Goal: Task Accomplishment & Management: Manage account settings

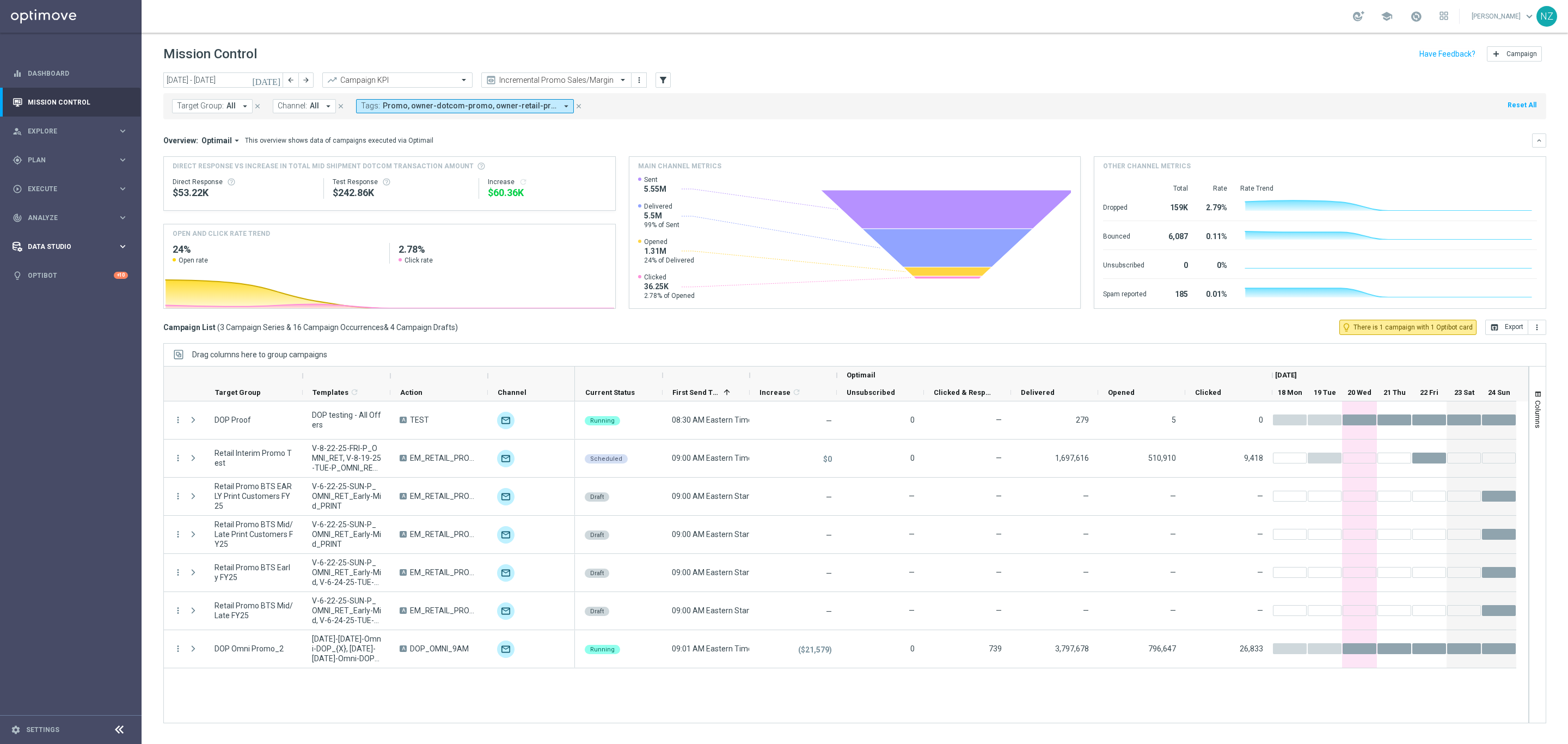
click at [57, 250] on div "Data Studio" at bounding box center [65, 246] width 105 height 9
click at [43, 215] on span "Analyze" at bounding box center [72, 218] width 90 height 6
click at [90, 402] on link "Weekly Campaigns Report" at bounding box center [73, 403] width 80 height 9
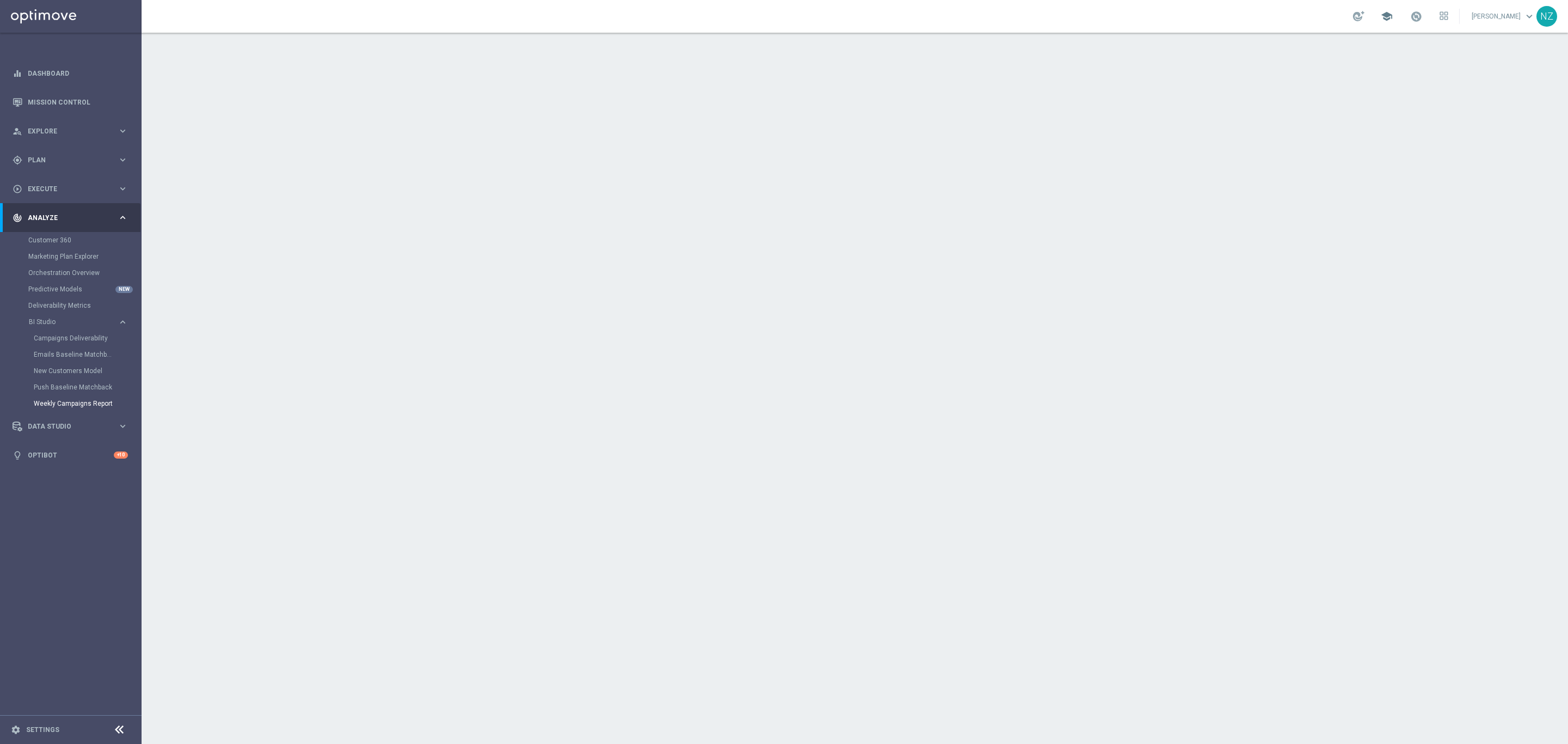
click at [1393, 17] on span "school" at bounding box center [1386, 16] width 12 height 12
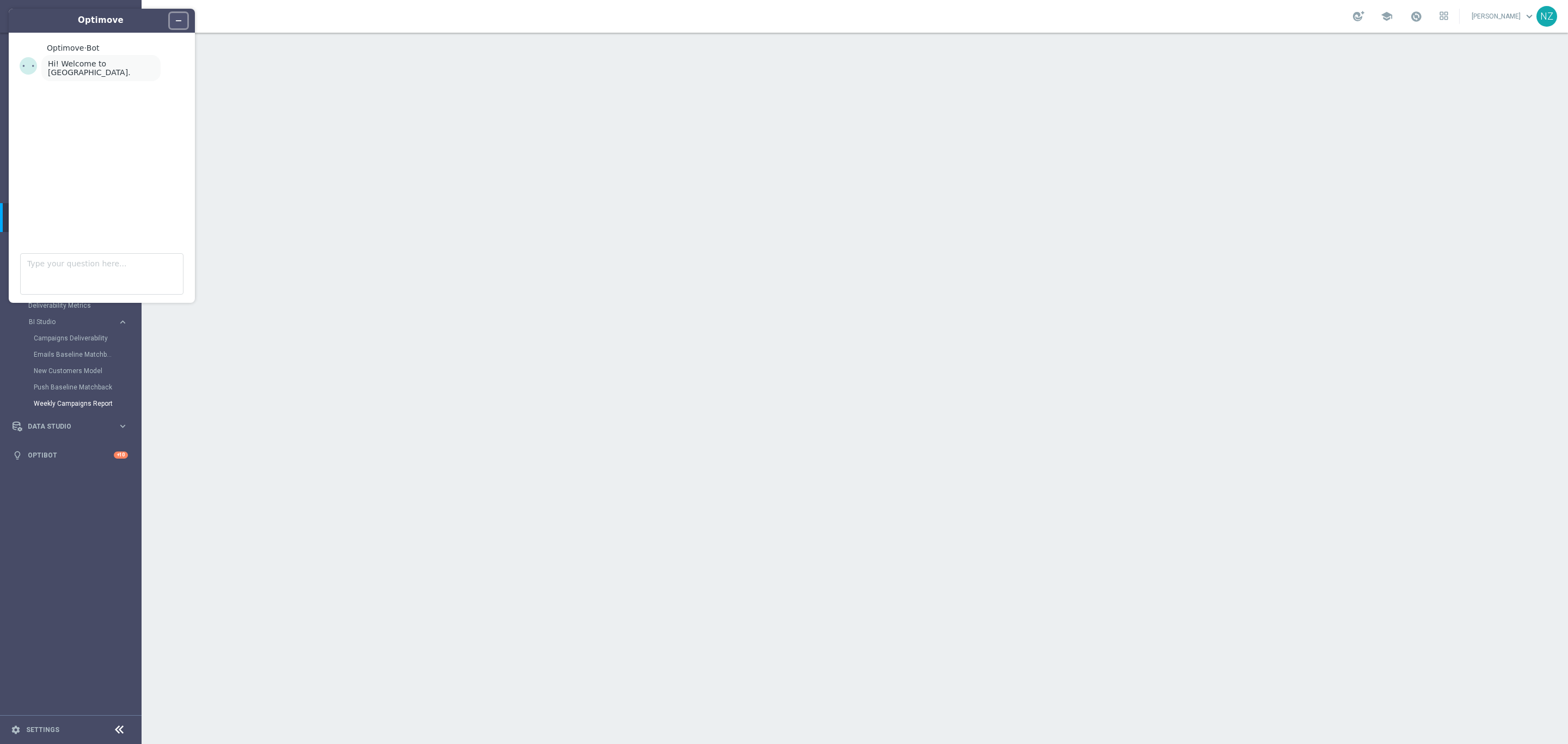
click at [175, 17] on icon "Minimize widget" at bounding box center [179, 20] width 8 height 8
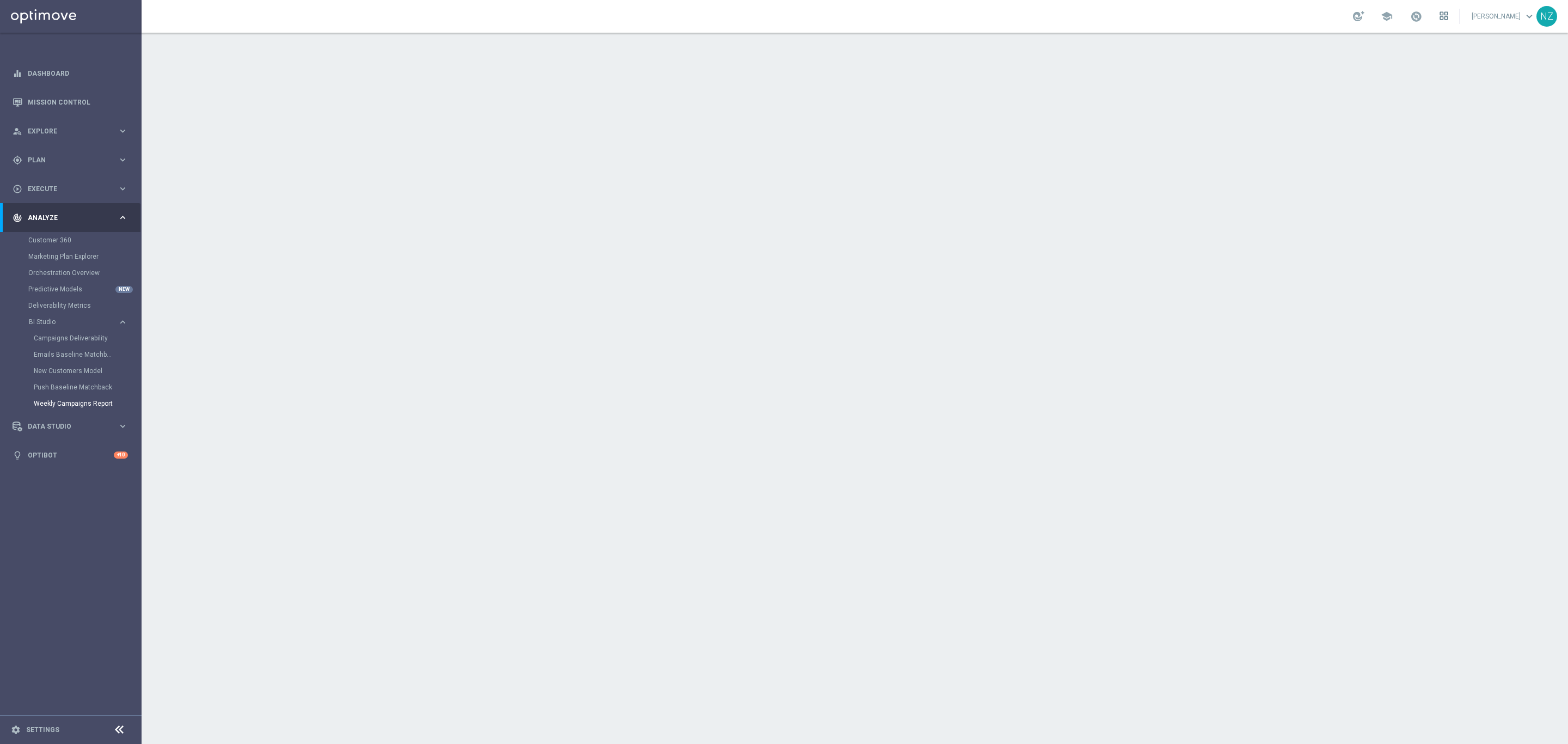
click at [1448, 17] on icon at bounding box center [1446, 17] width 2 height 2
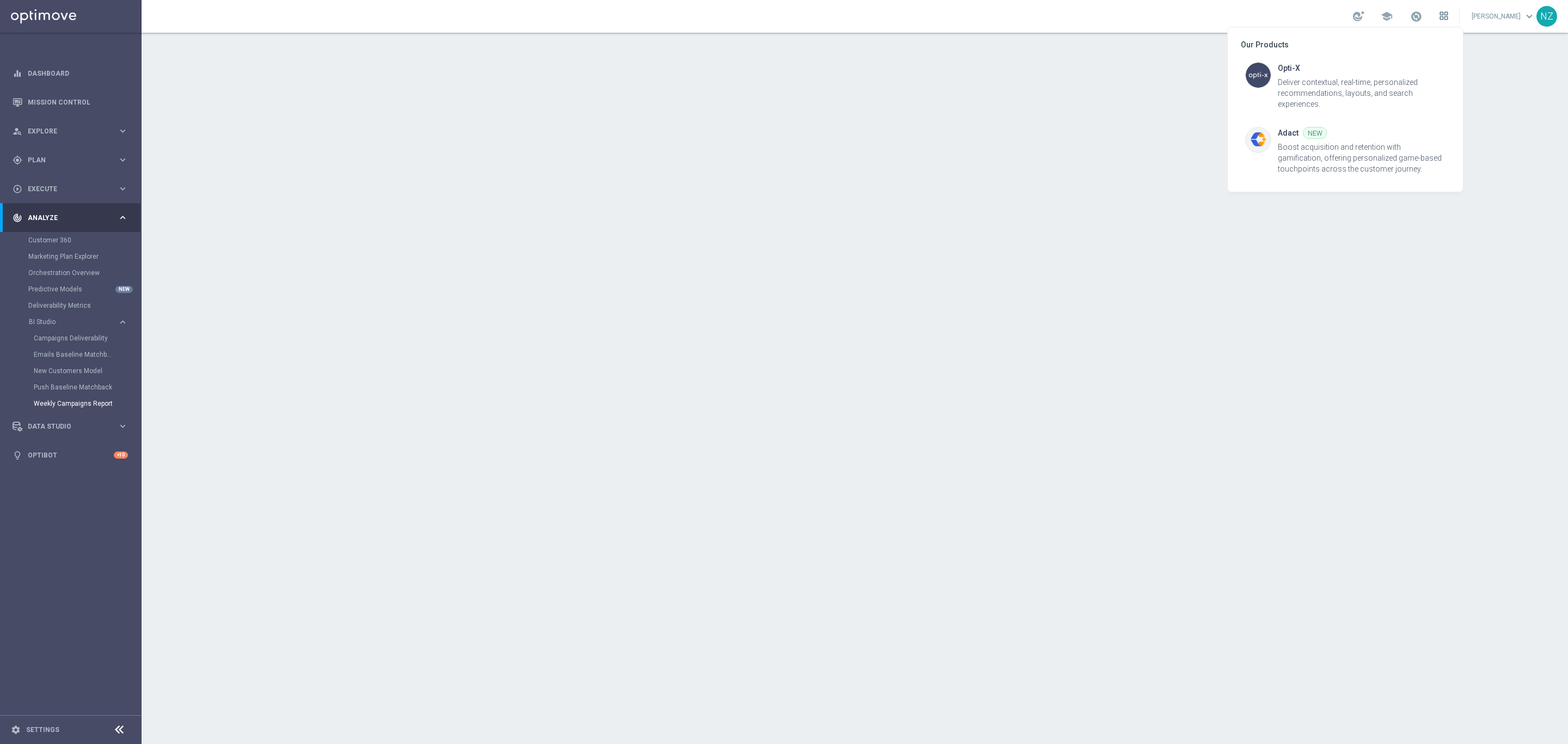
click at [1461, 17] on div at bounding box center [784, 372] width 1568 height 744
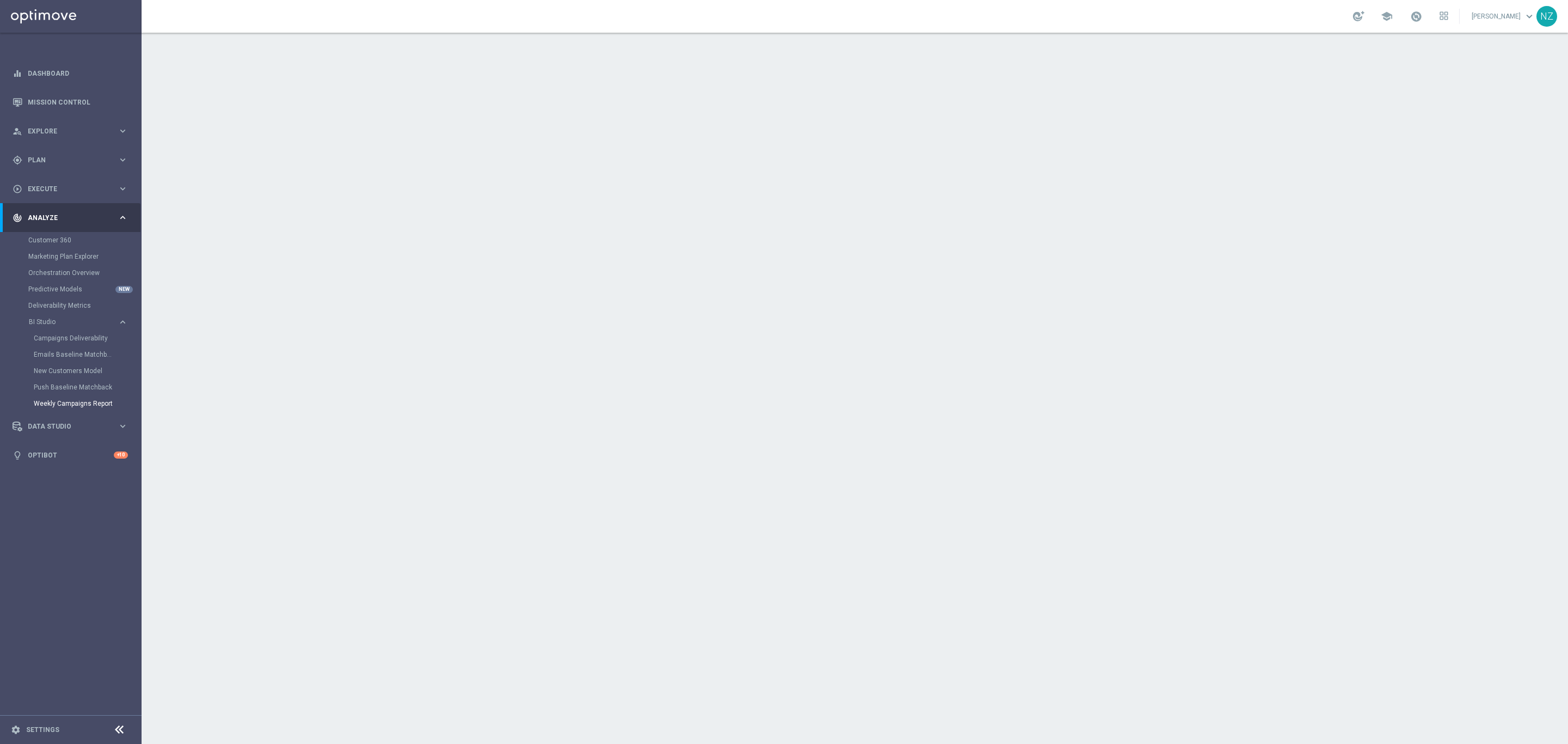
click at [1511, 21] on link "Nicole Zern keyboard_arrow_down" at bounding box center [1504, 16] width 66 height 17
click at [1393, 18] on span "school" at bounding box center [1386, 16] width 12 height 12
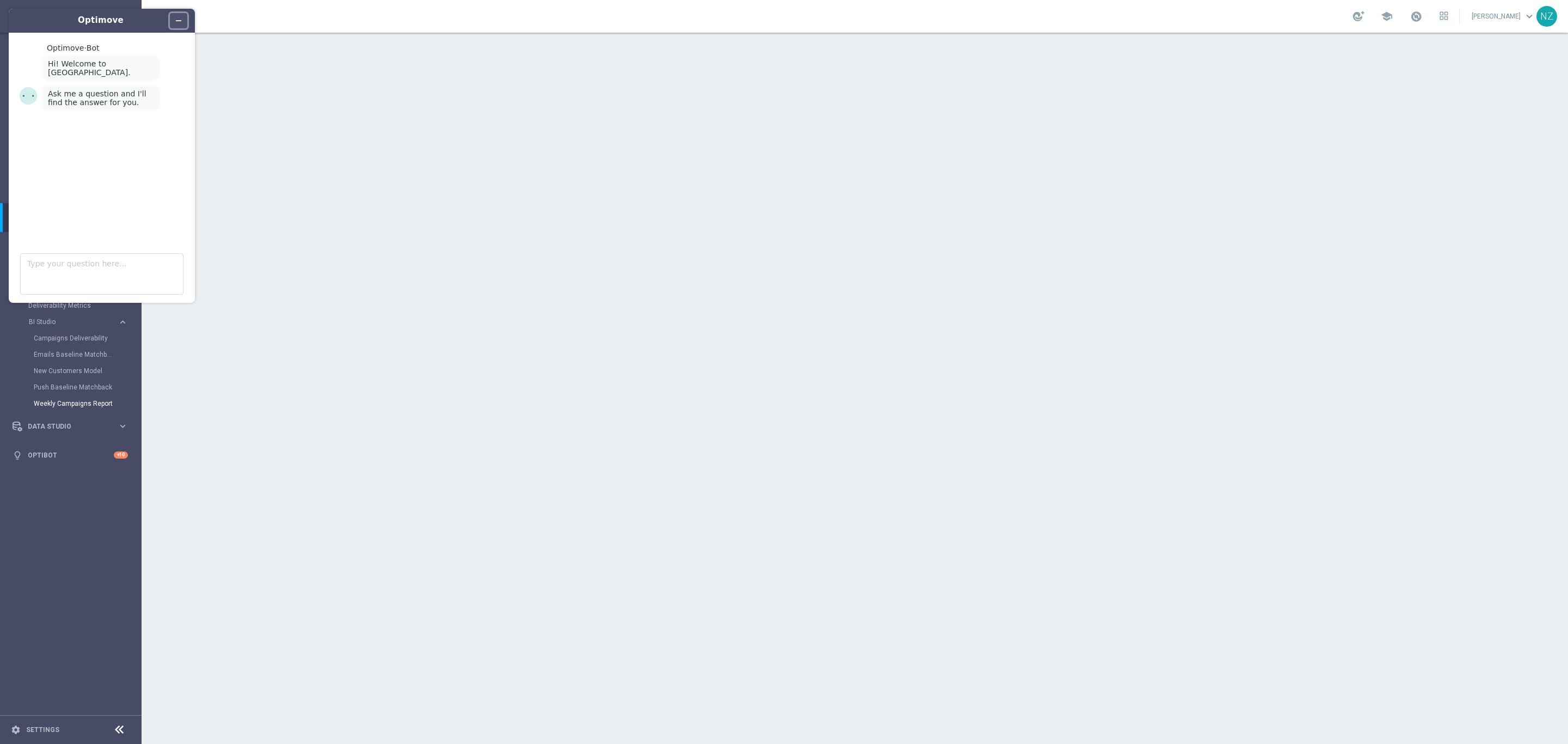
click at [185, 23] on button "Minimize widget" at bounding box center [179, 20] width 17 height 15
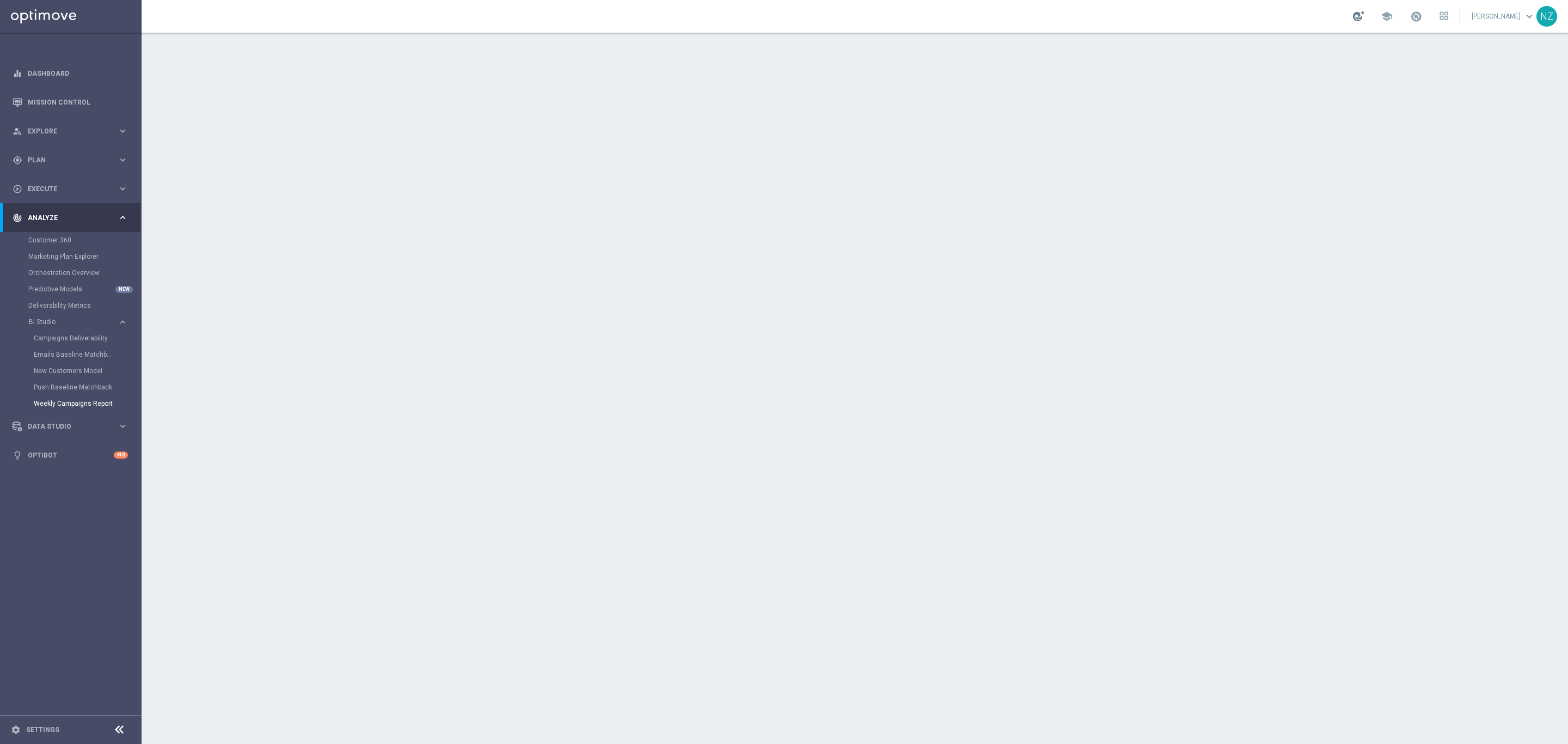
click at [1365, 17] on div at bounding box center [1359, 16] width 12 height 10
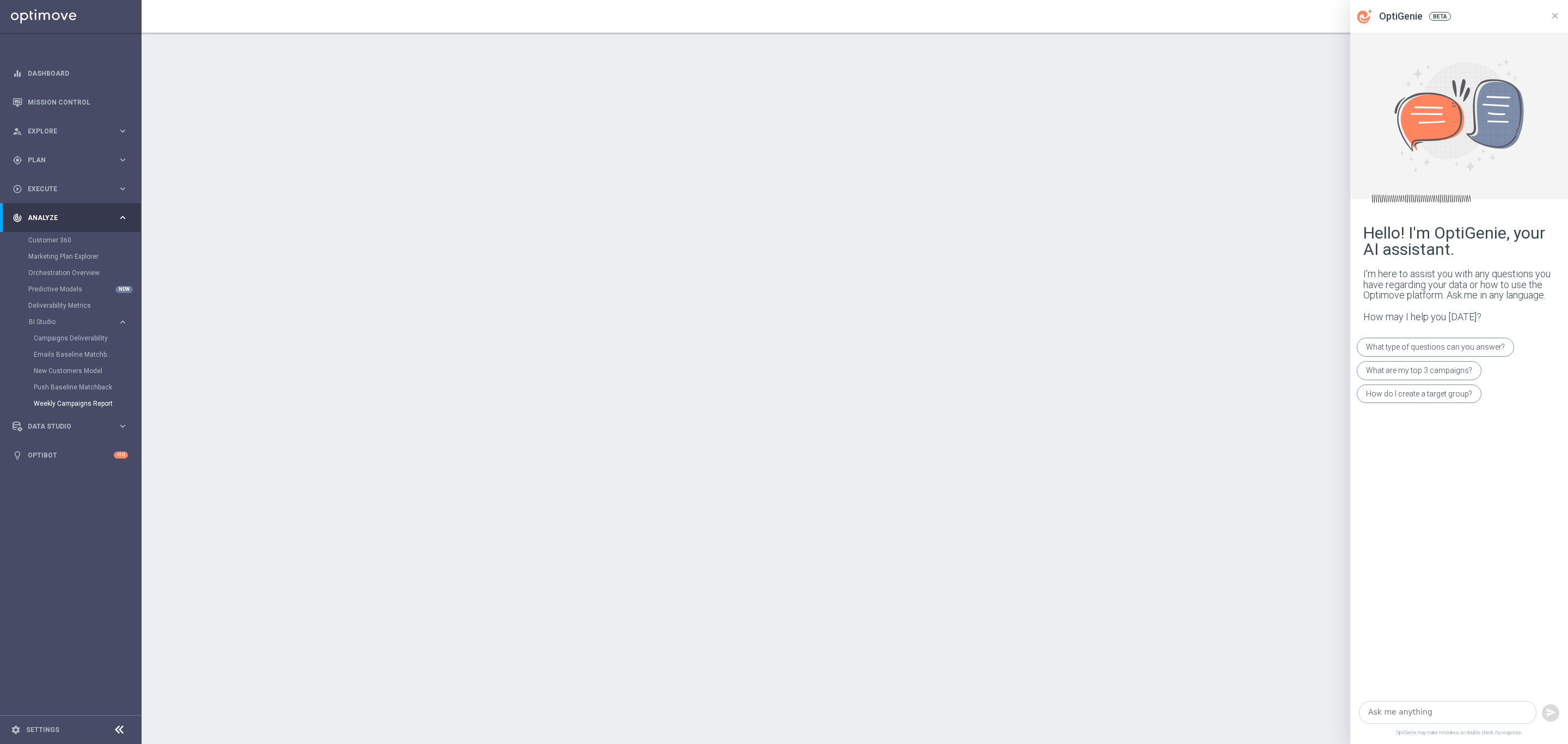
click at [1558, 12] on icon at bounding box center [1555, 16] width 9 height 9
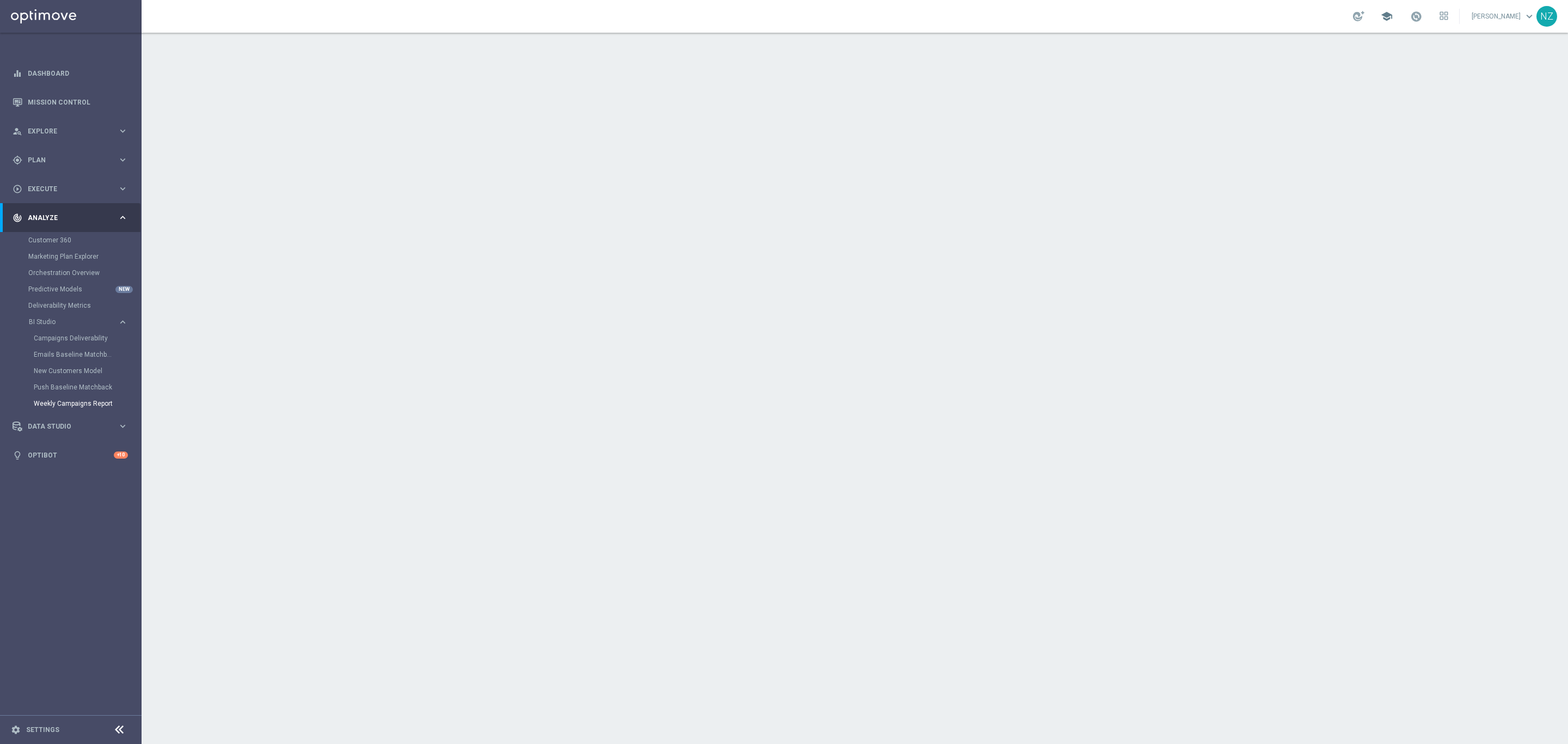
click at [1393, 15] on span "school" at bounding box center [1386, 16] width 12 height 12
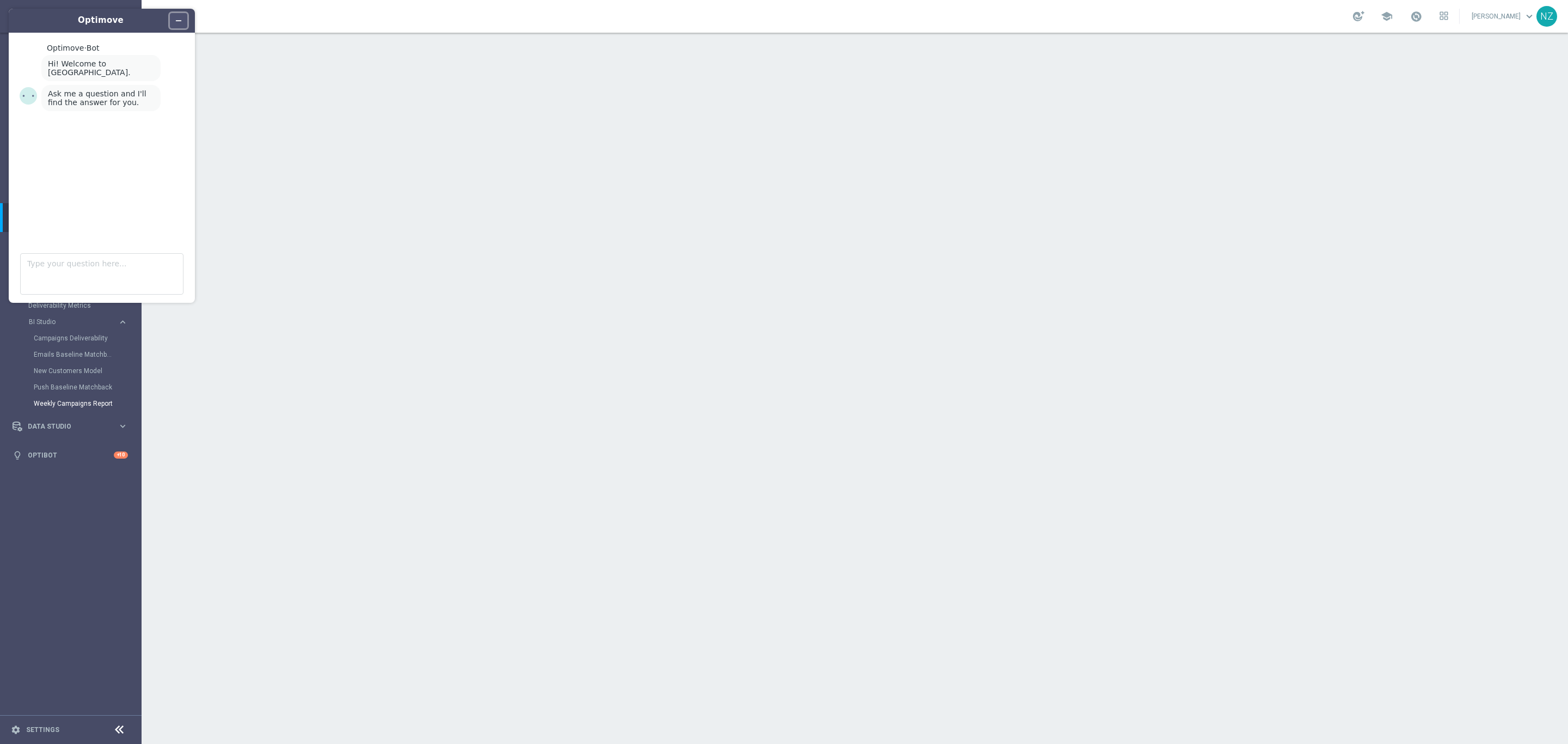
click at [176, 18] on icon "Minimize widget" at bounding box center [179, 20] width 8 height 8
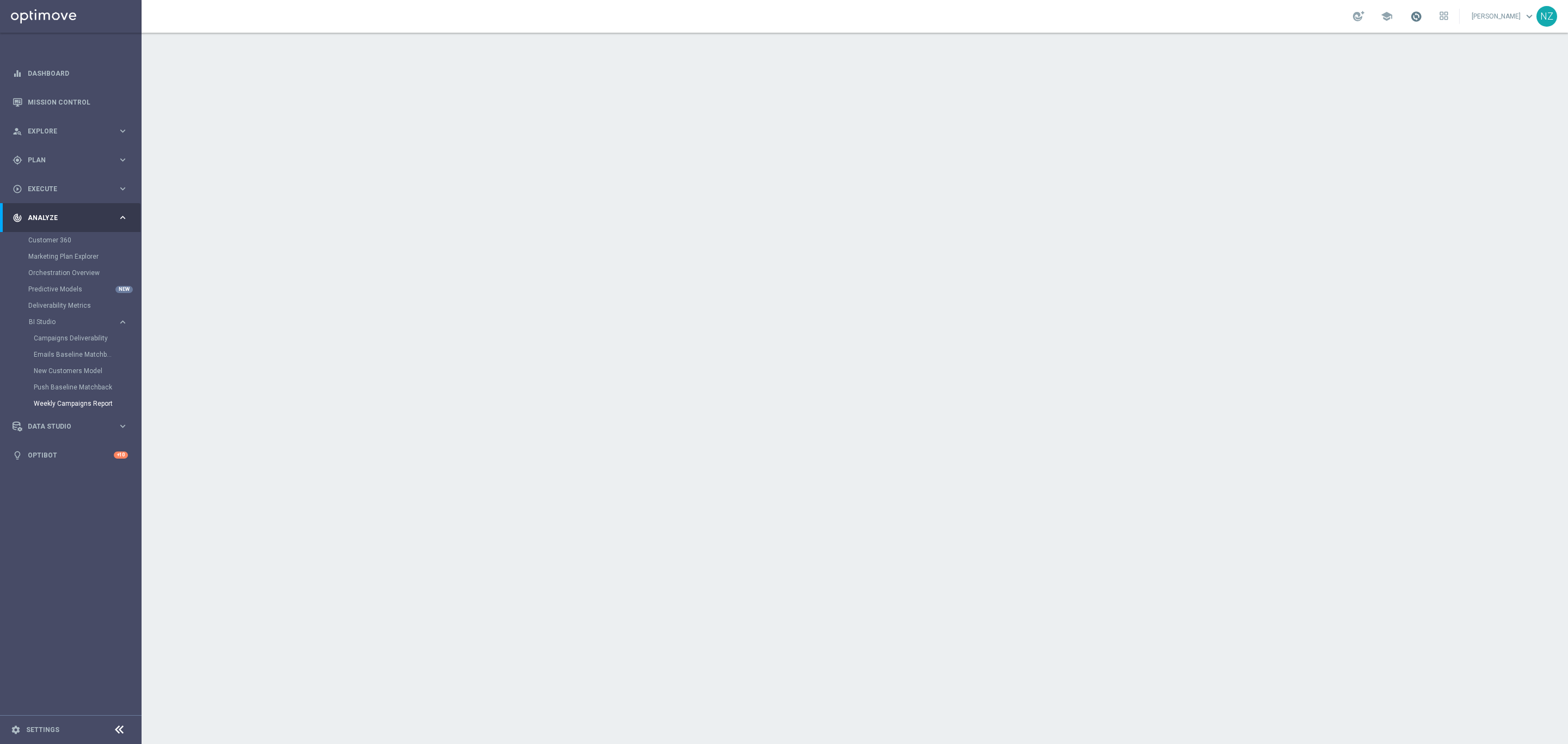
click at [1422, 15] on span at bounding box center [1416, 16] width 12 height 12
click at [1448, 12] on icon at bounding box center [1446, 13] width 2 height 2
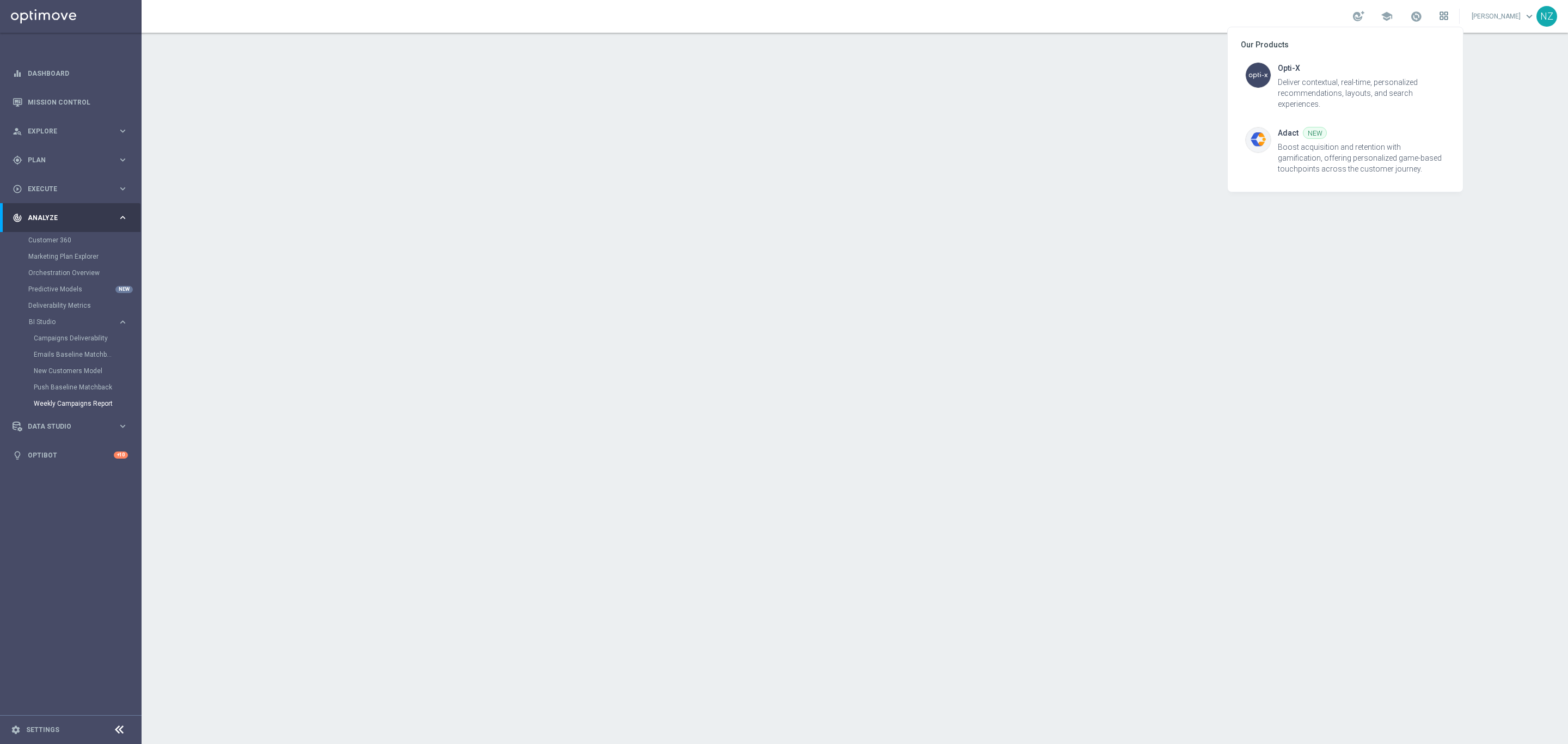
click at [1462, 13] on div at bounding box center [784, 372] width 1568 height 744
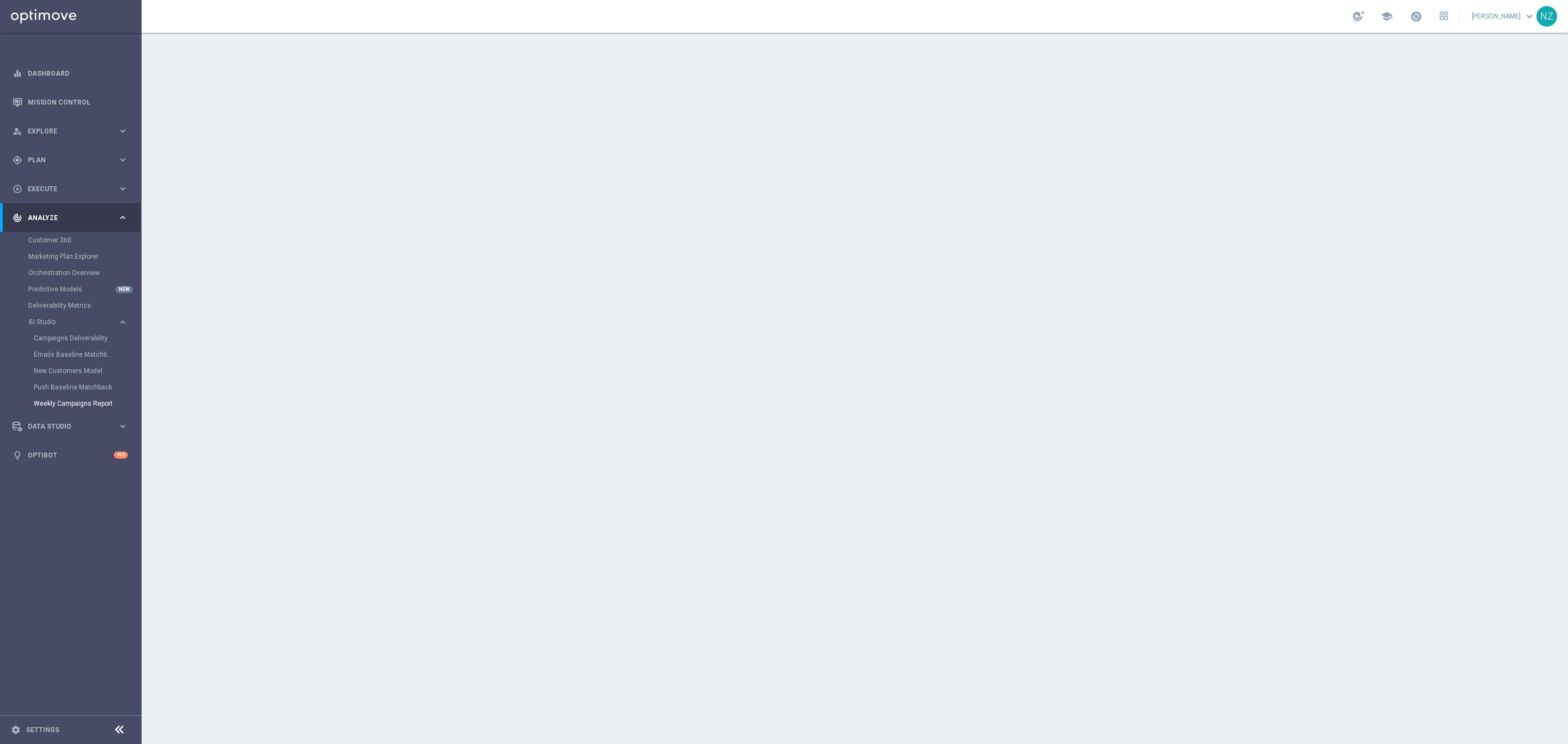
click at [1496, 17] on link "Nicole Zern keyboard_arrow_down" at bounding box center [1504, 16] width 66 height 17
click at [1469, 103] on div "library_books Courses New" at bounding box center [1486, 103] width 109 height 20
click at [57, 102] on link "Mission Control" at bounding box center [77, 102] width 100 height 29
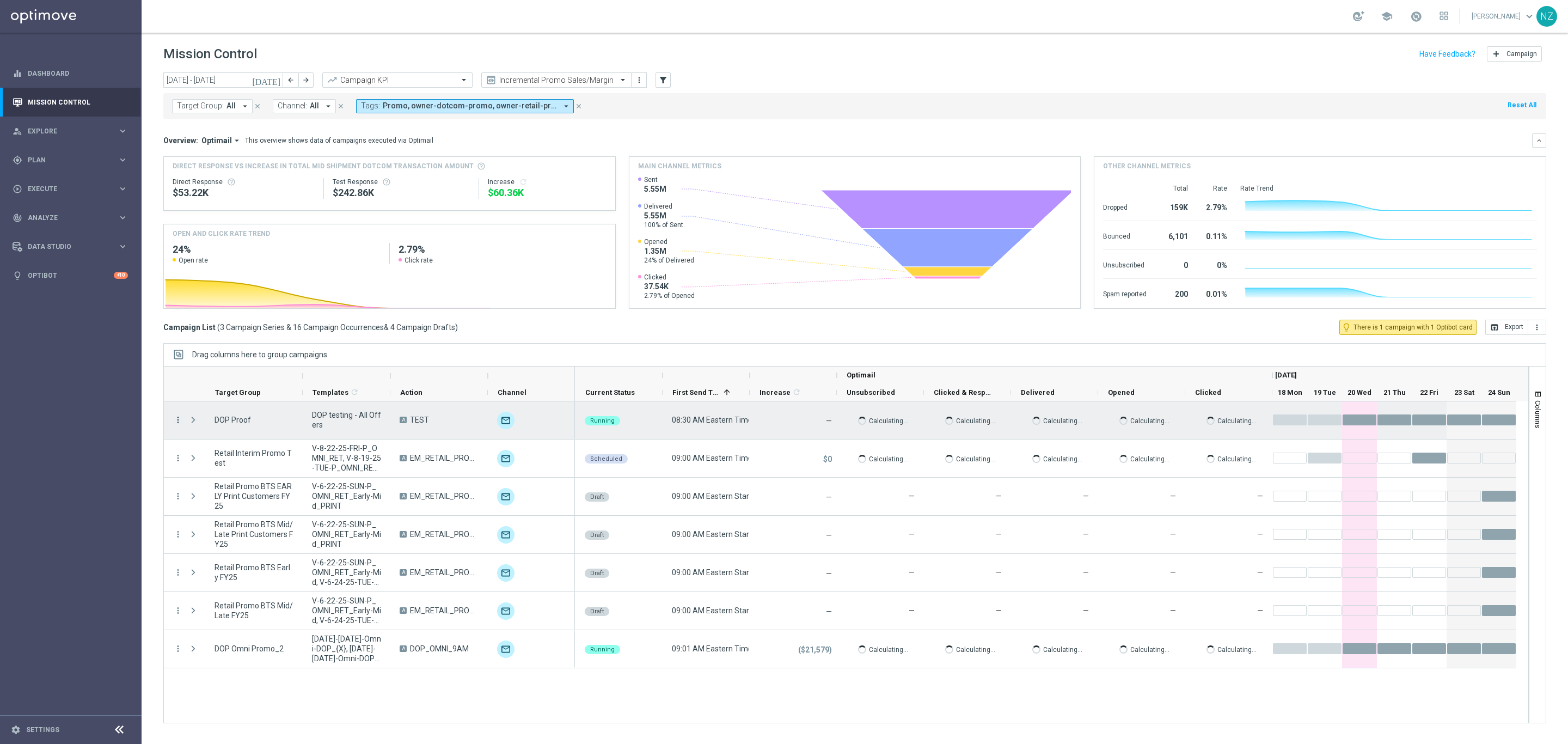
click at [179, 418] on icon "more_vert" at bounding box center [178, 420] width 9 height 9
click at [246, 424] on span "Campaign Details" at bounding box center [227, 428] width 55 height 8
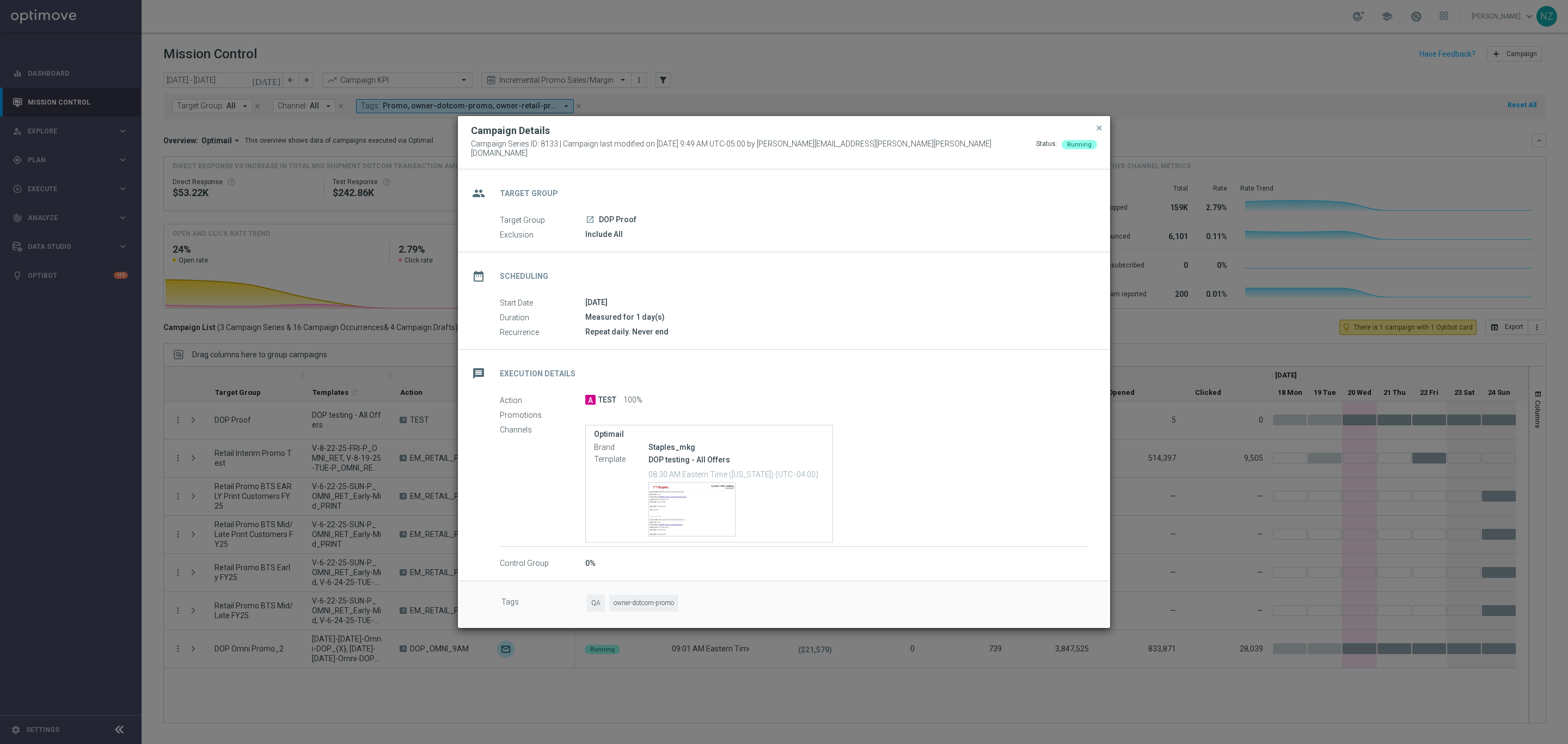
click at [199, 293] on modal-container "Campaign Details Campaign Series ID: 8133 | Campaign last modified on 16 Jan 20…" at bounding box center [784, 372] width 1568 height 744
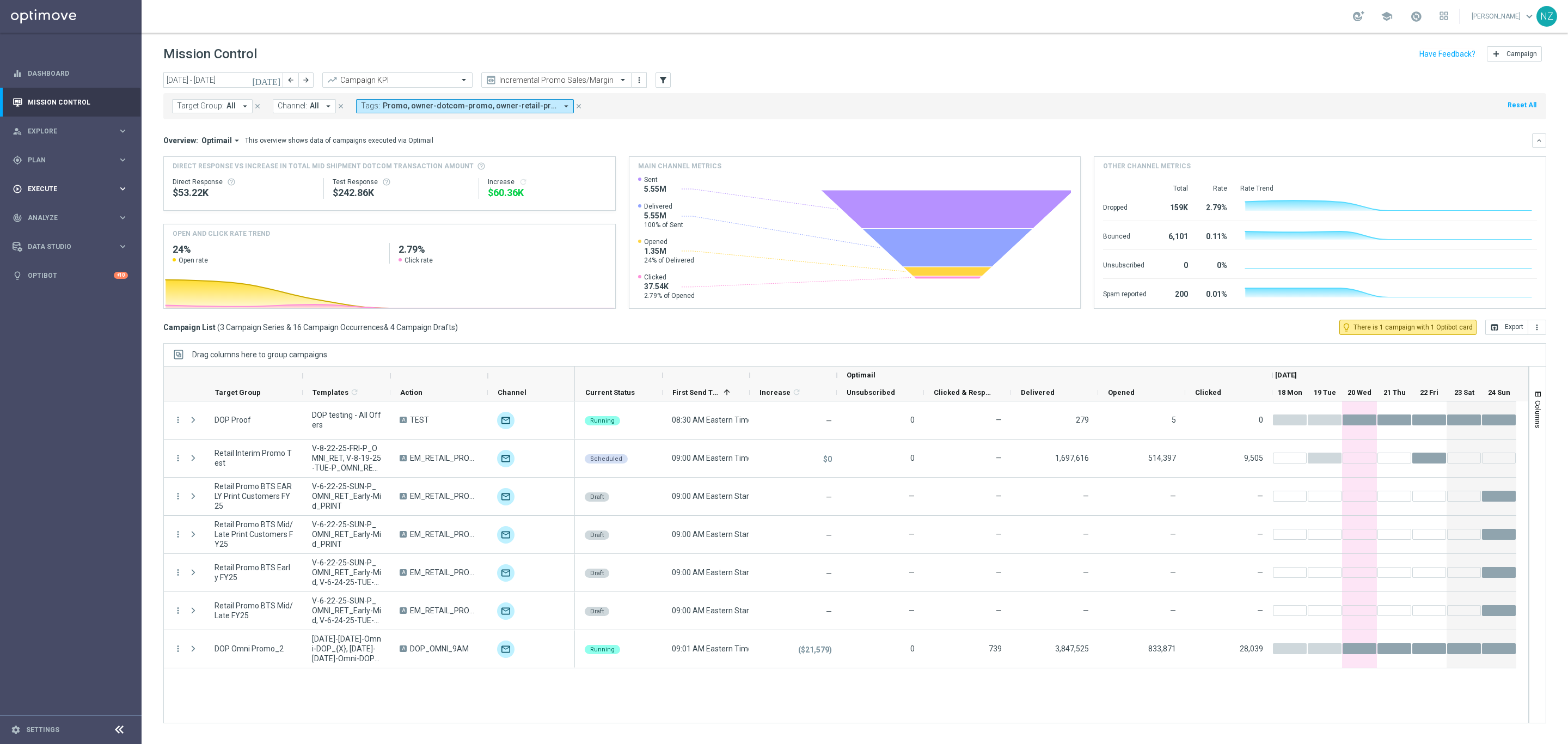
click at [61, 184] on div "play_circle_outline Execute" at bounding box center [65, 189] width 105 height 9
click at [54, 157] on span "Plan" at bounding box center [72, 160] width 90 height 6
click at [66, 157] on span "Plan" at bounding box center [72, 160] width 90 height 6
click at [56, 218] on span "Analyze" at bounding box center [72, 218] width 90 height 6
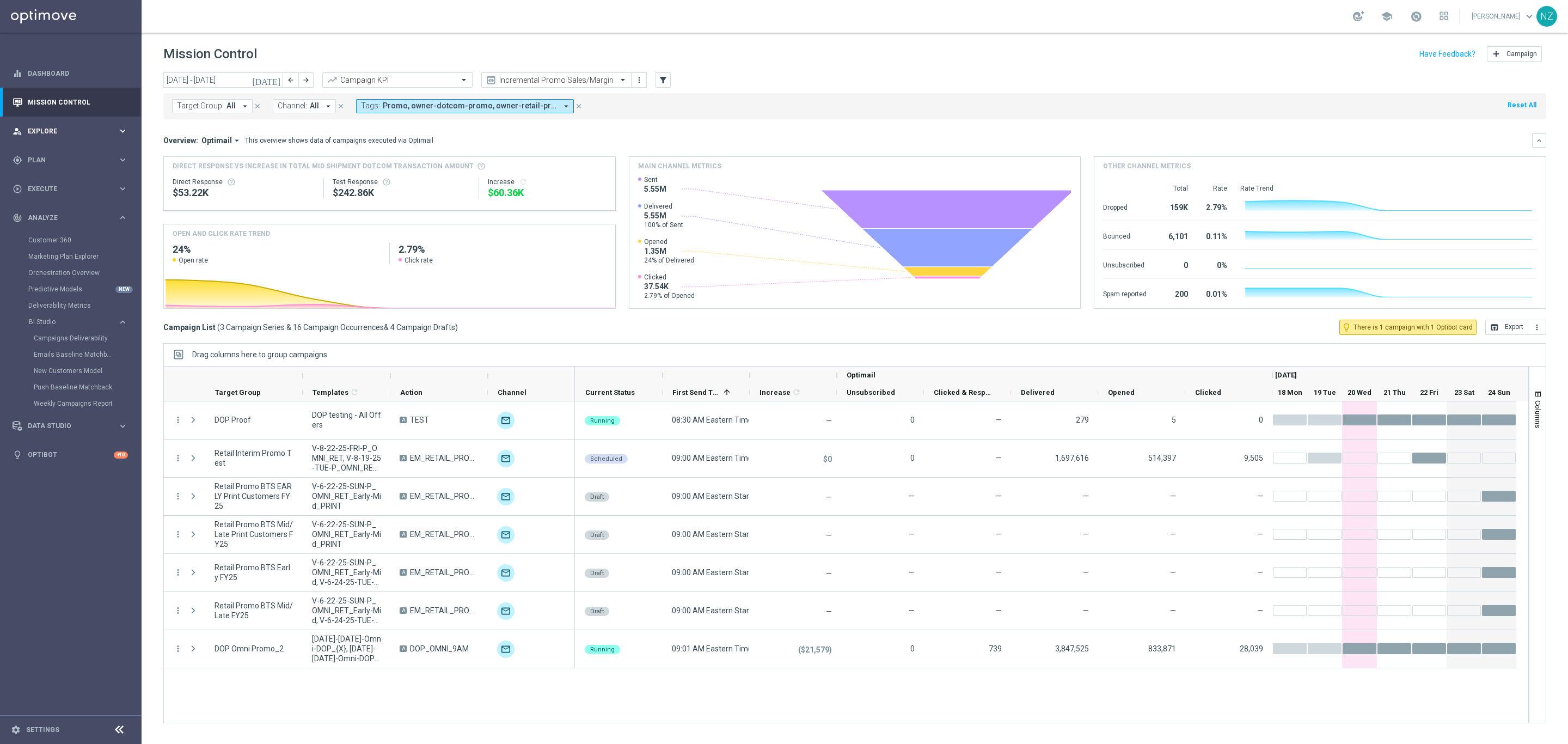
click at [36, 124] on div "person_search Explore keyboard_arrow_right" at bounding box center [70, 131] width 140 height 29
click at [72, 185] on link "Customer Model" at bounding box center [71, 186] width 85 height 9
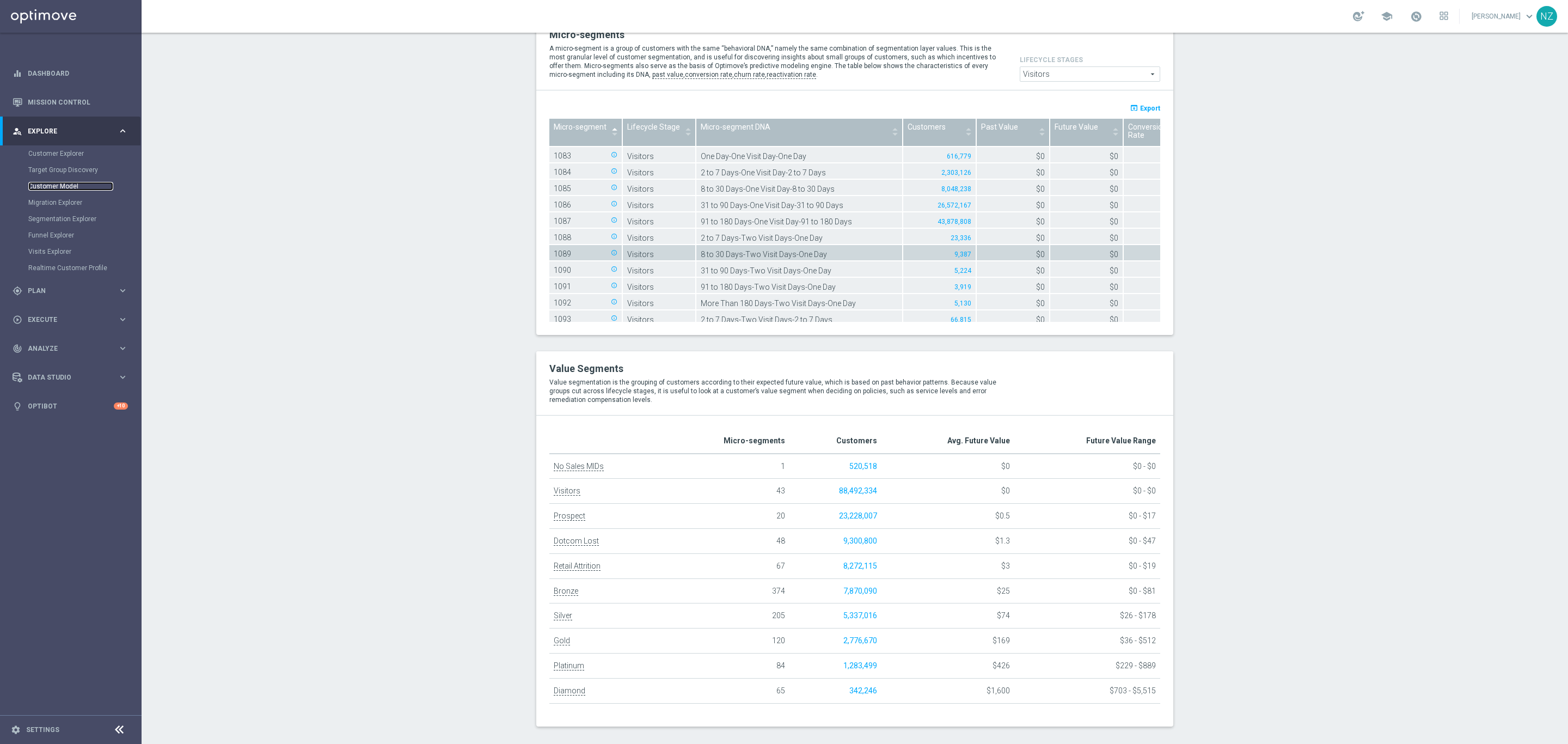
scroll to position [1287, 0]
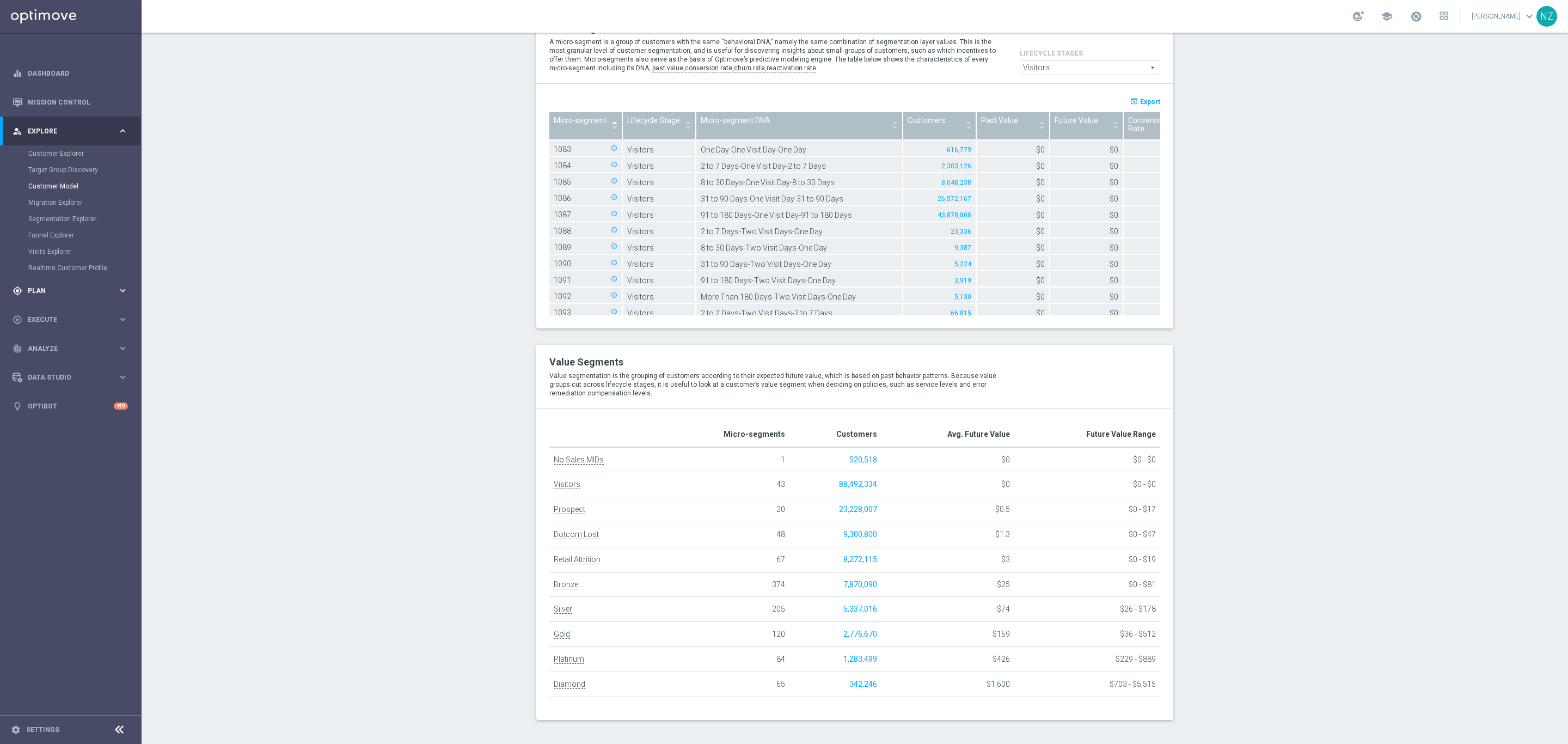
click at [66, 298] on div "gps_fixed Plan keyboard_arrow_right" at bounding box center [70, 291] width 140 height 29
click at [75, 384] on div "track_changes Analyze" at bounding box center [65, 380] width 105 height 9
click at [109, 120] on div "person_search Explore keyboard_arrow_right" at bounding box center [70, 131] width 140 height 29
click at [45, 284] on div "gps_fixed Plan keyboard_arrow_right" at bounding box center [70, 291] width 140 height 29
click at [80, 349] on span "Execute" at bounding box center [72, 352] width 90 height 6
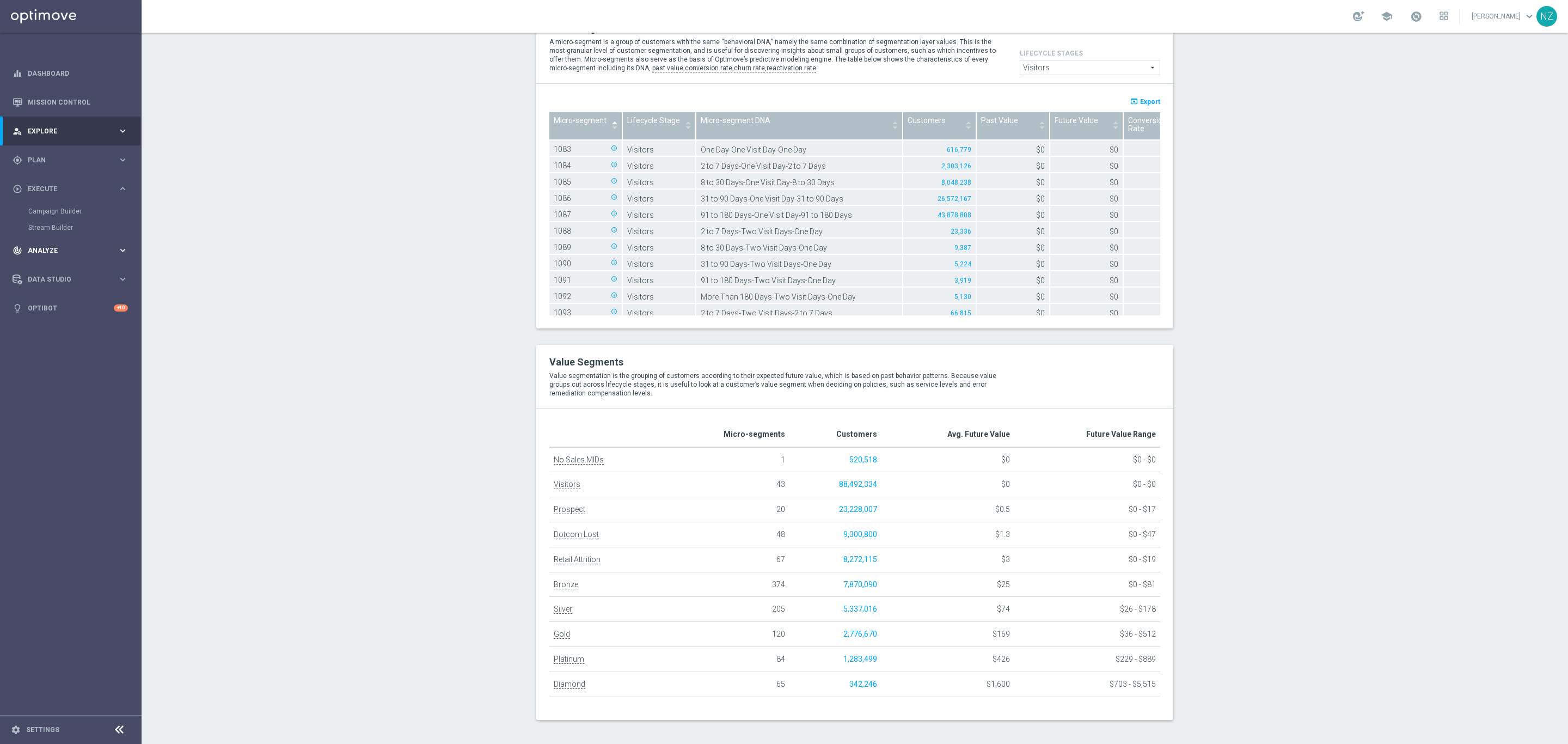
click at [72, 247] on span "Analyze" at bounding box center [72, 250] width 90 height 6
click at [69, 424] on span "Data Studio" at bounding box center [72, 426] width 90 height 6
click at [50, 68] on link "Dashboard" at bounding box center [77, 73] width 100 height 29
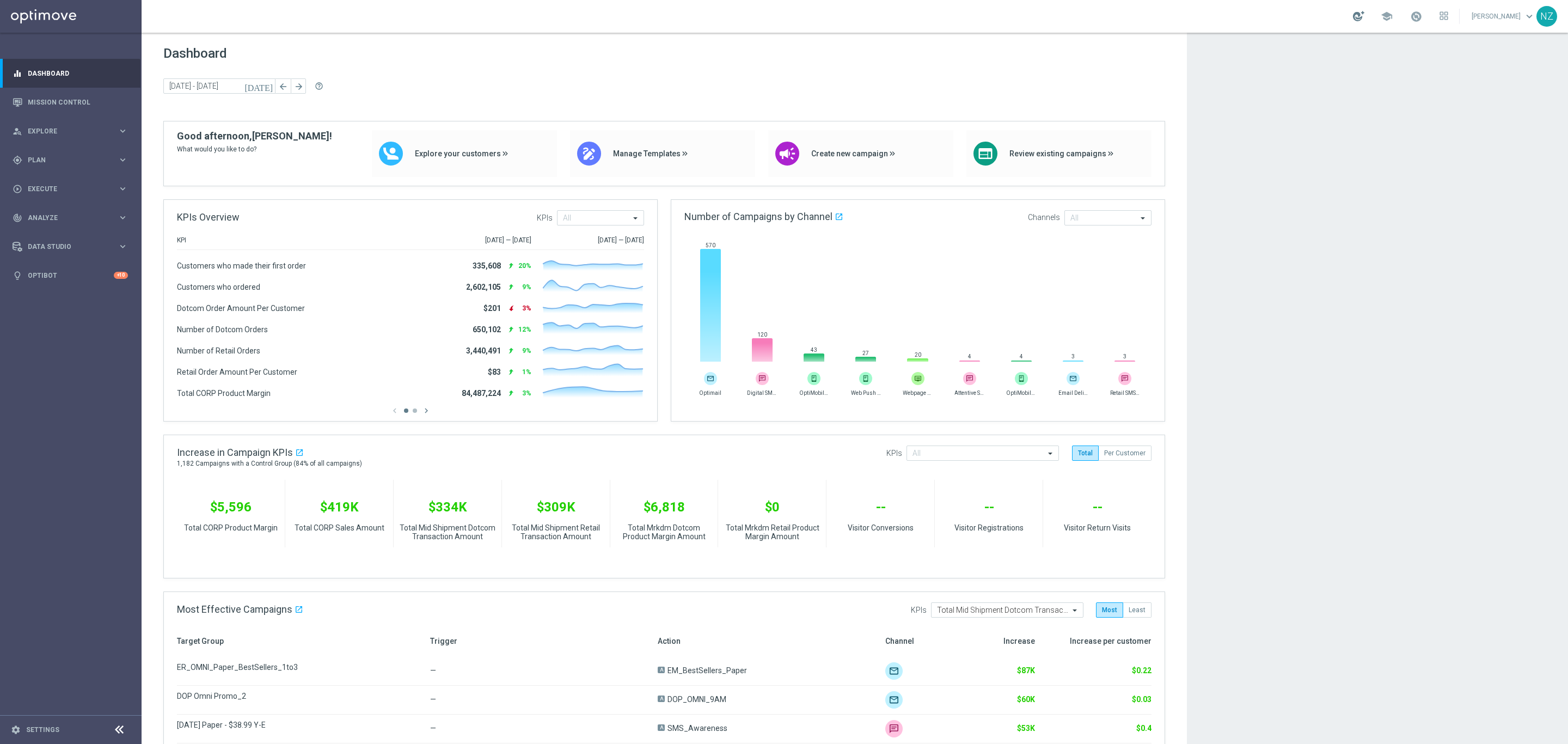
click at [1365, 15] on div at bounding box center [1359, 16] width 12 height 10
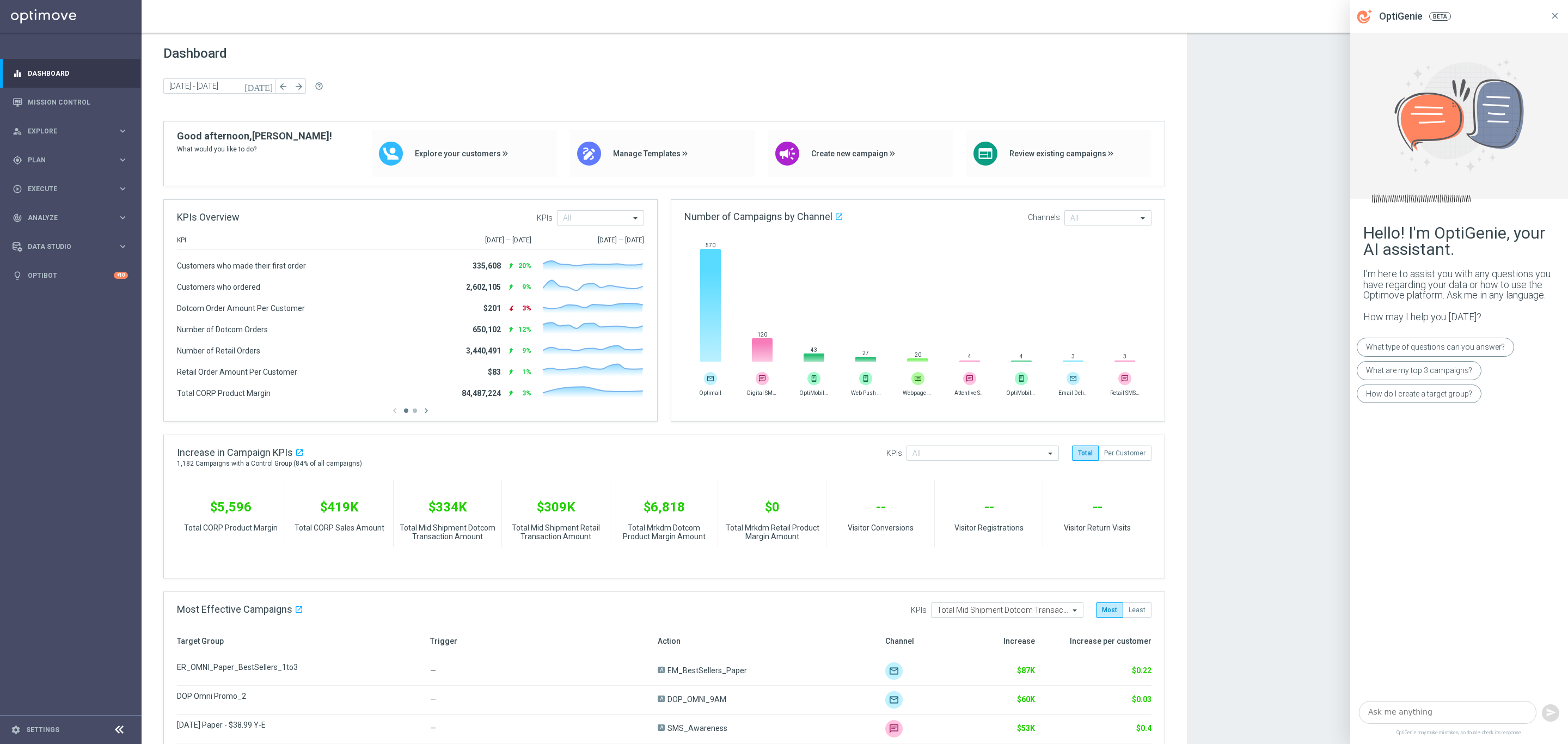
click at [1554, 13] on icon at bounding box center [1555, 16] width 9 height 9
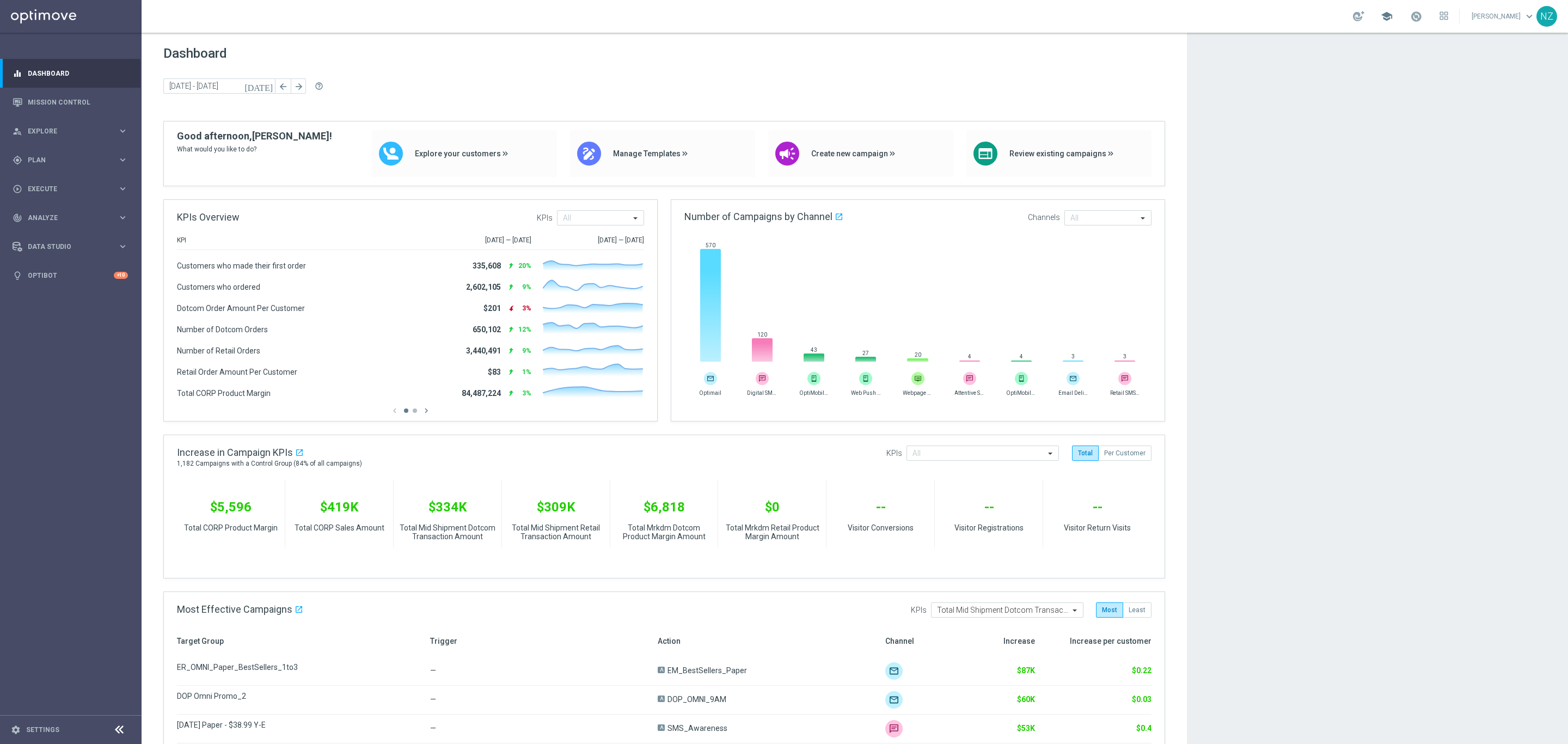
click at [1393, 17] on span "school" at bounding box center [1386, 16] width 12 height 12
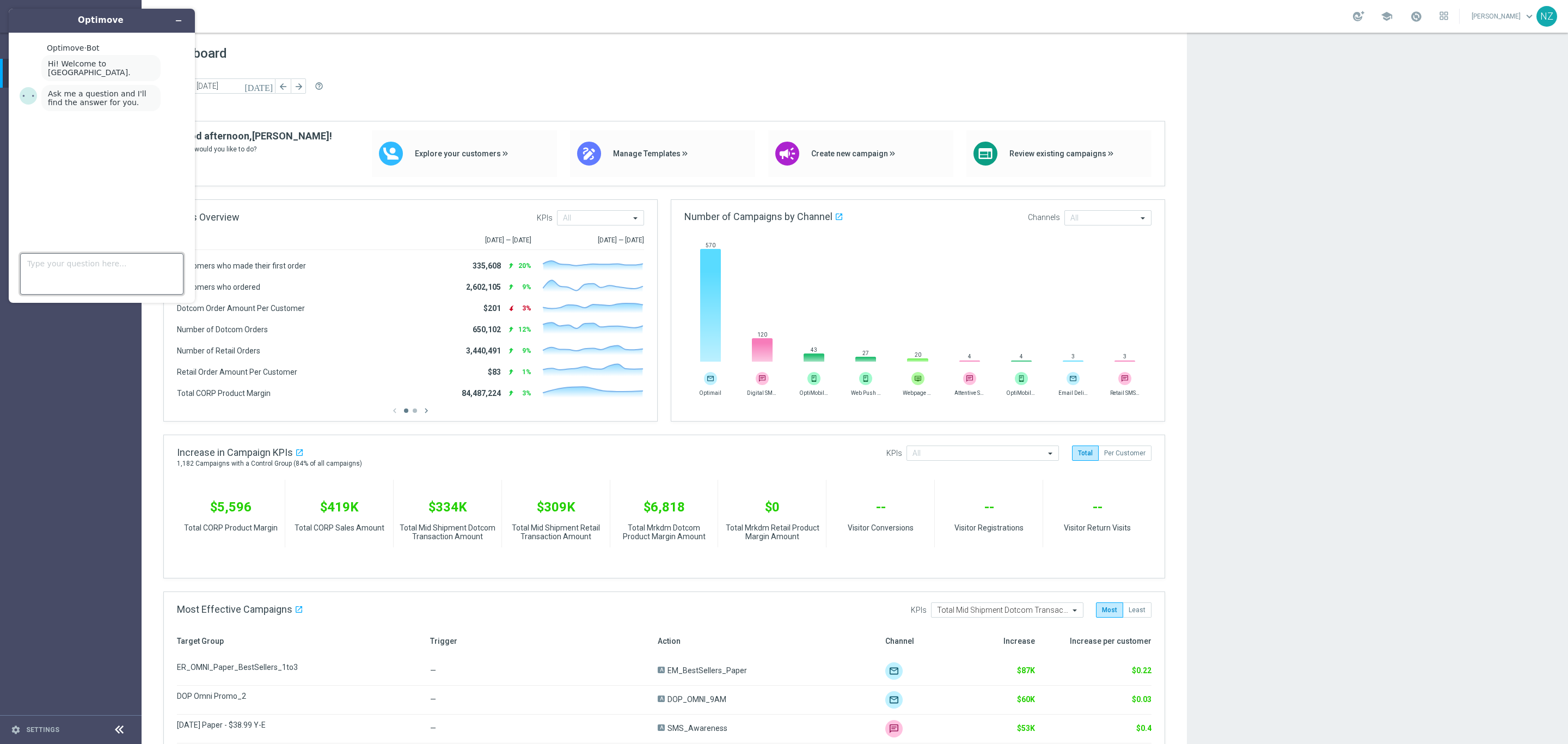
click at [75, 280] on textarea "Type your question here..." at bounding box center [102, 274] width 164 height 42
type textarea "business performance overview report"
click at [35, 379] on sidenavbar "equalizer Dashboard Mission Control" at bounding box center [71, 372] width 142 height 744
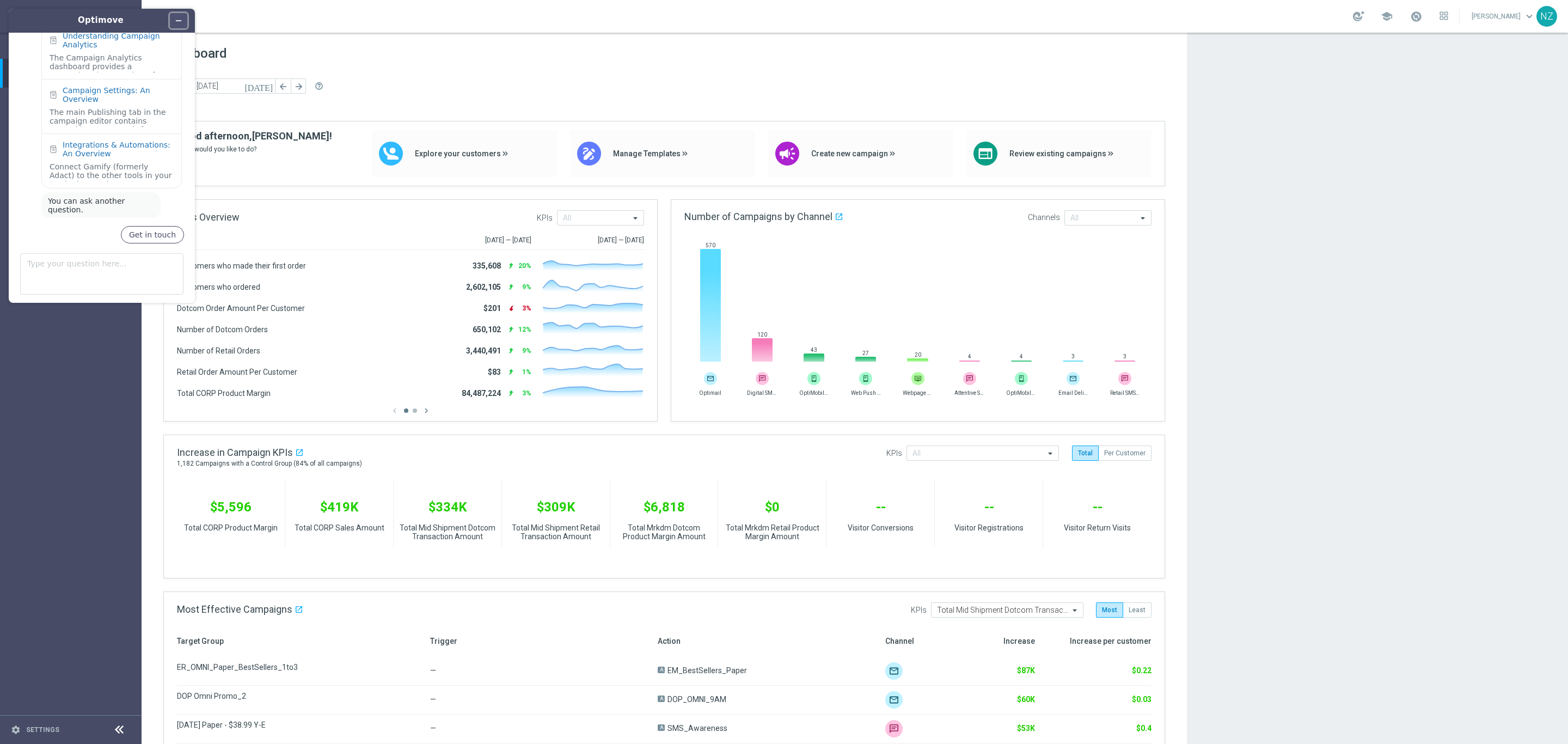
scroll to position [188, 0]
click at [177, 17] on icon "Minimize widget" at bounding box center [179, 20] width 8 height 8
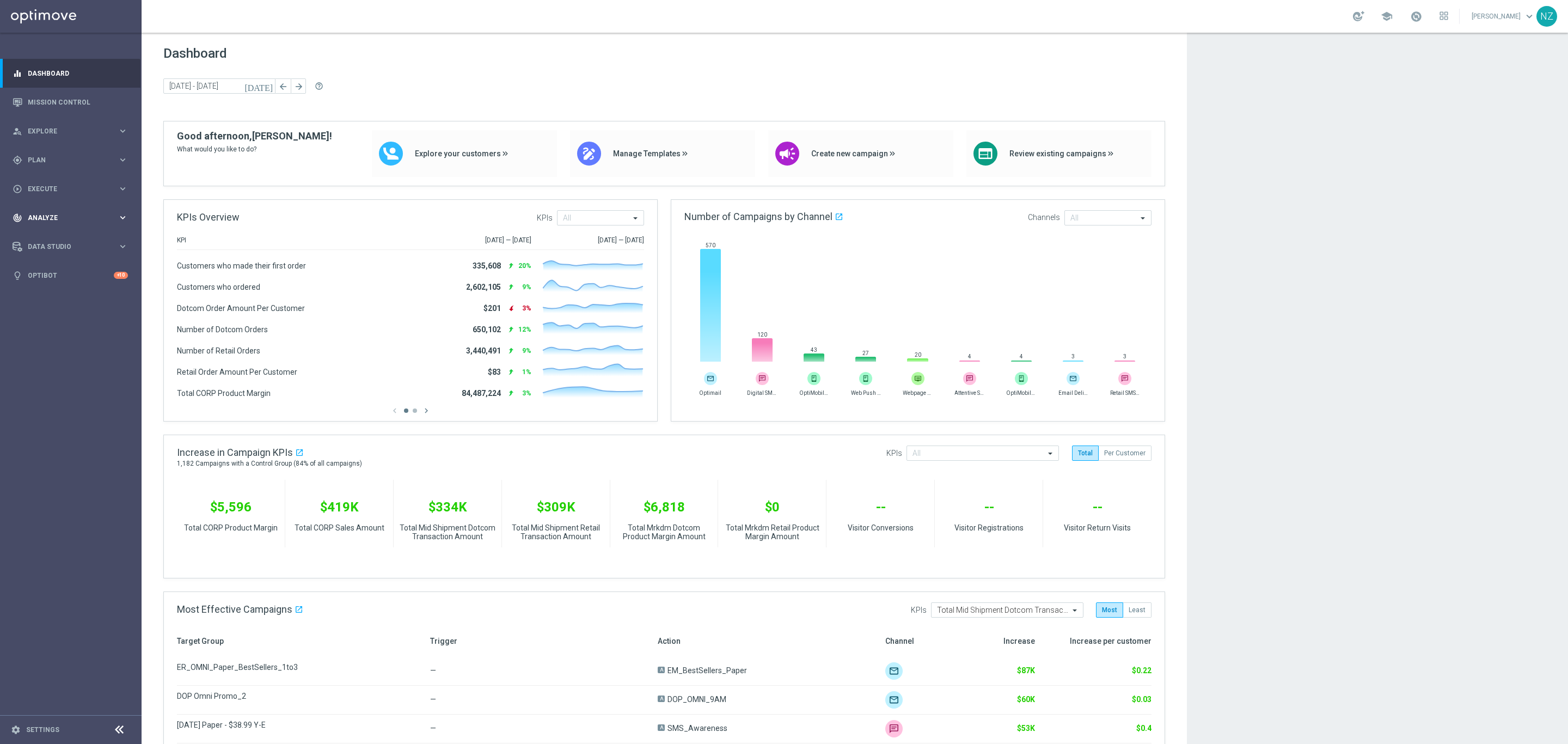
click at [44, 220] on span "Analyze" at bounding box center [72, 218] width 90 height 6
click at [65, 308] on link "Deliverability Metrics" at bounding box center [71, 305] width 85 height 9
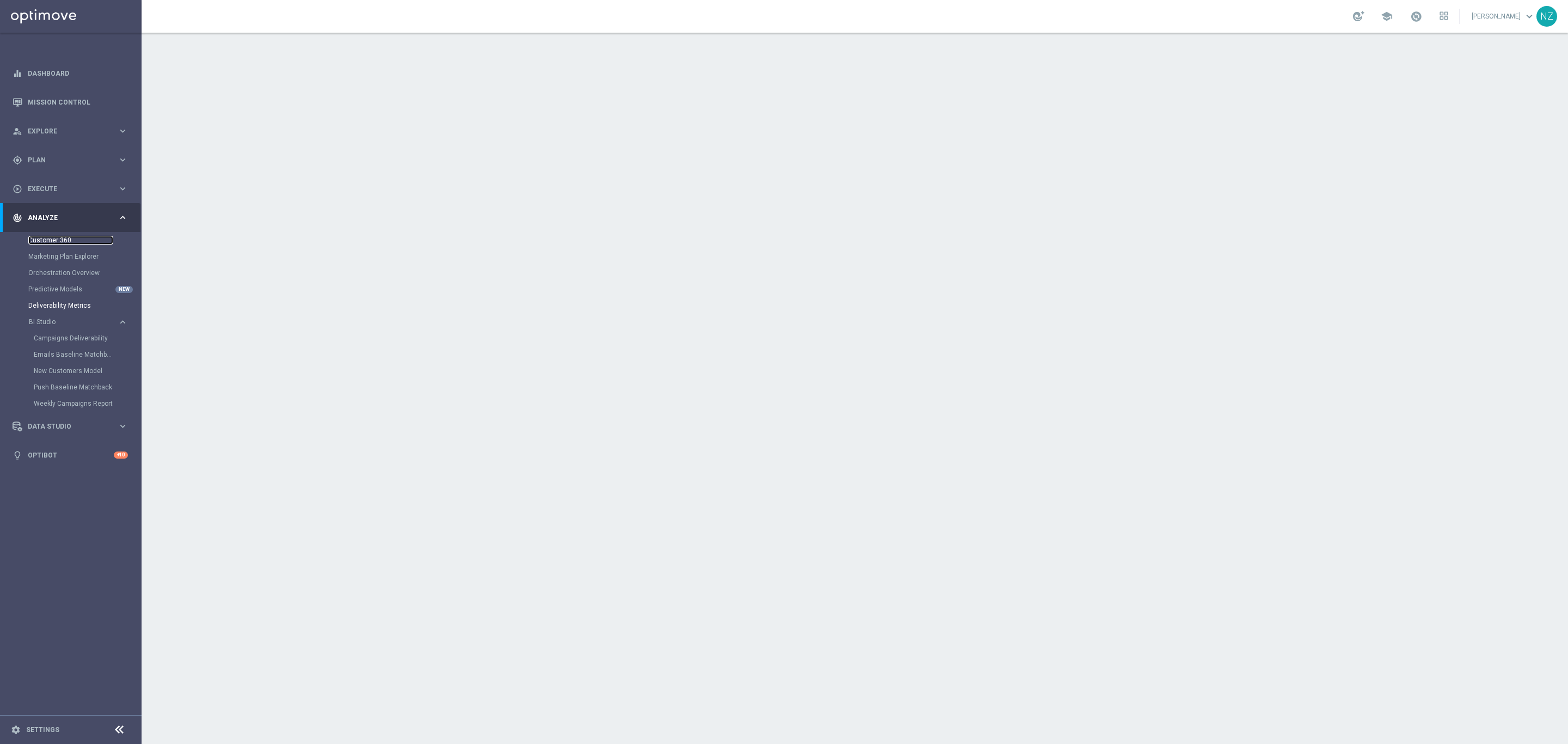
drag, startPoint x: 77, startPoint y: 243, endPoint x: 92, endPoint y: 239, distance: 15.5
click at [77, 243] on link "Customer 360" at bounding box center [71, 240] width 85 height 9
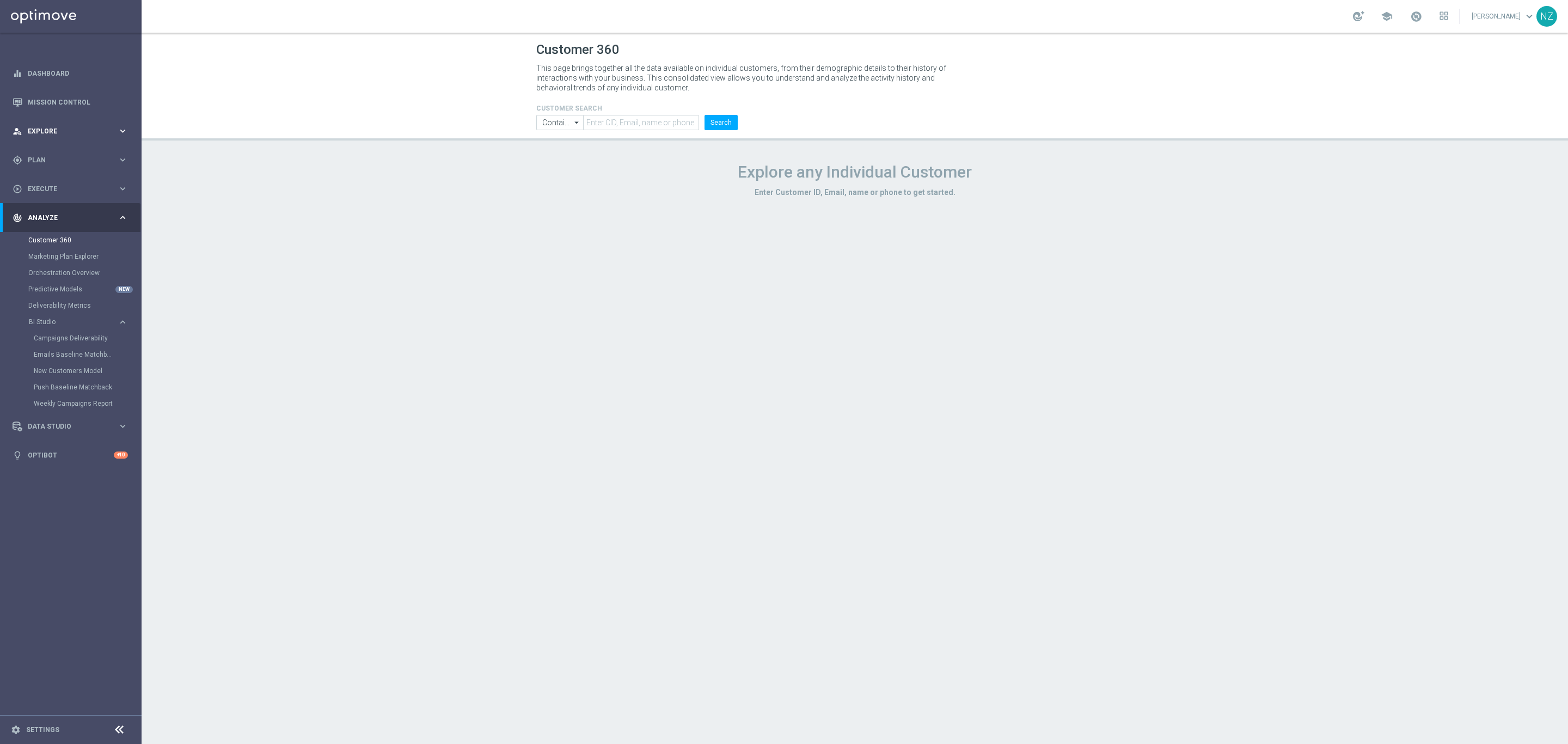
click at [67, 131] on span "Explore" at bounding box center [72, 131] width 90 height 6
click at [68, 131] on span "Explore" at bounding box center [72, 131] width 90 height 6
click at [50, 157] on span "Plan" at bounding box center [72, 160] width 90 height 6
click at [46, 311] on link "Streams" at bounding box center [71, 313] width 85 height 9
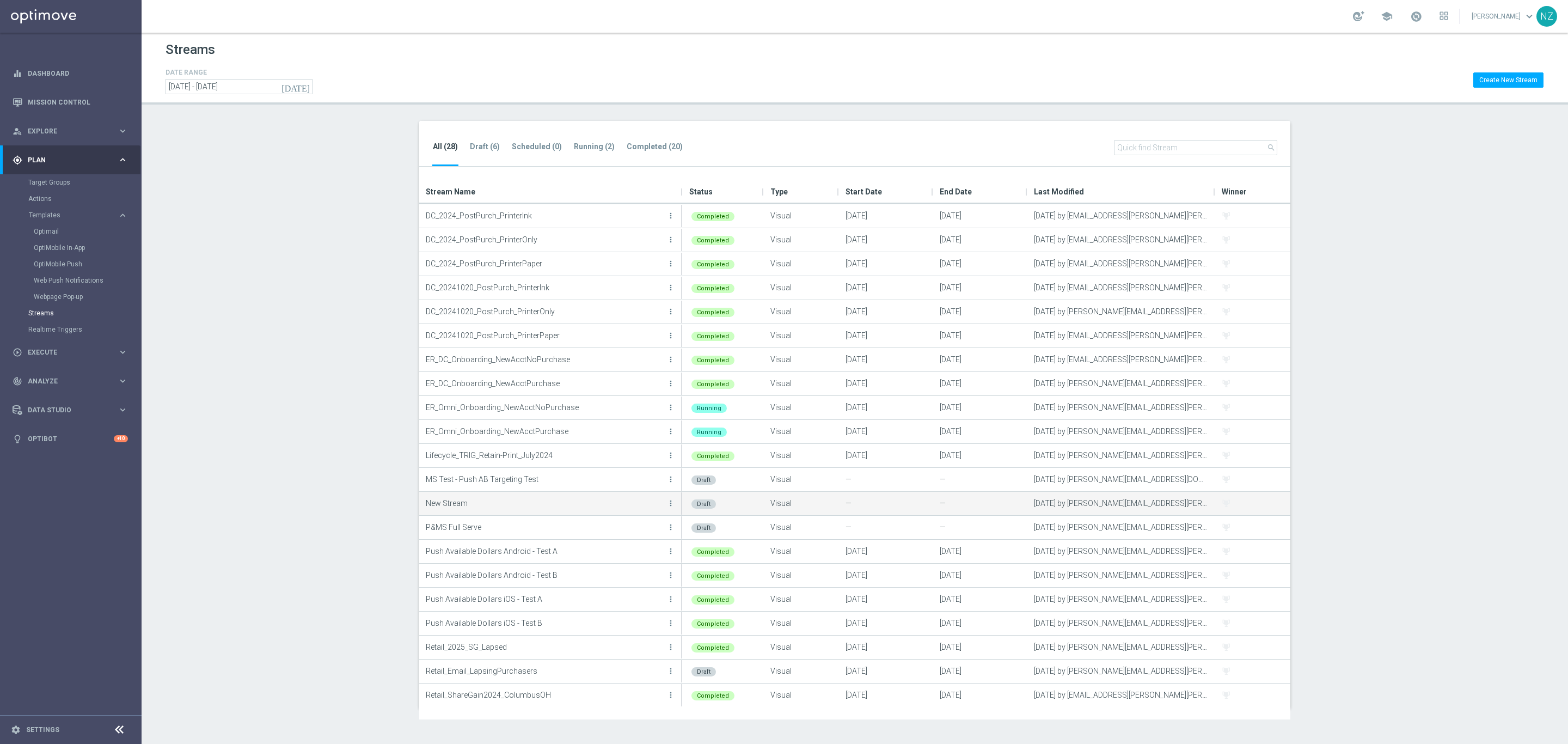
click at [675, 502] on button "more_vert" at bounding box center [671, 503] width 11 height 22
click at [635, 508] on div "create Edit" at bounding box center [621, 515] width 87 height 15
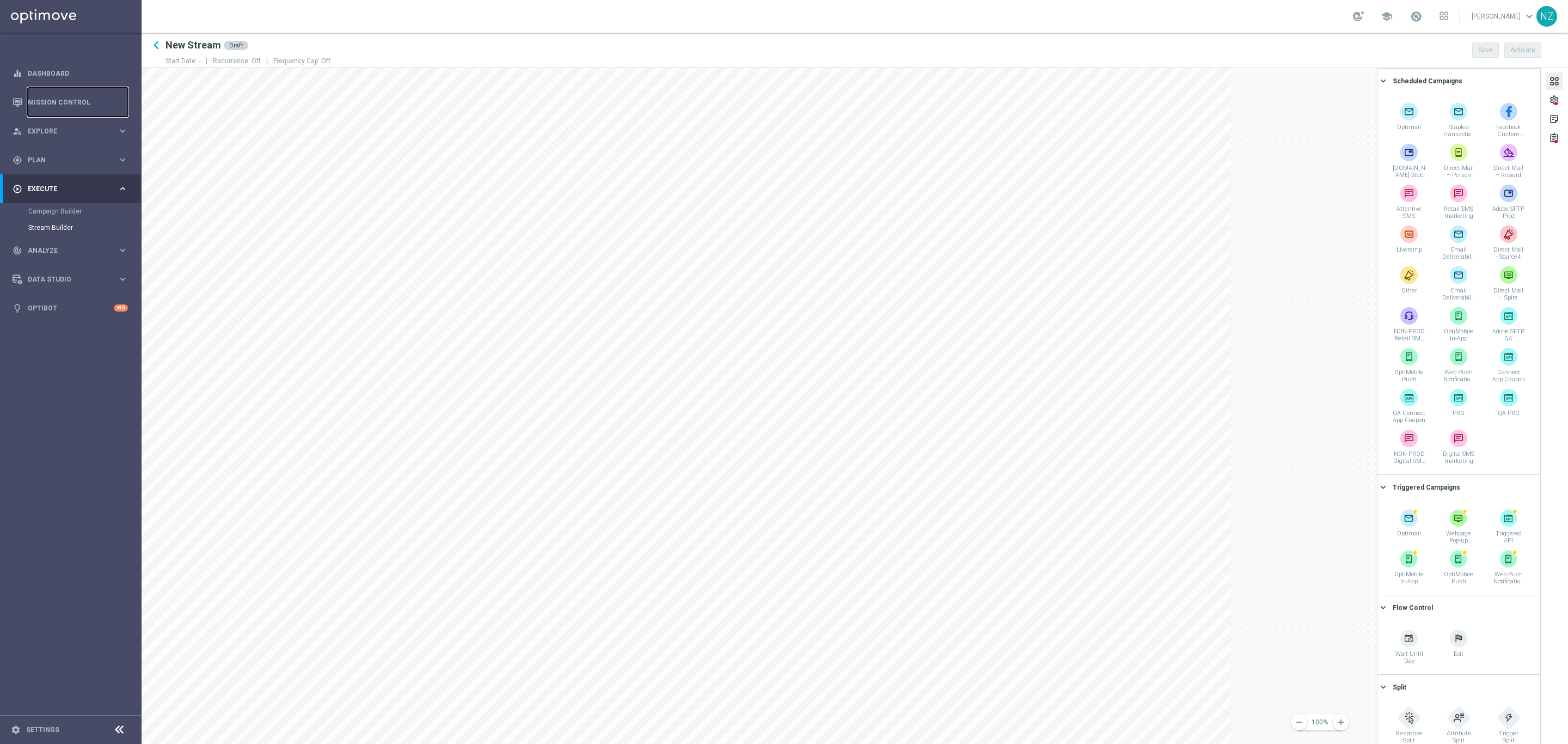
drag, startPoint x: 54, startPoint y: 102, endPoint x: 523, endPoint y: 21, distance: 475.9
click at [54, 102] on link "Mission Control" at bounding box center [77, 102] width 100 height 29
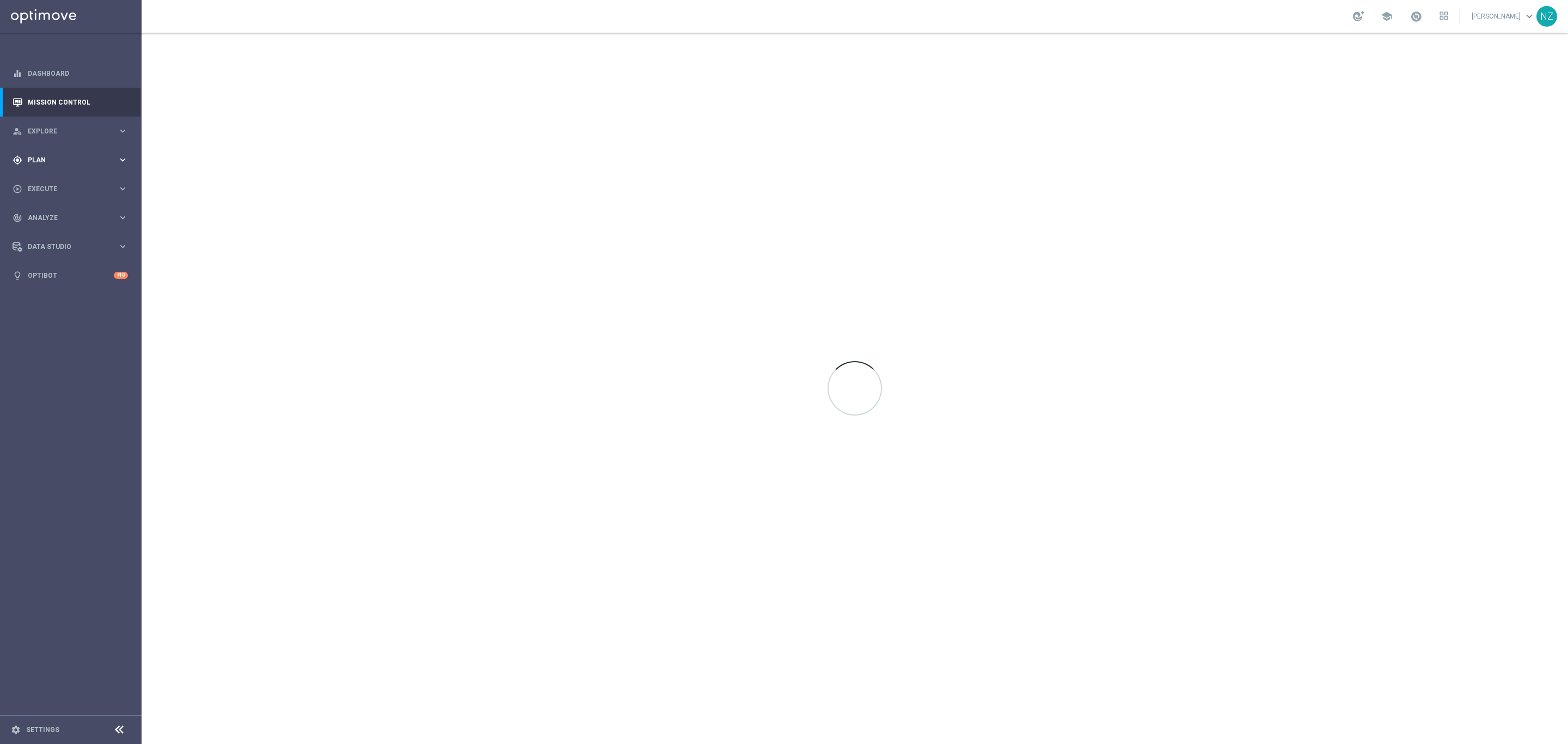
click at [64, 164] on div "gps_fixed Plan keyboard_arrow_right" at bounding box center [70, 160] width 140 height 29
click at [73, 347] on div "play_circle_outline Execute" at bounding box center [65, 352] width 105 height 9
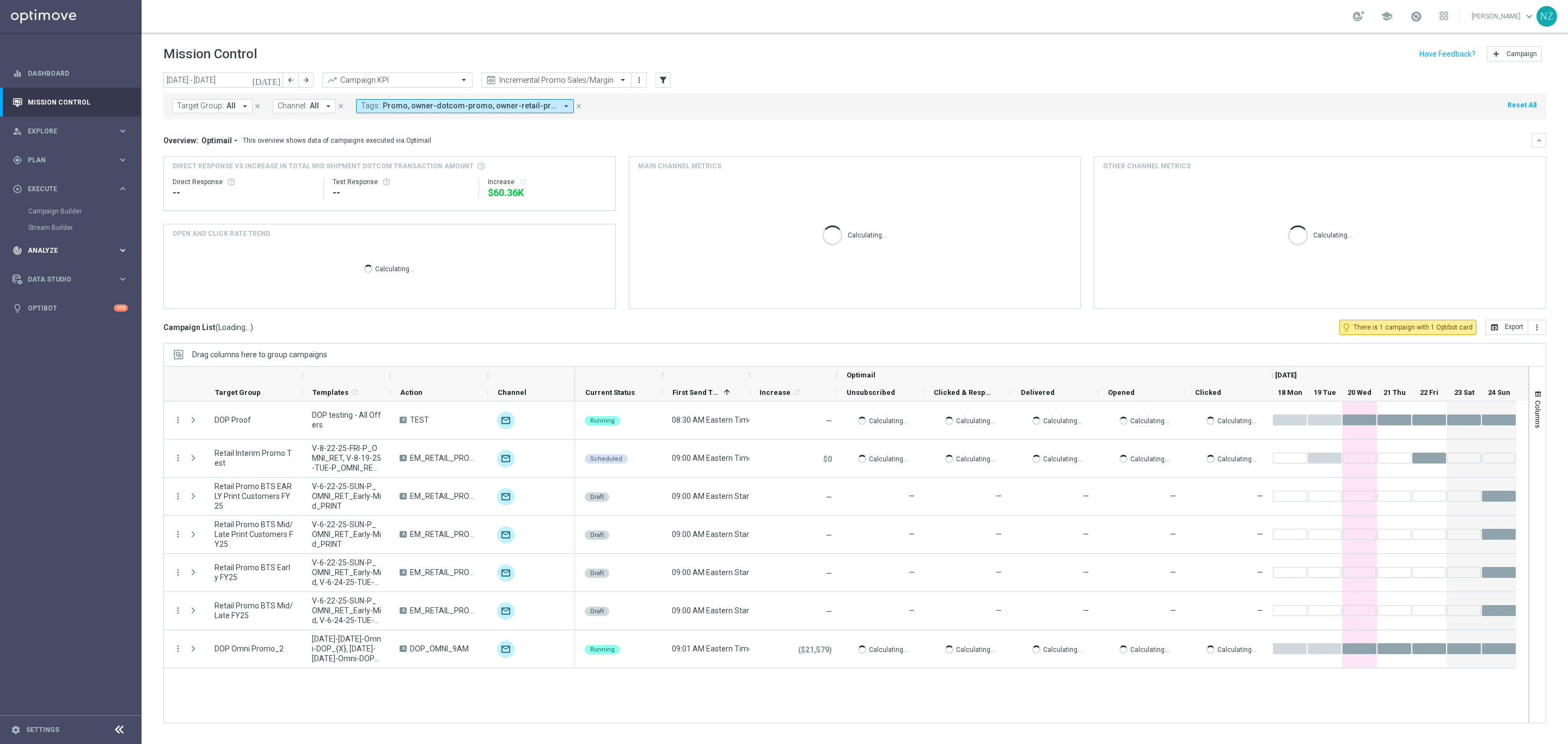
click at [68, 248] on span "Analyze" at bounding box center [72, 250] width 90 height 6
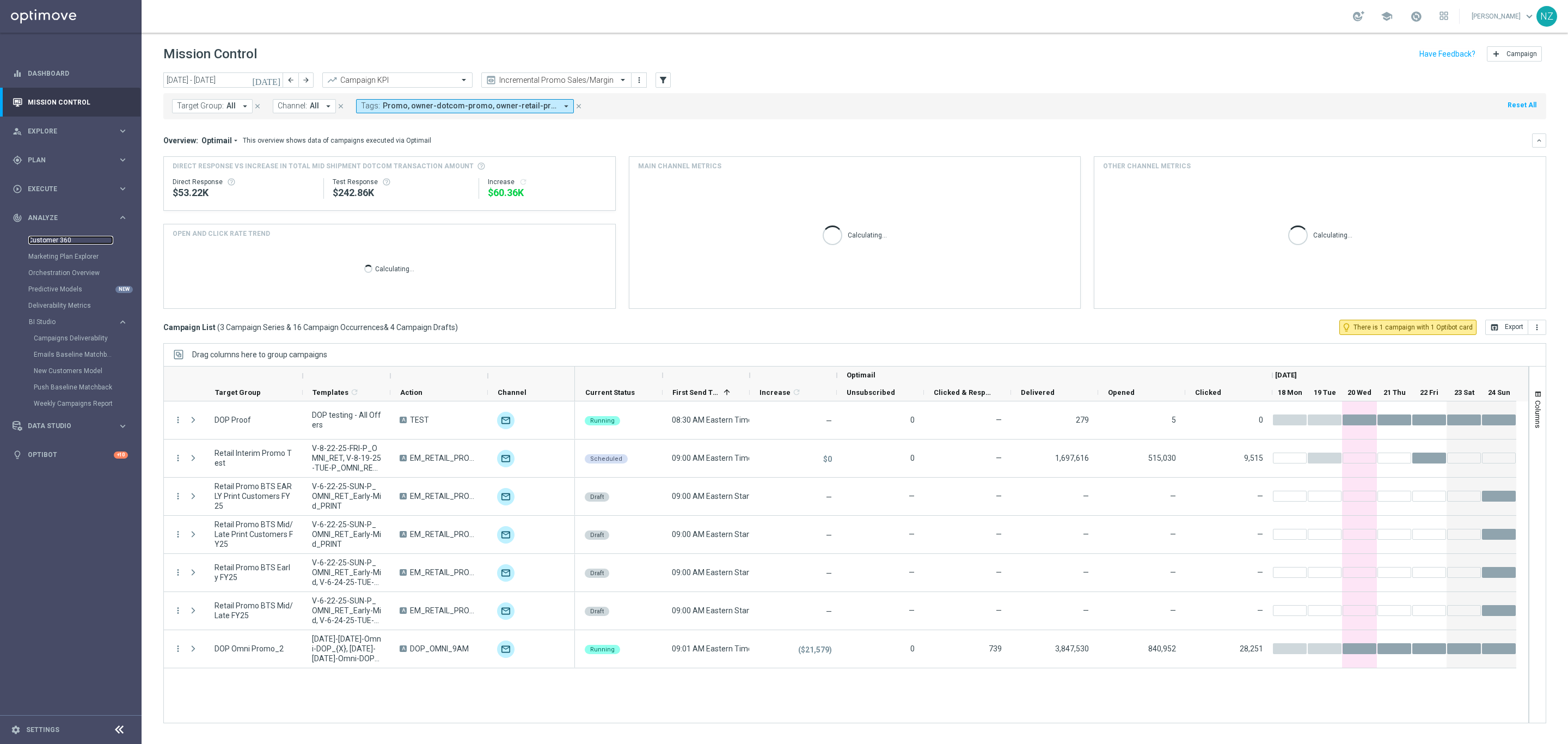
click at [59, 236] on link "Customer 360" at bounding box center [71, 240] width 85 height 9
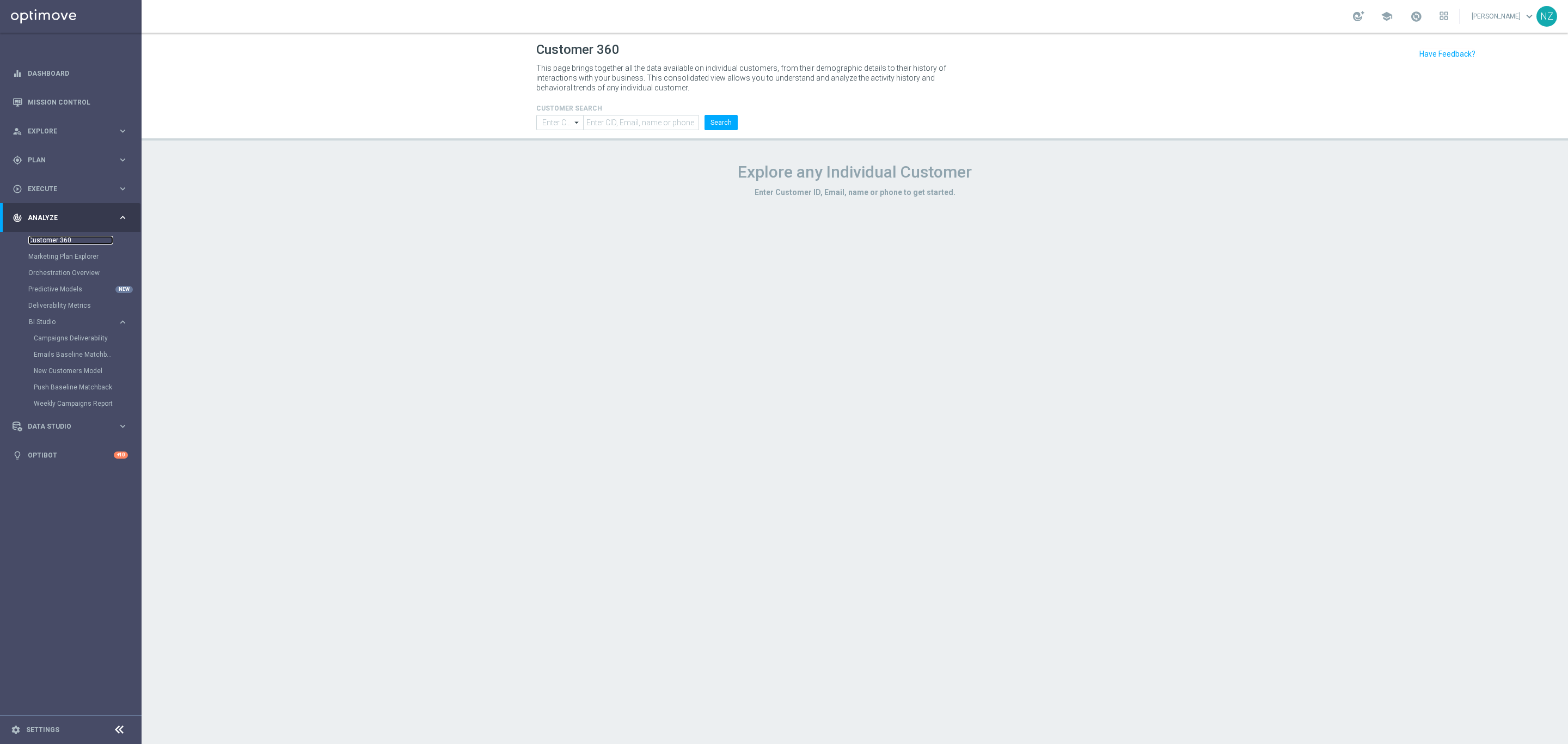
type input "Contains"
click at [1393, 13] on span "school" at bounding box center [1386, 16] width 12 height 12
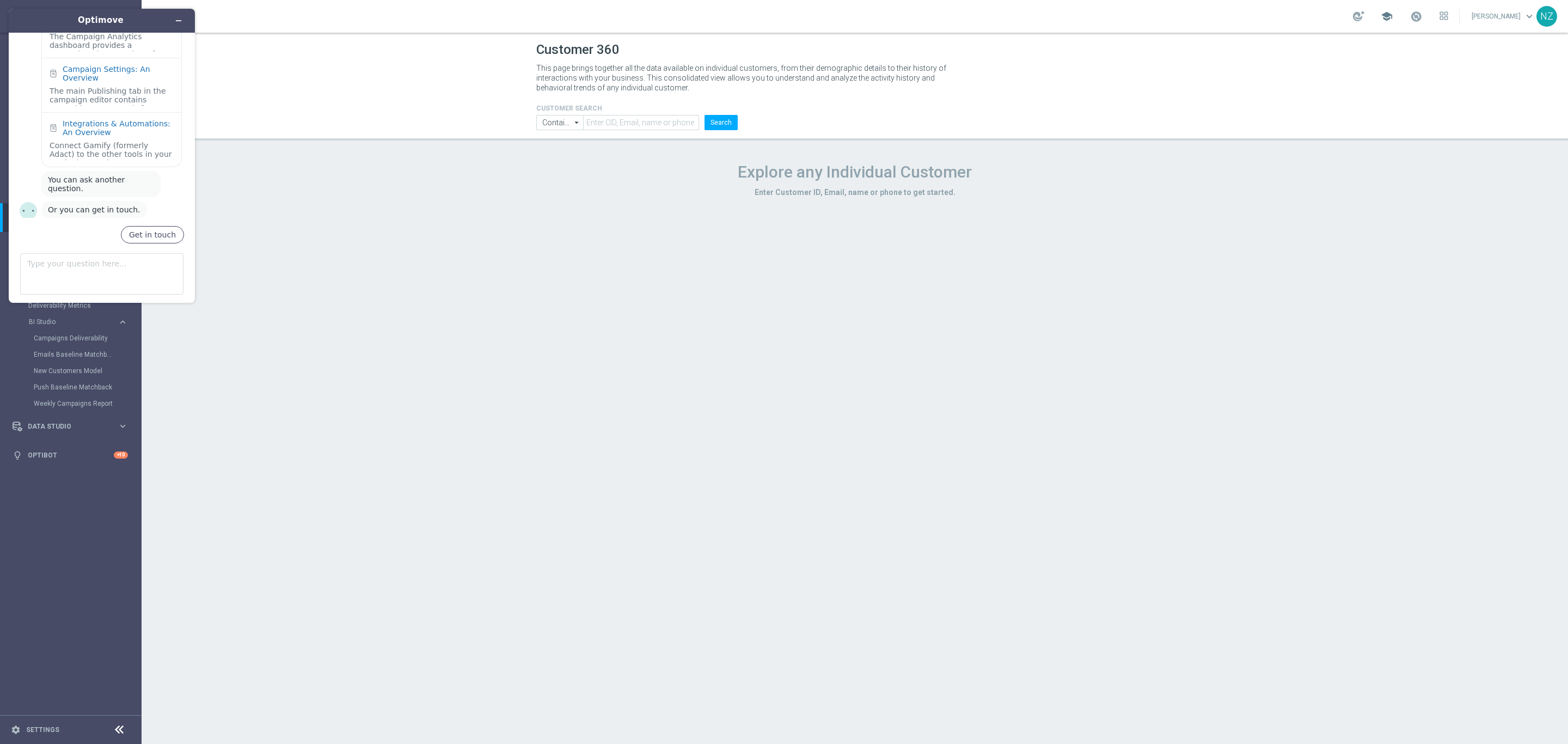
click at [1393, 13] on span "school" at bounding box center [1386, 16] width 12 height 12
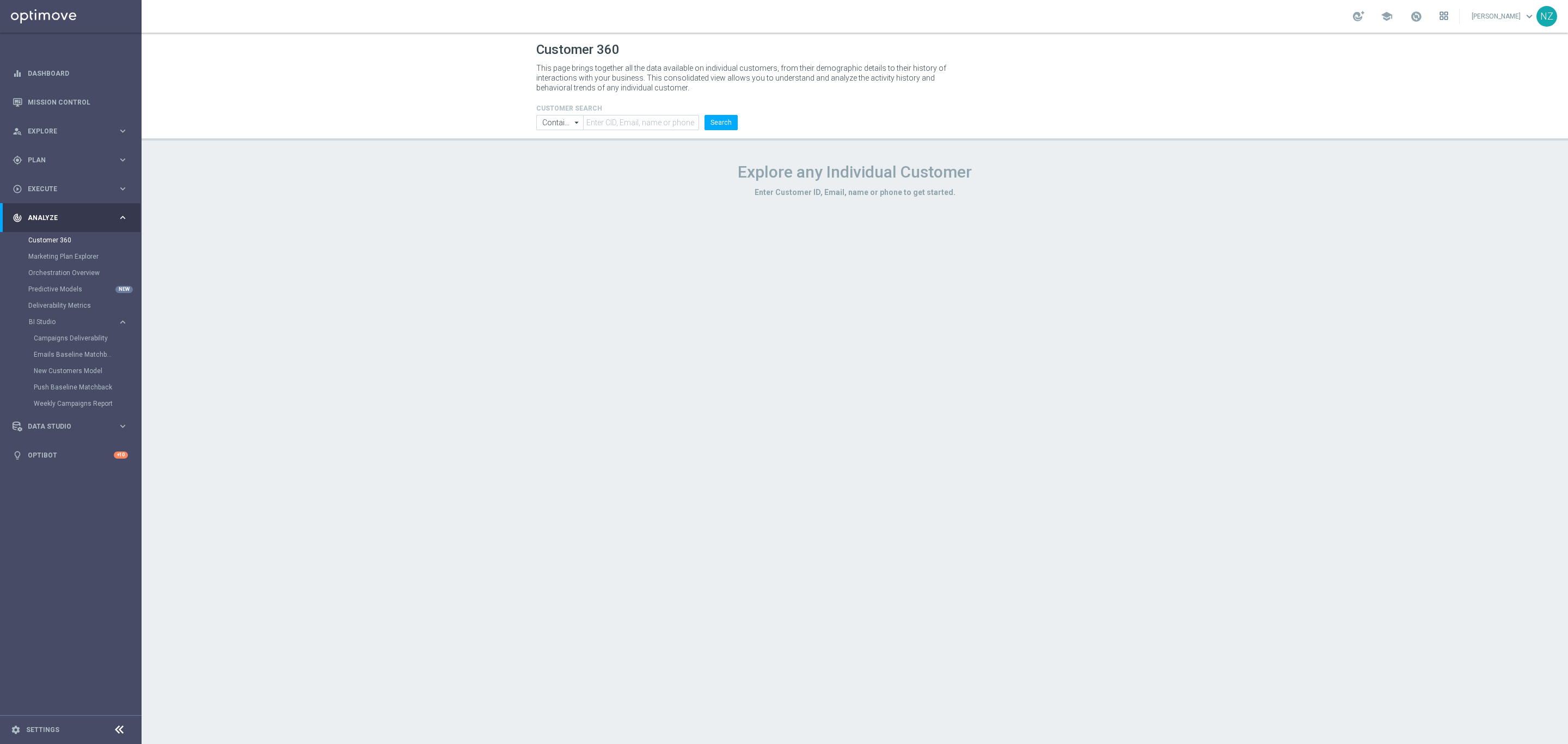
click at [1448, 13] on icon at bounding box center [1446, 13] width 2 height 2
click at [1460, 13] on div at bounding box center [784, 372] width 1568 height 744
click at [1510, 12] on link "Nicole Zern keyboard_arrow_down" at bounding box center [1504, 16] width 66 height 17
click at [962, 254] on div "Customer 360 This page brings together all the data available on individual cus…" at bounding box center [855, 388] width 1427 height 711
click at [73, 181] on div "play_circle_outline Execute keyboard_arrow_right" at bounding box center [70, 188] width 140 height 29
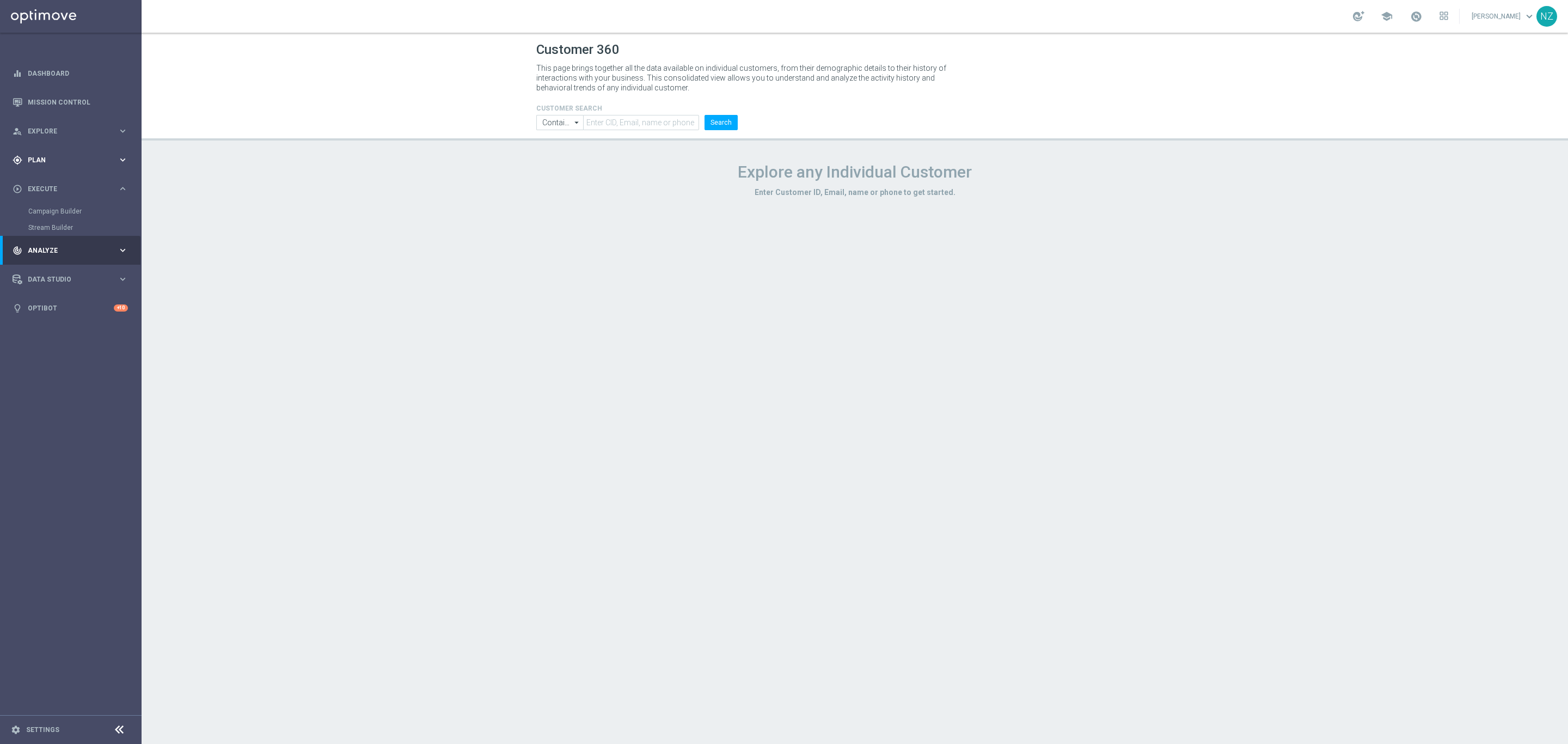
click at [92, 160] on span "Plan" at bounding box center [72, 160] width 90 height 6
click at [97, 137] on div "person_search Explore keyboard_arrow_right" at bounding box center [70, 131] width 140 height 29
click at [61, 183] on link "Customer Model" at bounding box center [71, 186] width 85 height 9
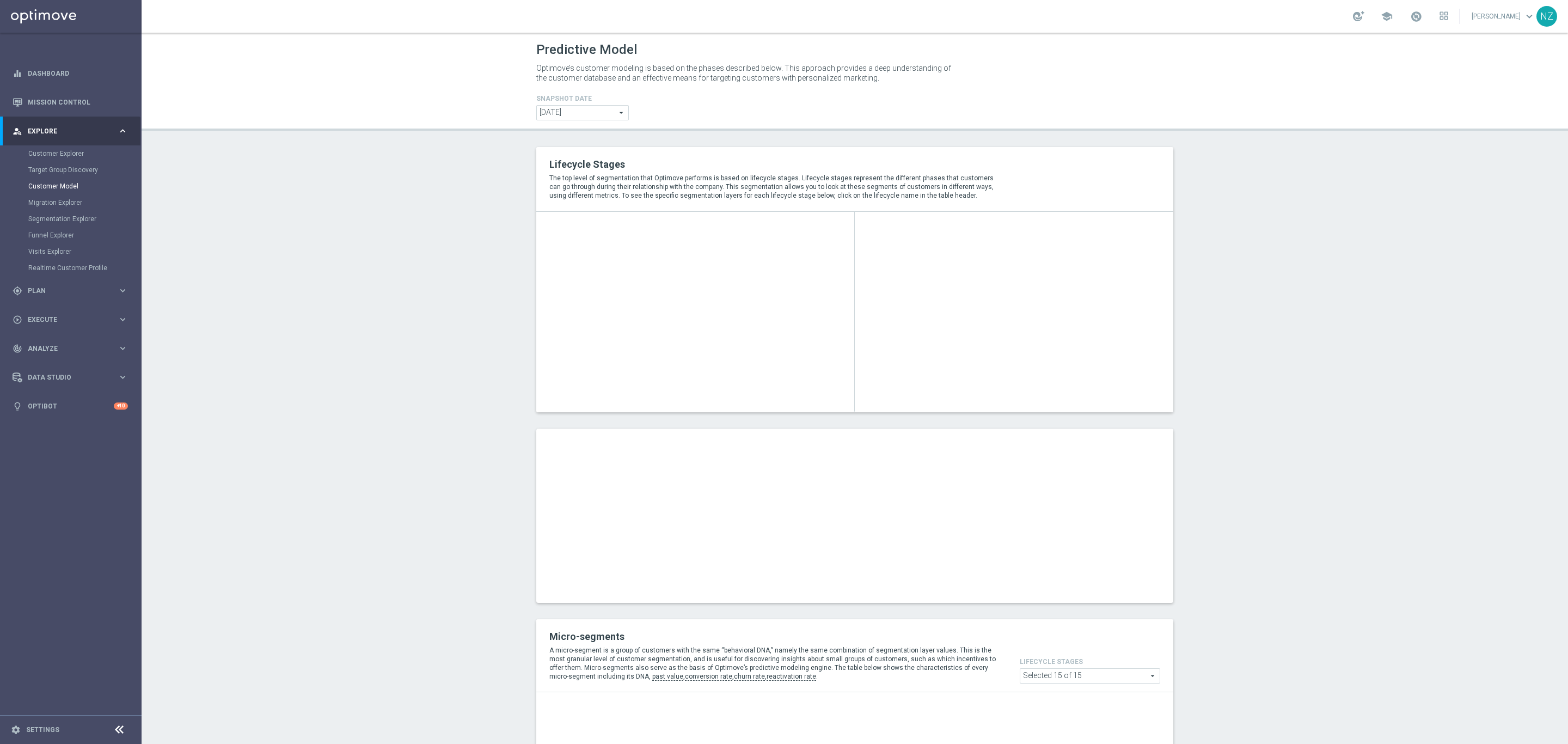
click at [64, 134] on span "Explore" at bounding box center [72, 131] width 90 height 6
click at [59, 161] on span "Plan" at bounding box center [72, 160] width 90 height 6
click at [54, 182] on link "Target Groups" at bounding box center [71, 182] width 85 height 9
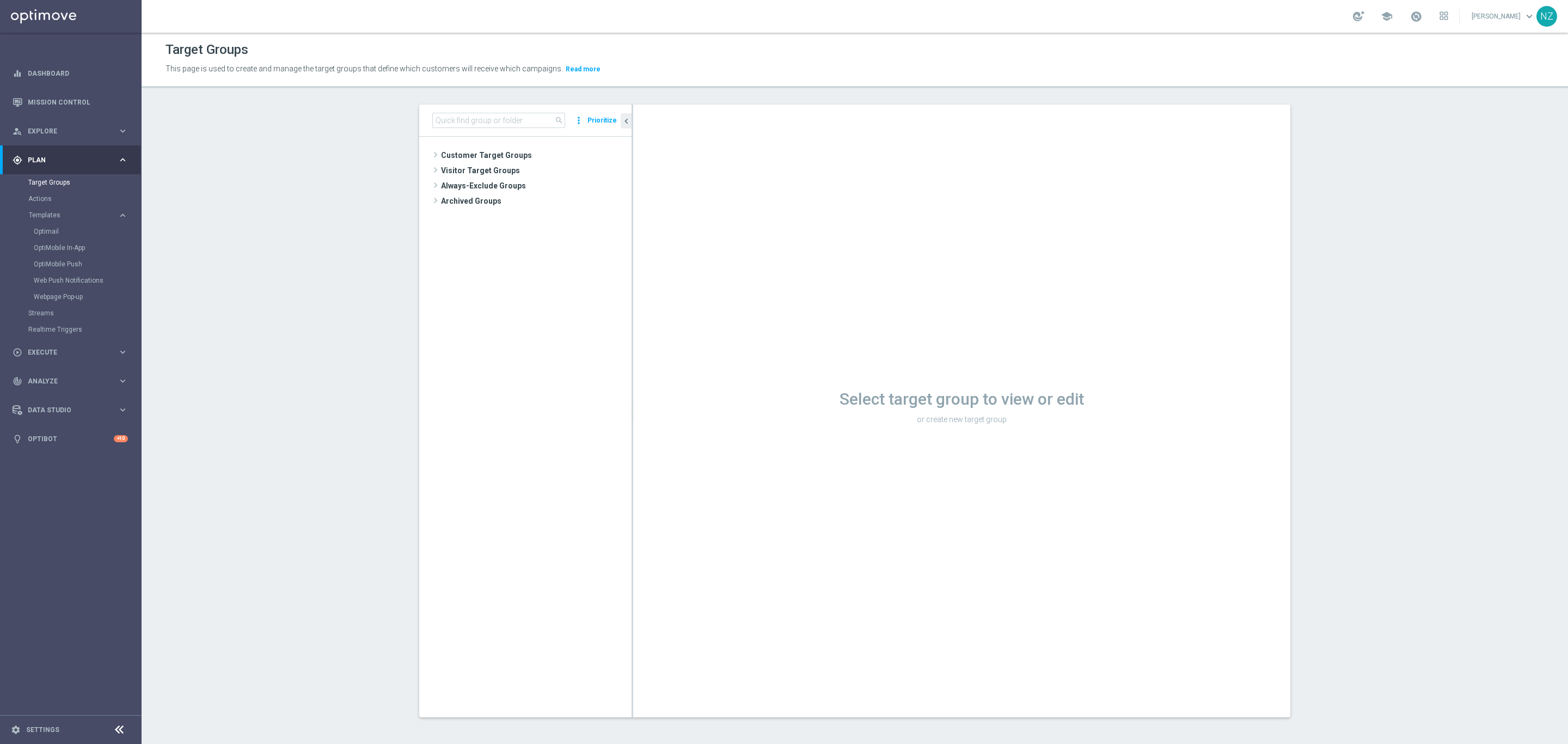
drag, startPoint x: 480, startPoint y: 129, endPoint x: 478, endPoint y: 121, distance: 8.2
click at [480, 129] on div "search more_vert Prioritize" at bounding box center [526, 120] width 213 height 32
click at [476, 117] on input at bounding box center [498, 120] width 133 height 15
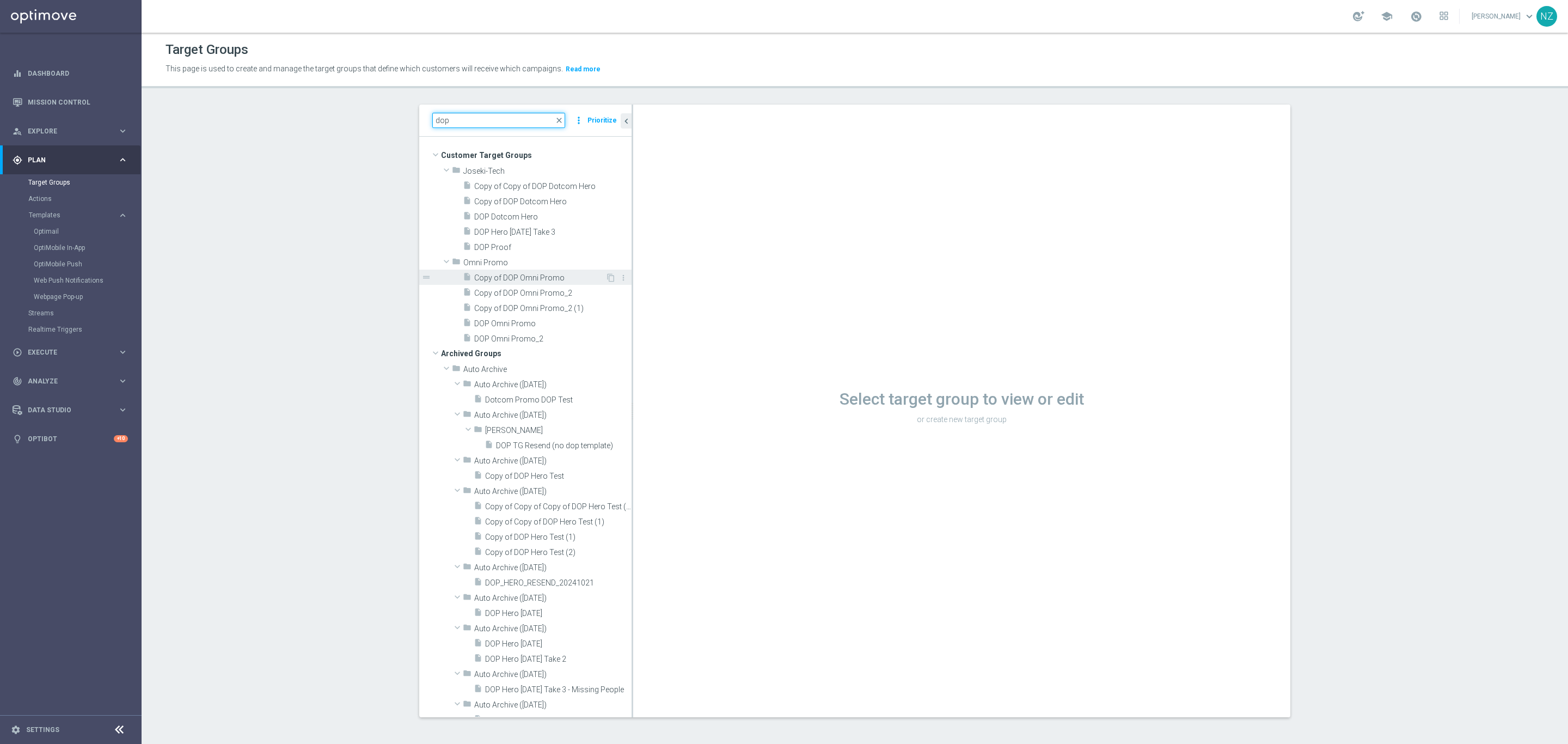
type input "dop"
click at [524, 282] on span "Copy of DOP Omni Promo" at bounding box center [540, 278] width 131 height 9
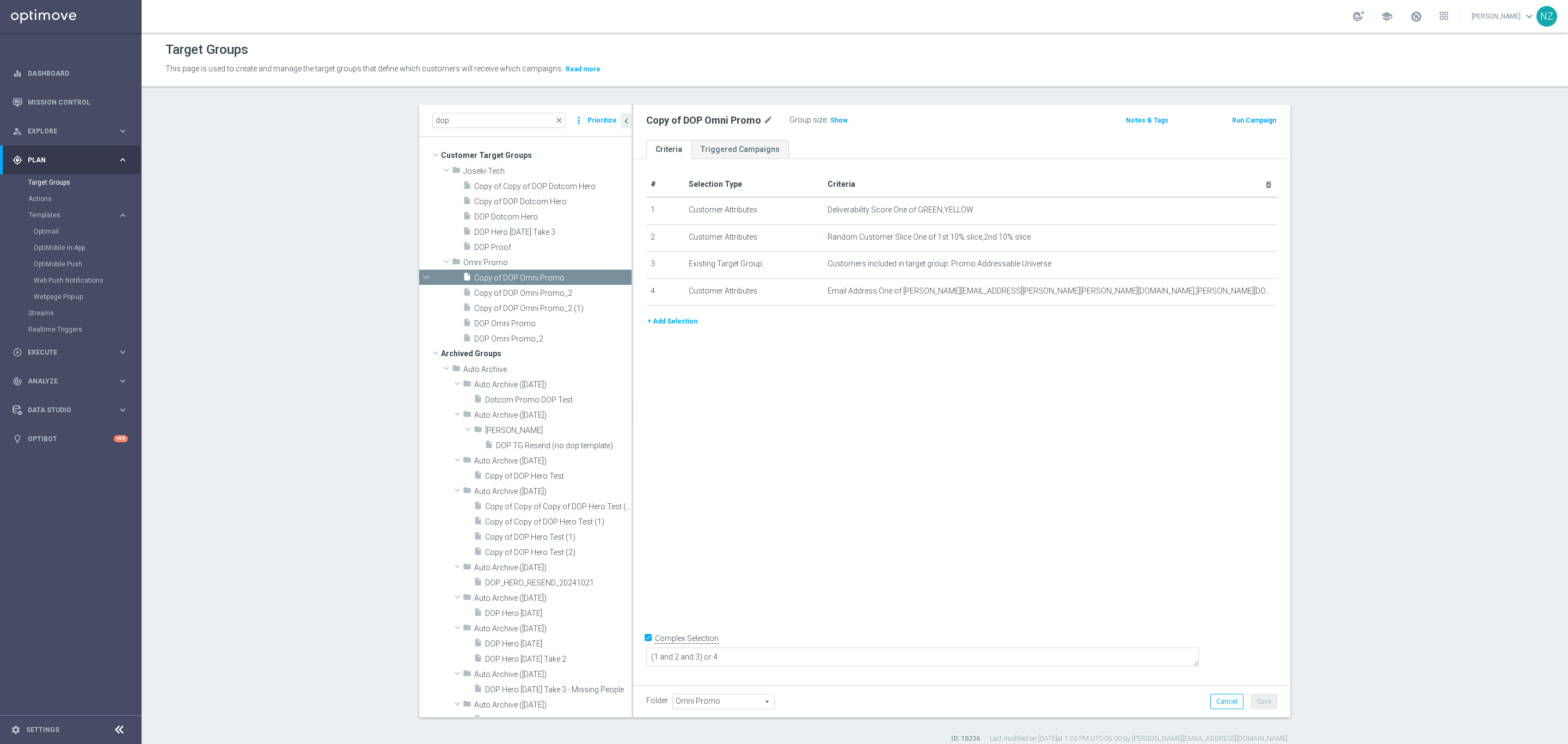
click at [679, 320] on button "+ Add Selection" at bounding box center [672, 321] width 52 height 12
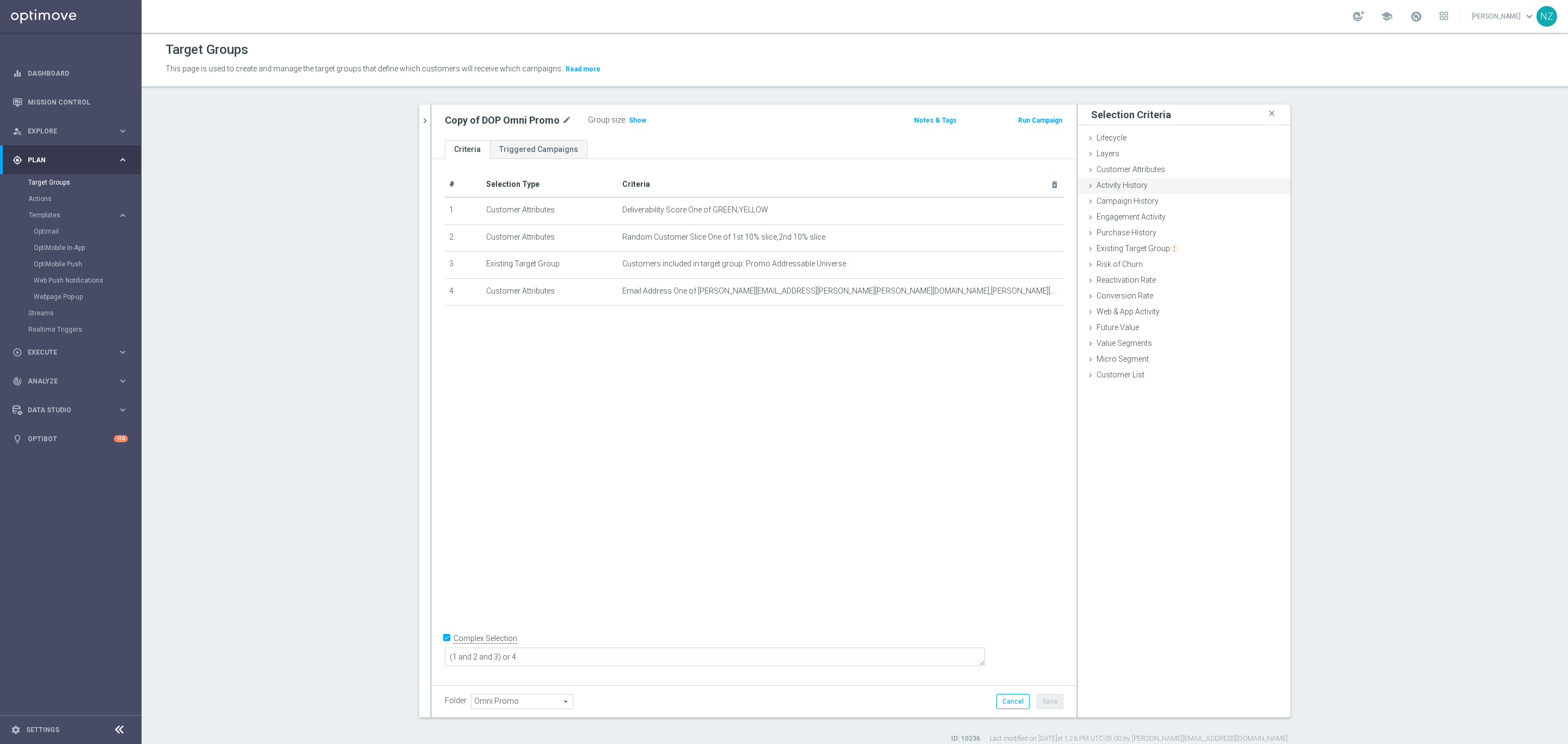
click at [1139, 183] on span "Activity History" at bounding box center [1122, 185] width 51 height 9
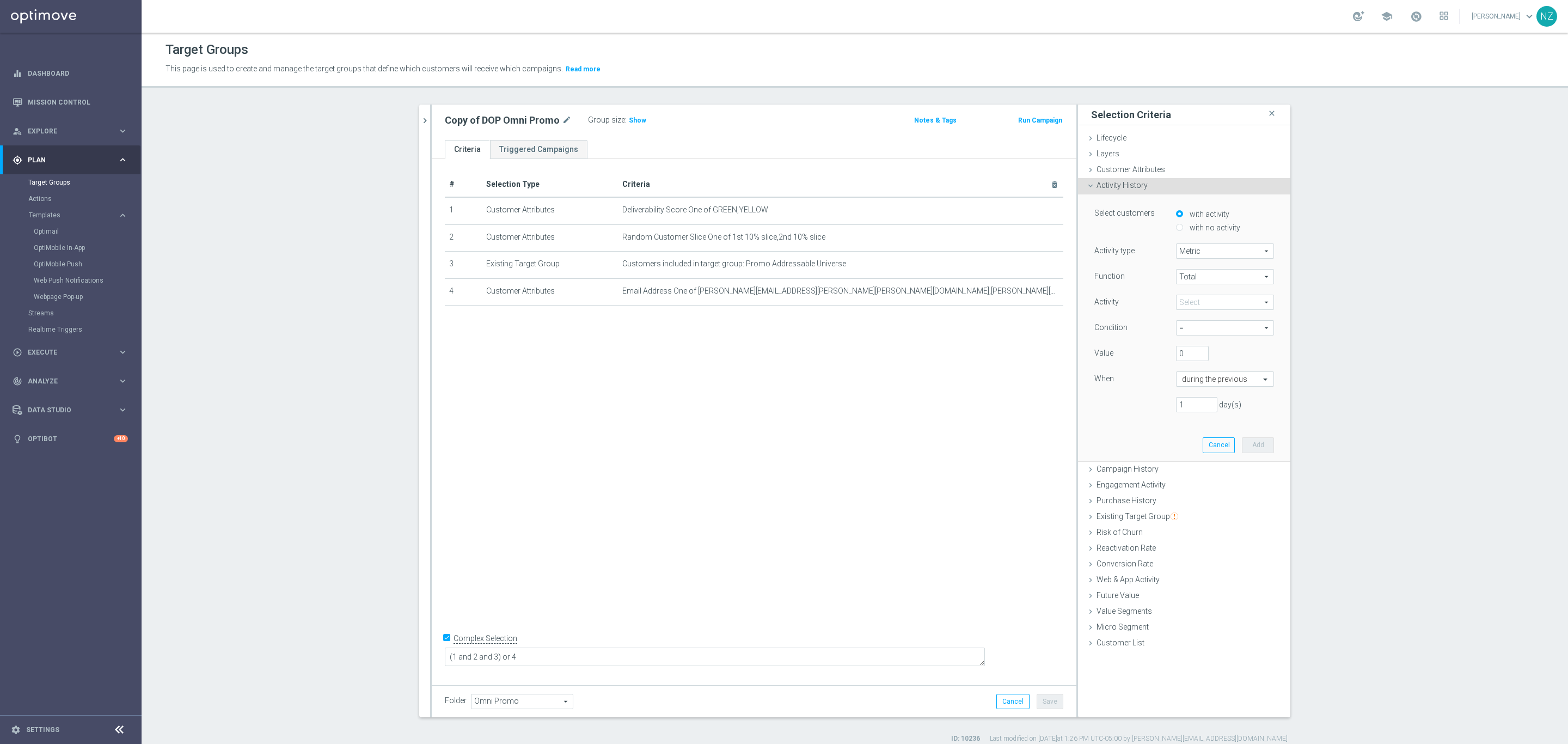
click at [1206, 245] on span "Metric" at bounding box center [1225, 251] width 97 height 14
click at [1206, 254] on span "Metric" at bounding box center [1225, 251] width 97 height 14
click at [1196, 283] on span "Days with activity" at bounding box center [1225, 280] width 86 height 9
type input "Days with activity"
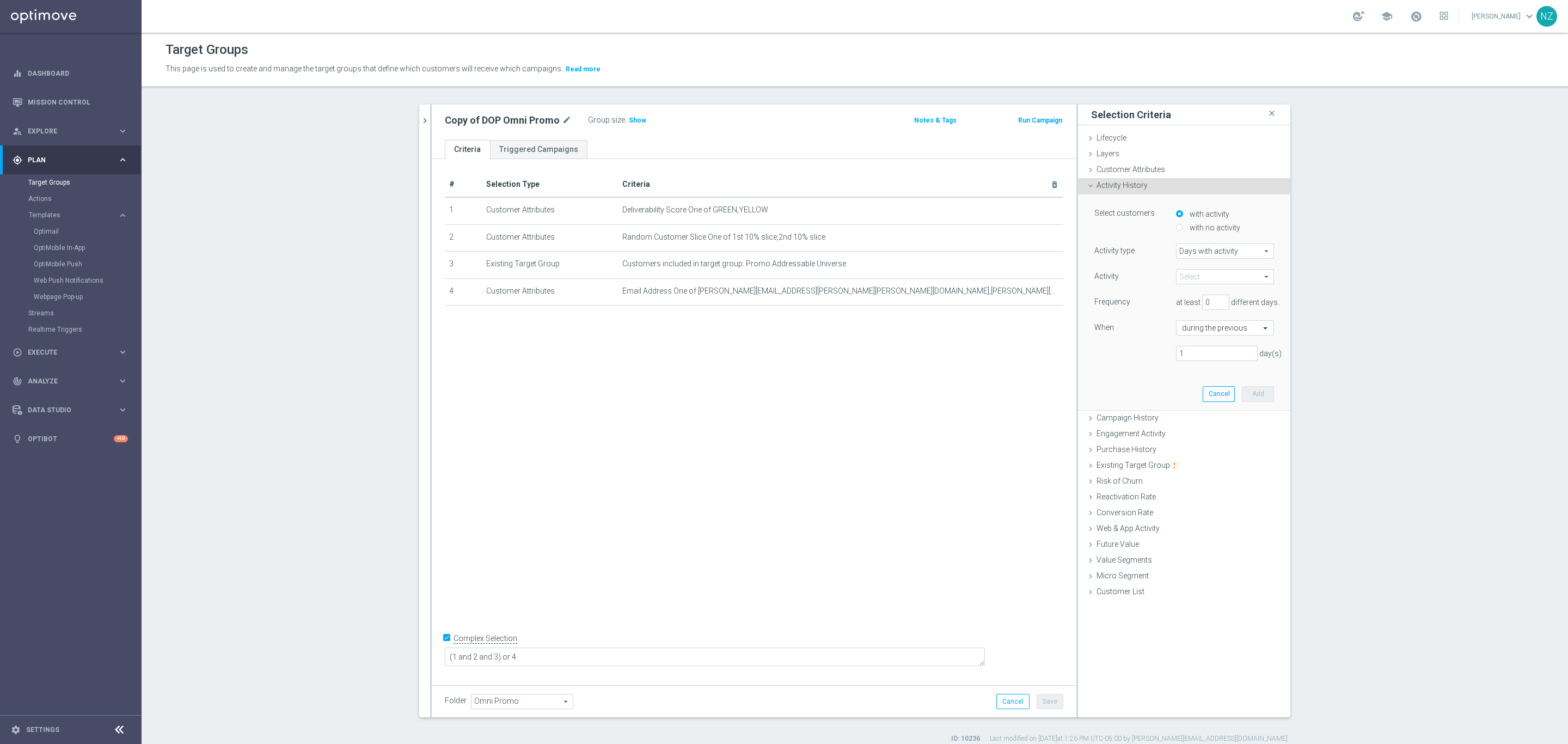
click at [1209, 278] on span at bounding box center [1225, 276] width 97 height 14
click at [1217, 249] on span "Days with activity" at bounding box center [1225, 251] width 97 height 14
click at [1209, 228] on label "with no activity" at bounding box center [1214, 228] width 54 height 9
click at [1183, 228] on input "with no activity" at bounding box center [1179, 227] width 7 height 7
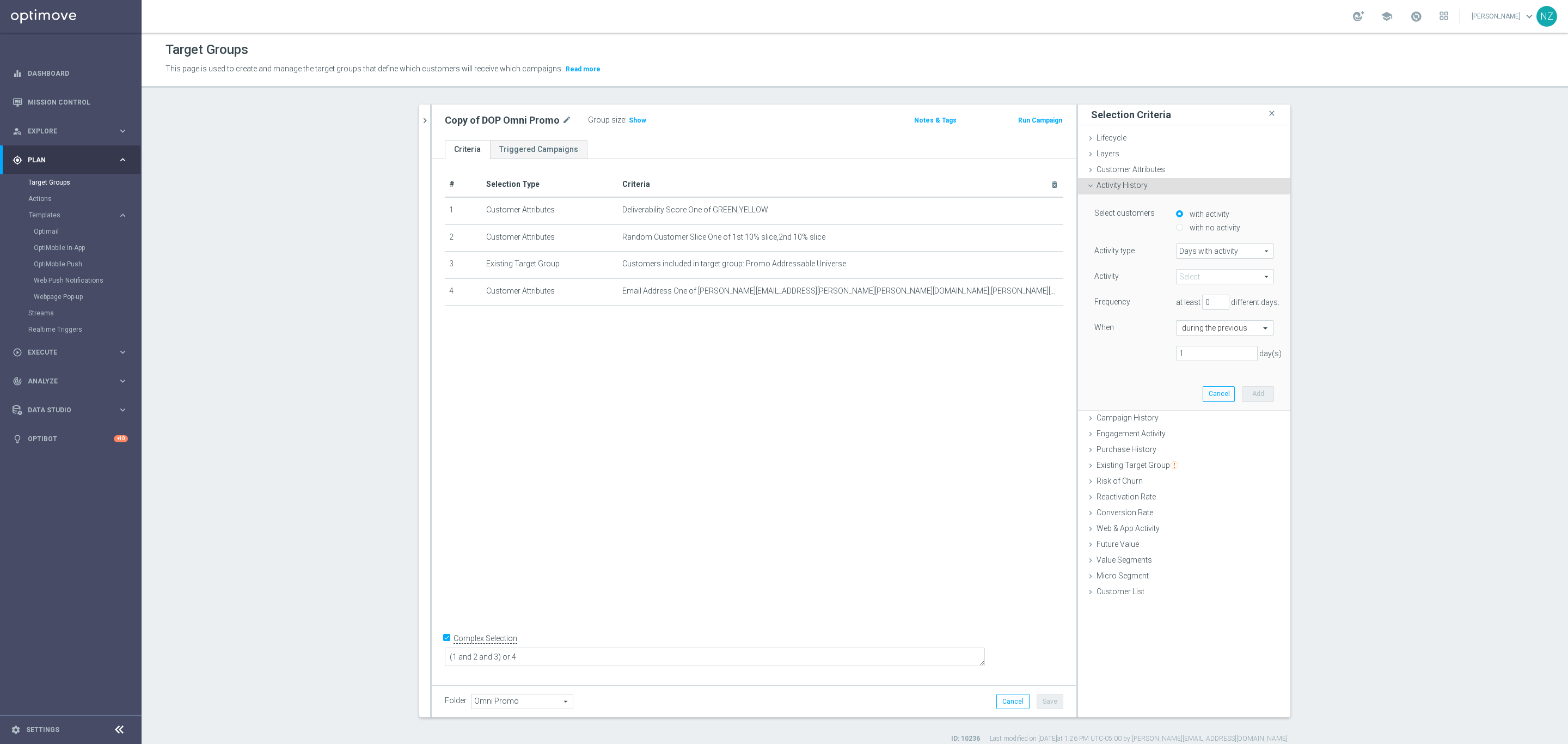
radio input "true"
click at [1218, 250] on span at bounding box center [1225, 251] width 97 height 14
click at [1105, 281] on label "When" at bounding box center [1104, 276] width 20 height 9
click at [1179, 214] on div "with activity" at bounding box center [1225, 214] width 98 height 13
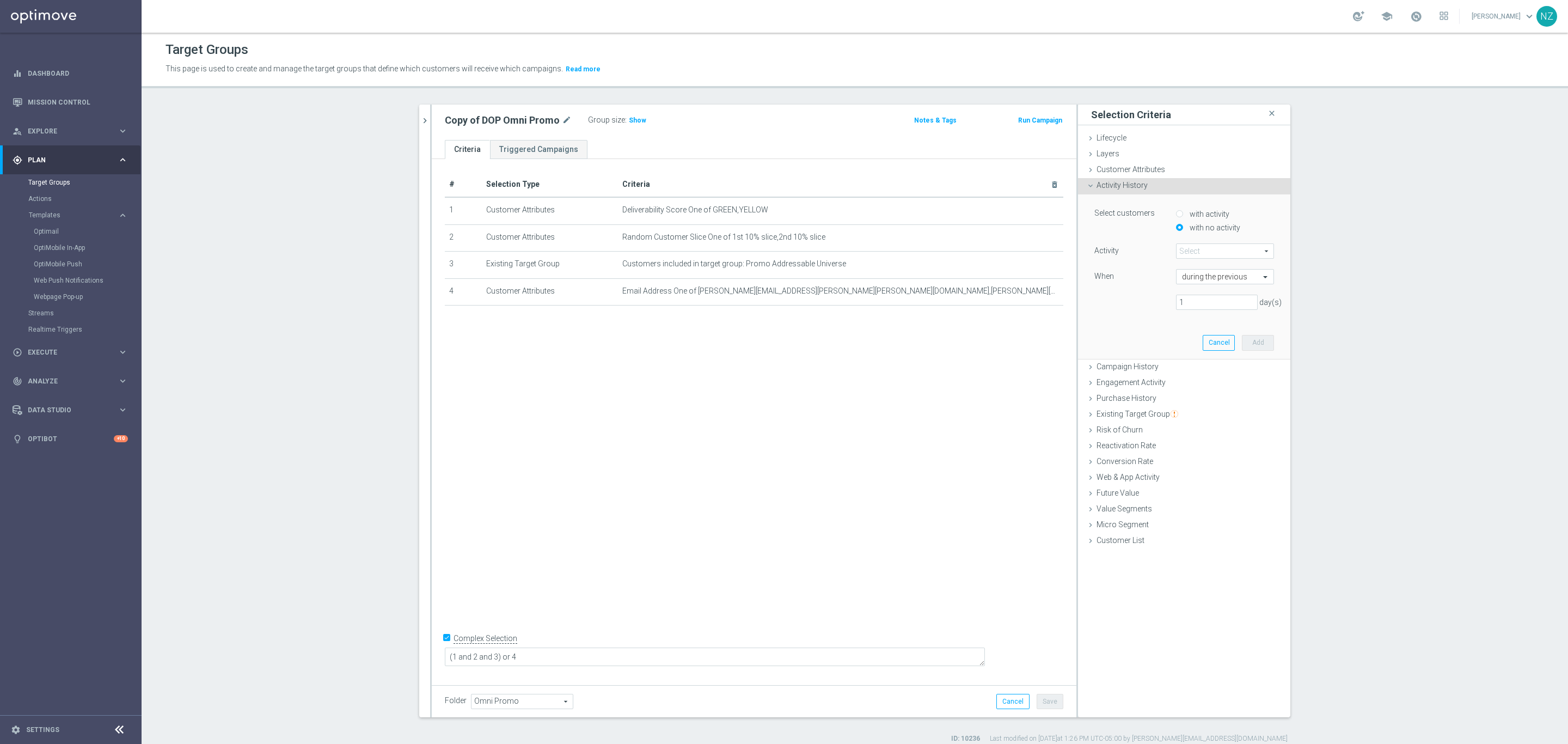
click at [1176, 214] on input "with activity" at bounding box center [1179, 213] width 7 height 7
radio input "true"
click at [1136, 414] on span "Campaign History" at bounding box center [1127, 417] width 62 height 9
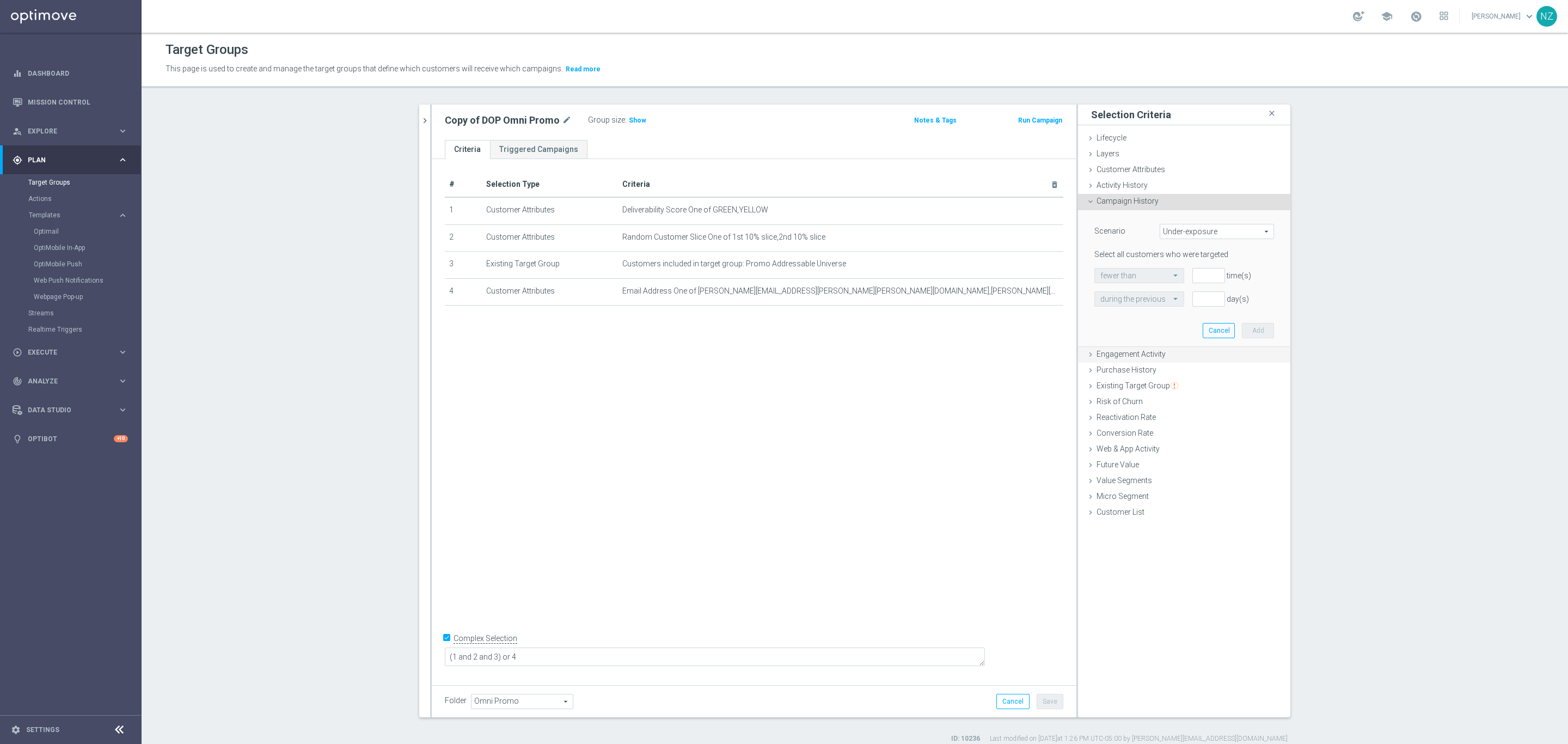
click at [1136, 353] on span "Engagement Activity" at bounding box center [1131, 353] width 69 height 9
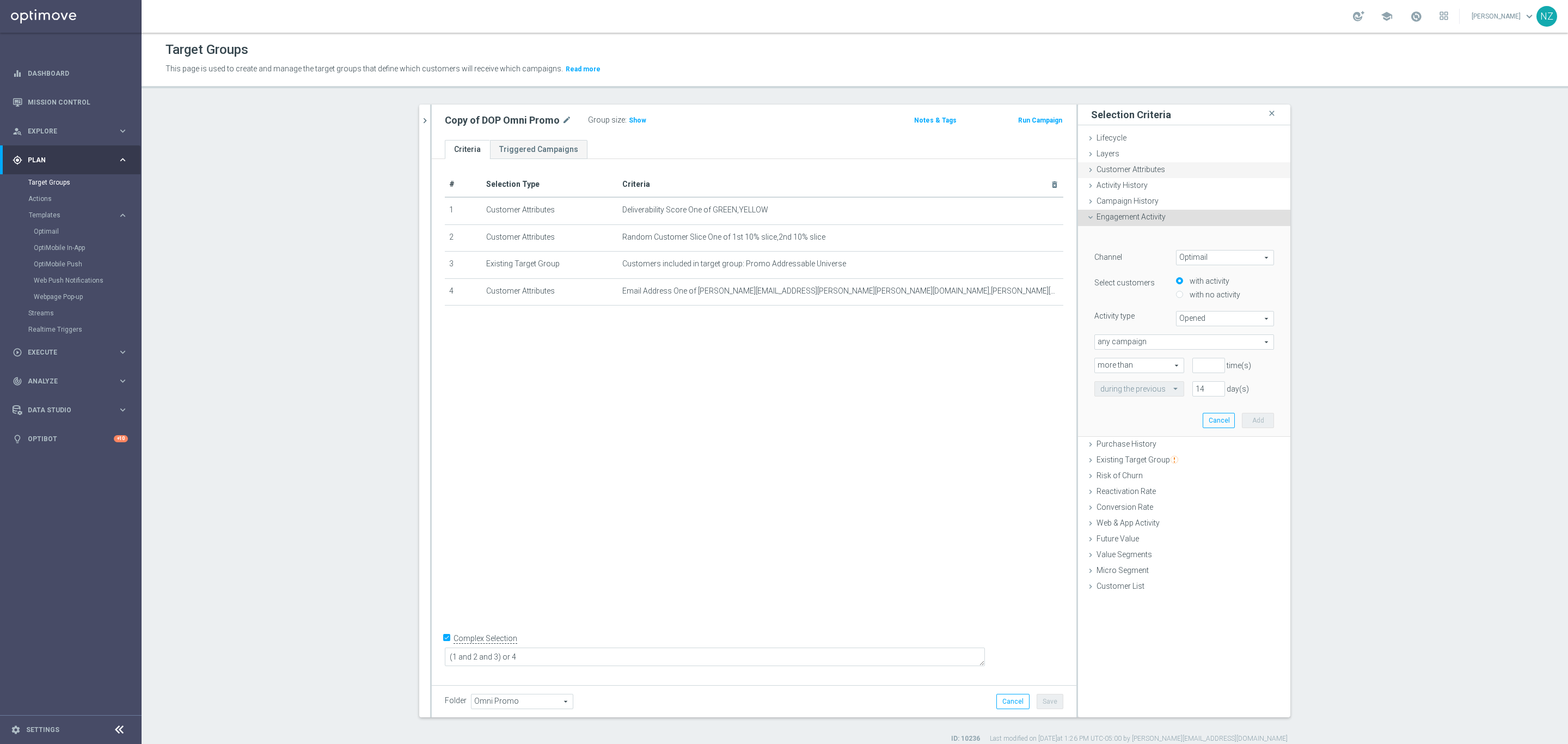
click at [1127, 171] on span "Customer Attributes" at bounding box center [1130, 169] width 68 height 9
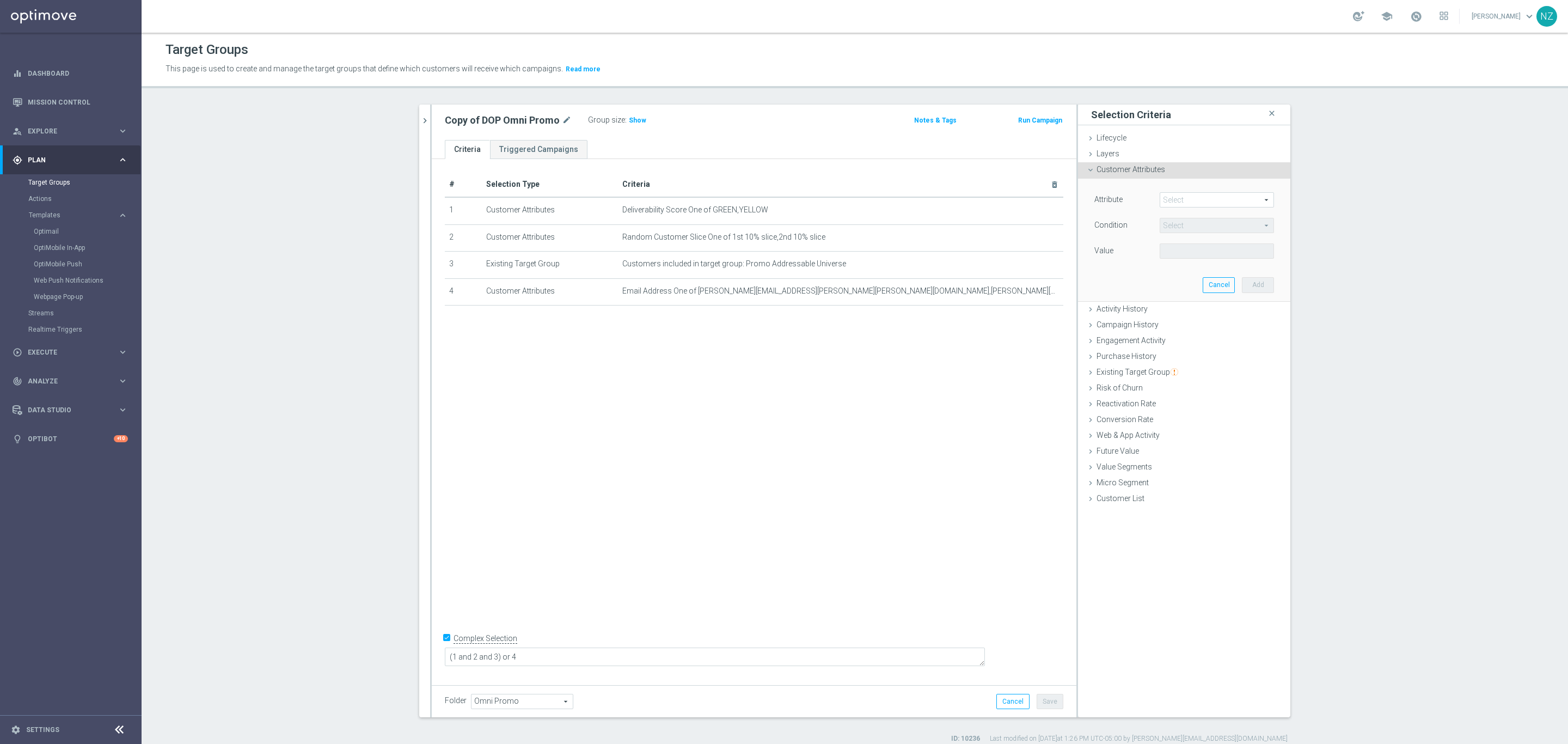
click at [1188, 196] on span at bounding box center [1217, 200] width 113 height 14
click at [67, 313] on link "Streams" at bounding box center [71, 313] width 85 height 9
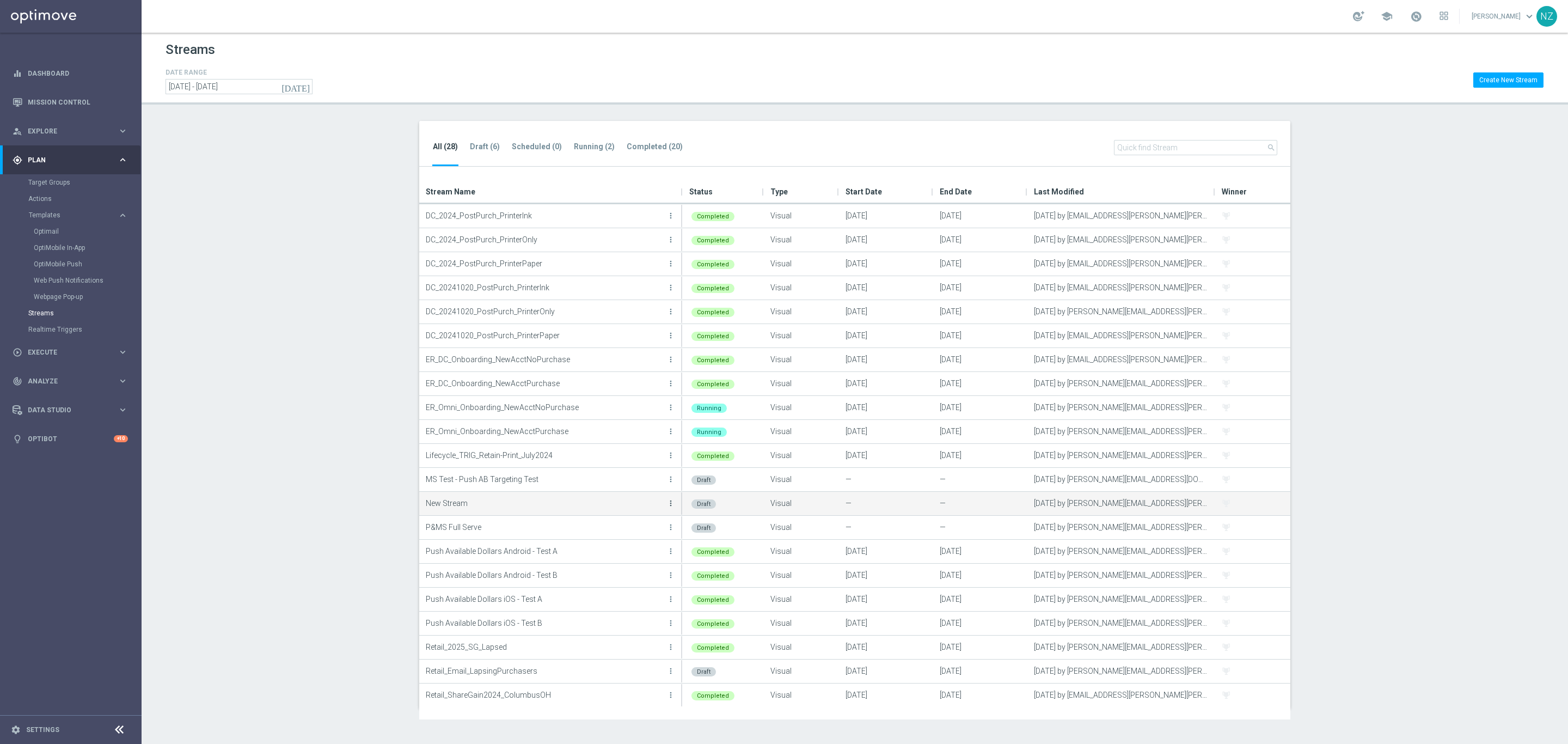
click at [667, 501] on icon "more_vert" at bounding box center [671, 503] width 9 height 9
click at [639, 513] on div "Edit" at bounding box center [627, 516] width 66 height 8
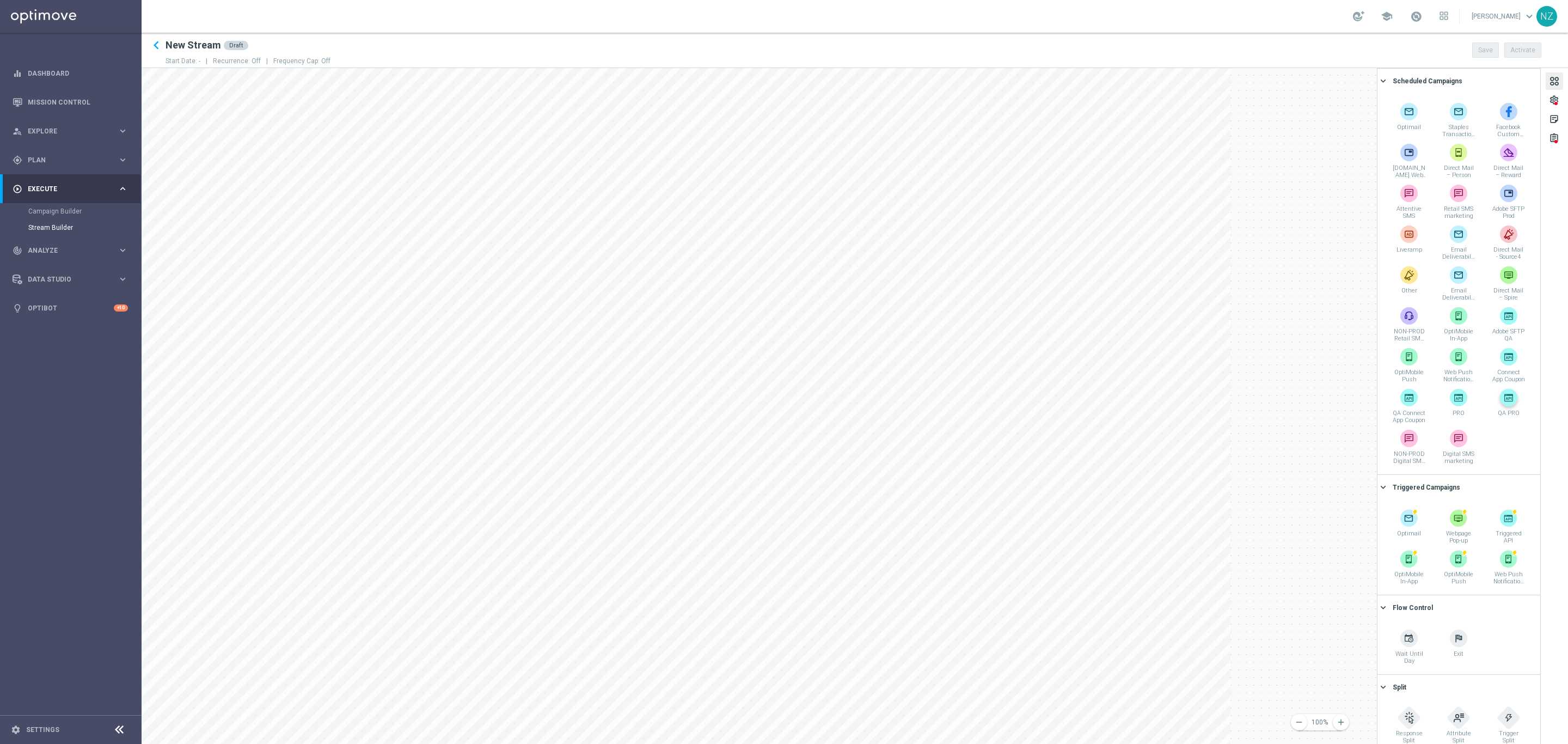
scroll to position [9, 0]
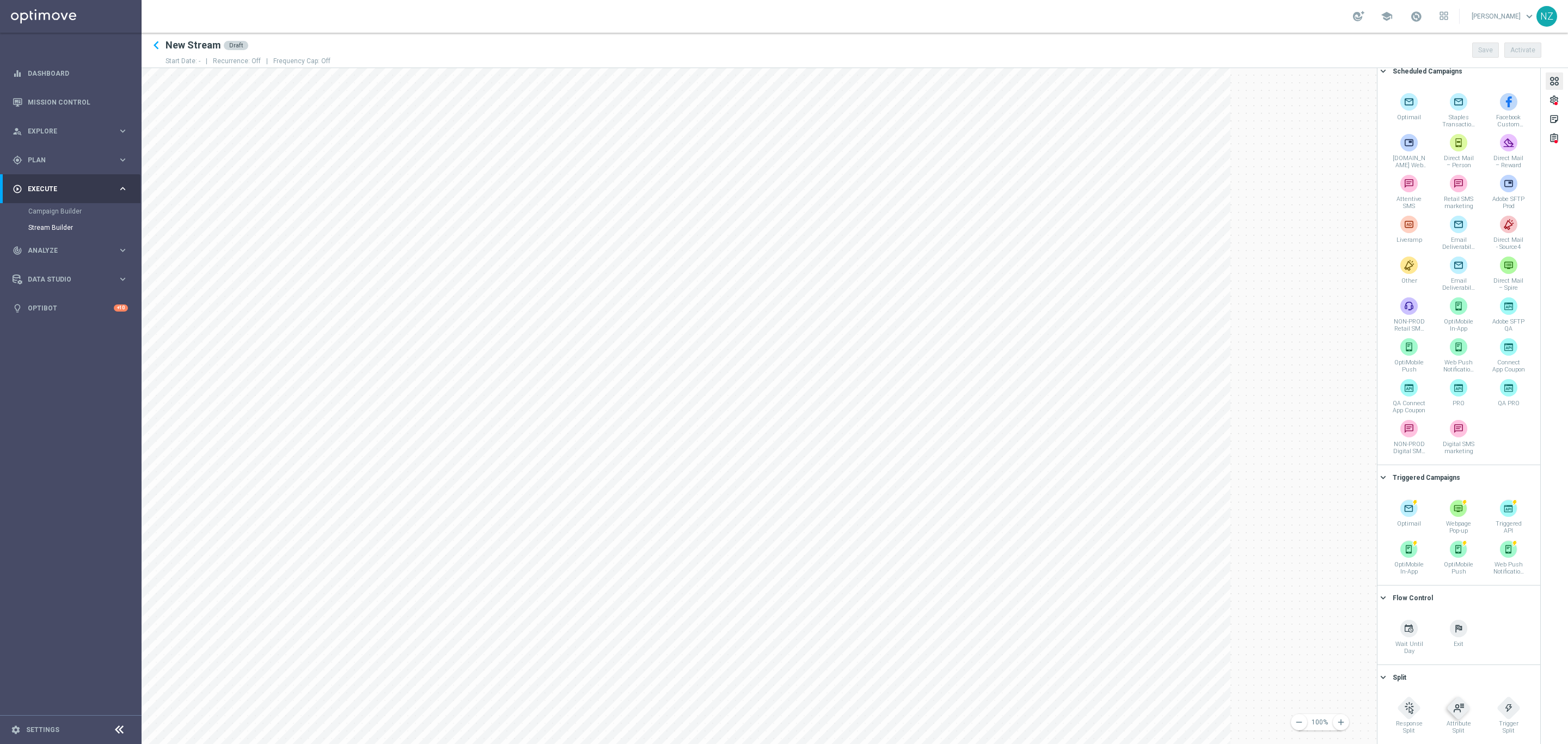
click at [1450, 705] on div at bounding box center [1459, 708] width 17 height 17
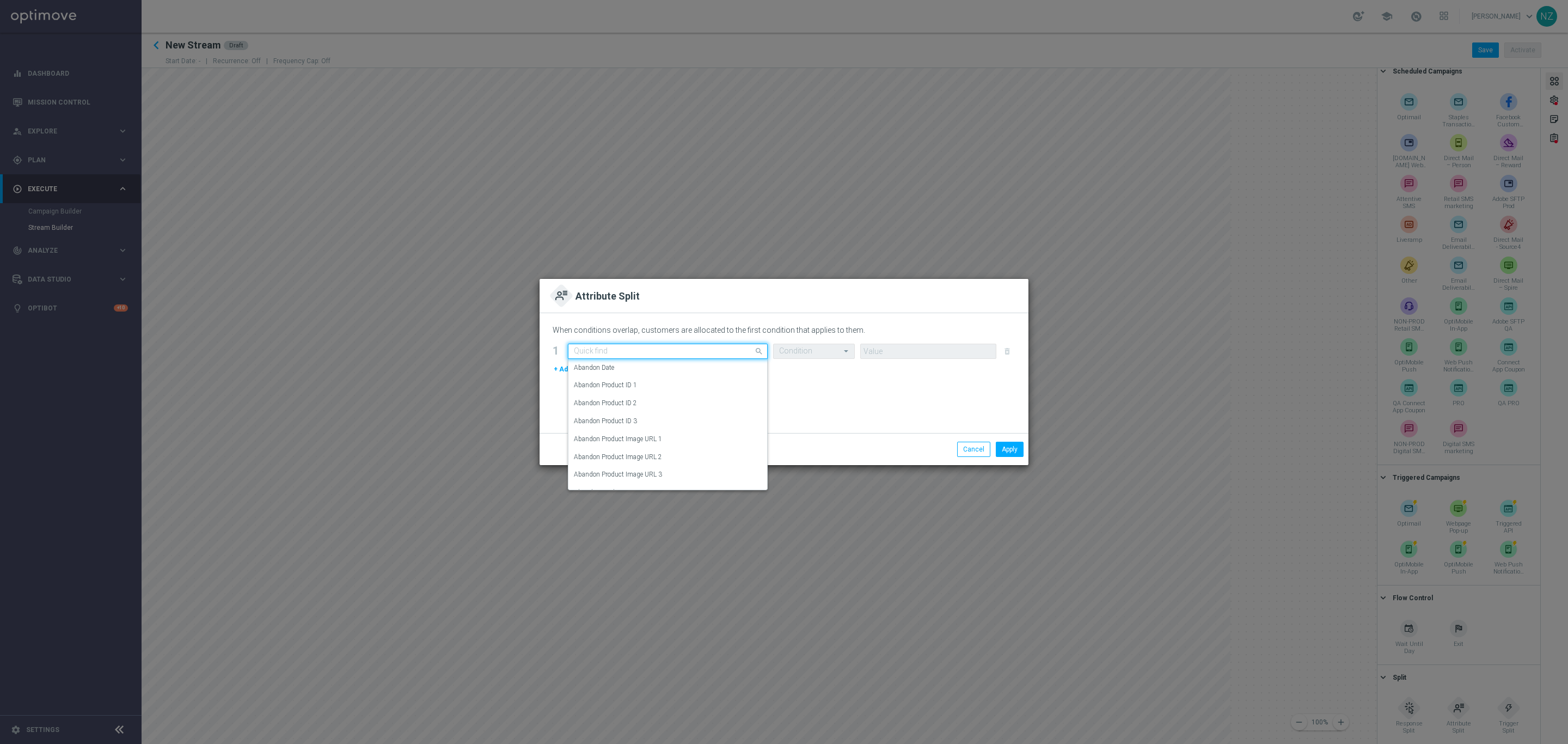
click at [639, 350] on input "text" at bounding box center [656, 352] width 166 height 9
type input "h"
type input "churn"
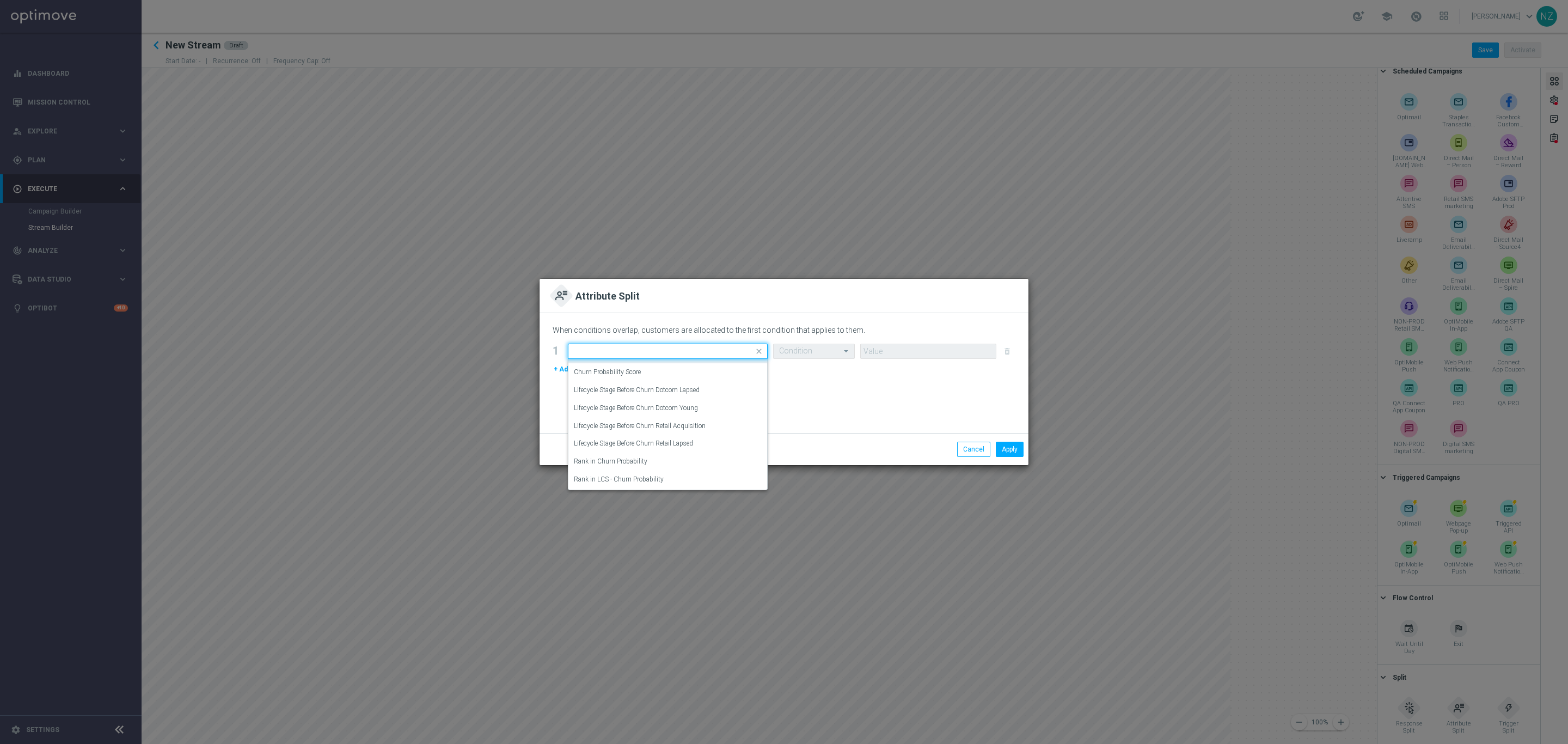
click at [370, 282] on modal-container "Attribute Split When conditions overlap, customers are allocated to the first c…" at bounding box center [784, 372] width 1568 height 744
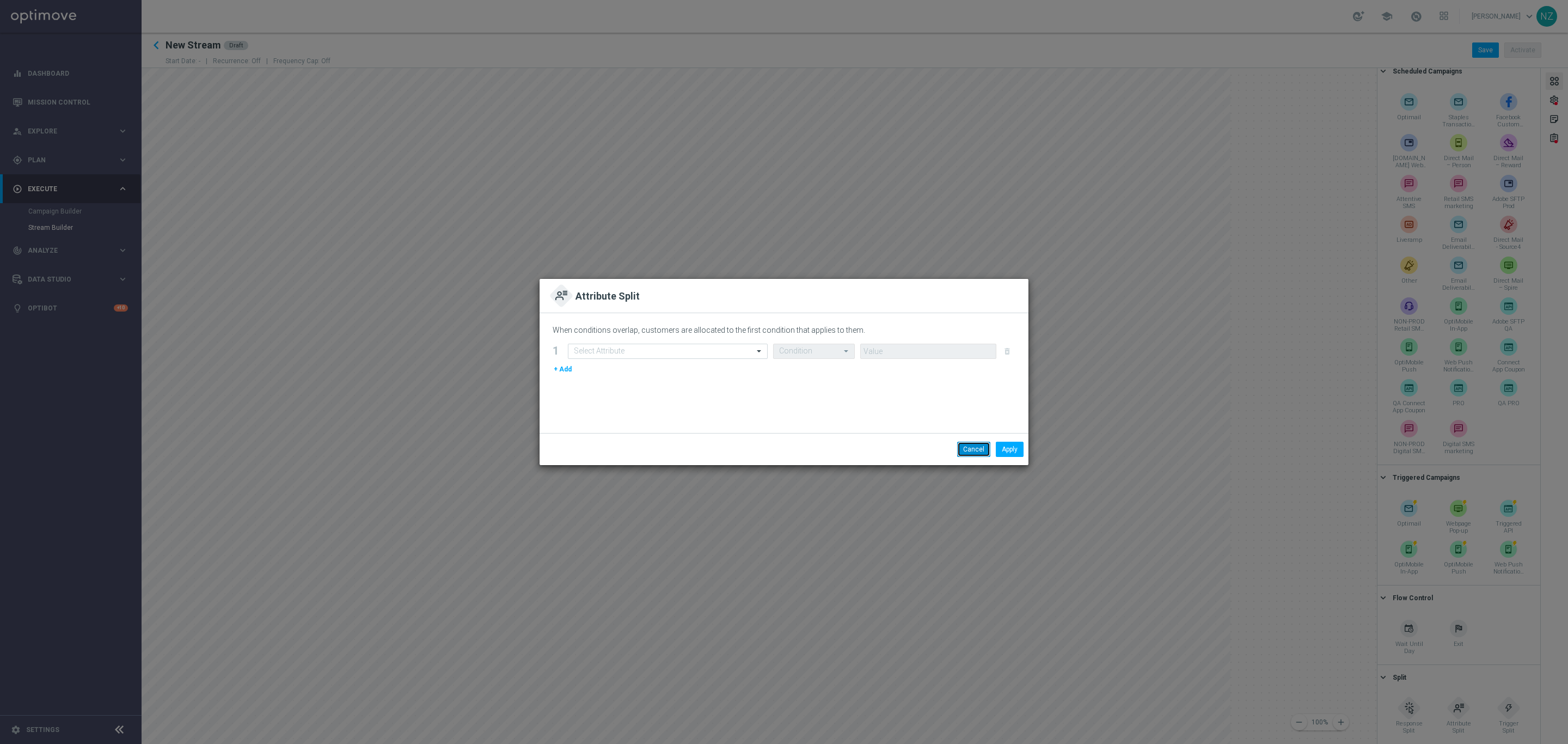
click at [982, 452] on button "Cancel" at bounding box center [974, 449] width 33 height 15
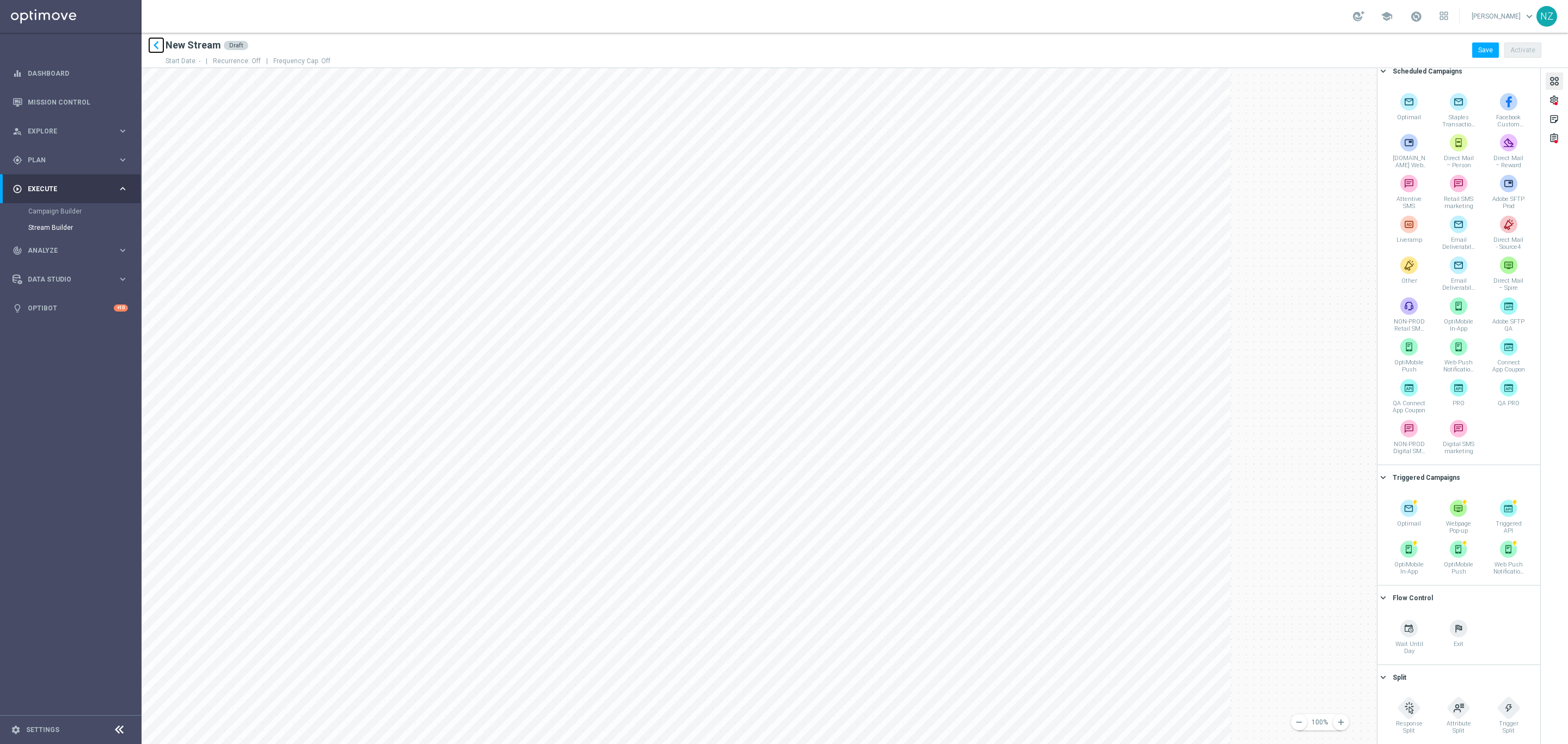
click at [158, 42] on icon "keyboard_arrow_left" at bounding box center [156, 45] width 17 height 17
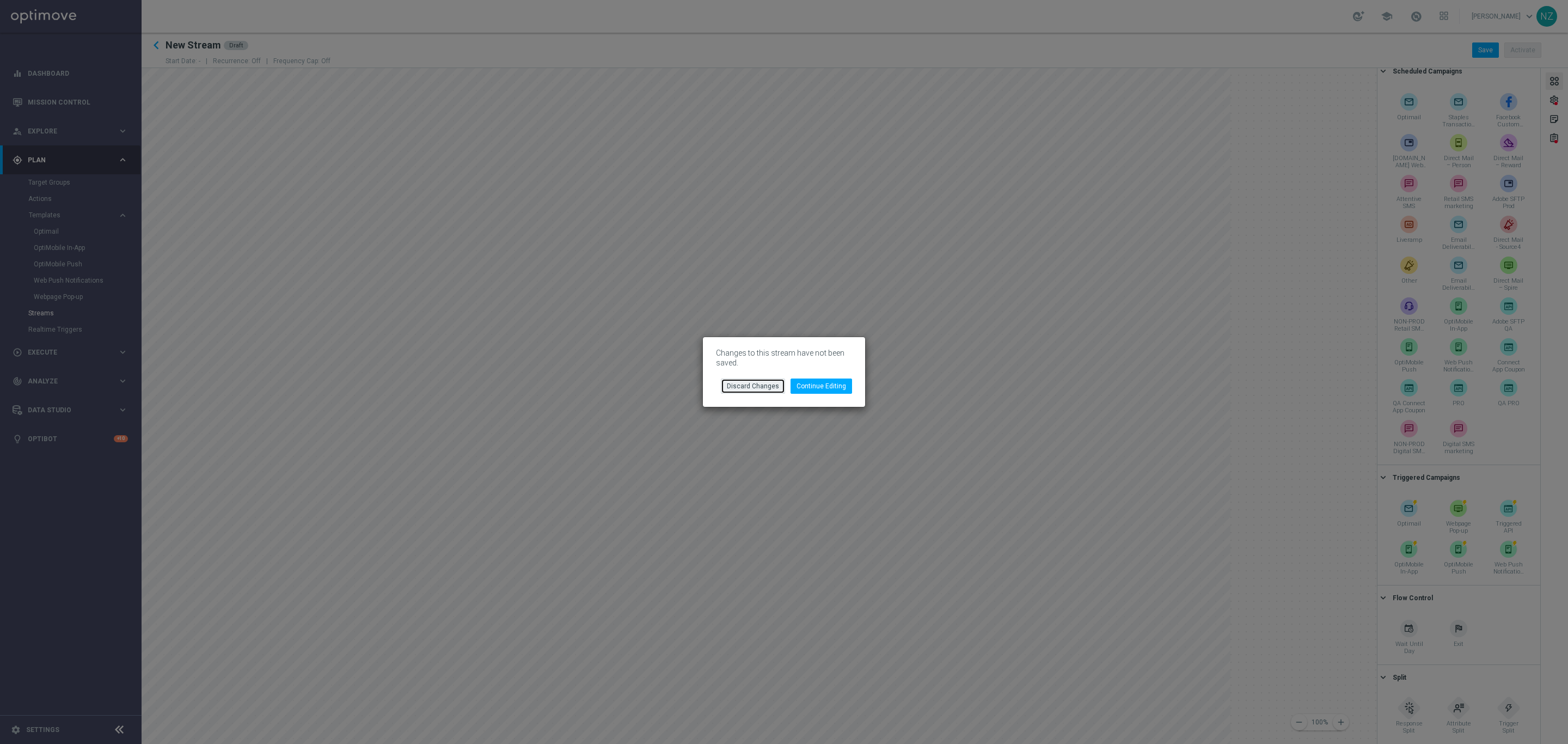
click at [758, 384] on button "Discard Changes" at bounding box center [753, 386] width 65 height 15
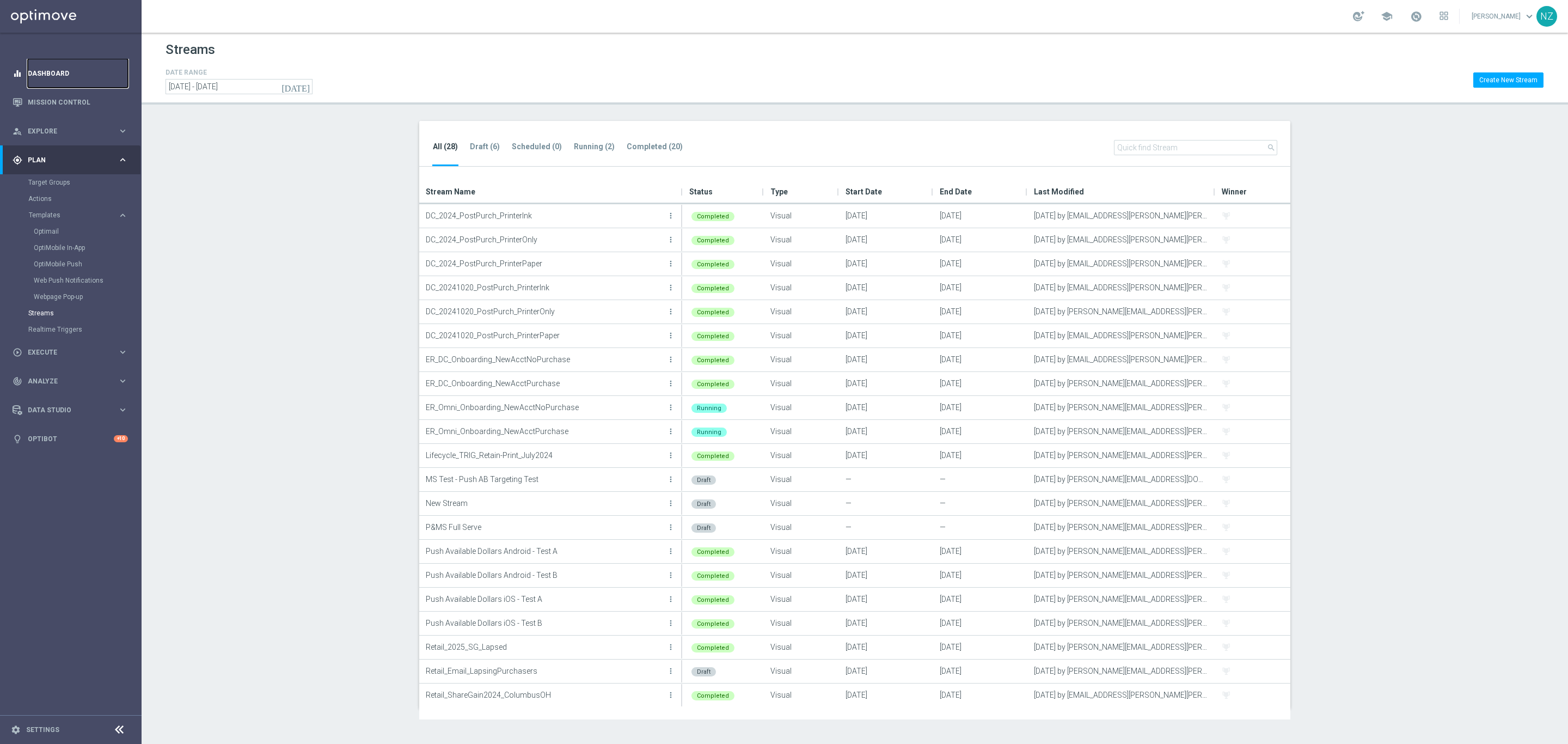
click at [61, 73] on link "Dashboard" at bounding box center [77, 73] width 100 height 29
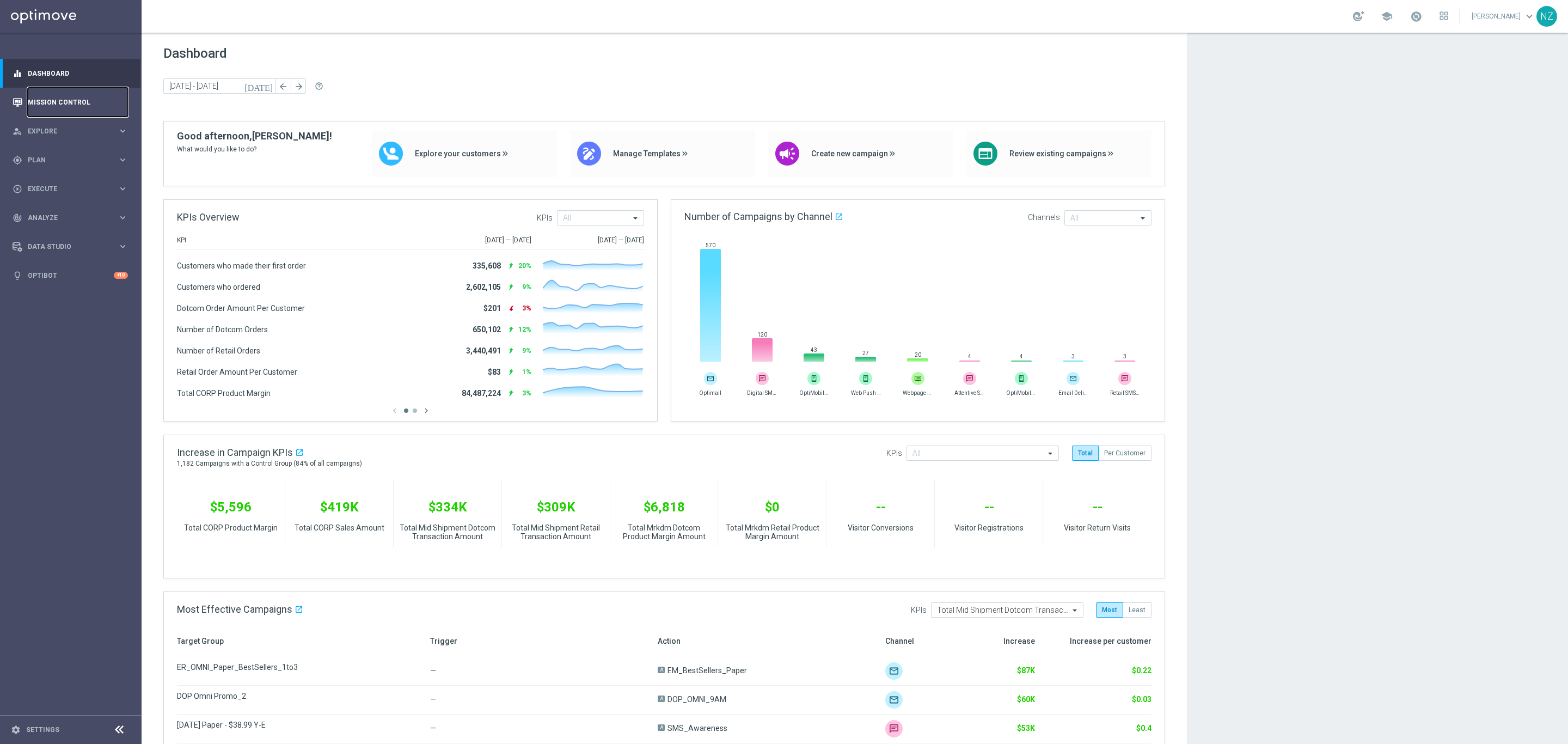
click at [62, 107] on link "Mission Control" at bounding box center [77, 102] width 100 height 29
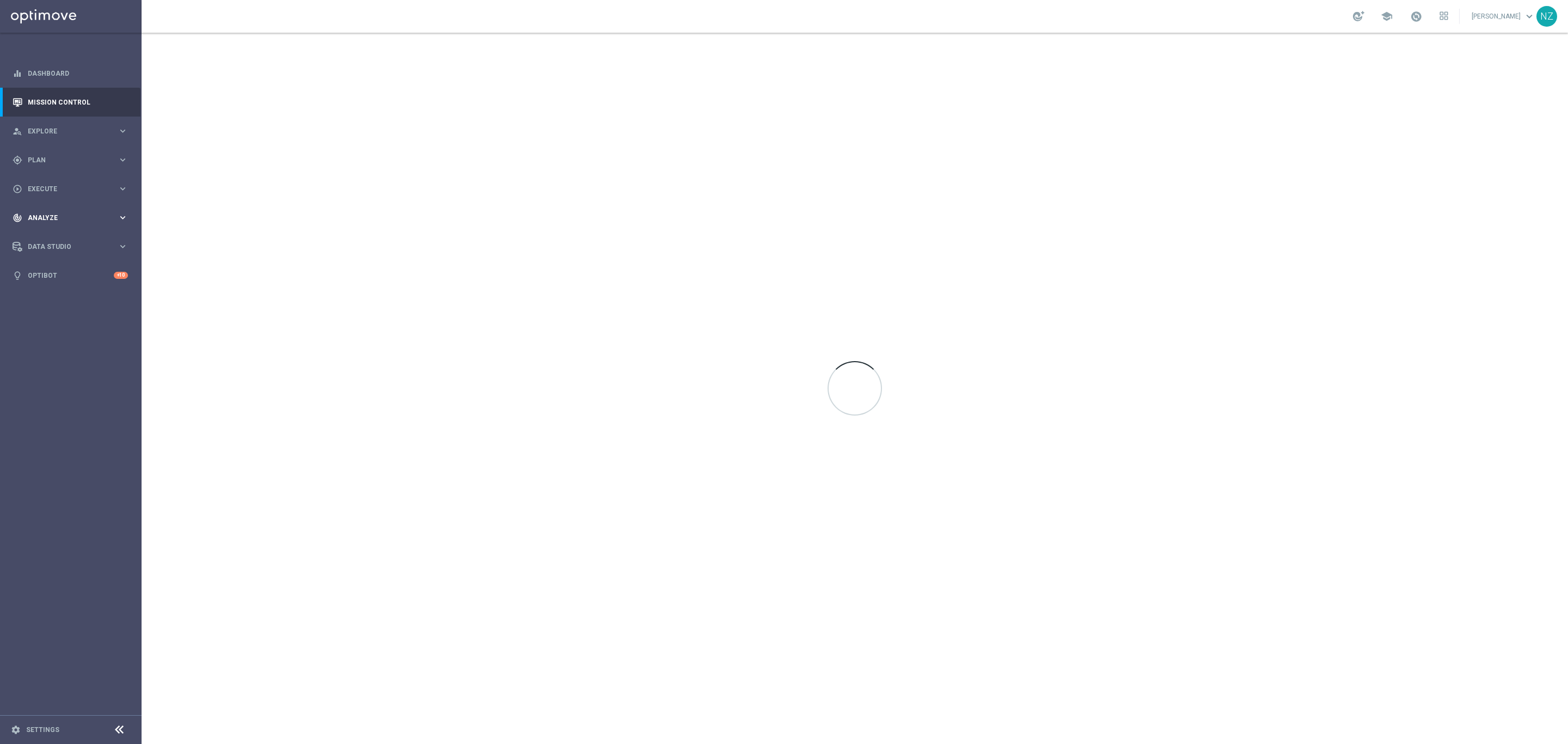
click at [48, 220] on span "Analyze" at bounding box center [72, 218] width 90 height 6
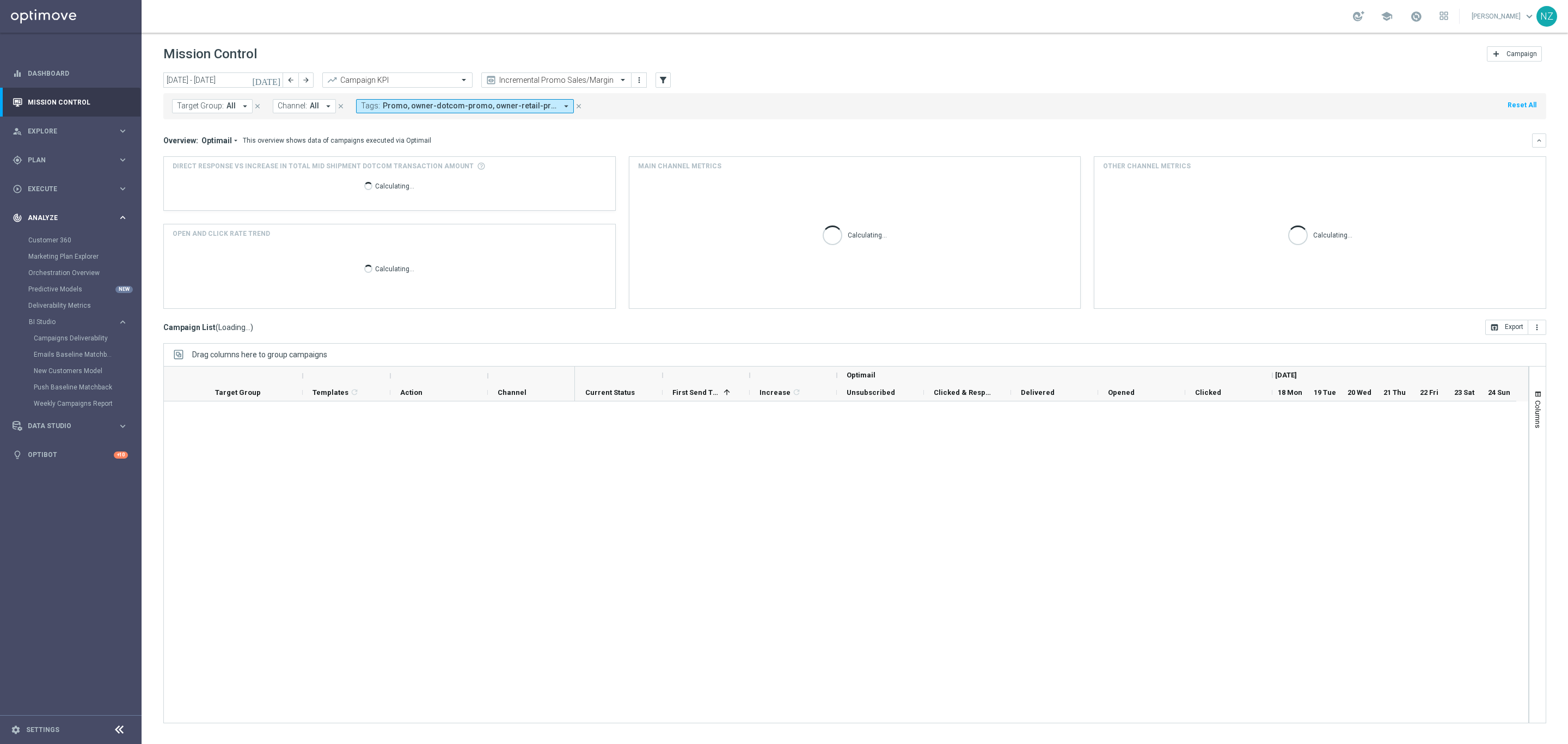
click at [48, 218] on span "Analyze" at bounding box center [72, 218] width 90 height 6
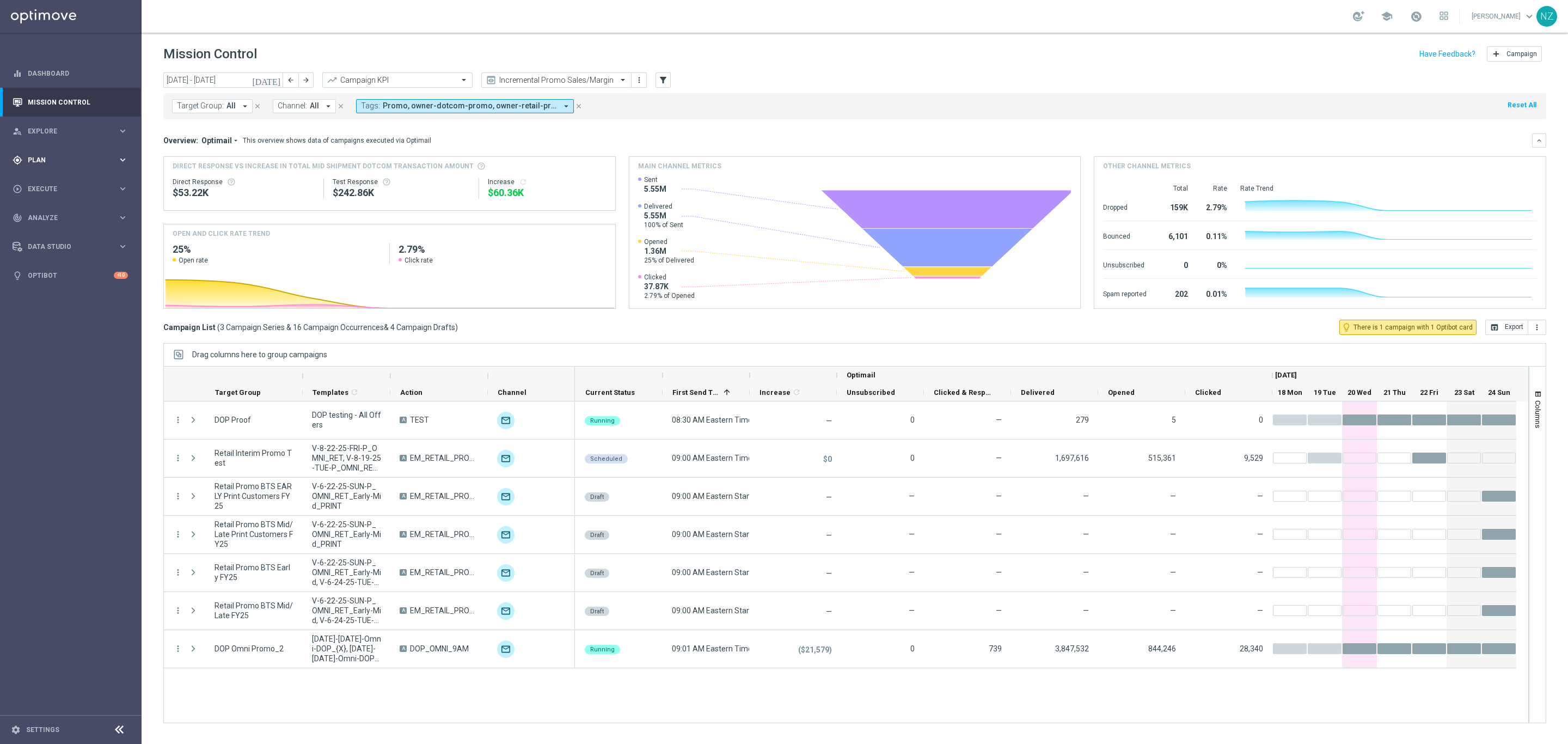
click at [54, 167] on div "gps_fixed Plan keyboard_arrow_right" at bounding box center [70, 160] width 140 height 29
click at [73, 390] on div "track_changes Analyze keyboard_arrow_right" at bounding box center [70, 381] width 140 height 29
click at [46, 131] on span "Explore" at bounding box center [72, 131] width 90 height 6
click at [74, 217] on link "Segmentation Explorer" at bounding box center [71, 219] width 85 height 9
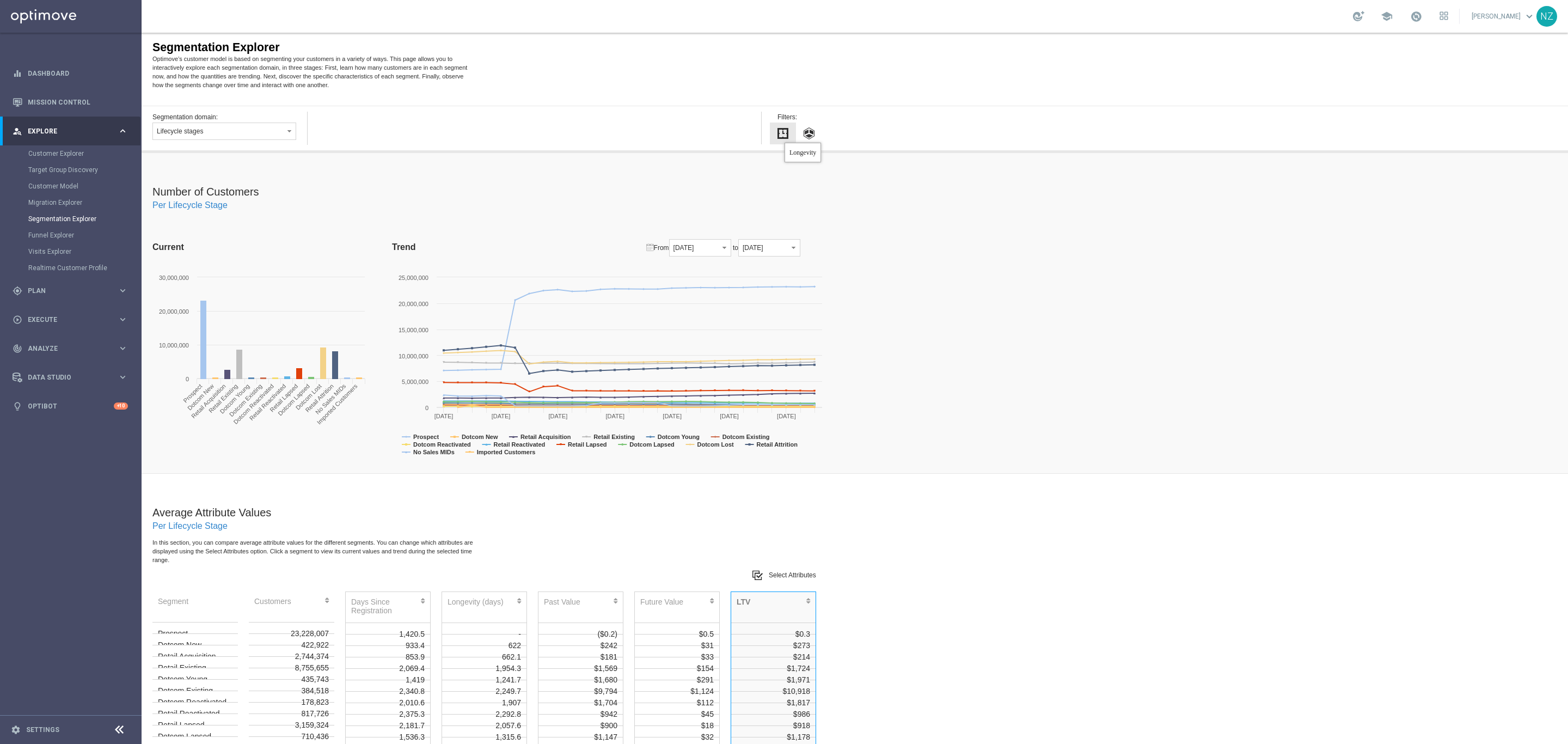
click at [785, 135] on input "button" at bounding box center [782, 134] width 26 height 22
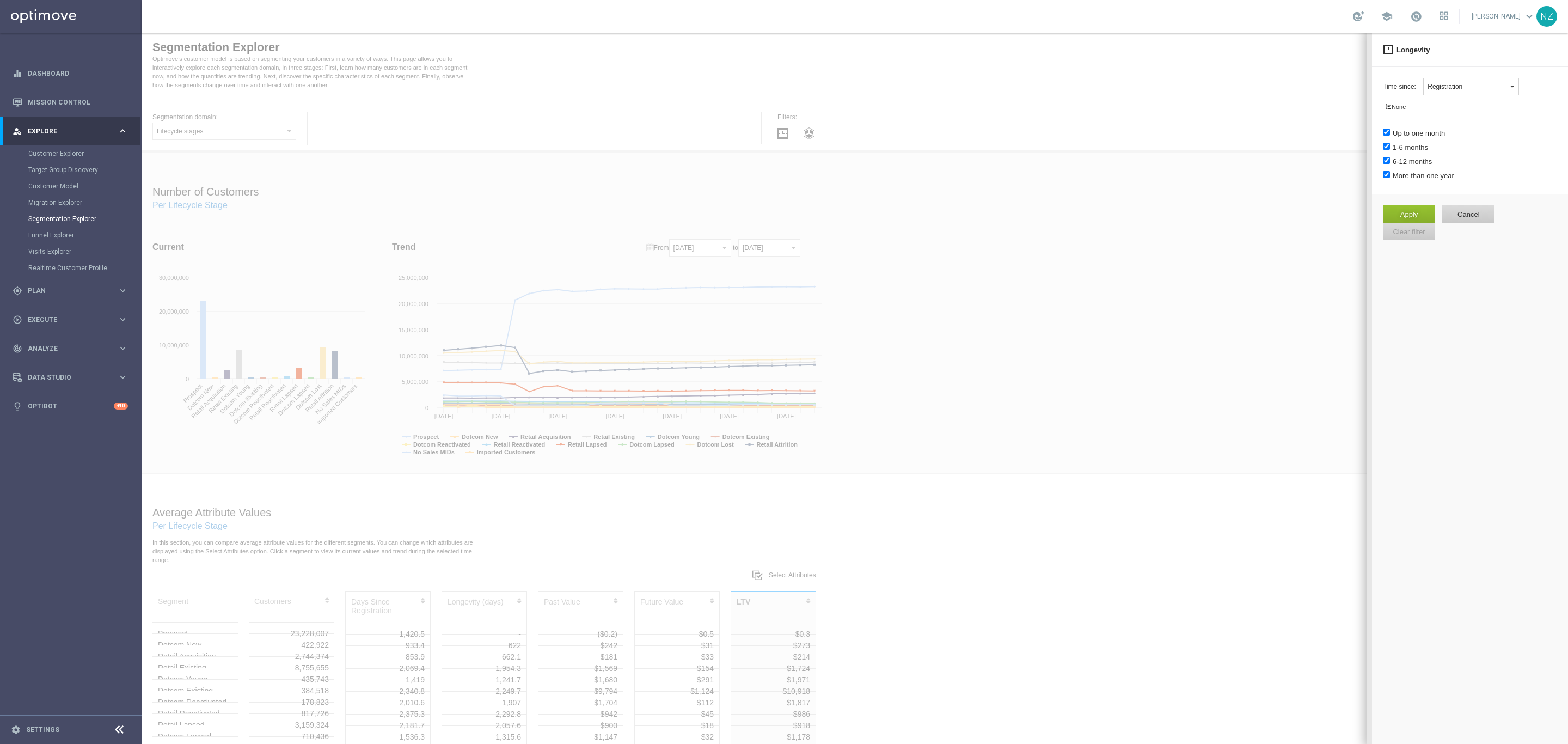
click at [1448, 91] on button "Registration" at bounding box center [1471, 87] width 96 height 17
click at [59, 195] on div "Migration Explorer" at bounding box center [84, 202] width 113 height 17
click at [53, 202] on link "Migration Explorer" at bounding box center [71, 202] width 85 height 9
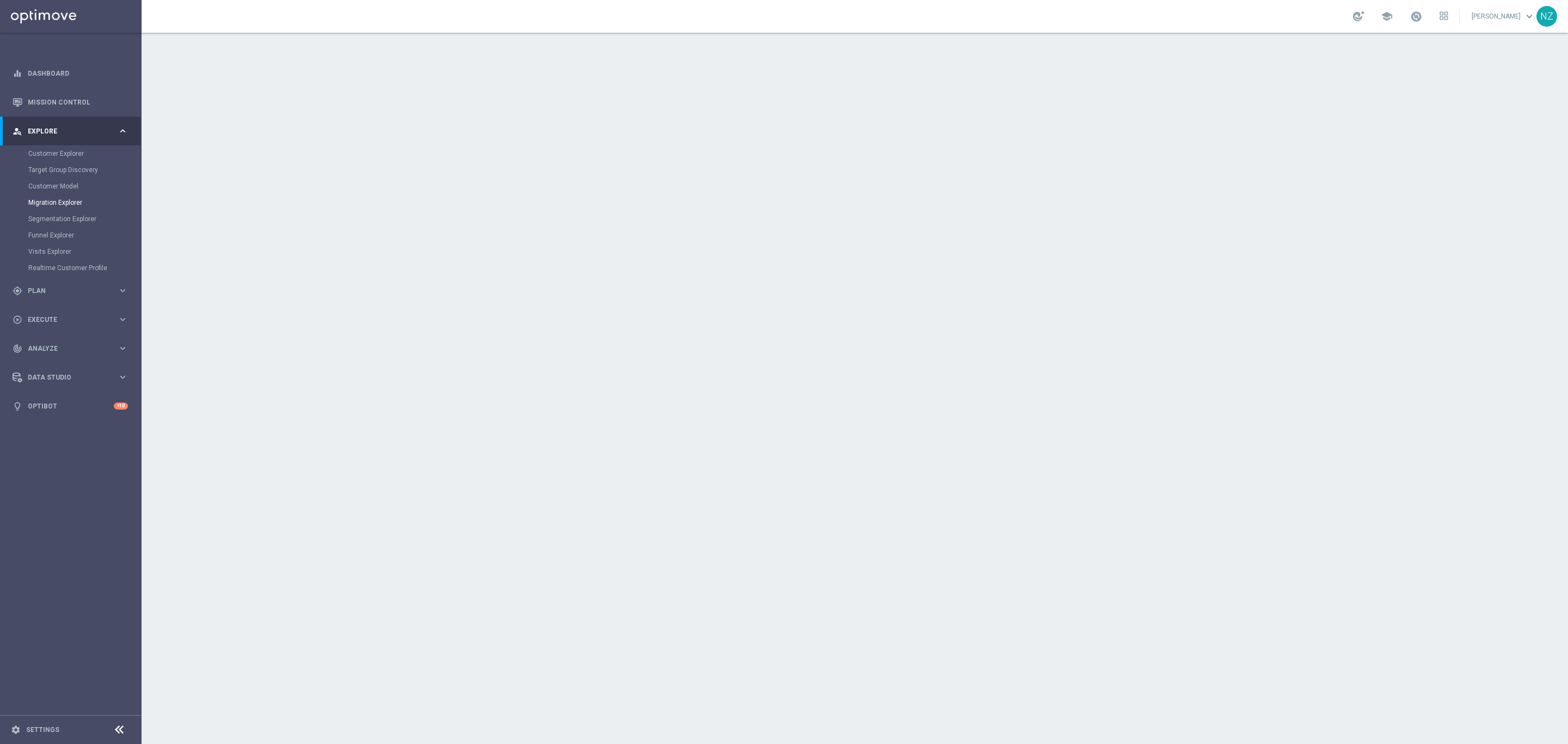
drag, startPoint x: 69, startPoint y: 187, endPoint x: 115, endPoint y: 200, distance: 47.8
click at [68, 187] on link "Customer Model" at bounding box center [71, 186] width 85 height 9
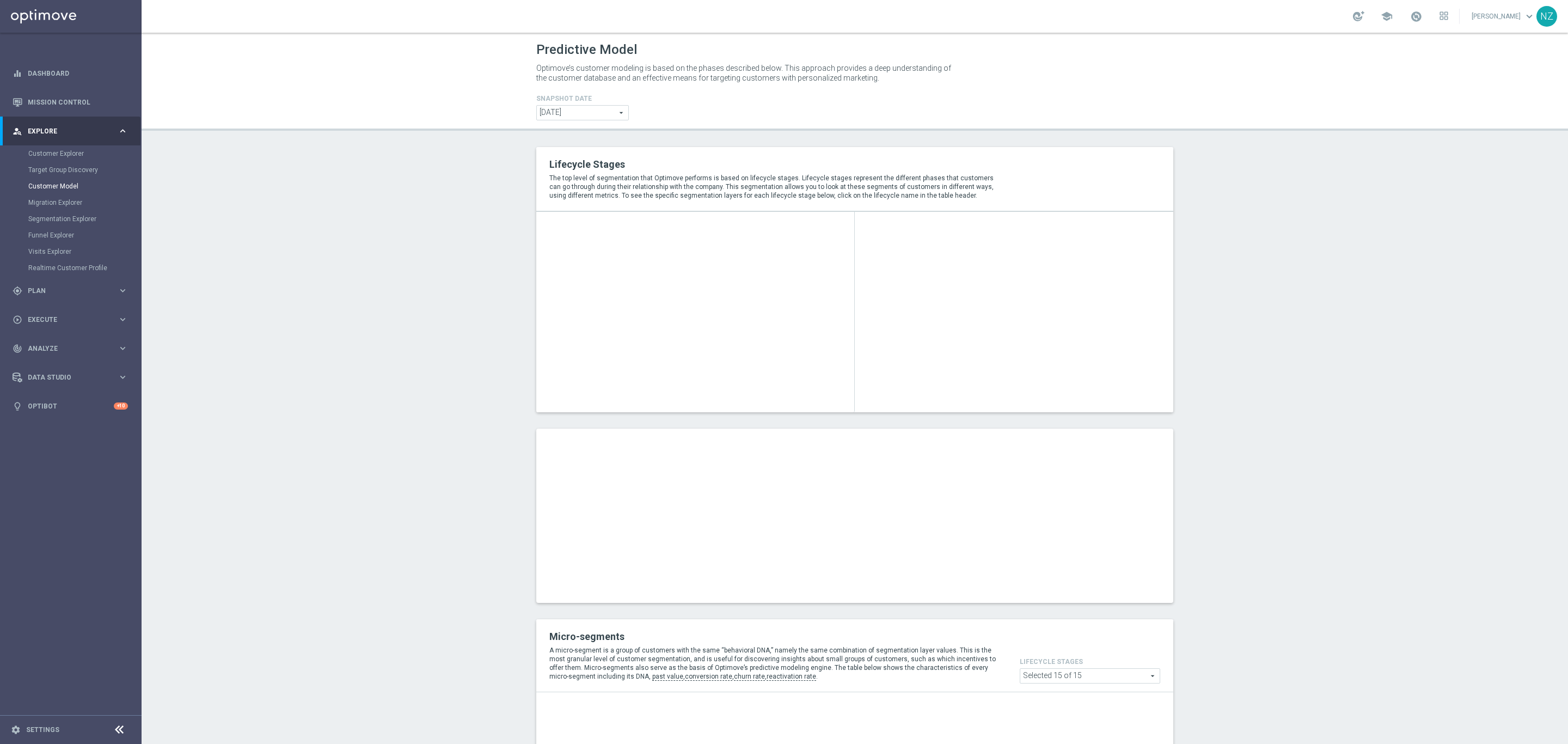
type input "Visitors"
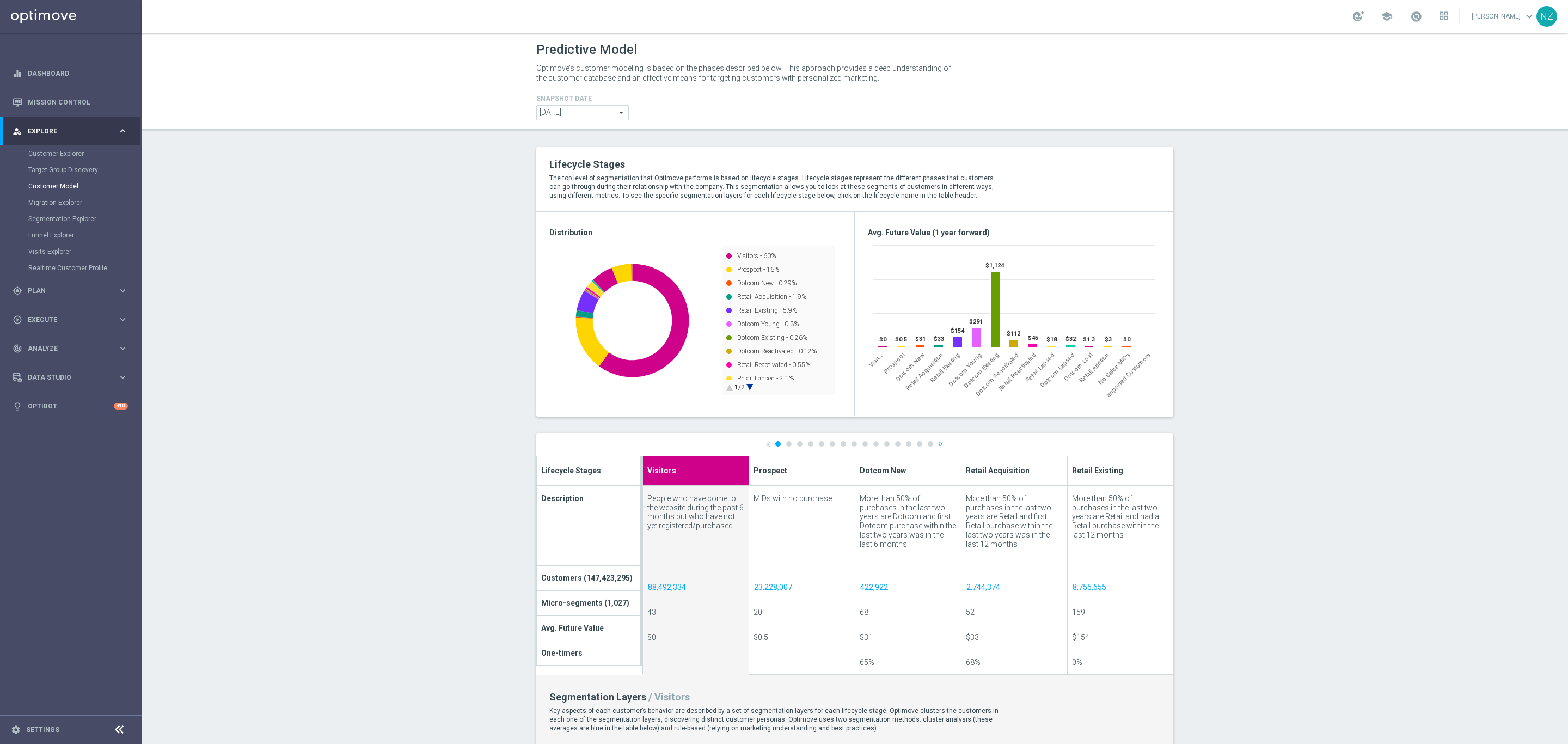
click at [54, 229] on div "Funnel Explorer" at bounding box center [84, 235] width 113 height 17
click at [49, 238] on link "Funnel Explorer" at bounding box center [71, 235] width 85 height 9
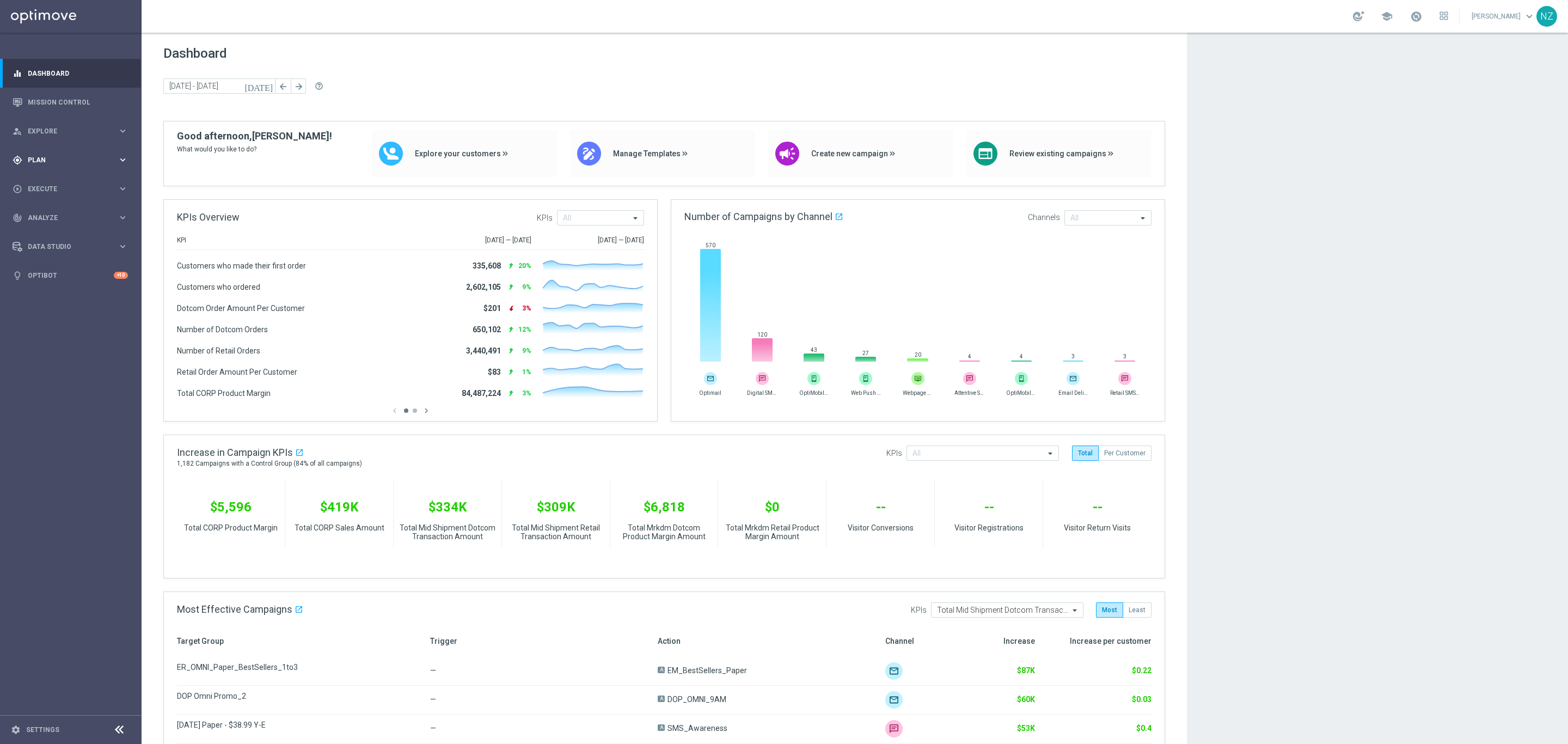
click at [47, 167] on div "gps_fixed Plan keyboard_arrow_right" at bounding box center [70, 160] width 140 height 29
click at [48, 358] on div "play_circle_outline Execute keyboard_arrow_right" at bounding box center [70, 352] width 140 height 29
click at [50, 255] on div "track_changes Analyze" at bounding box center [65, 250] width 105 height 9
click at [54, 126] on div "person_search Explore" at bounding box center [65, 131] width 105 height 9
click at [65, 235] on link "Funnel Explorer" at bounding box center [71, 235] width 85 height 9
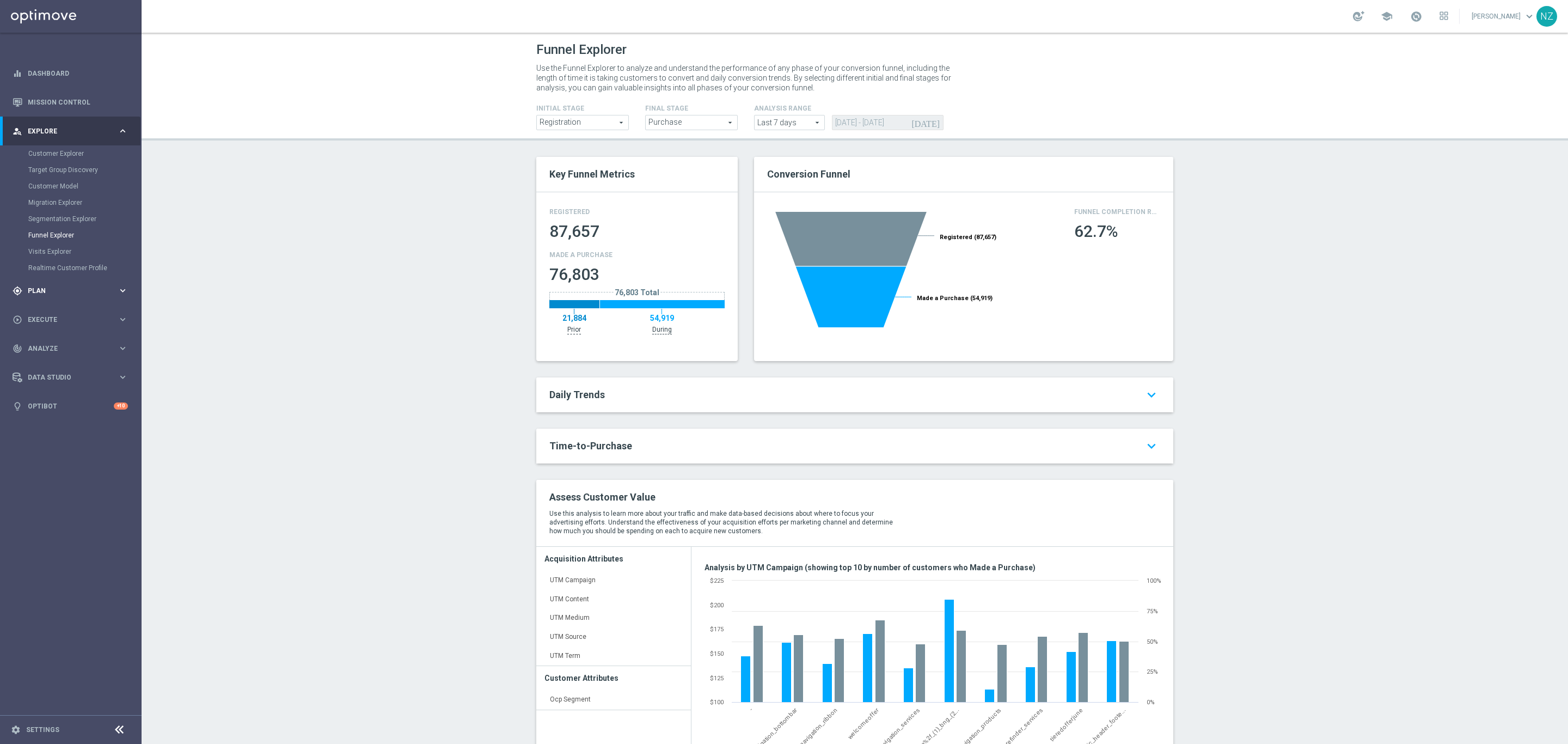
click at [53, 291] on span "Plan" at bounding box center [72, 291] width 90 height 6
click at [68, 316] on link "Streams" at bounding box center [71, 313] width 85 height 9
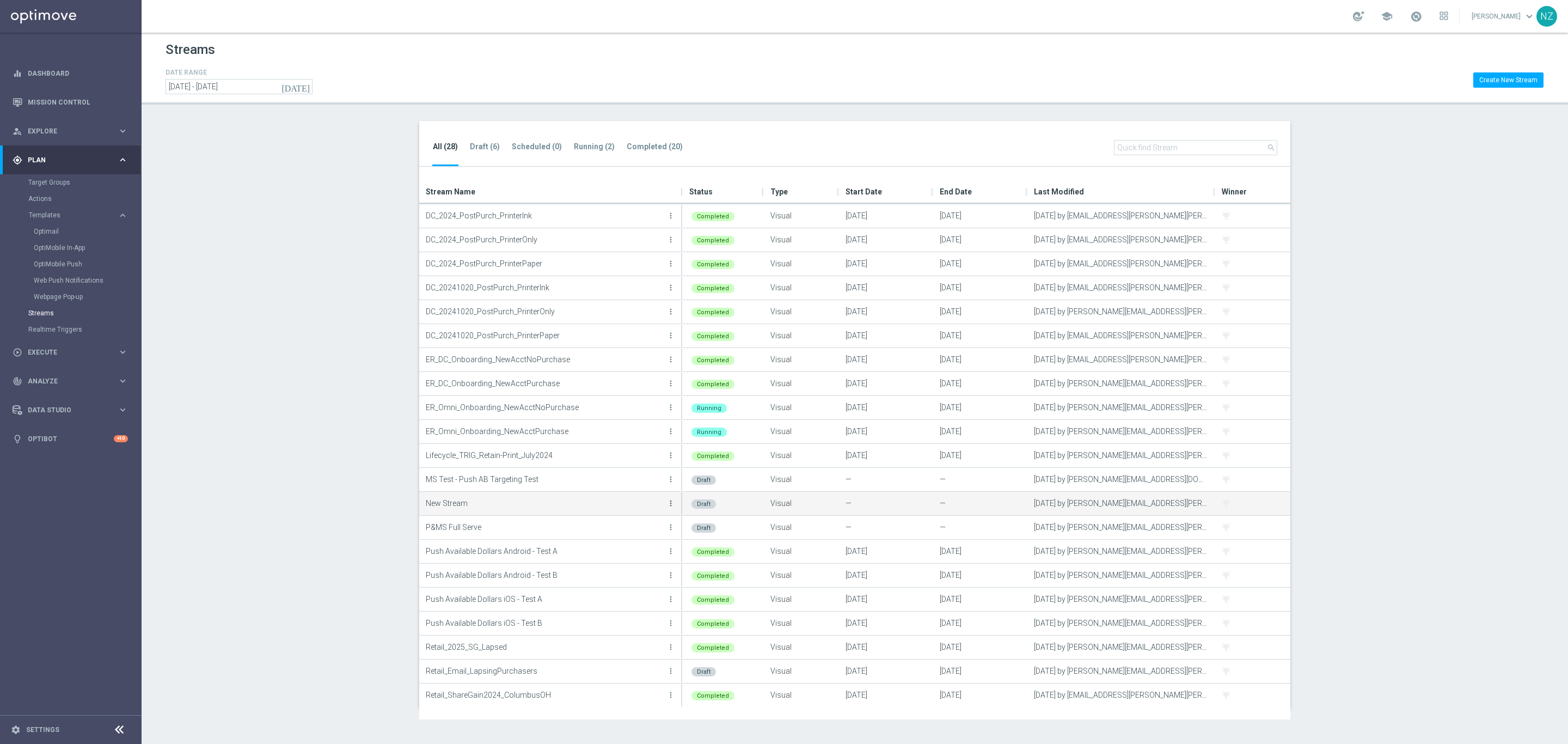
click at [669, 502] on icon "more_vert" at bounding box center [671, 503] width 9 height 9
click at [629, 515] on div "Edit" at bounding box center [627, 516] width 66 height 8
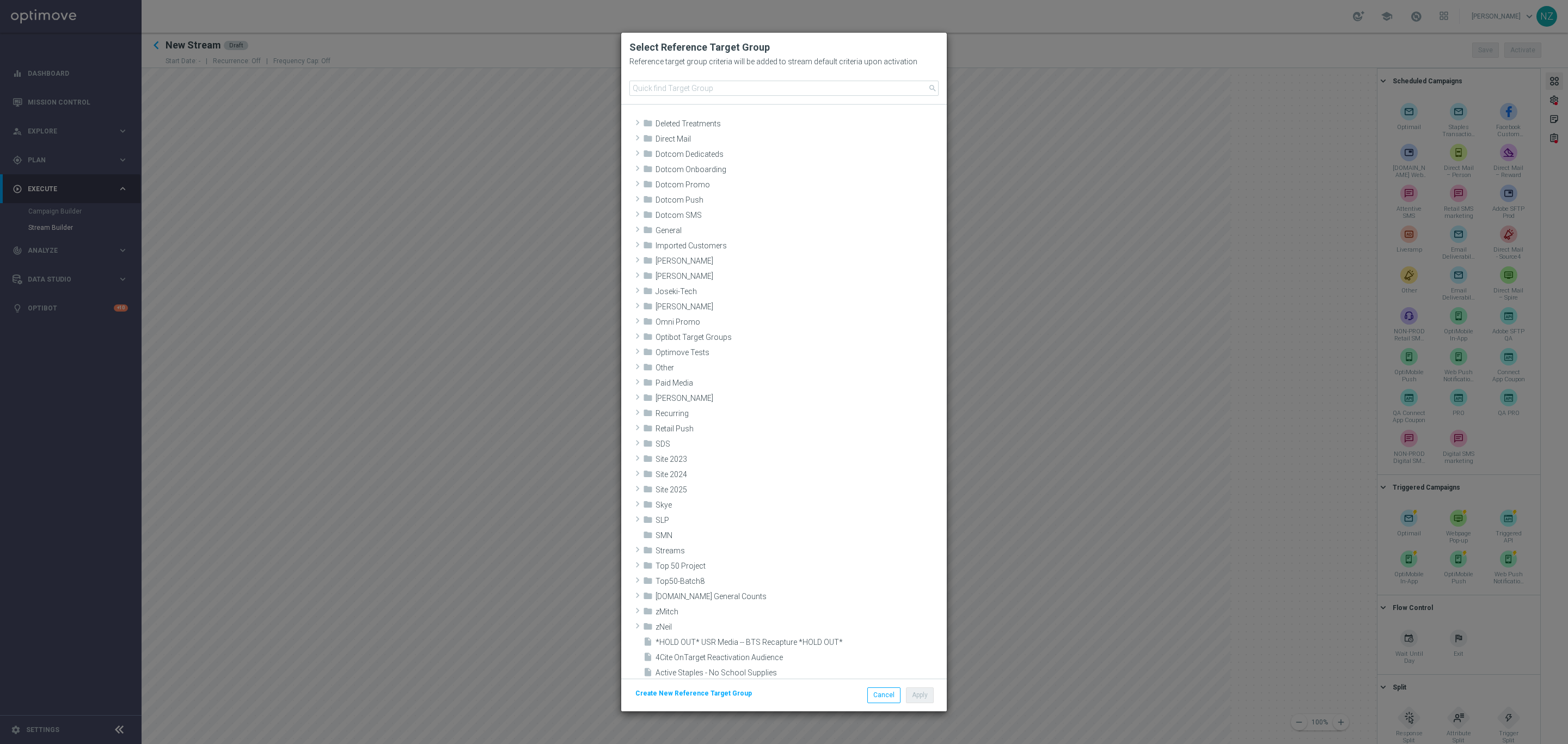
click at [1066, 152] on modal-container "Select Reference Target Group Reference target group criteria will be added to …" at bounding box center [784, 372] width 1568 height 744
click at [878, 695] on button "Cancel" at bounding box center [884, 694] width 33 height 15
click at [882, 696] on button "Cancel" at bounding box center [884, 694] width 33 height 15
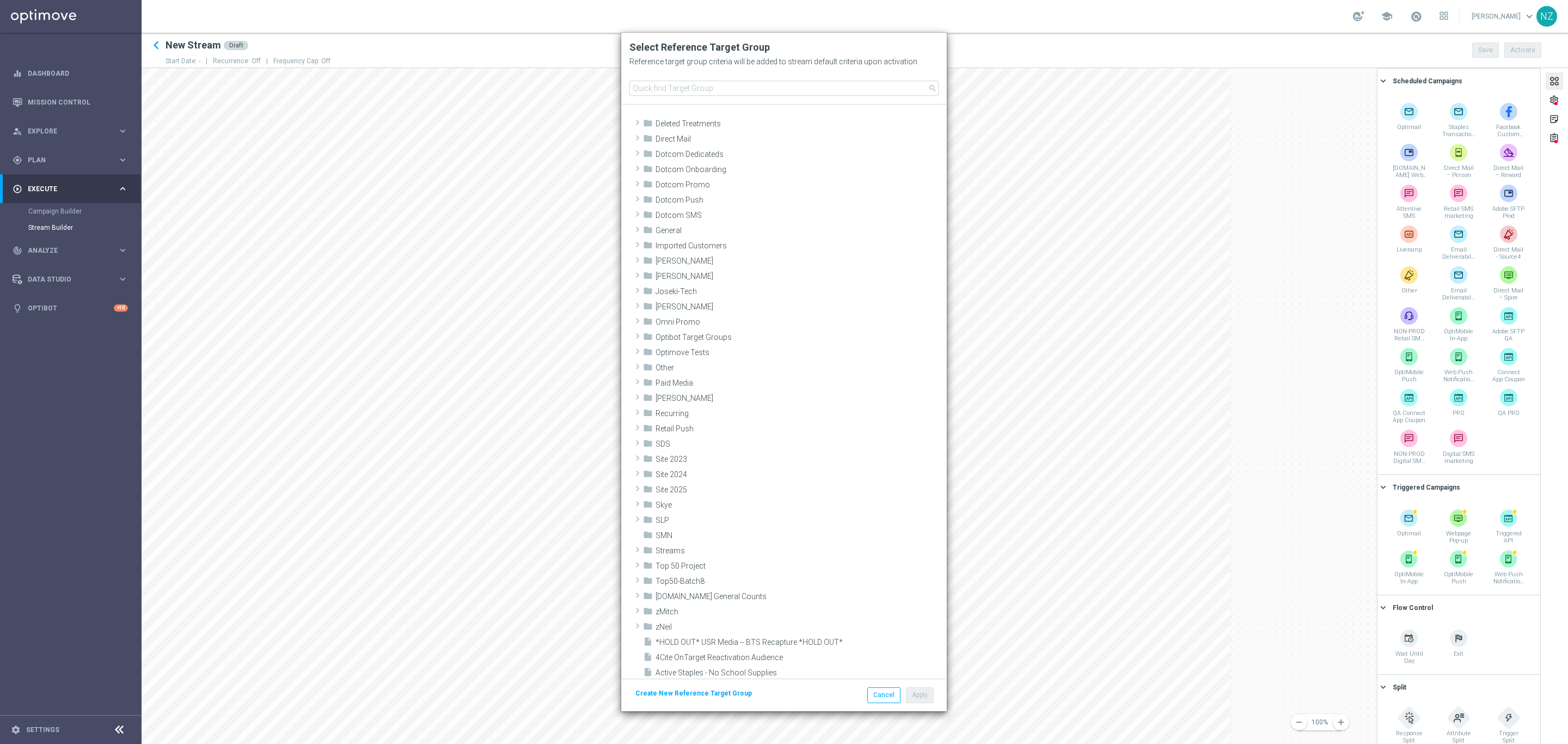
click at [1050, 580] on modal-container "Select Reference Target Group Reference target group criteria will be added to …" at bounding box center [784, 372] width 1568 height 744
click at [888, 701] on button "Cancel" at bounding box center [884, 694] width 33 height 15
click at [875, 691] on button "Cancel" at bounding box center [884, 694] width 33 height 15
click at [884, 697] on button "Cancel" at bounding box center [884, 694] width 33 height 15
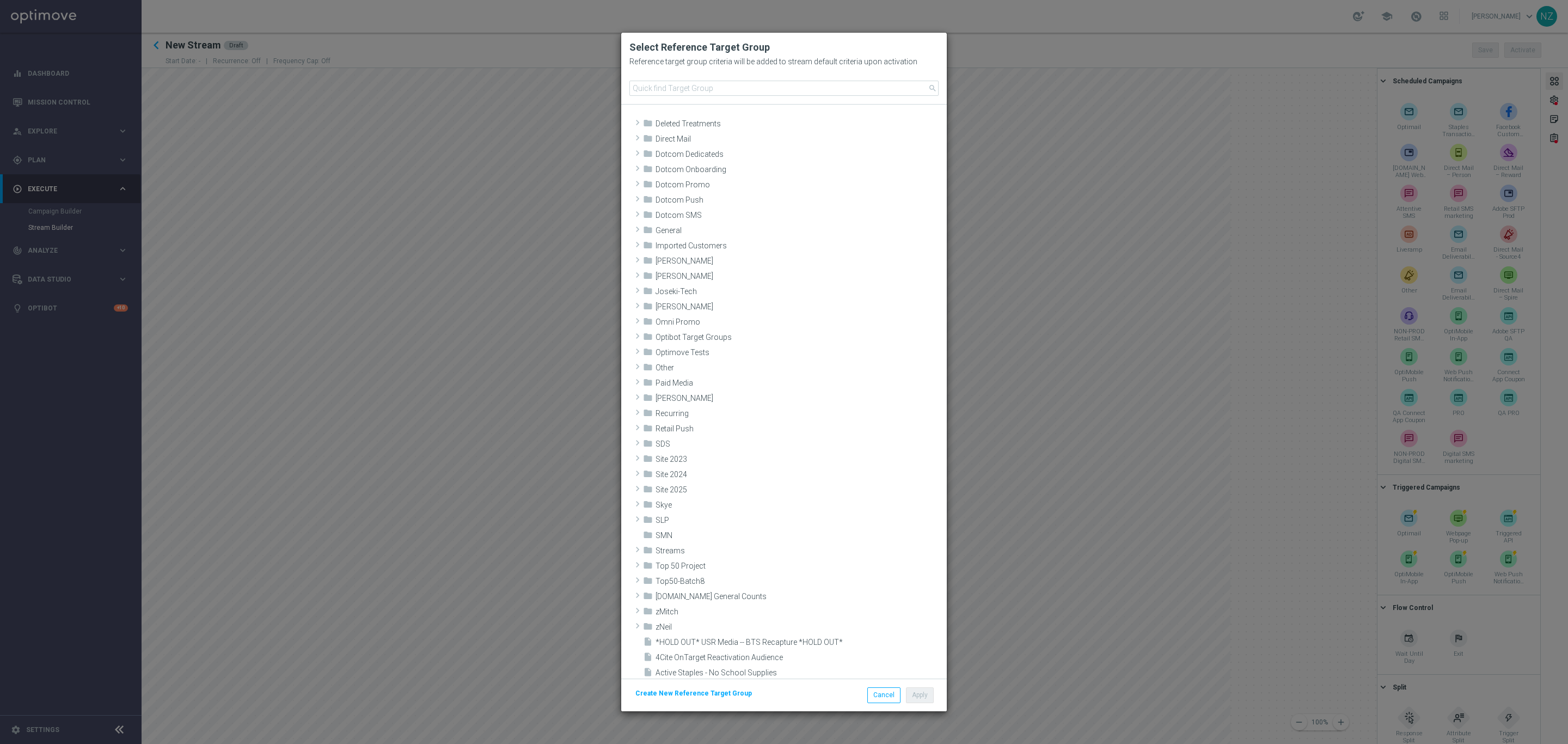
click at [1086, 199] on modal-container "Select Reference Target Group Reference target group criteria will be added to …" at bounding box center [784, 372] width 1568 height 744
click at [887, 696] on button "Cancel" at bounding box center [884, 694] width 33 height 15
click at [870, 702] on button "Cancel" at bounding box center [884, 694] width 33 height 15
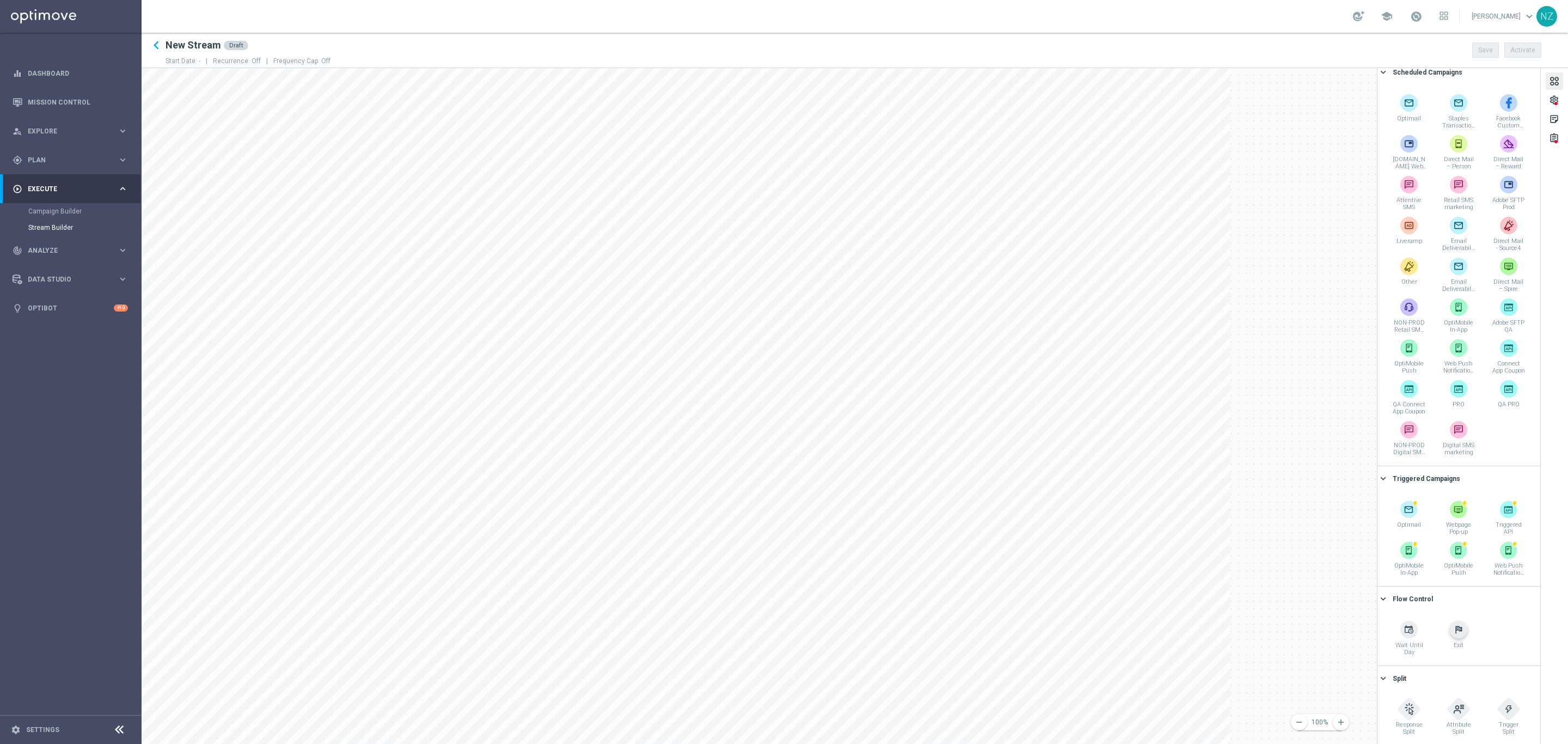
scroll to position [9, 0]
click at [1559, 102] on div "settings" at bounding box center [1554, 102] width 10 height 14
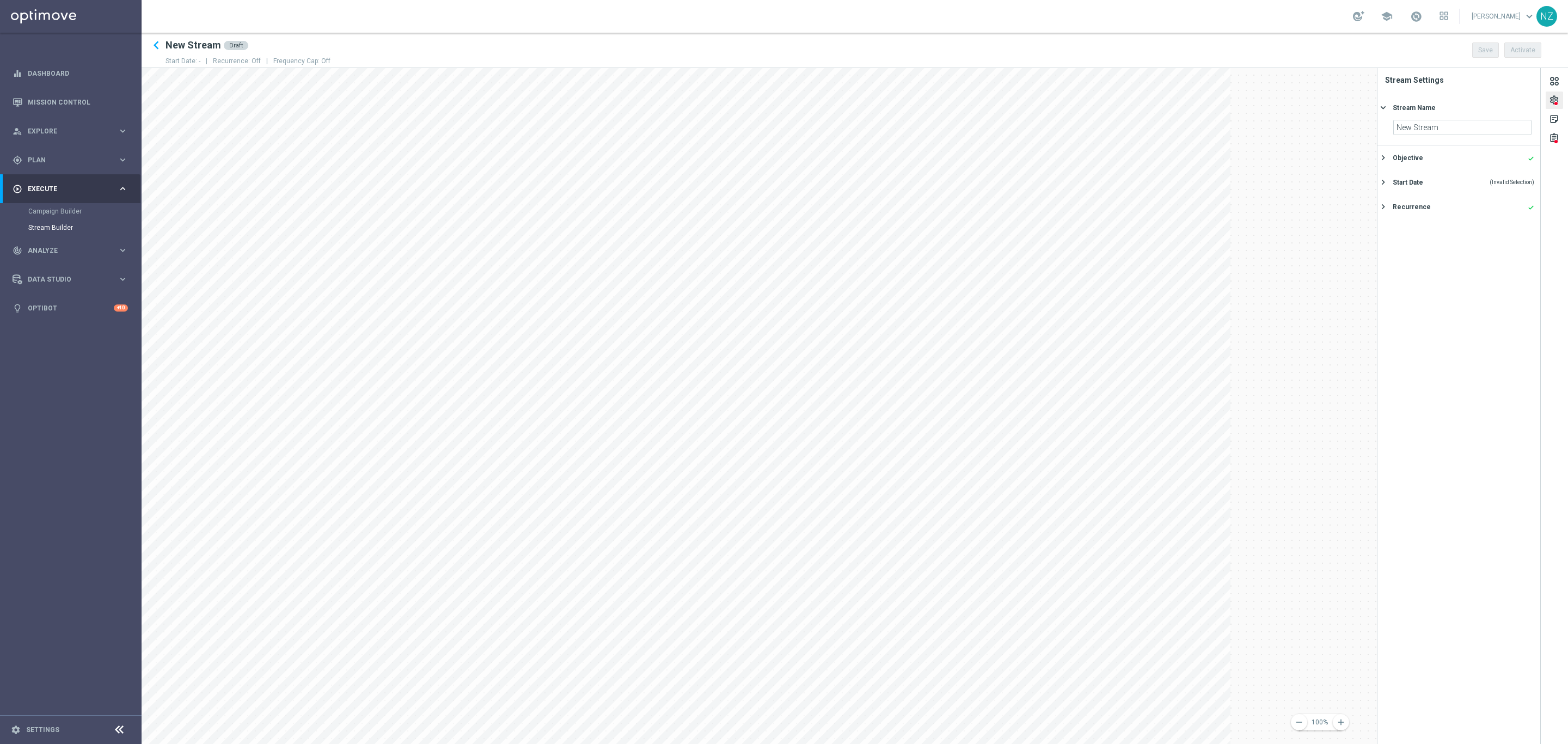
scroll to position [0, 0]
click at [1459, 157] on div "Objective done" at bounding box center [1464, 157] width 142 height 9
click at [68, 100] on link "Mission Control" at bounding box center [77, 102] width 100 height 29
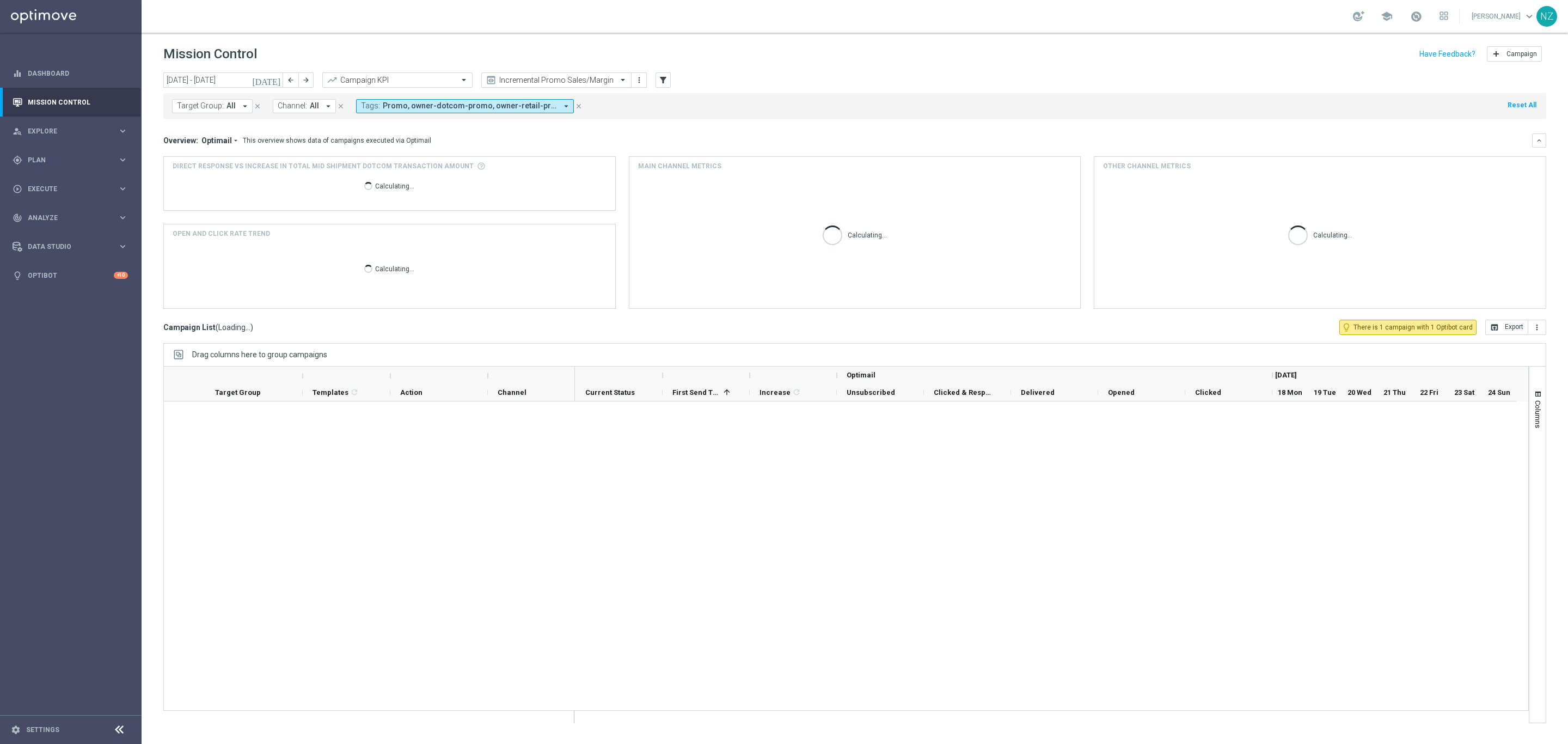
click at [560, 79] on input "text" at bounding box center [545, 80] width 116 height 9
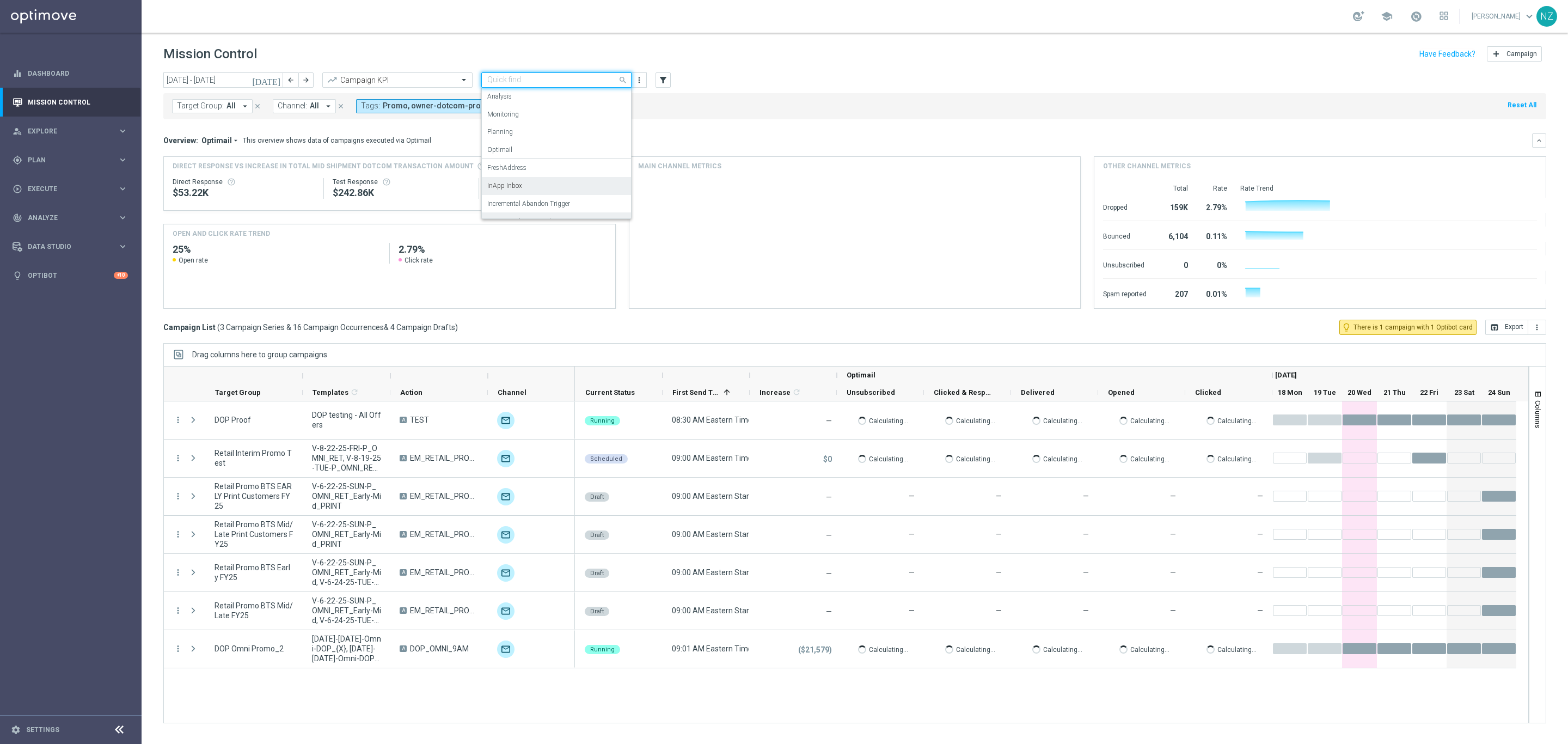
scroll to position [67, 0]
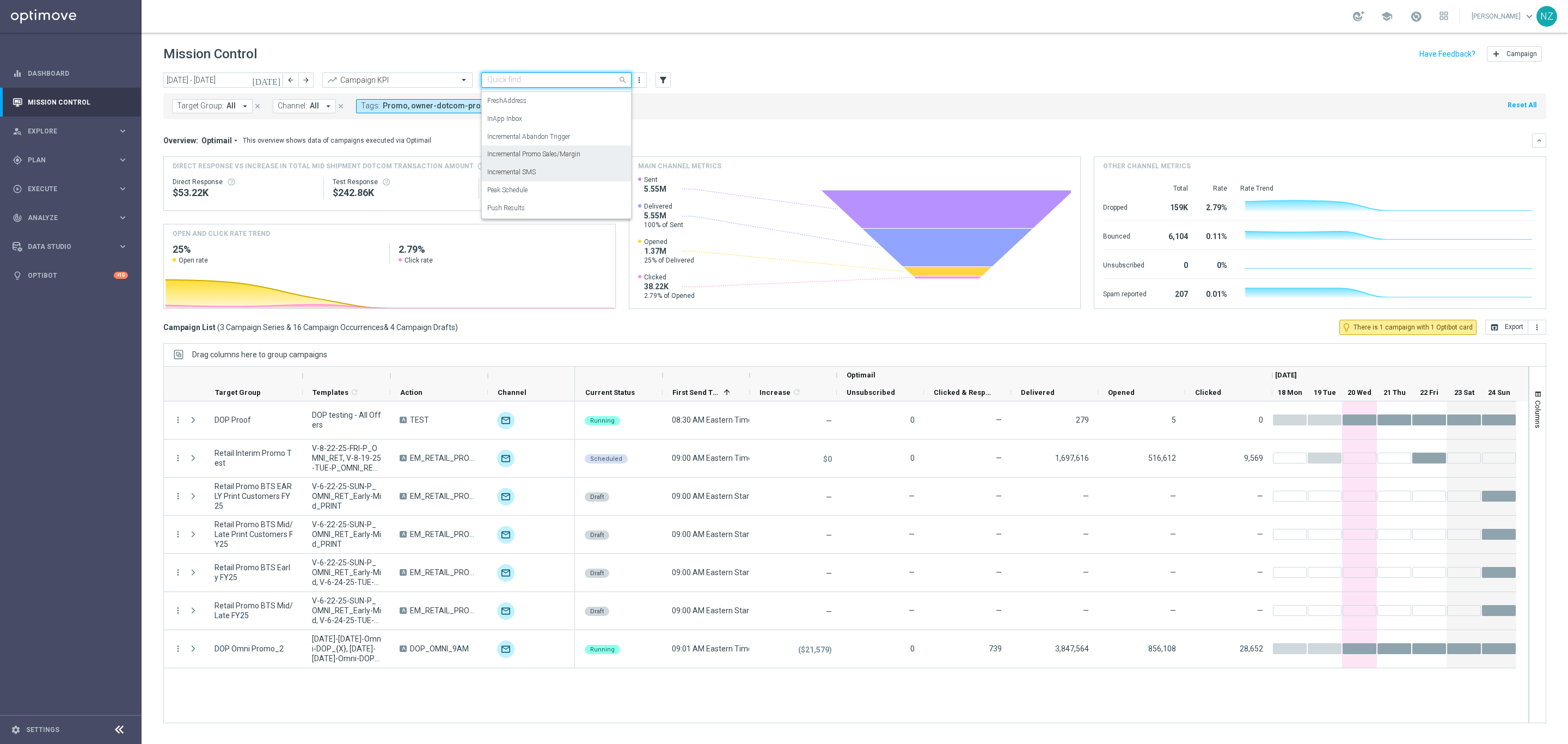
drag, startPoint x: 550, startPoint y: 171, endPoint x: 745, endPoint y: 95, distance: 209.3
click at [550, 171] on div "Incremental SMS" at bounding box center [557, 172] width 139 height 18
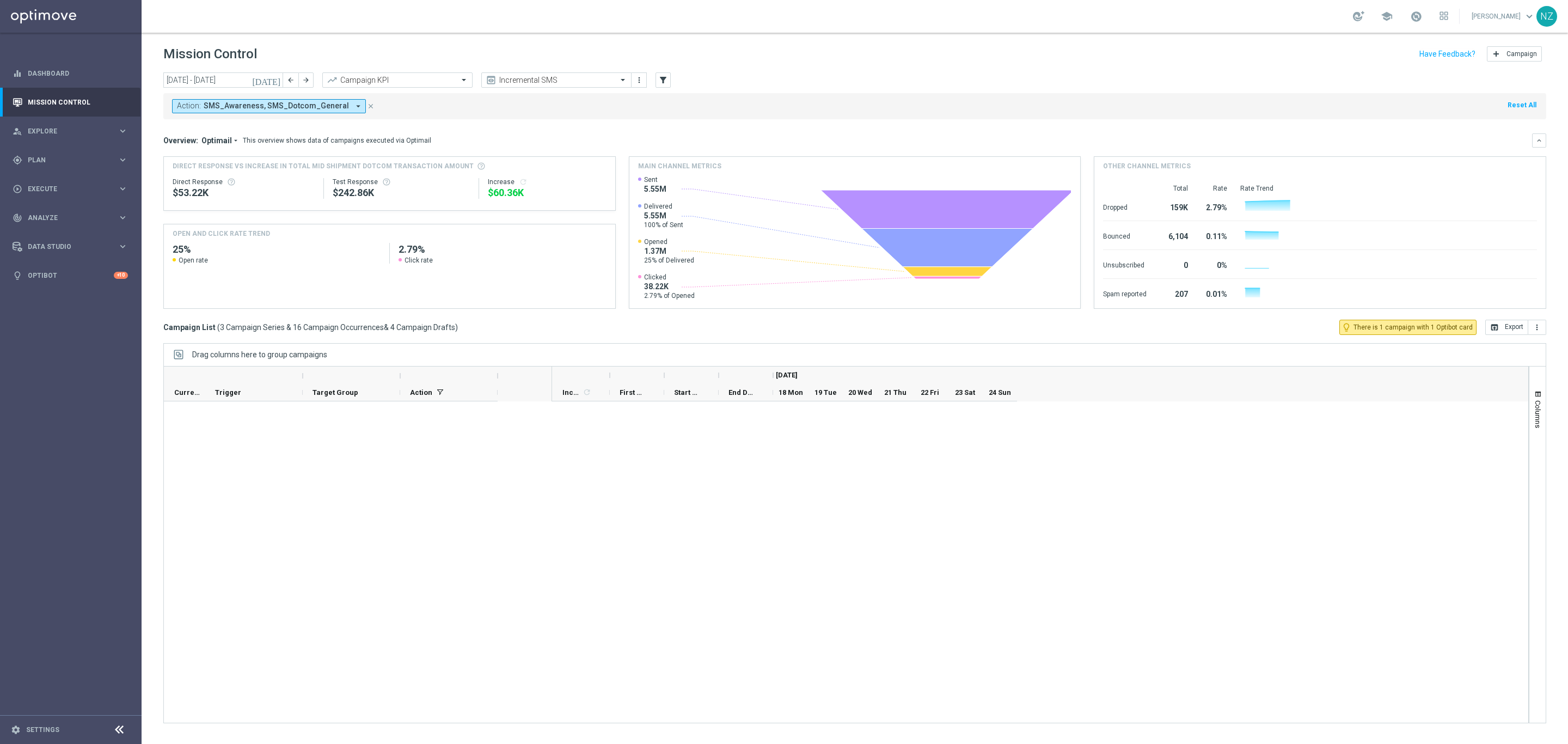
click at [752, 100] on div "Action: SMS_Awareness, SMS_Dotcom_General arrow_drop_down close Reset All" at bounding box center [855, 105] width 1383 height 26
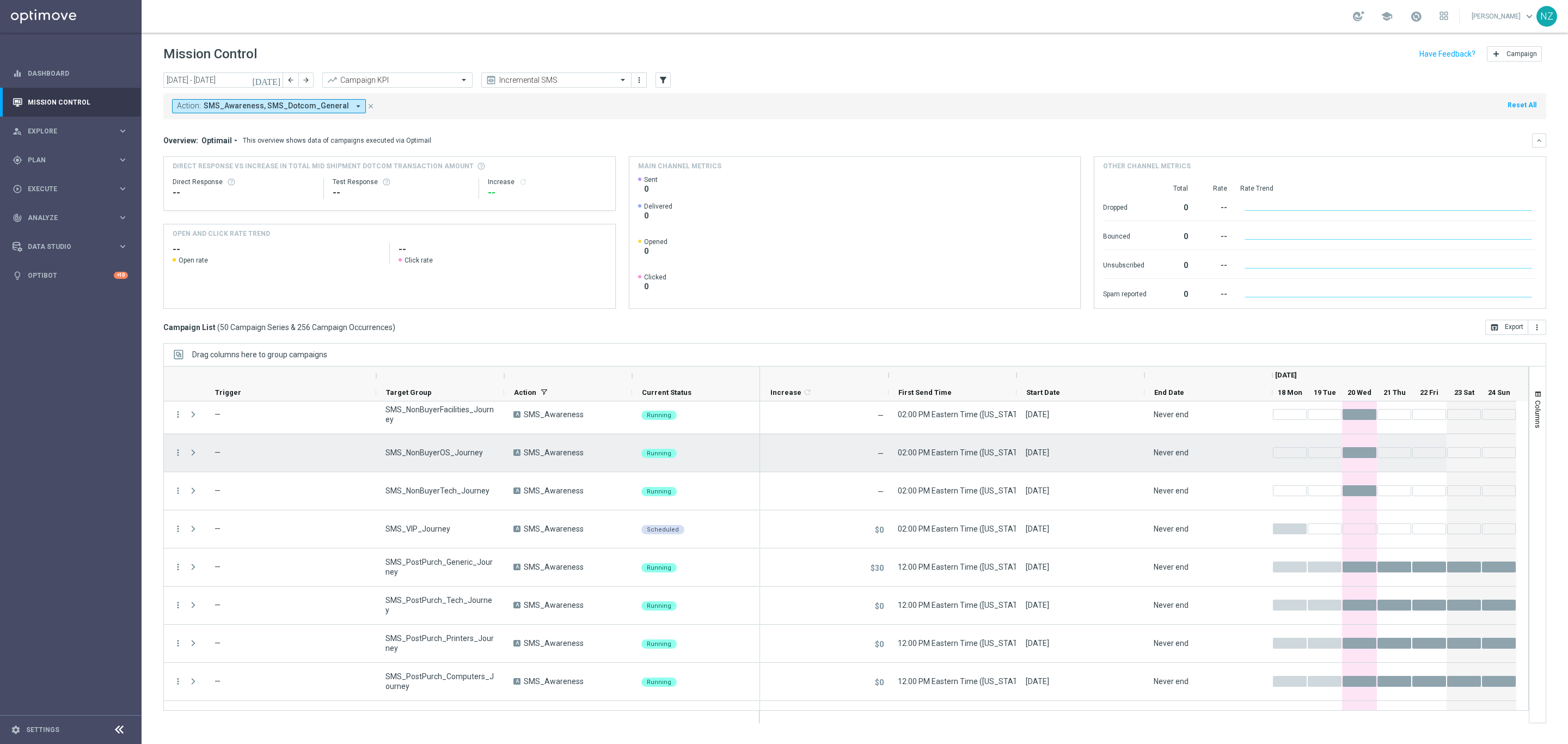
scroll to position [0, 0]
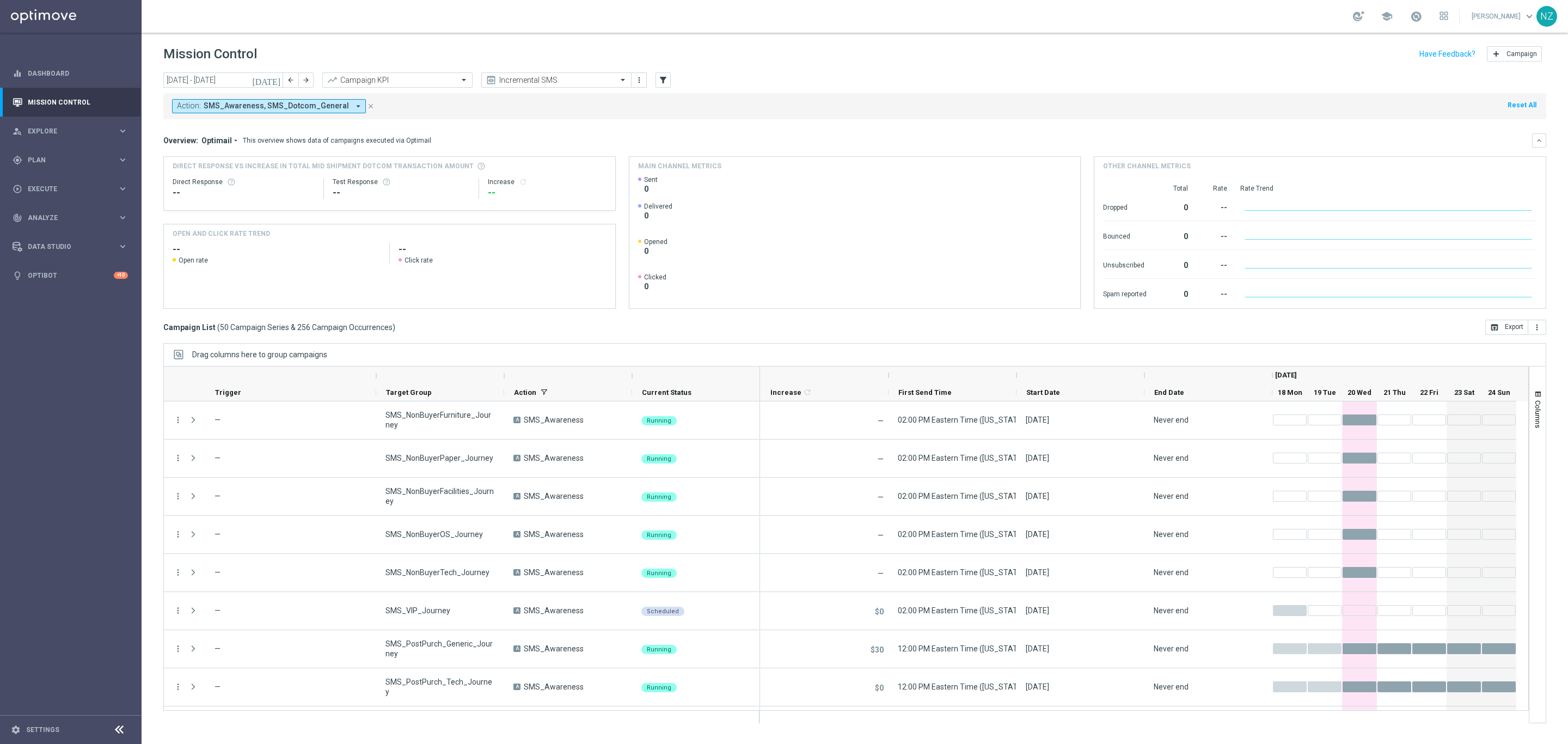
click at [808, 111] on div "Action: SMS_Awareness, SMS_Dotcom_General arrow_drop_down close Reset All" at bounding box center [855, 105] width 1383 height 26
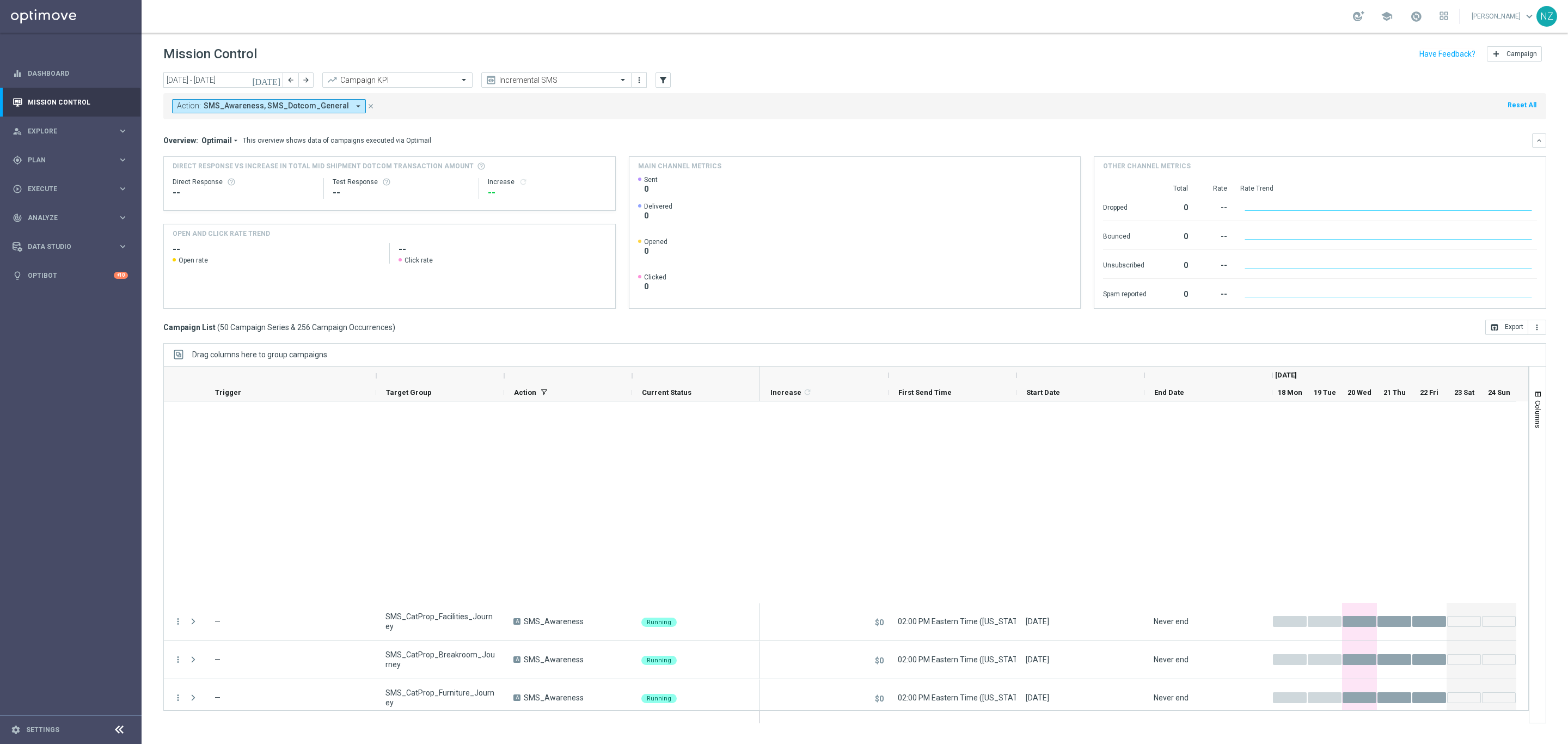
scroll to position [1598, 0]
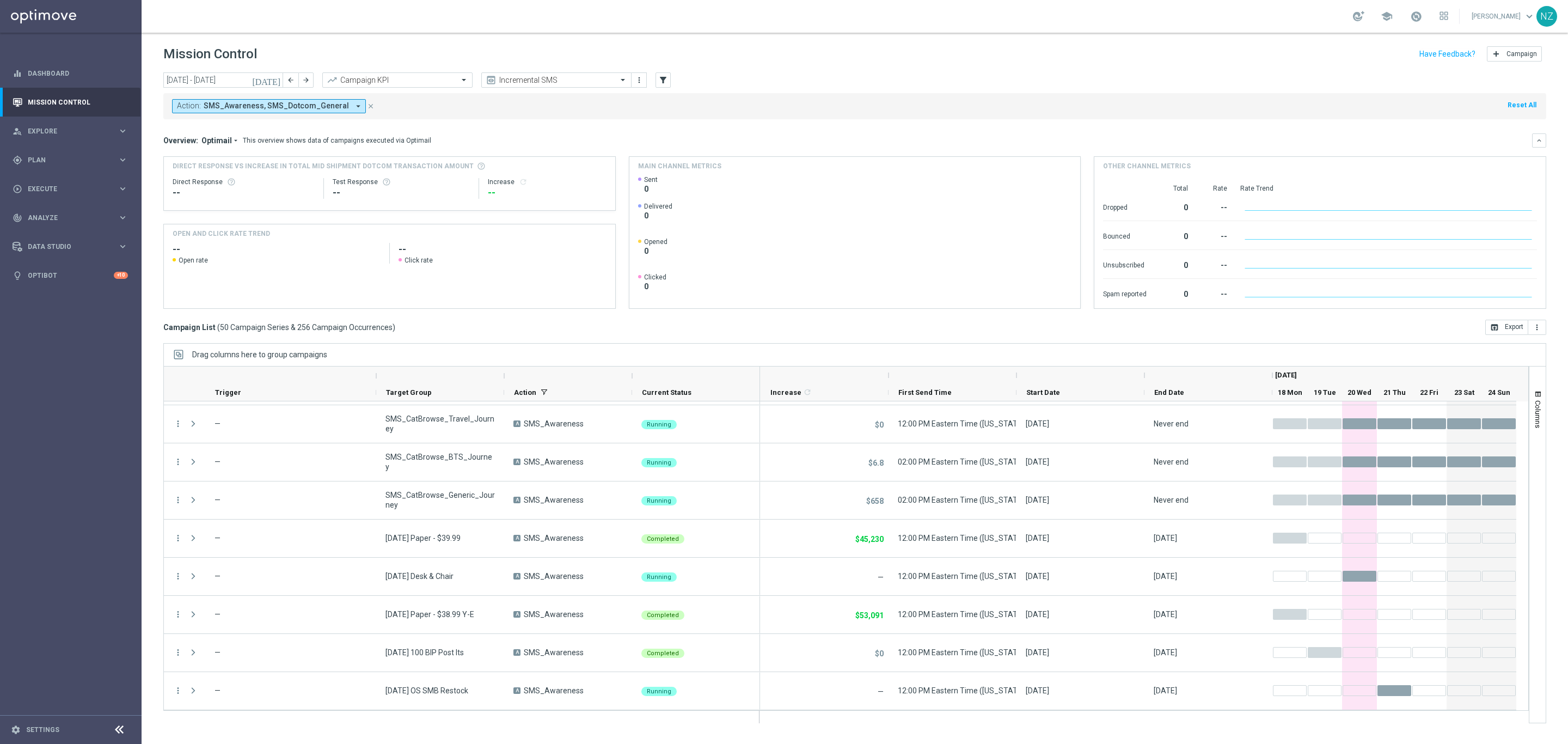
click at [775, 112] on div "Action: SMS_Awareness, SMS_Dotcom_General arrow_drop_down close Reset All" at bounding box center [855, 105] width 1383 height 26
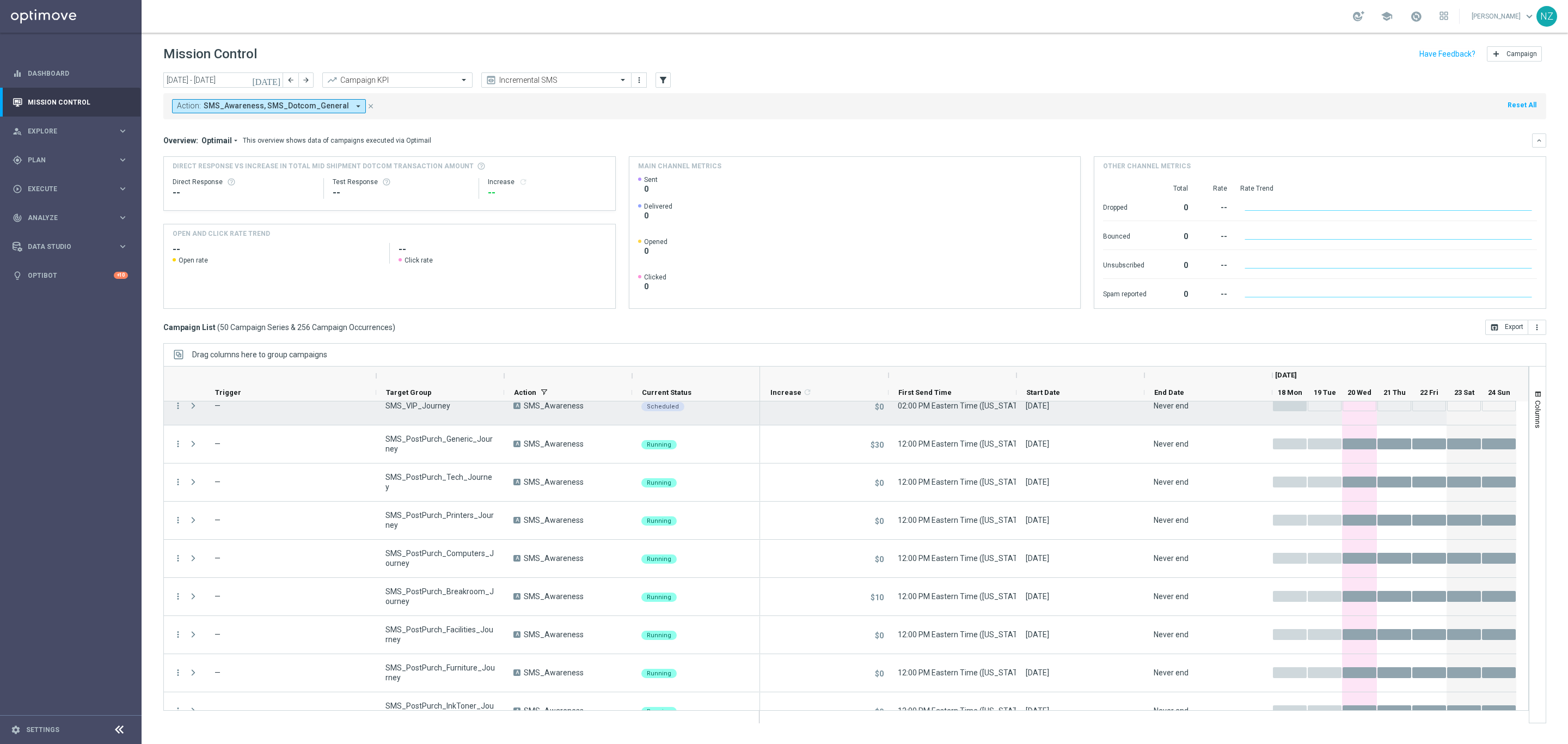
scroll to position [0, 0]
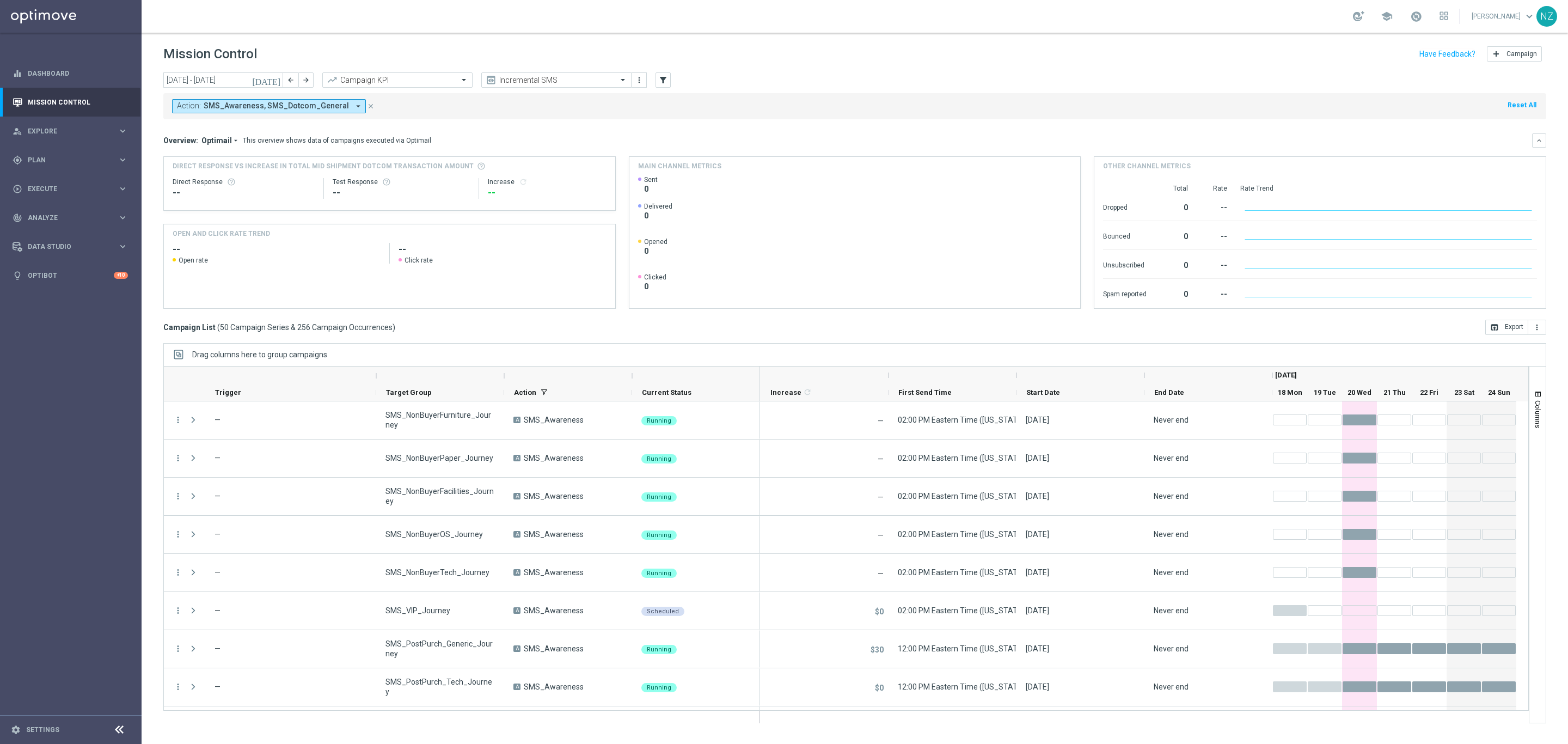
click at [312, 108] on span "SMS_Awareness, SMS_Dotcom_General" at bounding box center [276, 106] width 146 height 9
click at [180, 304] on div "SMS_Retail_General" at bounding box center [268, 302] width 179 height 17
type input "sms"
click at [715, 105] on div "Action: SMS_Awareness, SMS_Dotcom_General arrow_drop_down Selected 3 of 389 sms…" at bounding box center [855, 105] width 1383 height 26
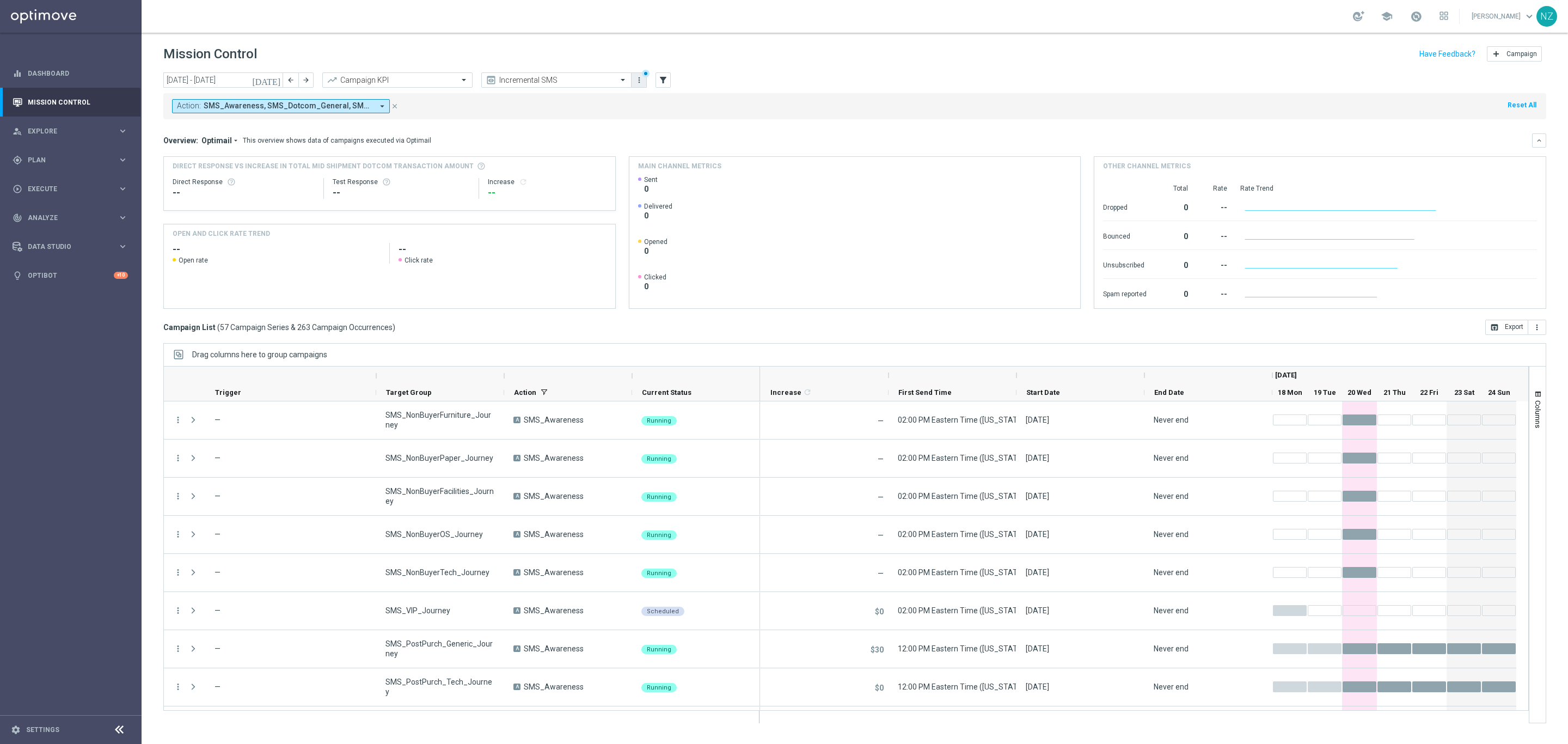
click at [642, 79] on icon "more_vert" at bounding box center [639, 80] width 9 height 9
click at [675, 102] on div "Save view" at bounding box center [696, 100] width 98 height 8
click at [809, 121] on mini-dashboard "Overview: Optimail arrow_drop_down This overview shows data of campaigns execut…" at bounding box center [855, 220] width 1383 height 201
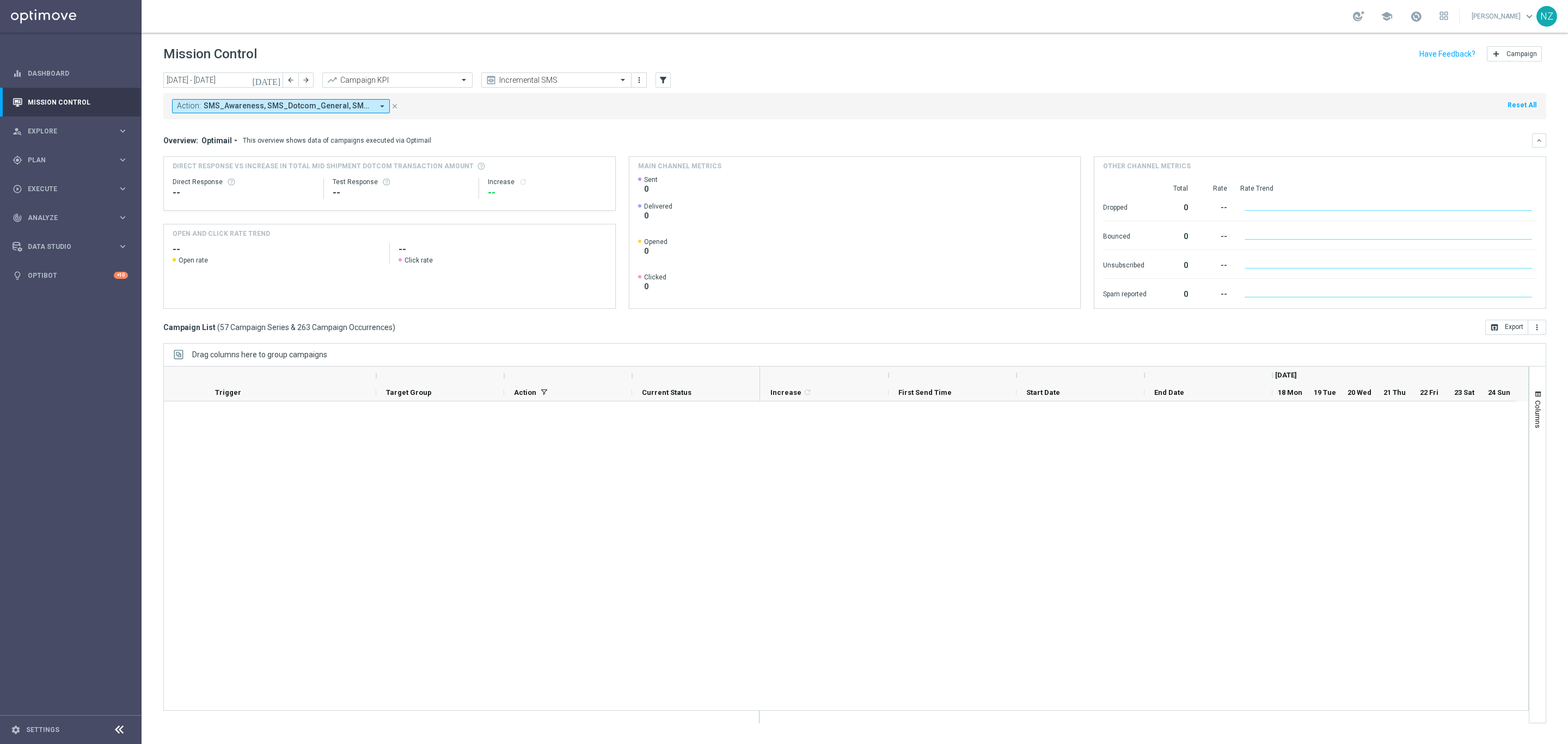
scroll to position [1865, 0]
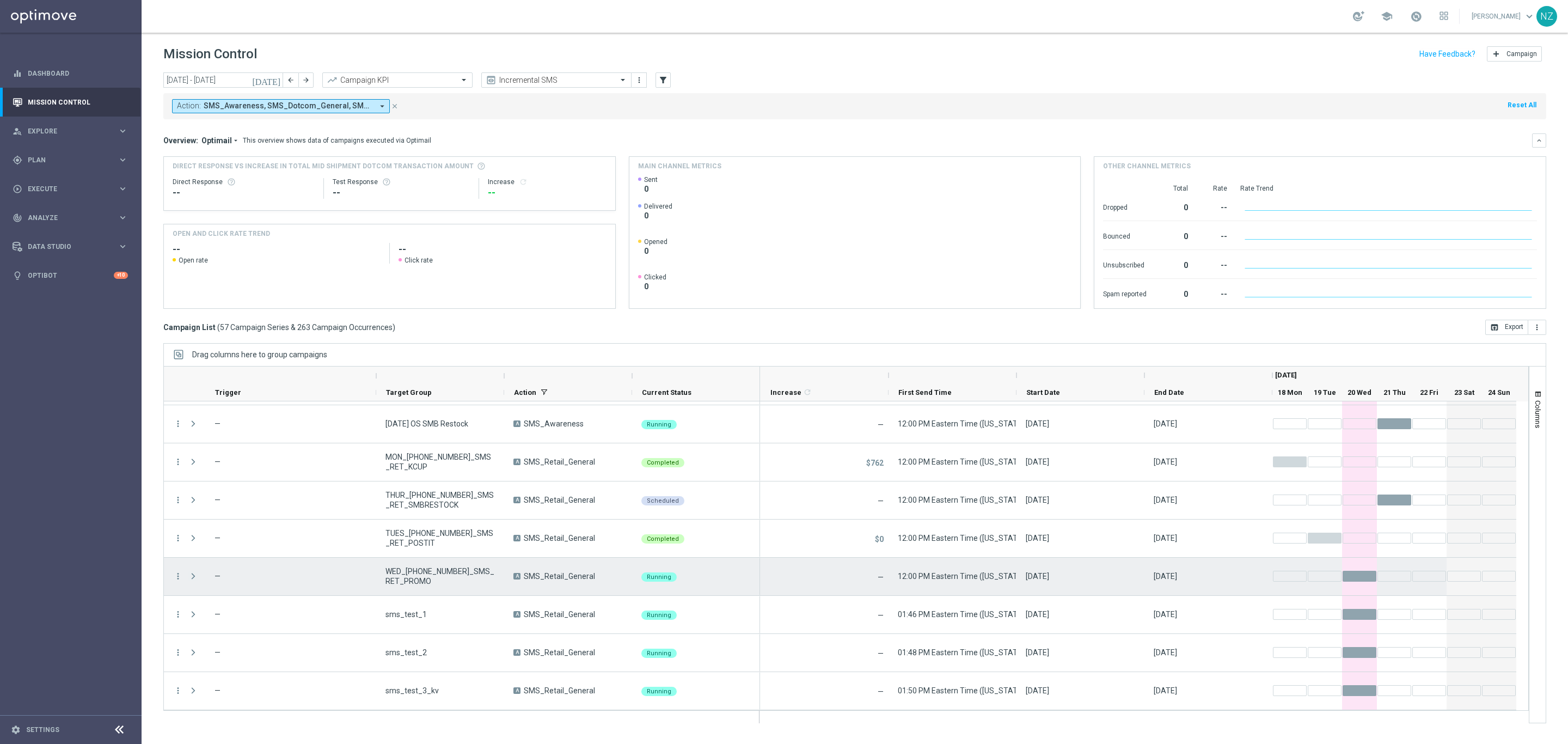
click at [193, 574] on span at bounding box center [193, 576] width 9 height 9
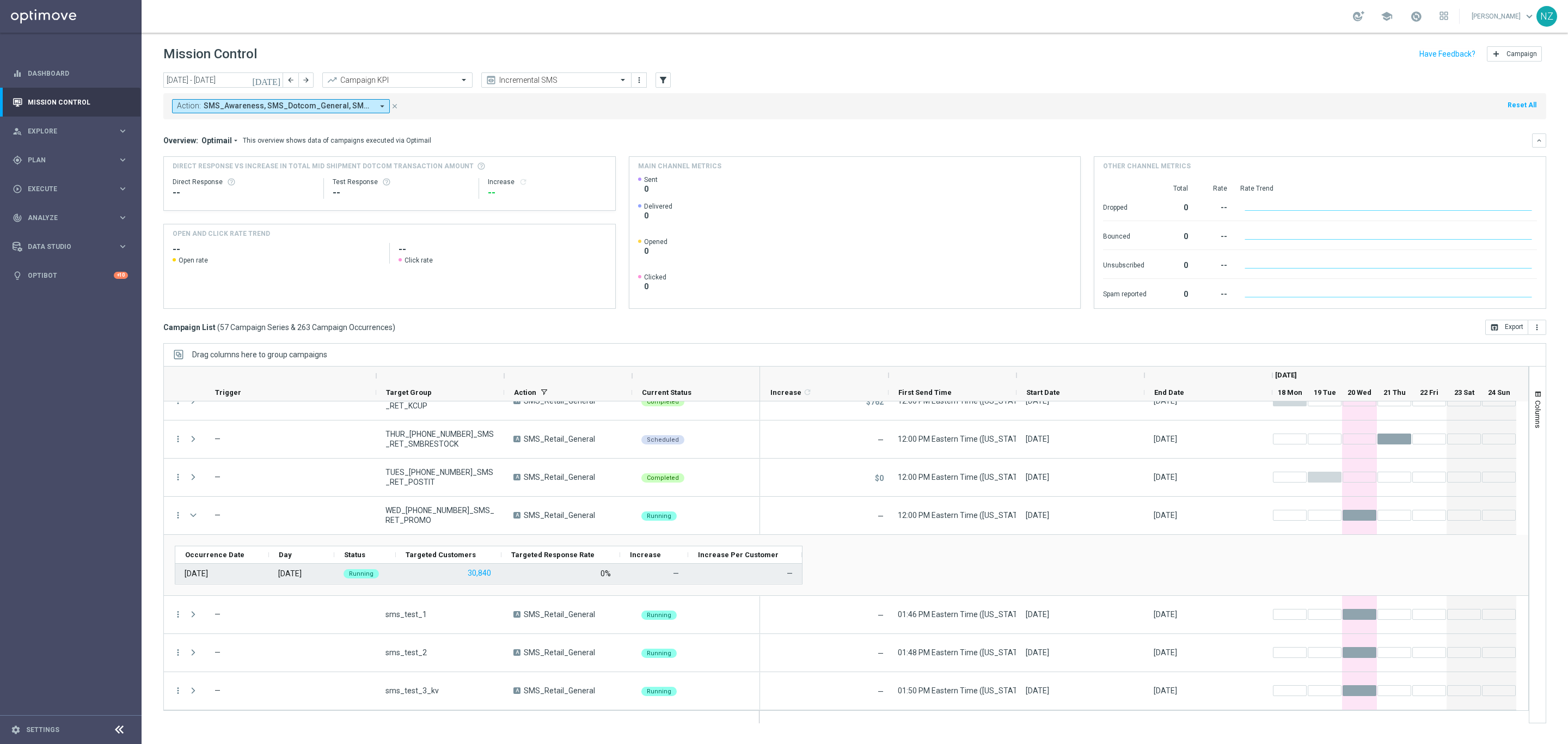
scroll to position [1920, 0]
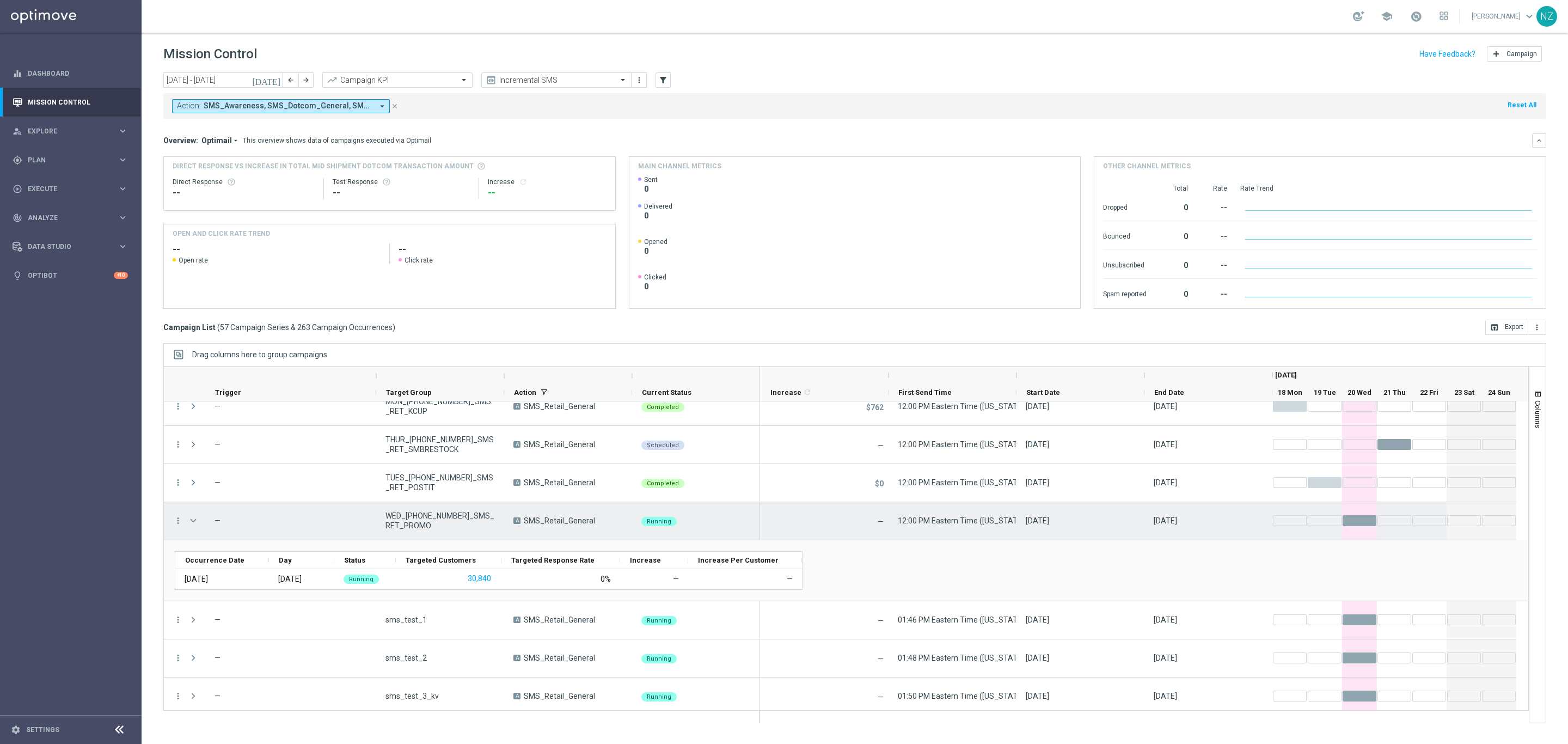
click at [191, 520] on span at bounding box center [193, 520] width 9 height 9
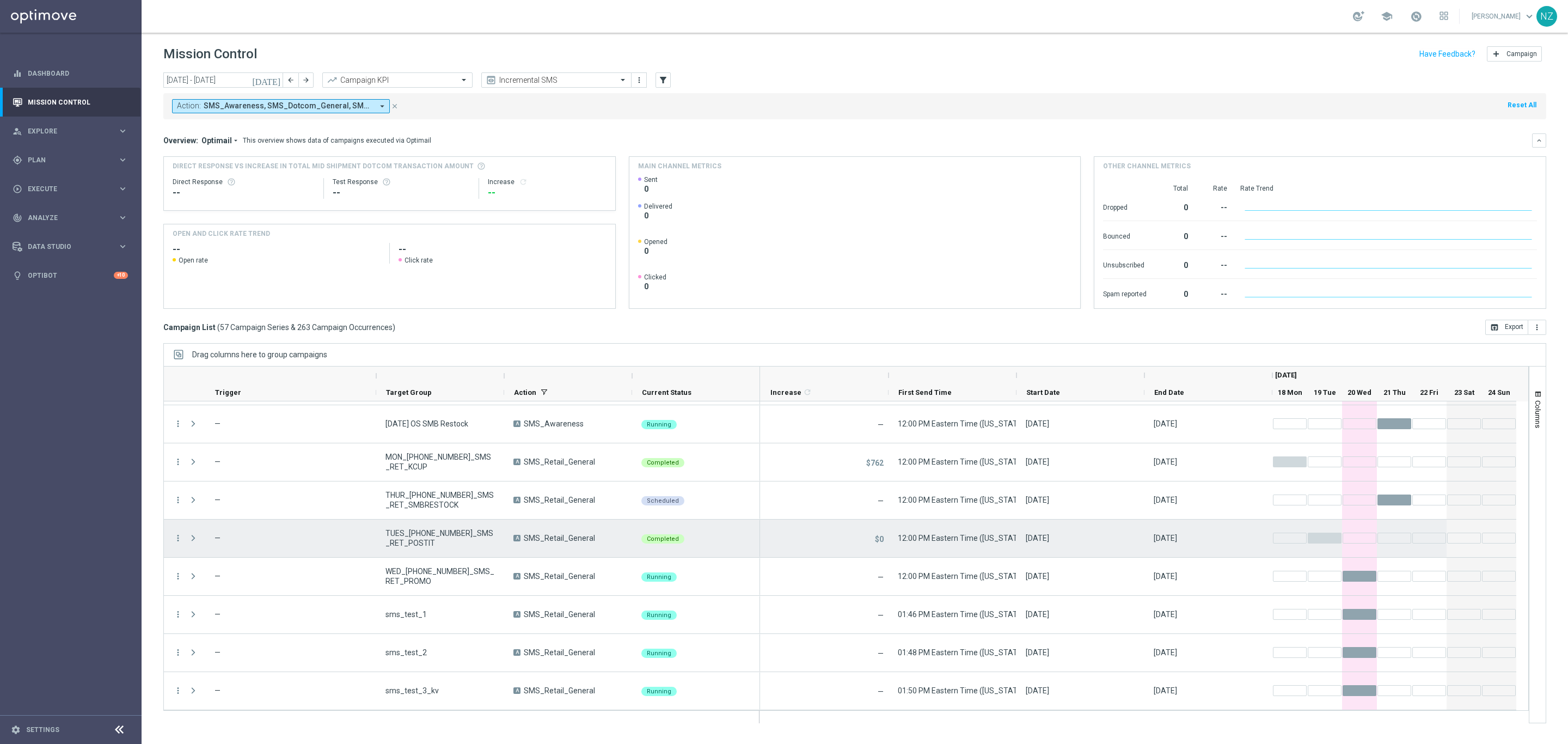
scroll to position [1865, 0]
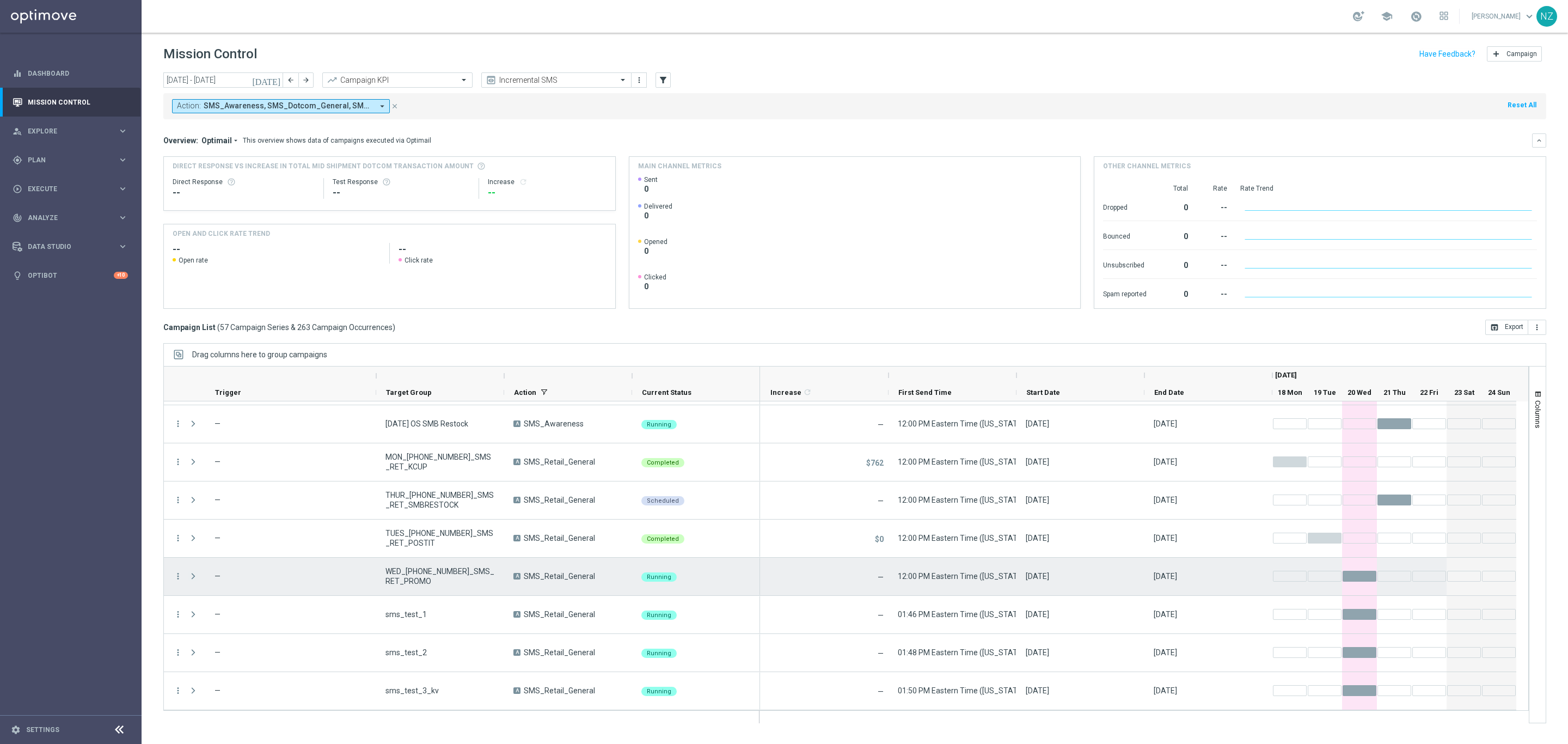
click at [194, 579] on span at bounding box center [193, 576] width 9 height 9
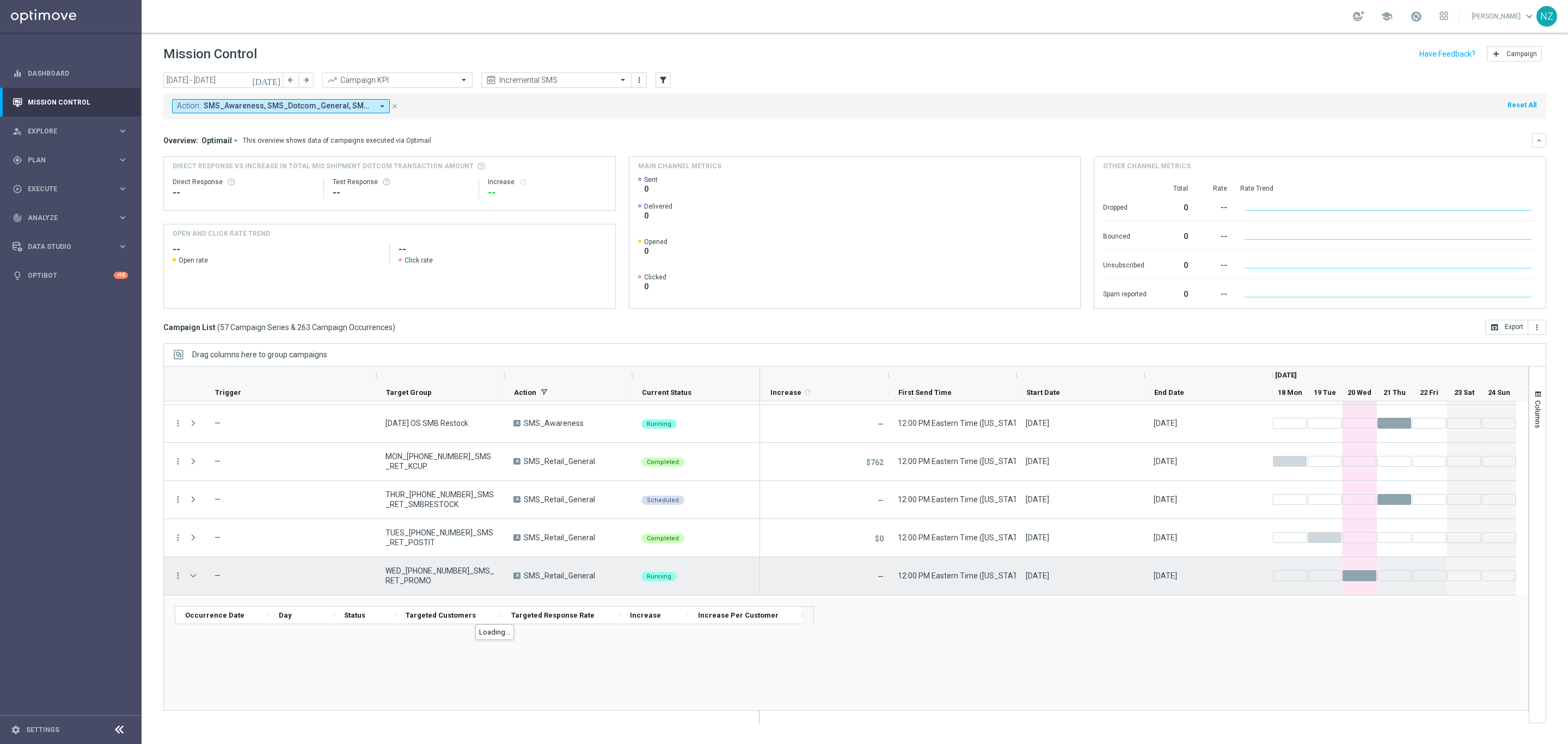
click at [194, 579] on span at bounding box center [193, 576] width 9 height 9
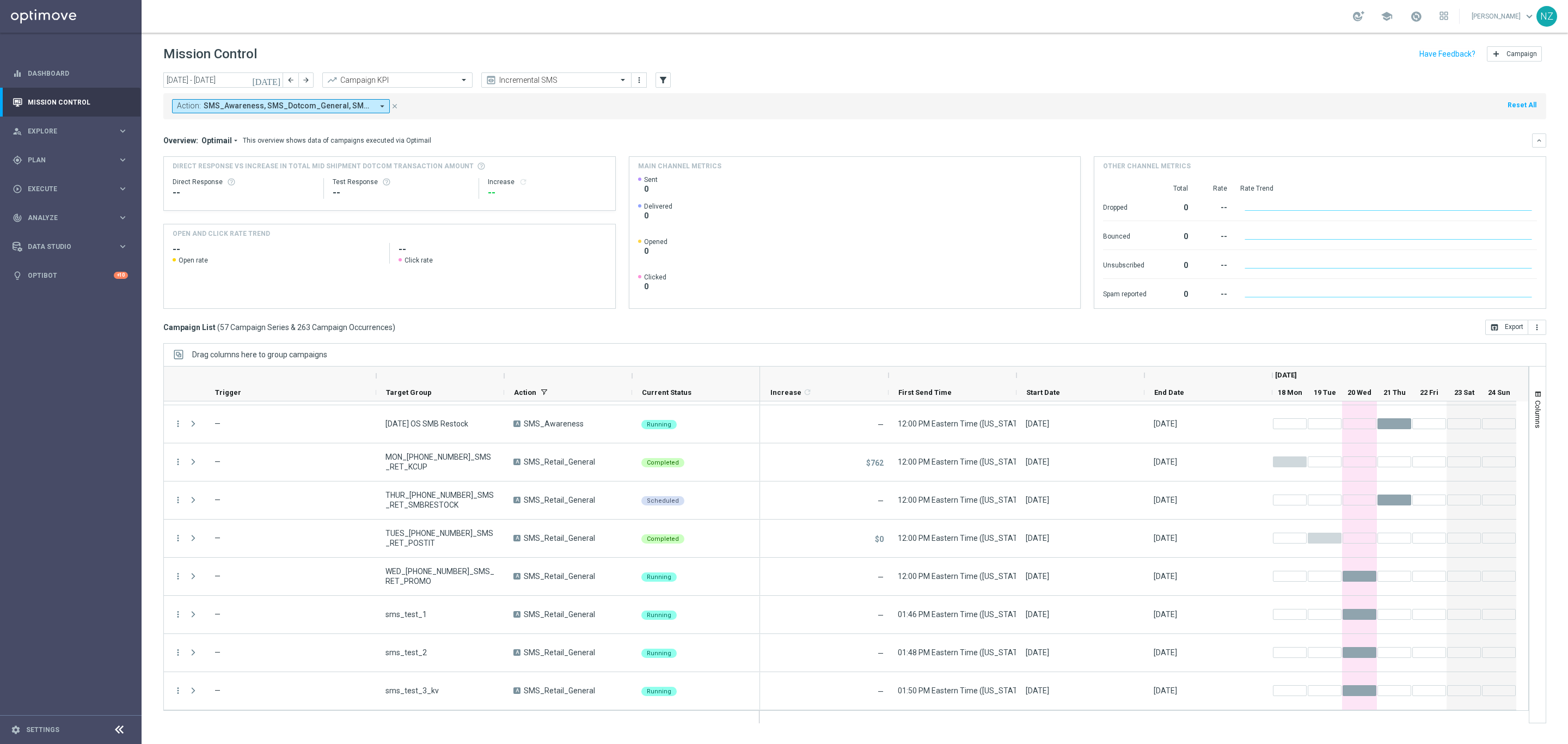
click at [154, 535] on div "today 18 Aug 2025 - 24 Aug 2025 arrow_back arrow_forward Campaign KPI trending_…" at bounding box center [855, 403] width 1427 height 662
click at [41, 150] on div "gps_fixed Plan keyboard_arrow_right" at bounding box center [70, 160] width 140 height 29
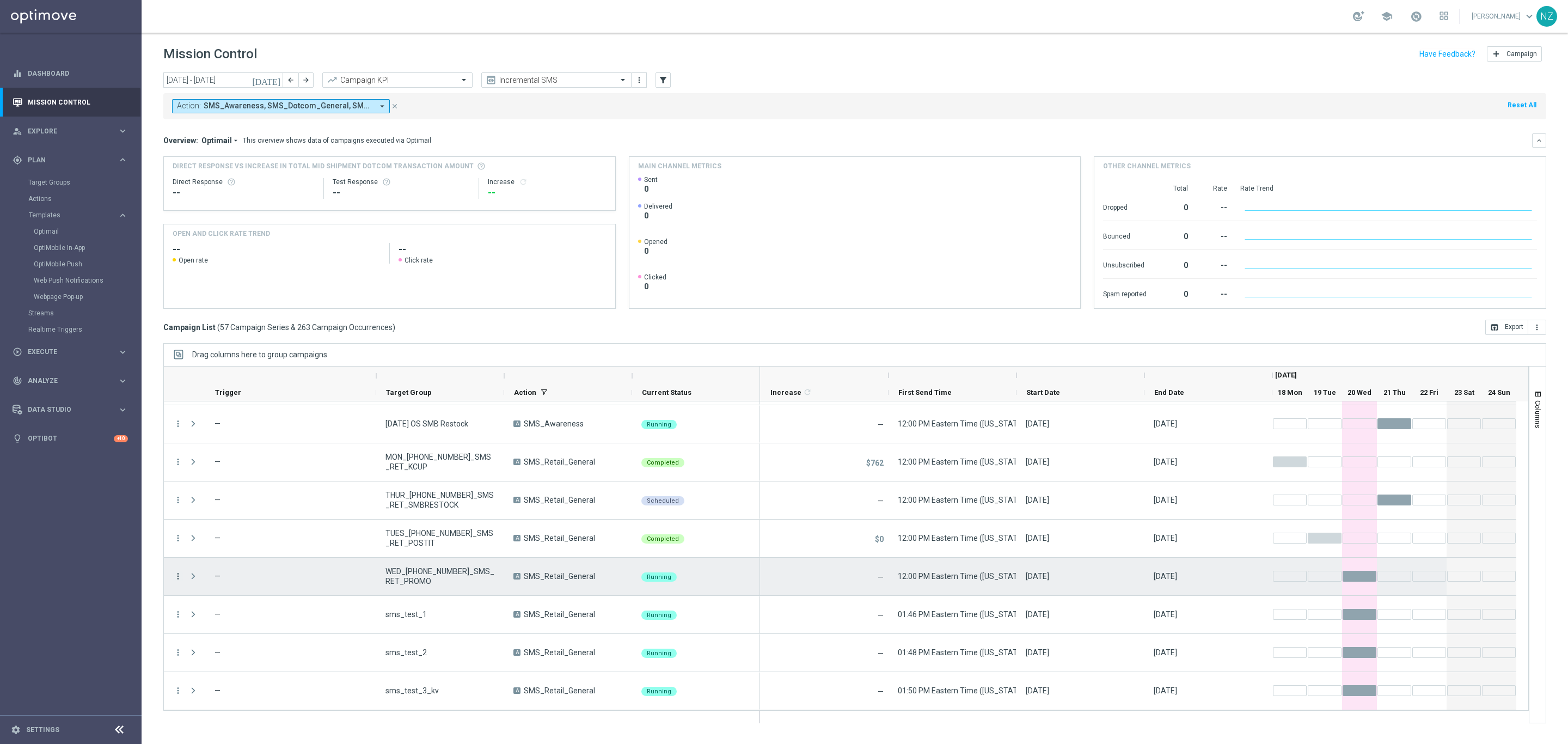
click at [175, 574] on icon "more_vert" at bounding box center [178, 576] width 9 height 9
click at [200, 579] on span "Campaign Details" at bounding box center [227, 583] width 55 height 8
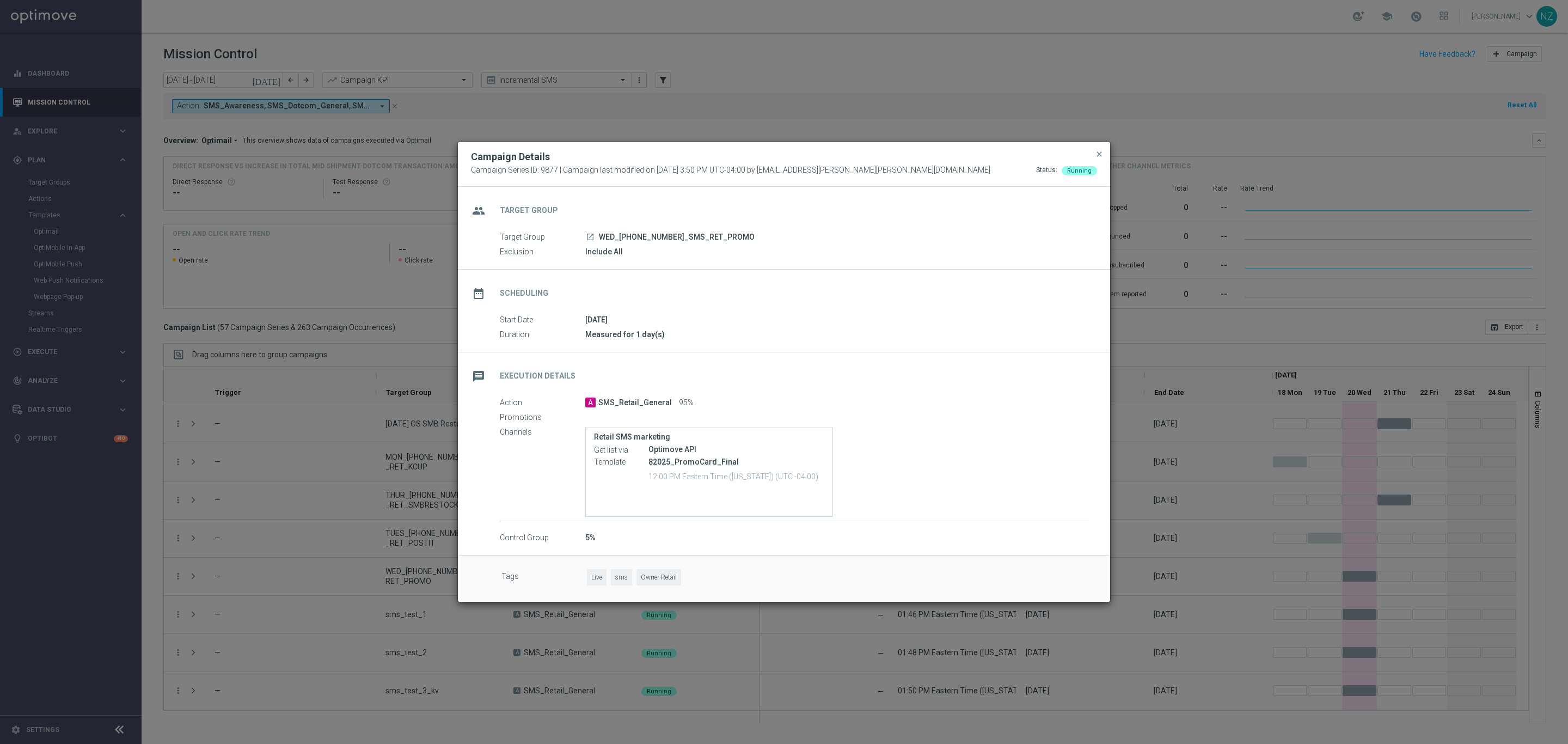
click at [664, 463] on p "82025_PromoCard_Final" at bounding box center [736, 461] width 176 height 9
click at [1098, 150] on span "close" at bounding box center [1099, 154] width 9 height 9
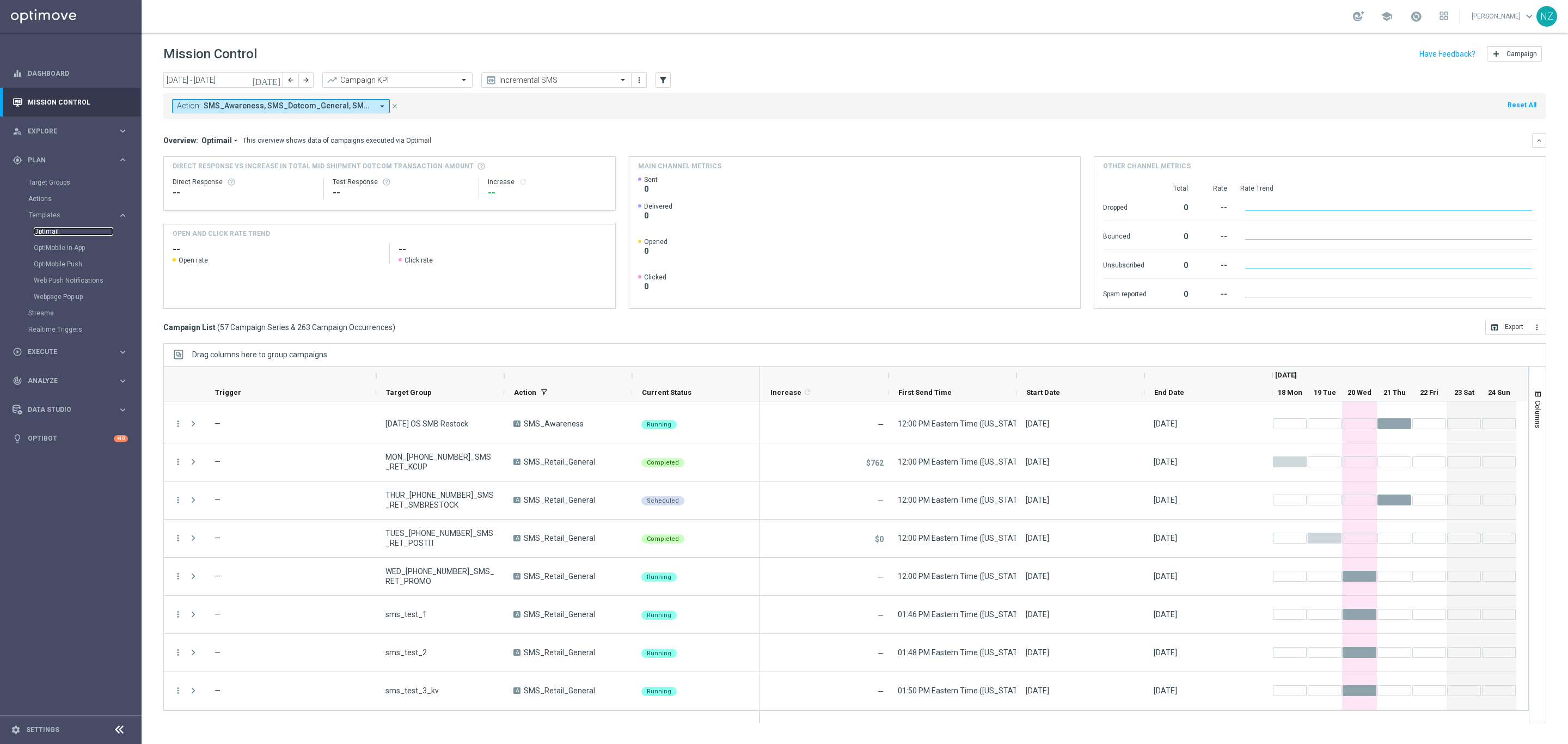
click at [57, 234] on link "Optimail" at bounding box center [73, 231] width 80 height 9
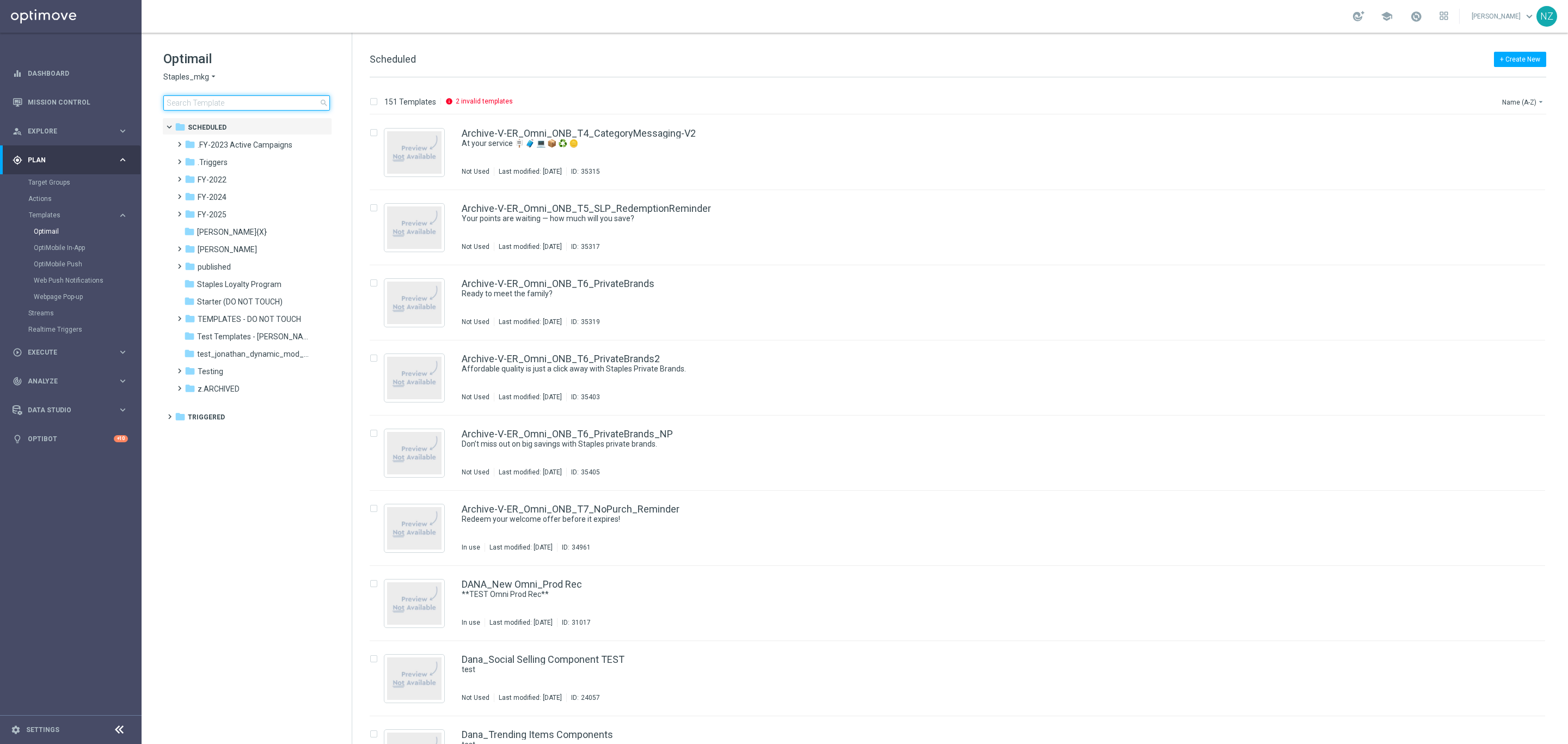
click at [202, 102] on input at bounding box center [247, 102] width 167 height 15
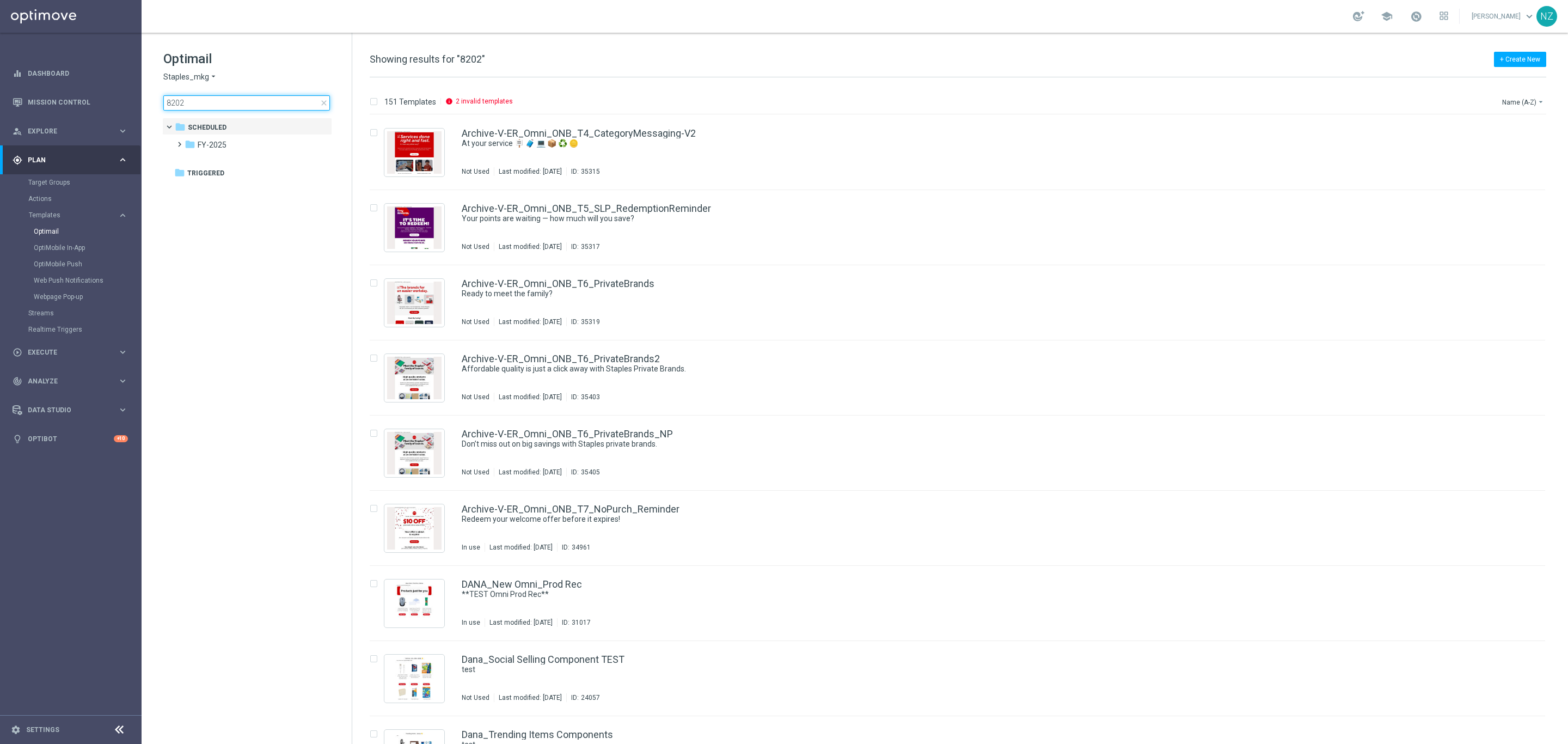
type input "82025"
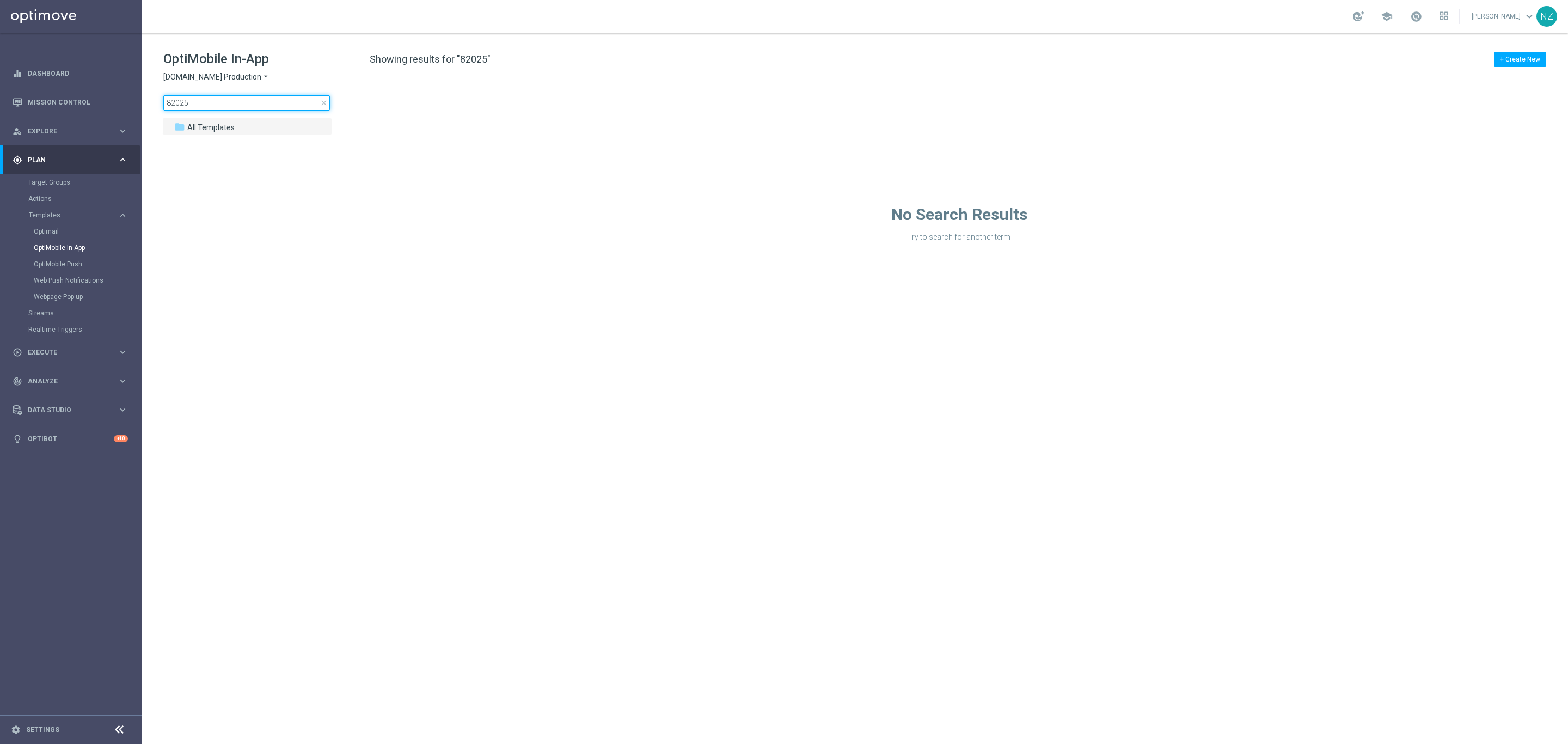
click at [220, 100] on input "82025" at bounding box center [247, 102] width 167 height 15
click at [59, 267] on link "OptiMobile Push" at bounding box center [73, 264] width 80 height 9
click at [213, 95] on input "82025" at bounding box center [247, 102] width 167 height 15
click at [79, 279] on link "Web Push Notifications" at bounding box center [73, 280] width 80 height 9
click at [71, 298] on link "Webpage Pop-up" at bounding box center [73, 296] width 80 height 9
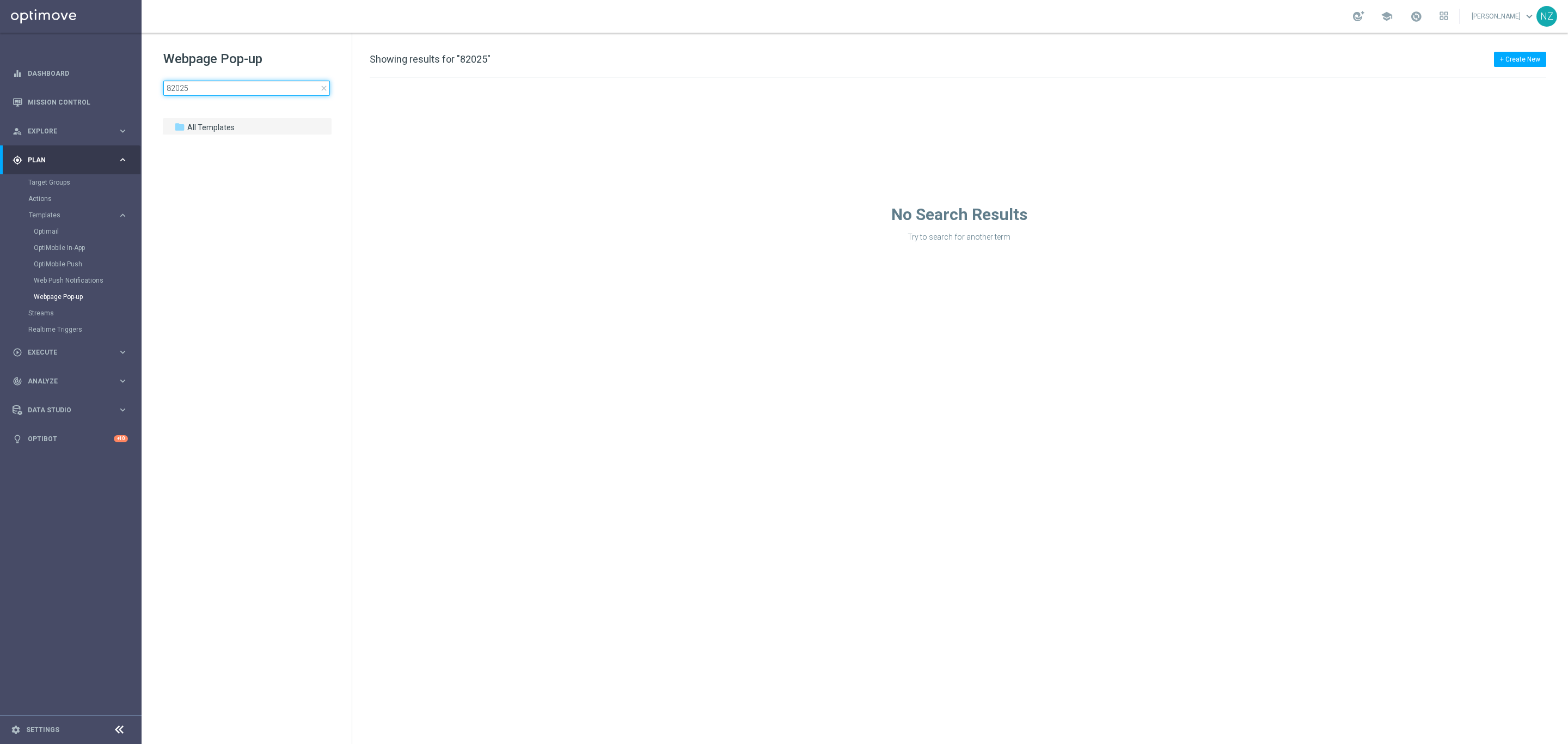
click at [235, 83] on input "82025" at bounding box center [247, 87] width 167 height 15
click at [324, 89] on span "close" at bounding box center [324, 88] width 9 height 9
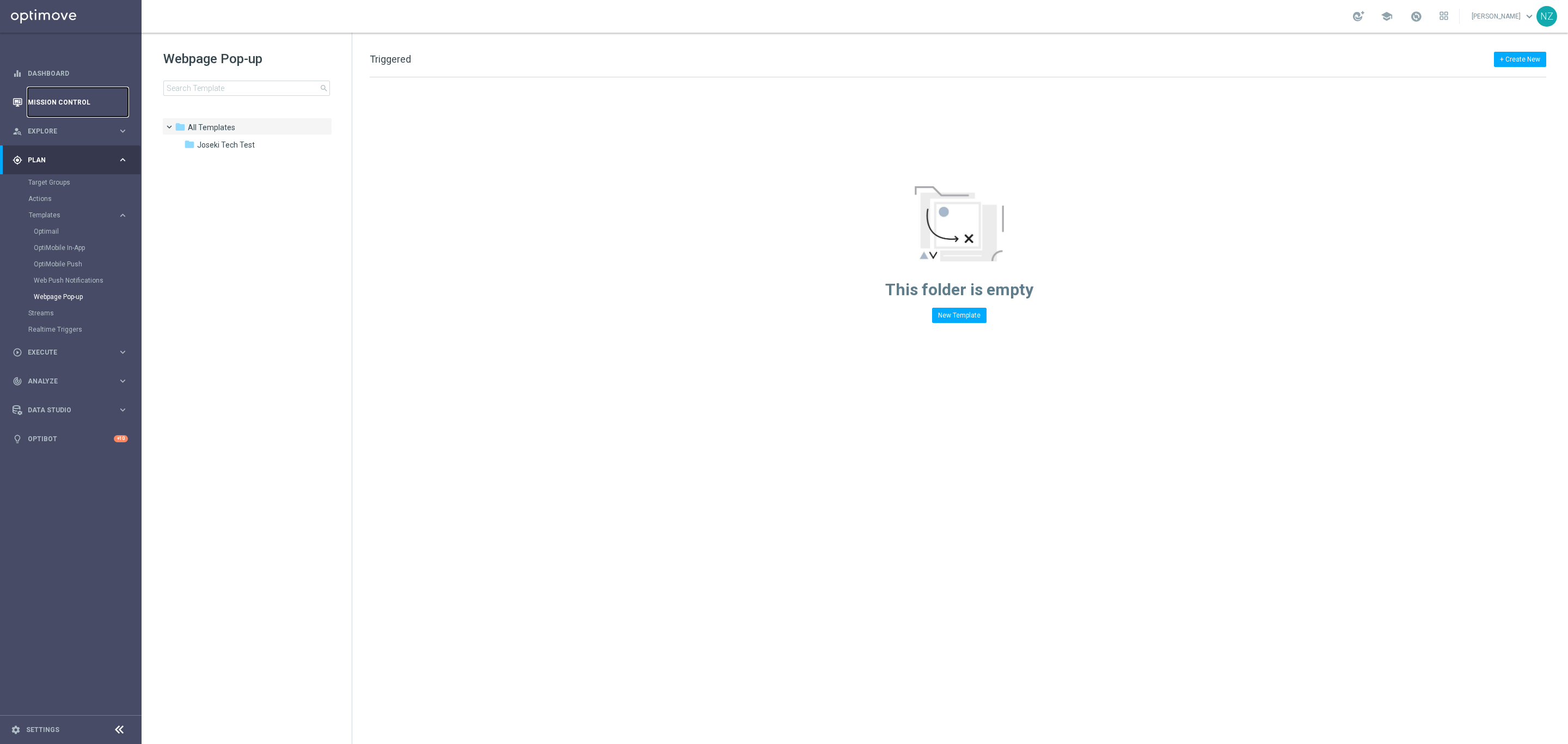
click at [64, 102] on link "Mission Control" at bounding box center [77, 102] width 100 height 29
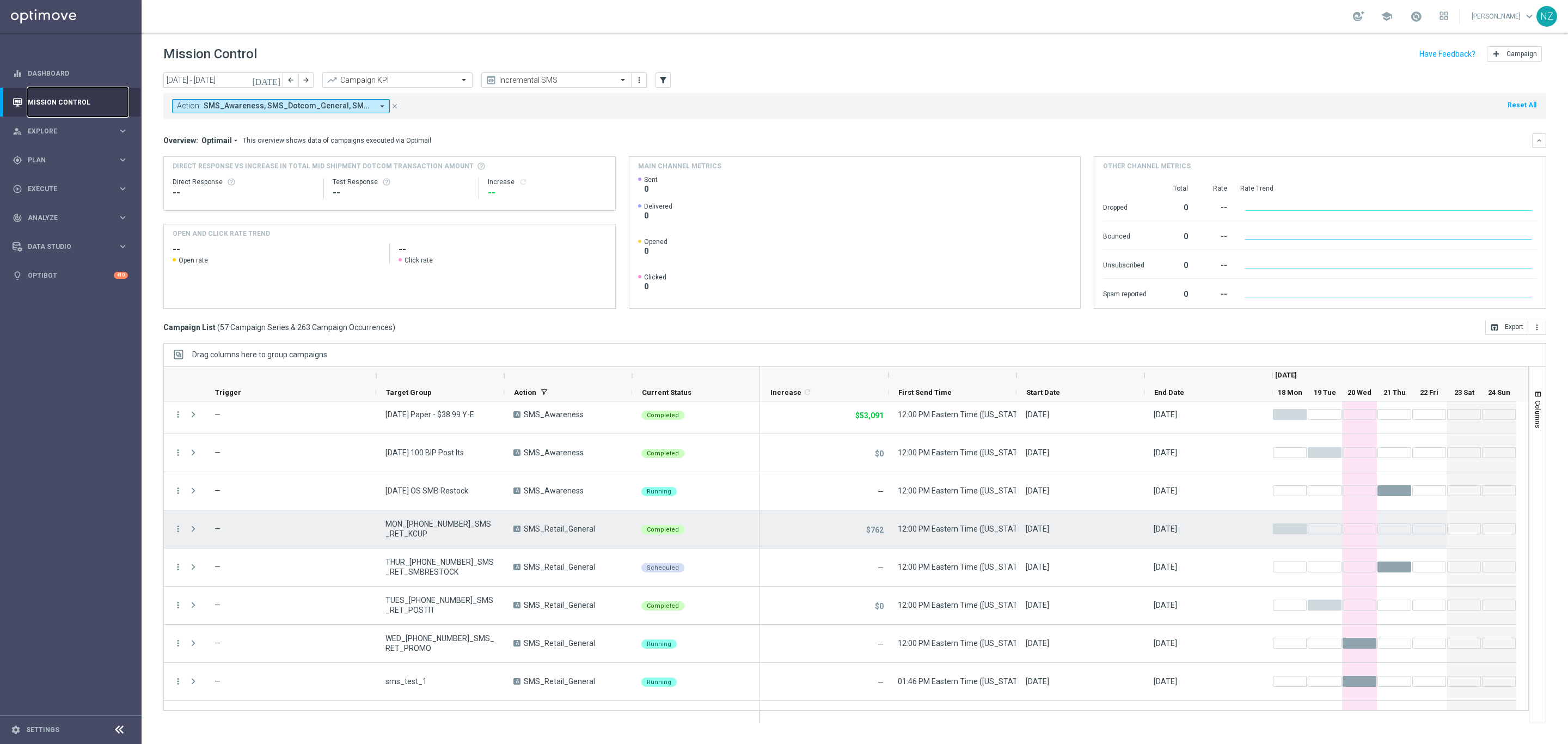
scroll to position [1865, 0]
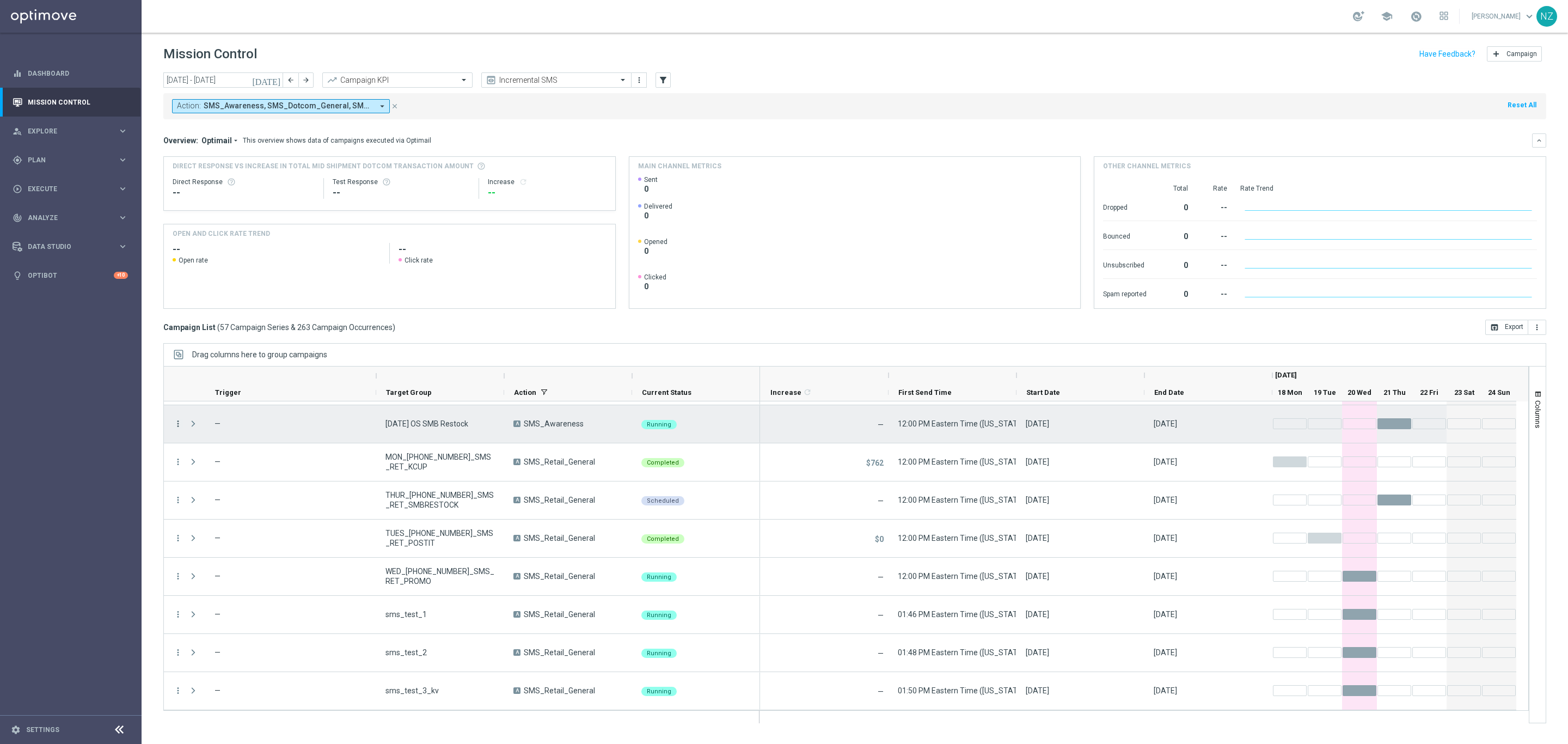
click at [179, 422] on icon "more_vert" at bounding box center [178, 424] width 9 height 9
click at [559, 80] on input "text" at bounding box center [545, 80] width 116 height 9
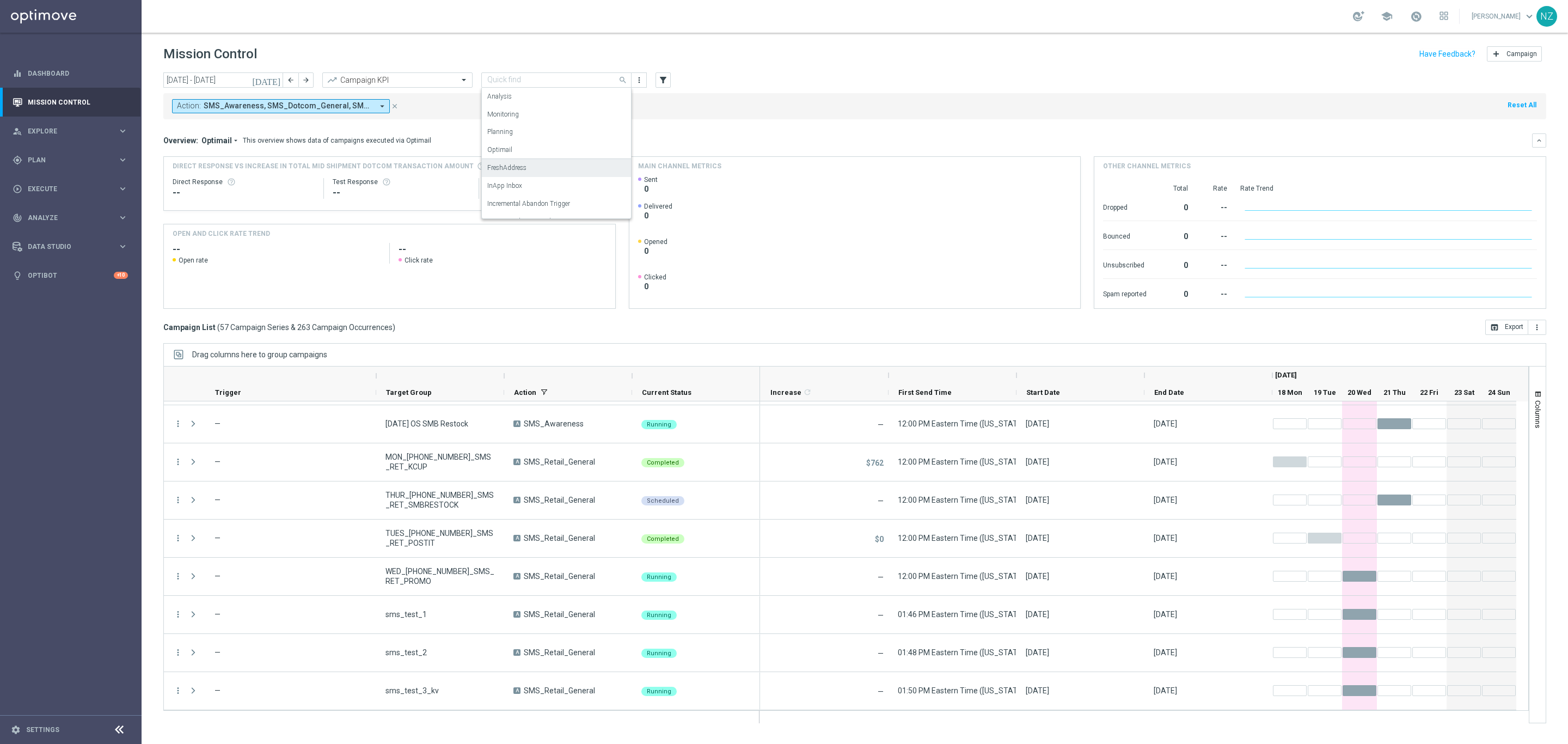
scroll to position [67, 0]
click at [554, 150] on label "Incremental Promo Sales/Margin" at bounding box center [534, 154] width 93 height 9
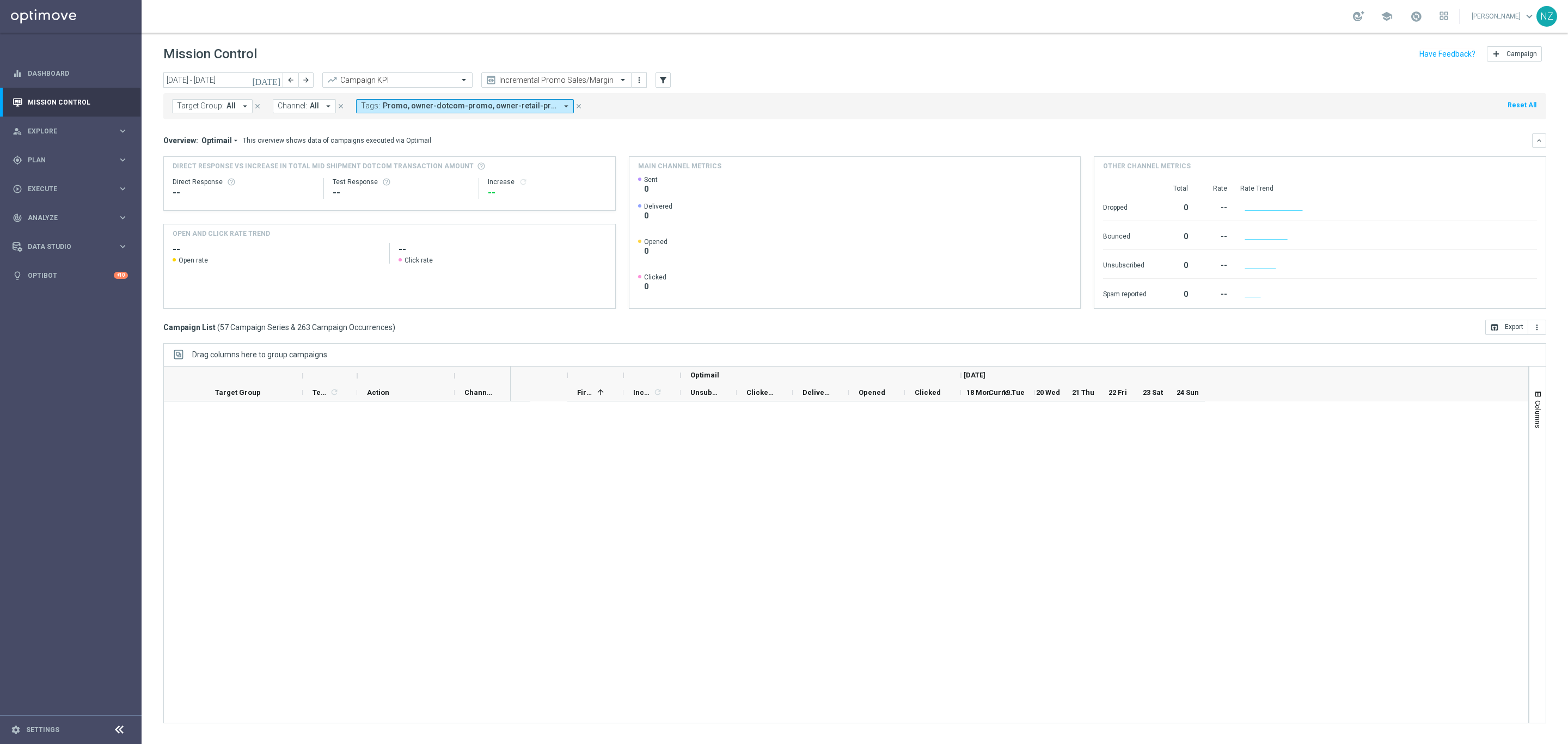
click at [709, 123] on mini-dashboard "Overview: Optimail arrow_drop_down This overview shows data of campaigns execut…" at bounding box center [855, 220] width 1383 height 201
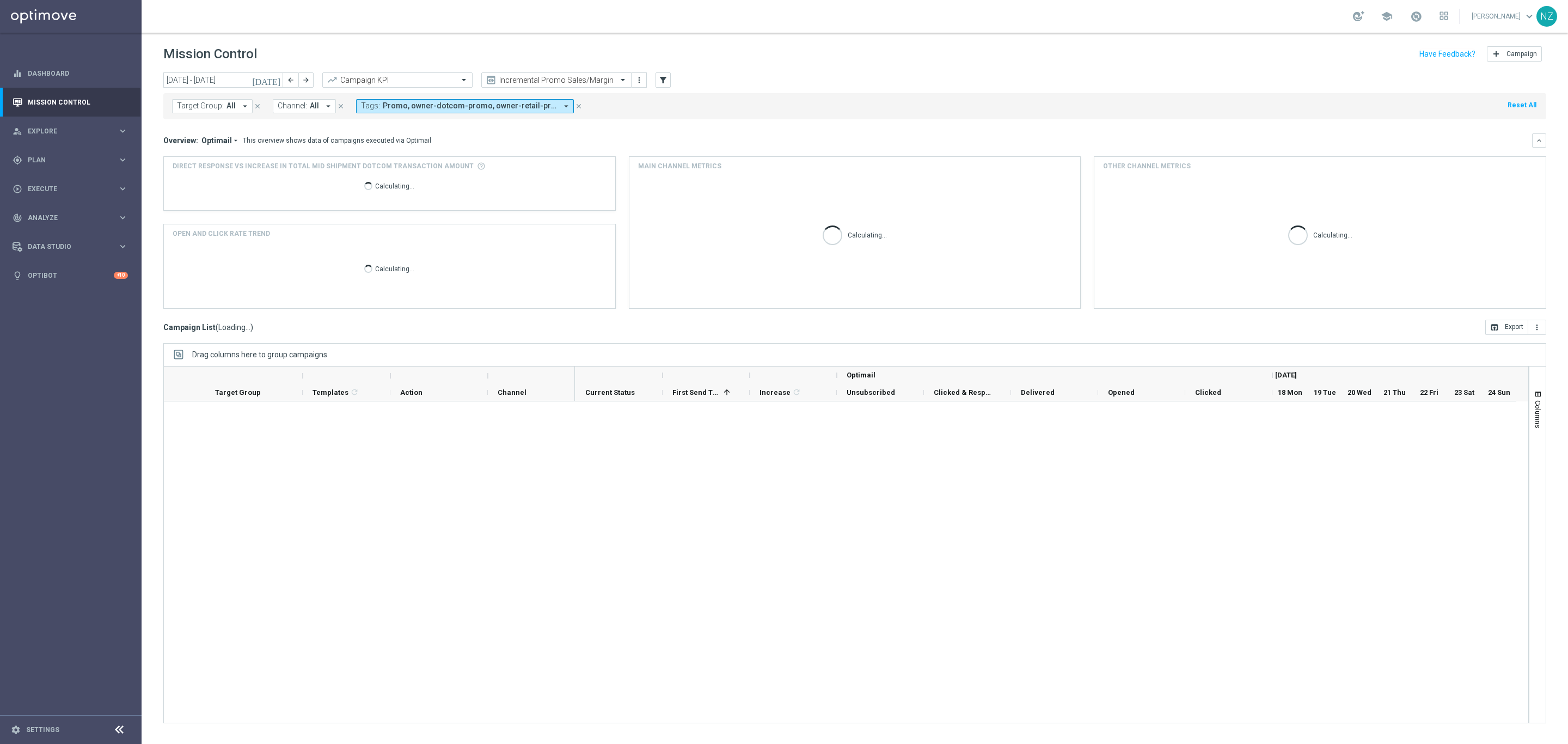
scroll to position [0, 0]
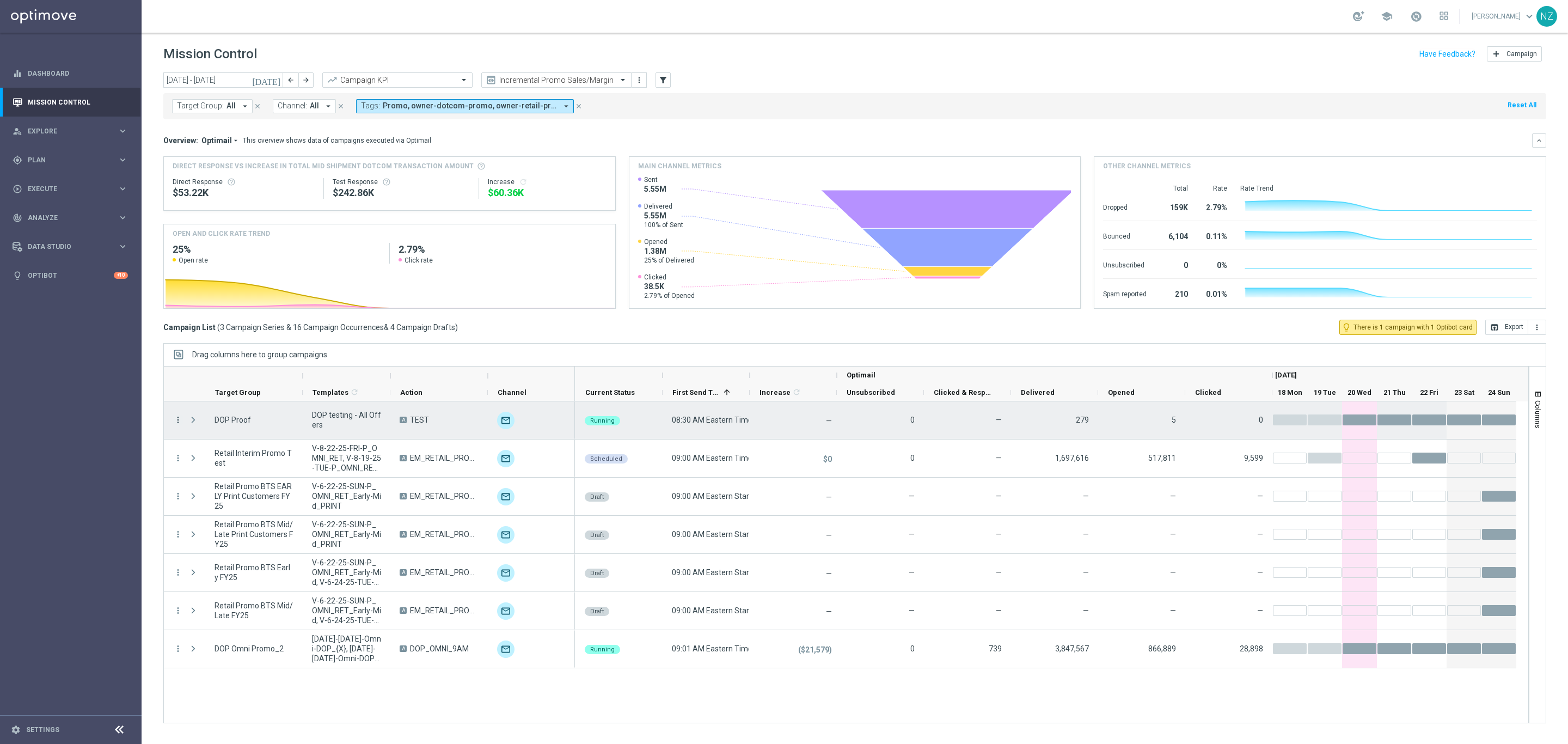
click at [176, 421] on icon "more_vert" at bounding box center [178, 420] width 9 height 9
click at [65, 161] on span "Plan" at bounding box center [72, 160] width 90 height 6
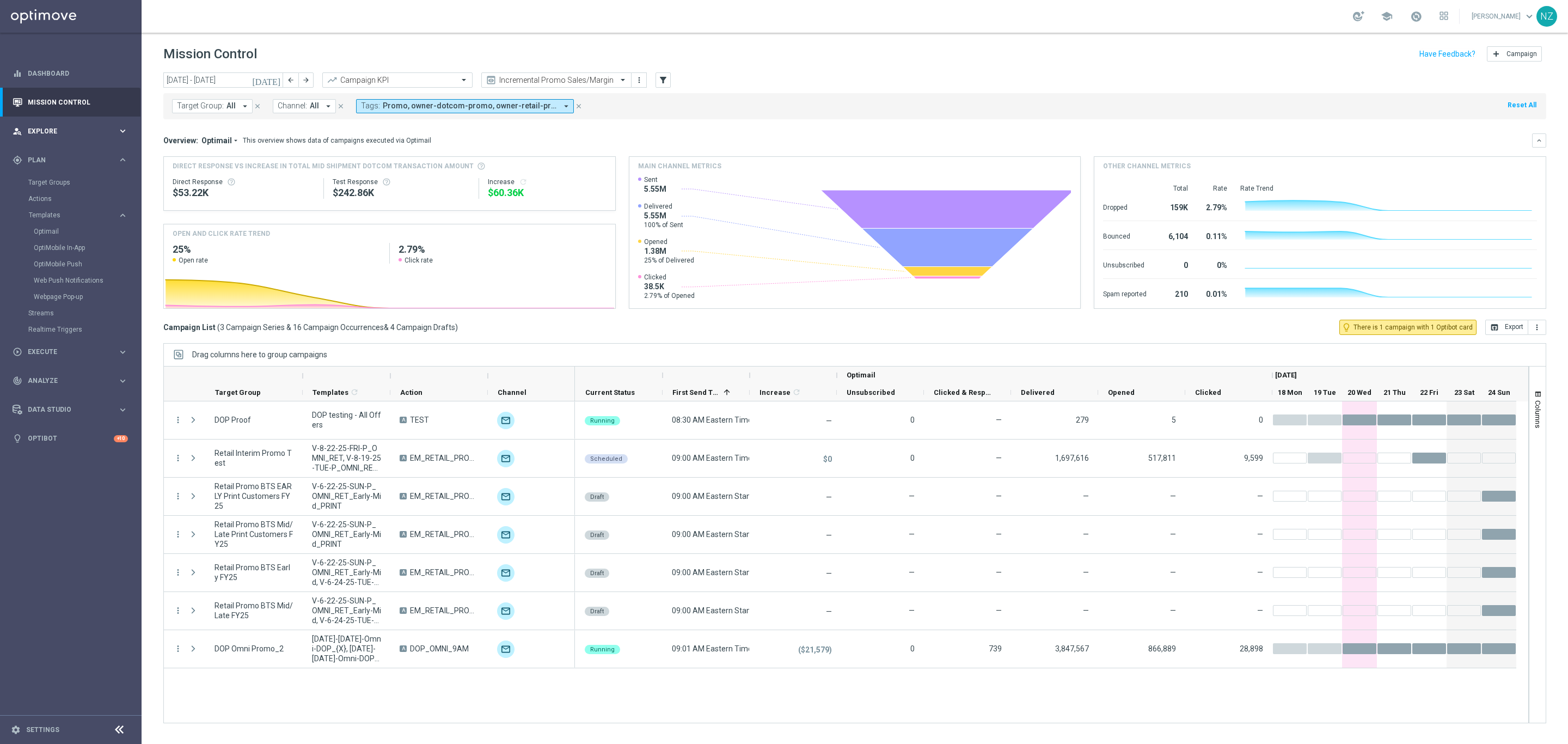
click at [59, 135] on div "person_search Explore" at bounding box center [65, 131] width 105 height 9
click at [86, 183] on link "Customer Model" at bounding box center [71, 186] width 85 height 9
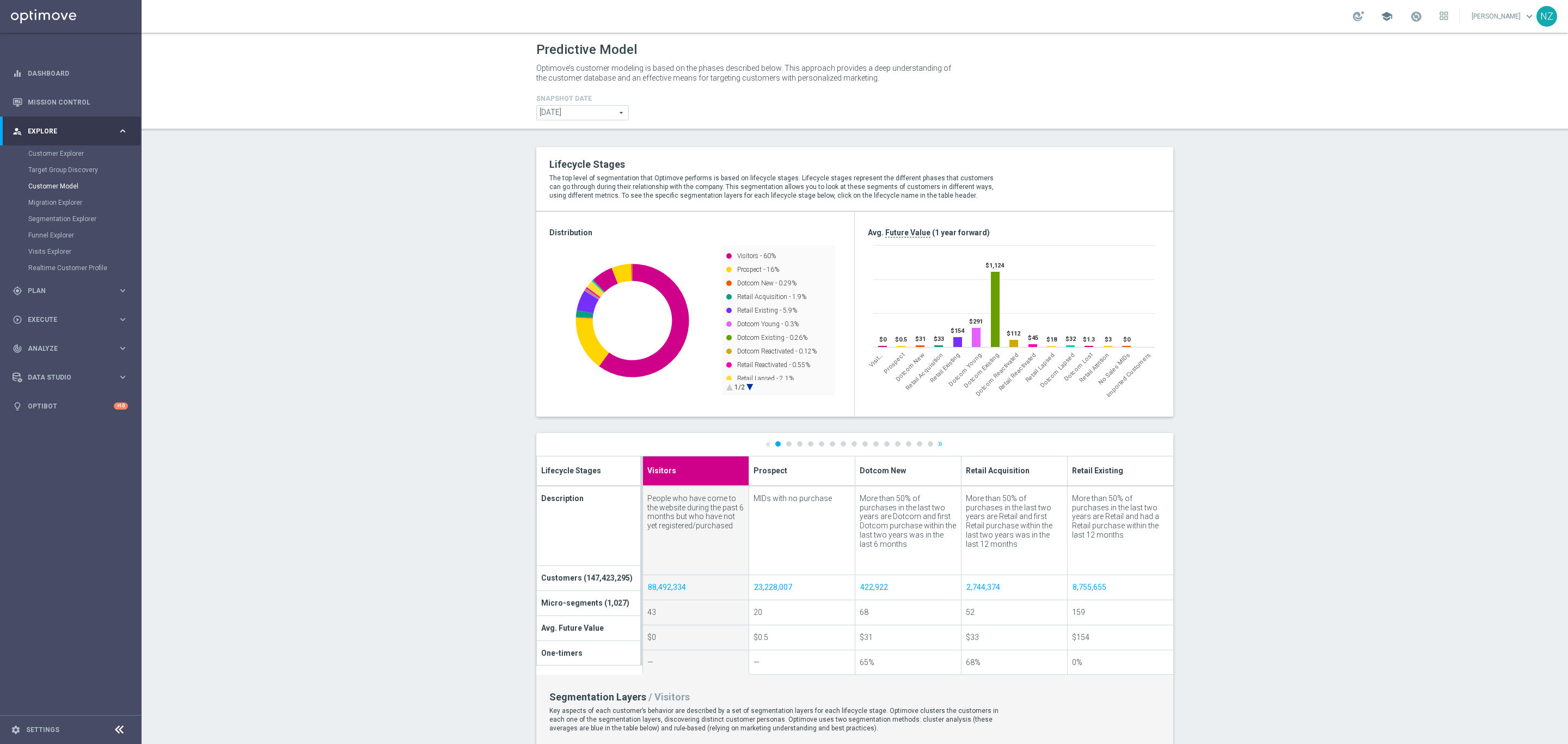
click at [1393, 13] on span "school" at bounding box center [1386, 16] width 12 height 12
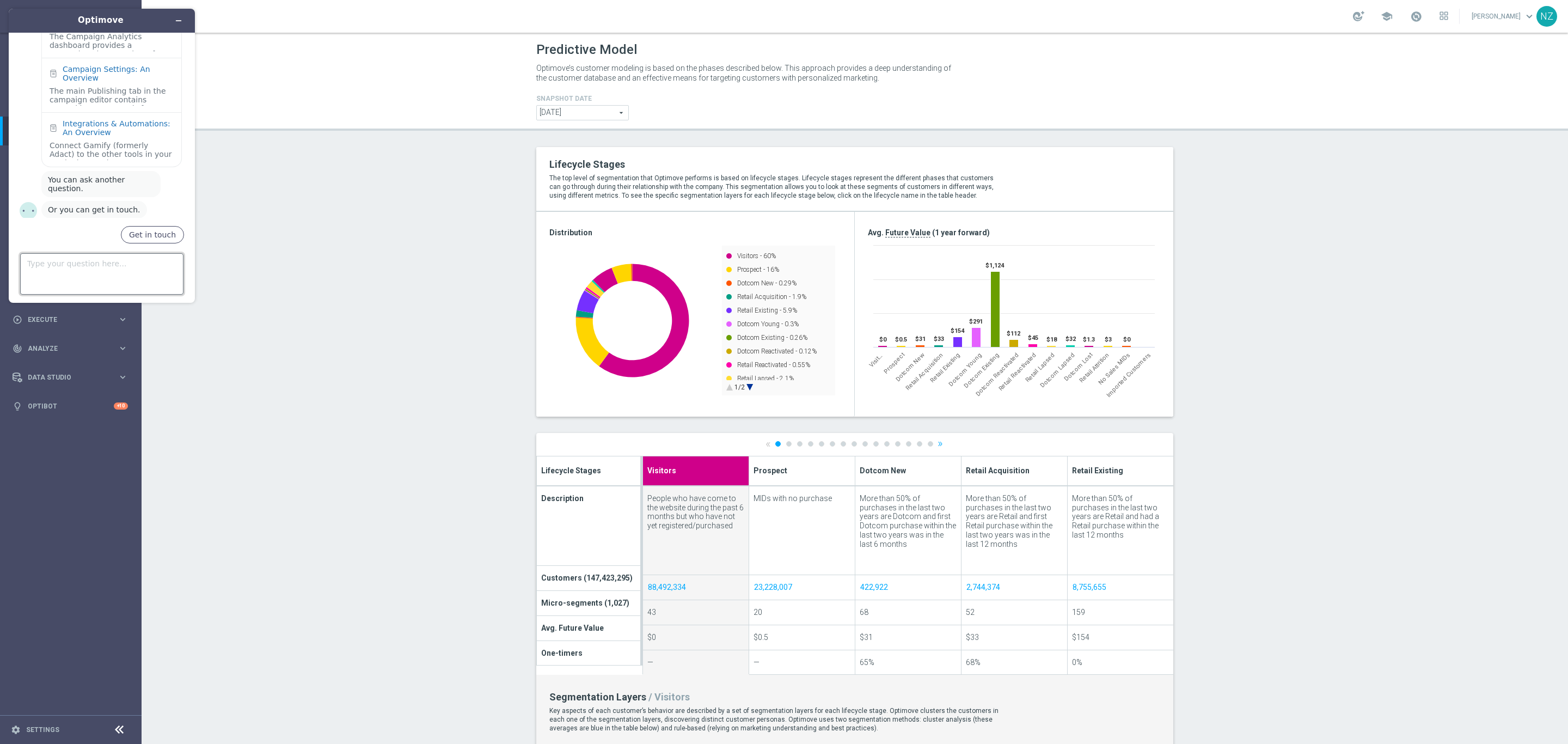
click at [94, 273] on textarea "Type your question here..." at bounding box center [102, 274] width 164 height 42
type textarea "lifecycle stages"
click at [123, 77] on div "Understanding the Campaign Editor" at bounding box center [118, 86] width 111 height 17
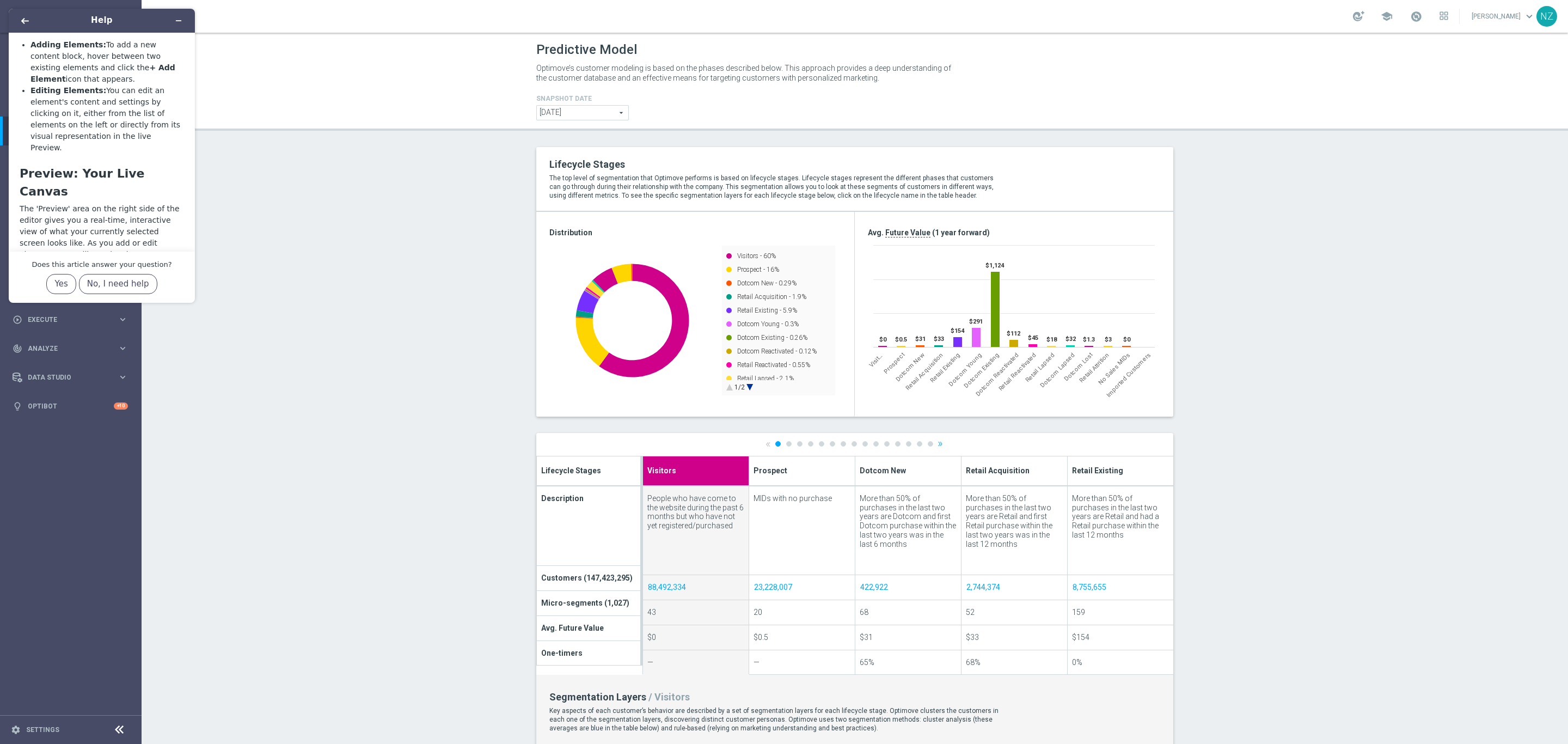
scroll to position [570, 0]
click at [30, 21] on button "Back" at bounding box center [25, 20] width 17 height 15
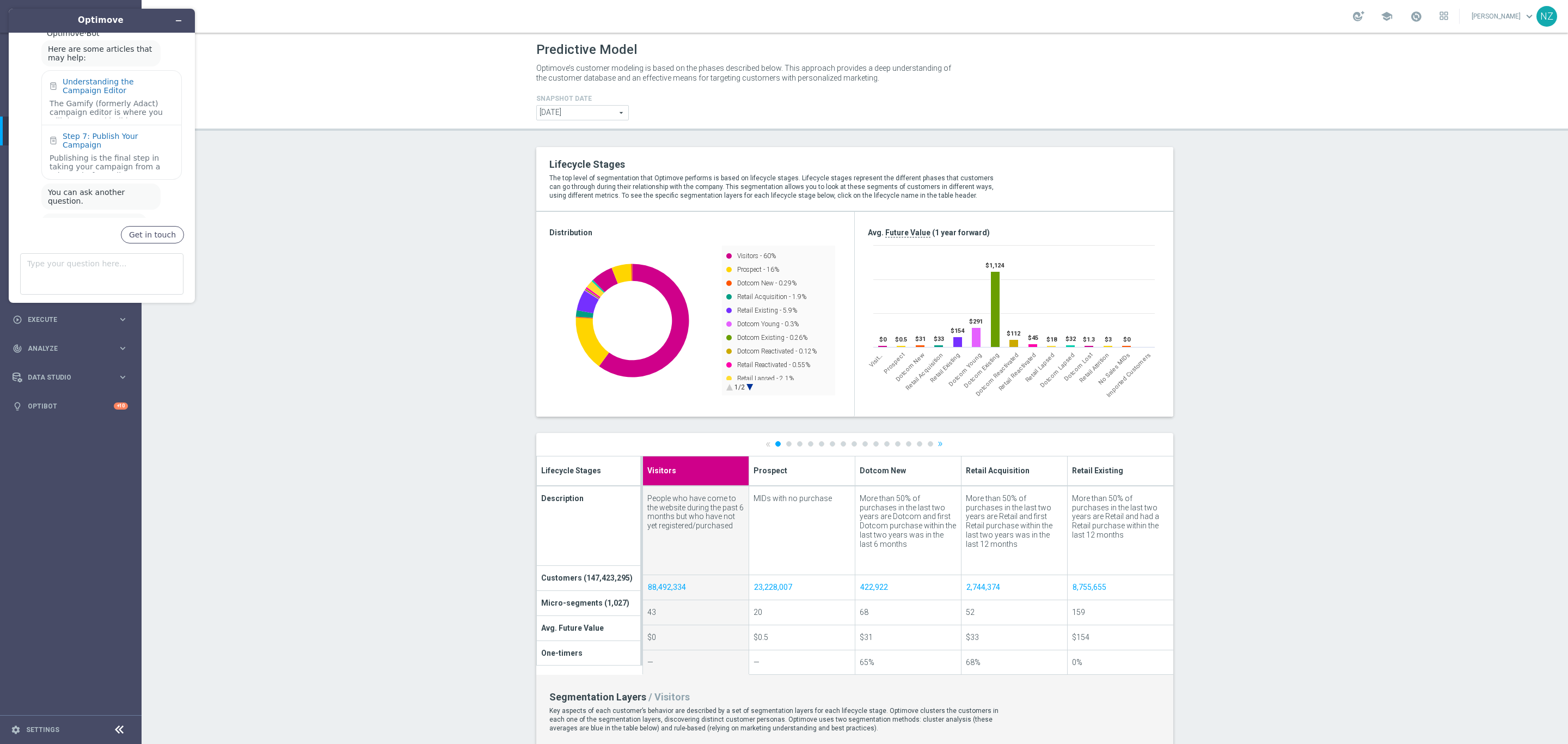
scroll to position [465, 0]
click at [1393, 15] on span "school" at bounding box center [1386, 16] width 12 height 12
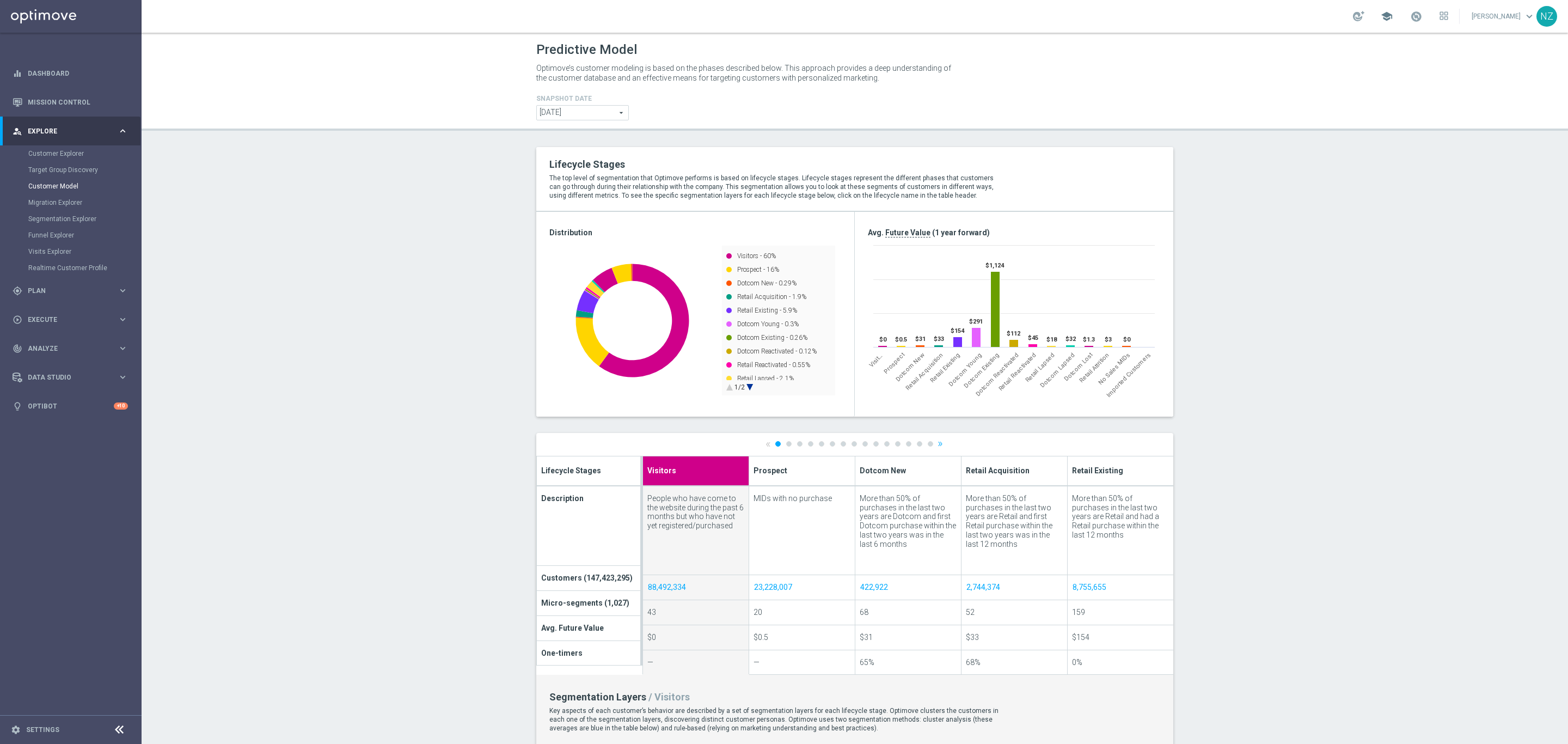
click at [1393, 15] on span "school" at bounding box center [1386, 16] width 12 height 12
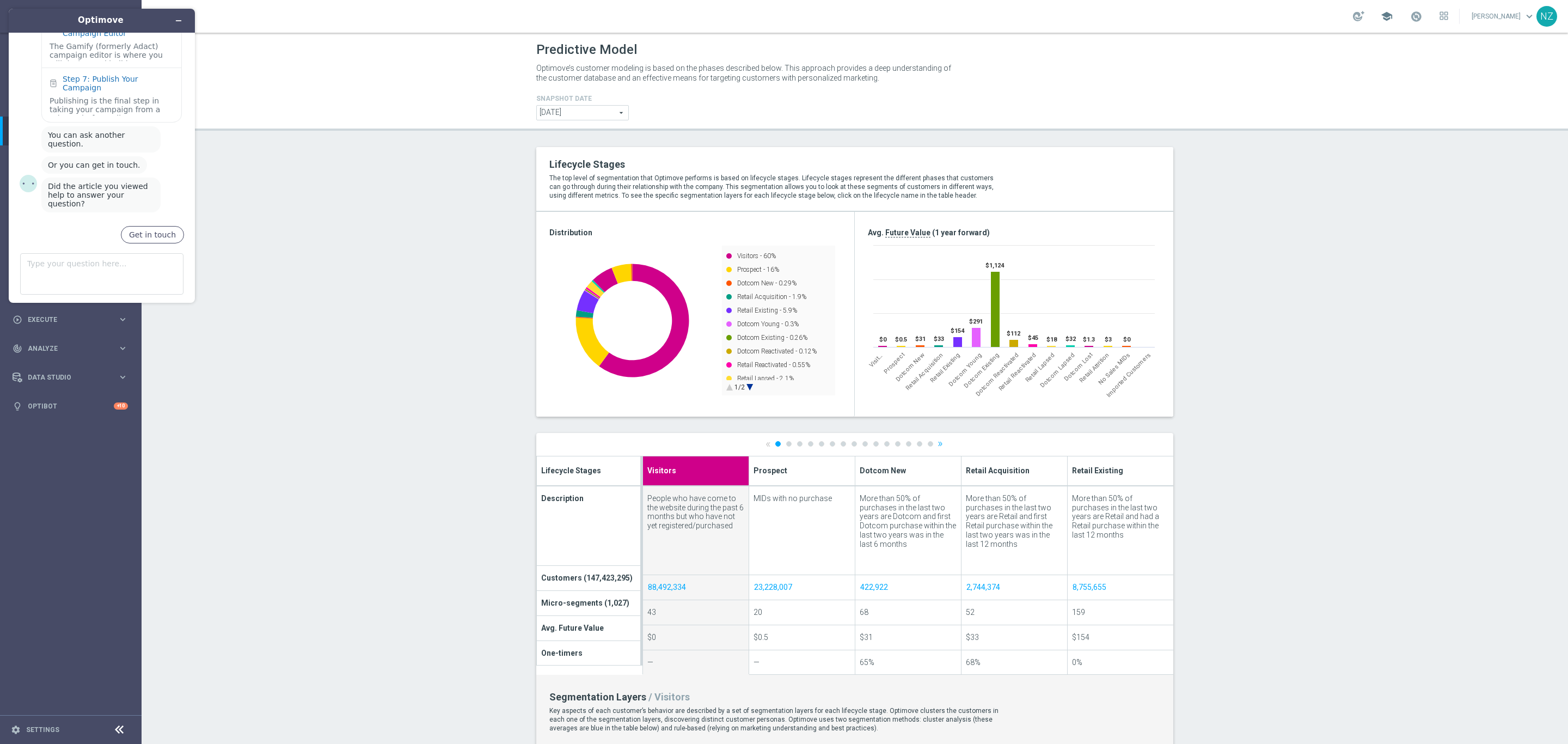
click at [1393, 15] on span "school" at bounding box center [1386, 16] width 12 height 12
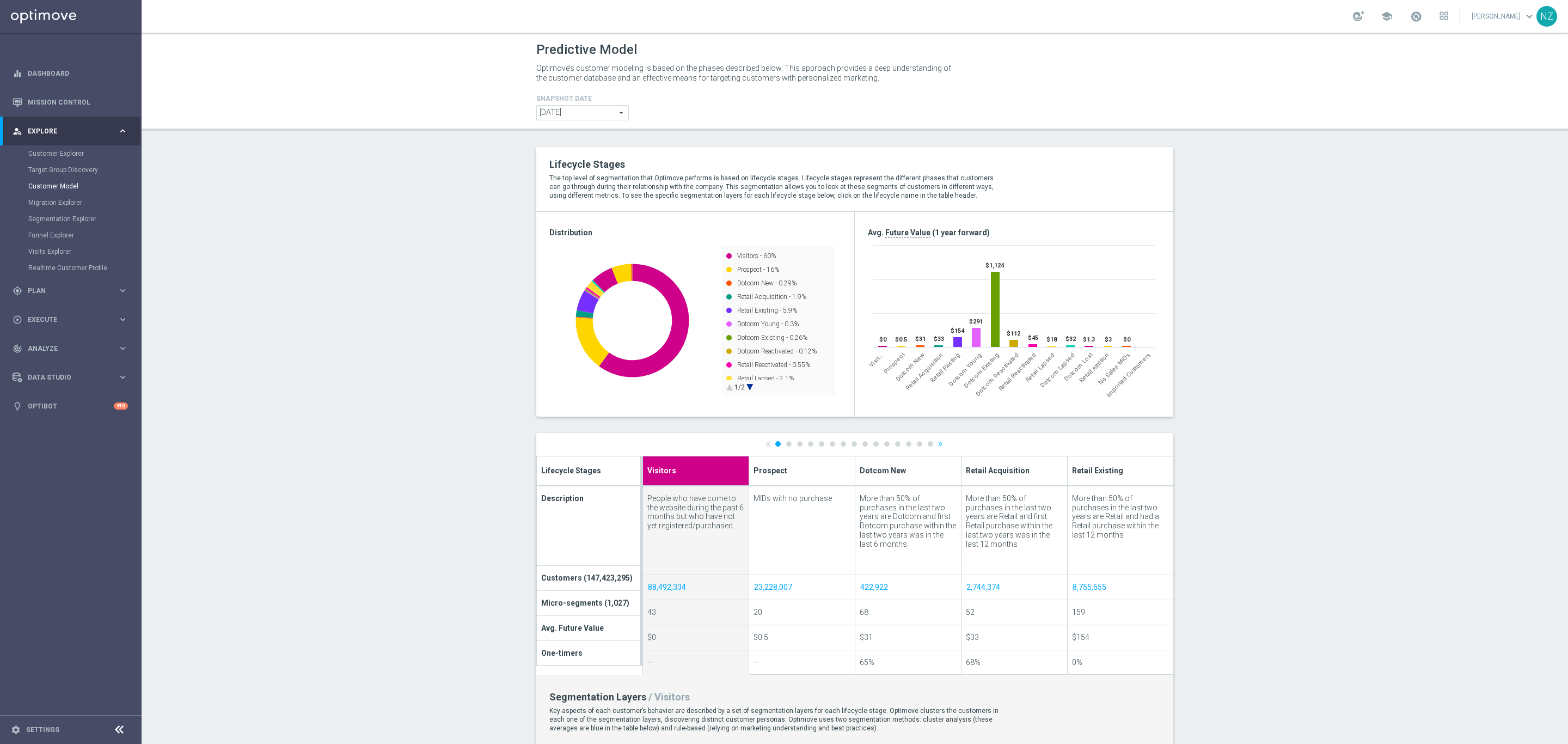
click at [1448, 13] on div "school" at bounding box center [1400, 17] width 95 height 19
click at [1448, 20] on opt-icon-apps at bounding box center [1444, 17] width 9 height 9
click at [1460, 13] on div at bounding box center [784, 372] width 1568 height 744
click at [1501, 13] on link "Nicole Zern keyboard_arrow_down" at bounding box center [1504, 16] width 66 height 17
click at [46, 405] on link "Optibot" at bounding box center [70, 405] width 86 height 29
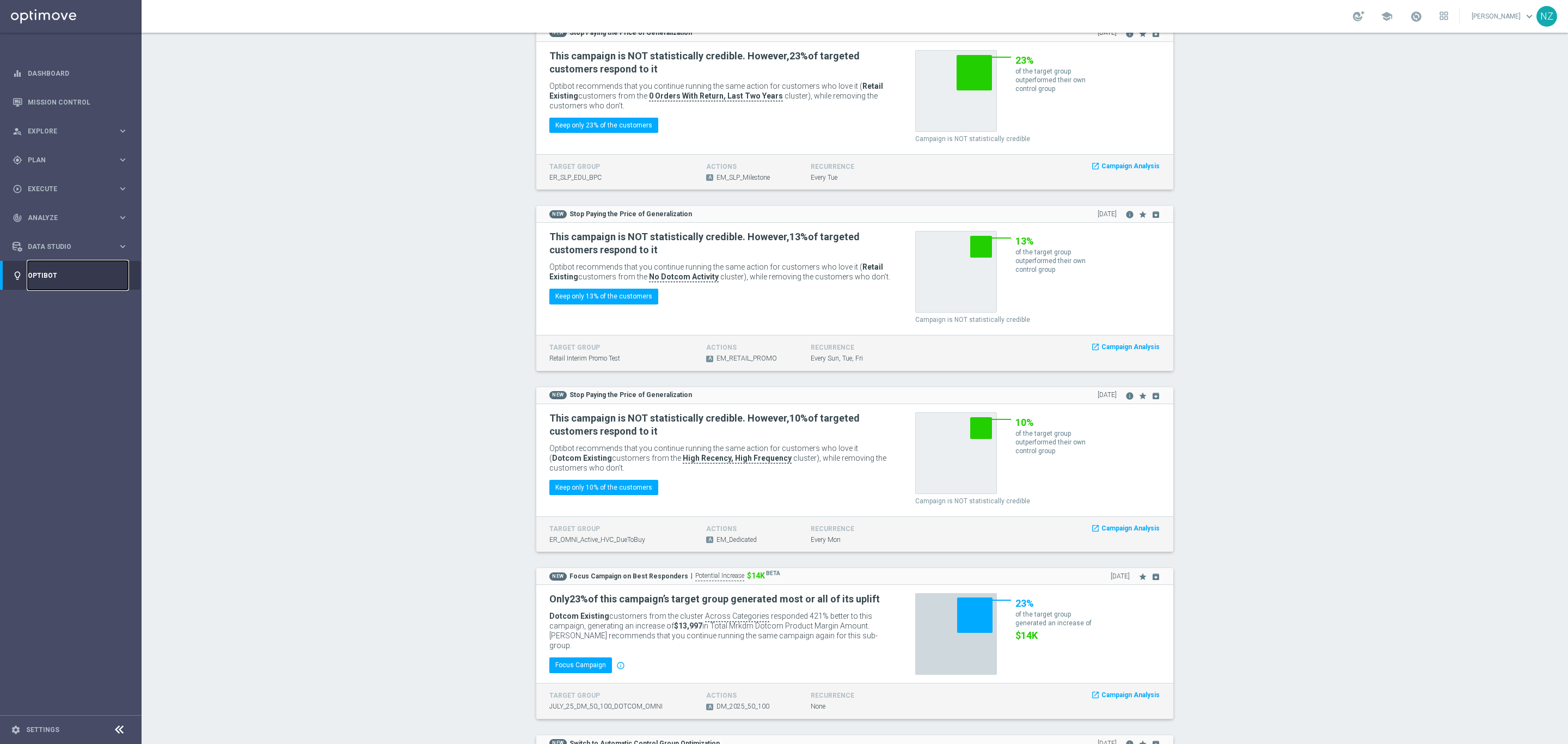
scroll to position [1194, 0]
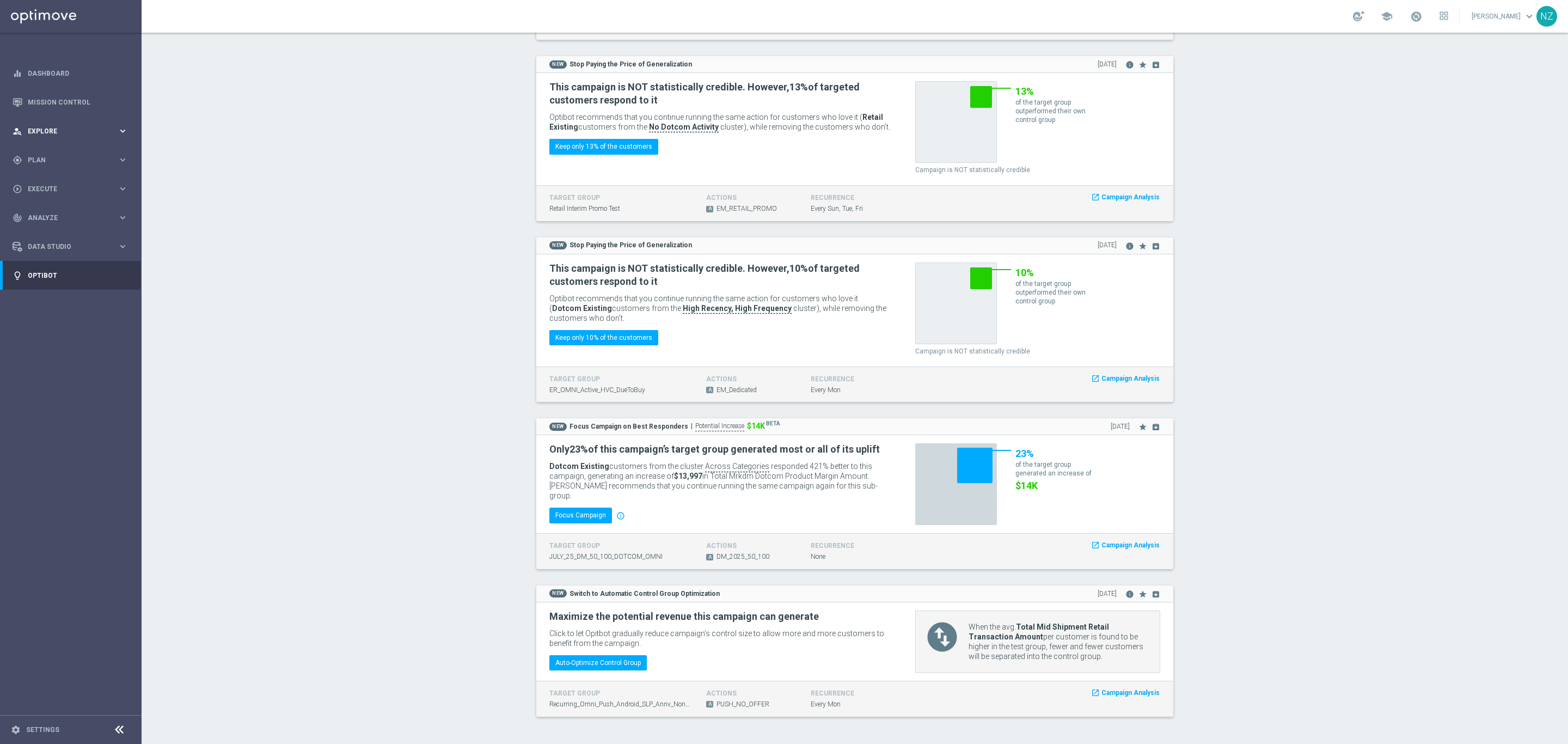
click at [74, 131] on span "Explore" at bounding box center [72, 131] width 90 height 6
click at [61, 202] on link "Migration Explorer" at bounding box center [71, 202] width 85 height 9
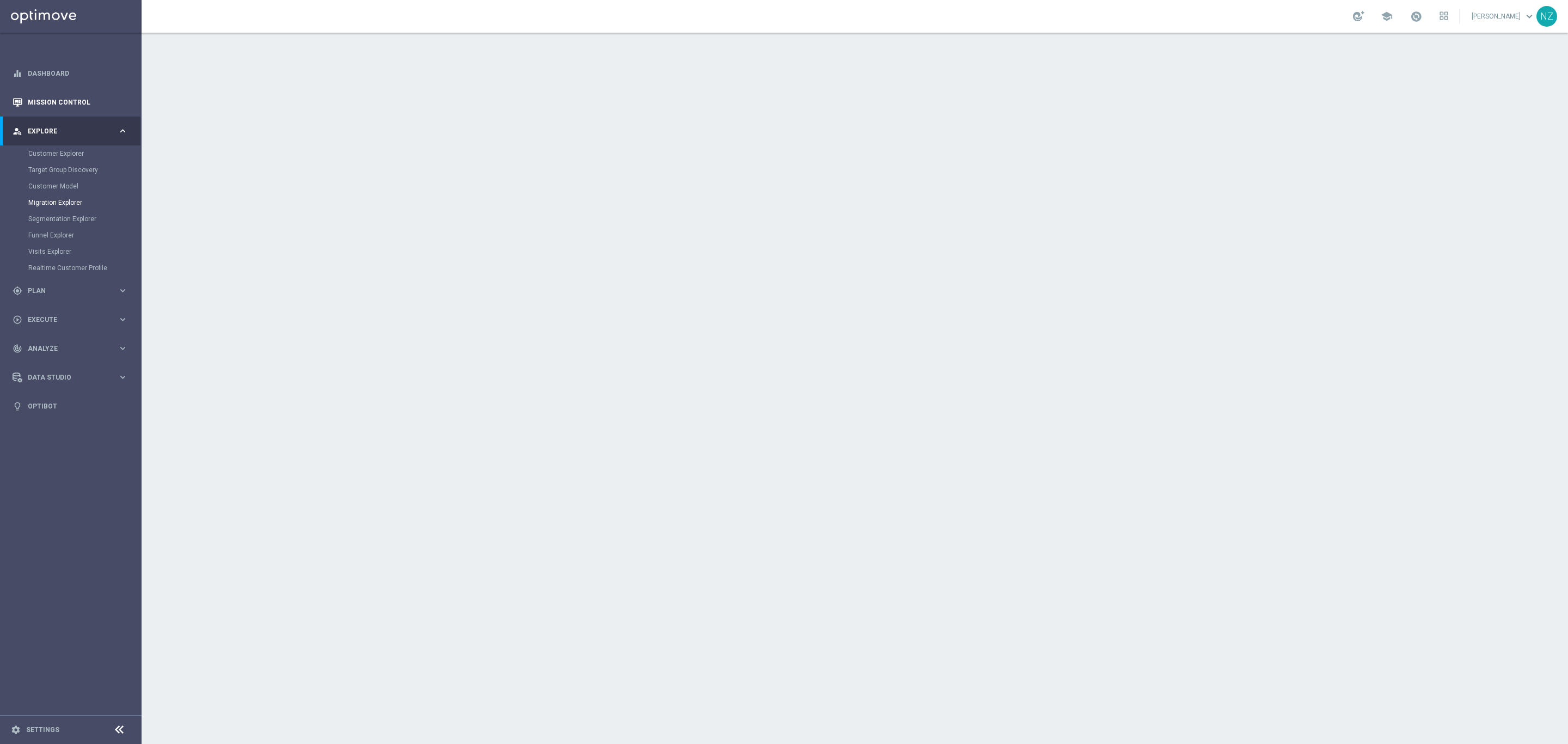
click at [51, 100] on link "Mission Control" at bounding box center [77, 102] width 100 height 29
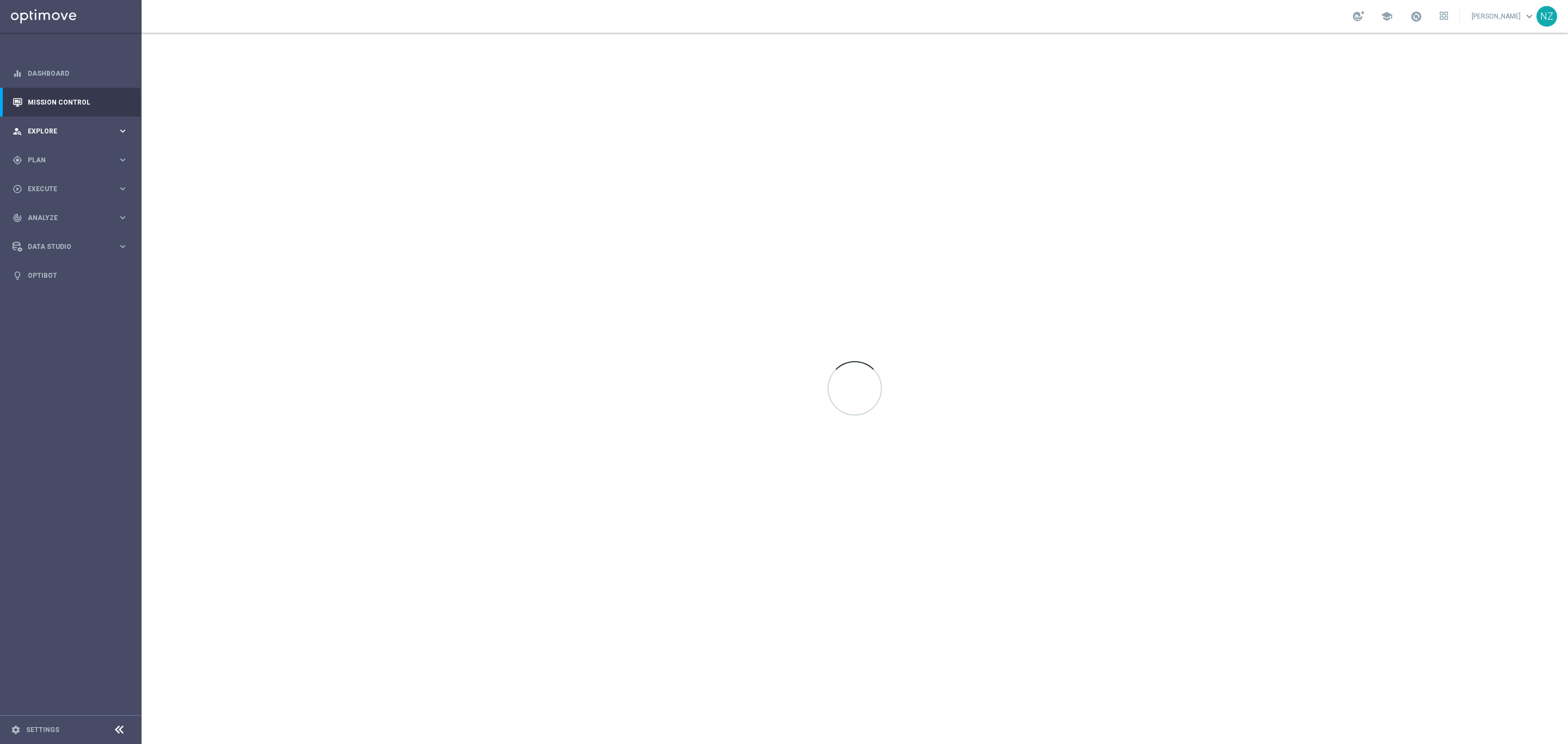
click at [56, 124] on div "person_search Explore keyboard_arrow_right" at bounding box center [70, 131] width 140 height 29
click at [71, 319] on span "Execute" at bounding box center [72, 320] width 90 height 6
click at [53, 252] on span "Analyze" at bounding box center [72, 250] width 90 height 6
click at [76, 240] on link "Customer 360" at bounding box center [71, 240] width 85 height 9
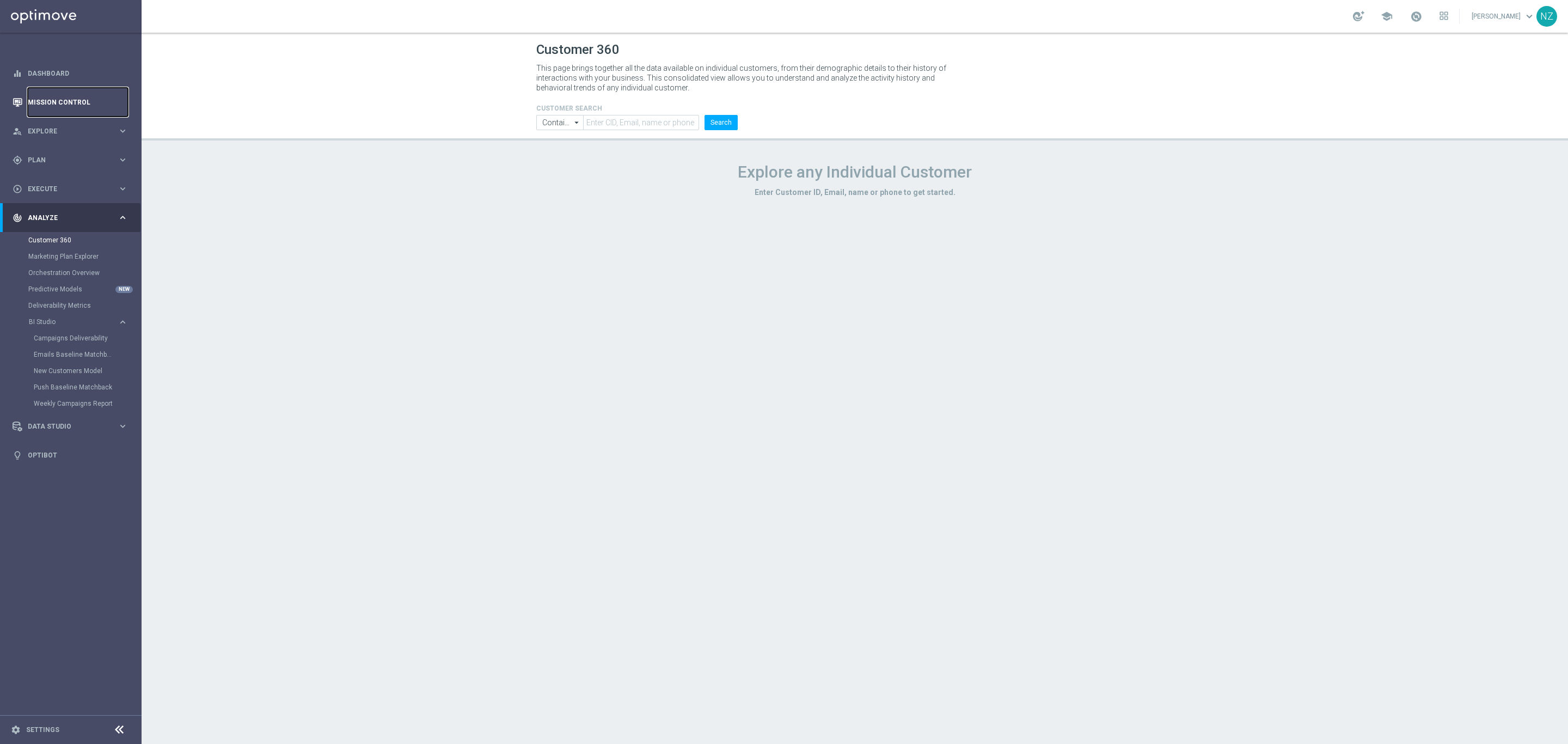
click at [47, 105] on link "Mission Control" at bounding box center [77, 102] width 100 height 29
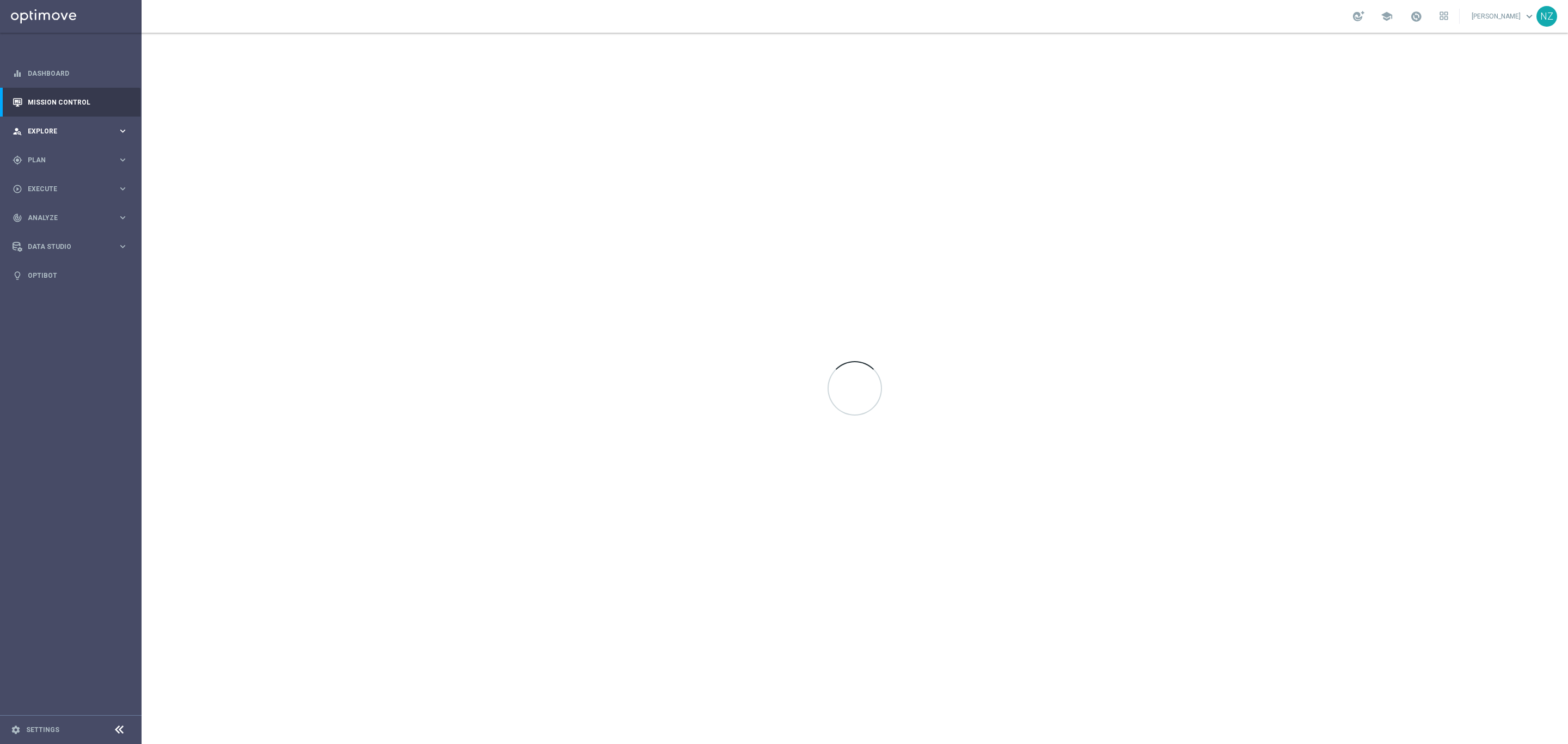
click at [54, 131] on span "Explore" at bounding box center [72, 131] width 90 height 6
click at [61, 187] on link "Customer Model" at bounding box center [71, 186] width 85 height 9
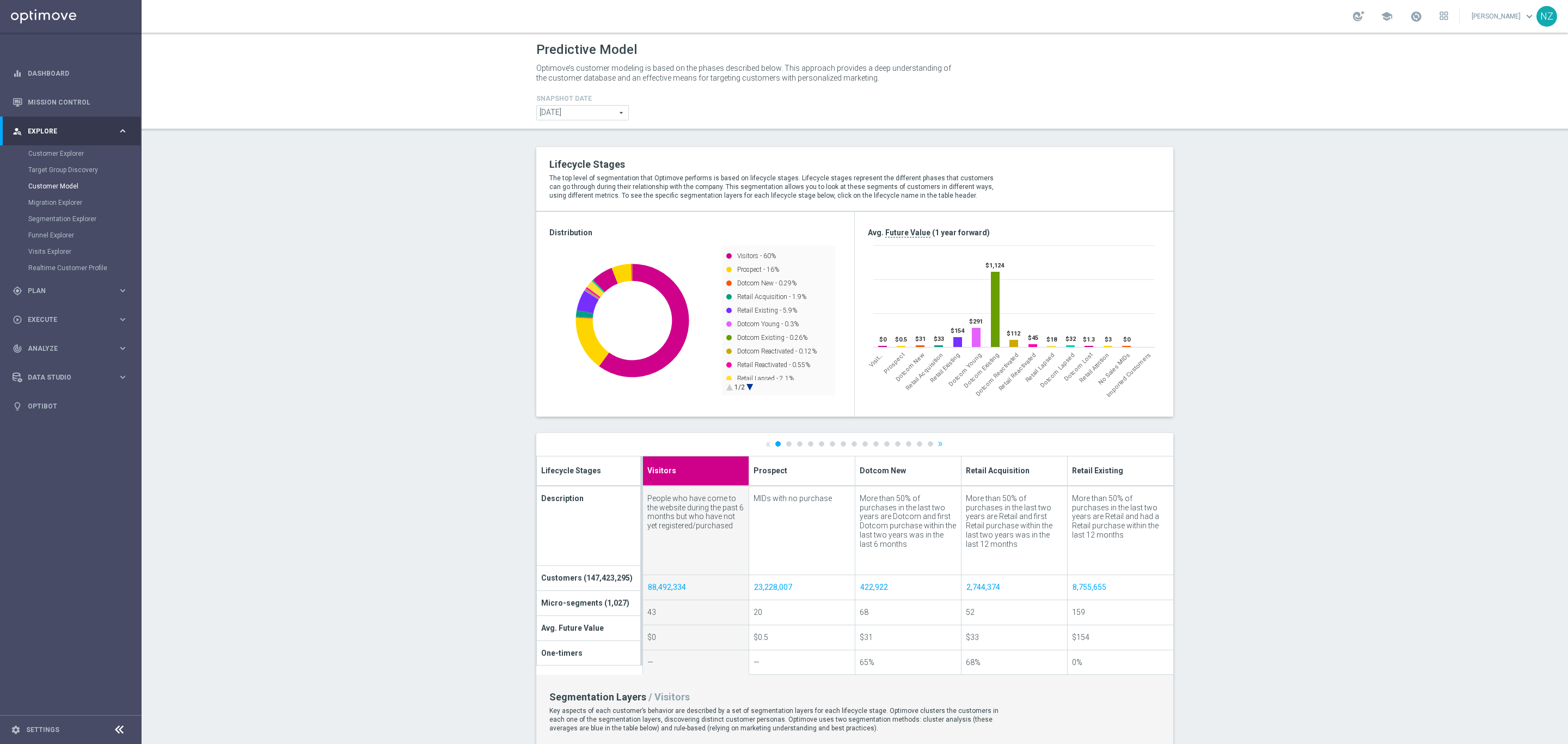
click at [593, 115] on span "2025-08-19" at bounding box center [582, 113] width 91 height 14
click at [810, 135] on div "Predictive Model Optimove’s customer modeling is based on the phases described …" at bounding box center [855, 388] width 1427 height 711
click at [1448, 17] on icon at bounding box center [1444, 16] width 9 height 9
click at [1496, 13] on div at bounding box center [784, 372] width 1568 height 744
click at [1496, 13] on link "Nicole Zern keyboard_arrow_down" at bounding box center [1504, 16] width 66 height 17
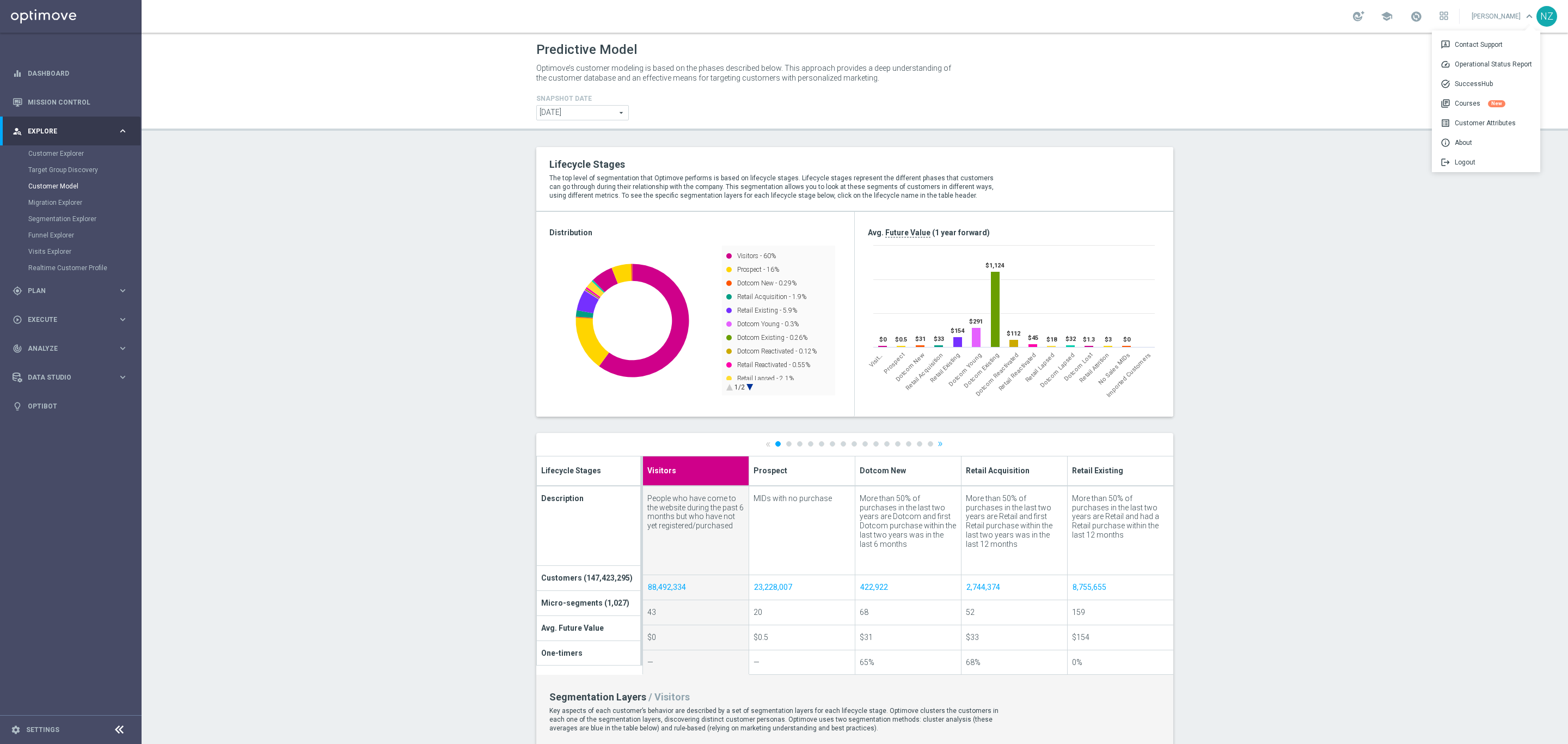
click at [605, 112] on span "2025-08-19" at bounding box center [582, 113] width 91 height 14
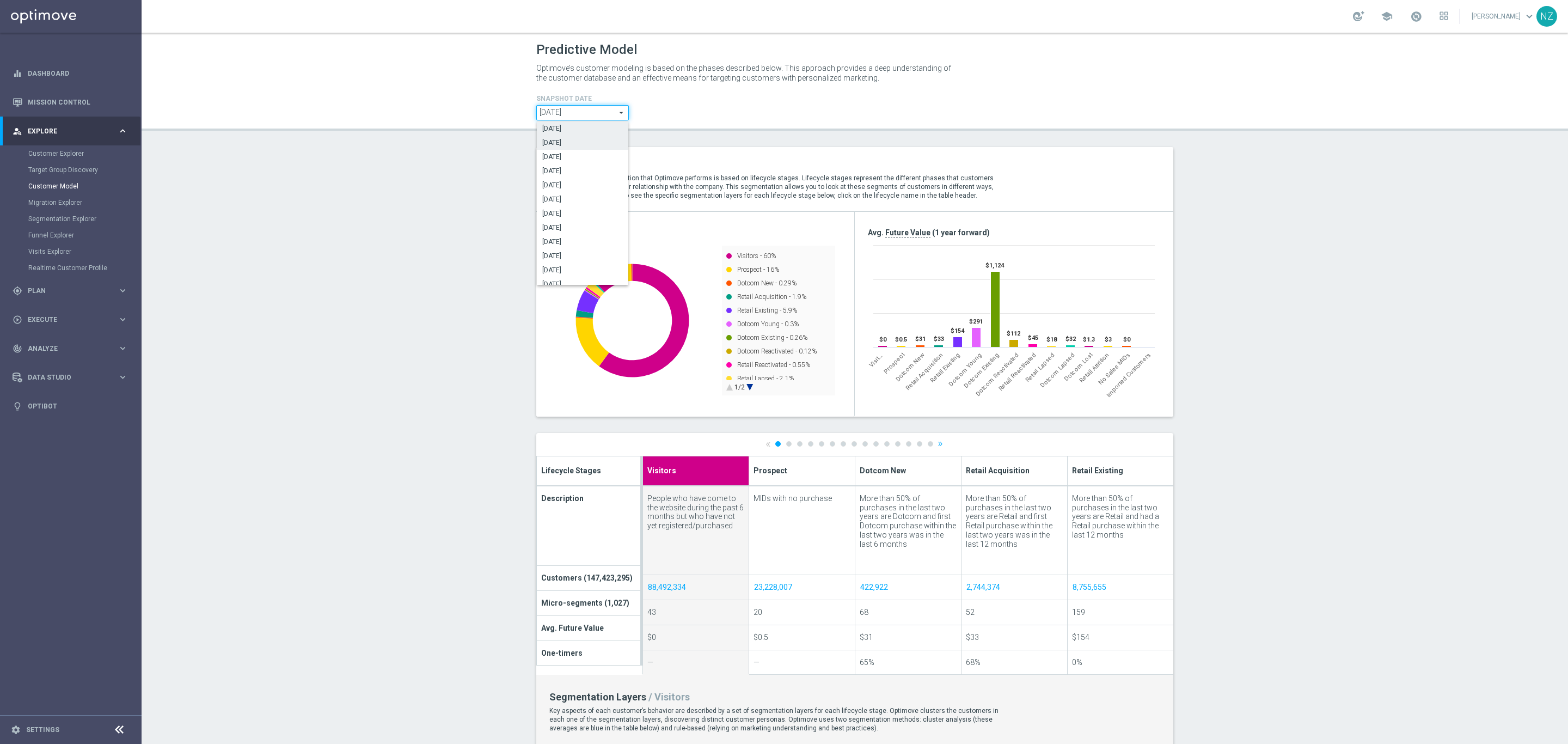
click at [582, 139] on span "2025-07-31" at bounding box center [582, 143] width 80 height 9
click at [579, 113] on span "2025-07-31" at bounding box center [582, 113] width 91 height 14
click at [571, 126] on span "2025-08-19" at bounding box center [582, 128] width 80 height 9
type input "2025-08-19"
click at [1448, 18] on icon at bounding box center [1444, 16] width 9 height 9
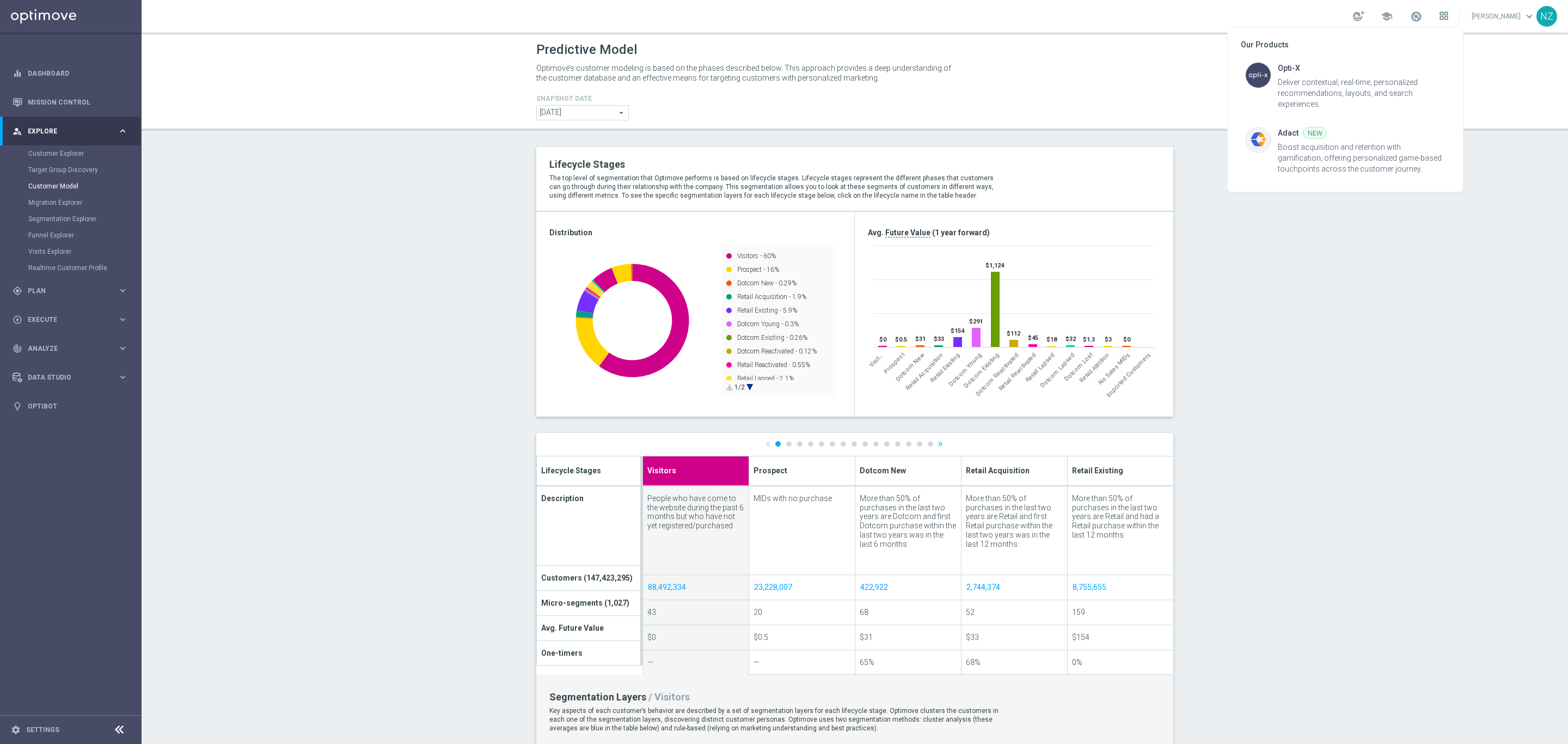
click at [1459, 18] on div at bounding box center [784, 372] width 1568 height 744
click at [1508, 19] on link "Nicole Zern keyboard_arrow_down" at bounding box center [1504, 16] width 66 height 17
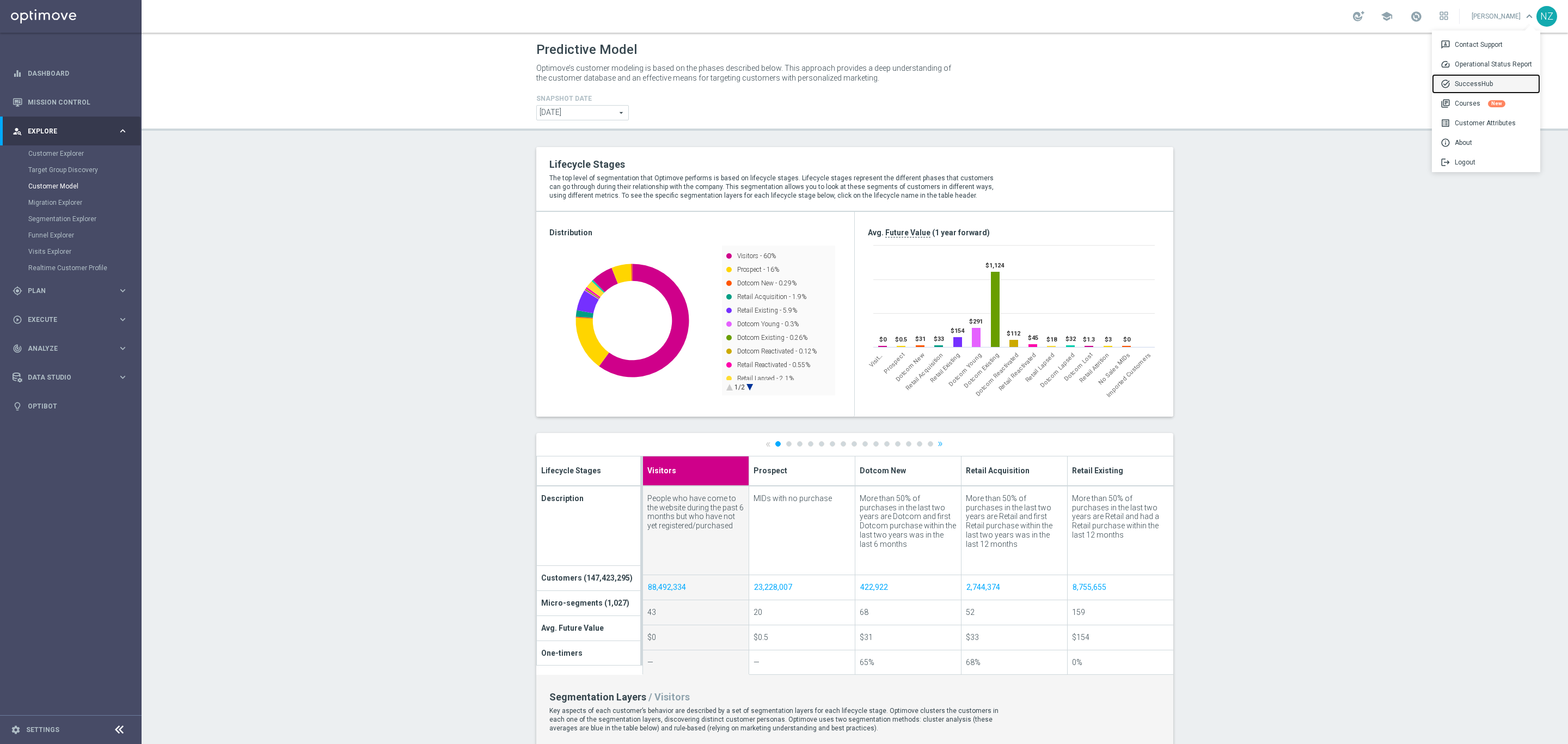
click at [1483, 87] on div "task_alt SuccessHub" at bounding box center [1486, 83] width 109 height 20
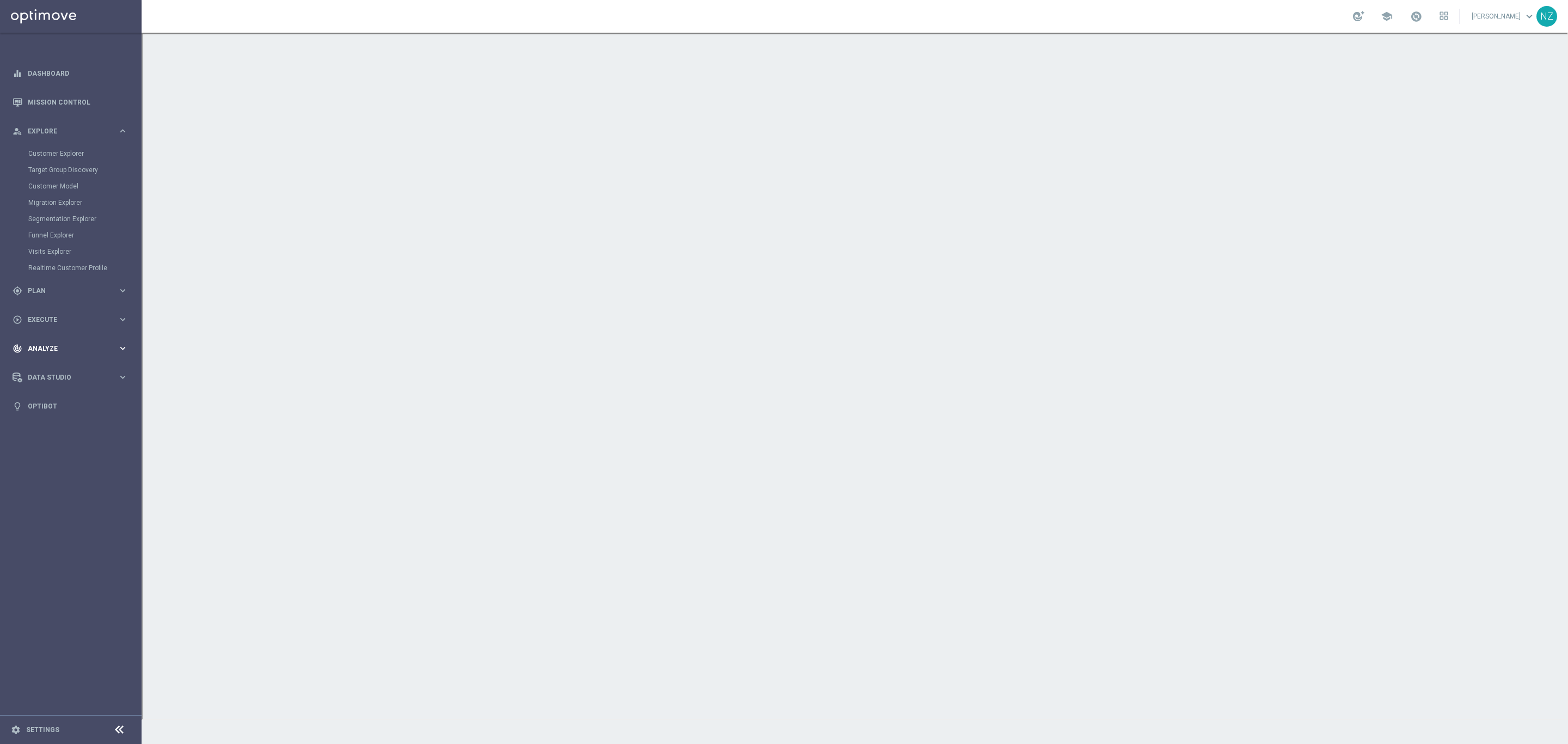
click at [61, 342] on div "track_changes Analyze keyboard_arrow_right" at bounding box center [70, 348] width 140 height 29
click at [76, 352] on link "Emails Baseline Matchback" at bounding box center [73, 354] width 80 height 9
click at [42, 105] on link "Mission Control" at bounding box center [77, 102] width 100 height 29
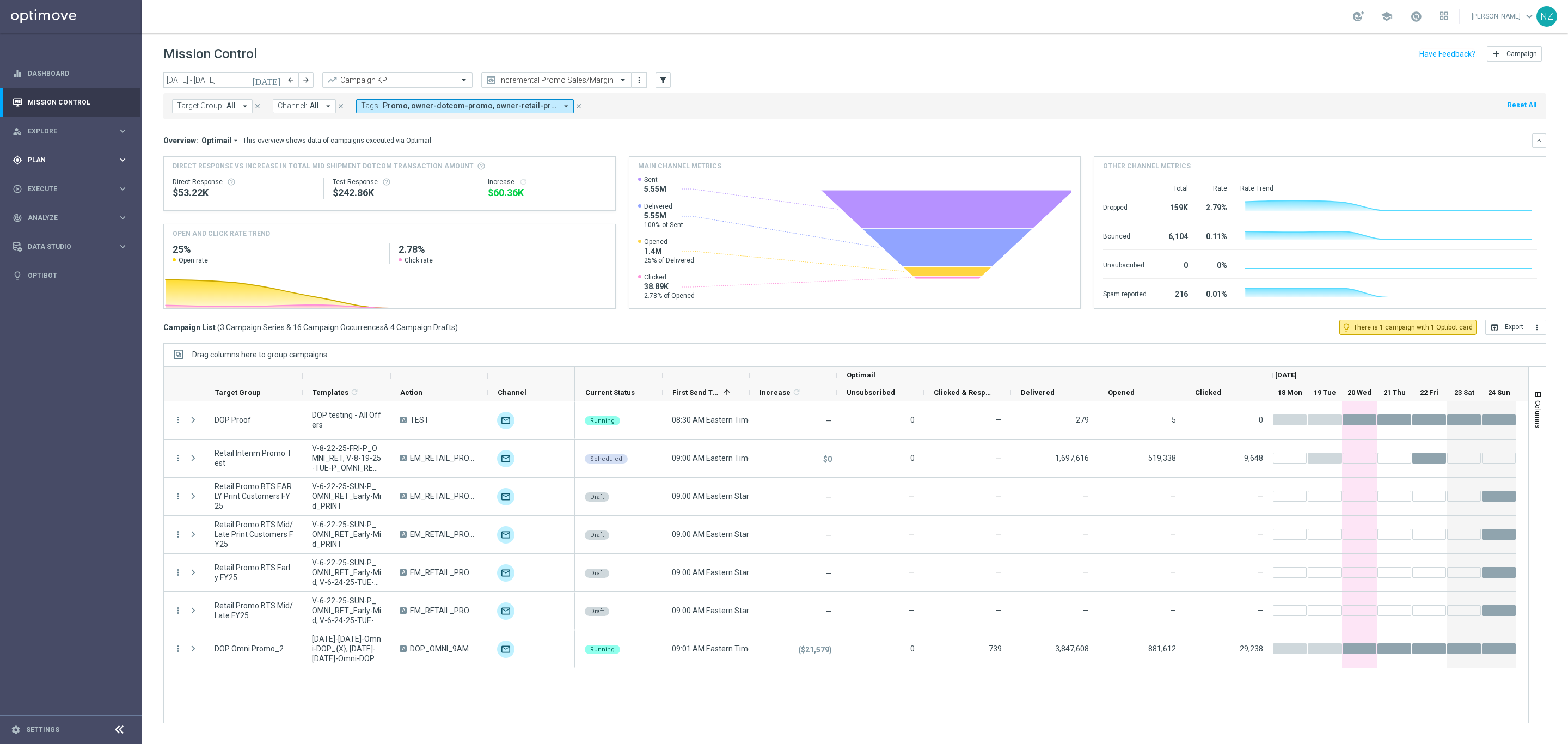
click at [35, 159] on span "Plan" at bounding box center [72, 160] width 90 height 6
drag, startPoint x: 62, startPoint y: 183, endPoint x: 121, endPoint y: 204, distance: 62.6
click at [62, 183] on link "Target Groups" at bounding box center [71, 182] width 85 height 9
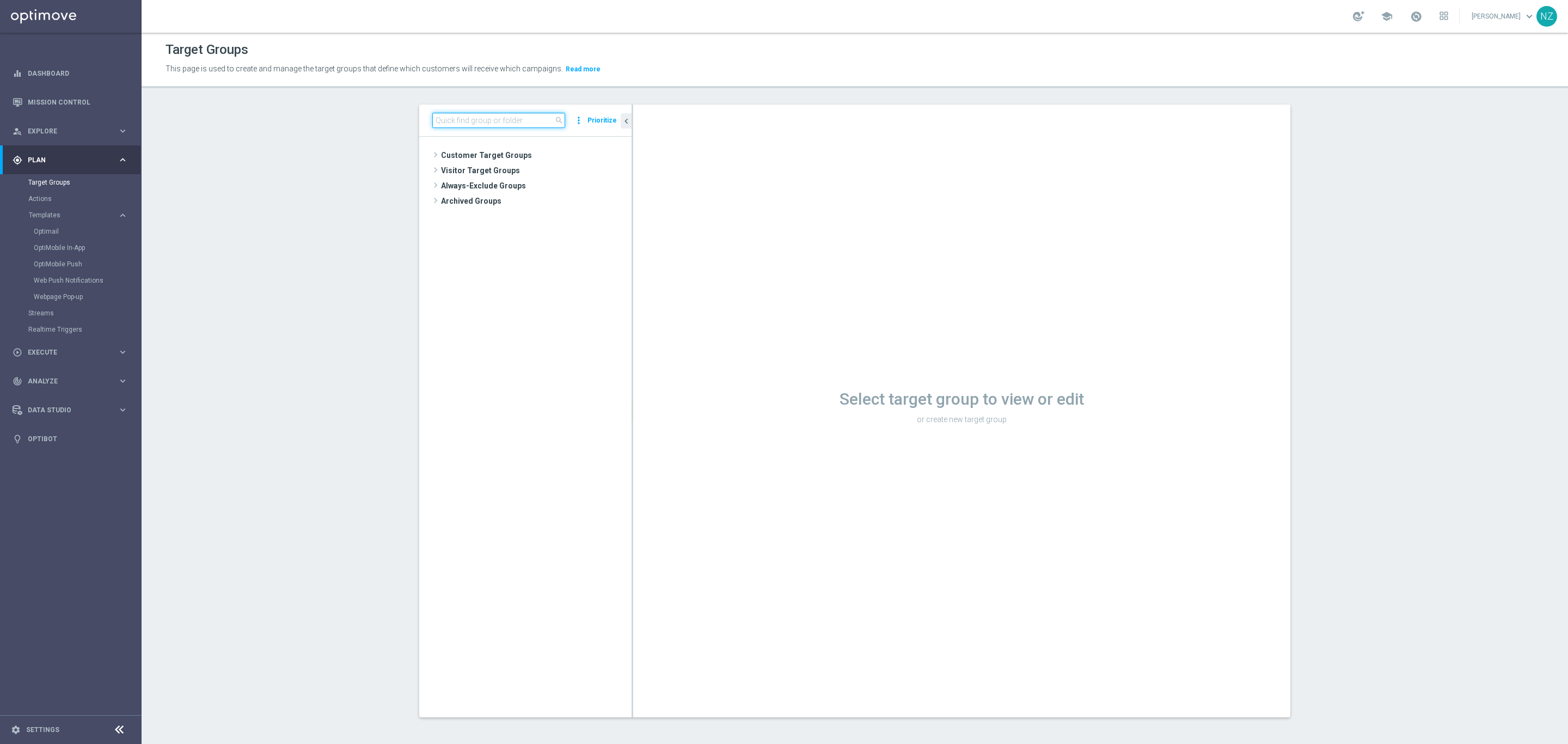
click at [483, 123] on input at bounding box center [498, 120] width 133 height 15
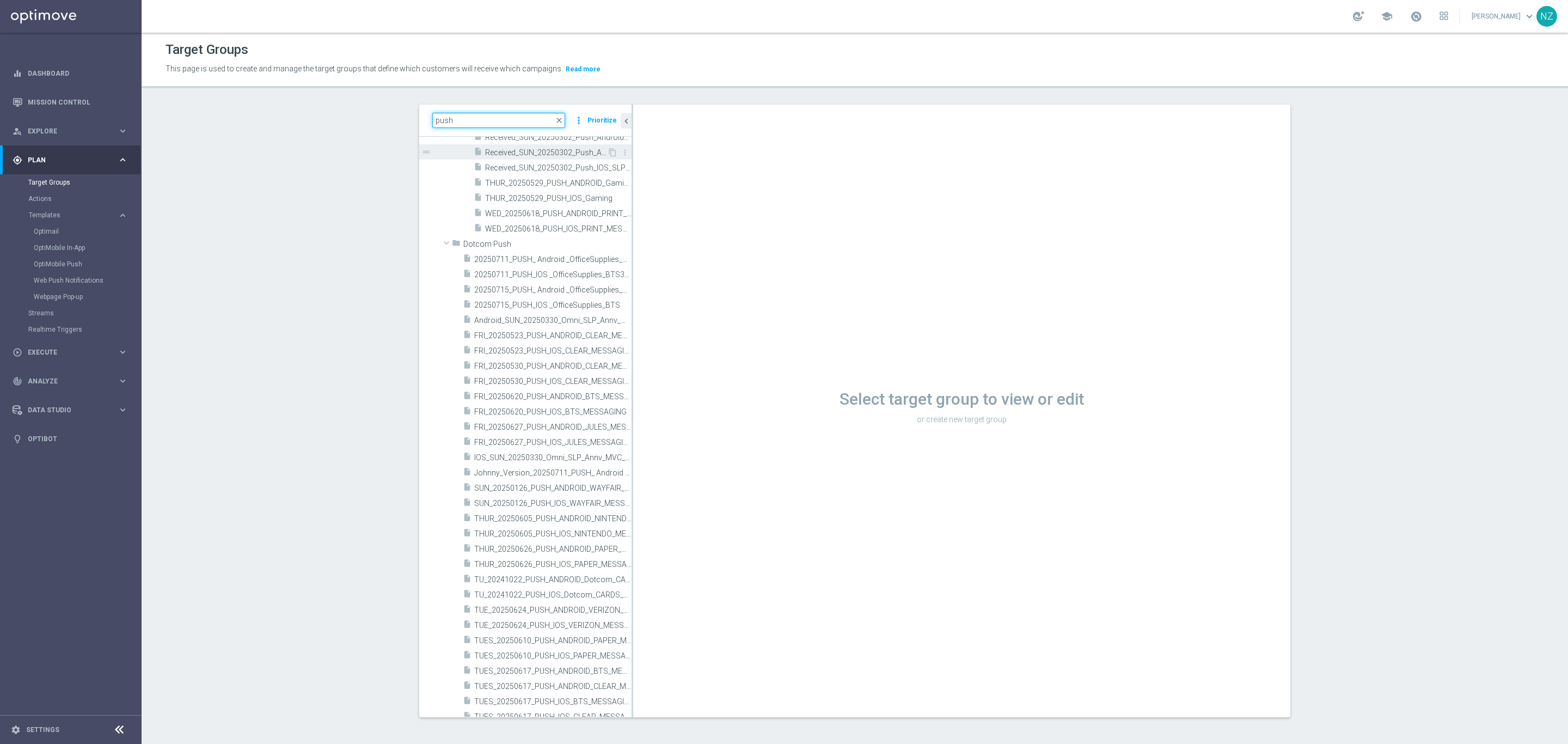
scroll to position [245, 0]
drag, startPoint x: 458, startPoint y: 120, endPoint x: 372, endPoint y: 121, distance: 86.0
click at [372, 121] on section "push close more_vert Prioritize Customer Target Groups library_add create_new_f…" at bounding box center [855, 420] width 1427 height 630
type input "82025"
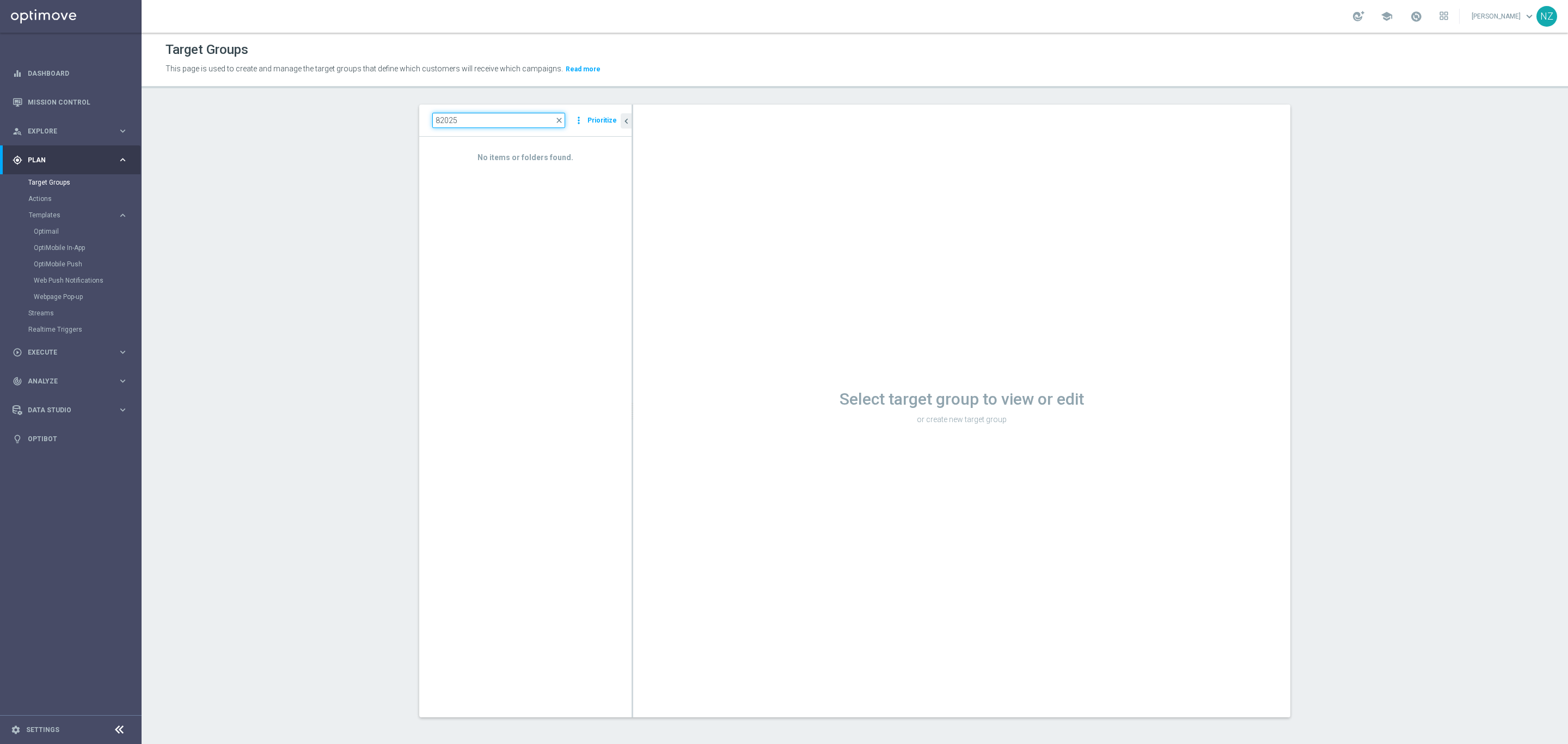
drag, startPoint x: 469, startPoint y: 114, endPoint x: 379, endPoint y: 131, distance: 91.6
click at [381, 131] on section "82025 close more_vert Prioritize No items or folders found. chevron_left Select…" at bounding box center [855, 420] width 1427 height 630
click at [486, 118] on input at bounding box center [498, 120] width 133 height 15
type input "20250820"
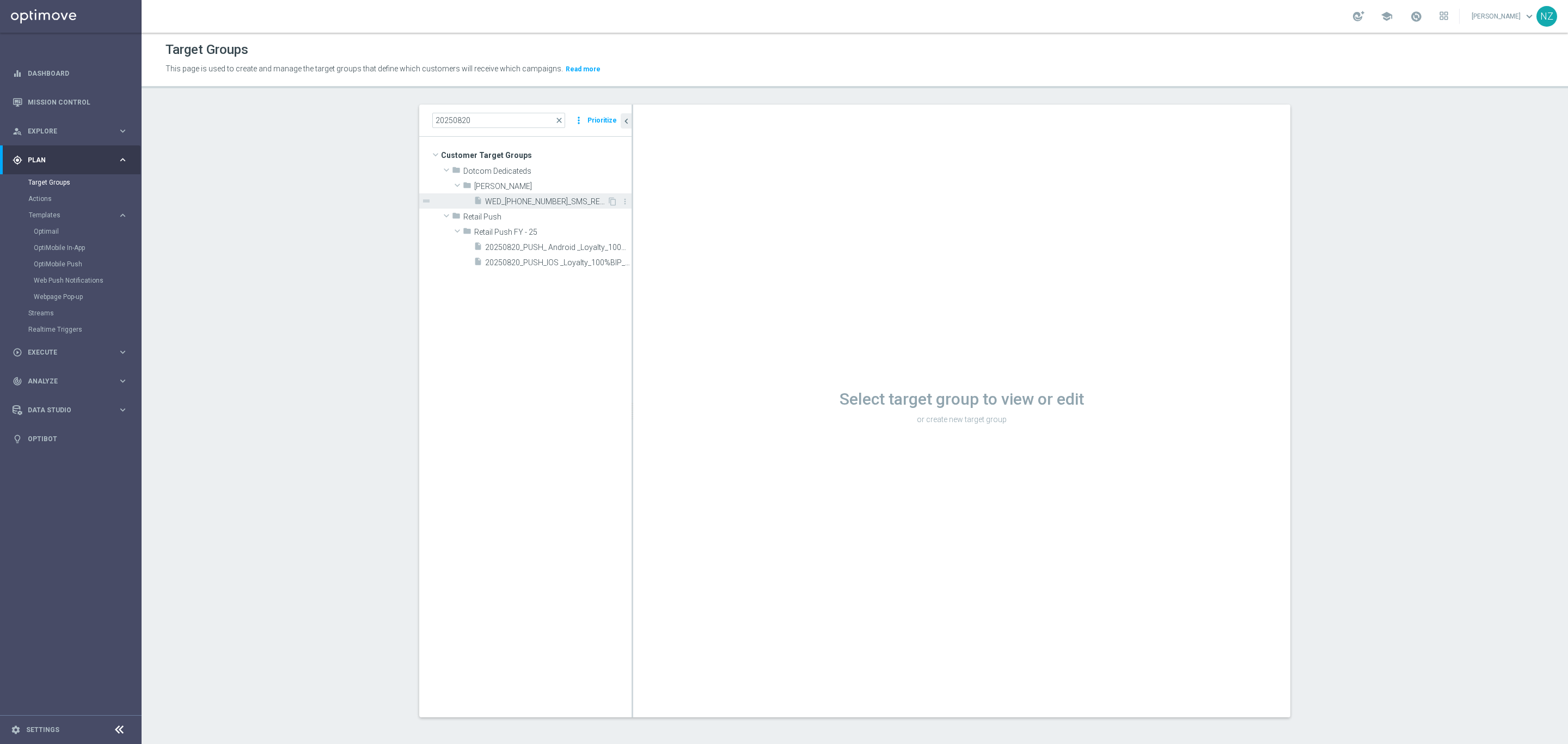
click at [562, 202] on span "WED_20250820_SMS_RET_PROMO" at bounding box center [545, 202] width 122 height 9
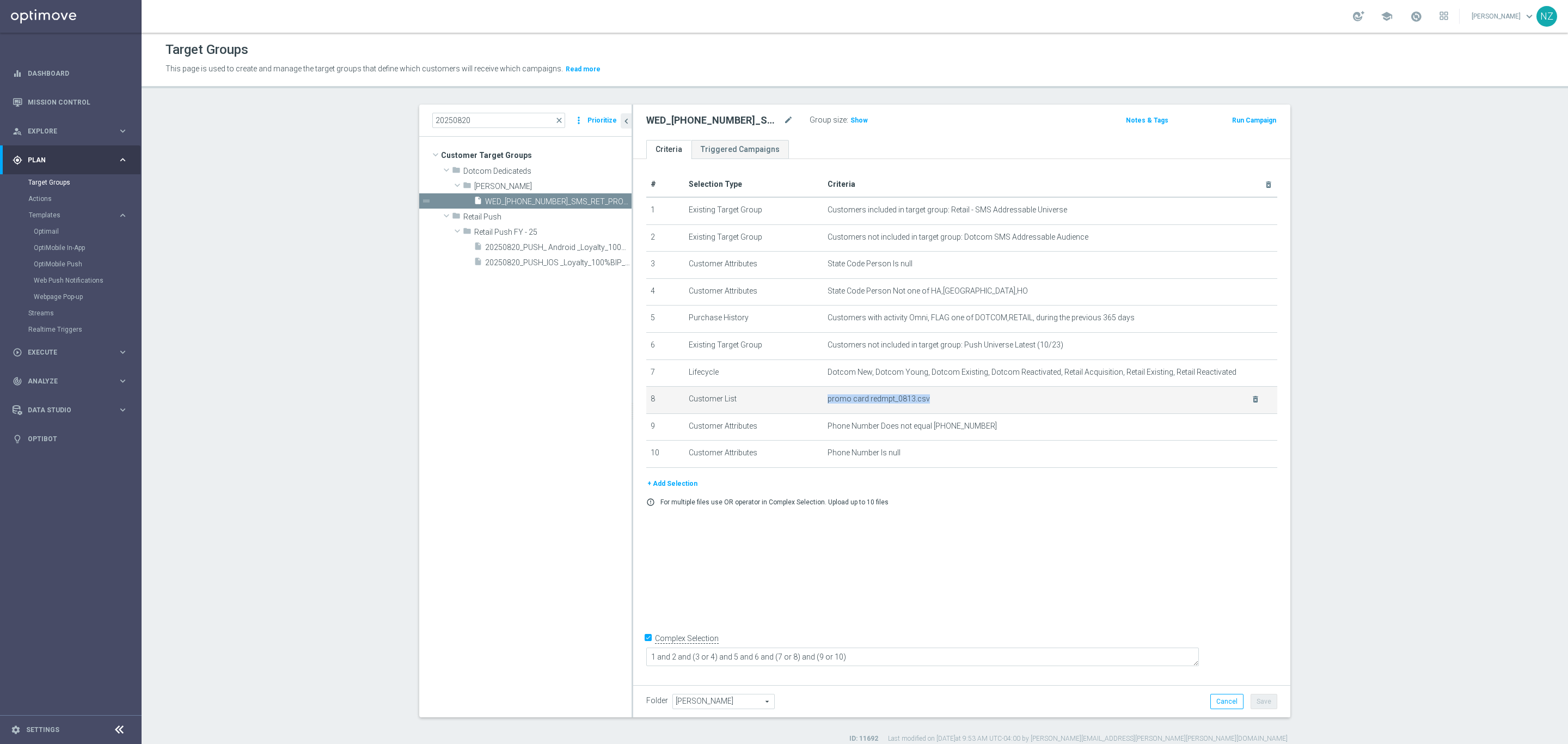
drag, startPoint x: 820, startPoint y: 407, endPoint x: 879, endPoint y: 410, distance: 59.1
click at [879, 410] on td "promo card redmpt_0813.csv delete_forever" at bounding box center [1051, 400] width 455 height 28
click at [1351, 379] on section "20250820 close more_vert Prioritize Customer Target Groups library_add create_n…" at bounding box center [855, 424] width 1427 height 639
click at [904, 398] on span "promo card redmpt_0813.csv" at bounding box center [1033, 399] width 410 height 9
click at [522, 252] on span "20250820_PUSH_ Android _Loyalty_100%BIP_post-its" at bounding box center [545, 248] width 122 height 9
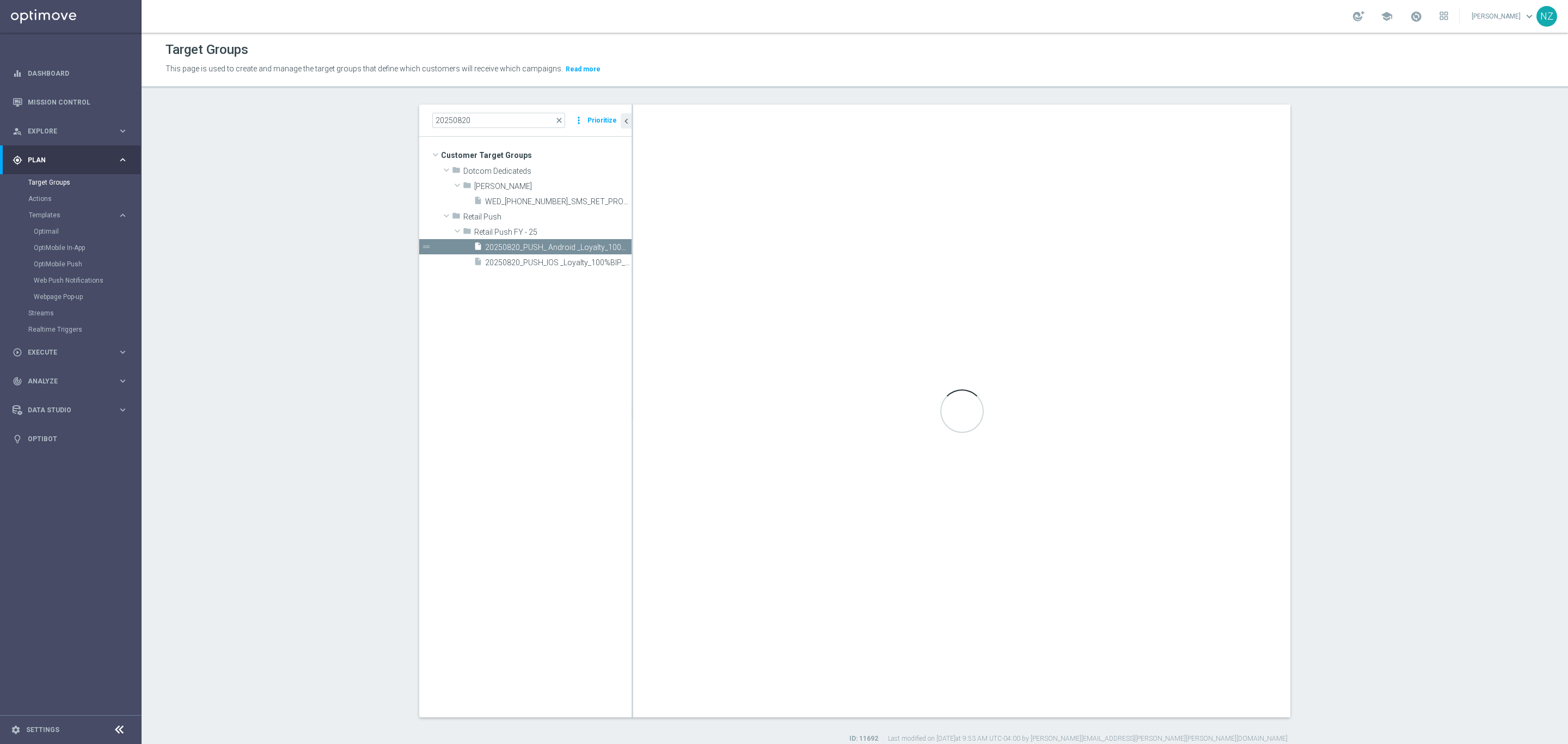
type textarea "1 and ((2 and 6) or 8) and 3 and 4 and 5 and 7"
type input "Retail Push FY - 25"
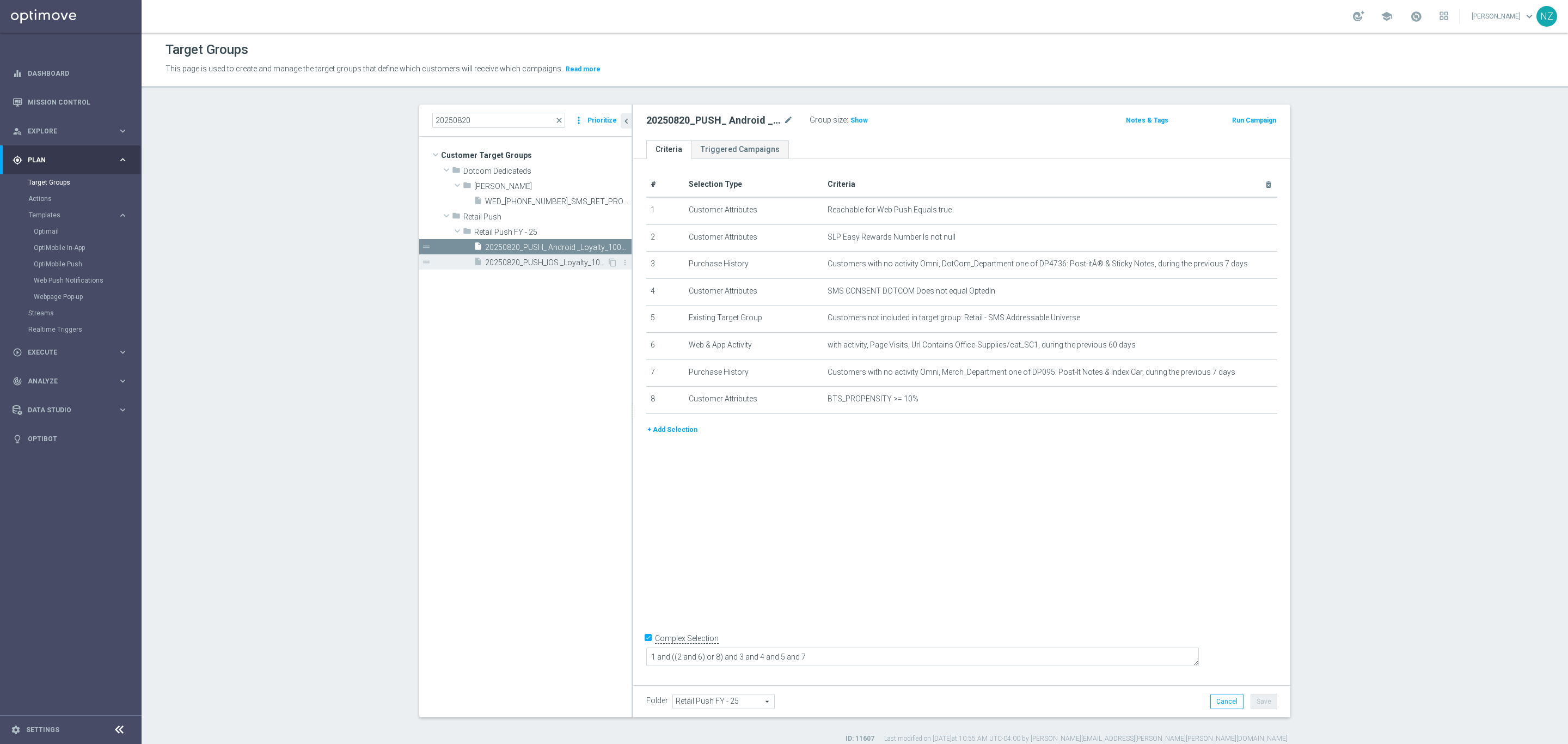
click at [523, 269] on div "insert_drive_file 20250820_PUSH_IOS _Loyalty_100%BIP_post-its" at bounding box center [540, 261] width 133 height 15
click at [486, 115] on input "20250820" at bounding box center [498, 120] width 133 height 15
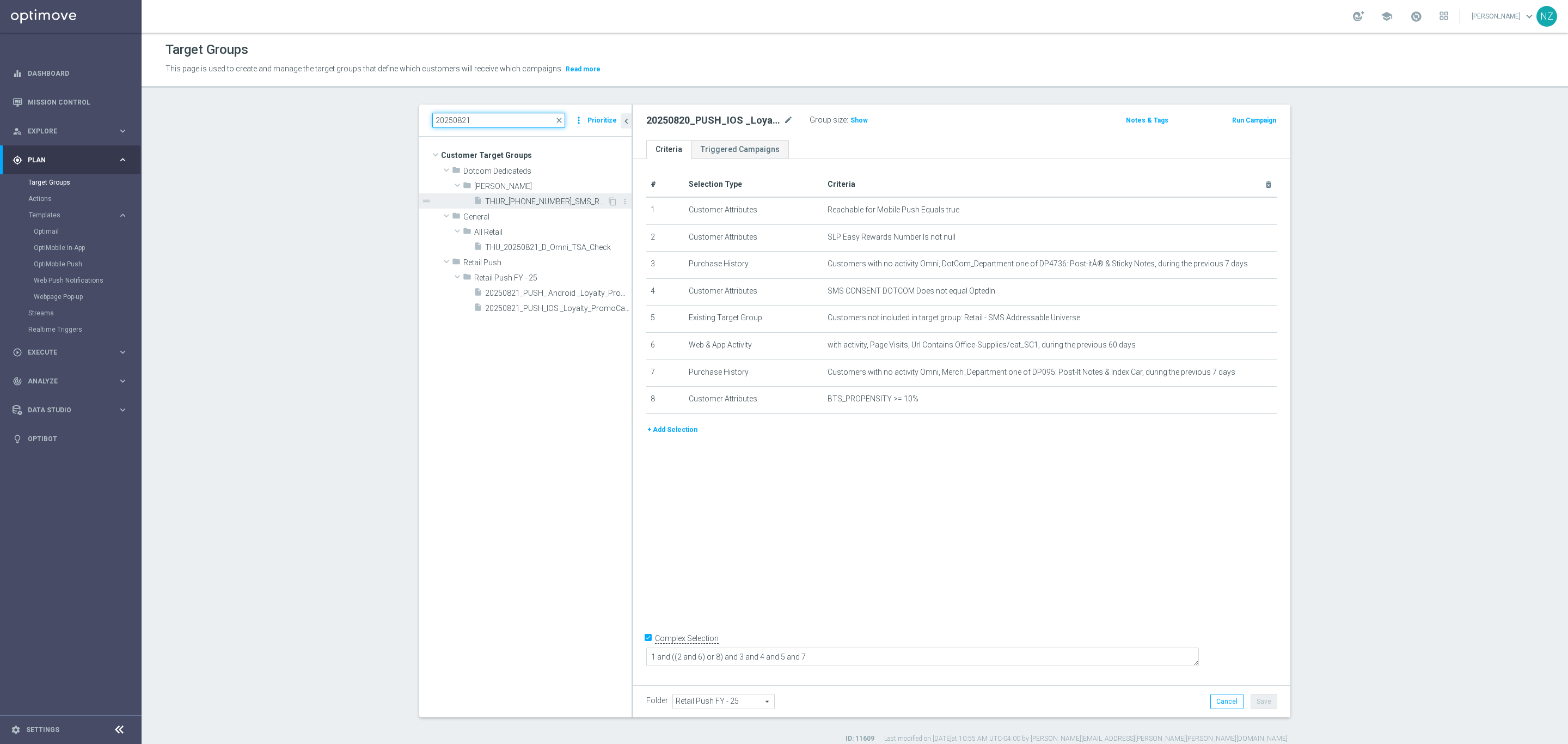
type input "20250821"
click at [543, 201] on span "THUR_20250821_SMS_RET_SMBRESTOCK" at bounding box center [545, 202] width 122 height 9
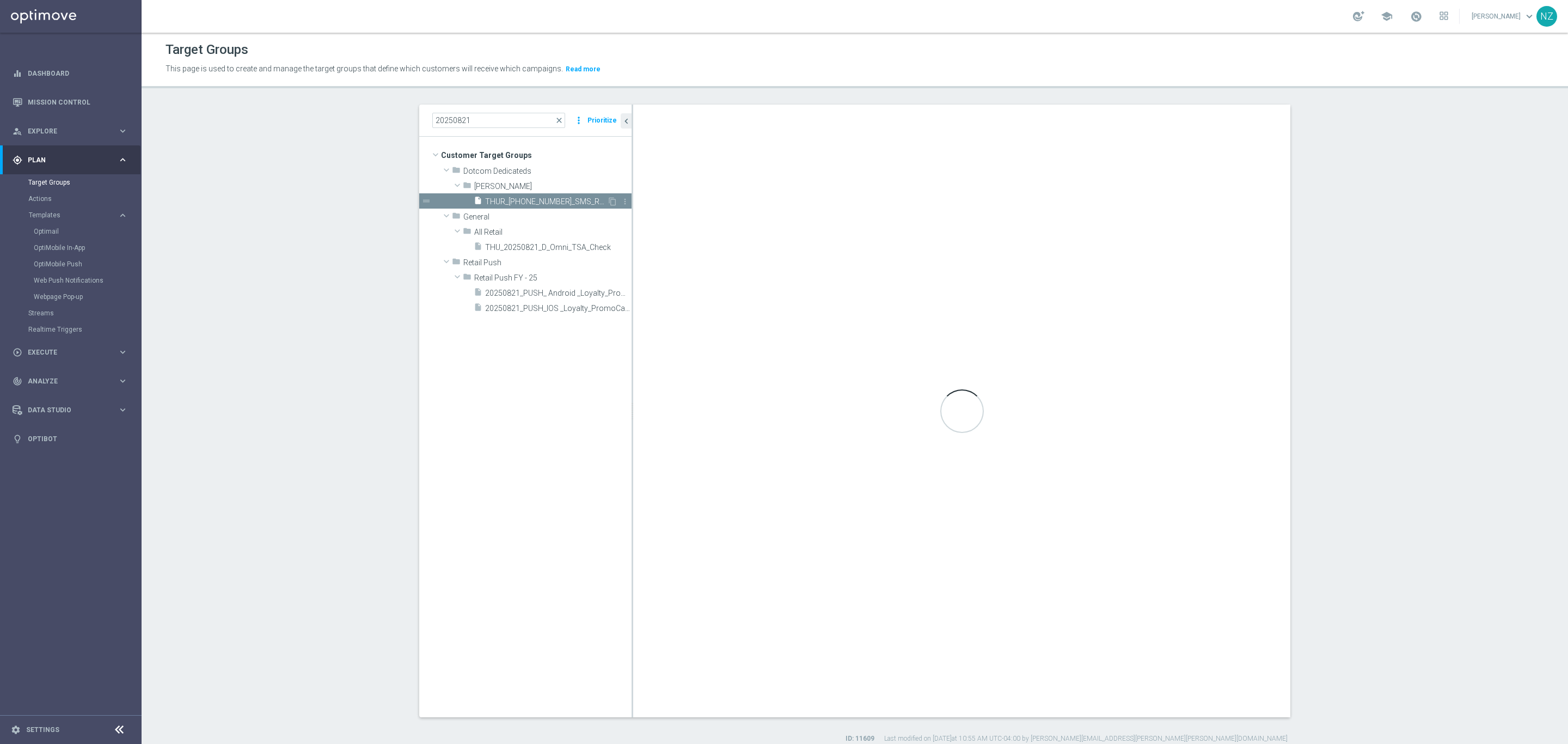
type textarea "1 and 2 and (3 or 4) and 5 and 6 and (7 or 8 or 9 or 10 or 11) and 12 and 13 an…"
type input "[PERSON_NAME]"
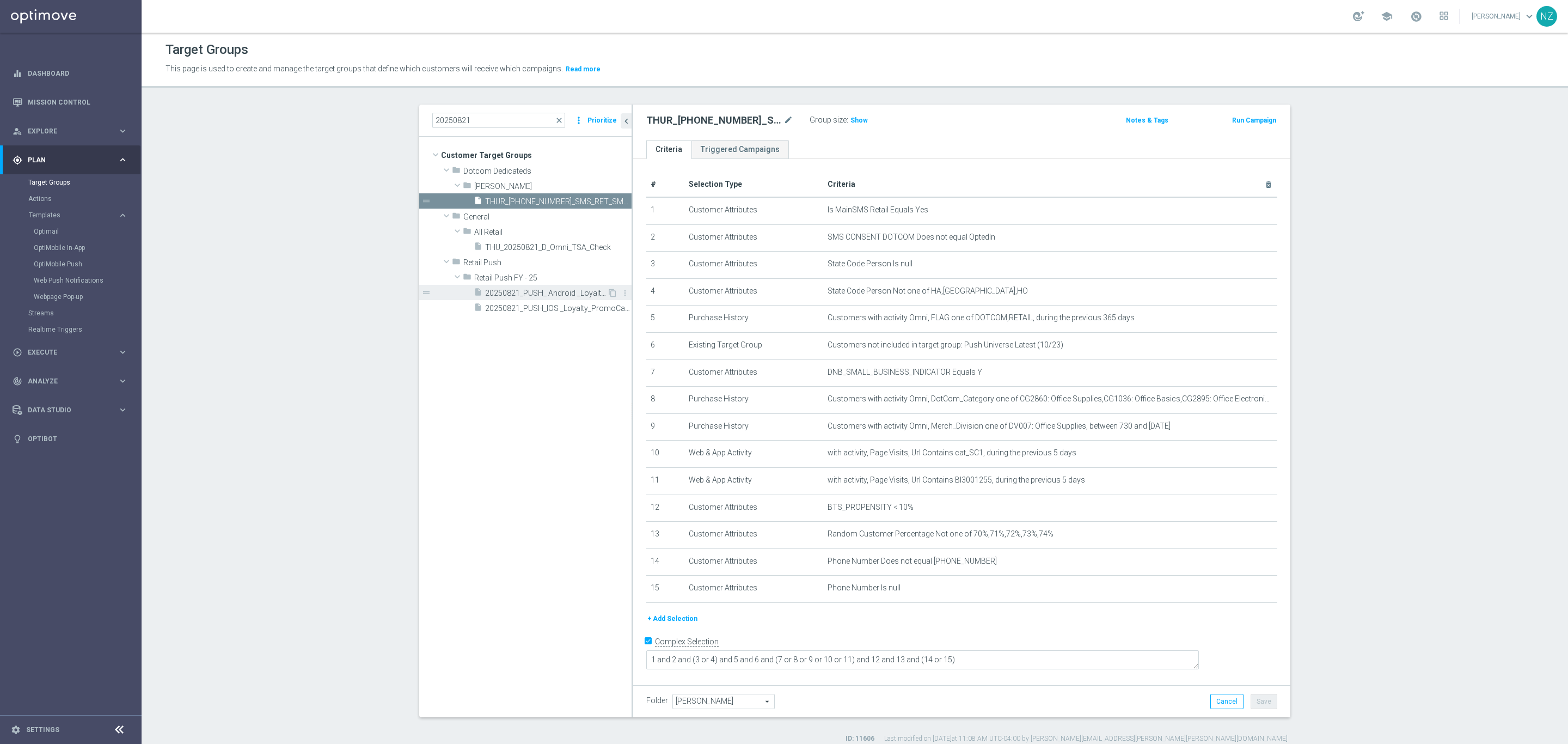
click at [556, 289] on span "20250821_PUSH_ Android _Loyalty_PromoCard" at bounding box center [545, 294] width 122 height 9
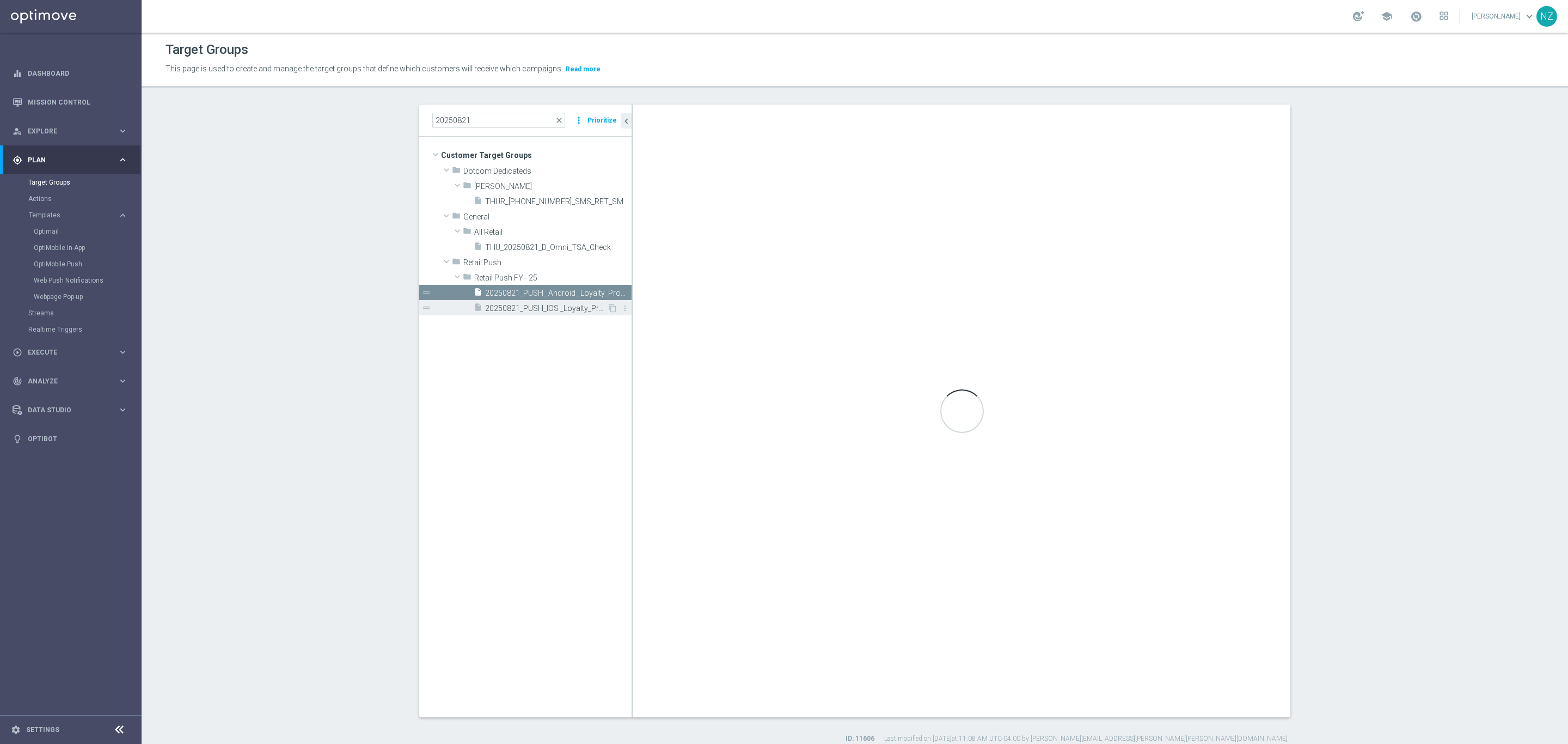
checkbox input "false"
type input "Retail Push FY - 25"
click at [553, 307] on span "20250821_PUSH_IOS _Loyalty_PromoCard" at bounding box center [545, 309] width 122 height 9
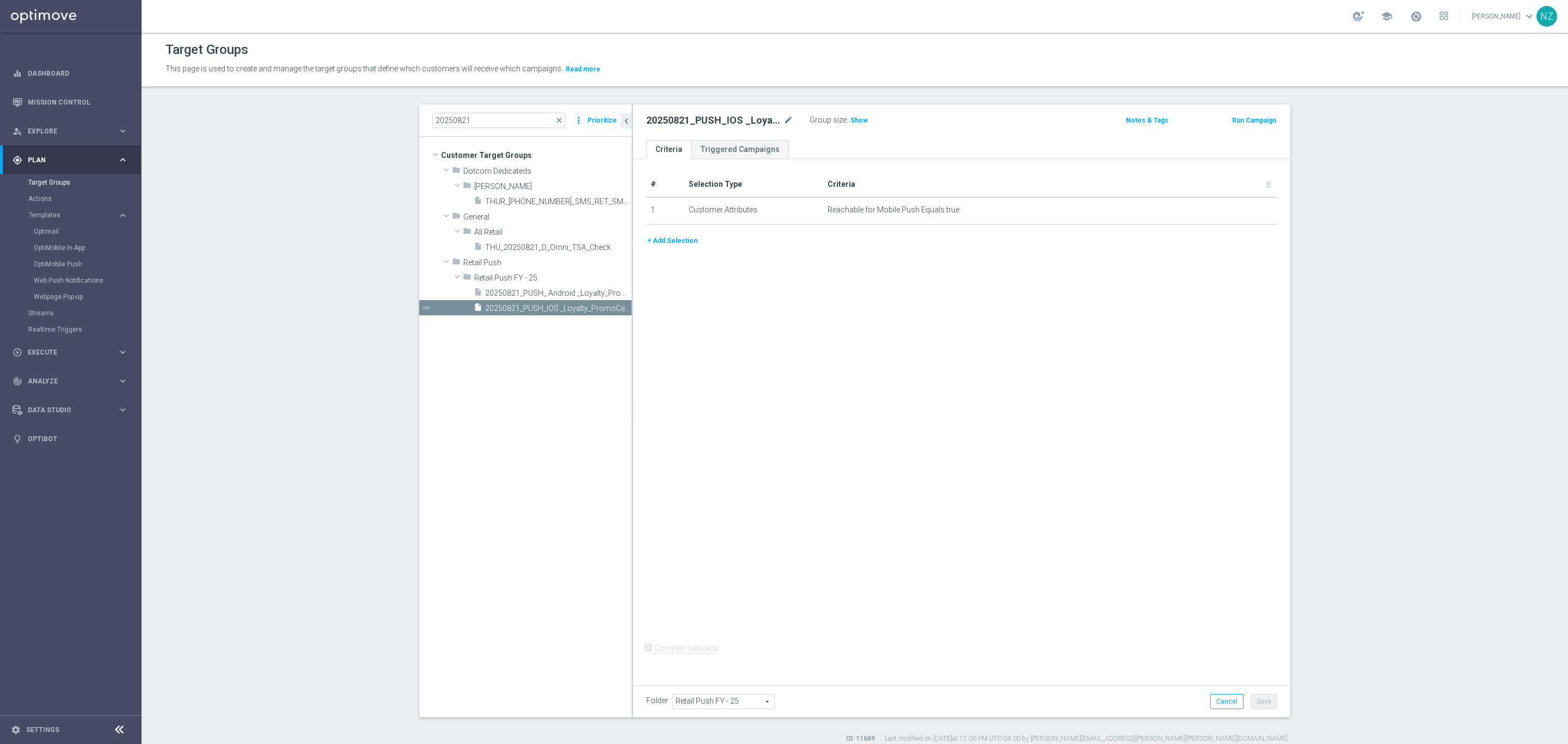
click at [292, 328] on section "20250821 close more_vert Prioritize Customer Target Groups library_add create_n…" at bounding box center [855, 424] width 1427 height 639
click at [556, 121] on span "close" at bounding box center [559, 120] width 9 height 9
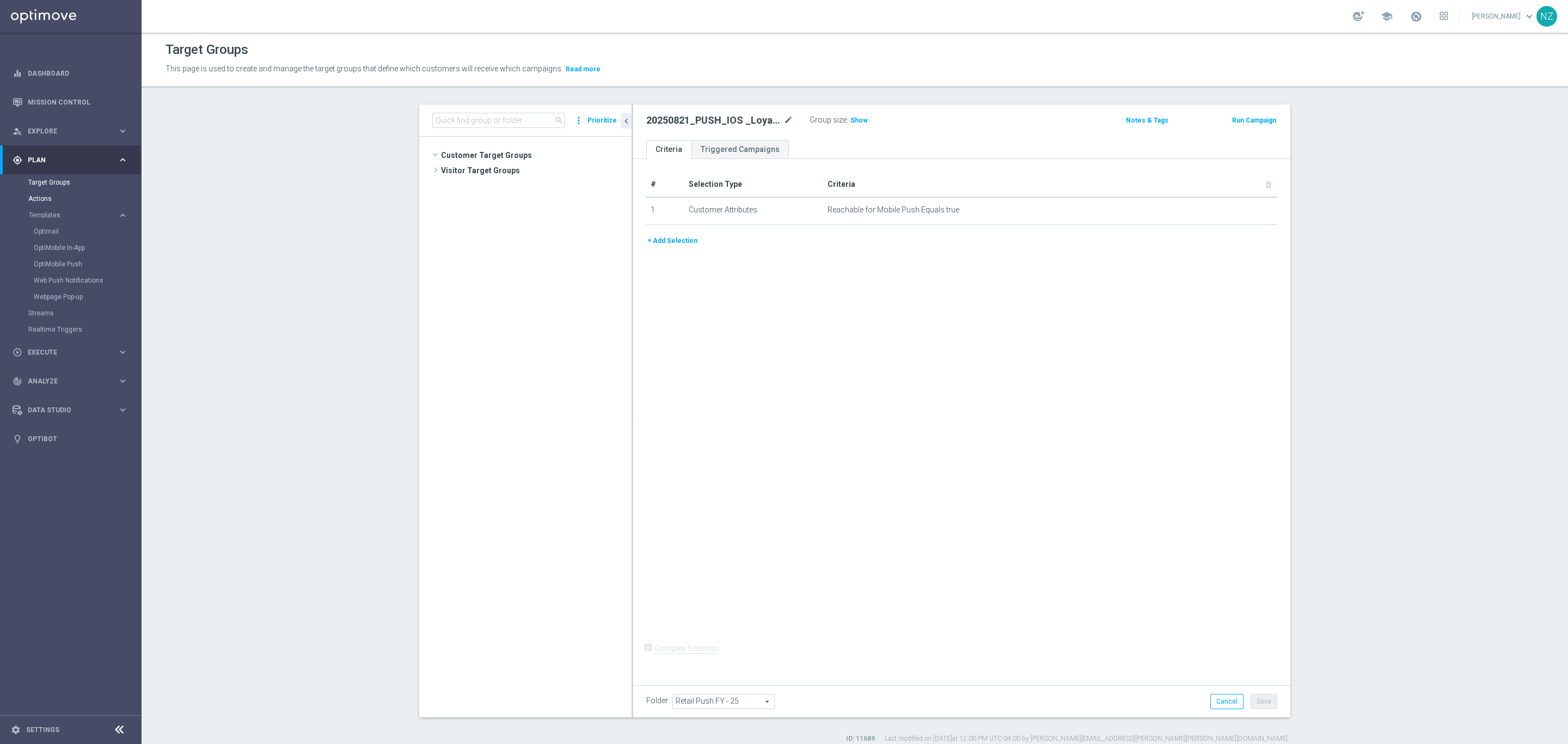
scroll to position [35255, 0]
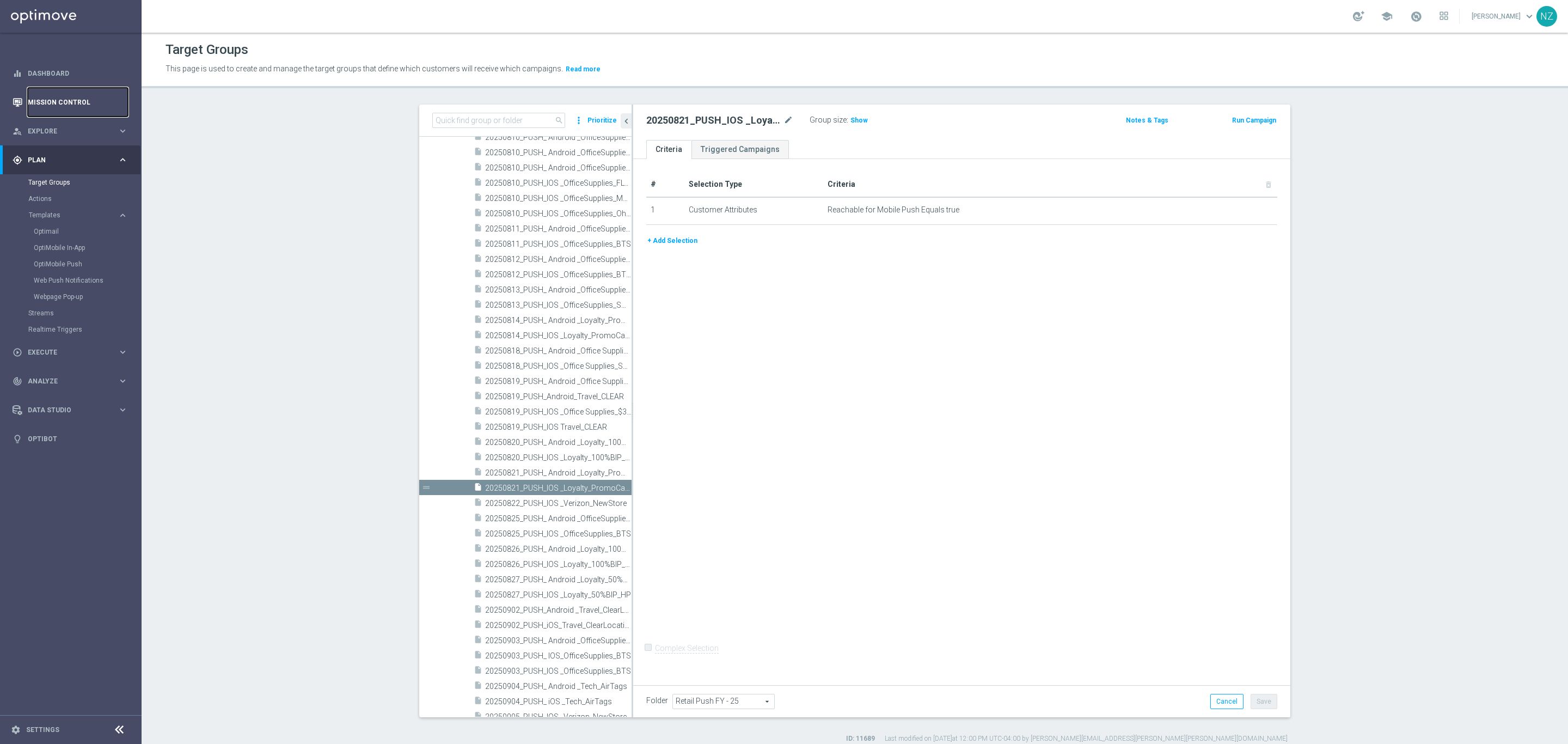
click at [61, 107] on link "Mission Control" at bounding box center [77, 102] width 100 height 29
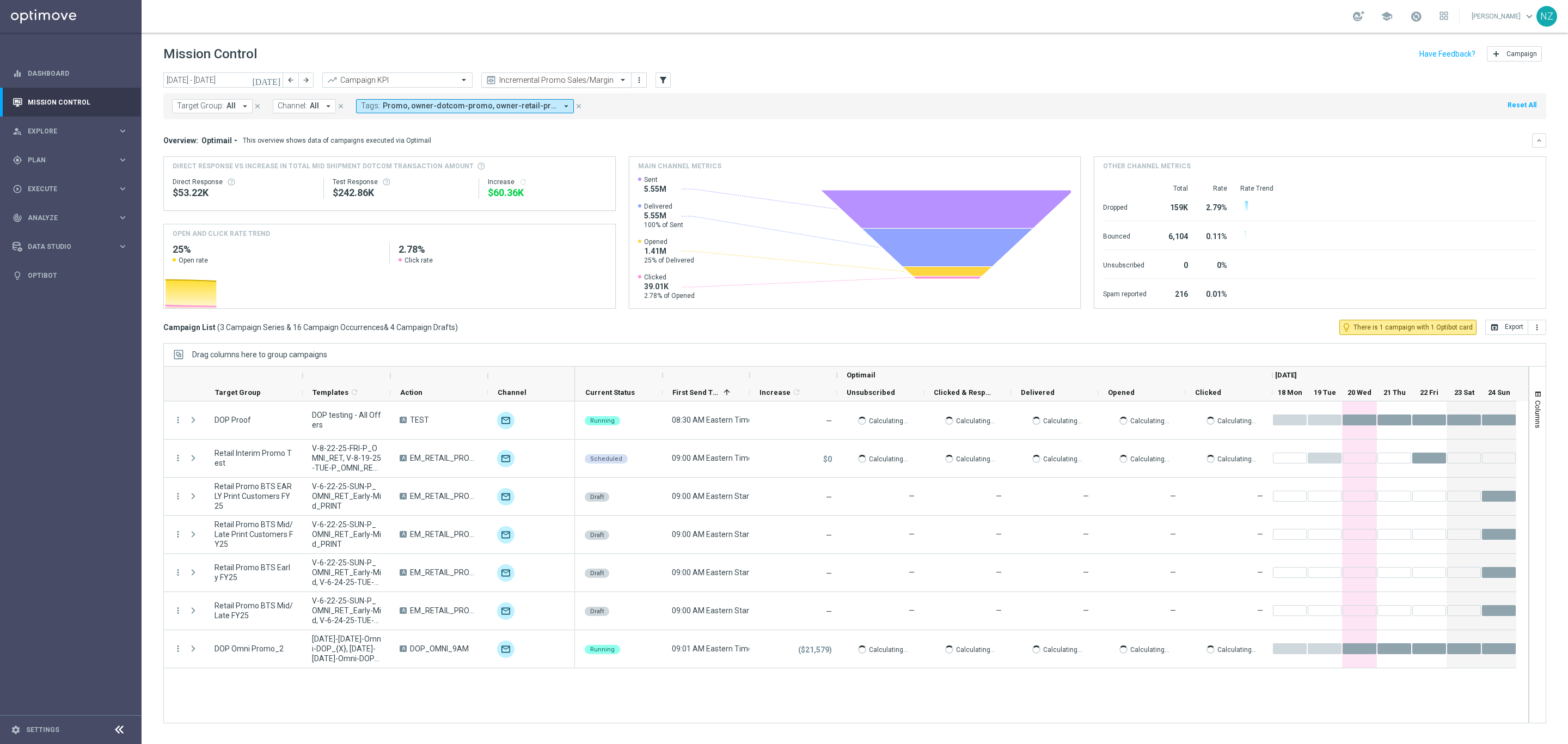
click at [552, 83] on input "text" at bounding box center [545, 80] width 116 height 9
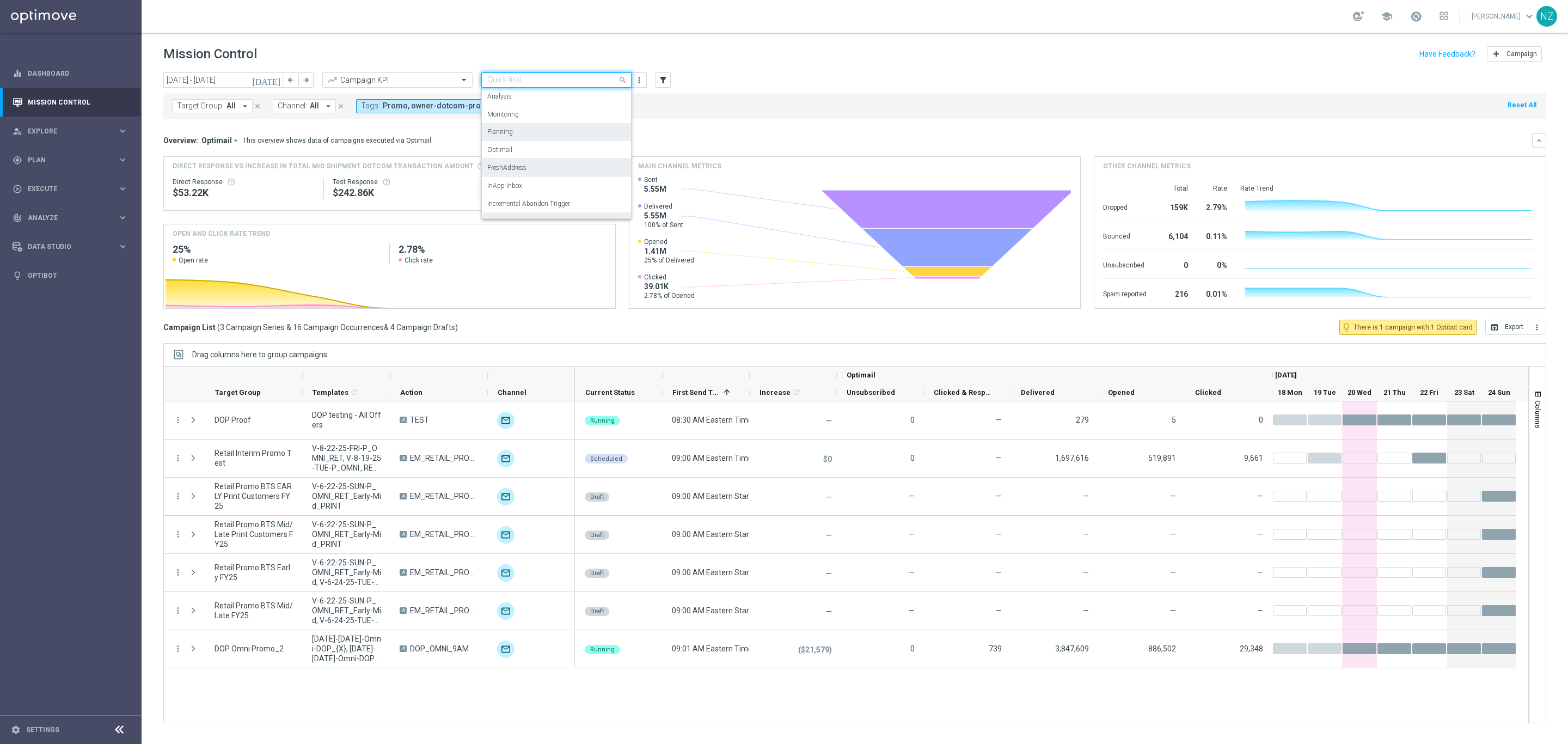
scroll to position [67, 0]
click at [545, 206] on div "Push Results" at bounding box center [557, 208] width 139 height 18
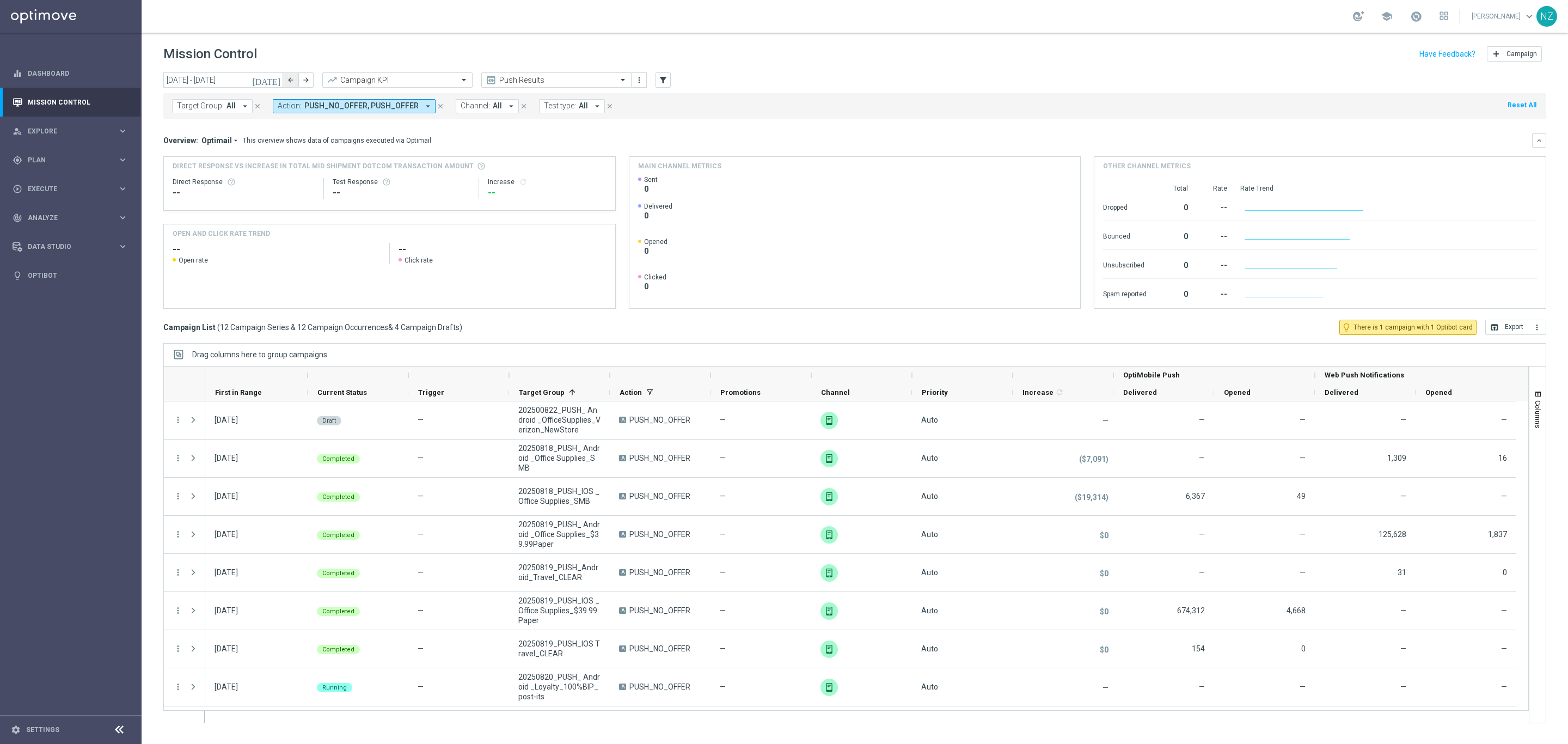
click at [287, 79] on icon "arrow_back" at bounding box center [291, 80] width 8 height 8
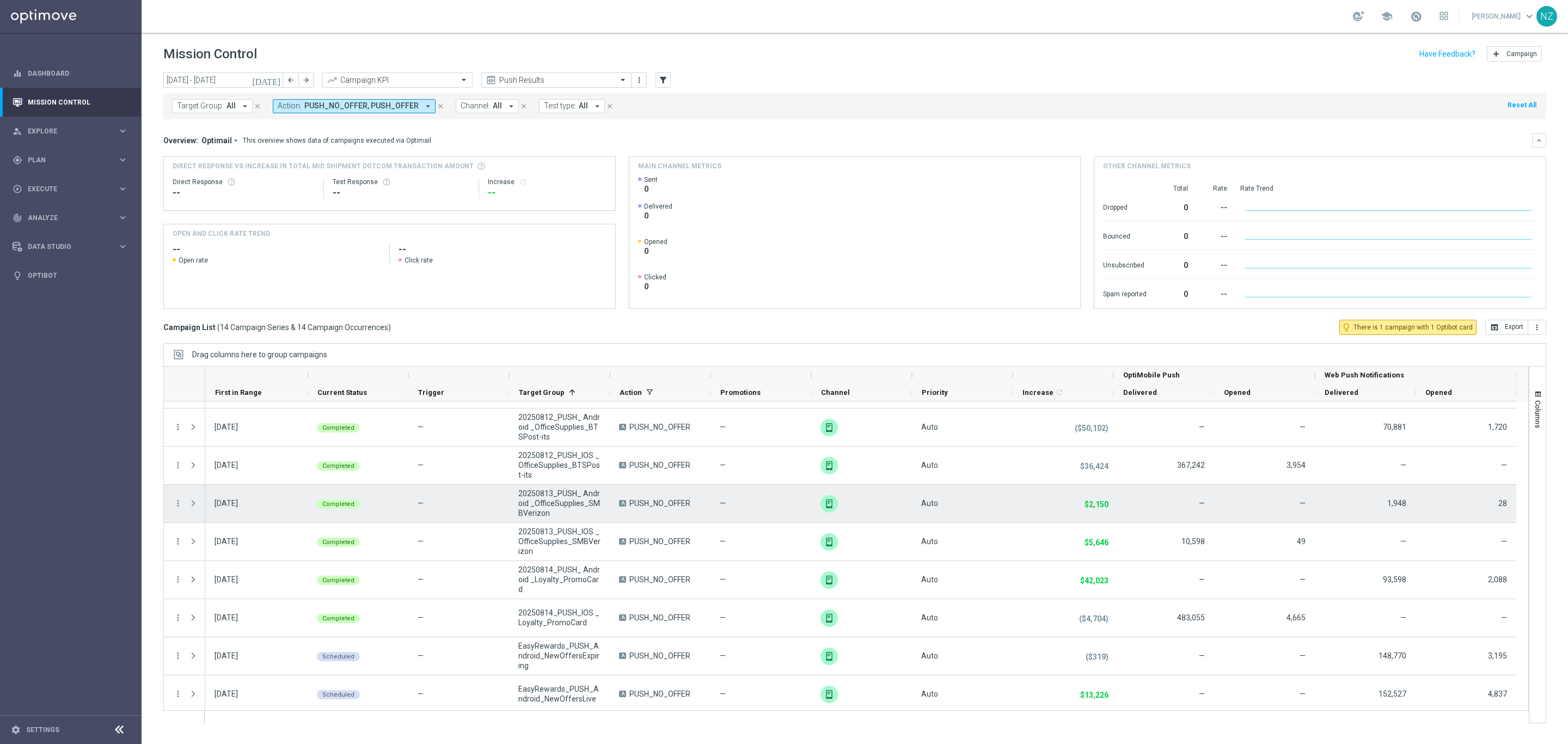
scroll to position [82, 0]
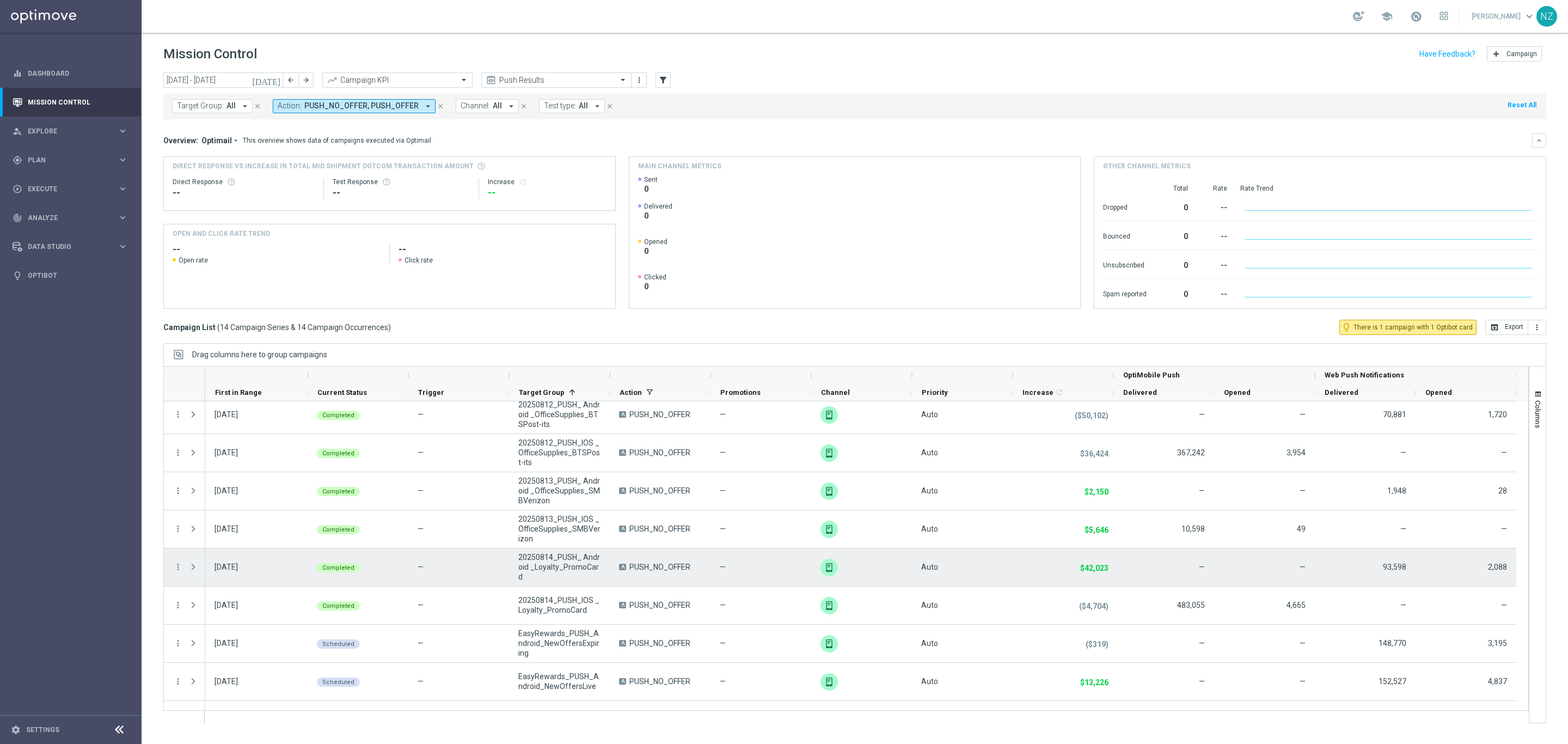
click at [190, 569] on span "Press SPACE to select this row." at bounding box center [193, 567] width 9 height 9
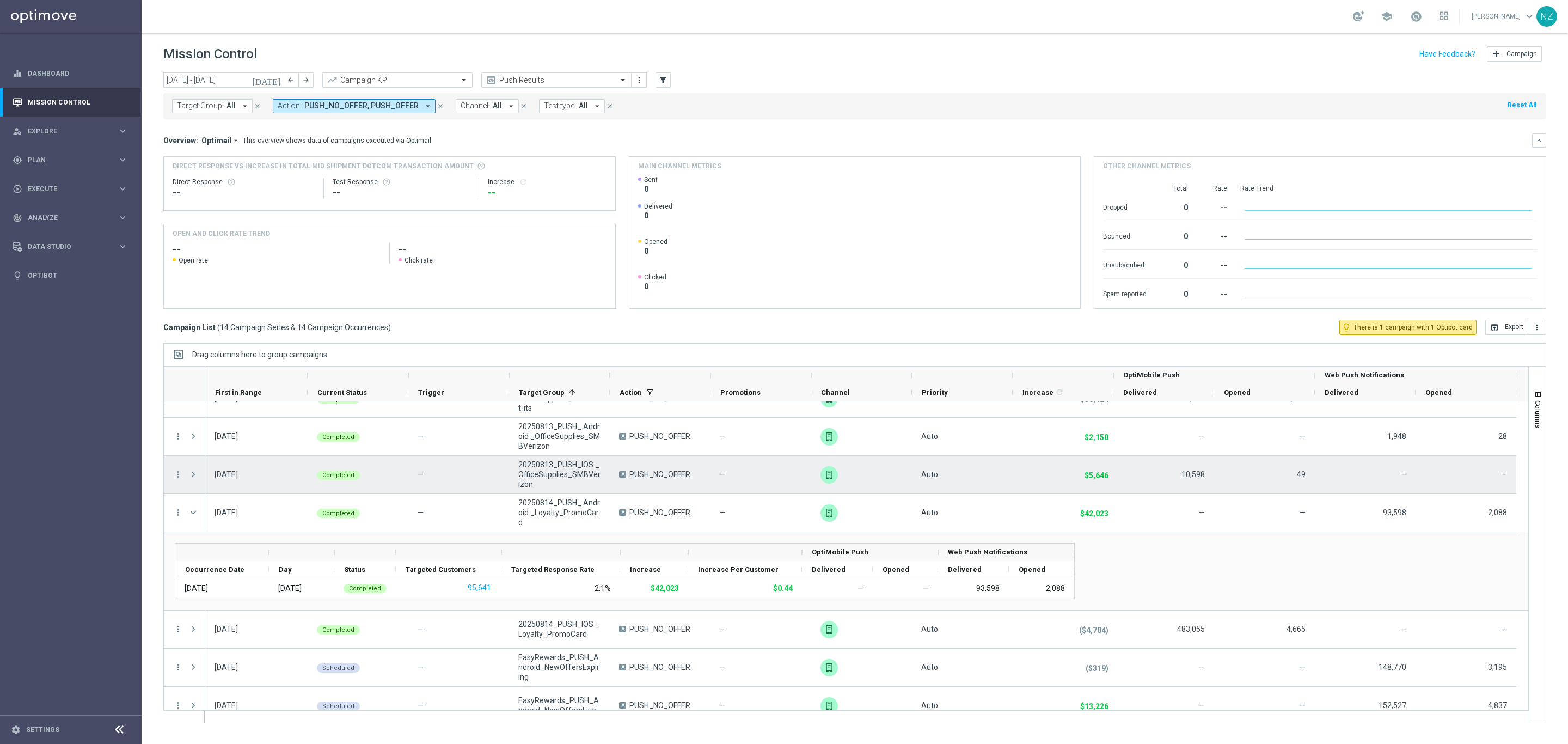
scroll to position [164, 0]
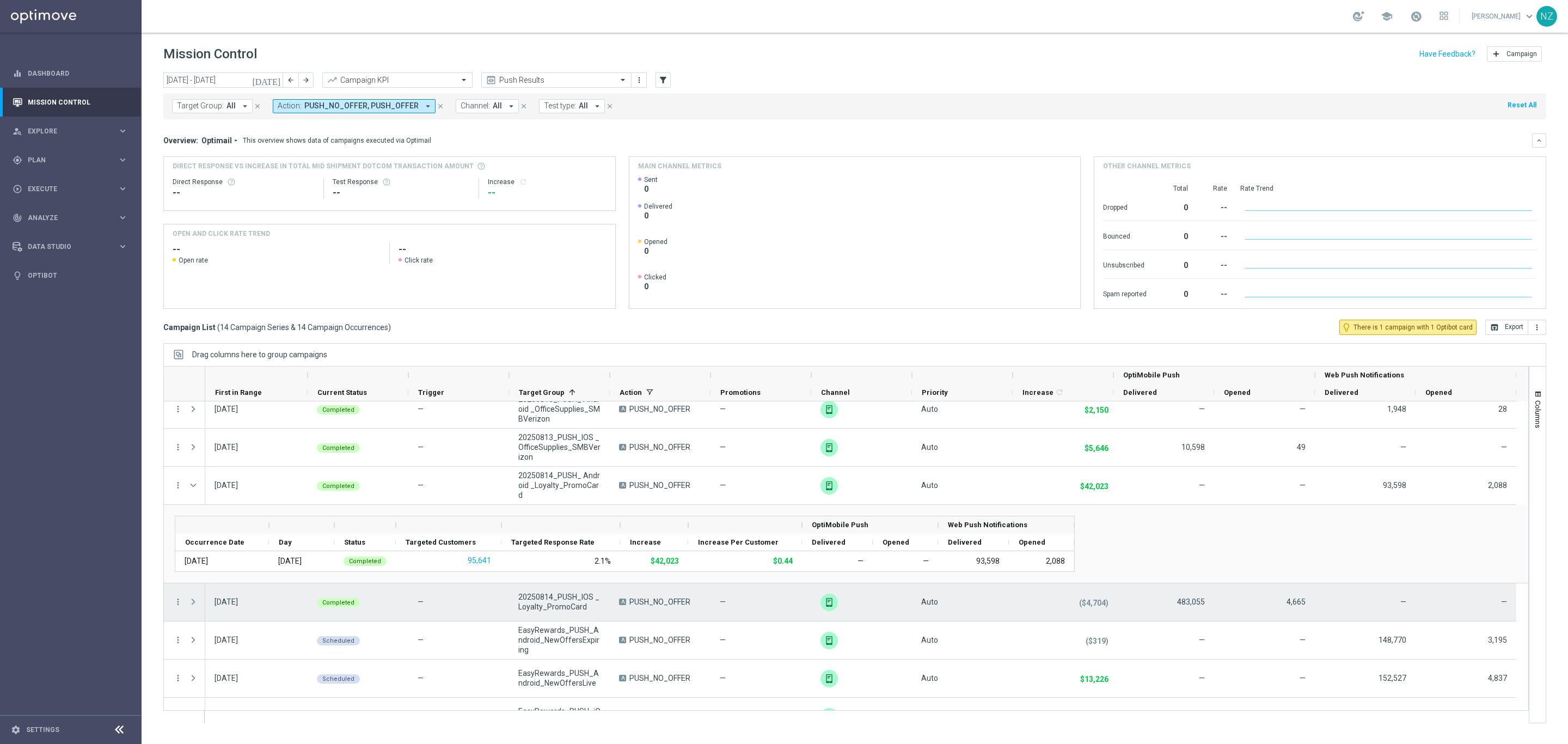
click at [197, 603] on span "Press SPACE to select this row." at bounding box center [193, 601] width 9 height 9
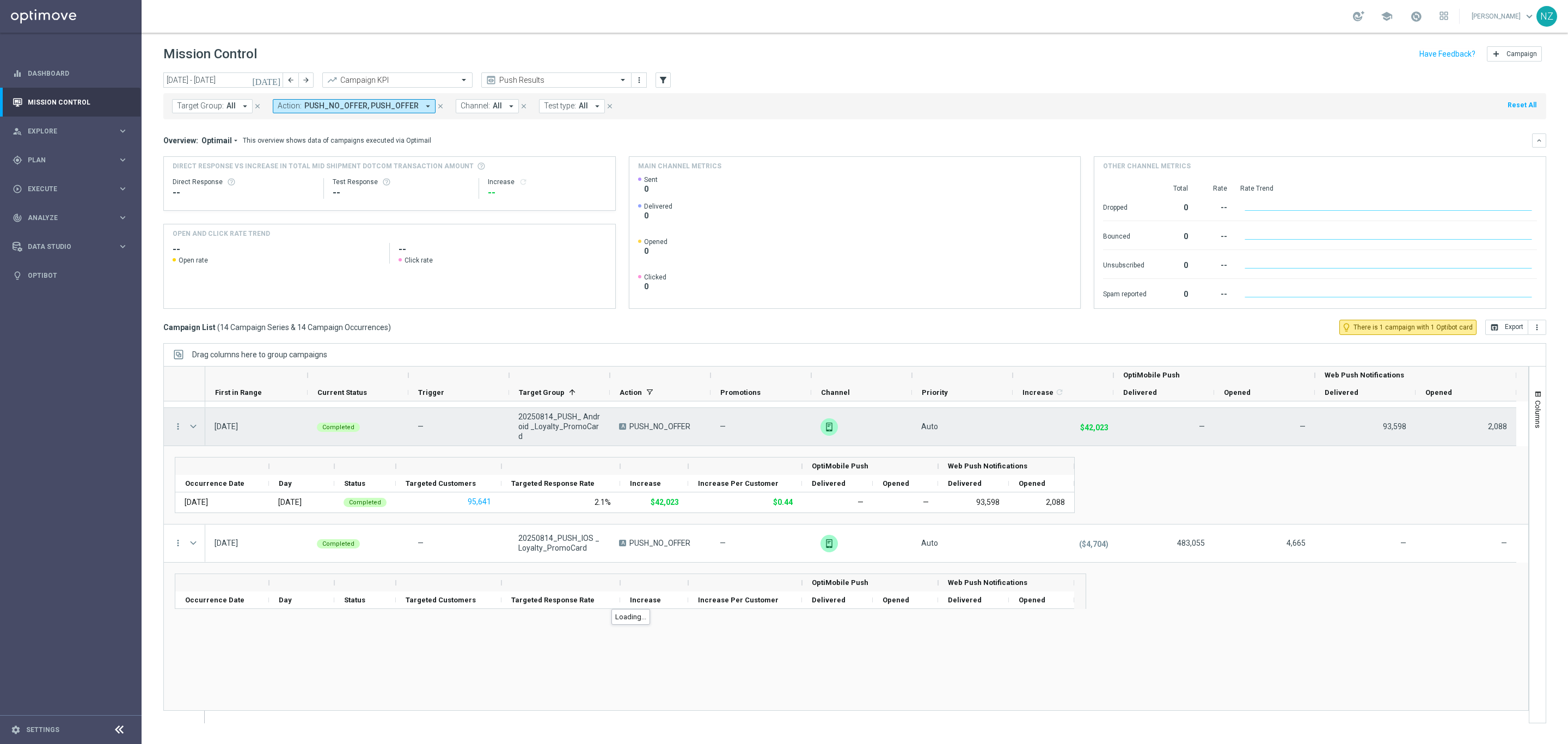
scroll to position [245, 0]
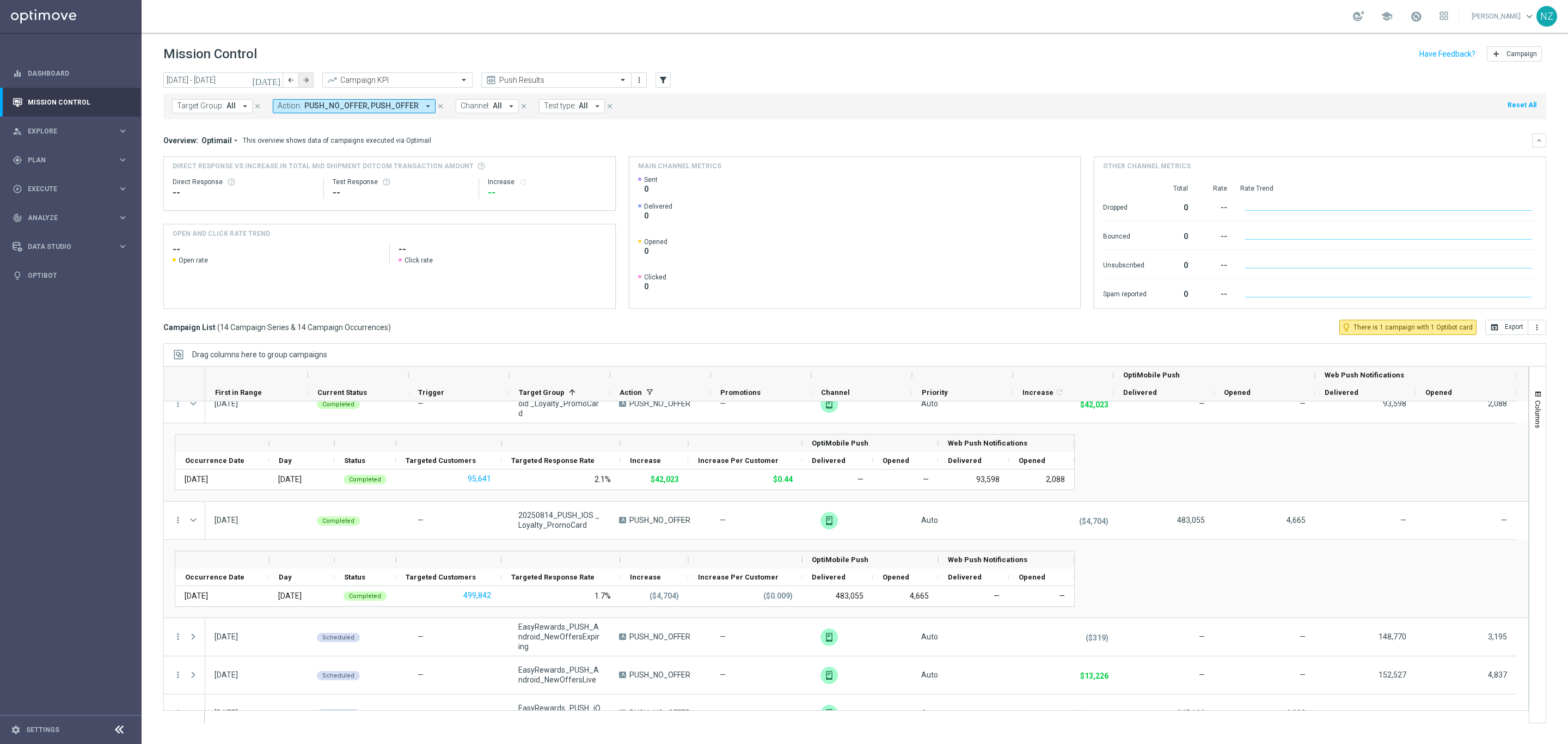
click at [303, 79] on icon "arrow_forward" at bounding box center [306, 80] width 8 height 8
type input "18 Aug 2025 - 24 Aug 2025"
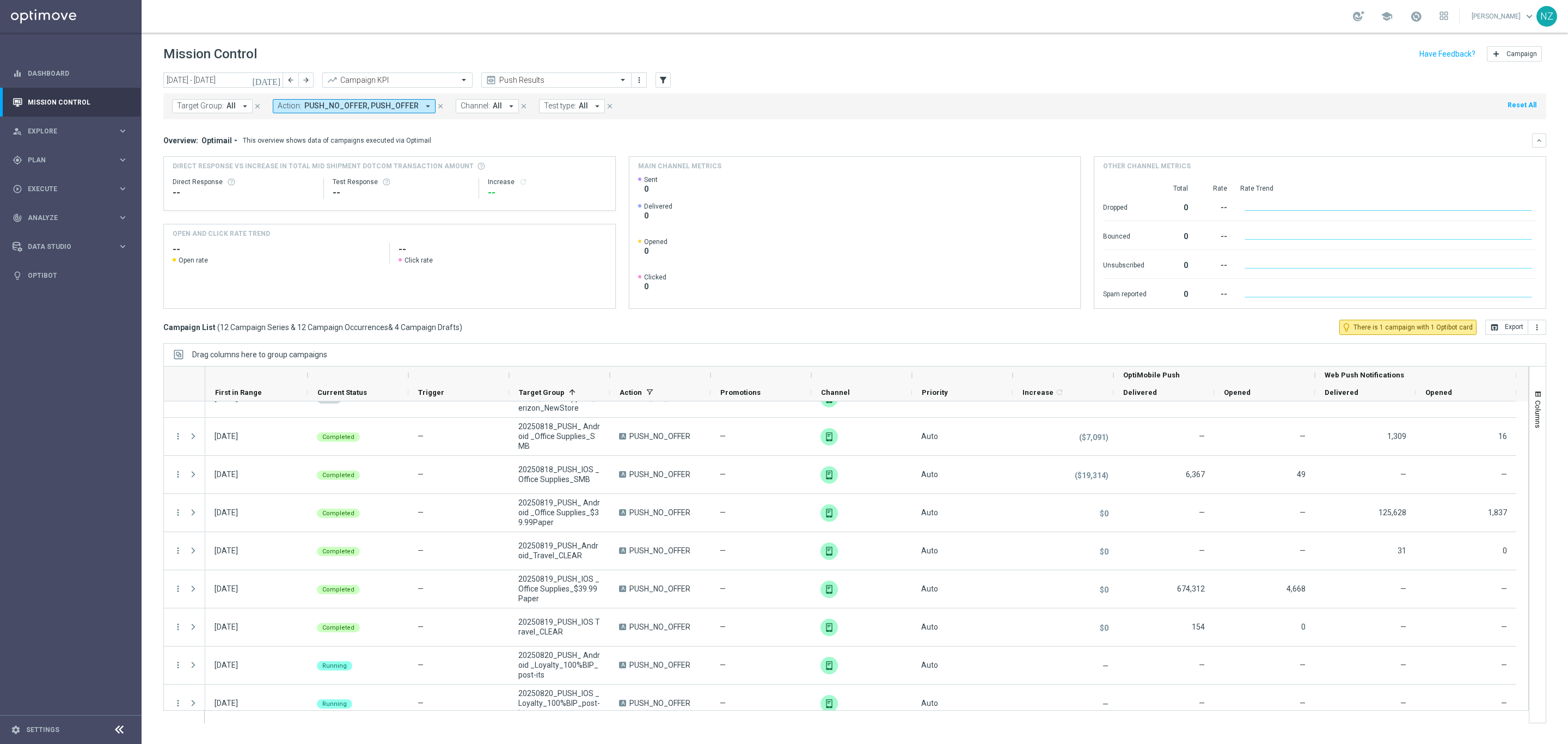
scroll to position [0, 0]
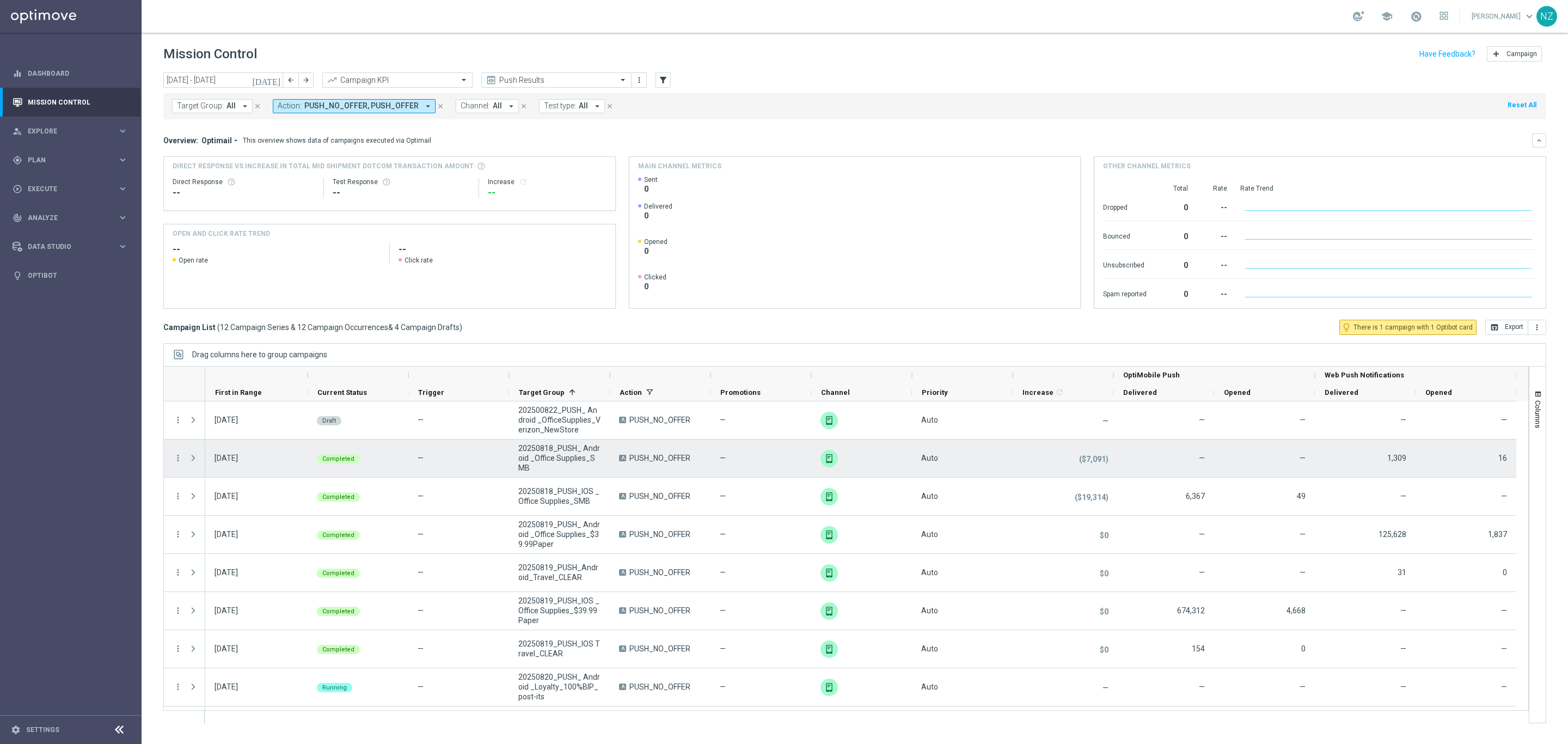
click at [190, 457] on span "Press SPACE to select this row." at bounding box center [193, 457] width 9 height 9
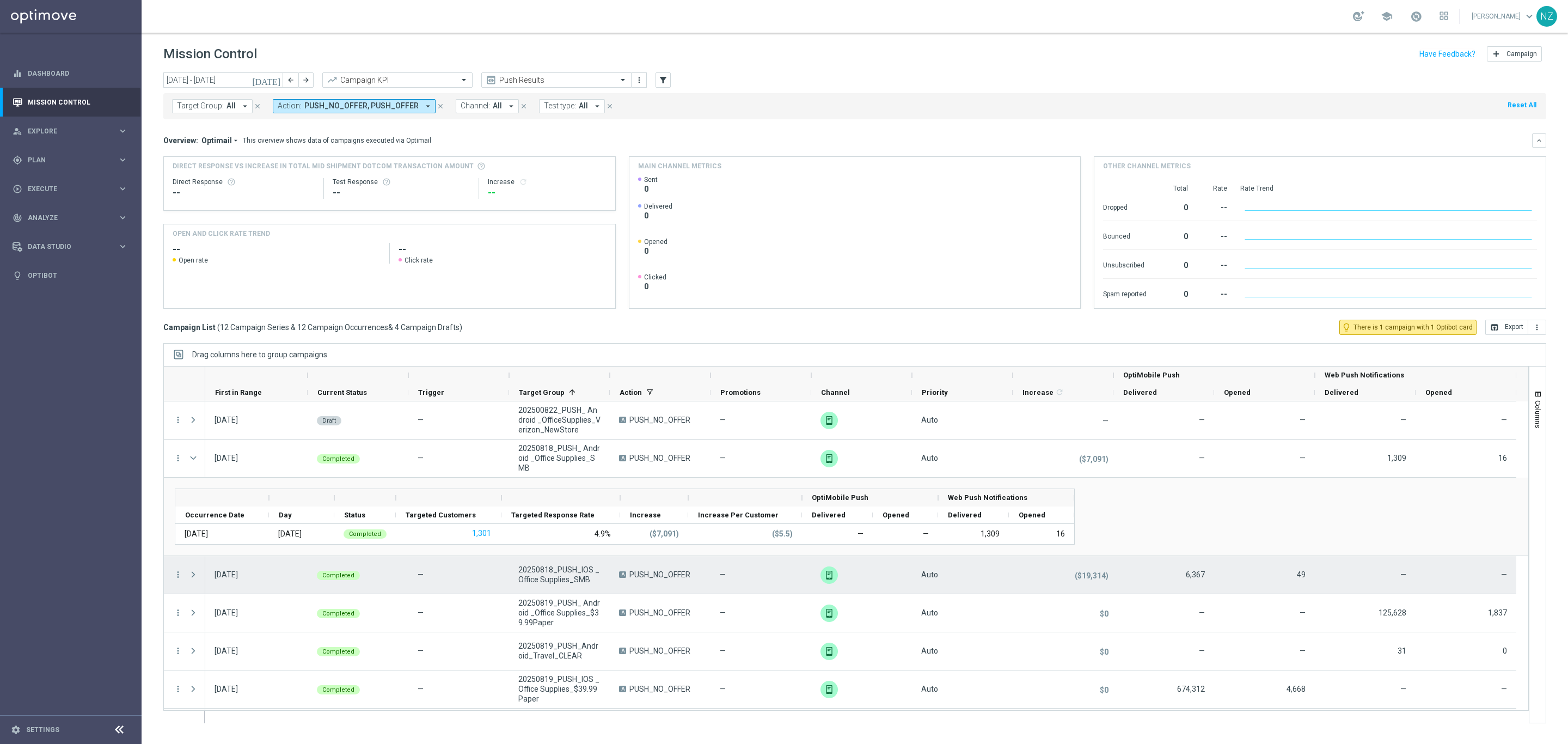
drag, startPoint x: 194, startPoint y: 576, endPoint x: 234, endPoint y: 564, distance: 41.8
click at [194, 576] on span "Press SPACE to select this row." at bounding box center [193, 574] width 9 height 9
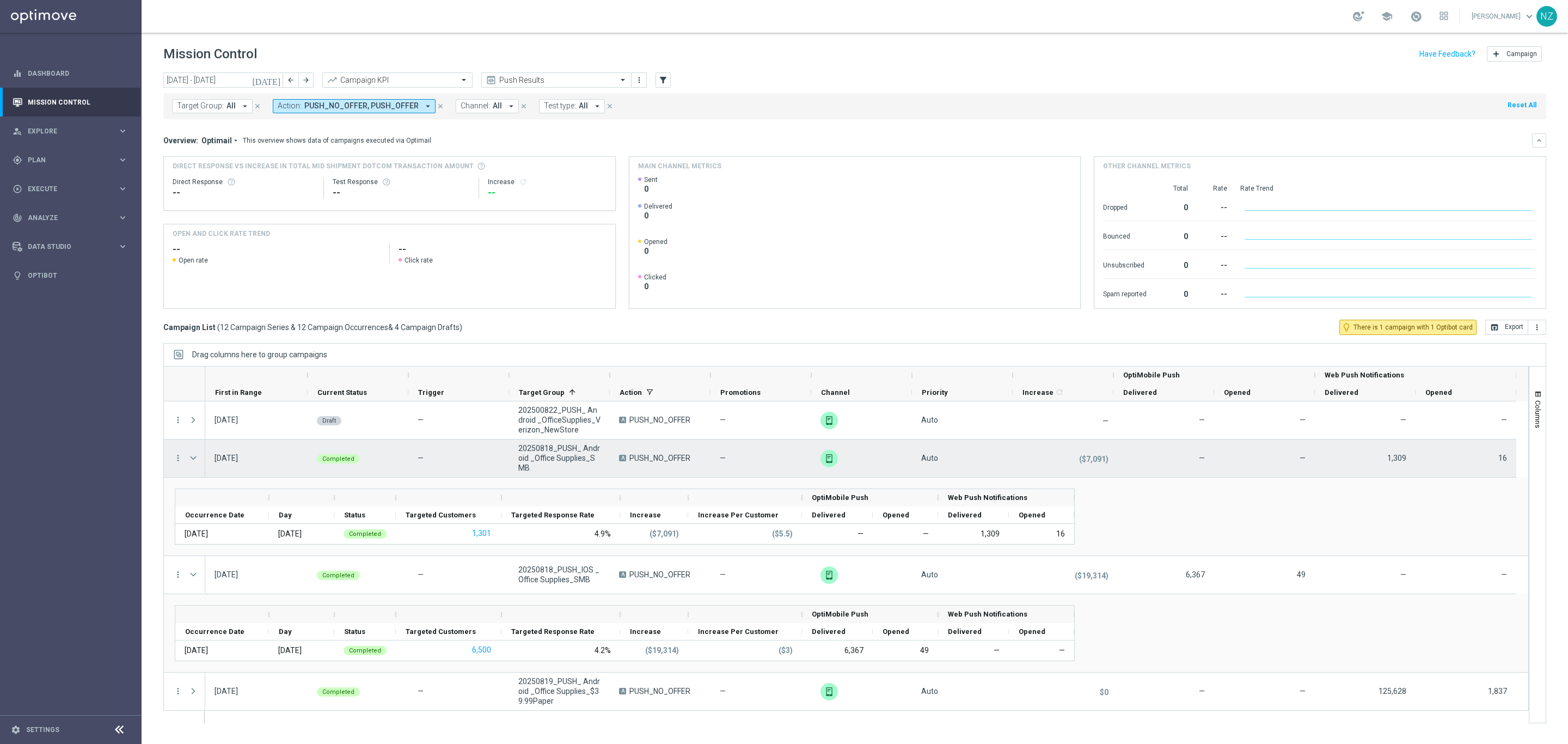
click at [191, 459] on span "Press SPACE to select this row." at bounding box center [193, 457] width 9 height 9
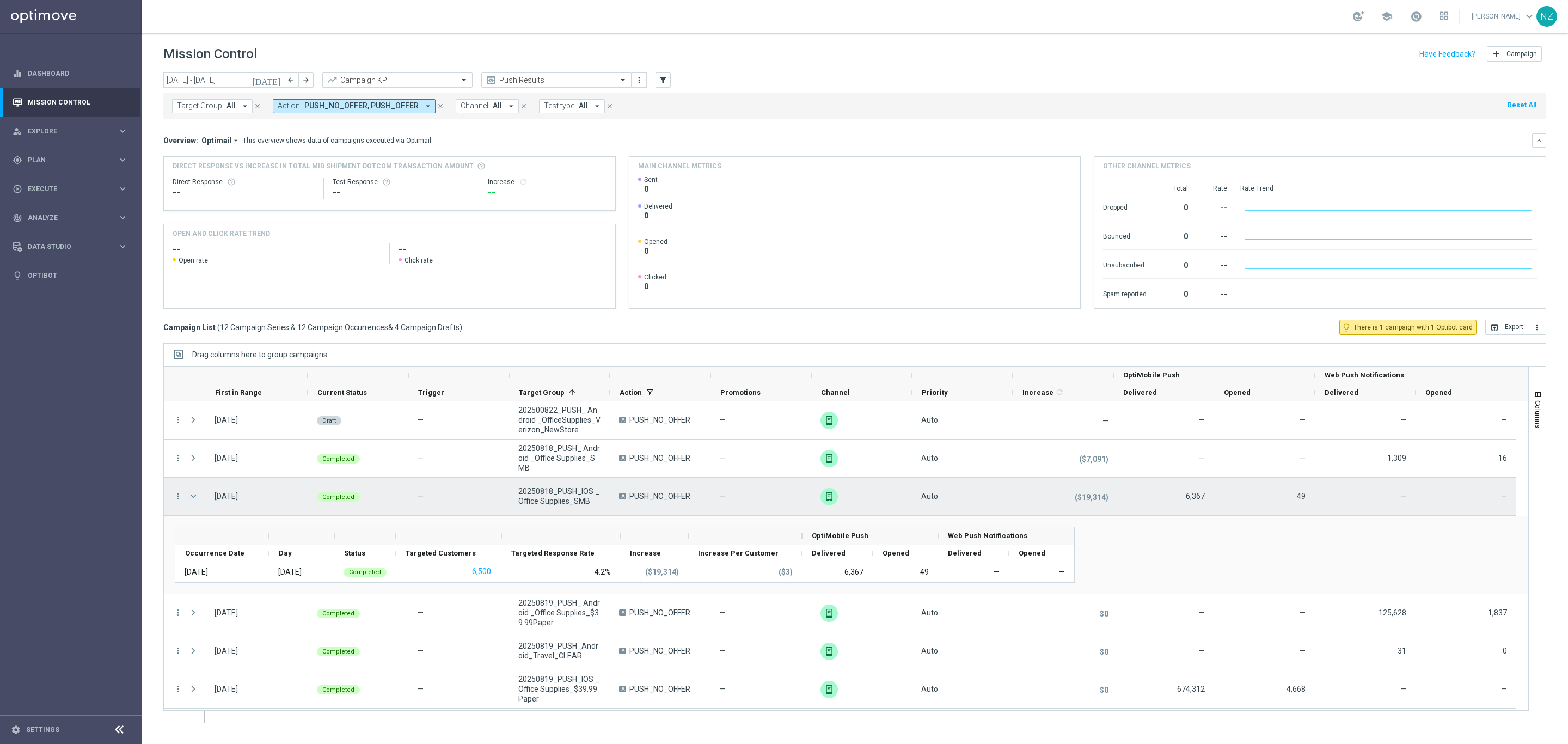
click at [193, 498] on span "Press SPACE to select this row." at bounding box center [193, 496] width 9 height 9
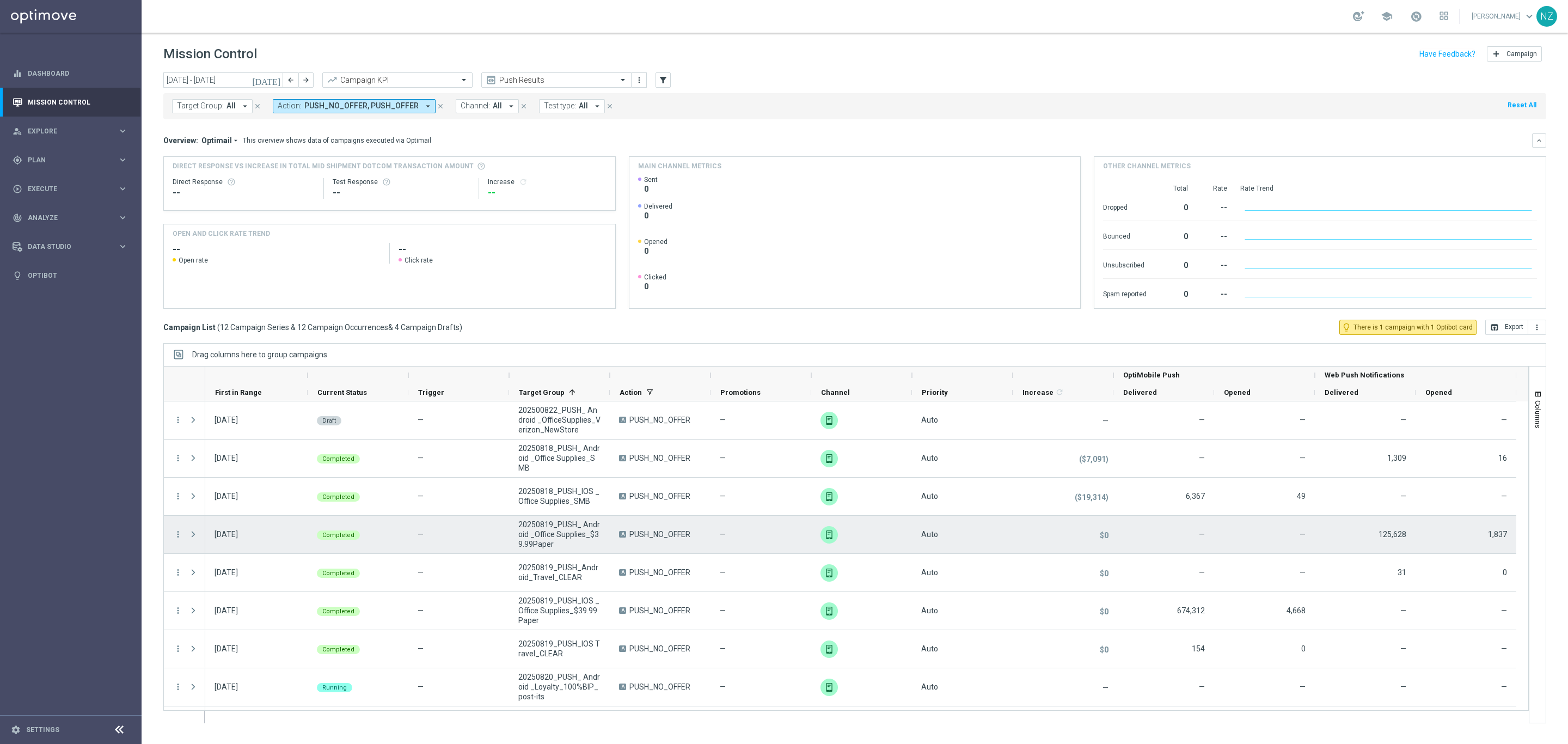
click at [193, 543] on span "Press SPACE to select this row." at bounding box center [194, 535] width 12 height 22
click at [188, 536] on div "Press SPACE to select this row." at bounding box center [194, 535] width 22 height 38
click at [193, 536] on span "Press SPACE to select this row." at bounding box center [193, 534] width 9 height 9
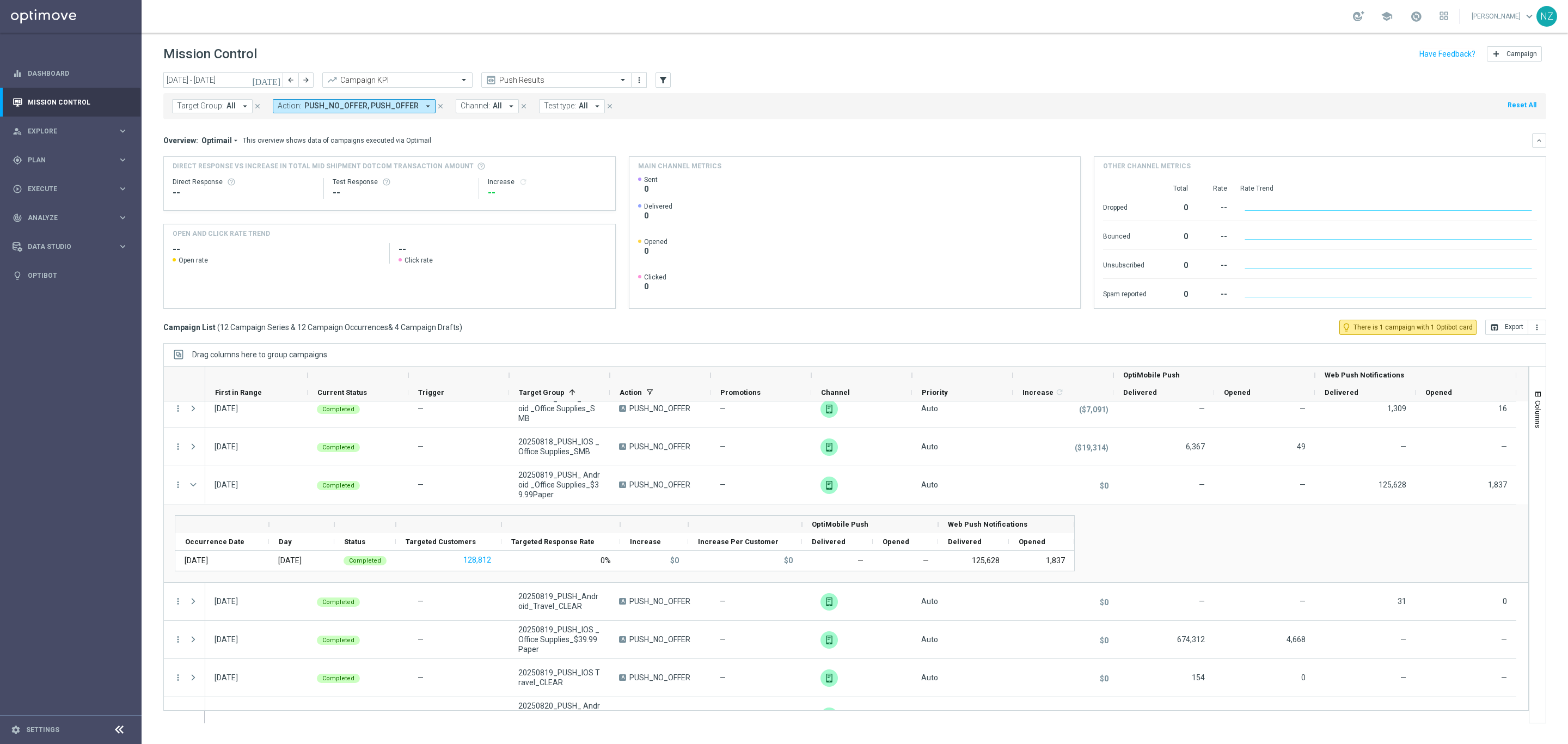
scroll to position [82, 0]
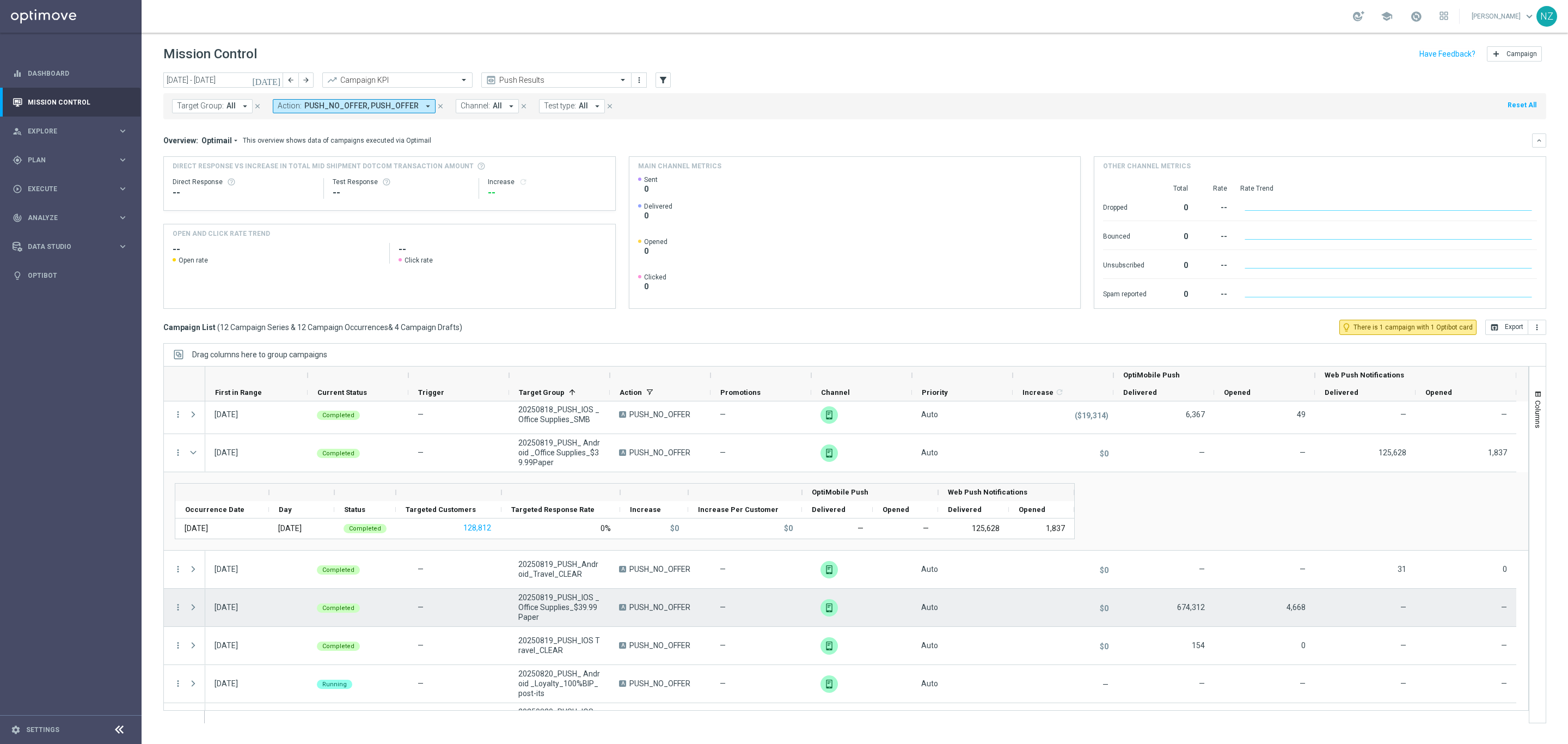
drag, startPoint x: 195, startPoint y: 607, endPoint x: 4, endPoint y: 613, distance: 191.1
click at [195, 606] on span "Press SPACE to select this row." at bounding box center [193, 607] width 9 height 9
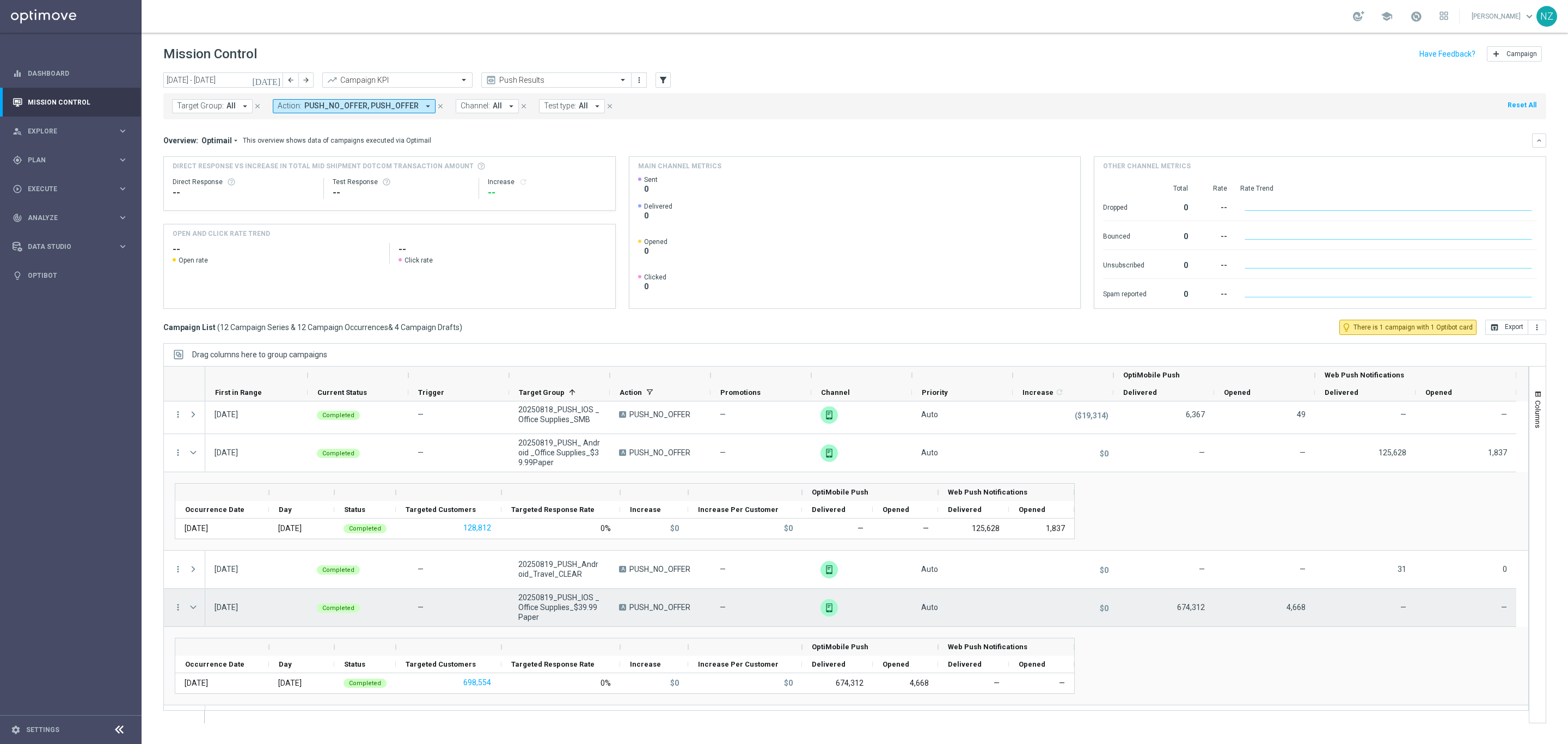
click at [193, 605] on span "Press SPACE to select this row." at bounding box center [193, 607] width 9 height 9
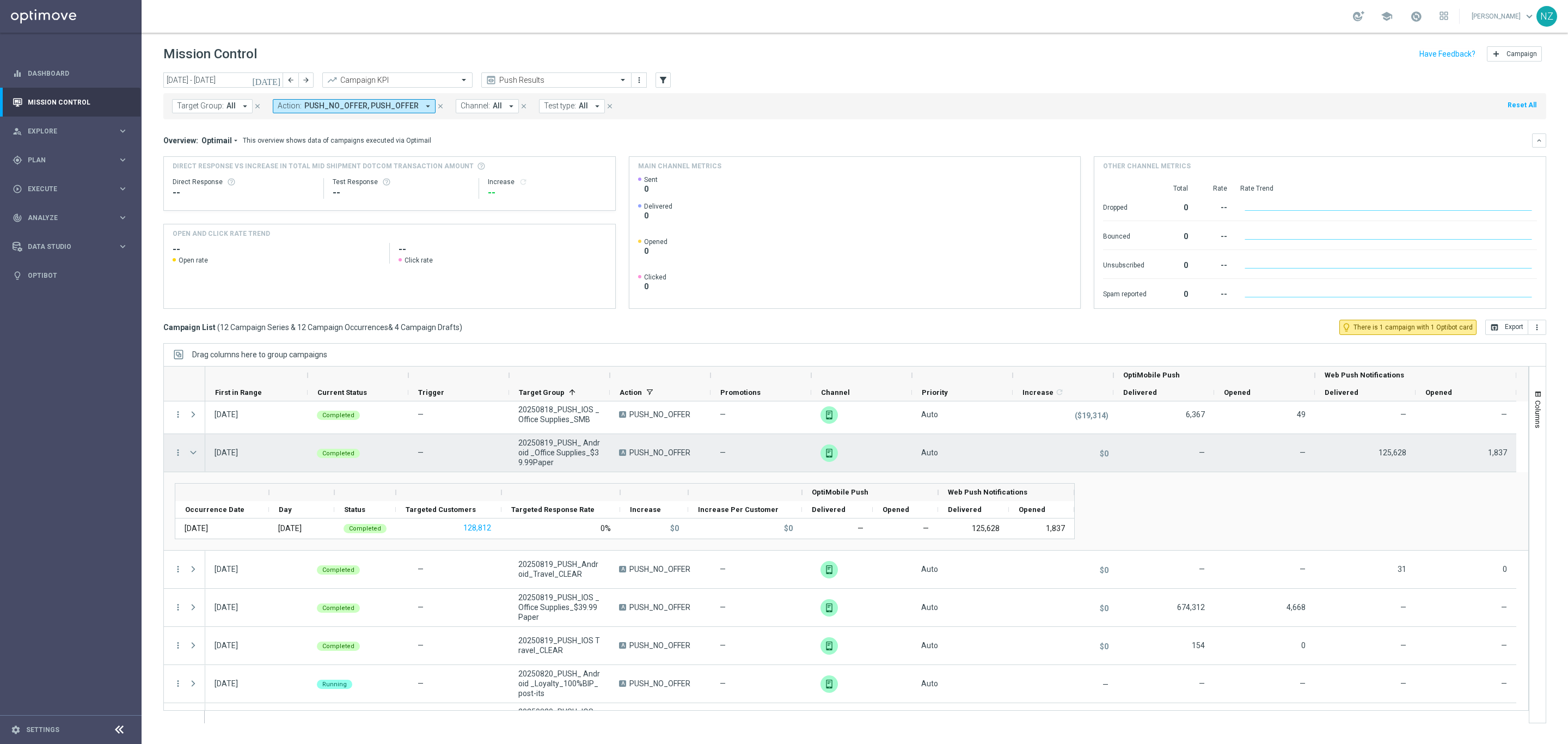
click at [191, 454] on span "Press SPACE to select this row." at bounding box center [193, 452] width 9 height 9
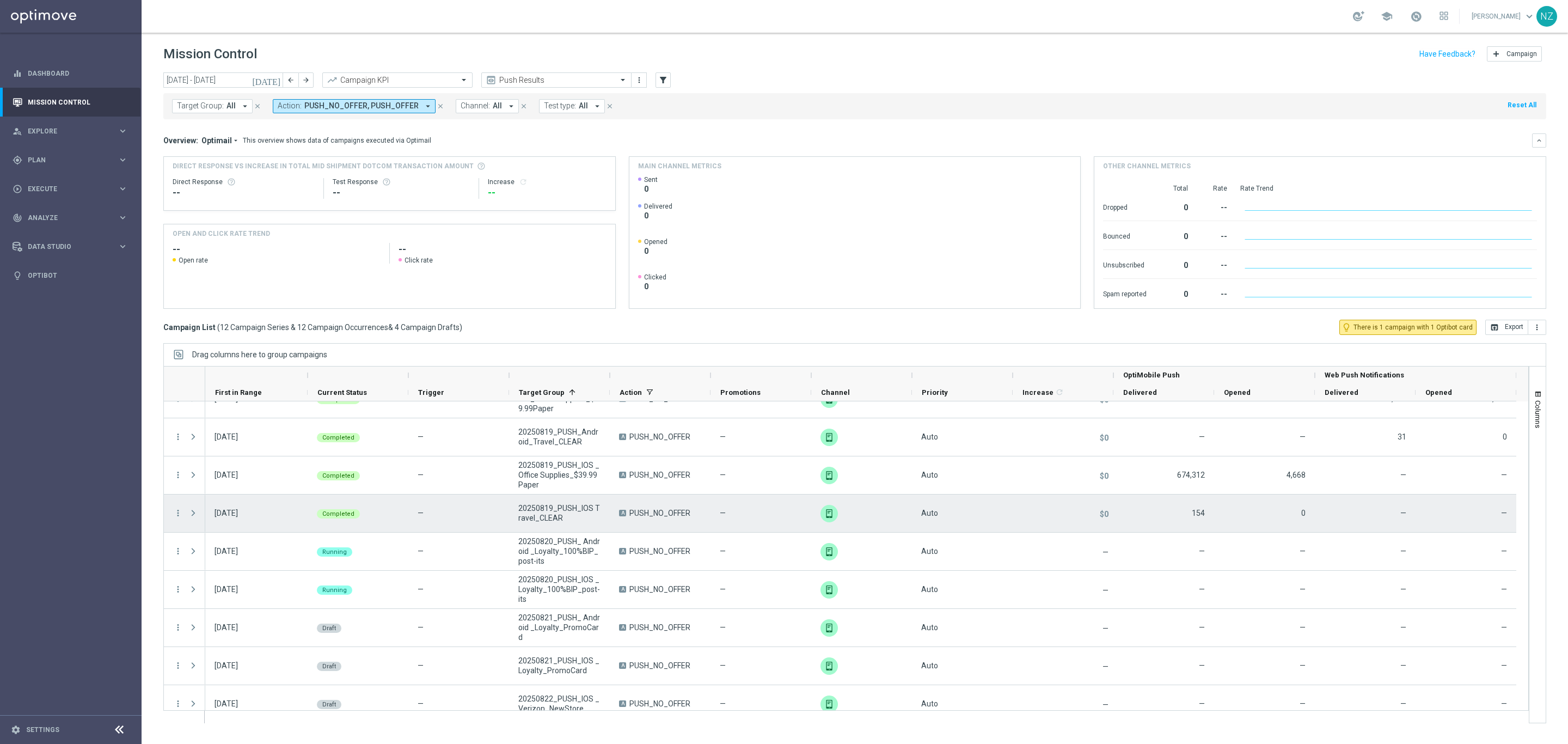
scroll to position [164, 0]
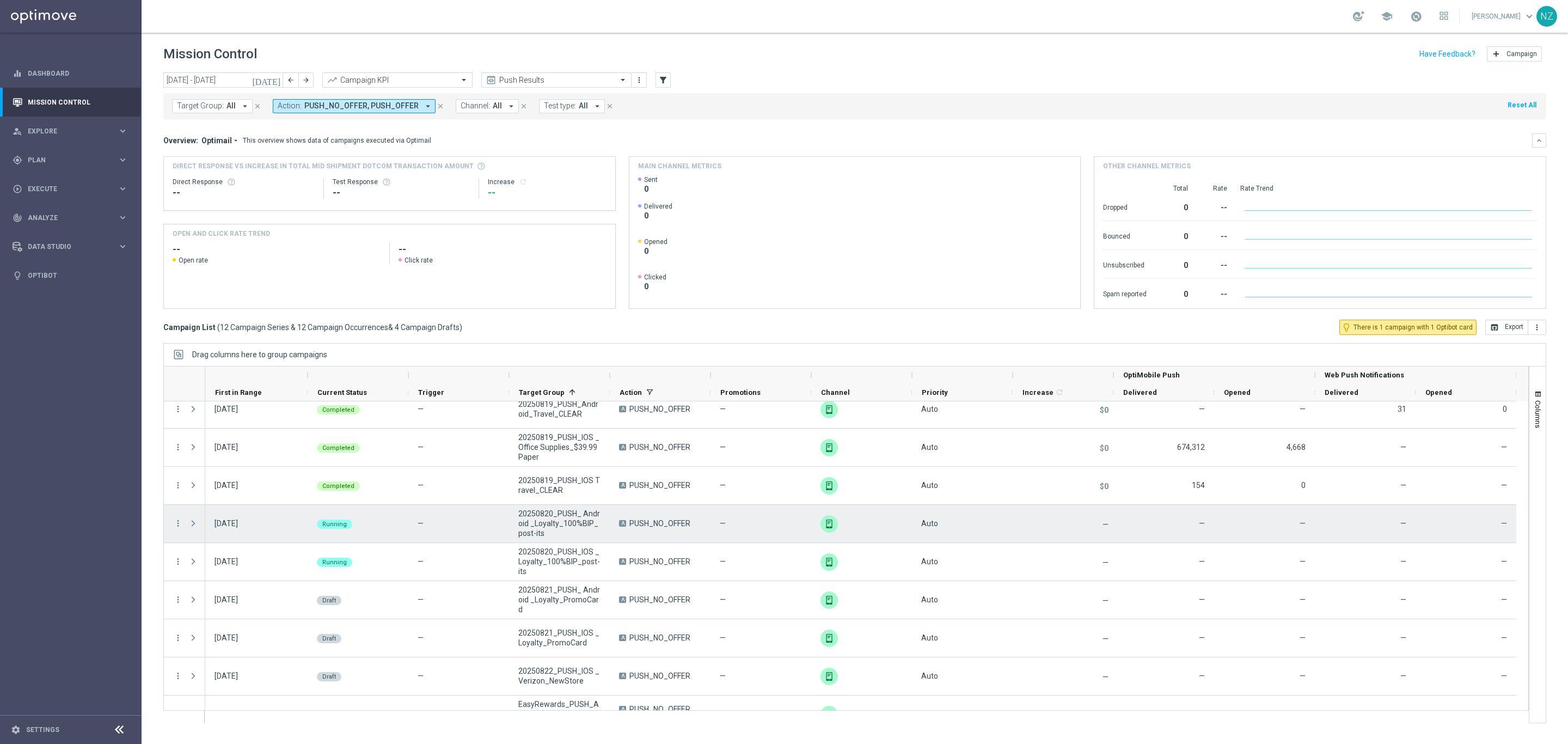
click at [191, 527] on span "Press SPACE to select this row." at bounding box center [193, 523] width 9 height 9
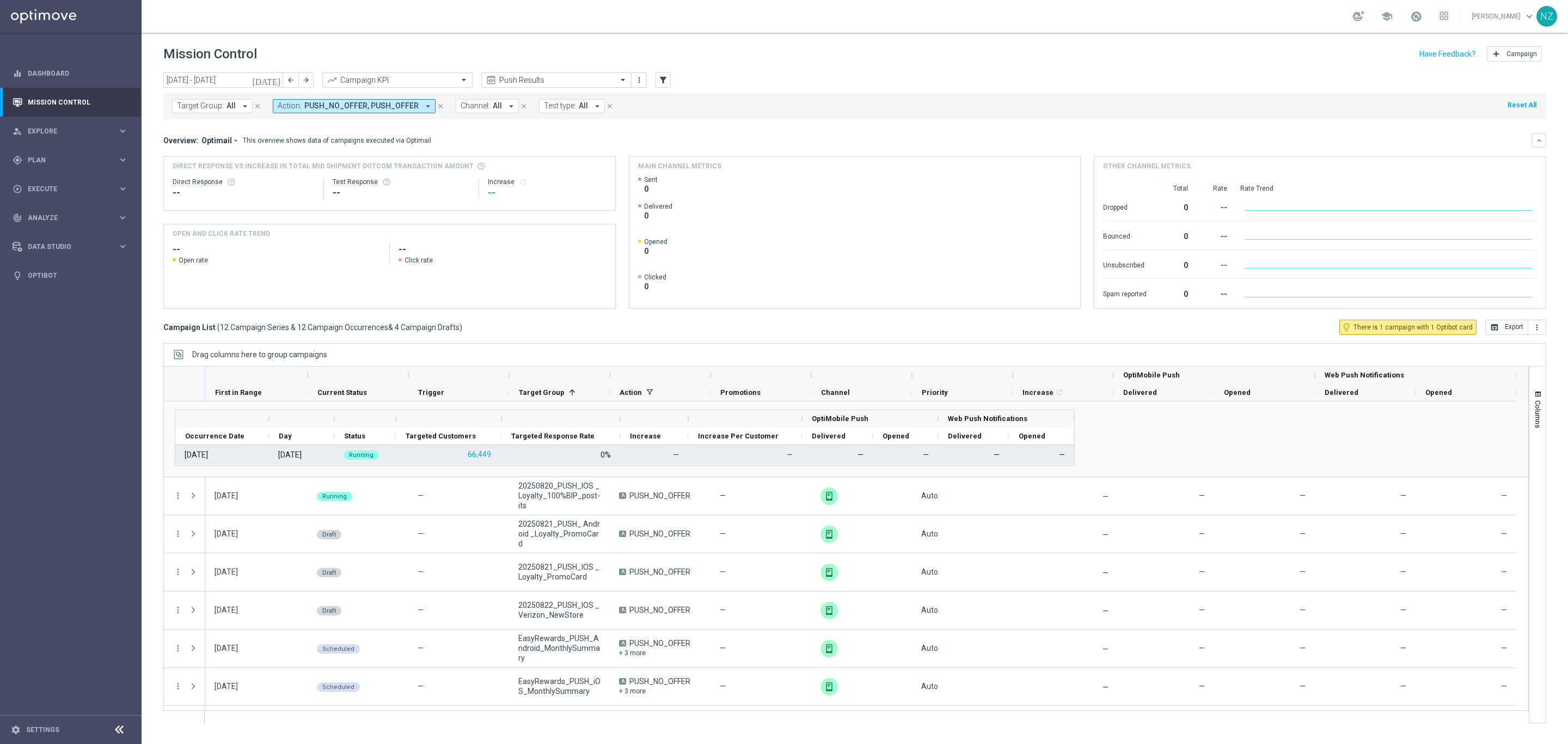
scroll to position [327, 0]
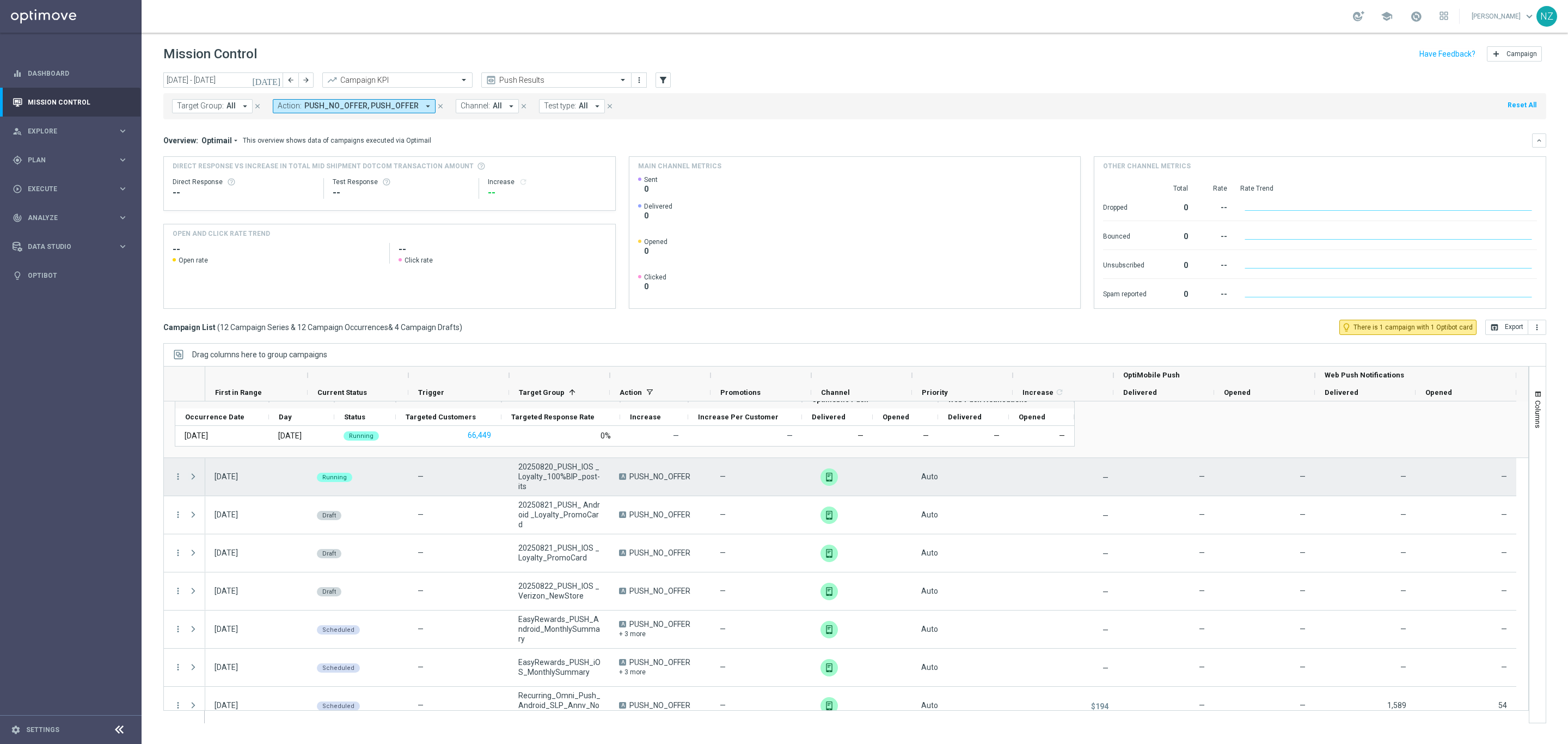
click at [194, 478] on span "Press SPACE to select this row." at bounding box center [193, 476] width 9 height 9
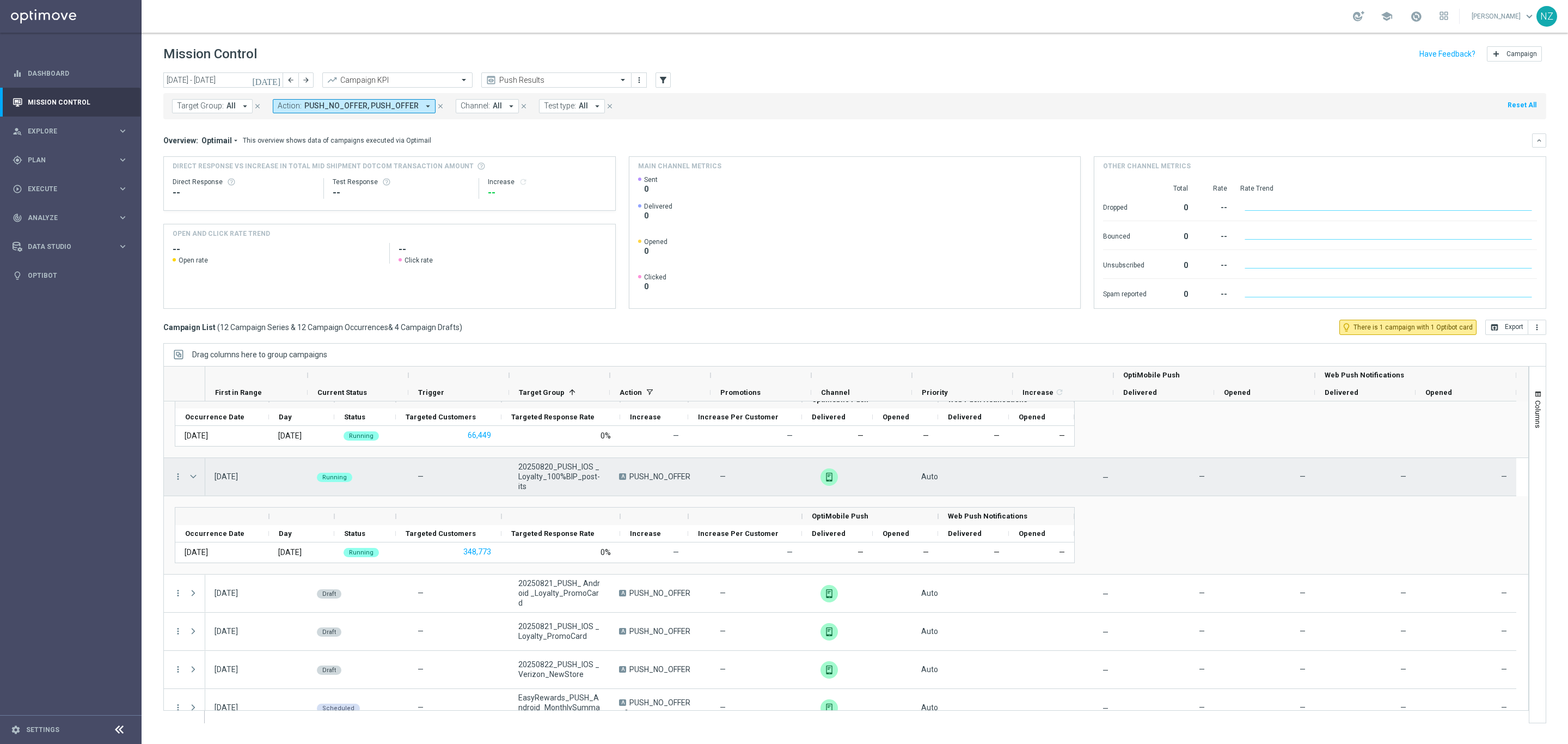
scroll to position [245, 0]
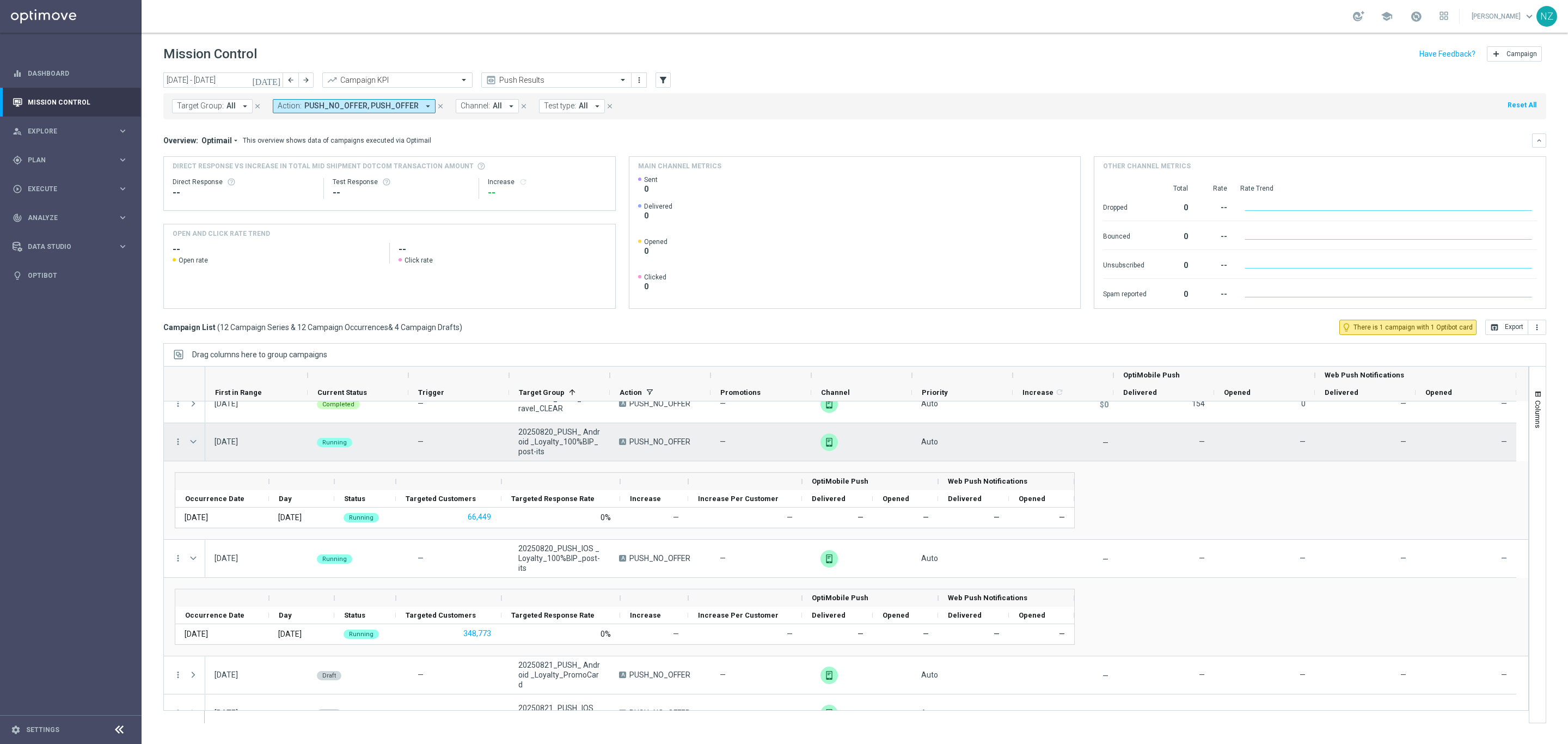
click at [193, 445] on span "Press SPACE to select this row." at bounding box center [193, 442] width 9 height 9
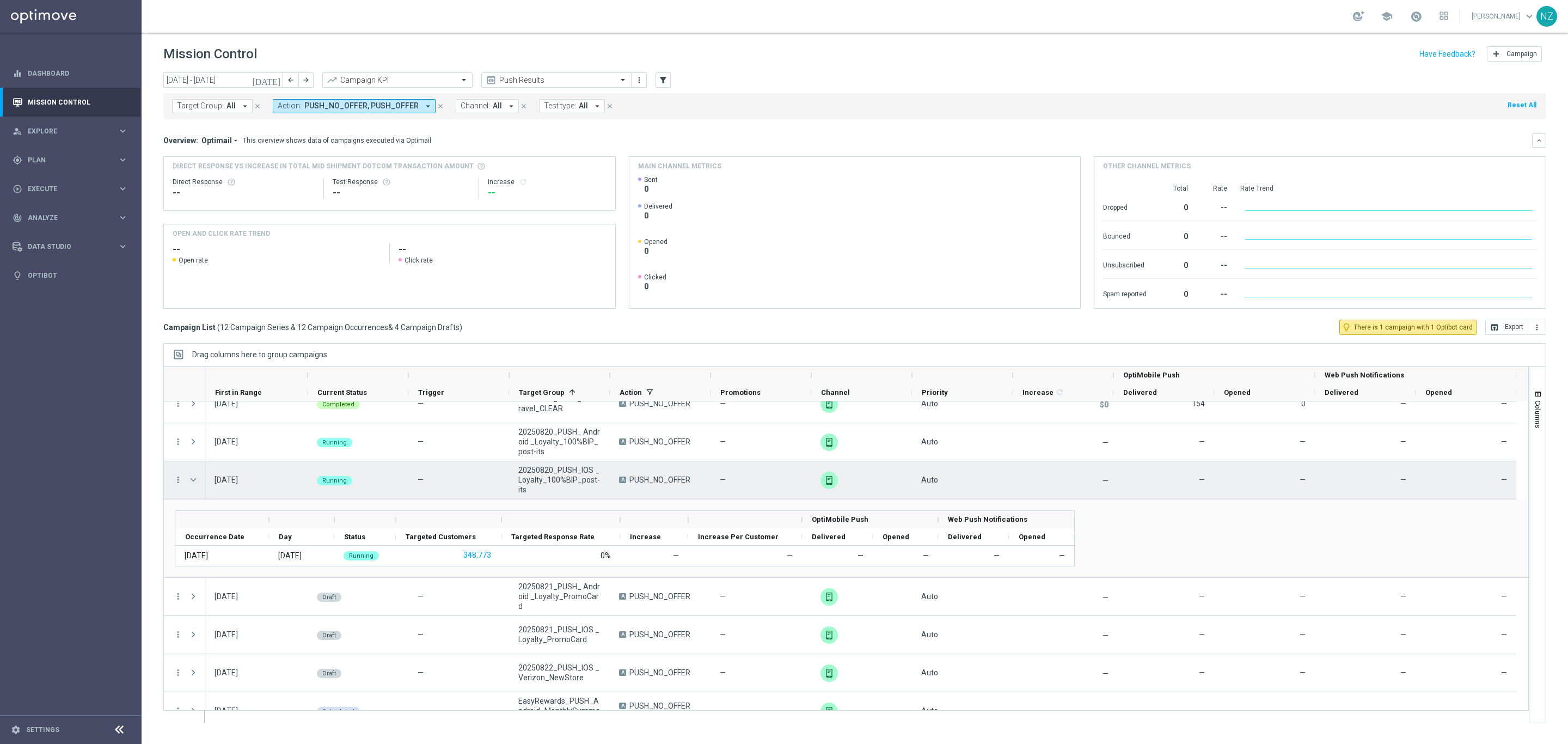
click at [190, 483] on span "Press SPACE to select this row." at bounding box center [193, 479] width 9 height 9
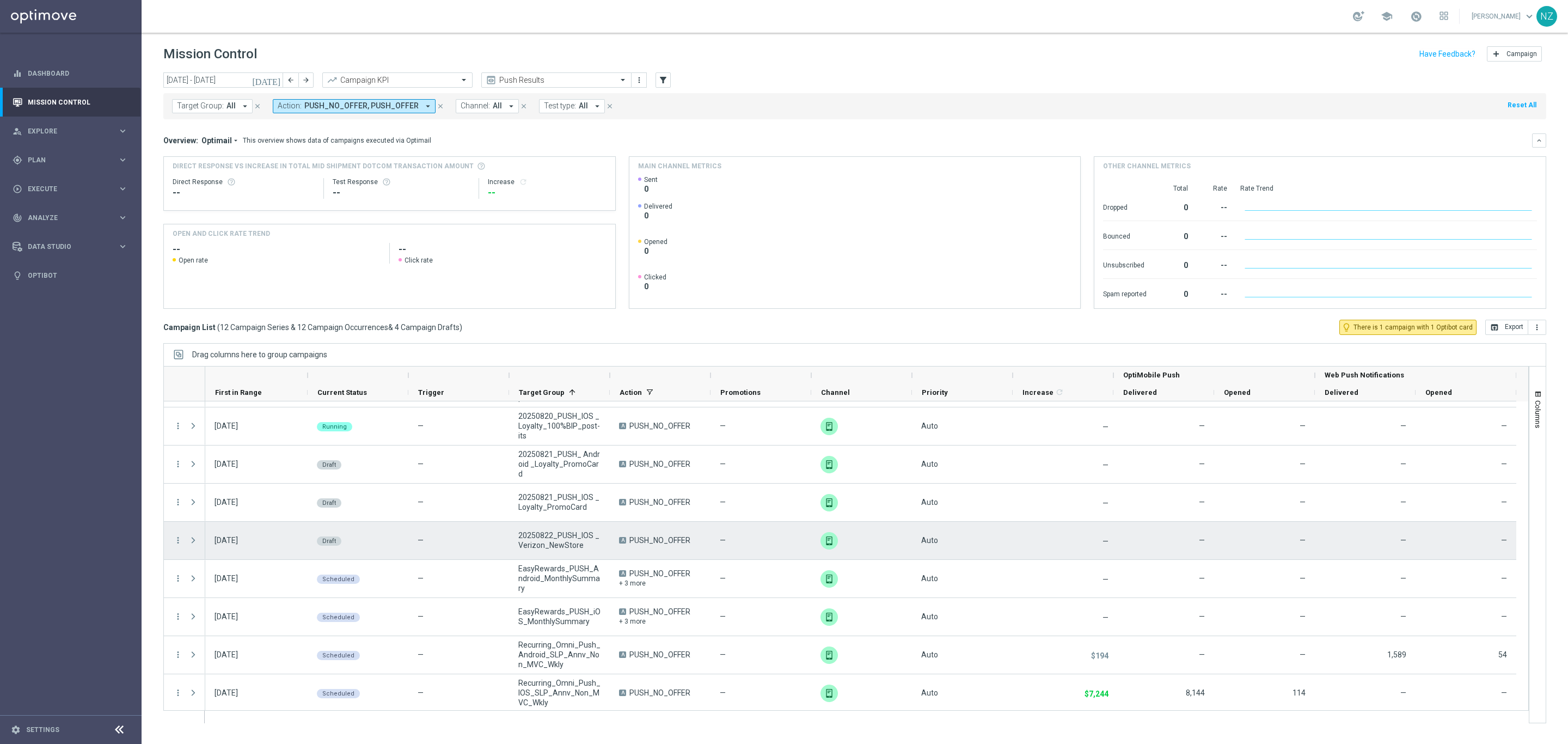
scroll to position [302, 0]
click at [196, 536] on span at bounding box center [193, 538] width 9 height 9
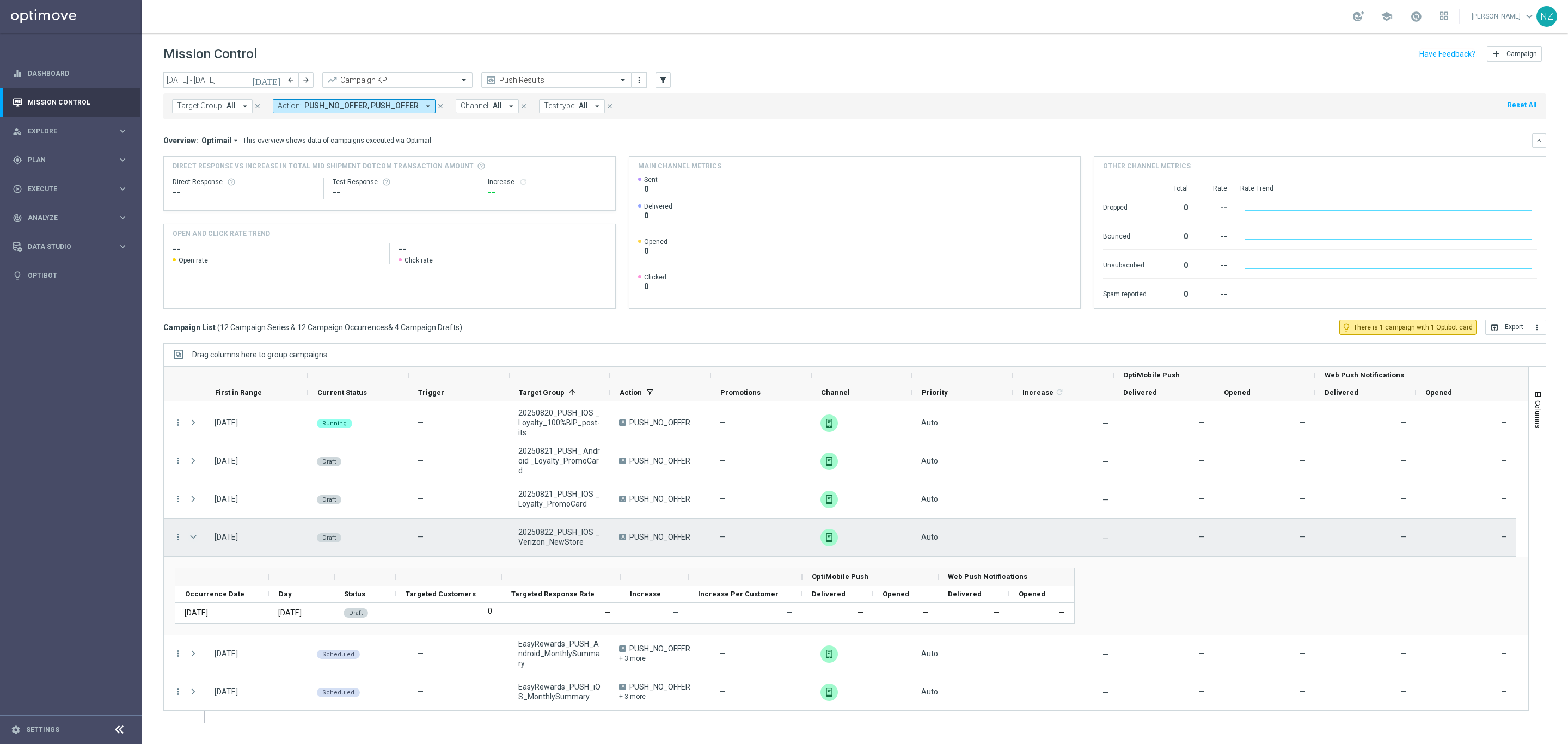
click at [196, 536] on span at bounding box center [193, 537] width 9 height 9
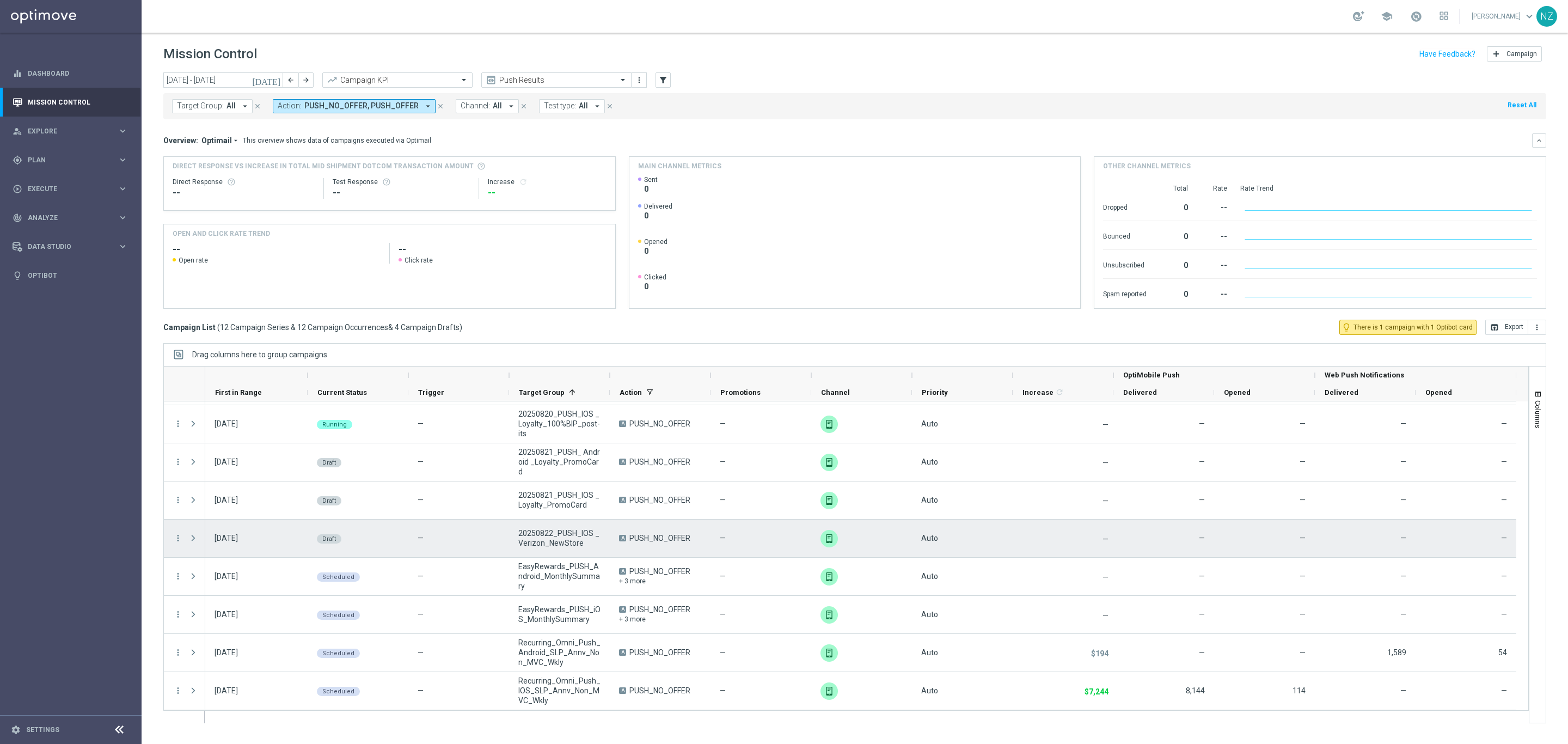
click at [172, 538] on div "more_vert" at bounding box center [173, 539] width 20 height 38
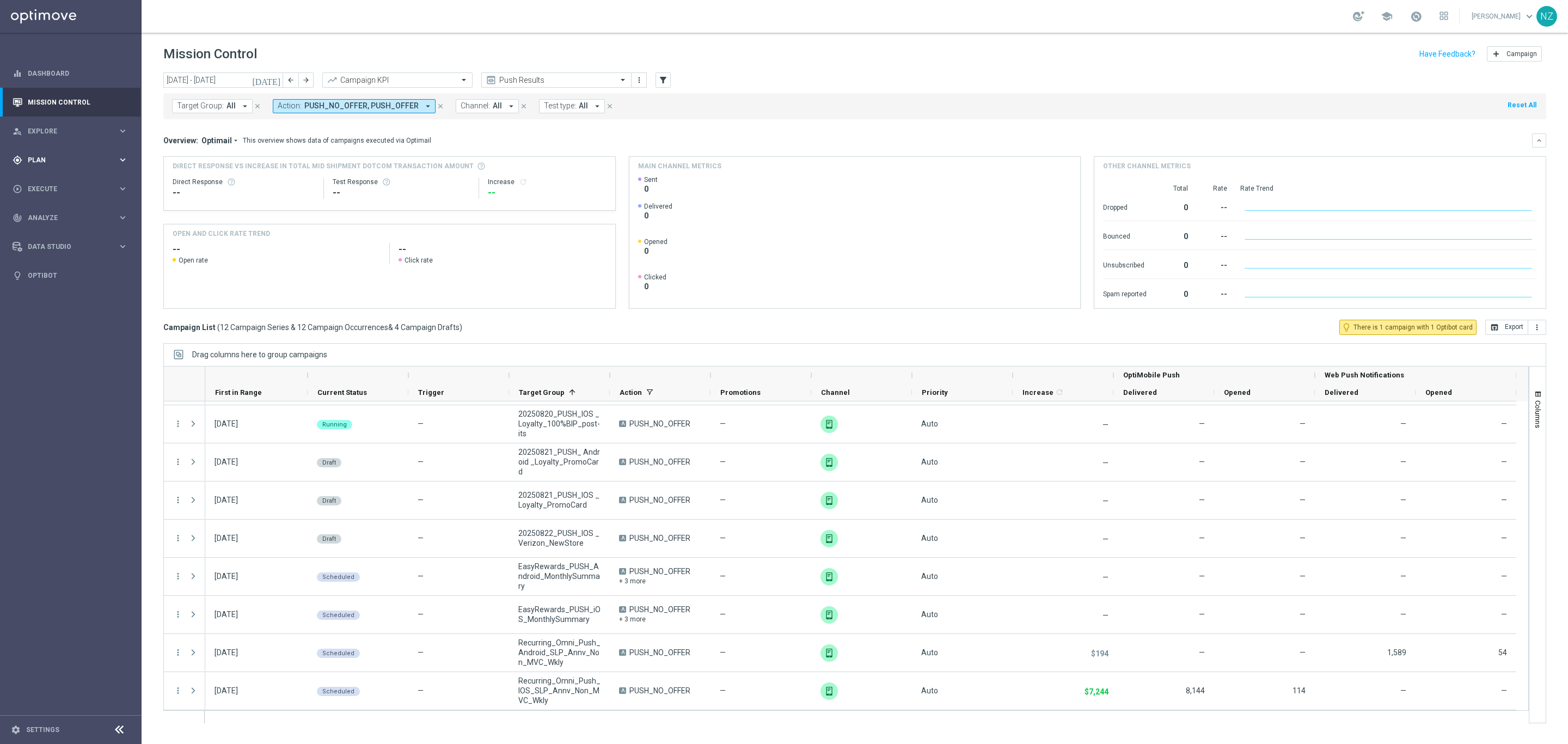
click at [64, 158] on span "Plan" at bounding box center [72, 160] width 90 height 6
click at [54, 182] on link "Target Groups" at bounding box center [71, 182] width 85 height 9
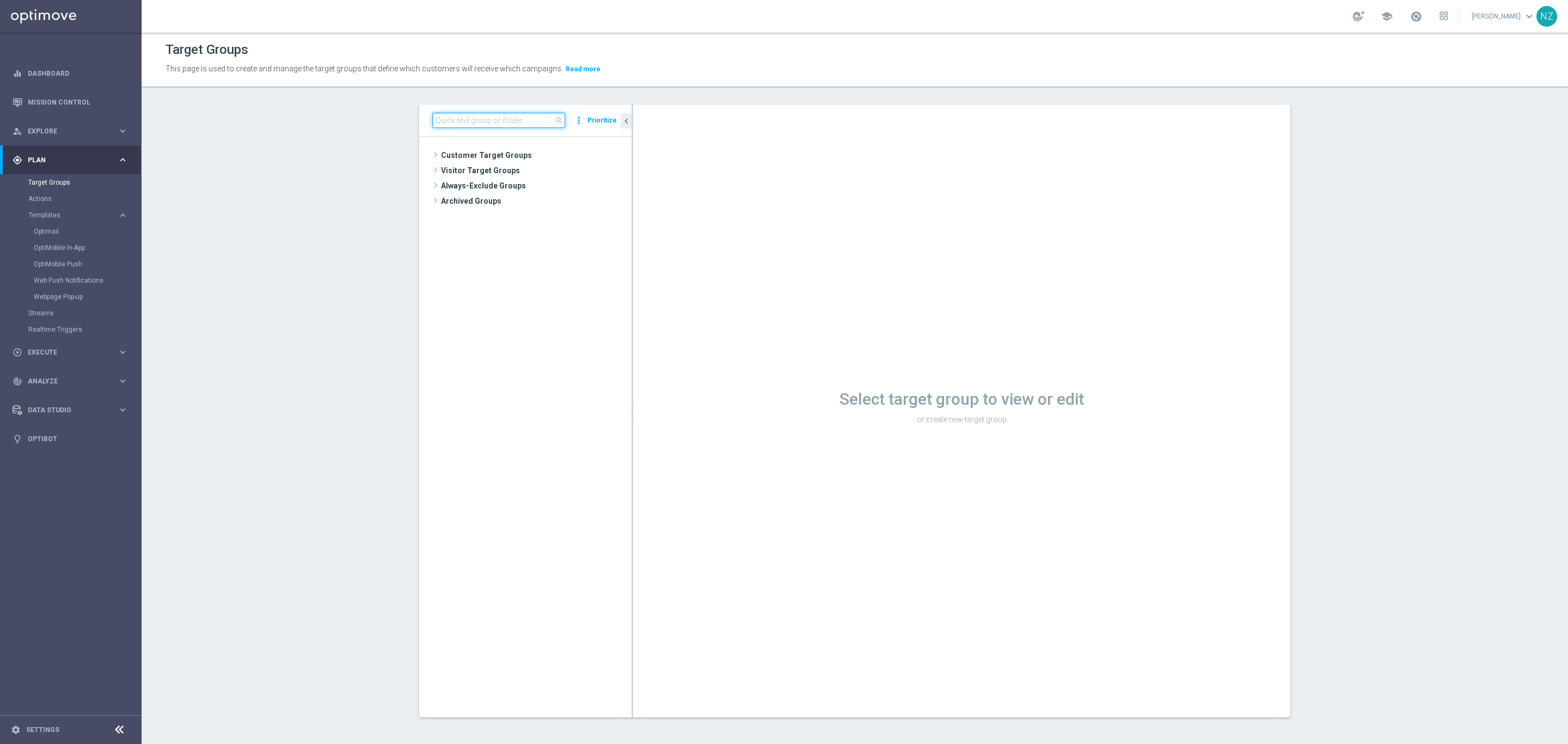
click at [472, 121] on input at bounding box center [498, 120] width 133 height 15
type input "20250822"
click at [556, 117] on span "close" at bounding box center [559, 120] width 9 height 9
click at [471, 131] on div "search more_vert Prioritize" at bounding box center [526, 120] width 213 height 32
click at [468, 118] on input at bounding box center [498, 120] width 133 height 15
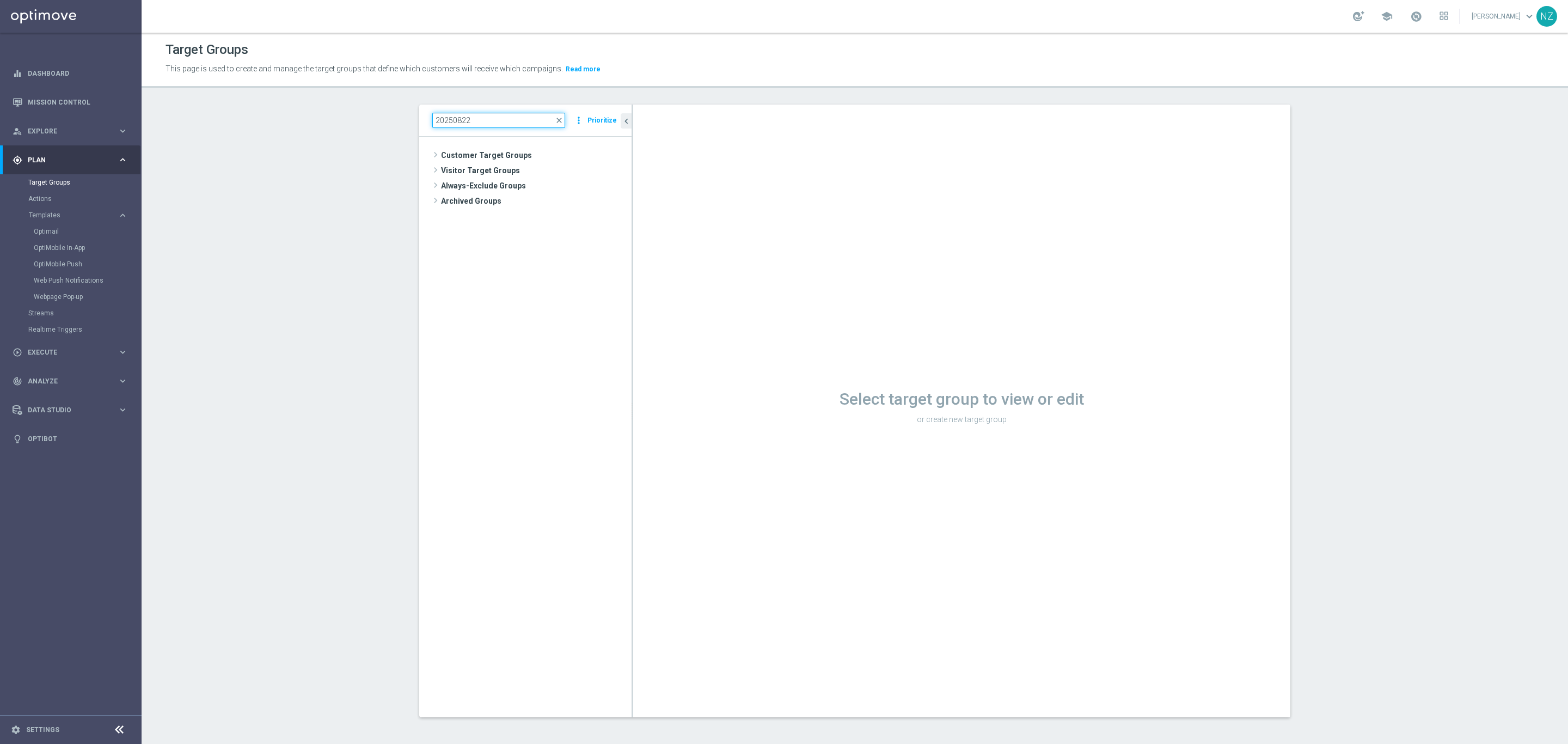
click at [497, 121] on input "20250822" at bounding box center [498, 120] width 133 height 15
click at [545, 203] on span "20250822_PUSH_IOS _Verizon_NewStore" at bounding box center [545, 202] width 122 height 9
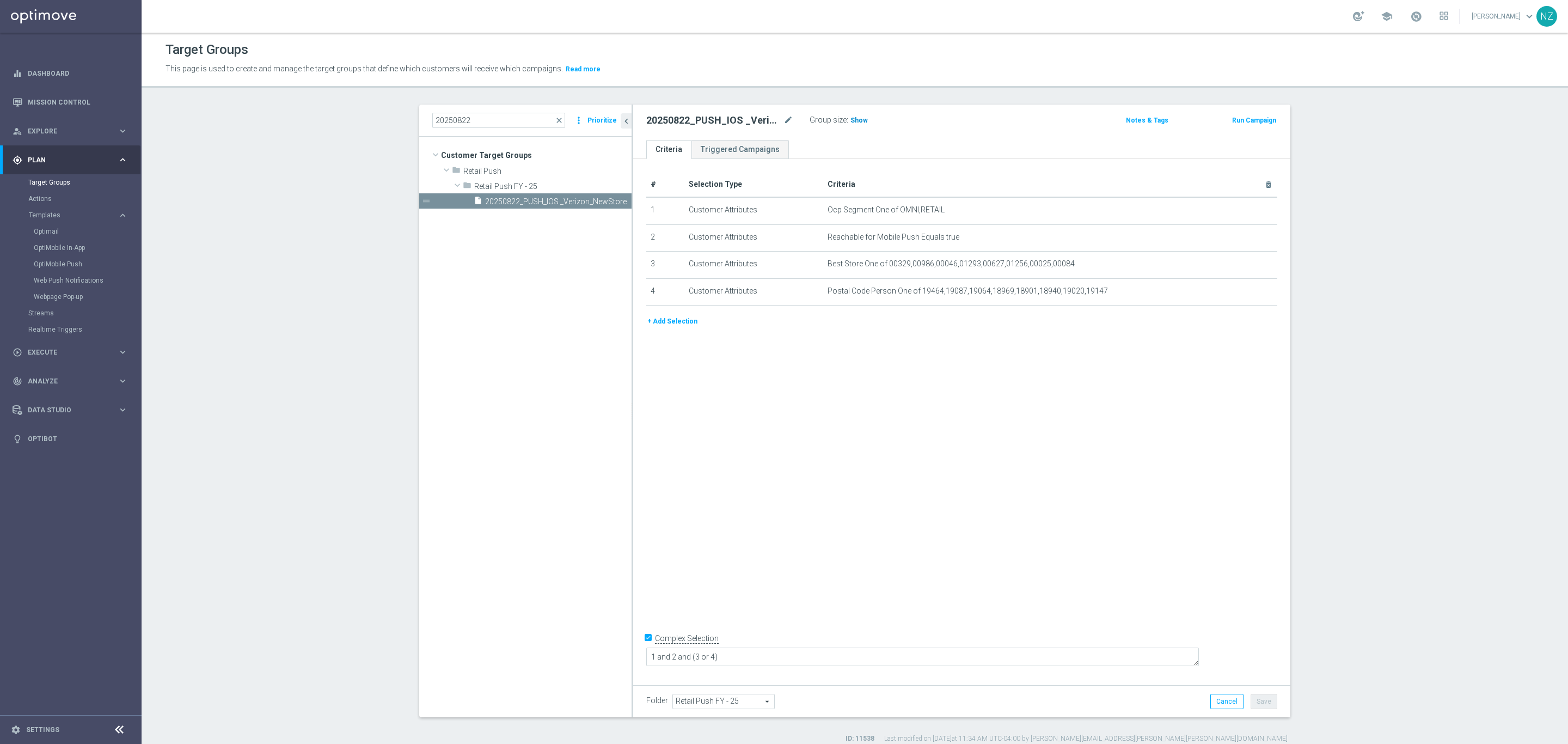
click at [856, 123] on span "Show" at bounding box center [860, 120] width 17 height 8
click at [478, 112] on div "20250822 close more_vert Prioritize" at bounding box center [526, 120] width 213 height 32
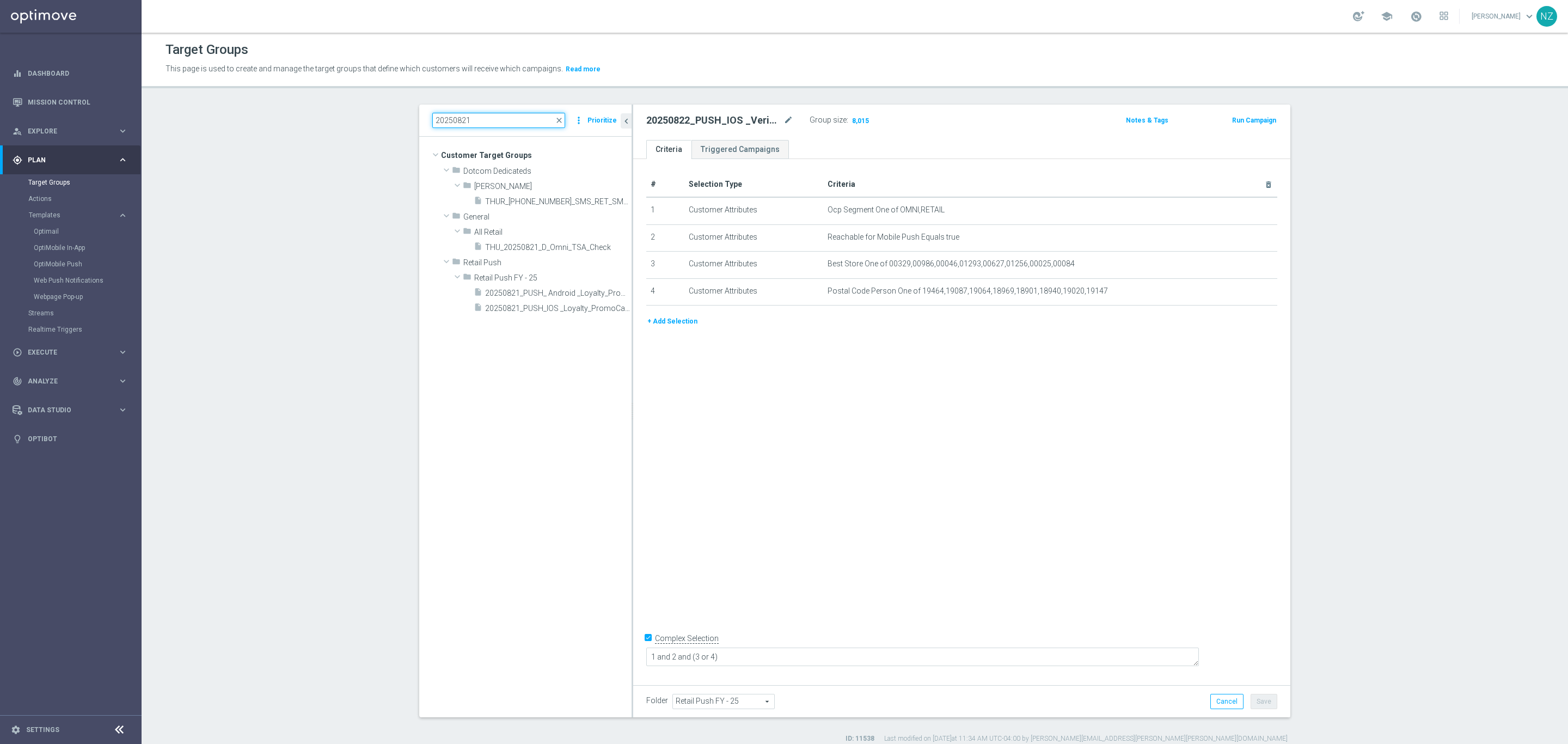
click at [492, 121] on input "20250821" at bounding box center [498, 120] width 133 height 15
type input "20250825"
click at [542, 246] on span "20250825_PUSH_ Android _OfficeSupplies_BTS" at bounding box center [545, 248] width 122 height 9
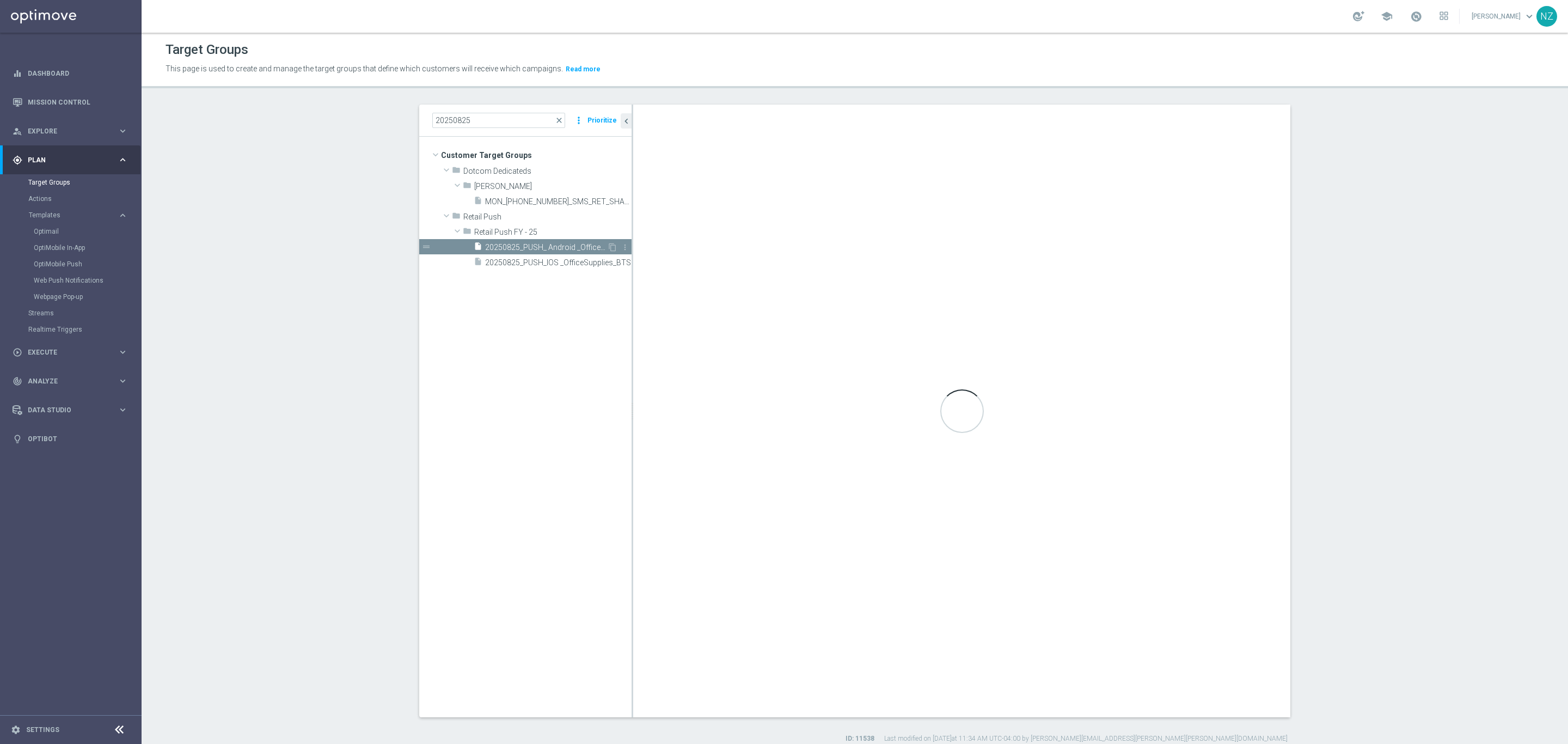
checkbox input "false"
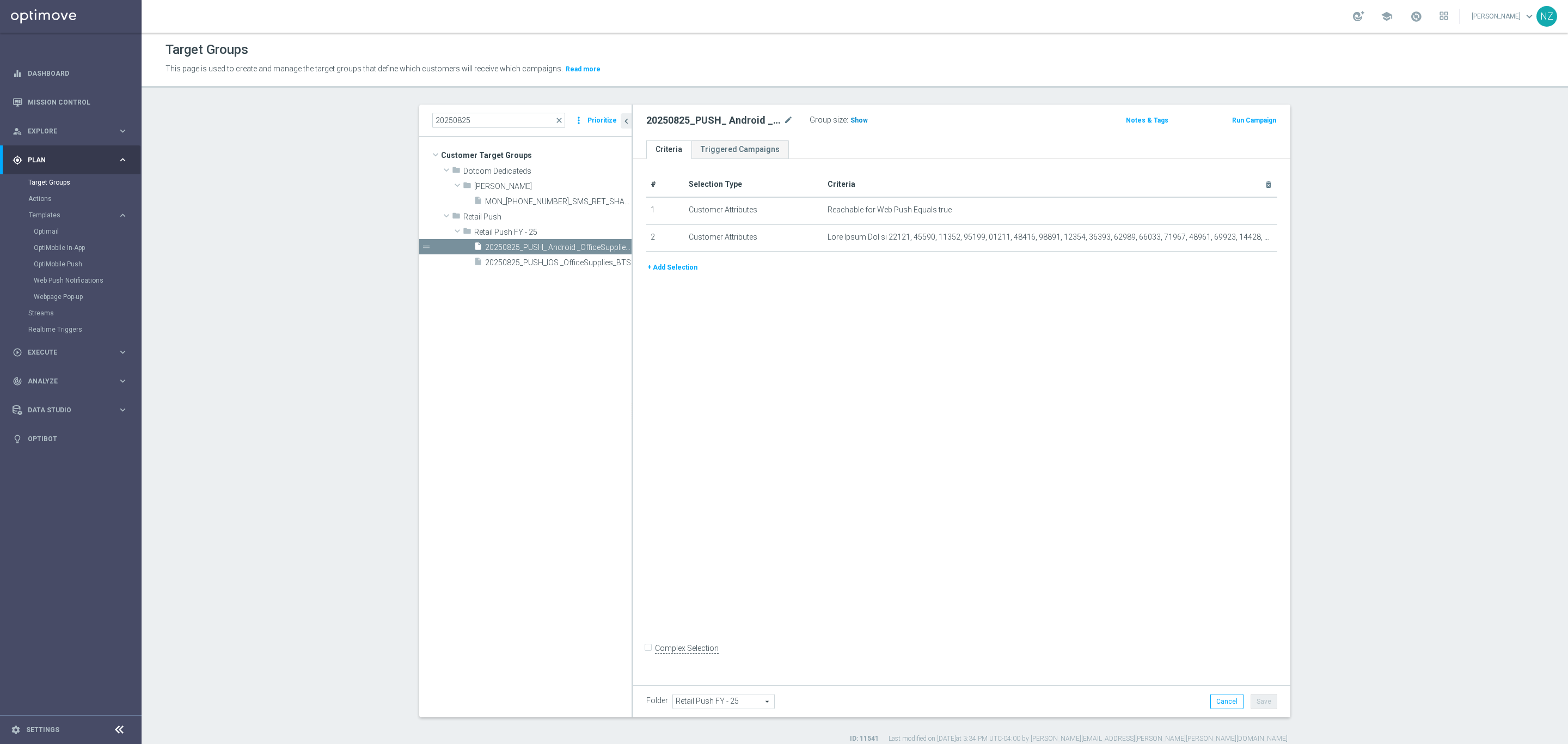
click at [851, 118] on span "Show" at bounding box center [860, 120] width 17 height 8
drag, startPoint x: 567, startPoint y: 263, endPoint x: 613, endPoint y: 254, distance: 46.9
click at [567, 263] on span "20250825_PUSH_IOS _OfficeSupplies_BTS" at bounding box center [558, 263] width 146 height 9
click at [851, 120] on span "Show" at bounding box center [860, 120] width 17 height 8
click at [496, 123] on input "20250825" at bounding box center [498, 120] width 133 height 15
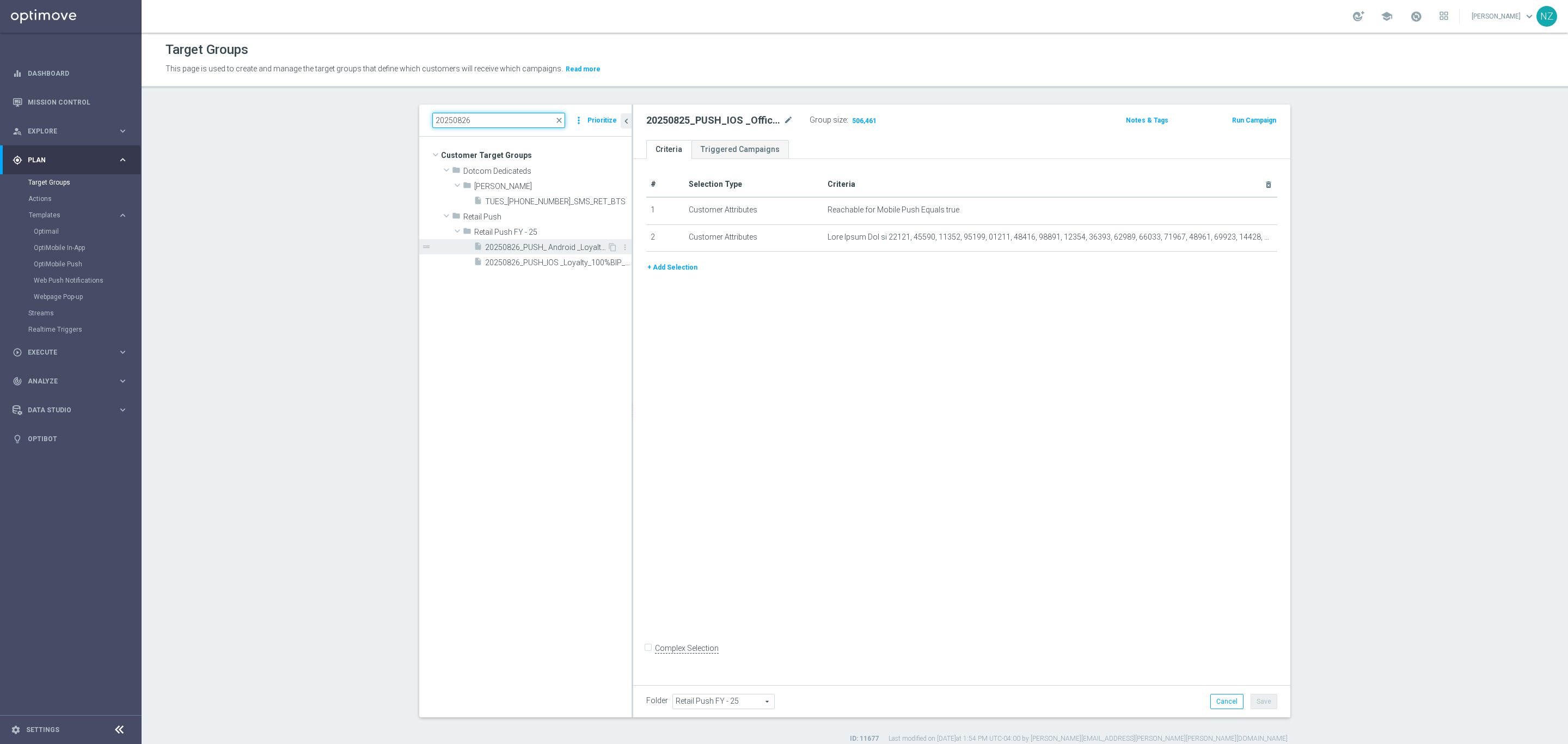
type input "20250826"
click at [553, 246] on span "20250826_PUSH_ Android _Loyalty_100%BIP_Sharpie" at bounding box center [545, 248] width 122 height 9
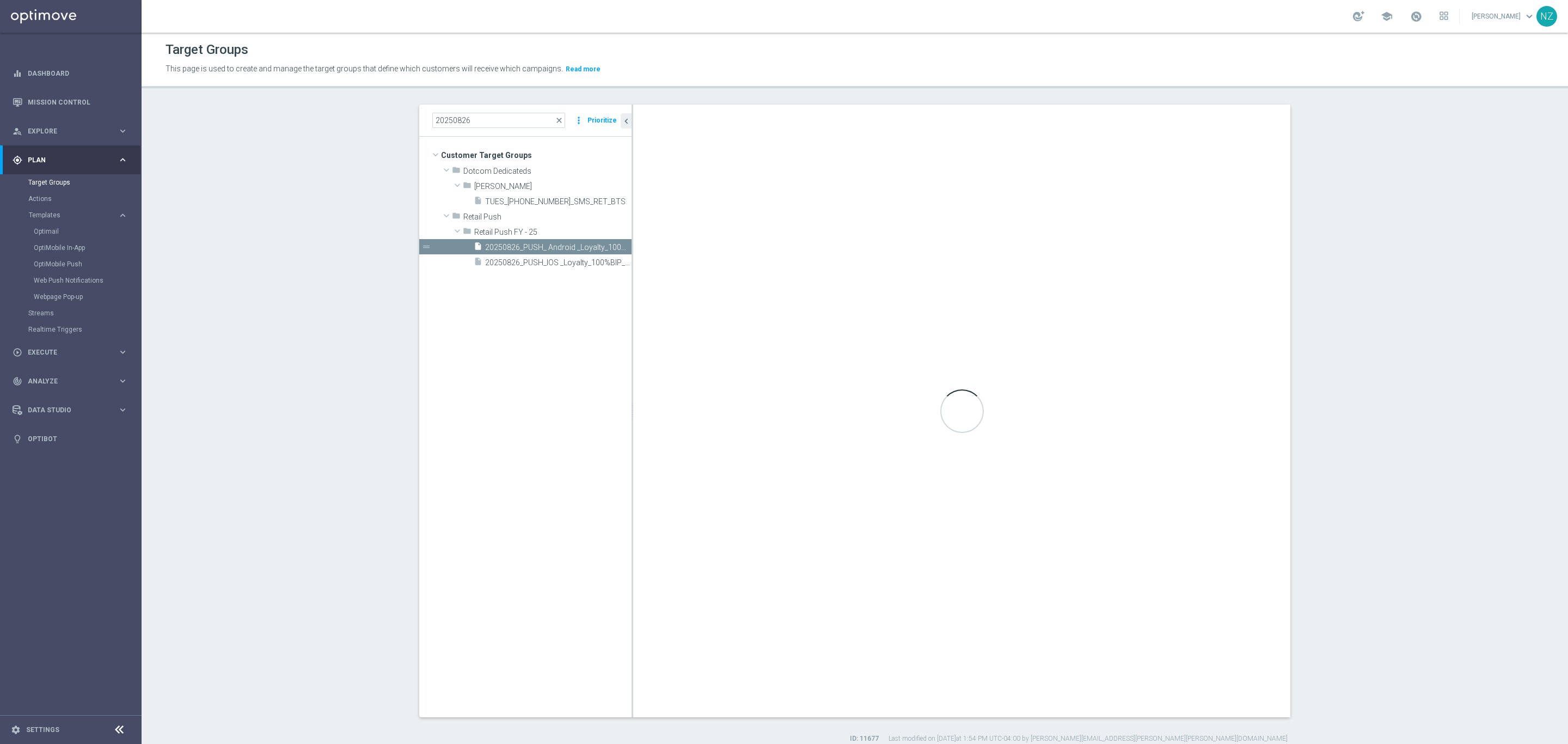
checkbox input "true"
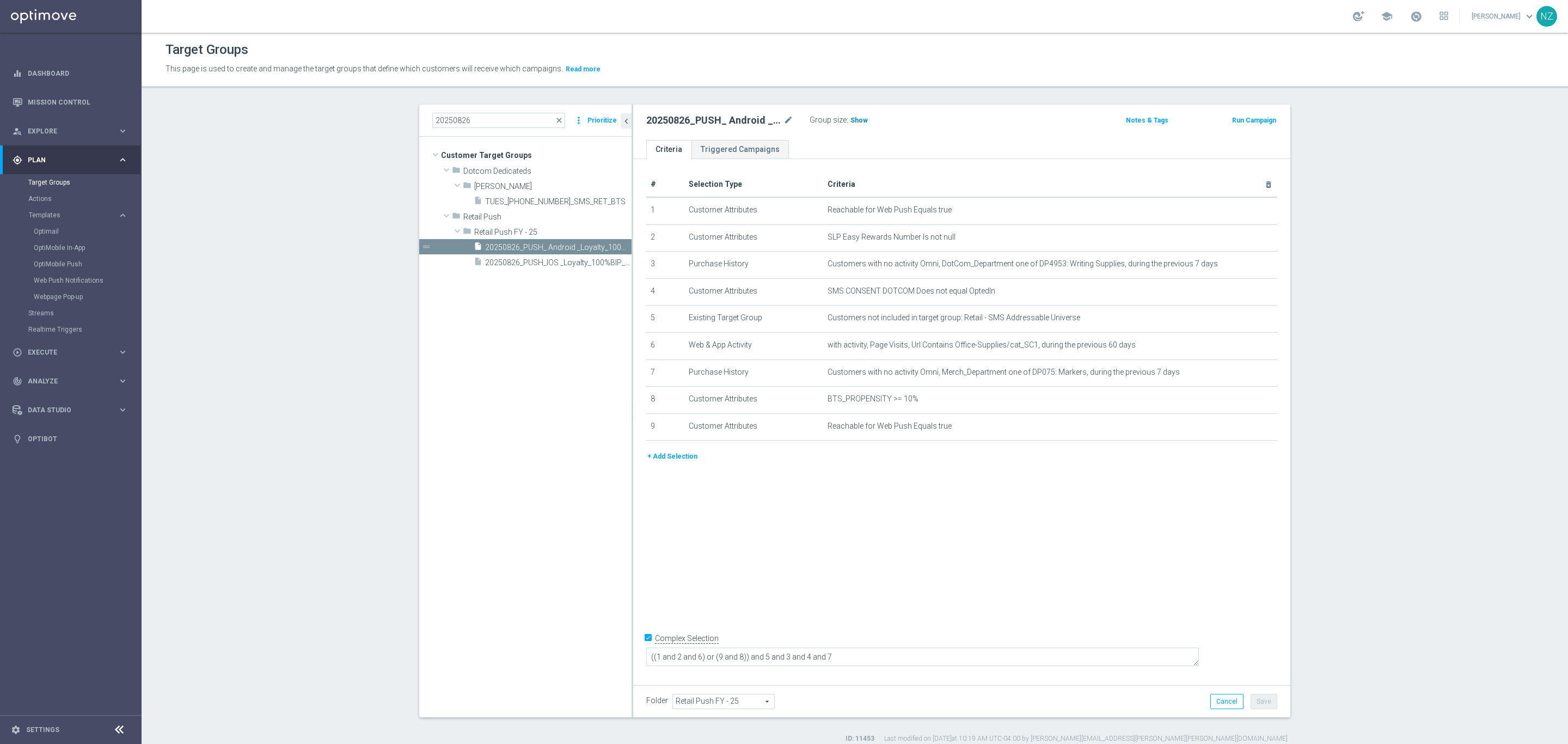
click at [852, 121] on span "Show" at bounding box center [860, 120] width 17 height 8
click at [549, 260] on span "20250826_PUSH_IOS _Loyalty_100%BIP_Sharpie" at bounding box center [545, 263] width 122 height 9
click at [853, 123] on span "Show" at bounding box center [860, 120] width 17 height 8
click at [379, 396] on section "20250826 close more_vert Prioritize Customer Target Groups library_add create_n…" at bounding box center [855, 424] width 1427 height 639
drag, startPoint x: 268, startPoint y: 229, endPoint x: 572, endPoint y: 128, distance: 320.3
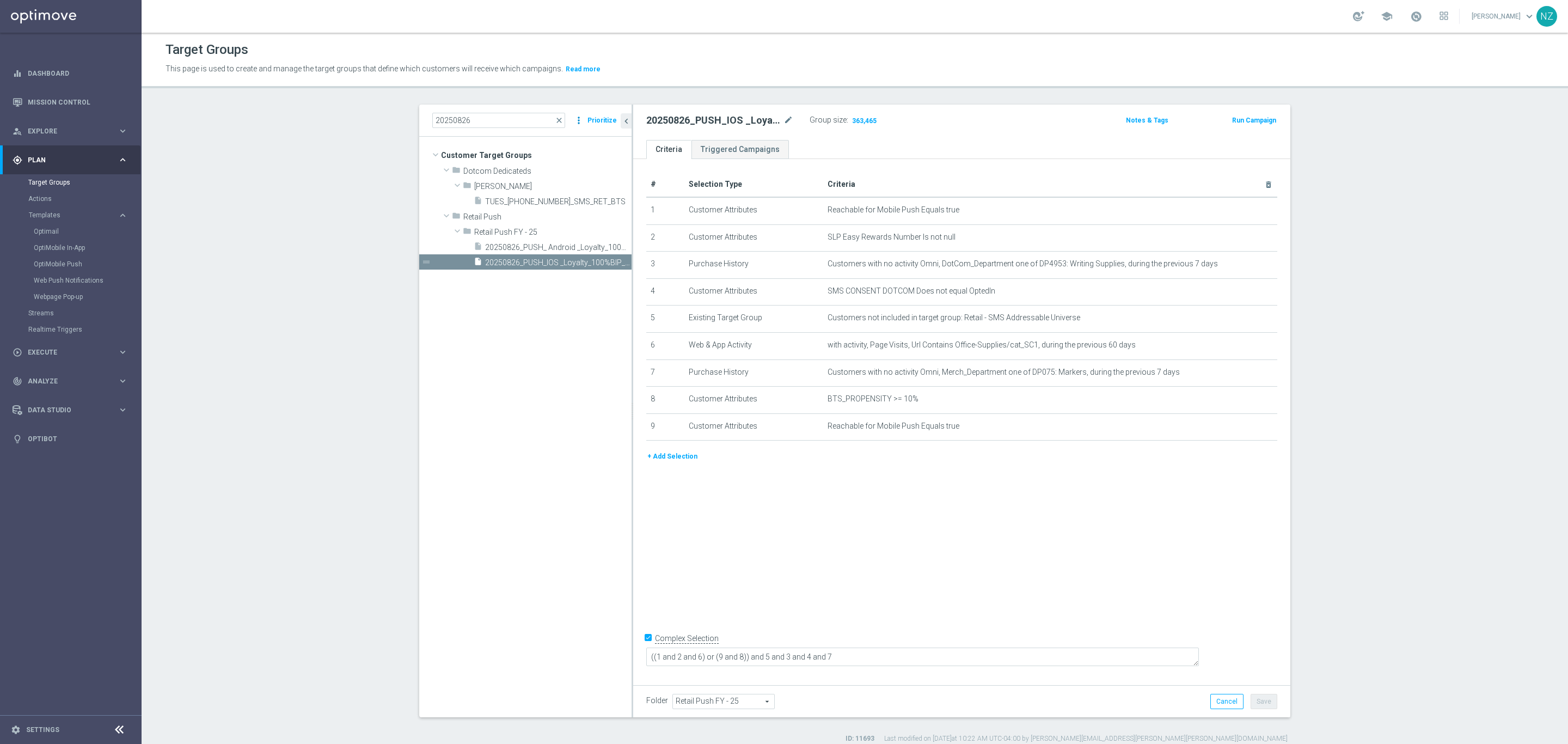
click at [270, 227] on section "20250826 close more_vert Prioritize Customer Target Groups library_add create_n…" at bounding box center [855, 424] width 1427 height 639
click at [555, 116] on span "close" at bounding box center [559, 120] width 9 height 9
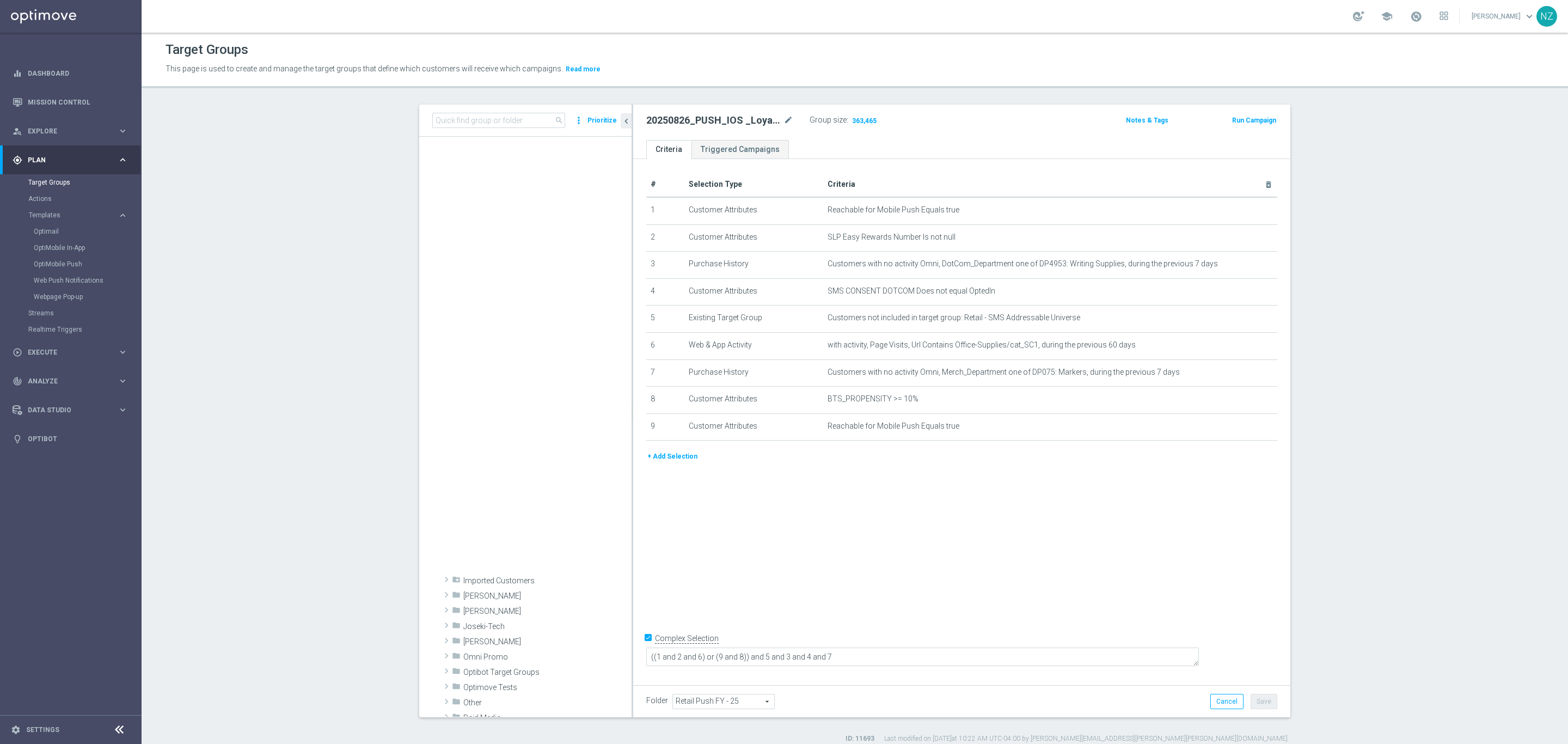
scroll to position [5023, 0]
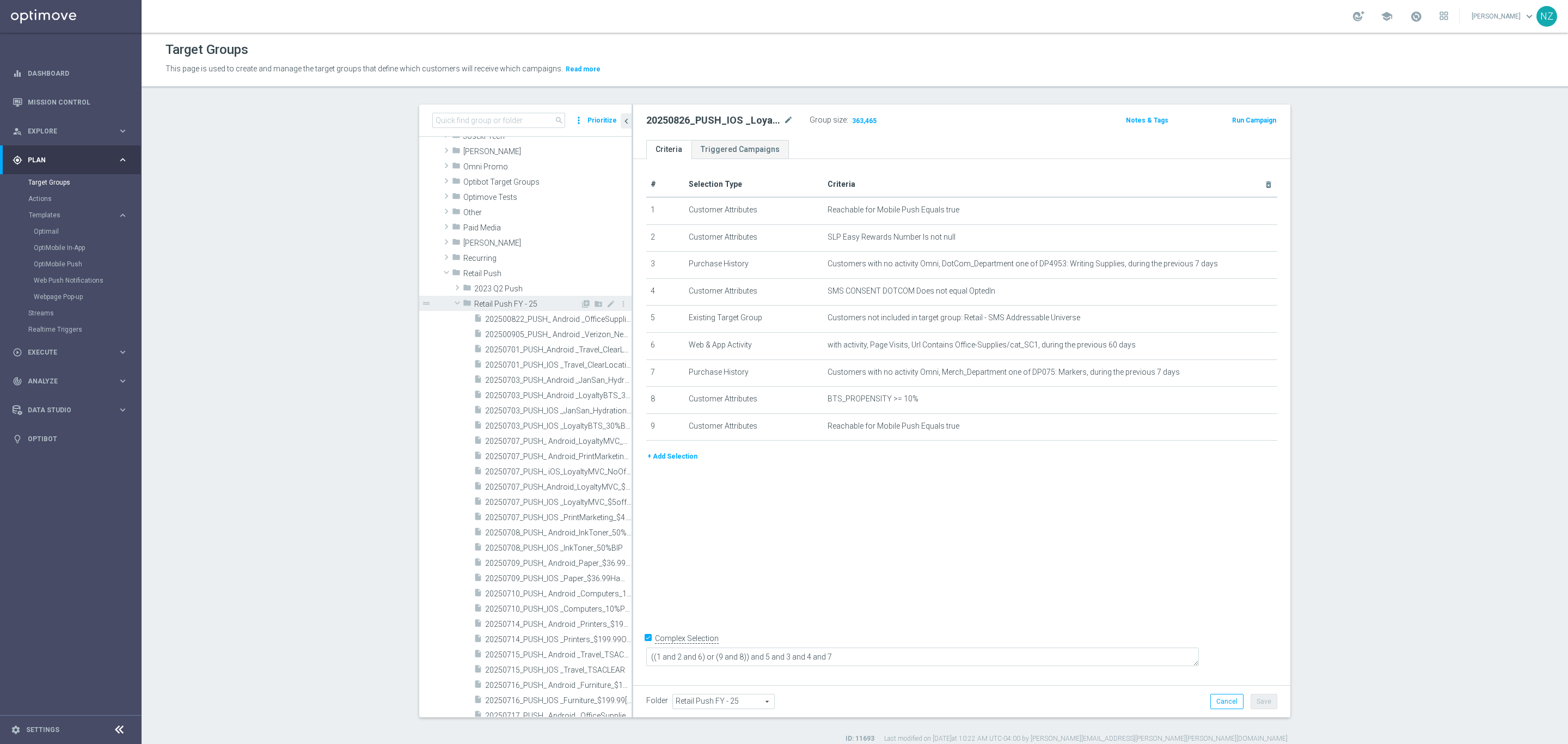
click at [452, 305] on span at bounding box center [457, 303] width 13 height 11
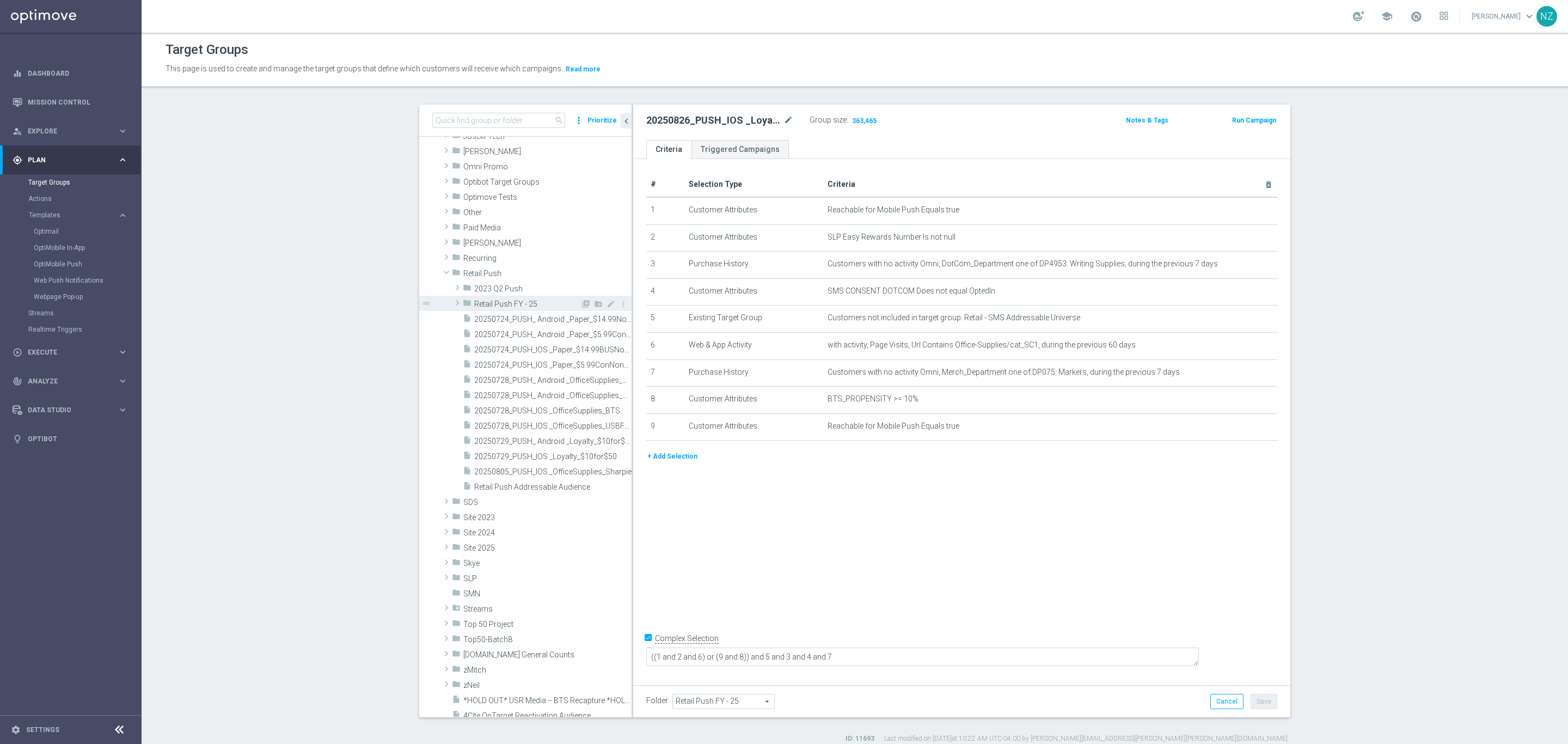
click at [452, 305] on span at bounding box center [457, 302] width 11 height 13
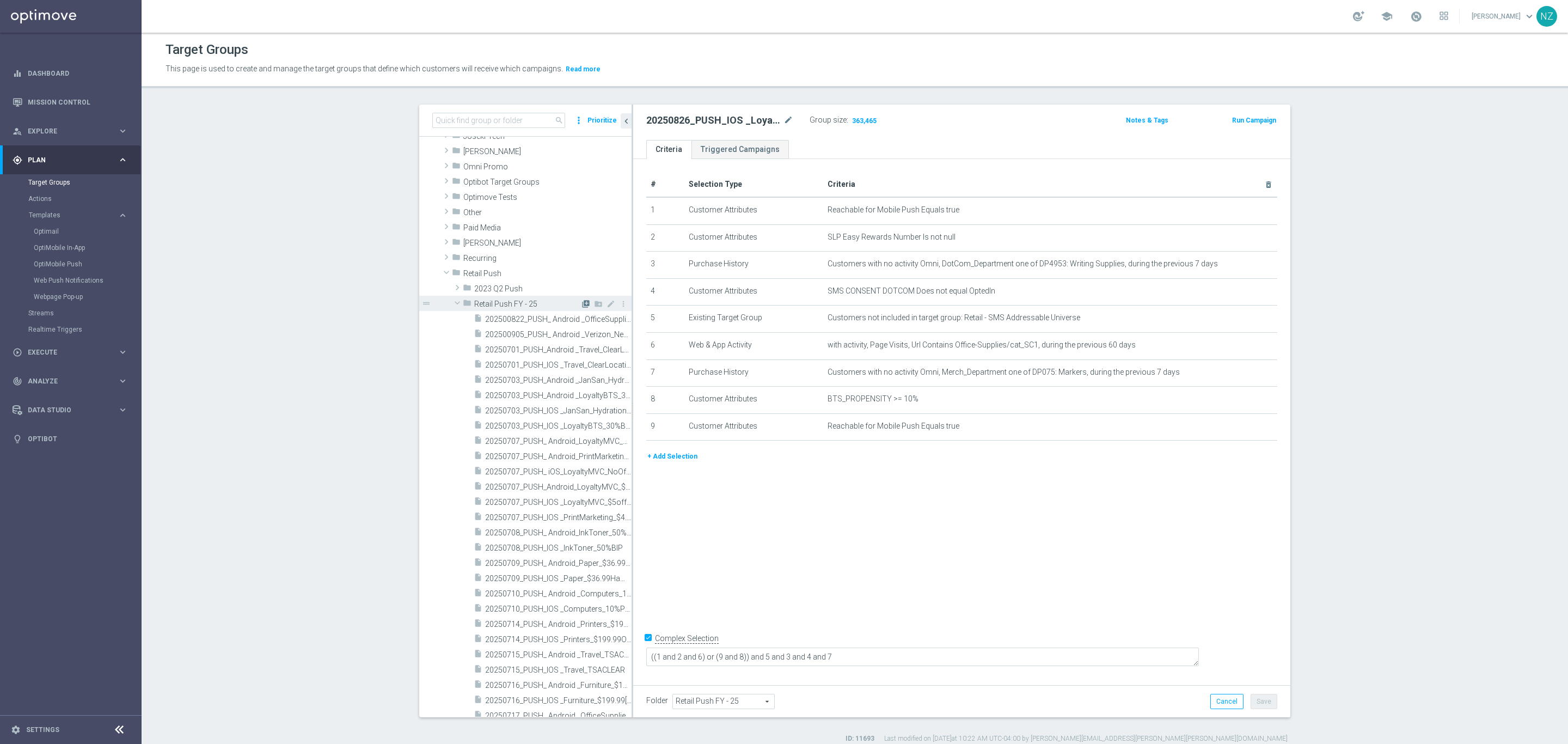
click at [582, 305] on icon "library_add" at bounding box center [586, 303] width 9 height 9
checkbox input "false"
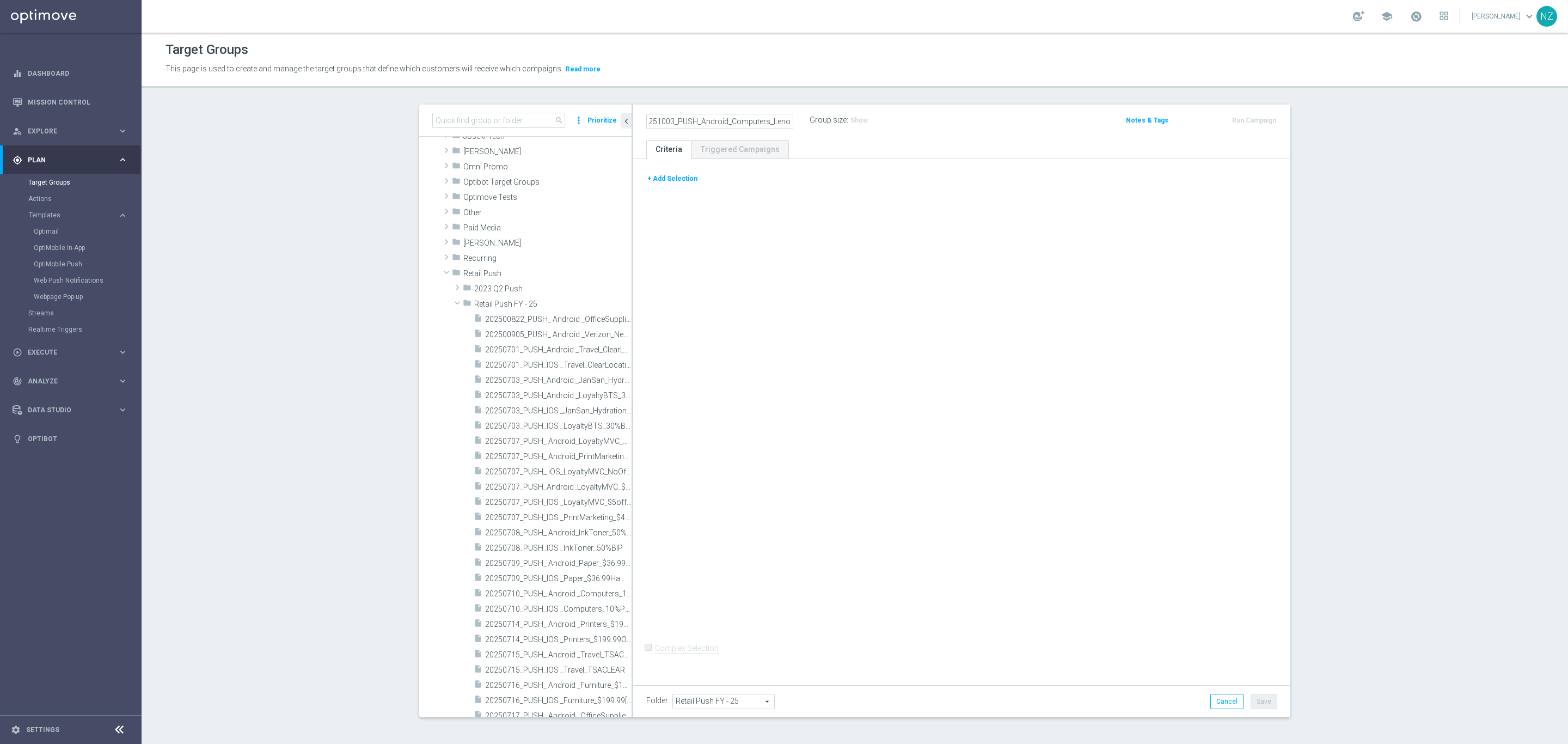
scroll to position [0, 13]
type input "20251003_PUSH_Android_Computers_Lenovo"
click at [817, 137] on div "20251003_PUSH_Android_Computers_Lenovo Group size : Show Notes & Tags Run Campa…" at bounding box center [962, 122] width 657 height 35
click at [662, 183] on button "+ Add Selection" at bounding box center [672, 178] width 52 height 12
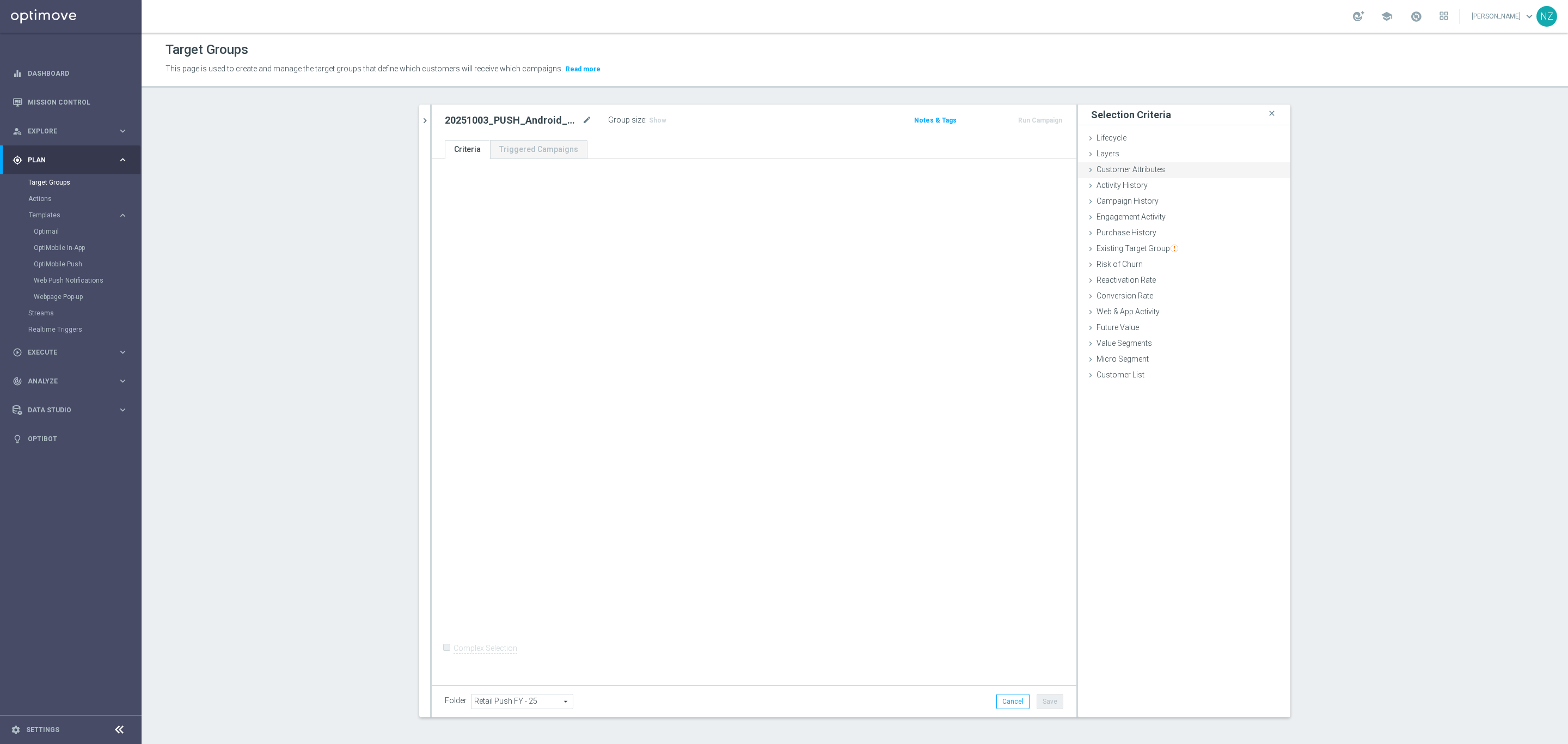
click at [1141, 175] on div "Customer Attributes done" at bounding box center [1185, 170] width 213 height 17
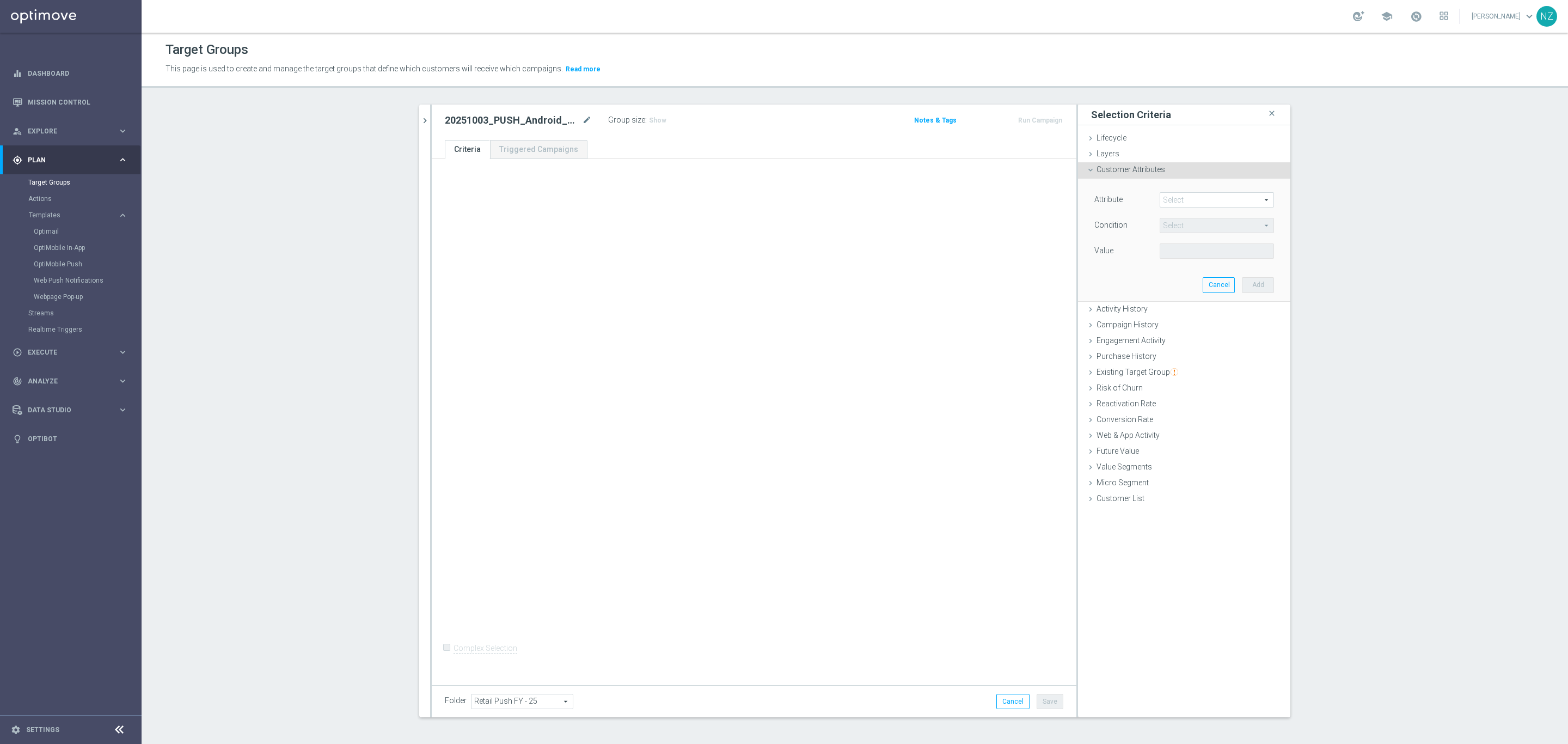
click at [1179, 200] on span at bounding box center [1217, 200] width 113 height 14
click at [1183, 197] on input "search" at bounding box center [1217, 199] width 114 height 15
type input "push"
click at [1209, 232] on span "Reachable for Web Push" at bounding box center [1212, 230] width 94 height 9
type input "Reachable for Web Push"
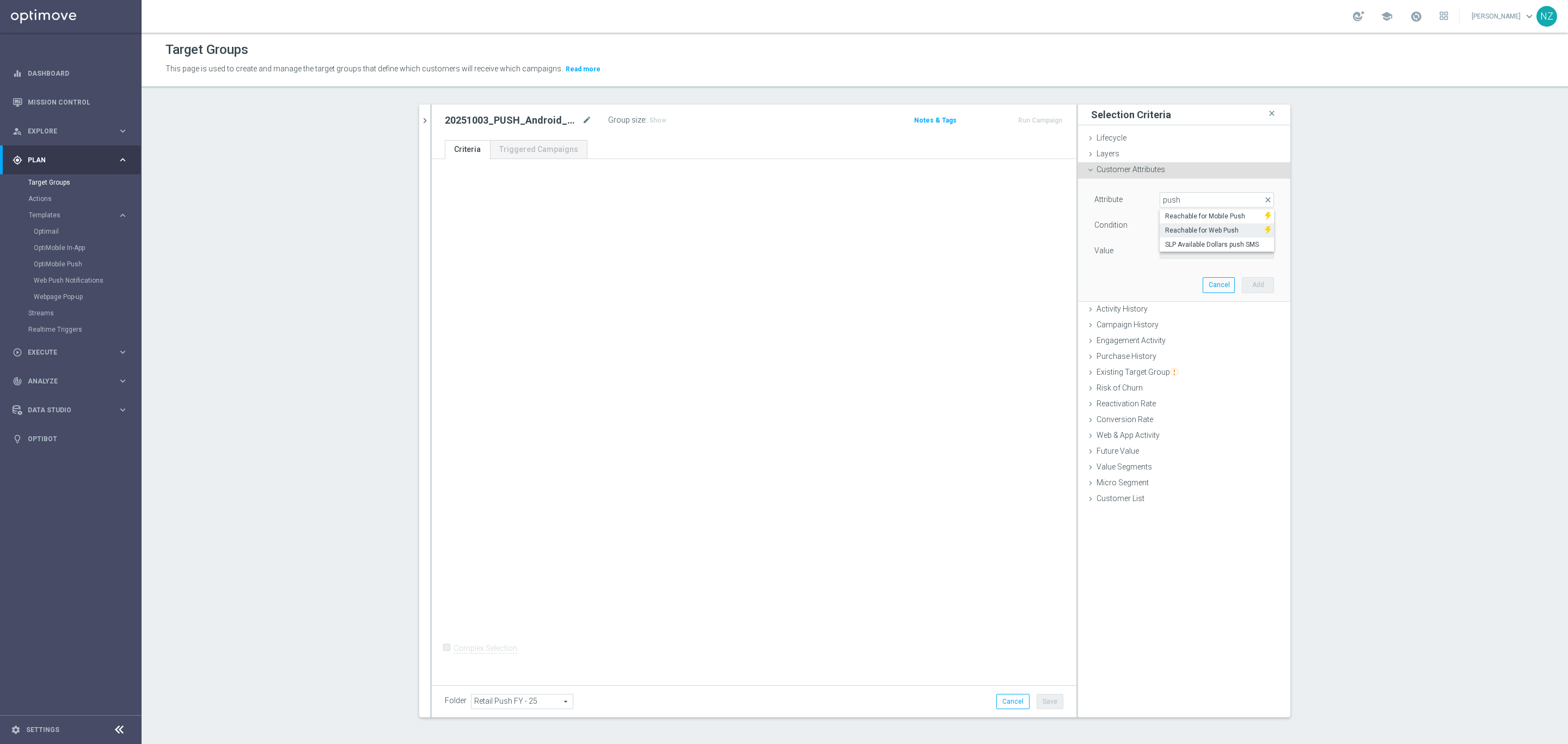
type input "Equals"
click at [1192, 254] on span at bounding box center [1217, 251] width 113 height 14
click at [1182, 278] on span "true" at bounding box center [1216, 281] width 103 height 9
type input "true"
click at [1255, 284] on button "Add" at bounding box center [1258, 284] width 32 height 15
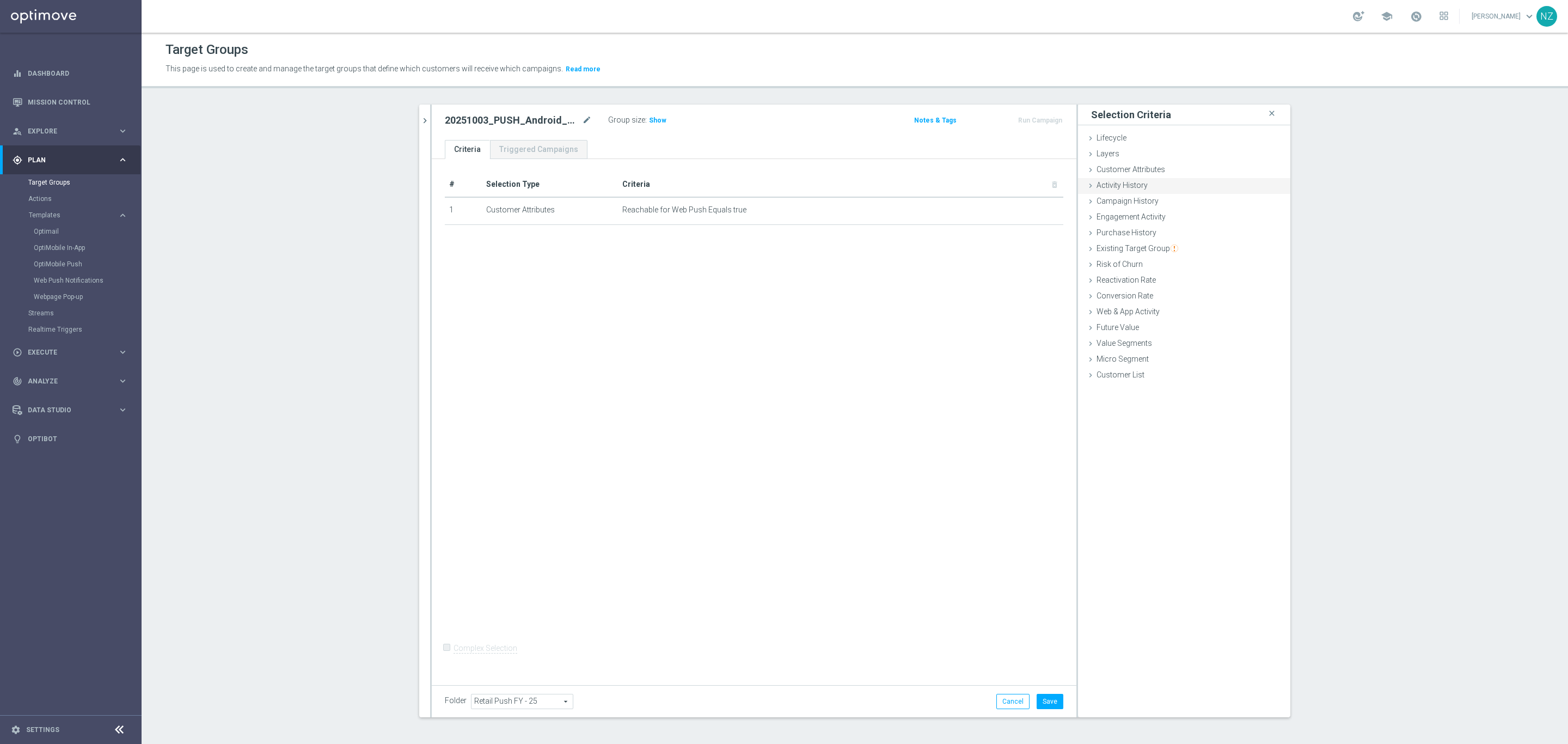
click at [1142, 185] on div "Activity History done" at bounding box center [1185, 186] width 213 height 17
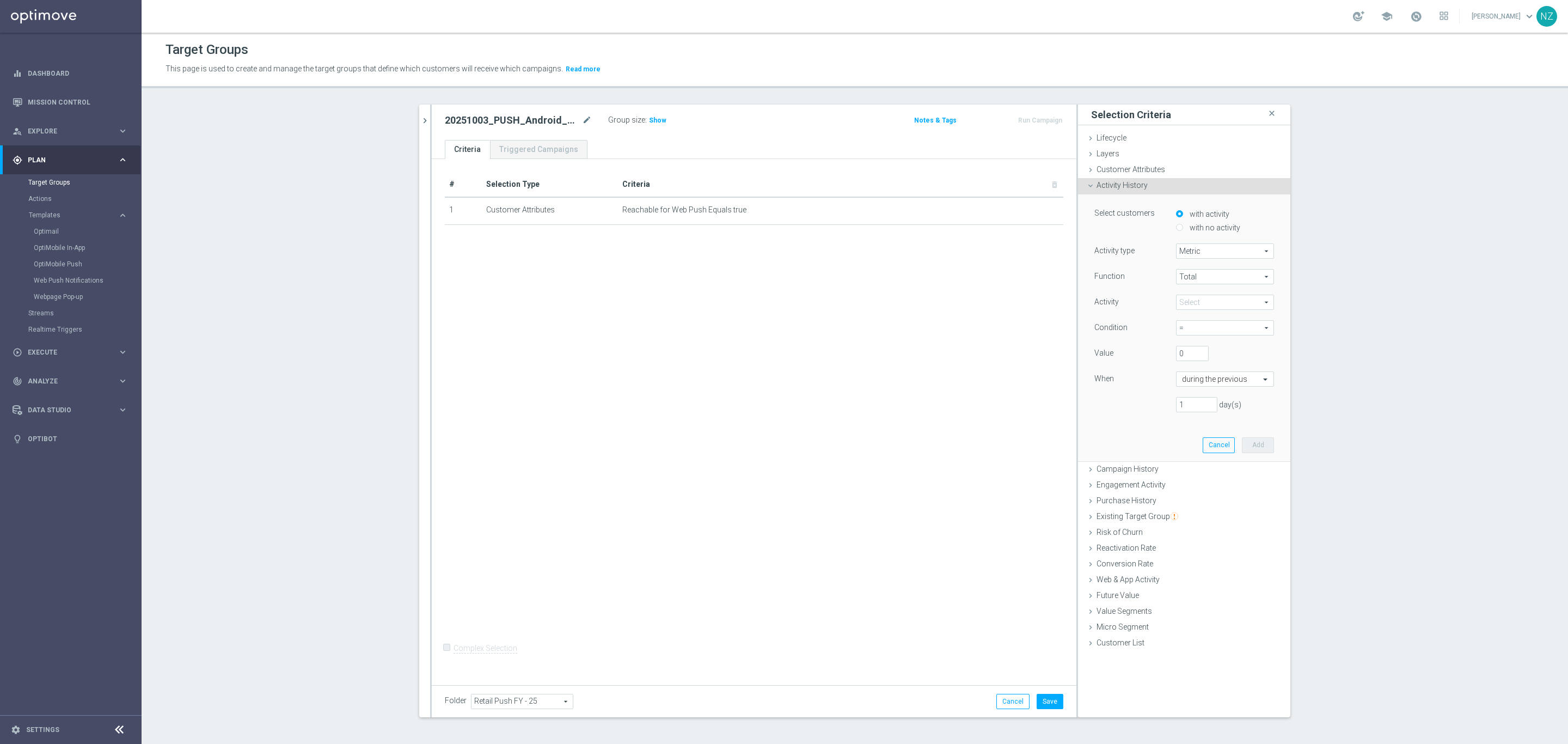
click at [1201, 247] on span "Metric" at bounding box center [1225, 251] width 97 height 14
click at [1201, 250] on span "Metric" at bounding box center [1225, 251] width 97 height 14
click at [1137, 579] on span "Web & App Activity" at bounding box center [1128, 579] width 63 height 9
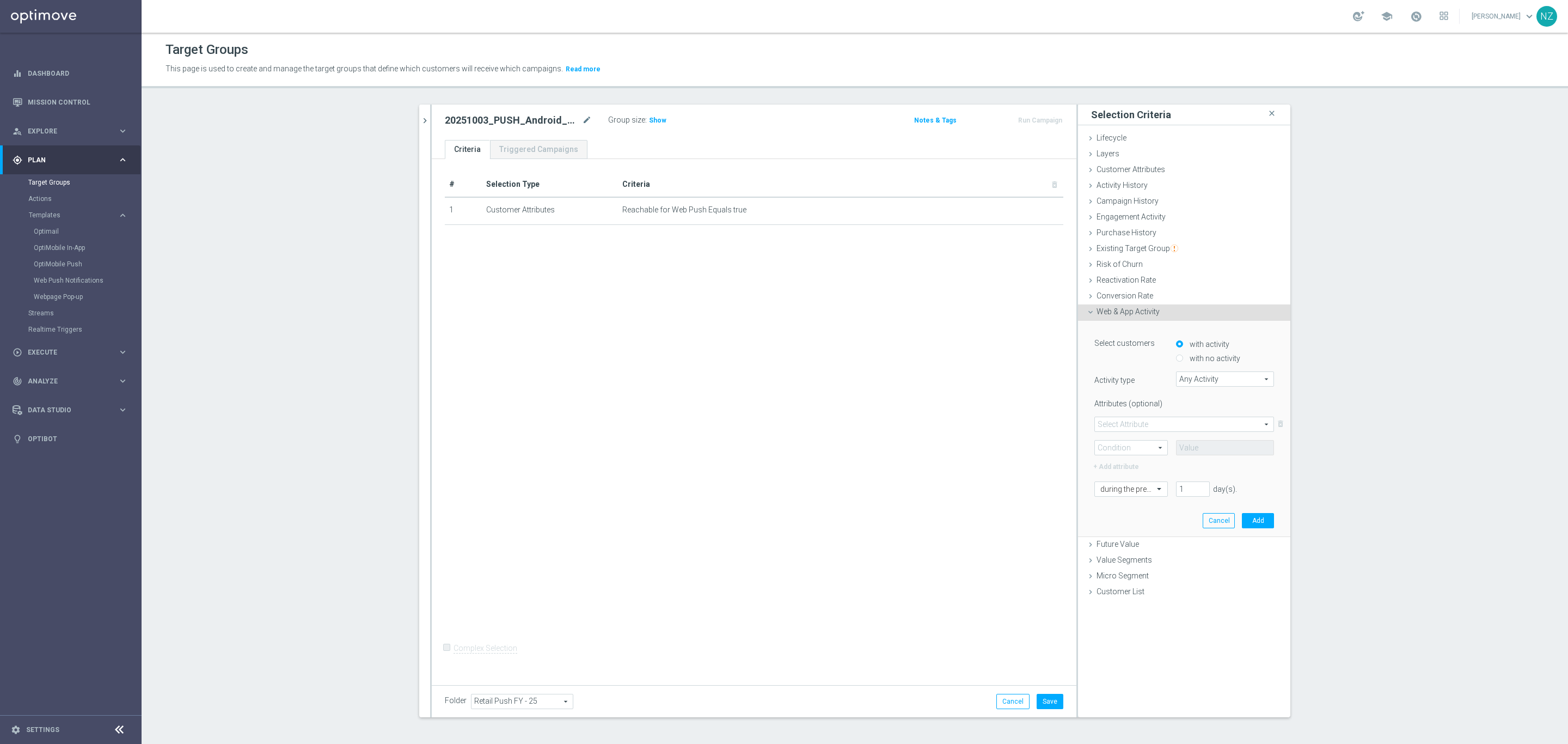
click at [1197, 378] on span "Any Activity" at bounding box center [1225, 379] width 97 height 14
click at [1196, 412] on span "Page Visits" at bounding box center [1225, 409] width 87 height 9
type input "Page Visits"
click at [1152, 417] on span at bounding box center [1184, 424] width 179 height 14
click at [1126, 485] on span "Url" at bounding box center [1184, 482] width 168 height 9
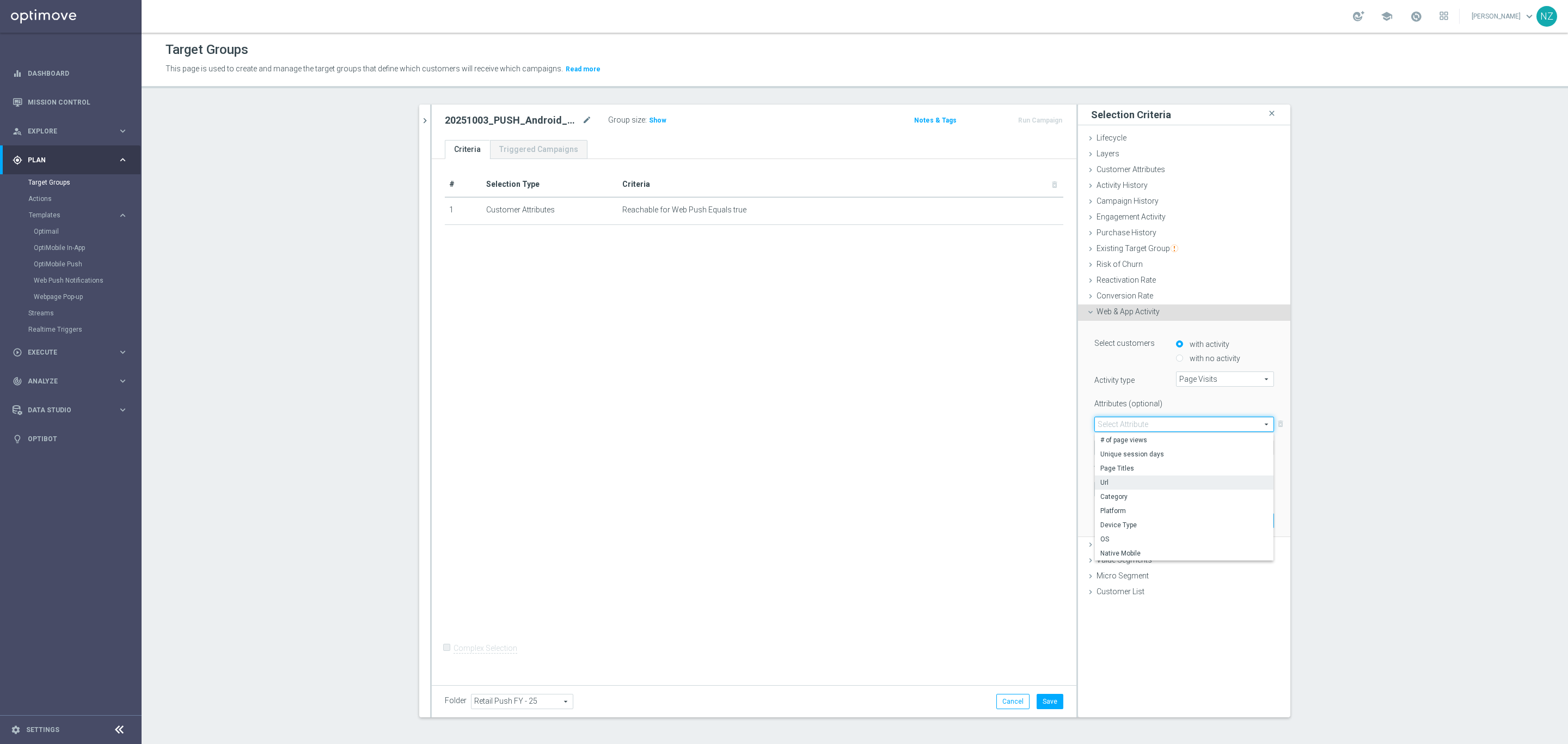
type input "Url"
drag, startPoint x: 1116, startPoint y: 451, endPoint x: 1123, endPoint y: 454, distance: 7.6
click at [1116, 450] on span at bounding box center [1131, 448] width 72 height 14
click at [1118, 520] on span "Contains" at bounding box center [1131, 520] width 61 height 9
type input "Contains"
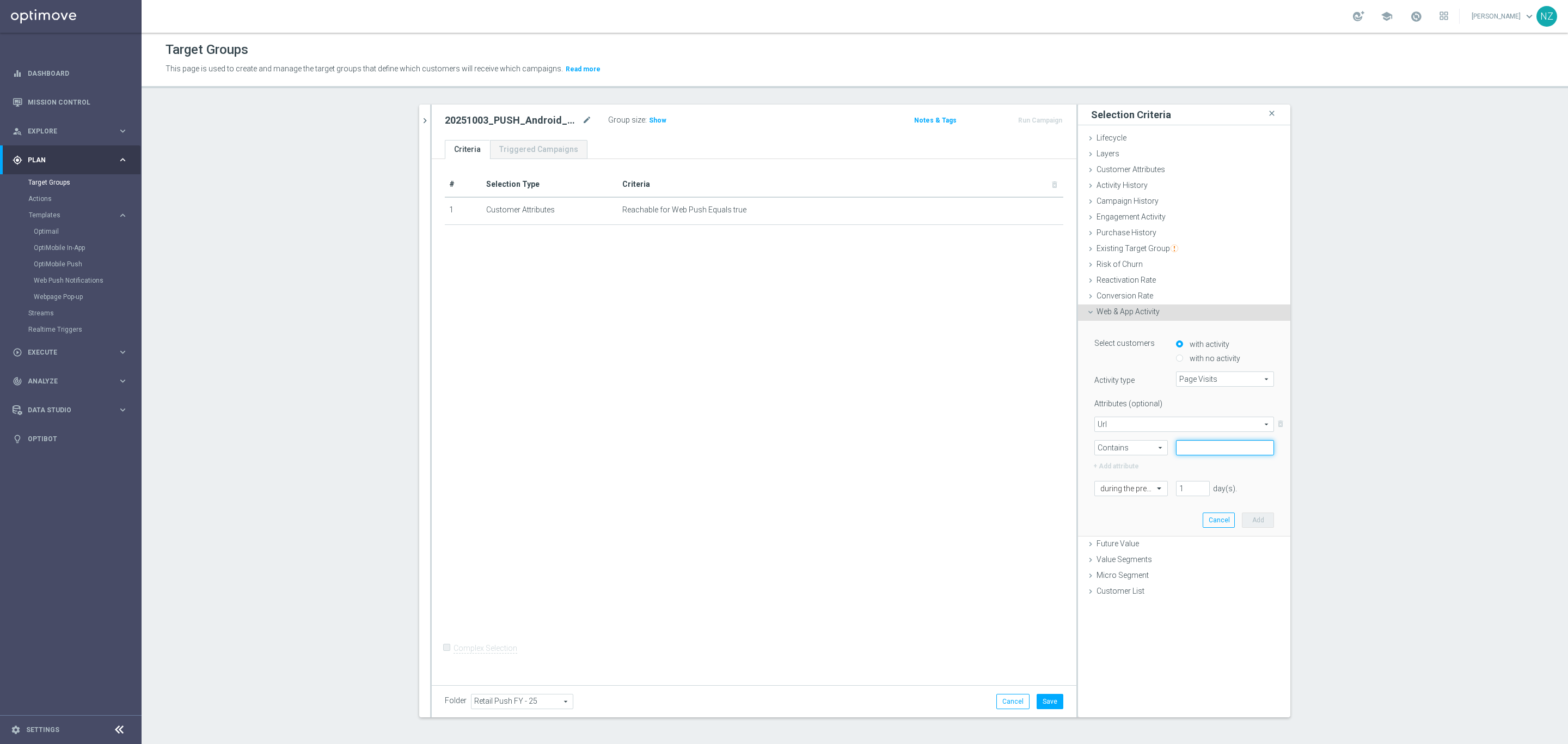
click at [1185, 451] on input "text" at bounding box center [1225, 447] width 98 height 15
click at [1206, 448] on input "text" at bounding box center [1225, 447] width 98 height 15
type input "computer"
drag, startPoint x: 1178, startPoint y: 487, endPoint x: 1152, endPoint y: 485, distance: 26.1
click at [1152, 485] on div "during the previous 1 day(s). Enter a number between 1 and 730" at bounding box center [1184, 488] width 196 height 15
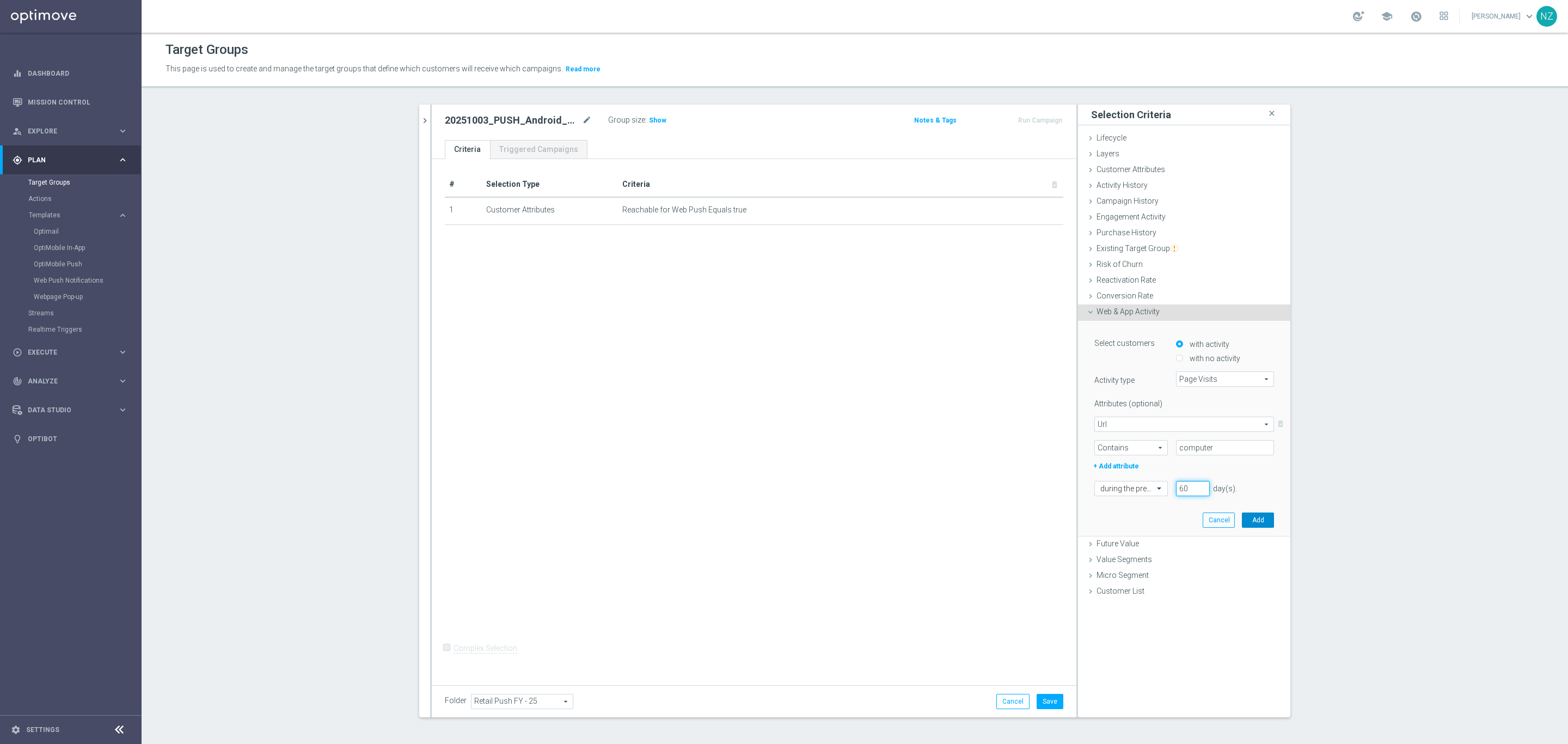
type input "60"
click at [1256, 521] on button "Add" at bounding box center [1258, 520] width 32 height 15
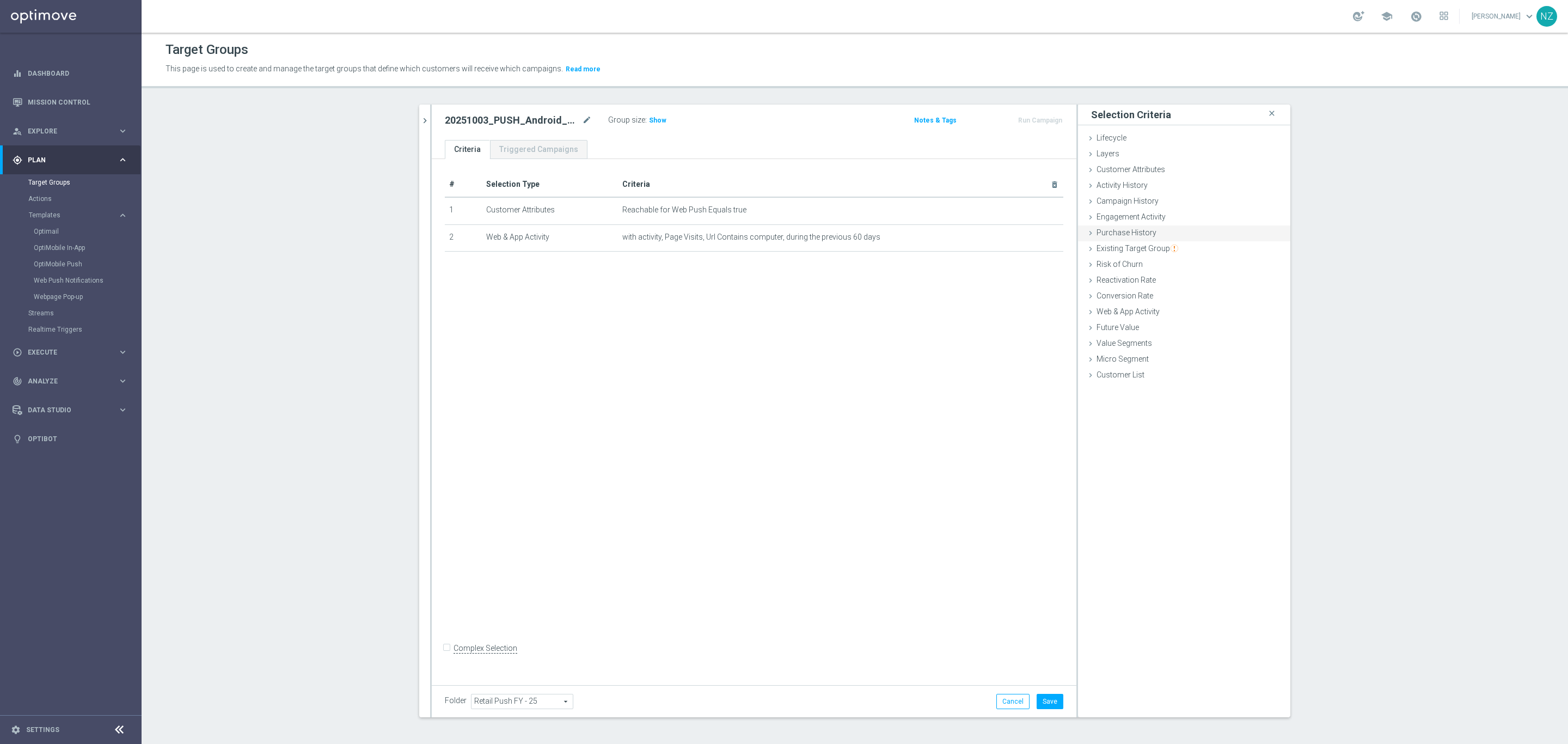
click at [1121, 231] on span "Purchase History" at bounding box center [1126, 232] width 60 height 9
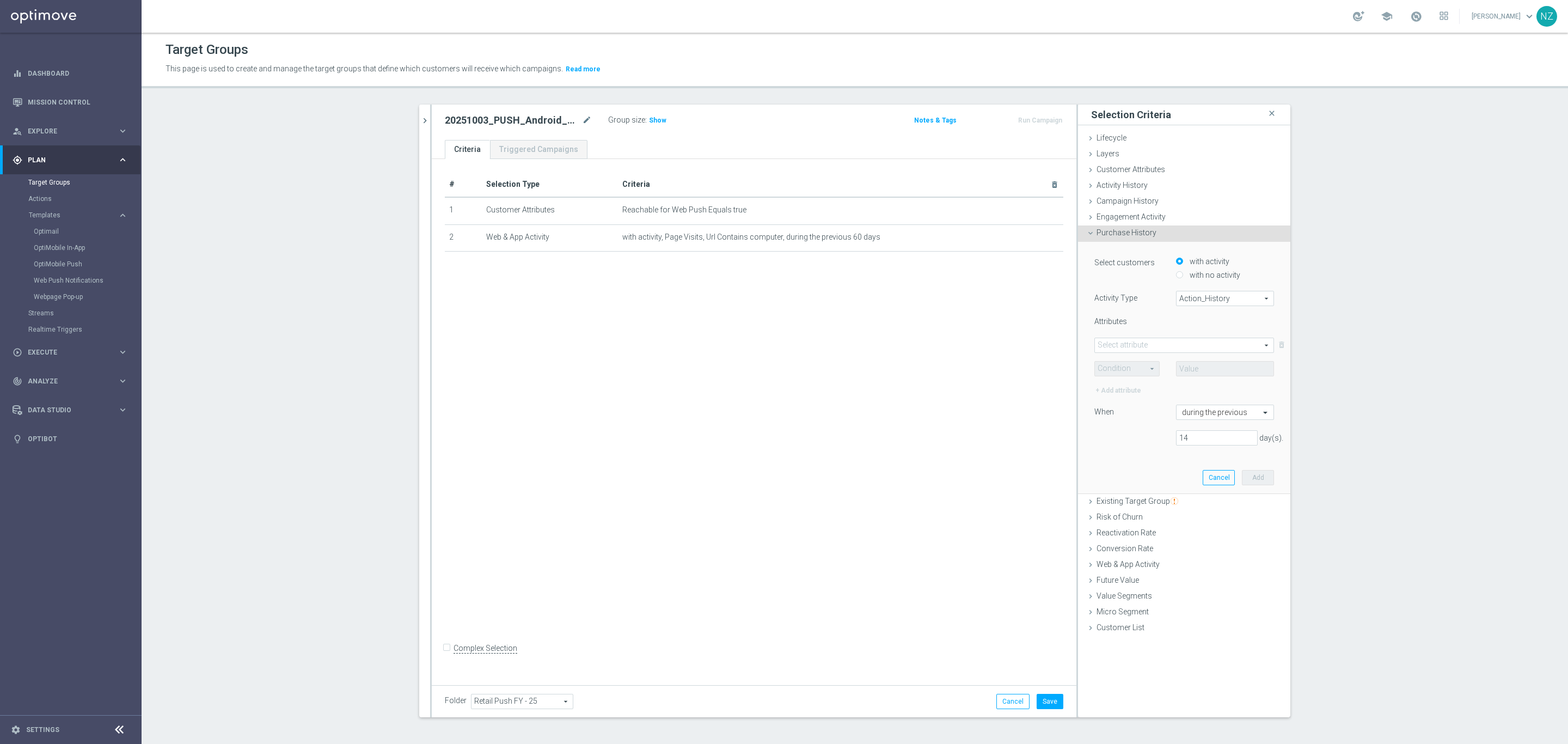
click at [1194, 276] on label "with no activity" at bounding box center [1214, 275] width 54 height 9
click at [1183, 276] on input "with no activity" at bounding box center [1179, 275] width 7 height 7
radio input "true"
click at [1193, 298] on span "Action_History" at bounding box center [1225, 298] width 97 height 14
drag, startPoint x: 1196, startPoint y: 327, endPoint x: 1189, endPoint y: 331, distance: 8.1
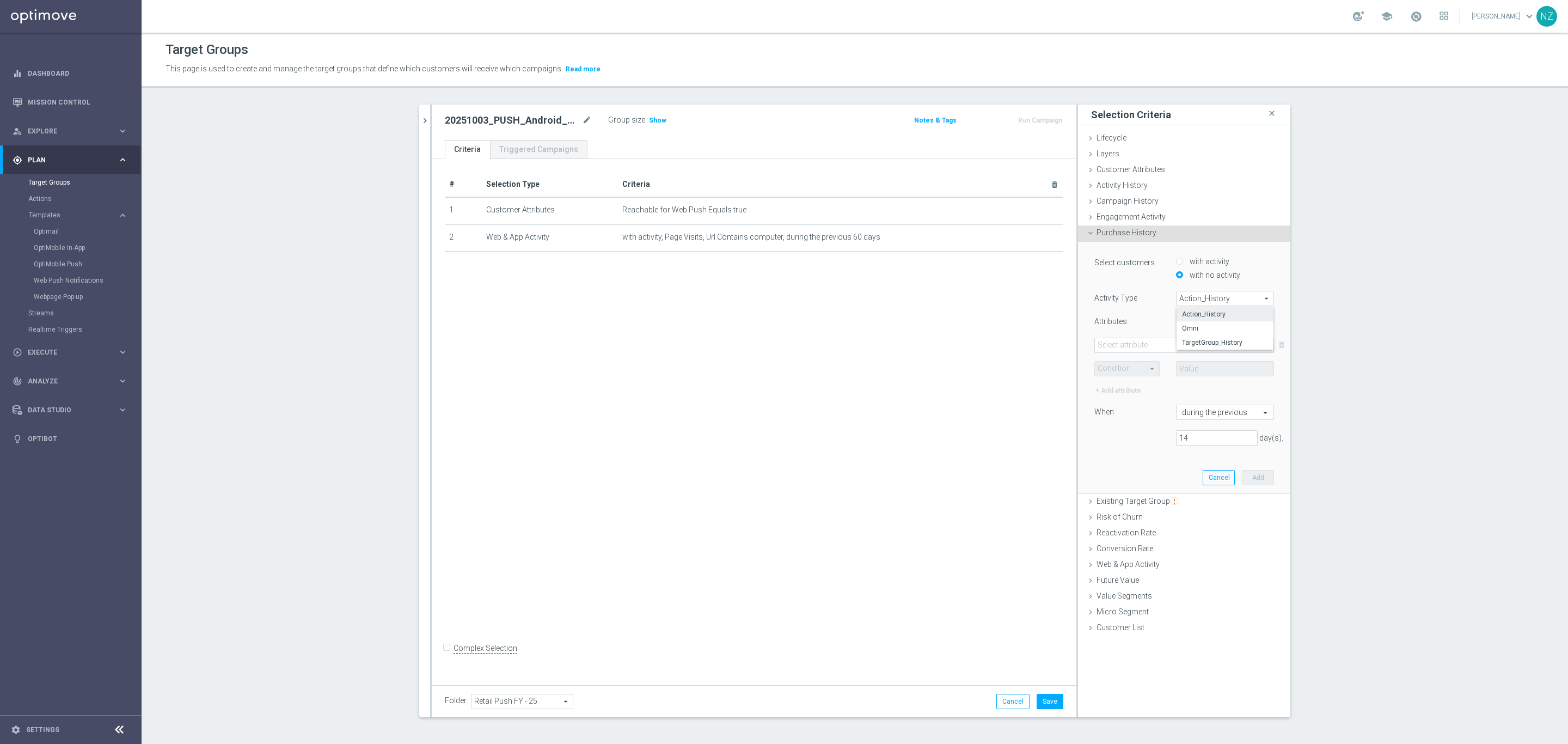
click at [1196, 326] on span "Omni" at bounding box center [1225, 328] width 86 height 9
type input "Omni"
click at [1156, 340] on span at bounding box center [1184, 346] width 179 height 14
click at [1141, 457] on span "Merch_Department" at bounding box center [1184, 461] width 168 height 9
type input "Merch_Department"
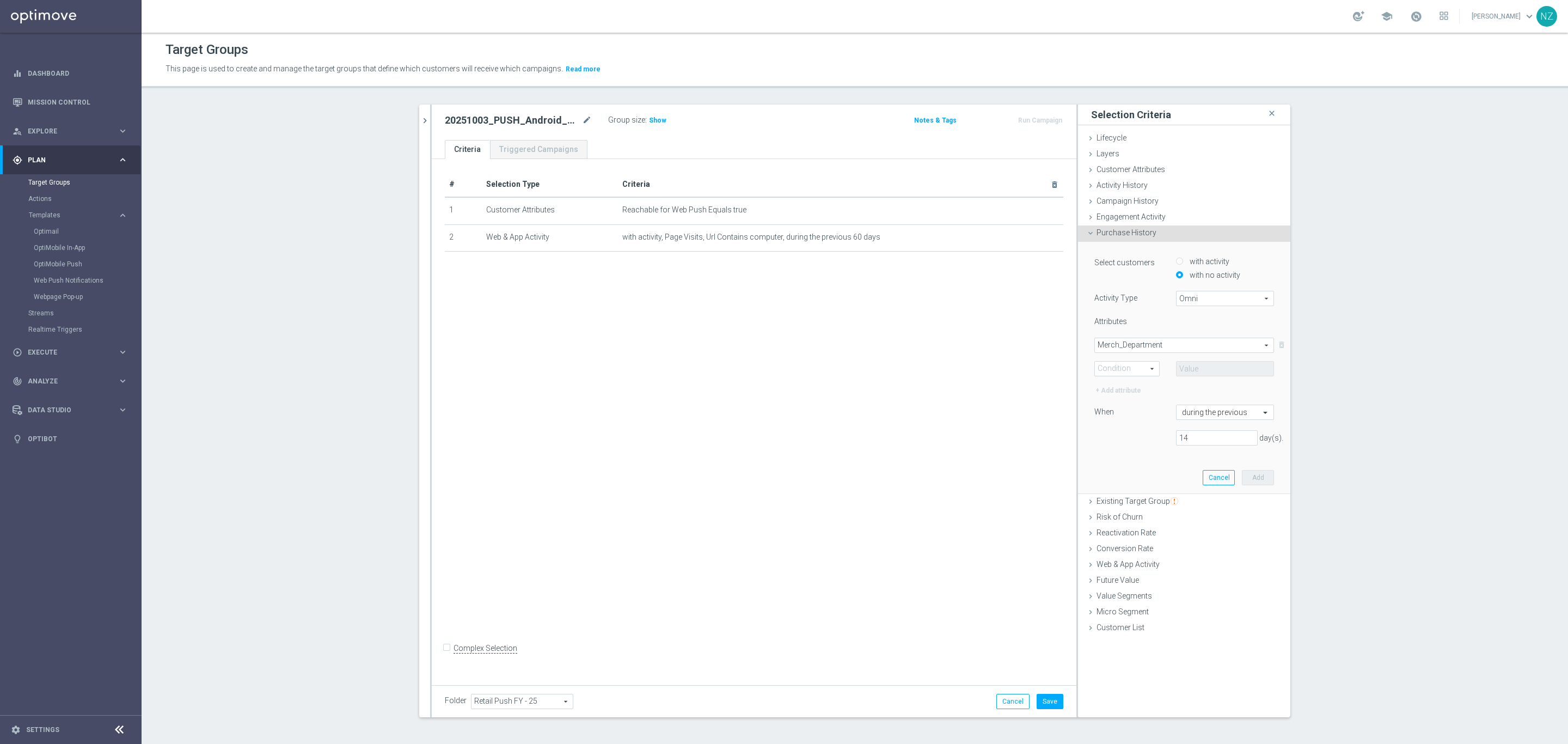
click at [1146, 368] on span at bounding box center [1127, 368] width 65 height 14
click at [1129, 384] on span "Equals" at bounding box center [1127, 384] width 54 height 9
type input "Equals"
click at [1204, 373] on span at bounding box center [1225, 368] width 97 height 14
click at [1204, 370] on input "search" at bounding box center [1225, 368] width 98 height 15
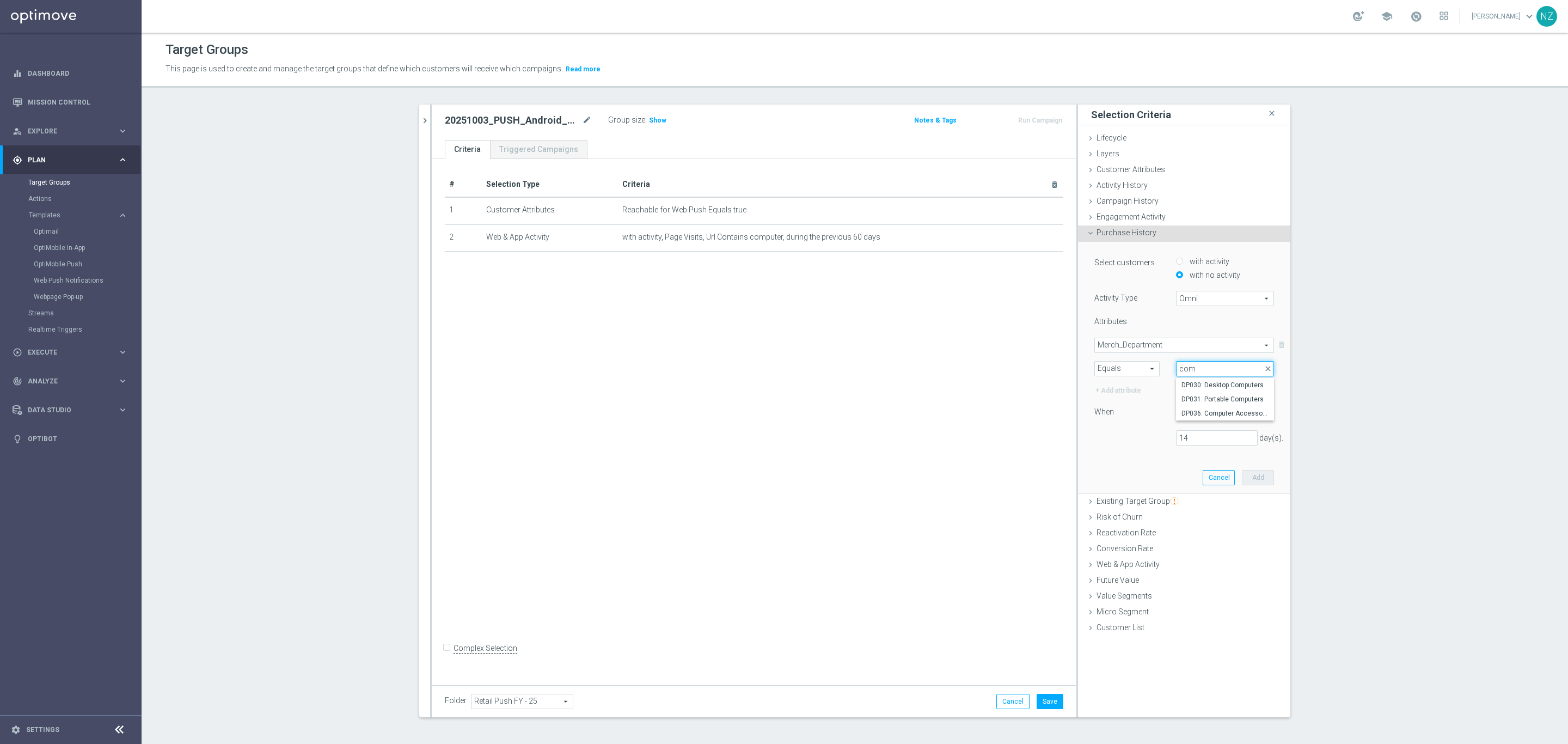
type input "com"
click at [1108, 368] on span "Equals" at bounding box center [1127, 368] width 65 height 14
click at [1113, 471] on span "One of" at bounding box center [1127, 469] width 54 height 9
type input "One of"
click at [1198, 361] on span at bounding box center [1225, 368] width 97 height 14
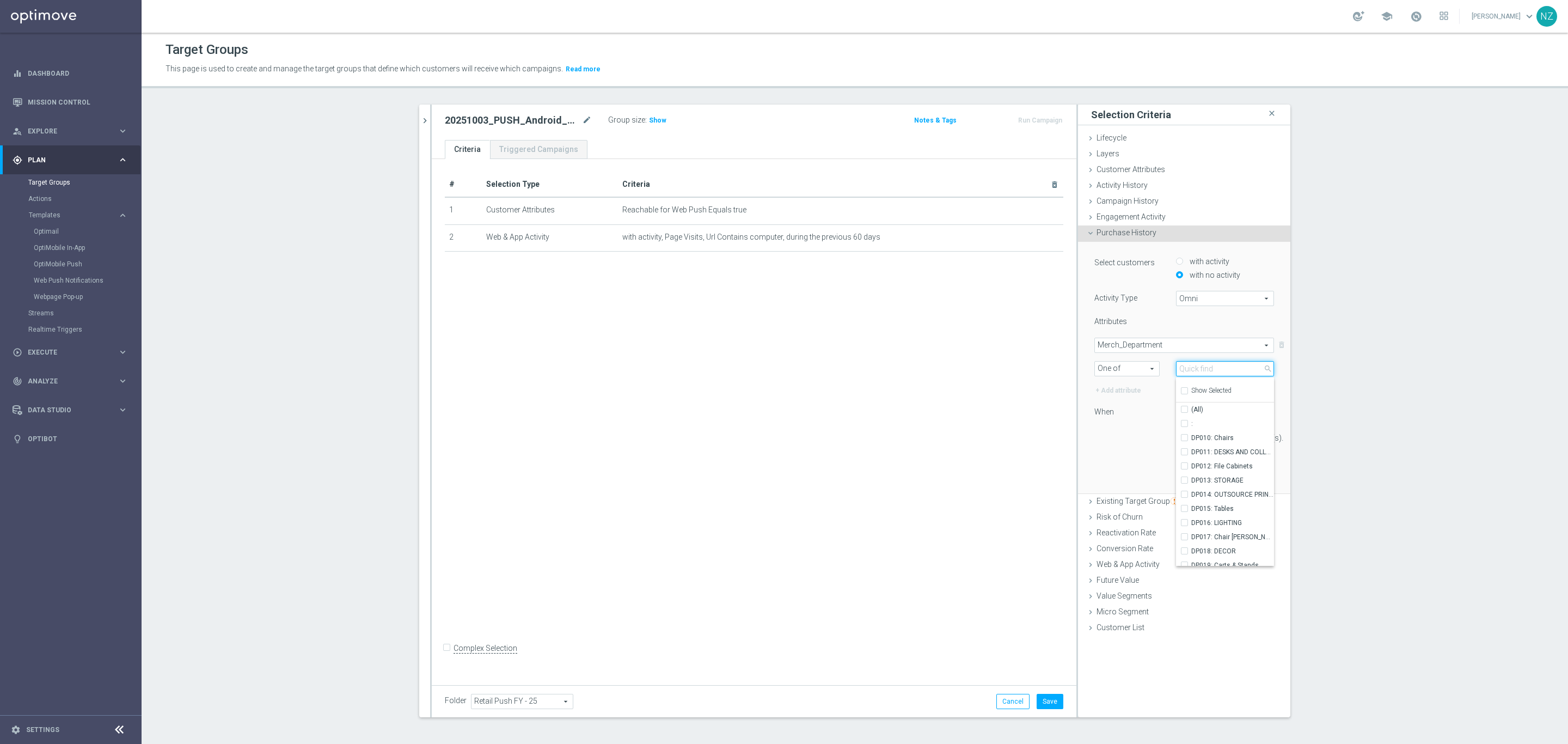
click at [1200, 367] on input "search" at bounding box center [1225, 368] width 98 height 15
type input "comp"
click at [1233, 424] on span "DP030: Desktop Computers" at bounding box center [1233, 424] width 83 height 9
click at [1192, 424] on input "DP030: Desktop Computers" at bounding box center [1188, 423] width 7 height 7
checkbox input "true"
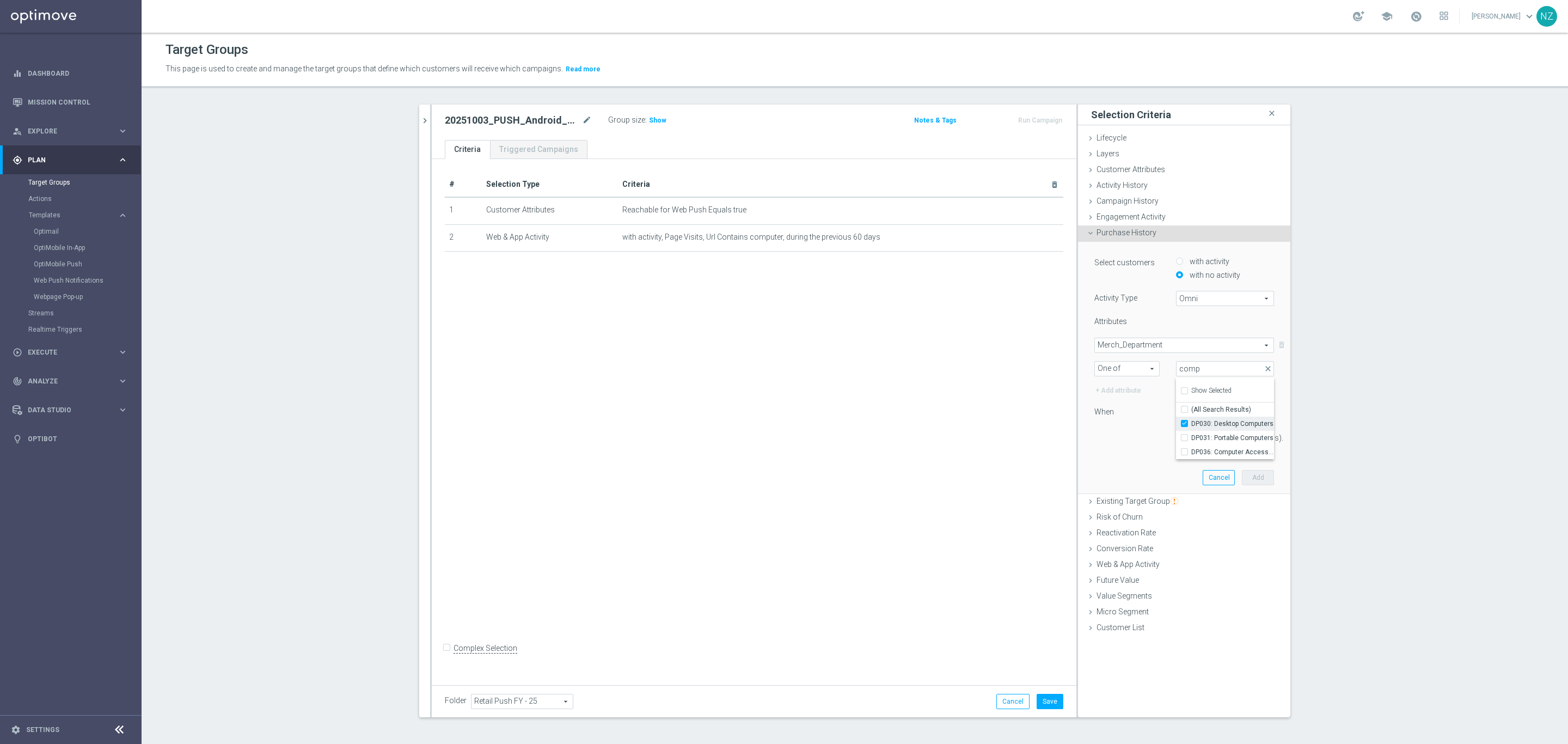
type input "DP030: Desktop Computers"
drag, startPoint x: 1233, startPoint y: 439, endPoint x: 1203, endPoint y: 448, distance: 31.3
click at [1234, 439] on span "DP031: Portable Computers" at bounding box center [1233, 438] width 83 height 9
click at [1192, 439] on input "DP031: Portable Computers" at bounding box center [1188, 437] width 7 height 7
checkbox input "true"
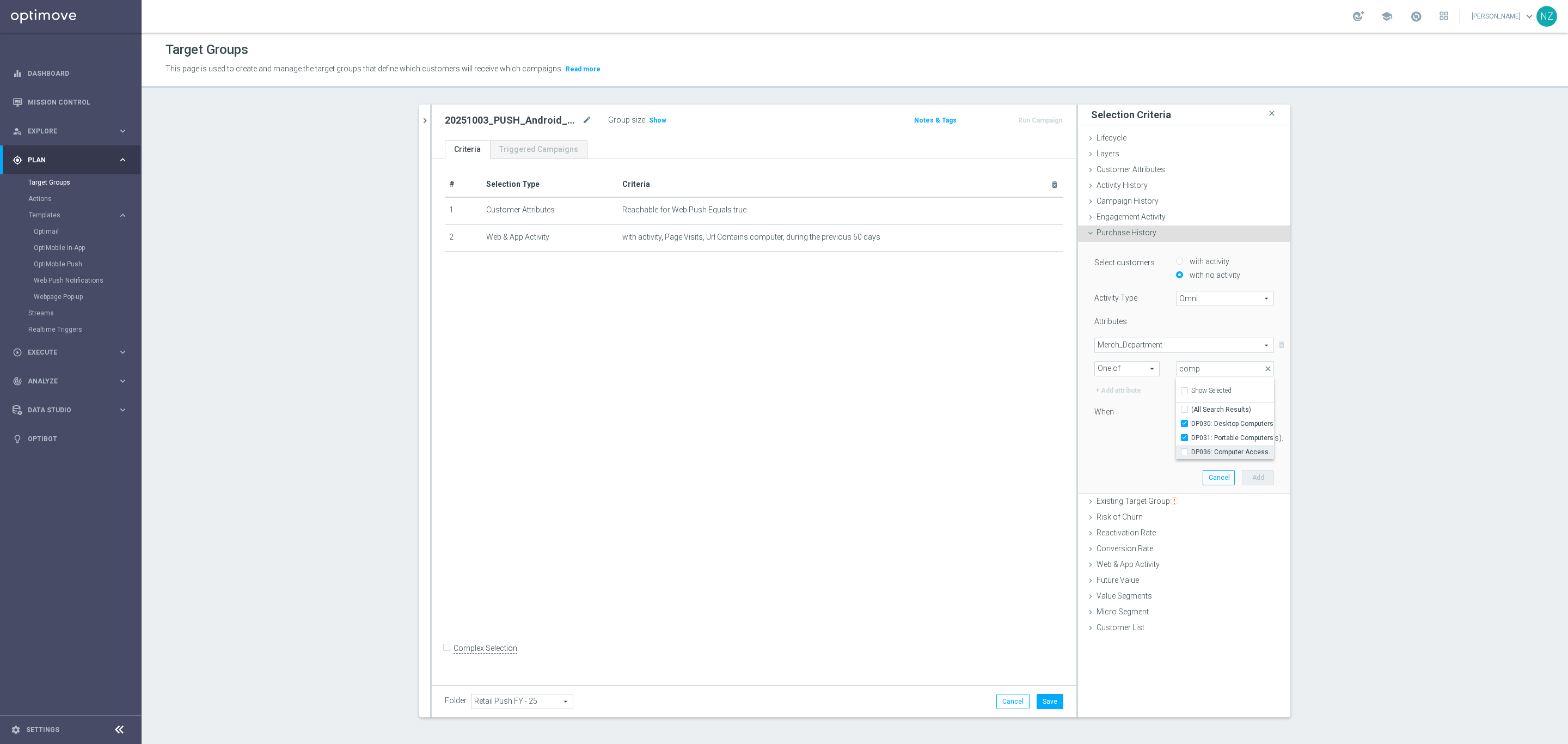
type input "Selected 2 of 91"
click at [1125, 462] on div "Select customers with activity with no activity Activity Type Omni Omni arrow_d…" at bounding box center [1184, 368] width 196 height 252
drag, startPoint x: 1197, startPoint y: 438, endPoint x: 1155, endPoint y: 443, distance: 42.3
click at [1155, 443] on div "14 day(s)." at bounding box center [1184, 438] width 196 height 15
type input "60"
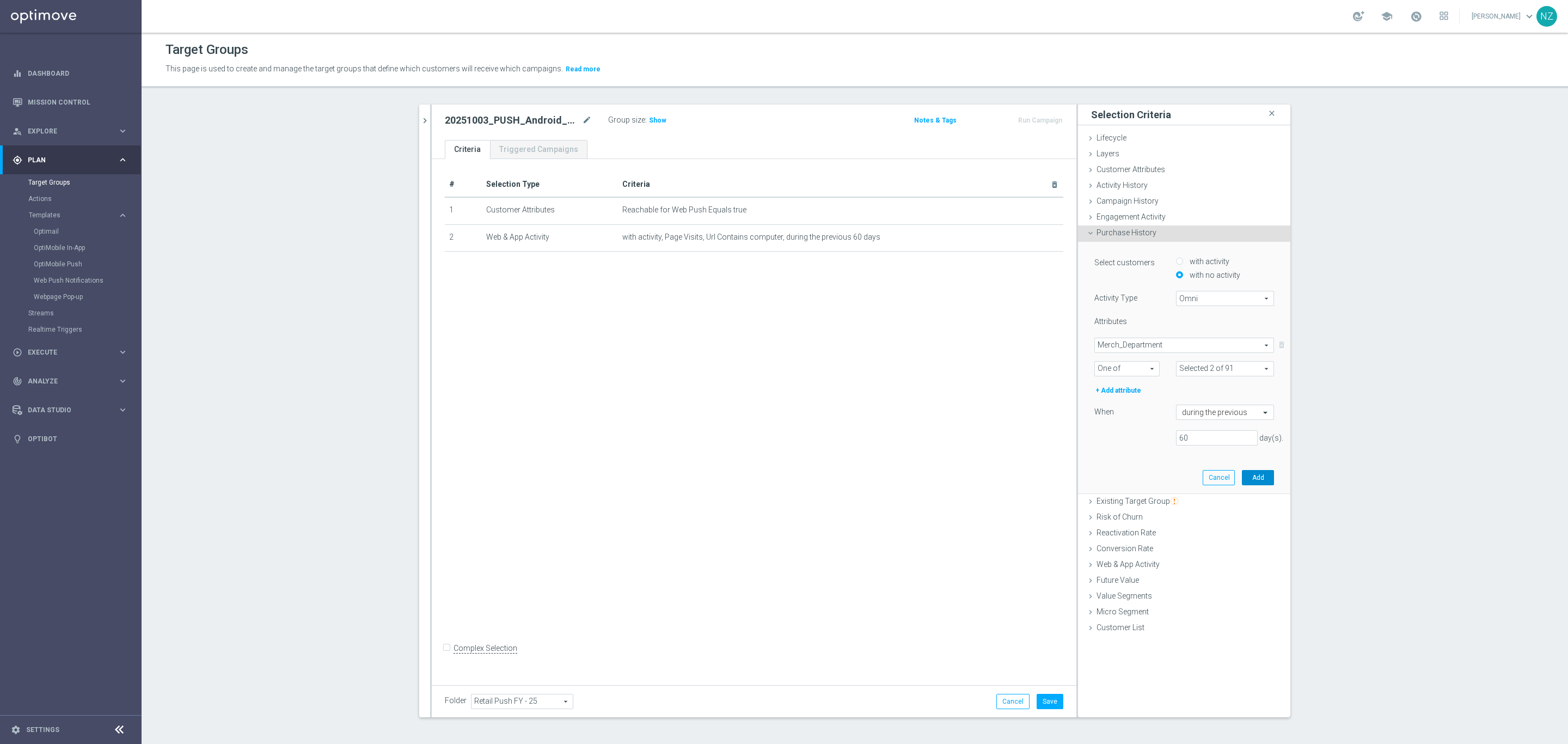
click at [1265, 478] on button "Add" at bounding box center [1258, 477] width 32 height 15
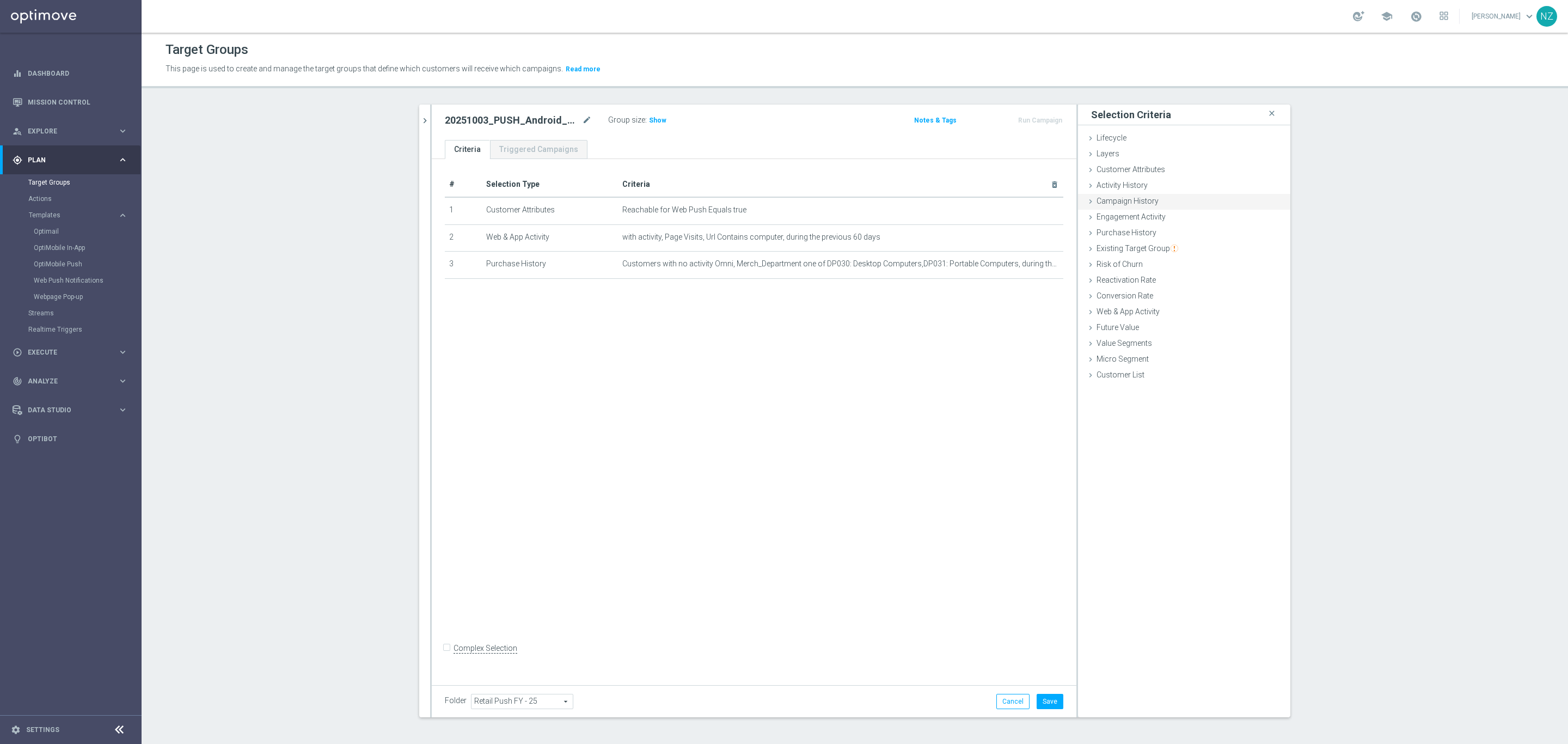
click at [1132, 197] on span "Campaign History" at bounding box center [1127, 201] width 62 height 9
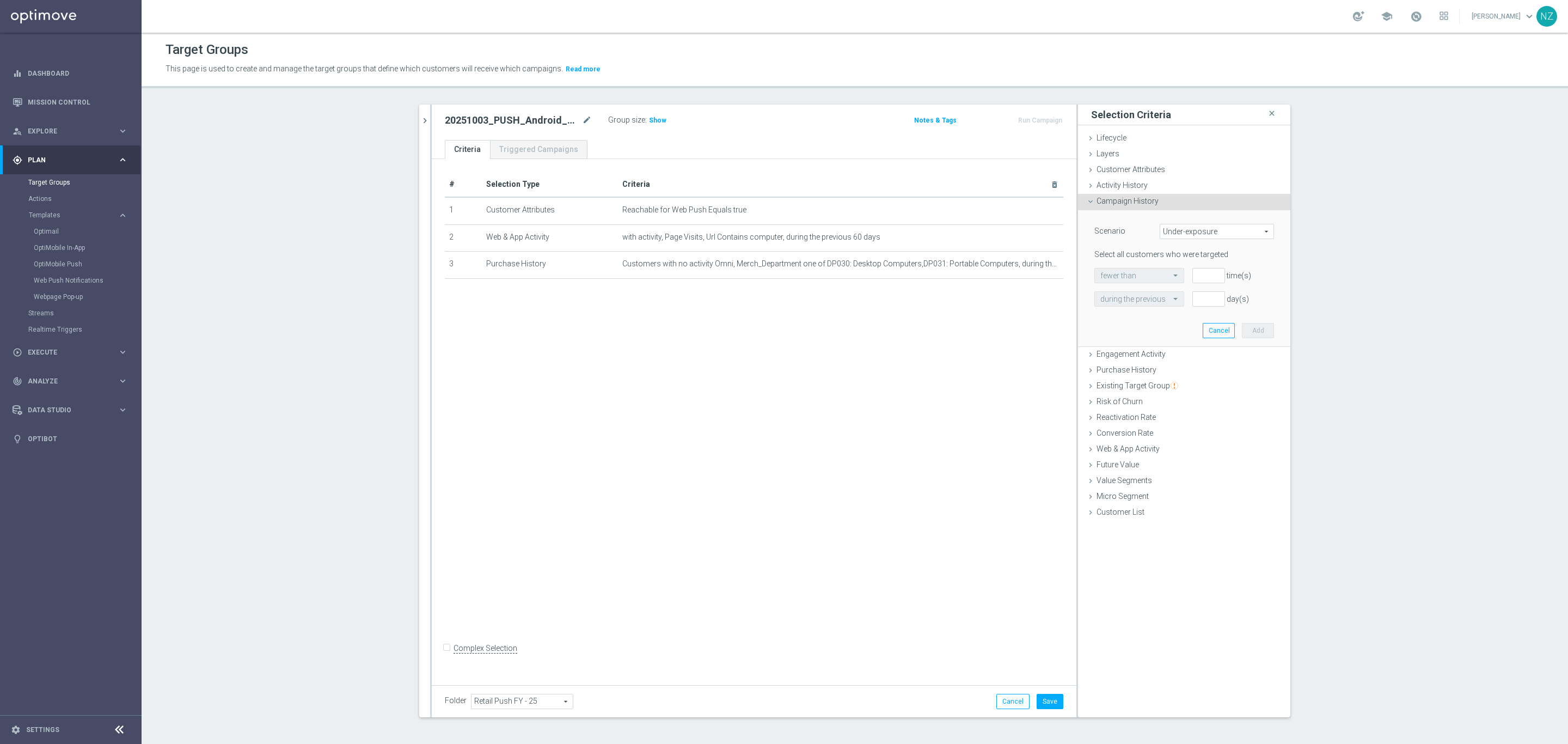
click at [1203, 234] on span "Under-exposure" at bounding box center [1217, 231] width 113 height 14
drag, startPoint x: 1133, startPoint y: 355, endPoint x: 1173, endPoint y: 308, distance: 61.7
click at [1133, 354] on span "Engagement Activity" at bounding box center [1131, 353] width 69 height 9
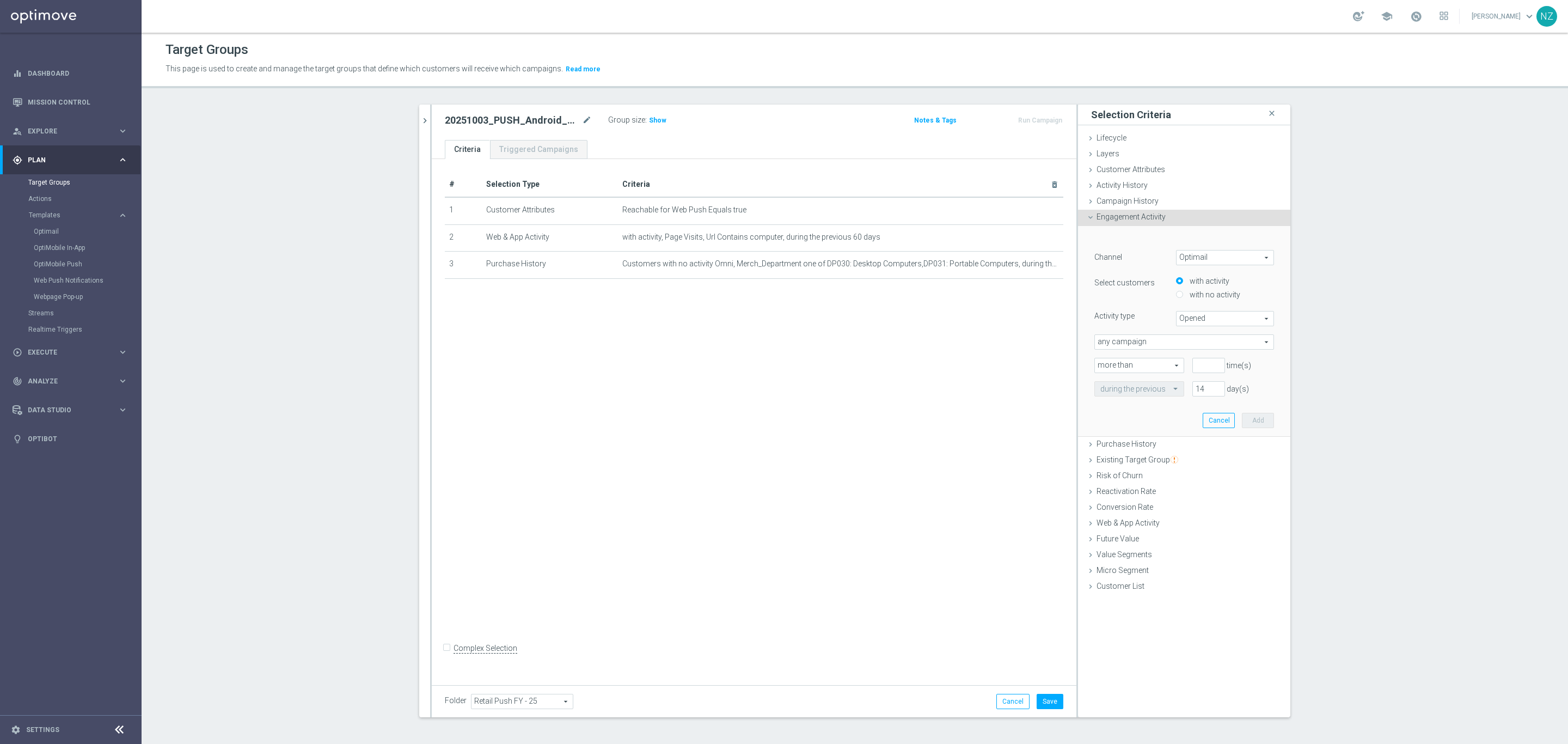
click at [1211, 248] on form "﻿ Channel Optimail Optimail arrow_drop_down search Select customers with activi…" at bounding box center [1185, 317] width 179 height 157
click at [1211, 258] on span "Optimail" at bounding box center [1225, 257] width 97 height 14
click at [1247, 302] on span "Web Push Notifications" at bounding box center [1225, 302] width 86 height 9
type input "Web Push Notifications"
click at [1182, 316] on span "Bounced" at bounding box center [1225, 319] width 97 height 14
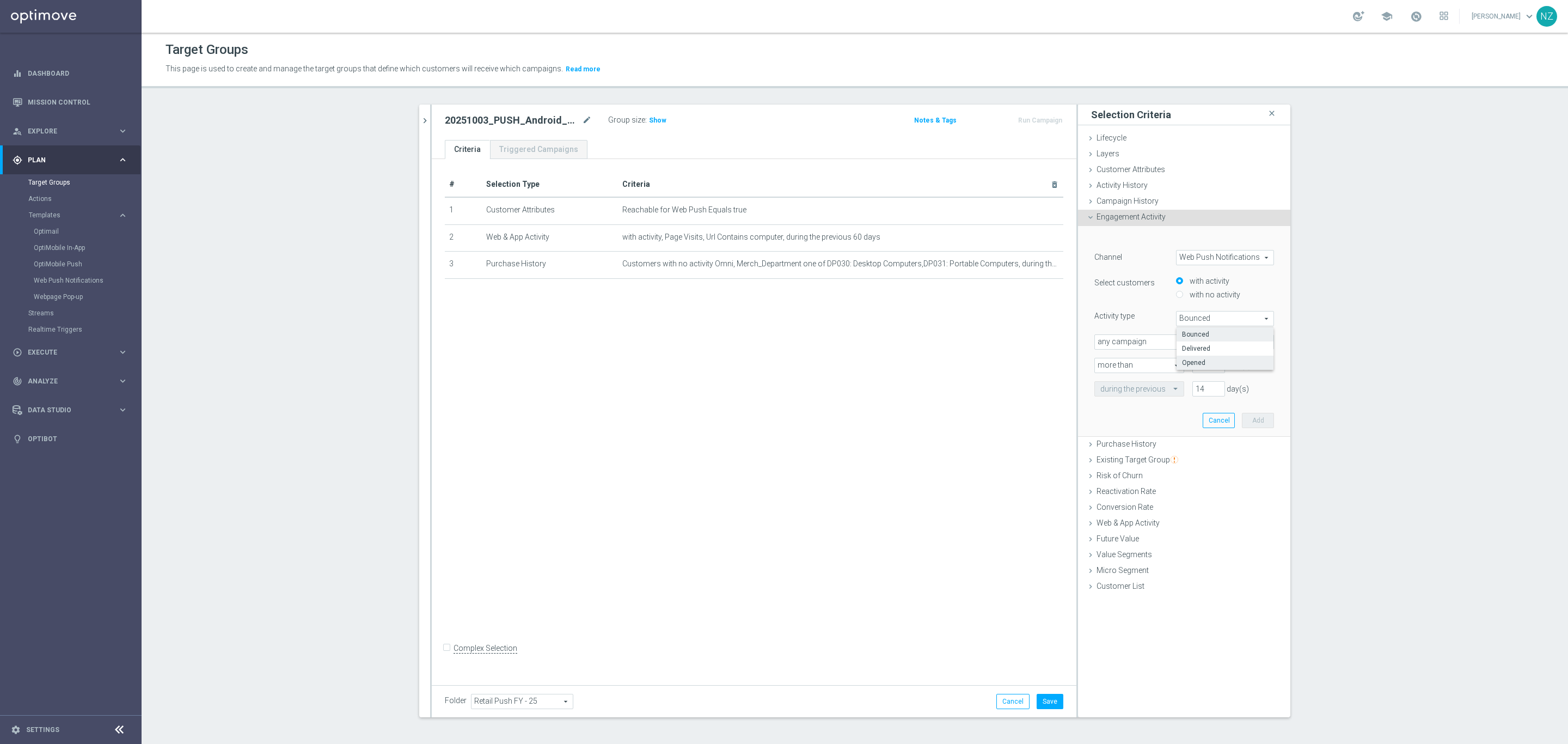
click at [1209, 357] on label "Opened" at bounding box center [1225, 363] width 97 height 14
type input "Opened"
click at [1198, 368] on input "number" at bounding box center [1209, 365] width 33 height 15
type input "0"
drag, startPoint x: 1201, startPoint y: 391, endPoint x: 1162, endPoint y: 376, distance: 41.8
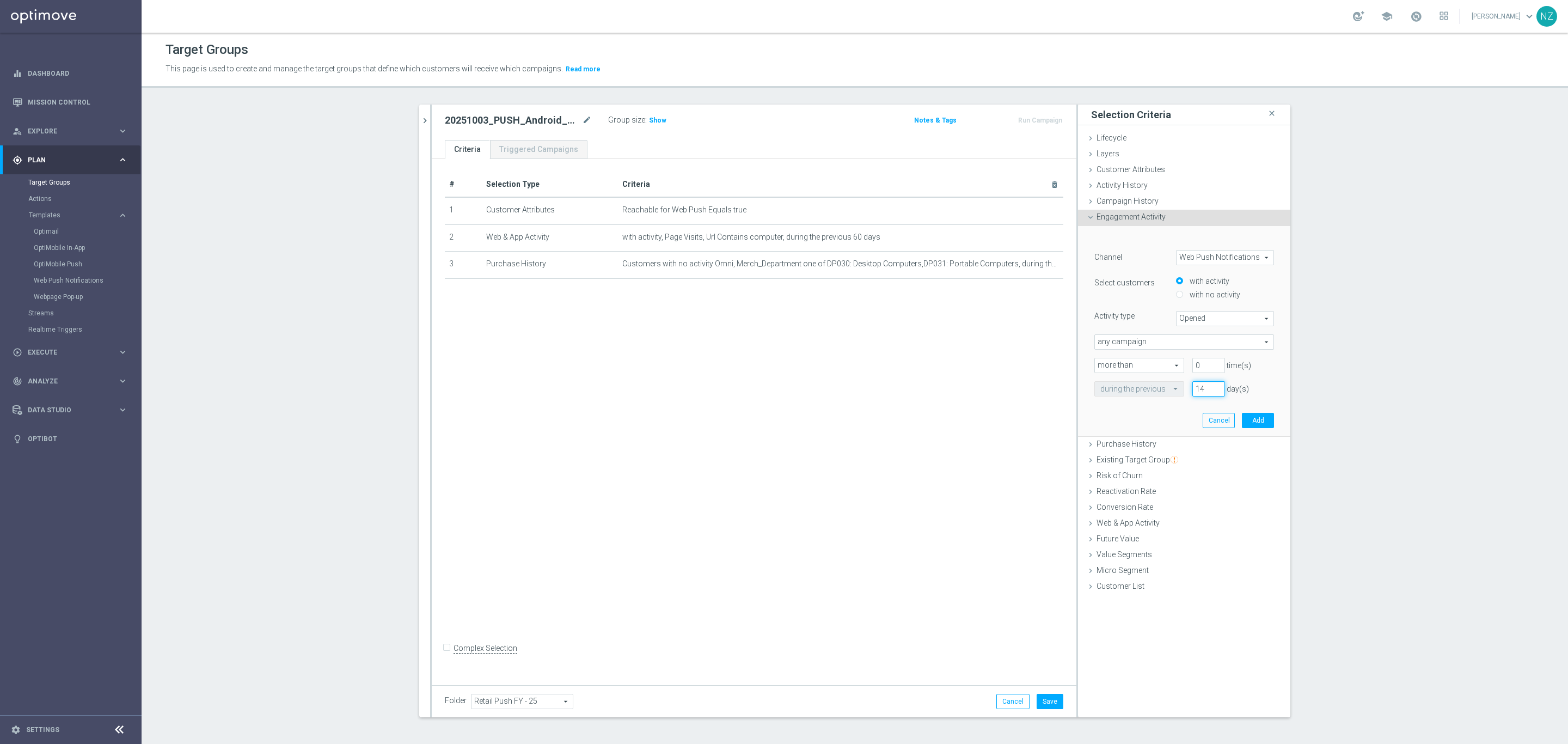
click at [1162, 376] on div "Channel Web Push Notifications Web Push Notifications arrow_drop_down search Se…" at bounding box center [1185, 324] width 179 height 146
type input "90"
click at [1259, 419] on button "Add" at bounding box center [1258, 420] width 32 height 15
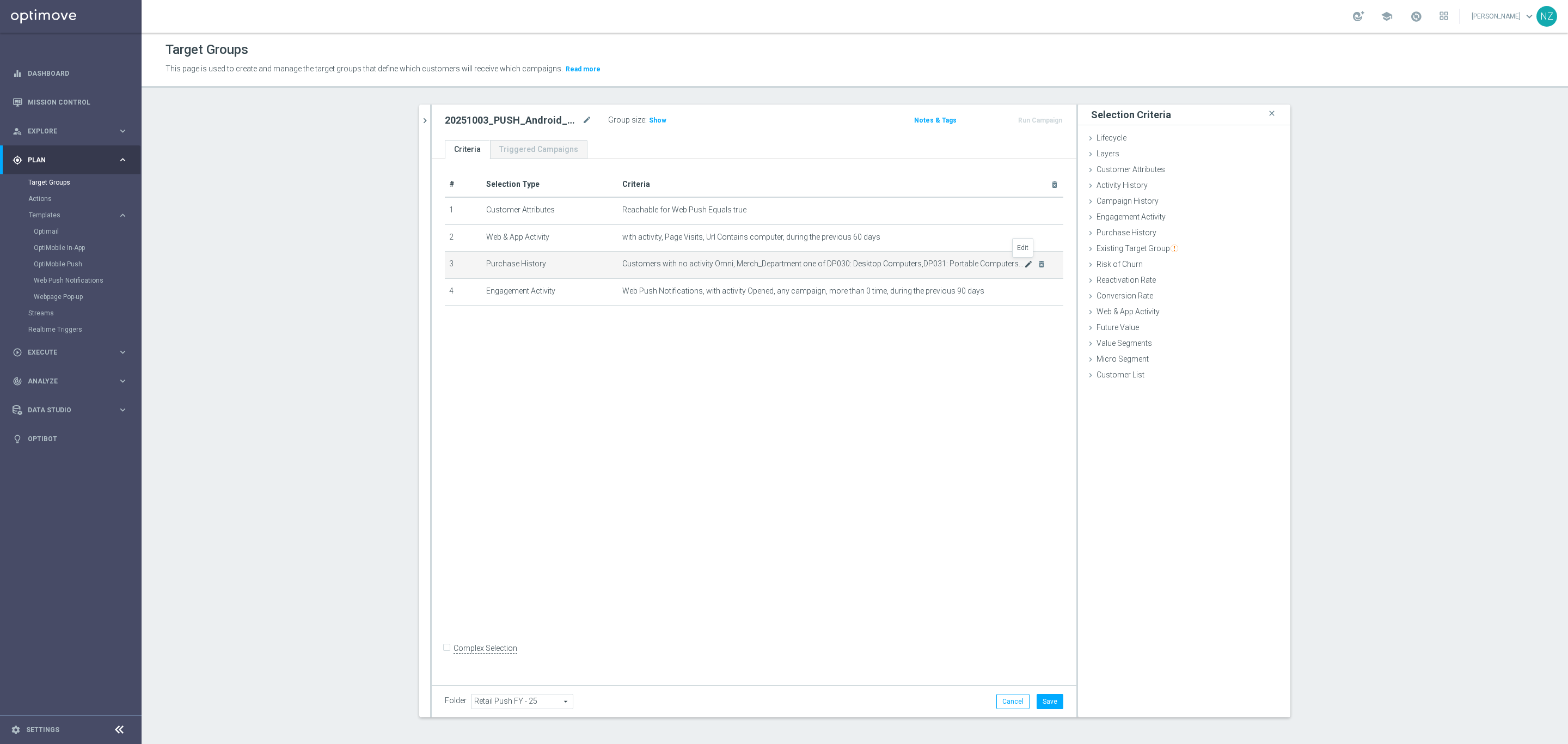
click at [1024, 265] on icon "mode_edit" at bounding box center [1028, 264] width 9 height 9
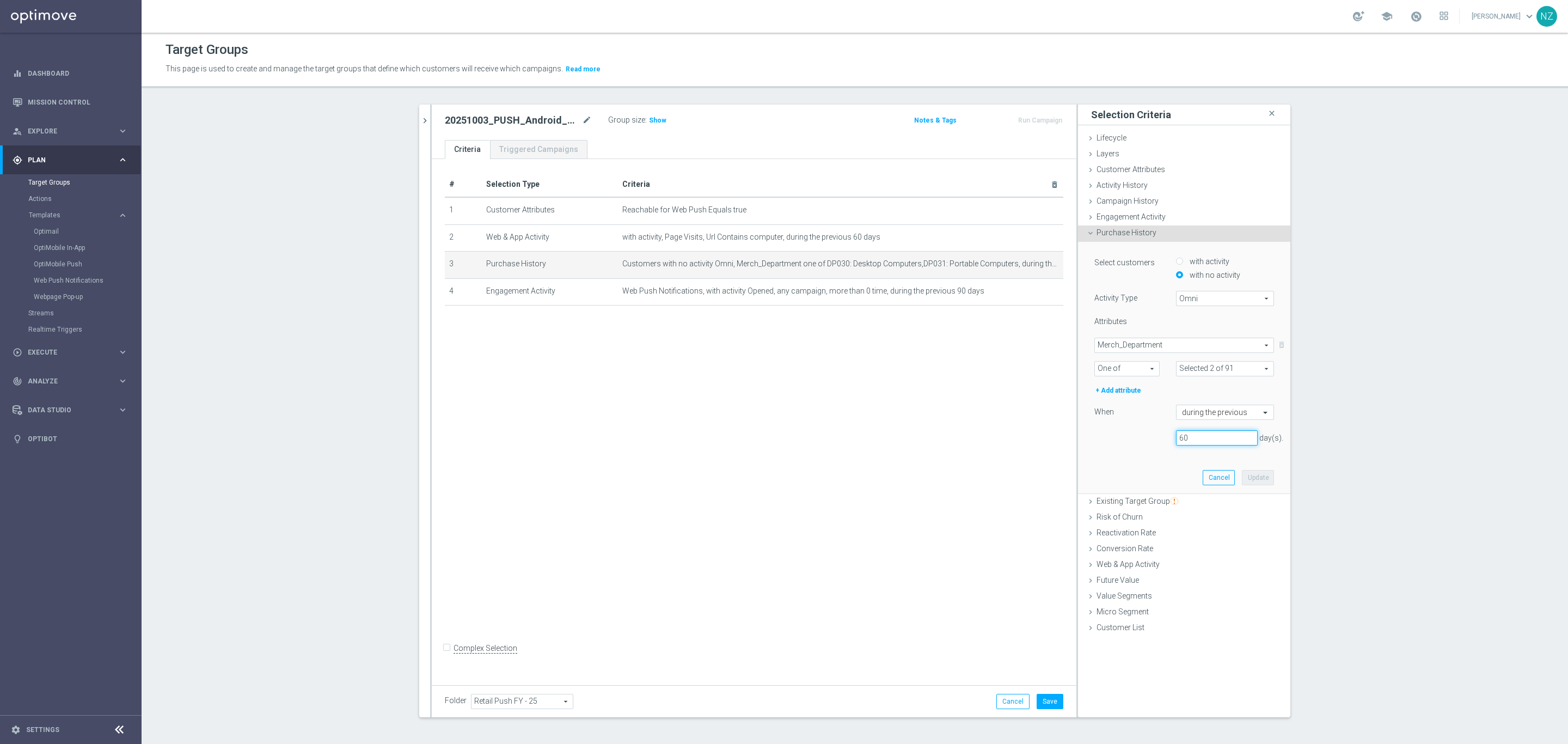
drag, startPoint x: 1167, startPoint y: 434, endPoint x: 1132, endPoint y: 425, distance: 36.1
click at [1132, 425] on div "Select customers with activity with no activity Activity Type Omni Omni arrow_d…" at bounding box center [1185, 354] width 179 height 198
type input "180"
click at [1252, 479] on button "Update" at bounding box center [1258, 477] width 32 height 15
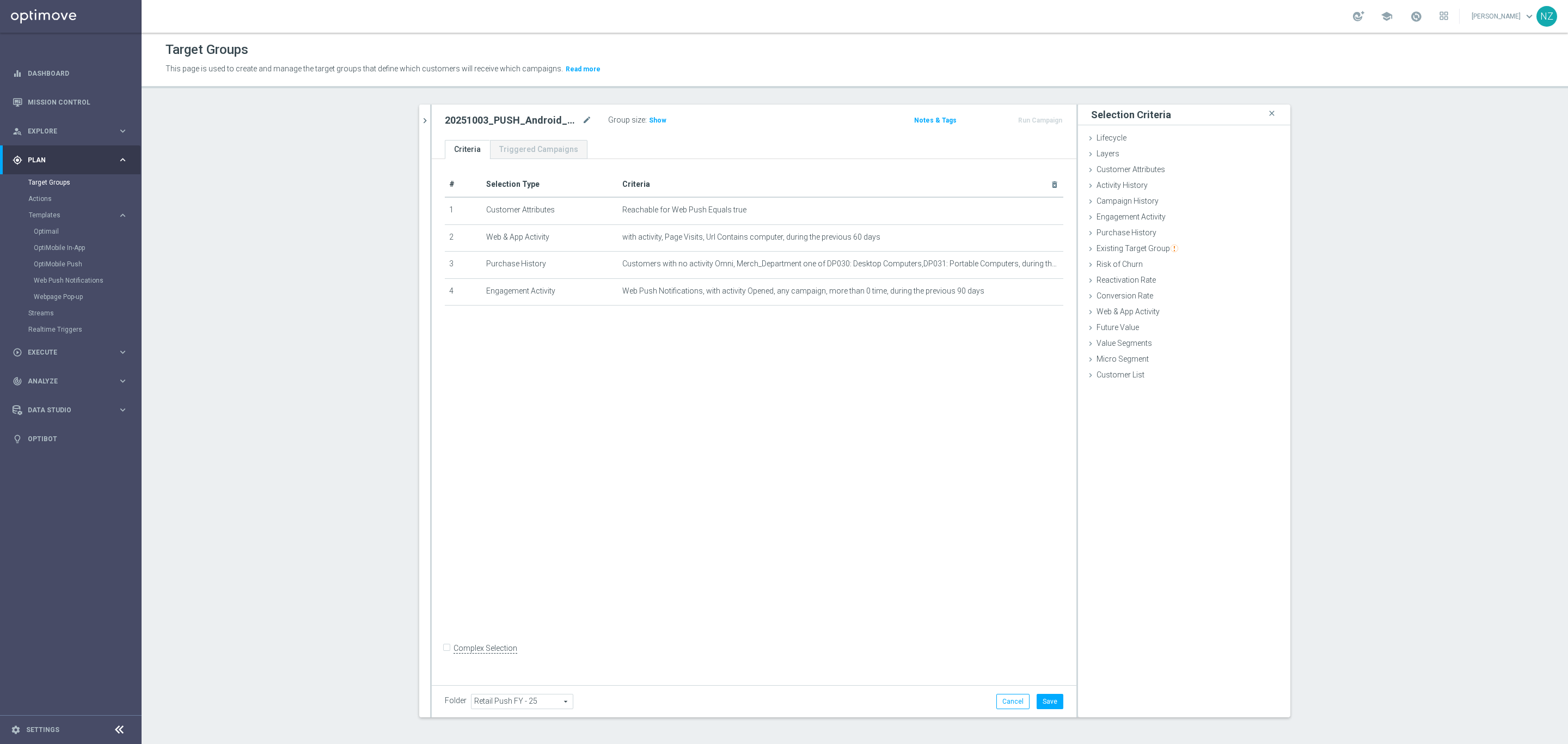
click at [445, 657] on input "Complex Selection" at bounding box center [448, 650] width 7 height 15
checkbox input "true"
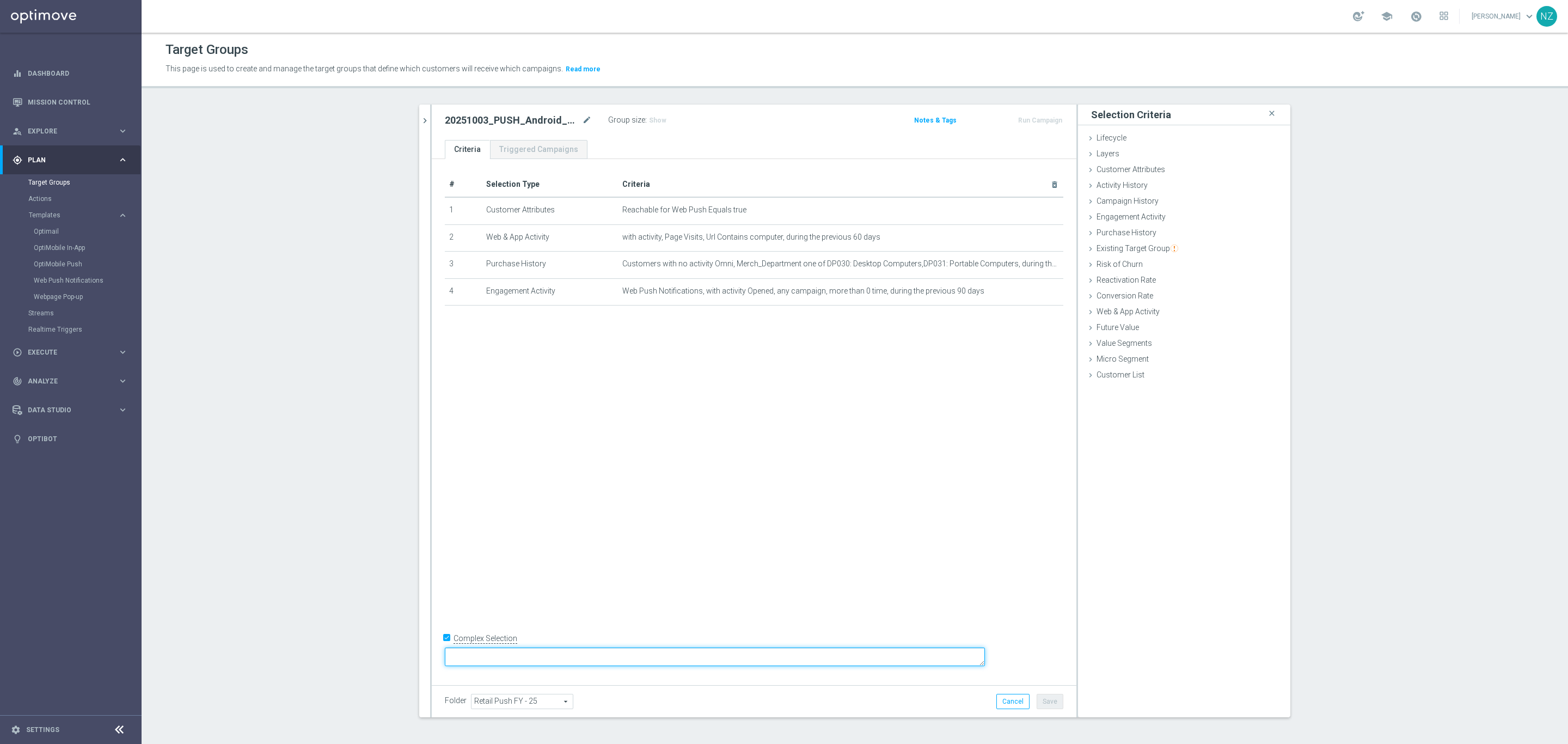
click at [534, 659] on textarea at bounding box center [715, 657] width 540 height 19
type textarea "1 and 3 and (2 or 4)"
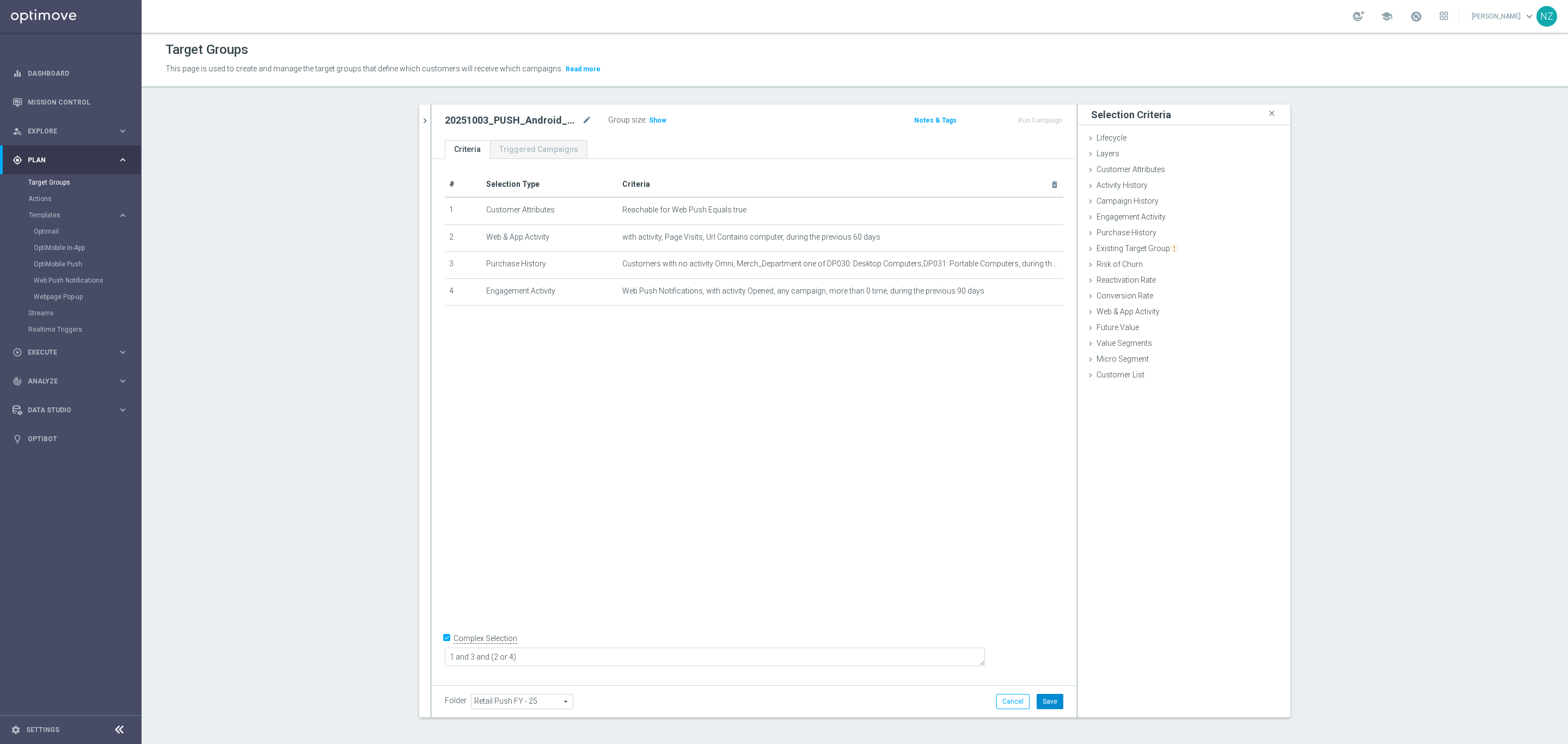
click at [1046, 706] on button "Save" at bounding box center [1050, 701] width 27 height 15
click at [649, 123] on span "Show" at bounding box center [658, 120] width 17 height 8
click at [421, 123] on icon "chevron_right" at bounding box center [424, 120] width 10 height 10
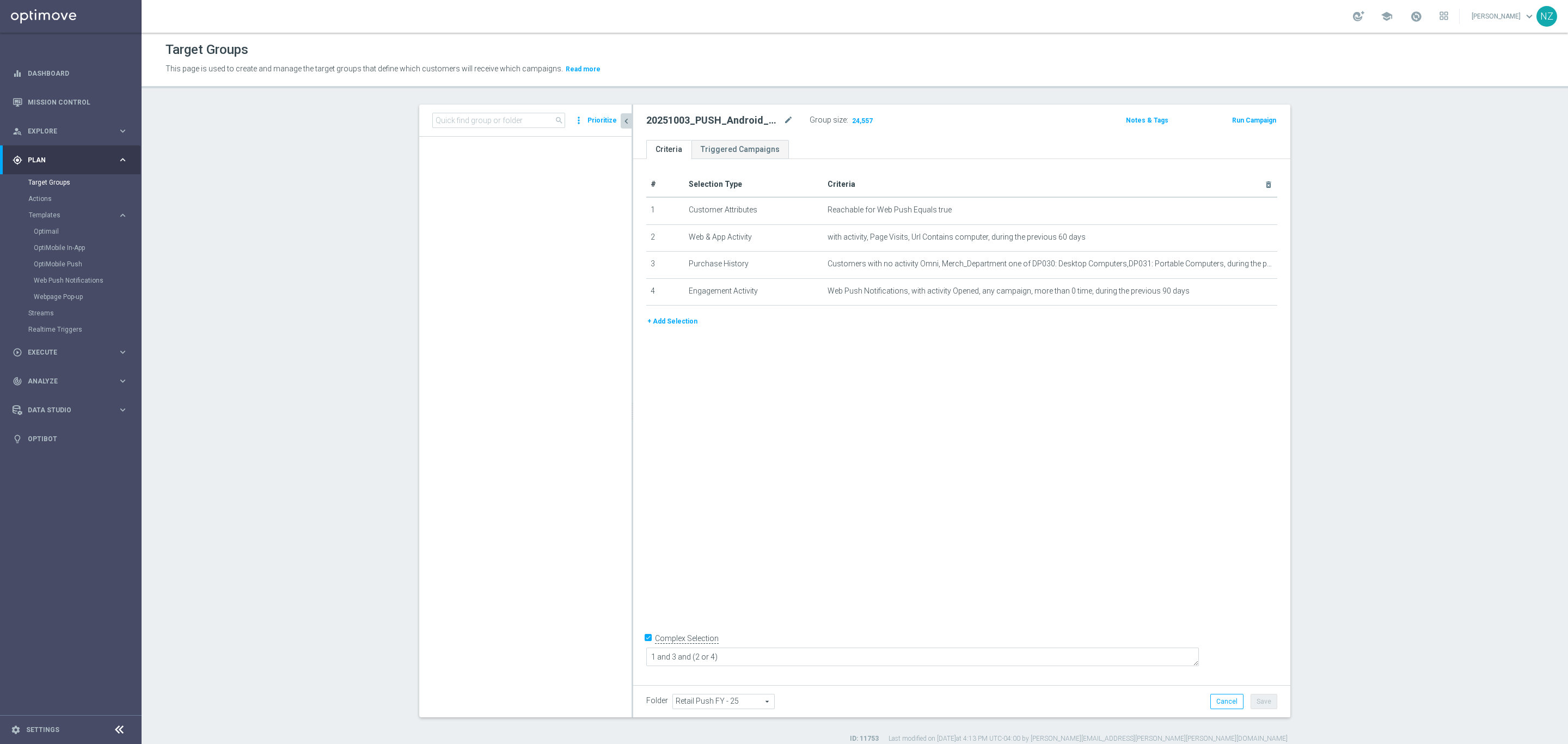
click at [971, 76] on div "This page is used to create and manage the target groups that define which cust…" at bounding box center [681, 69] width 1047 height 17
click at [982, 93] on div "Target Groups This page is used to create and manage the target groups that def…" at bounding box center [855, 388] width 1427 height 711
click at [260, 367] on section "search more_vert Prioritize Customer Target Groups library_add create_new_folder" at bounding box center [855, 424] width 1427 height 639
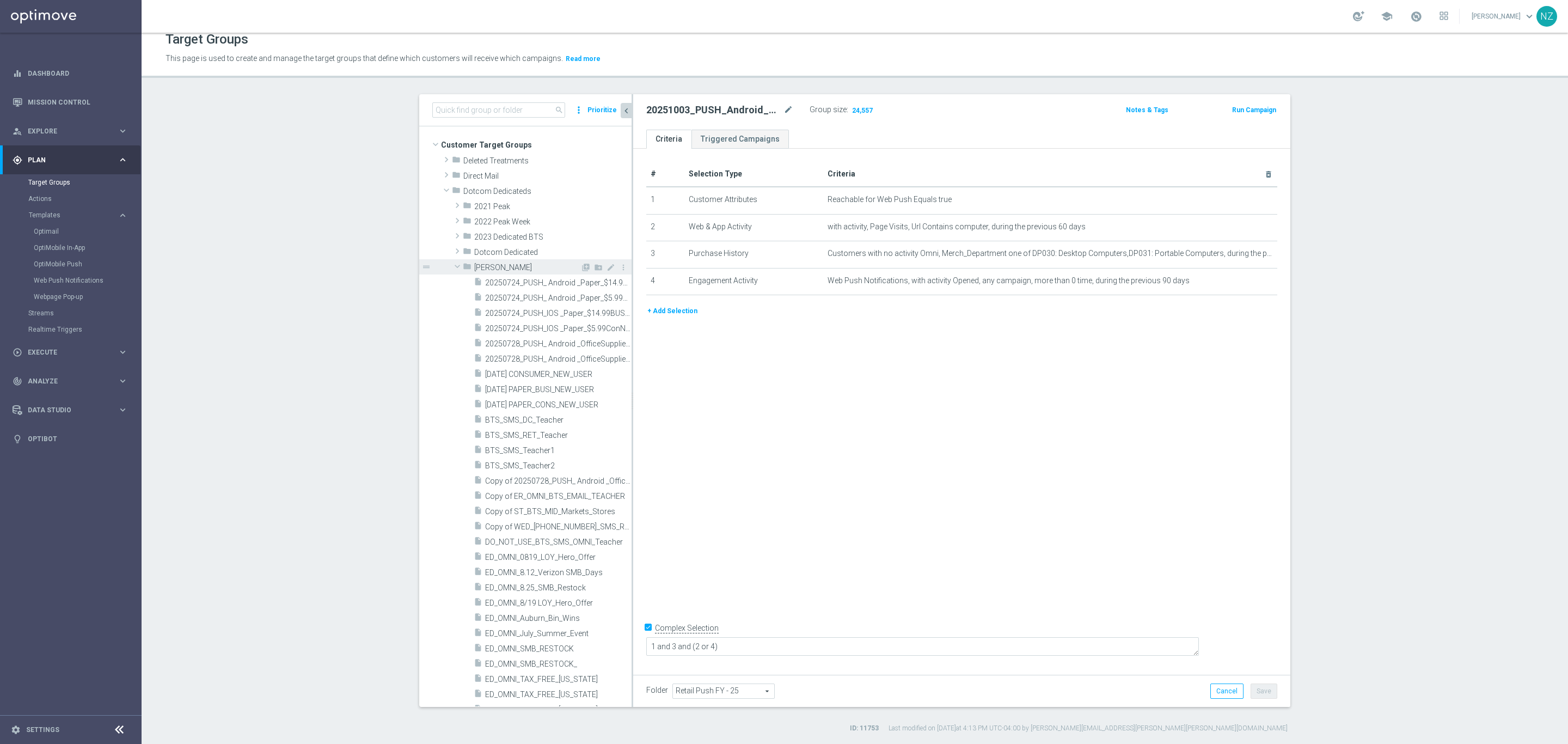
click at [451, 265] on span at bounding box center [457, 266] width 13 height 11
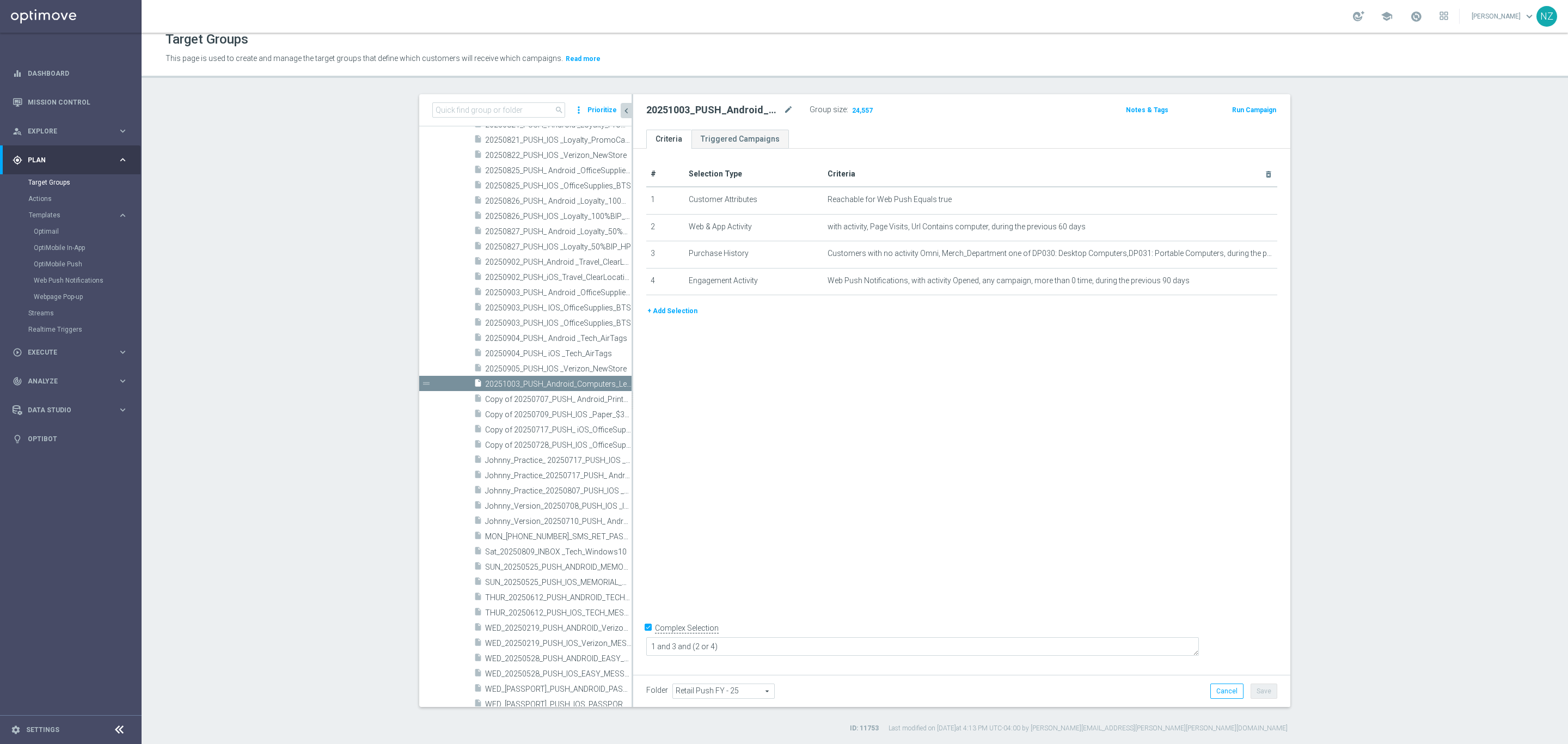
scroll to position [3431, 0]
click at [608, 346] on icon "content_copy" at bounding box center [612, 346] width 9 height 9
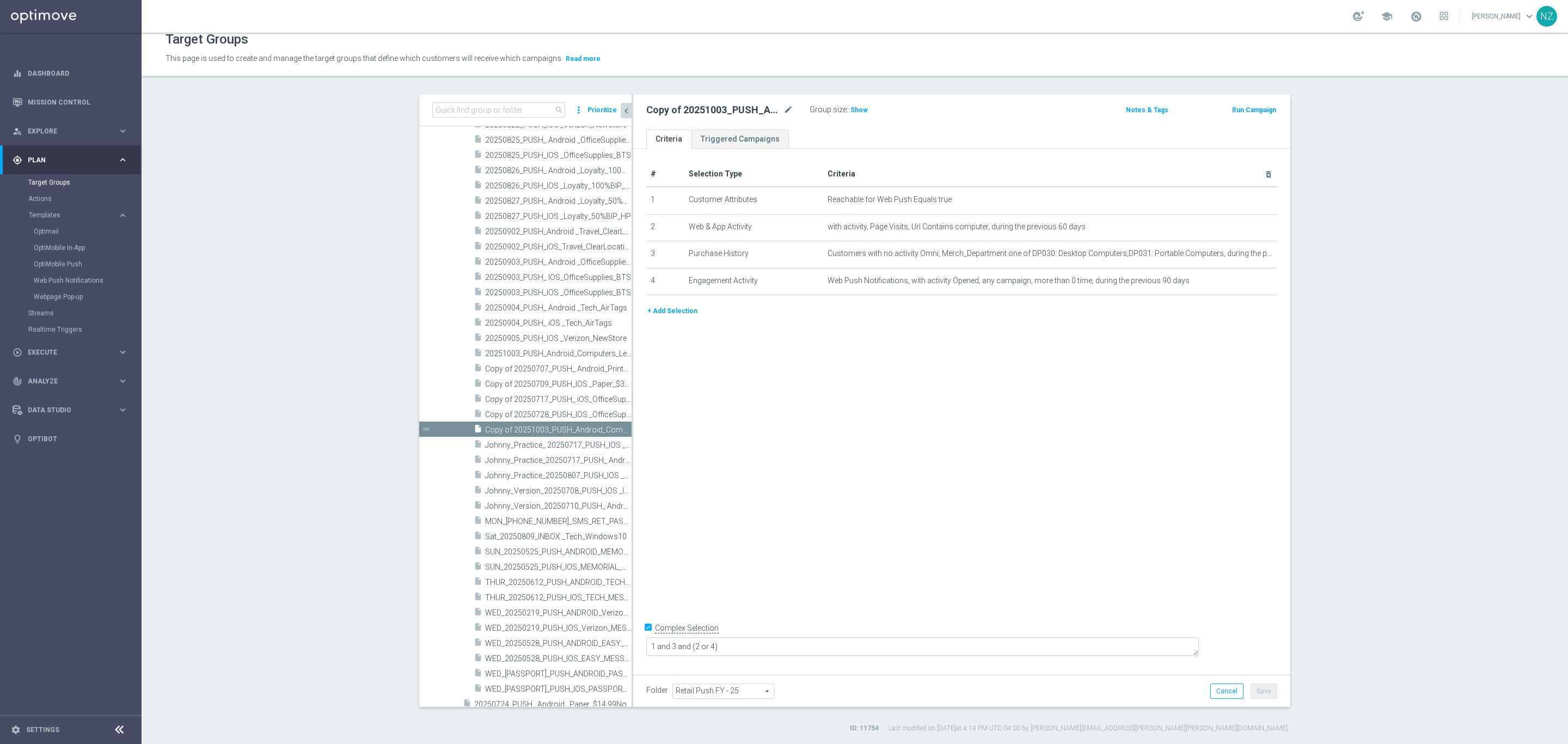
scroll to position [3378, 0]
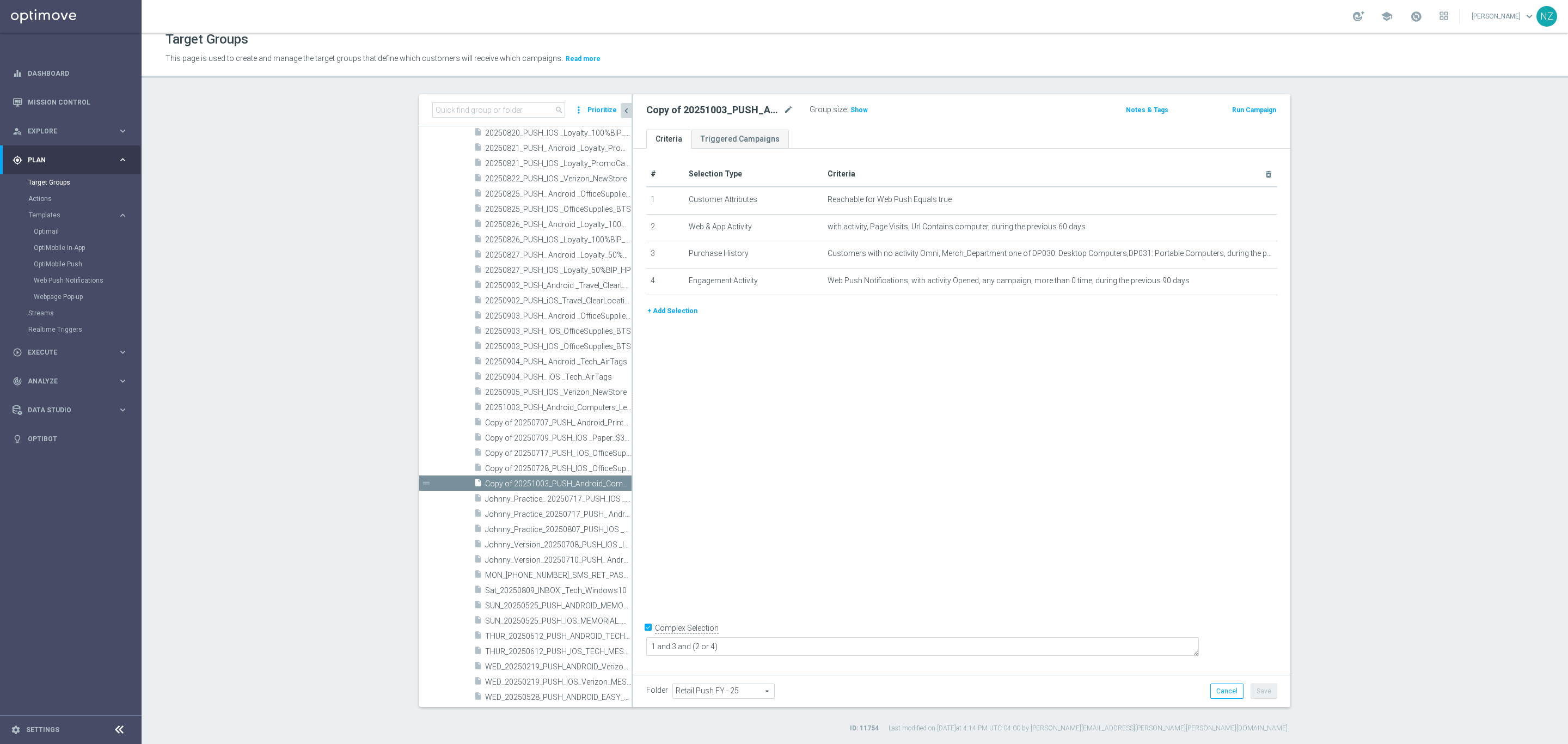
click at [776, 109] on div "Copy of 20251003_PUSH_Android_Computers_Lenovo mode_edit" at bounding box center [719, 109] width 147 height 13
click at [784, 107] on icon "mode_edit" at bounding box center [789, 109] width 9 height 13
click at [673, 111] on input "Copy of 20251003_PUSH_Android_Computers_Lenovo" at bounding box center [719, 110] width 147 height 15
click at [693, 107] on input "Copy of 20251003_PUSH_Android_Computers_Lenovo" at bounding box center [719, 110] width 147 height 15
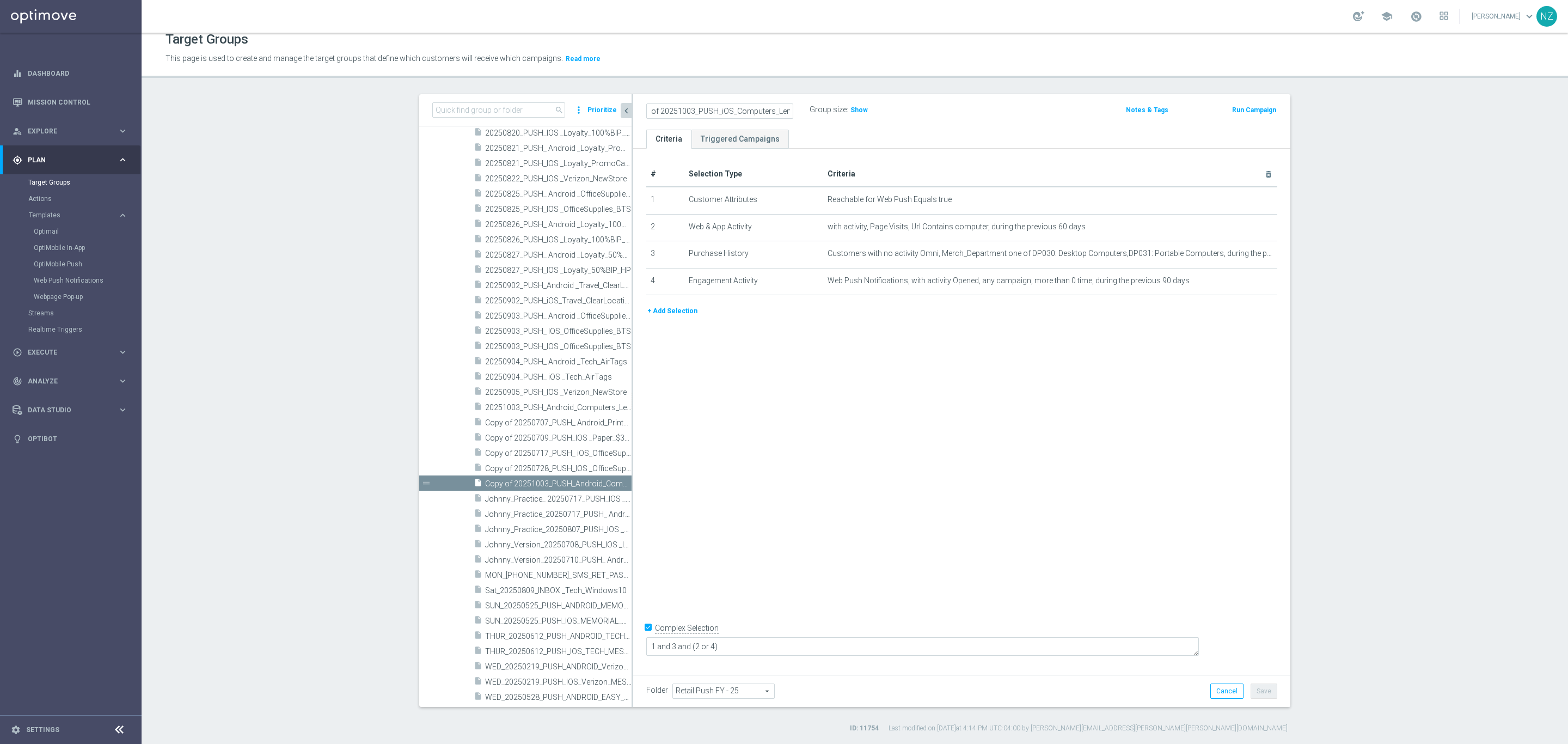
scroll to position [0, 0]
type input "20251003_PUSH_iOS_Computers_Lenovo"
click at [1237, 199] on icon "mode_edit" at bounding box center [1241, 199] width 9 height 9
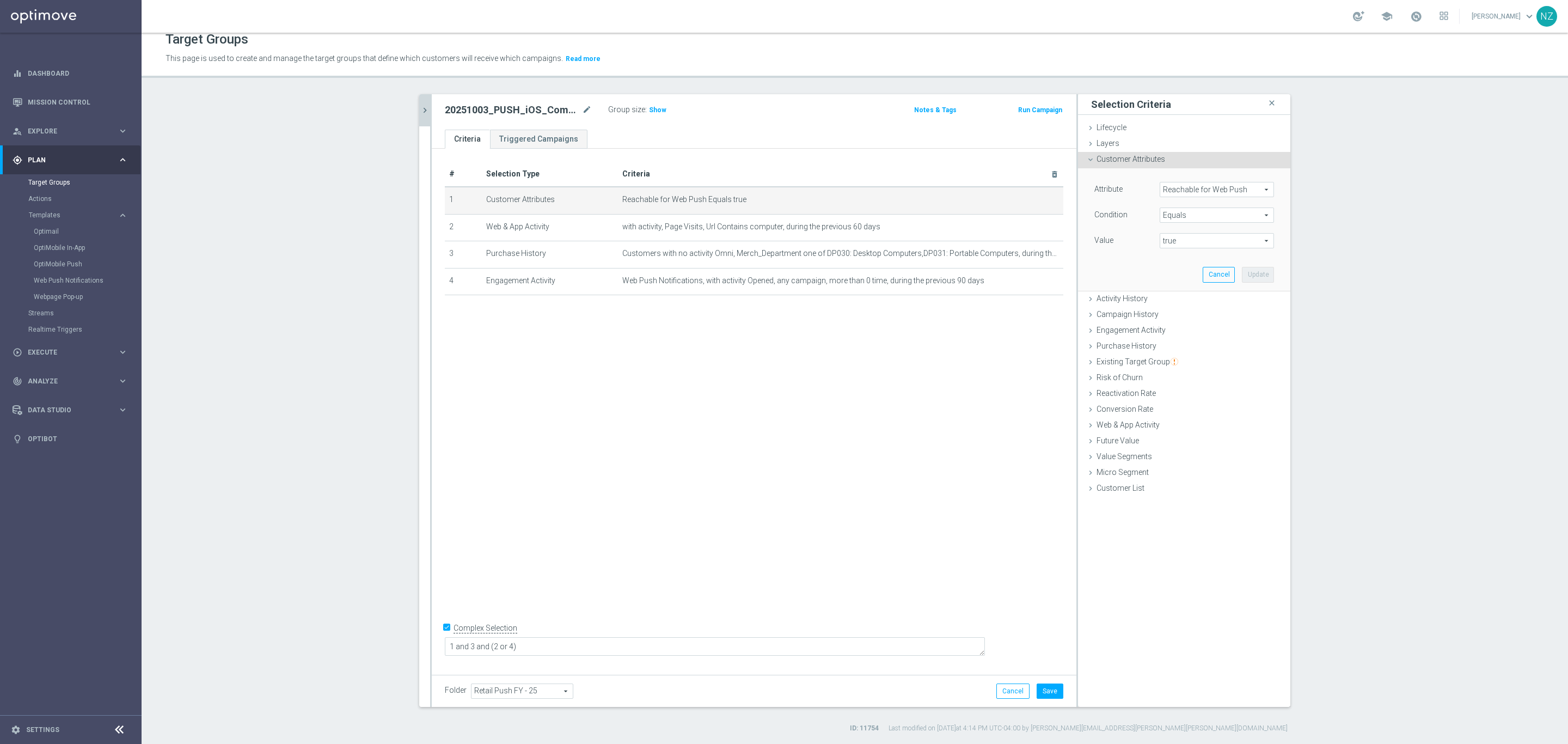
click at [1188, 191] on span "Reachable for Web Push" at bounding box center [1217, 190] width 113 height 14
click at [1201, 185] on input "search" at bounding box center [1217, 189] width 114 height 15
type input "push"
click at [1207, 205] on span "Reachable for Mobile Push" at bounding box center [1212, 205] width 94 height 9
type input "Reachable for Mobile Push"
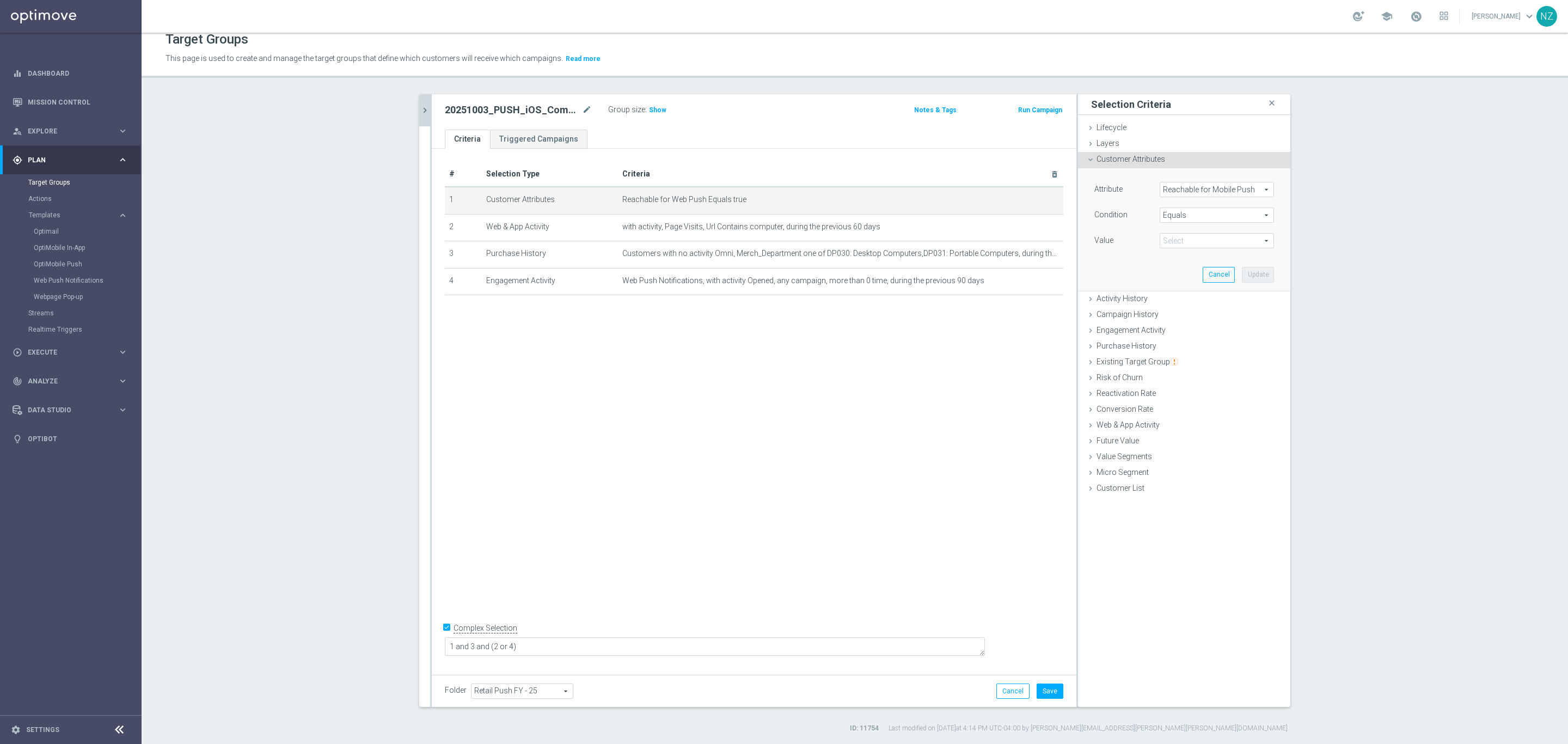
click at [1193, 239] on span "true" at bounding box center [1217, 241] width 113 height 14
click at [1165, 272] on span "true" at bounding box center [1216, 271] width 103 height 9
type input "true"
click at [1250, 270] on button "Update" at bounding box center [1258, 274] width 32 height 15
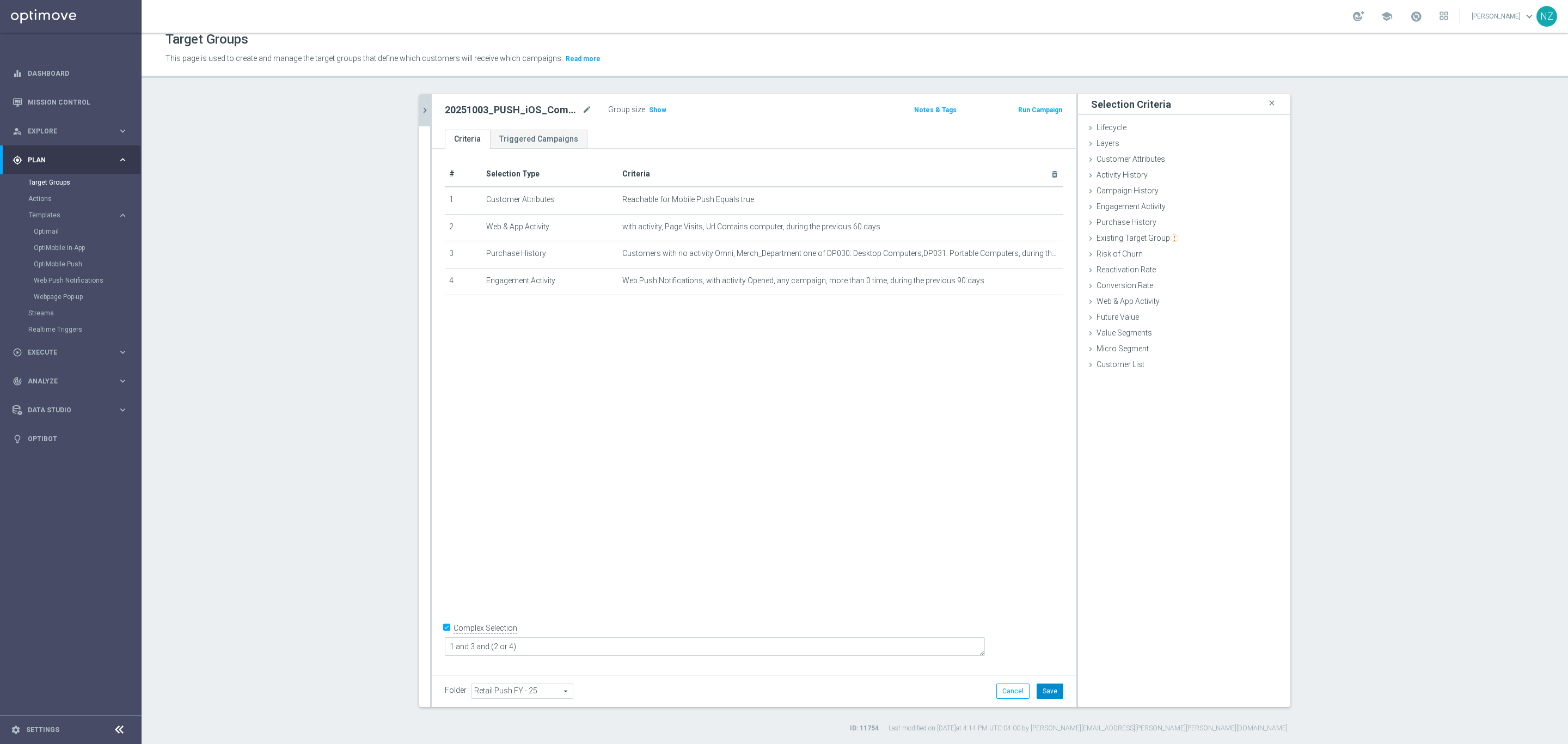
click at [1037, 688] on button "Save" at bounding box center [1050, 690] width 27 height 15
click at [653, 106] on span "Show" at bounding box center [658, 110] width 17 height 8
click at [420, 105] on icon "chevron_right" at bounding box center [424, 110] width 10 height 10
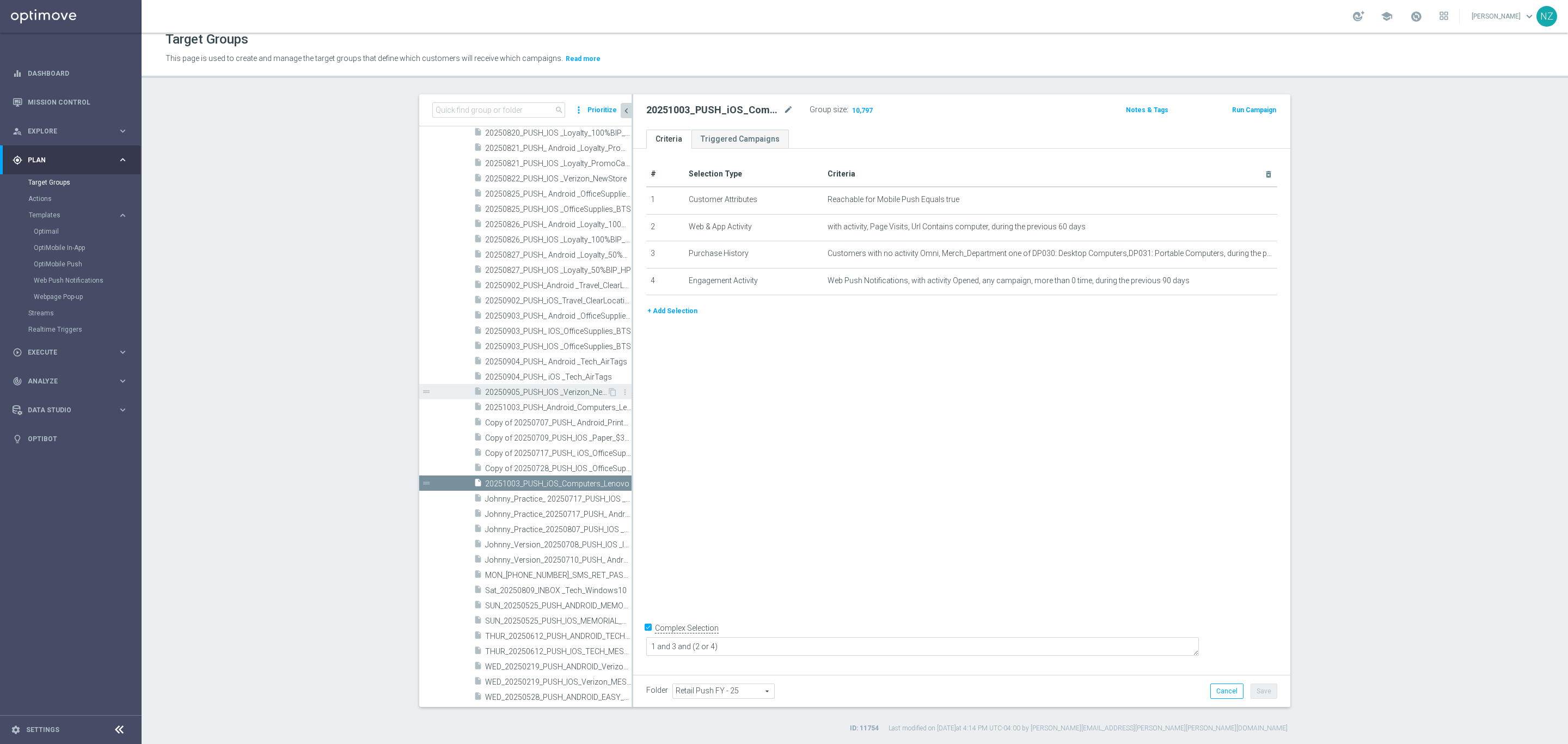
click at [546, 389] on span "20250905_PUSH_IOS _Verizon_NewStore" at bounding box center [545, 393] width 122 height 9
click at [557, 481] on span "20251003_PUSH_iOS_Computers_Lenovo" at bounding box center [545, 484] width 122 height 9
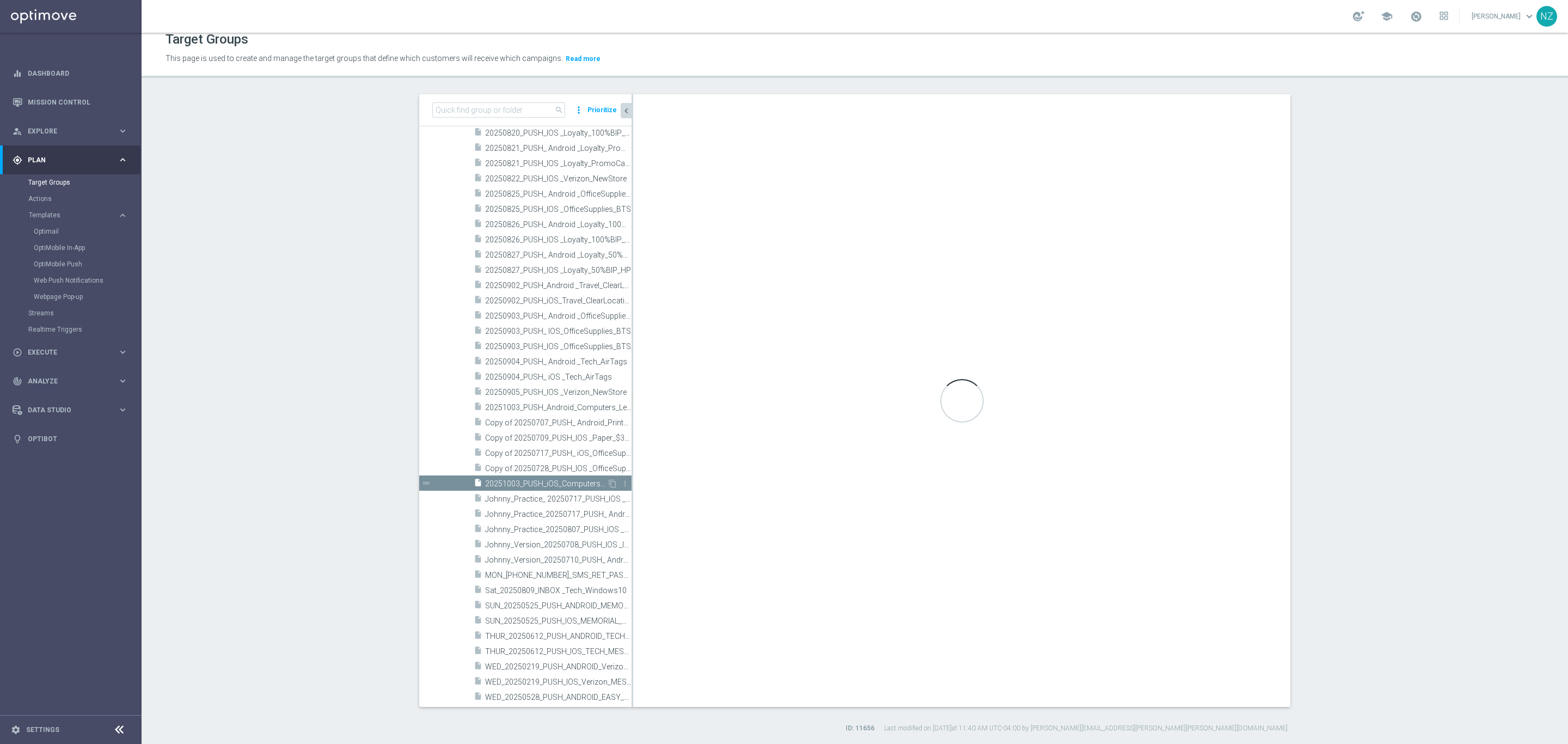
type textarea "1 and 3 and (2 or 4)"
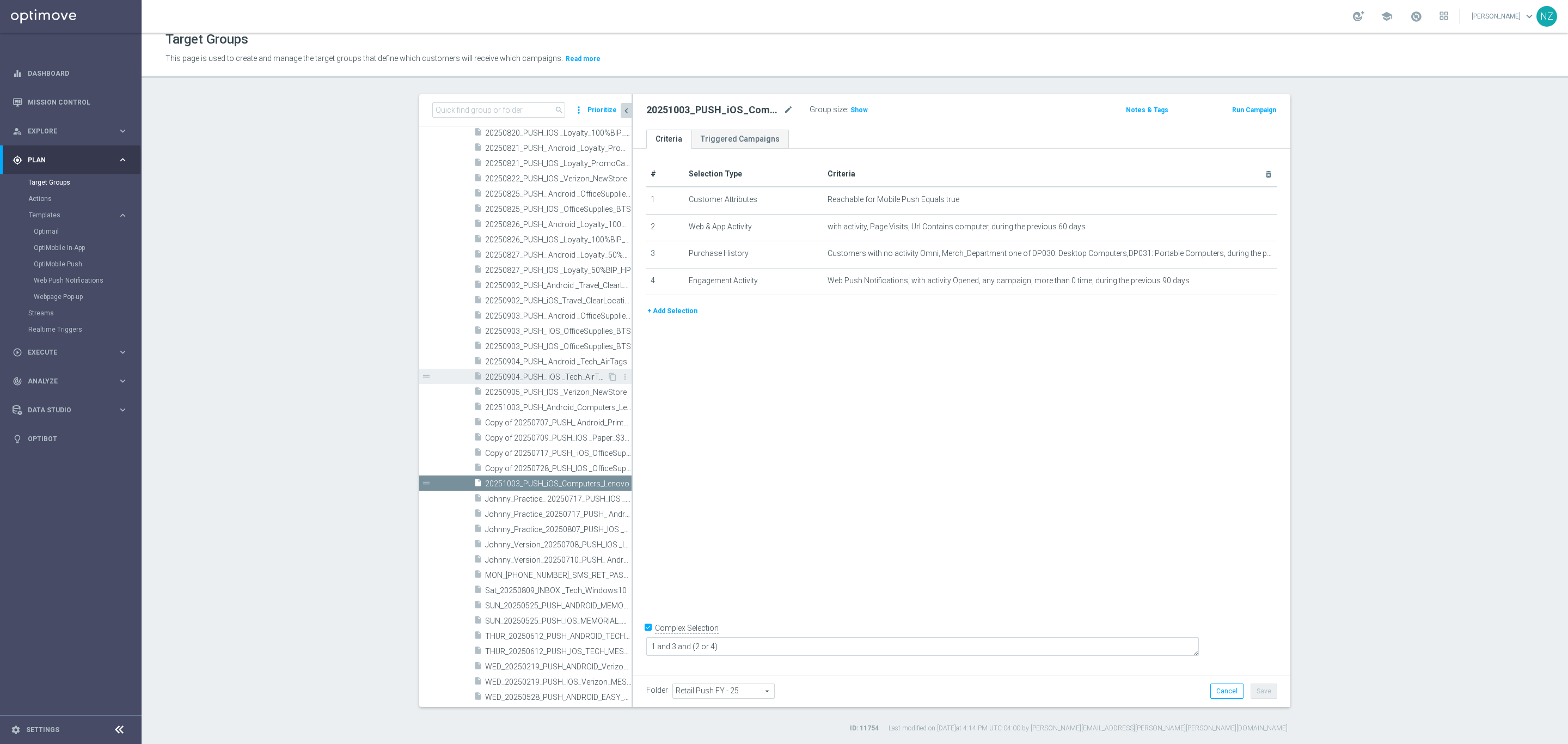
click at [549, 372] on span "20250904_PUSH_ iOS _Tech_AirTags" at bounding box center [545, 377] width 122 height 9
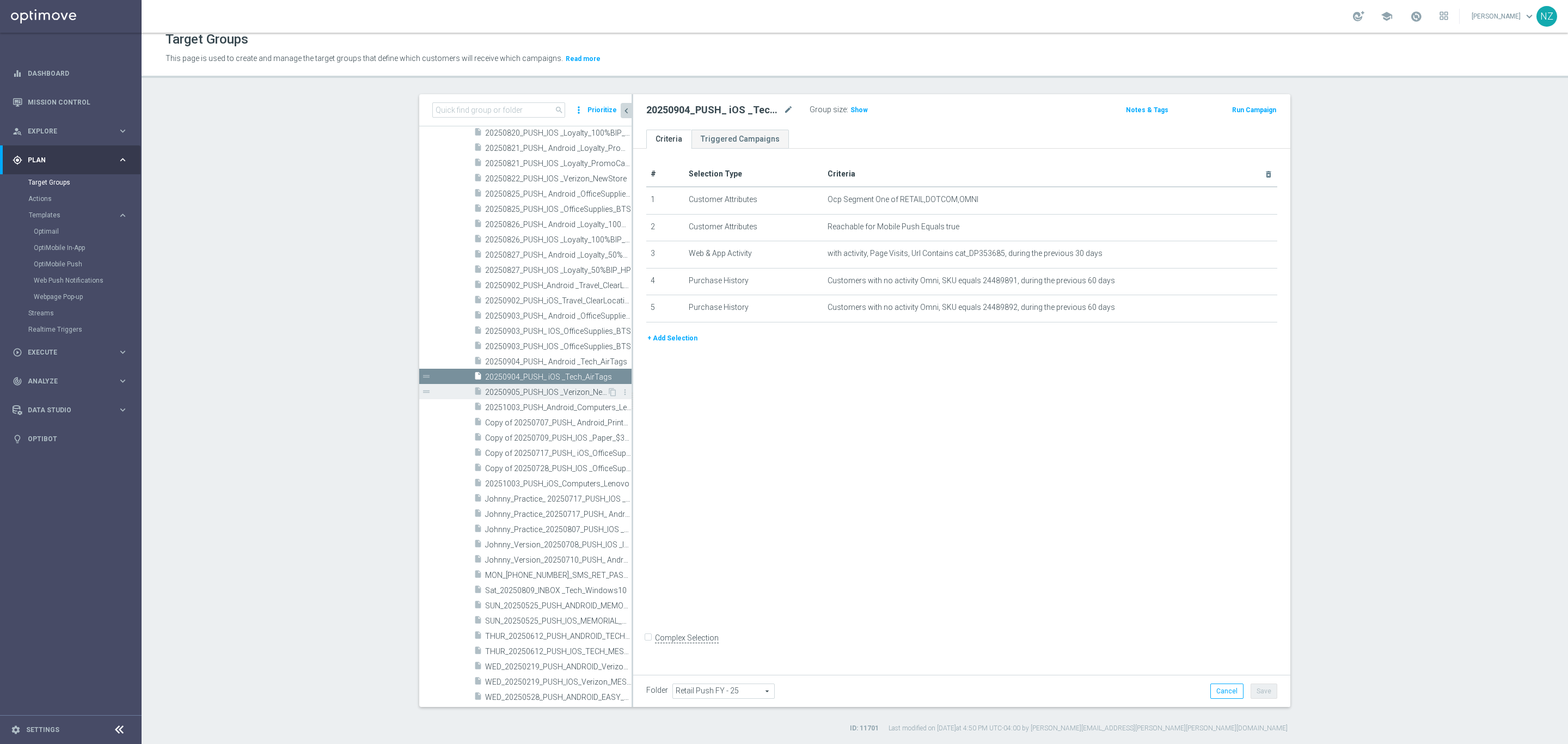
click at [552, 389] on span "20250905_PUSH_IOS _Verizon_NewStore" at bounding box center [545, 393] width 122 height 9
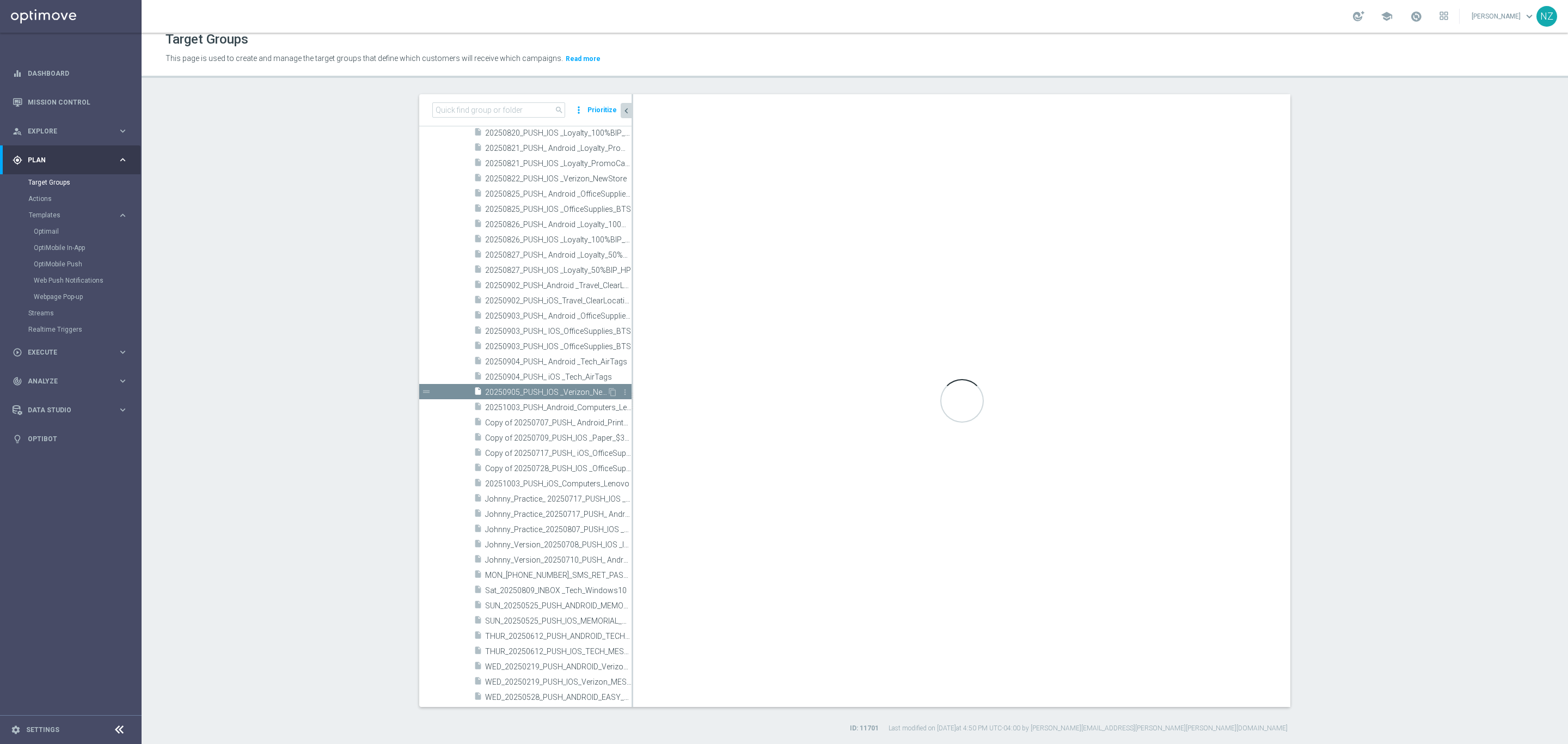
checkbox input "true"
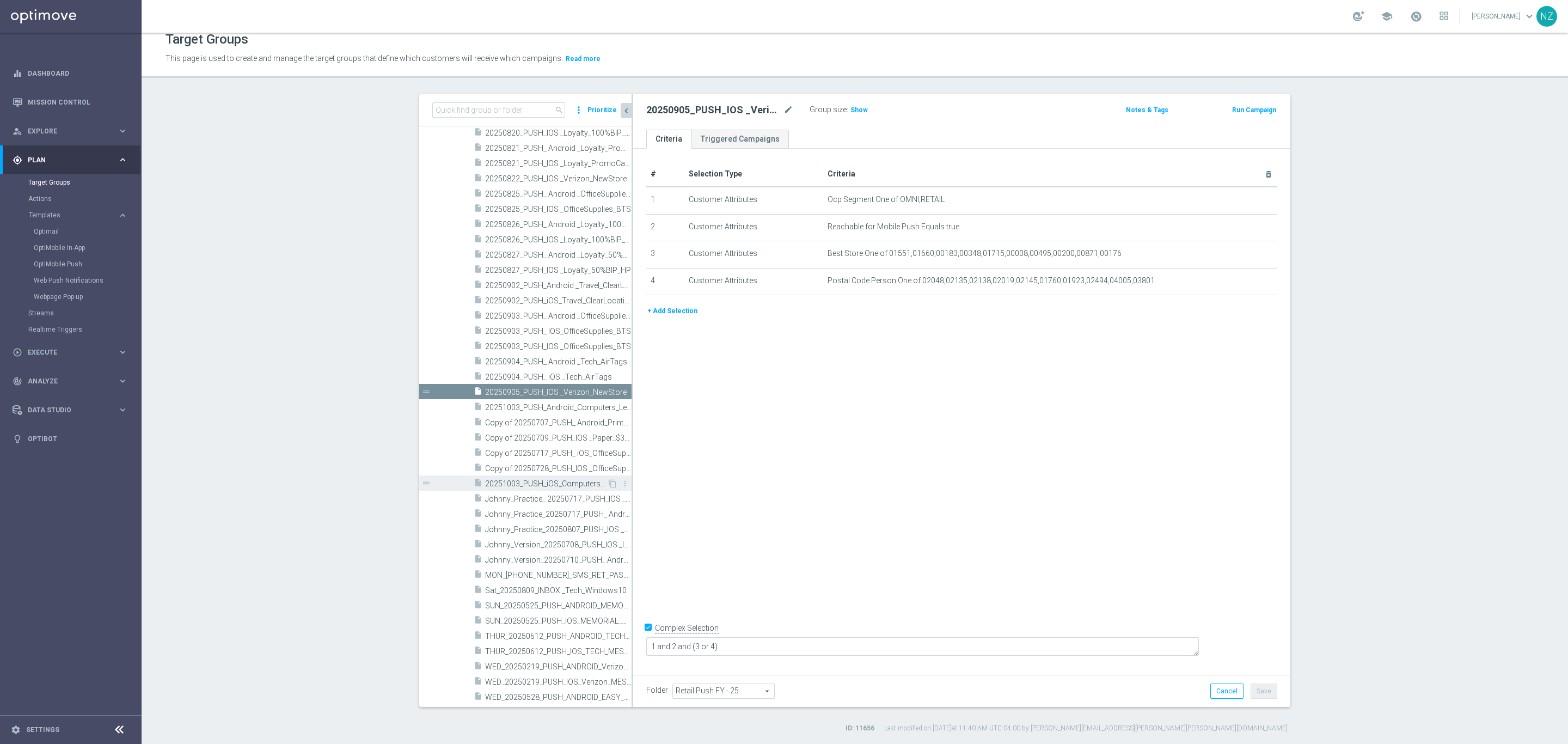
click at [540, 483] on span "20251003_PUSH_iOS_Computers_Lenovo" at bounding box center [545, 484] width 122 height 9
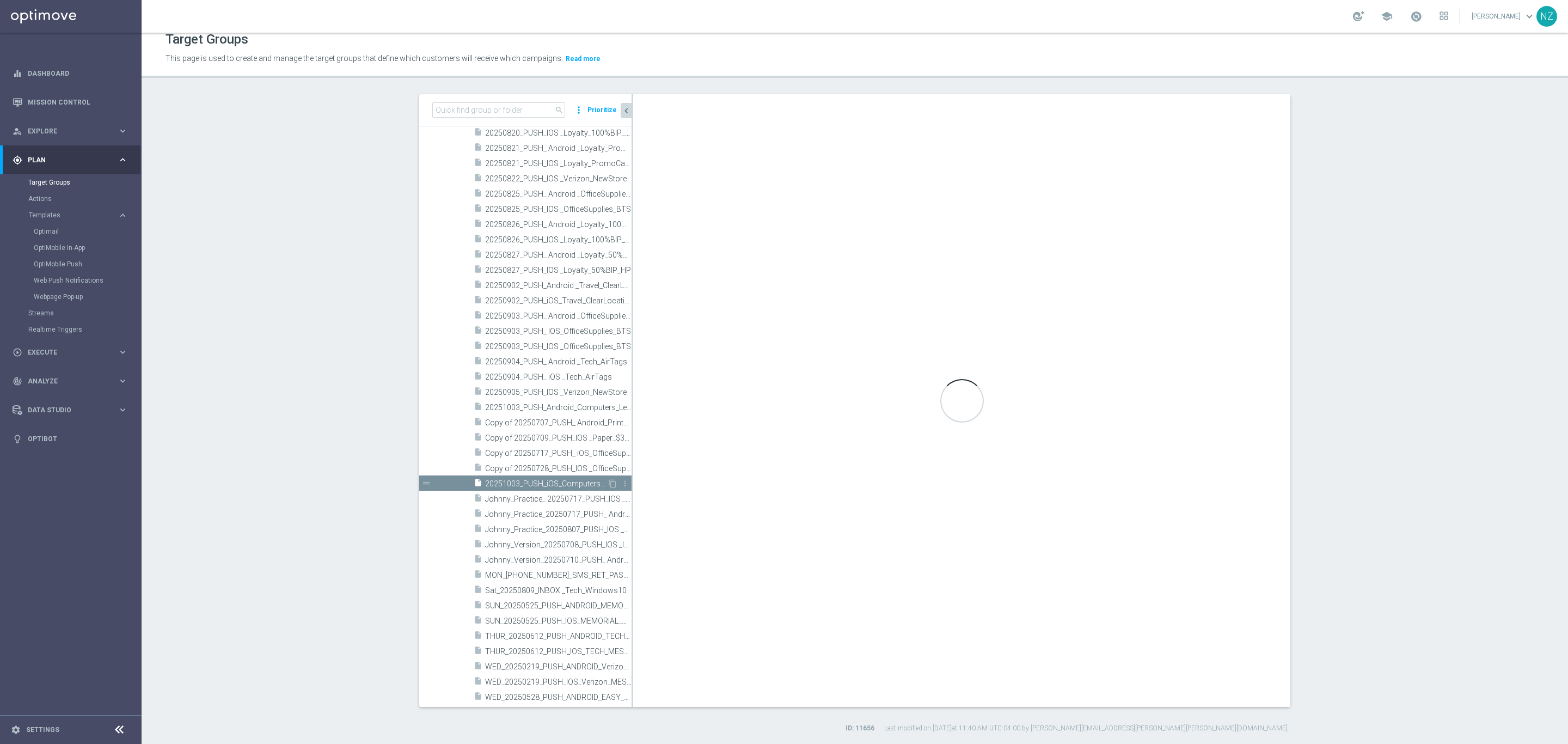
type textarea "1 and 3 and (2 or 4)"
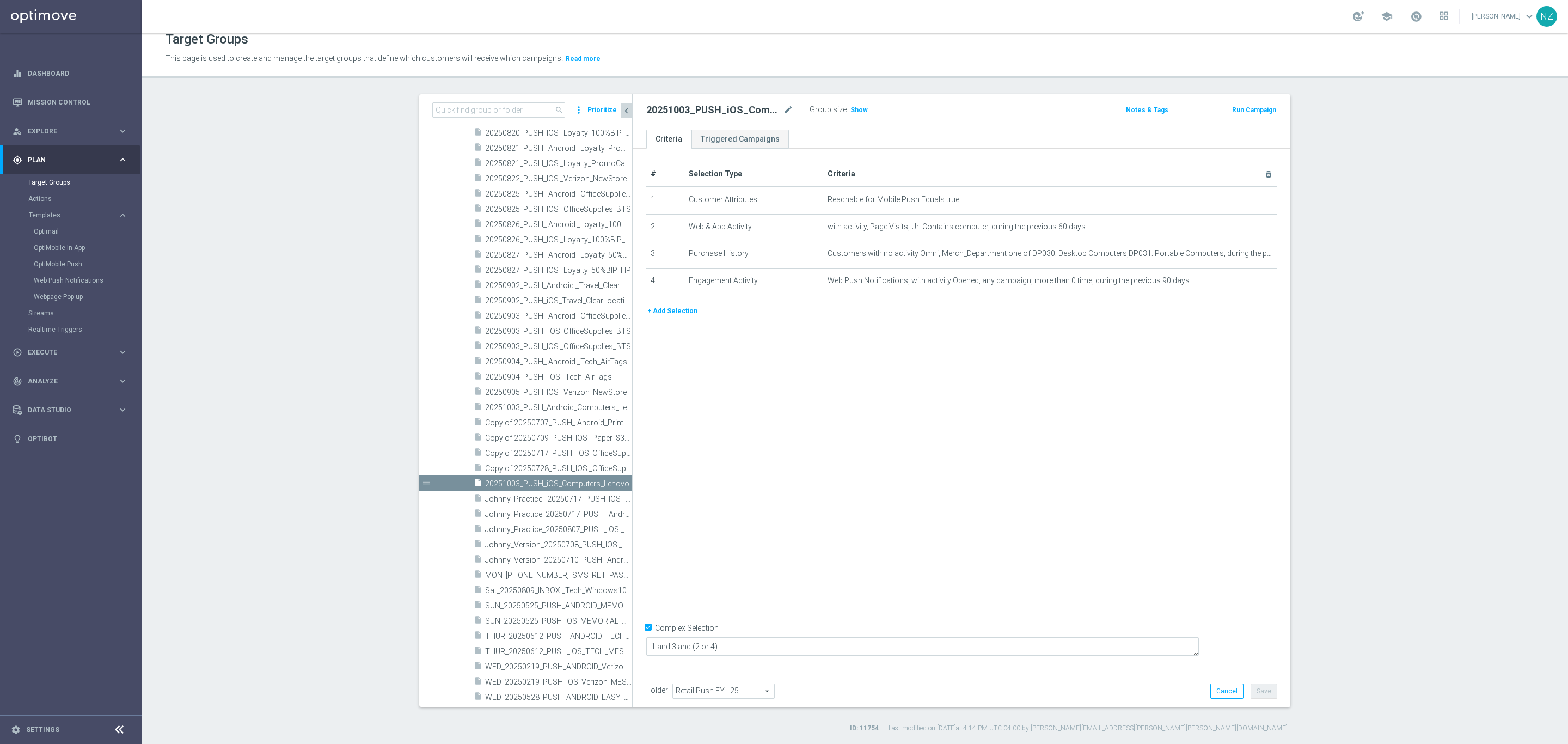
click at [853, 114] on h3 "Show" at bounding box center [859, 109] width 20 height 12
click at [608, 410] on icon "content_copy" at bounding box center [612, 407] width 9 height 9
click at [786, 105] on icon "mode_edit" at bounding box center [789, 109] width 9 height 13
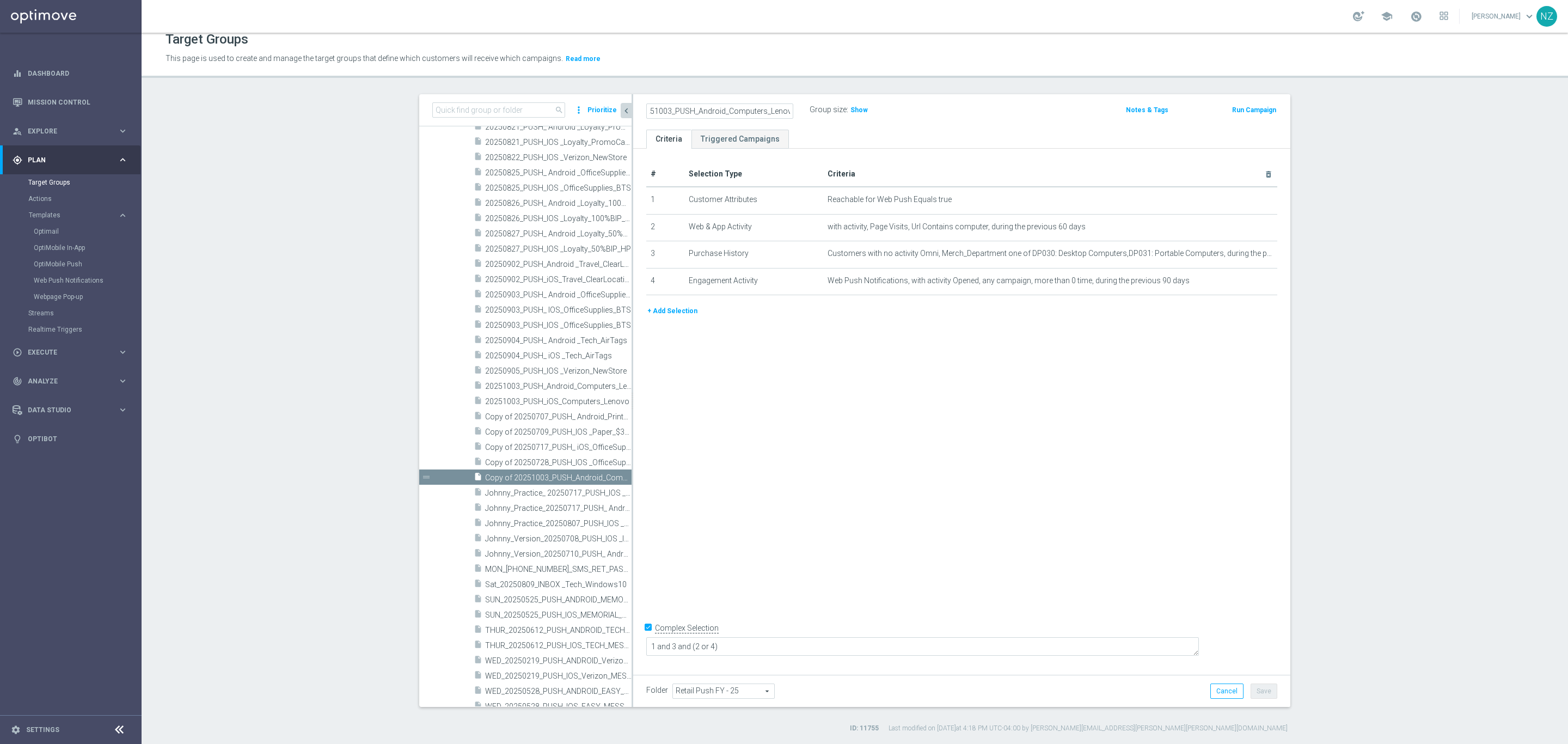
click at [701, 110] on input "Copy of 20251003_PUSH_Android_Computers_Lenovo" at bounding box center [719, 110] width 147 height 15
drag, startPoint x: 671, startPoint y: 112, endPoint x: 613, endPoint y: 107, distance: 58.2
click at [612, 108] on as-split "search more_vert Prioritize Customer Target Groups library_add create_new_folder" at bounding box center [855, 401] width 871 height 613
type input "20250929_PUSH_Android_KCups_1Day"
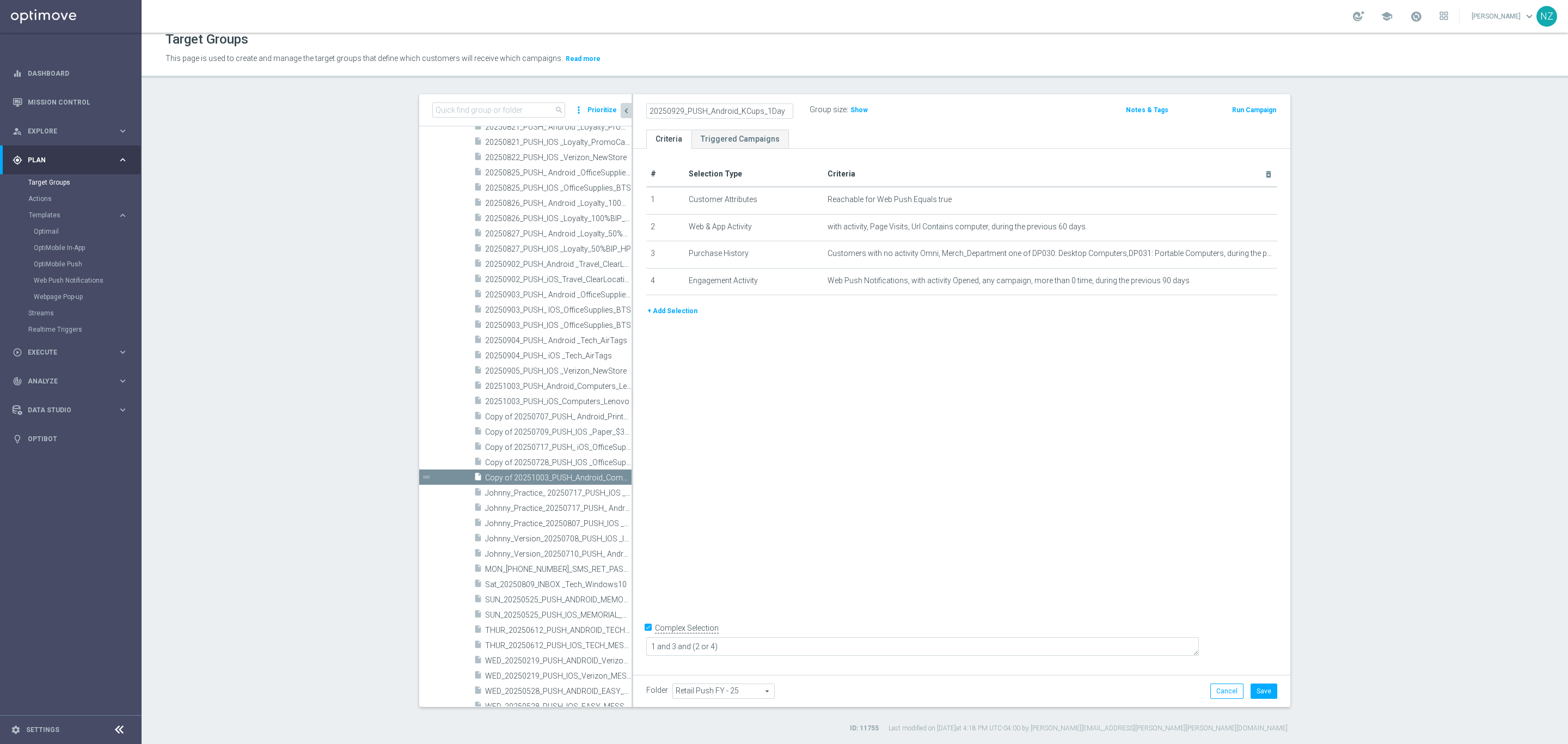
click at [1023, 339] on div "# Selection Type Criteria delete_forever 1 Customer Attributes Reachable for We…" at bounding box center [962, 409] width 657 height 520
click at [1256, 696] on button "Save" at bounding box center [1264, 690] width 27 height 15
click at [1251, 226] on icon "delete_forever" at bounding box center [1255, 226] width 9 height 9
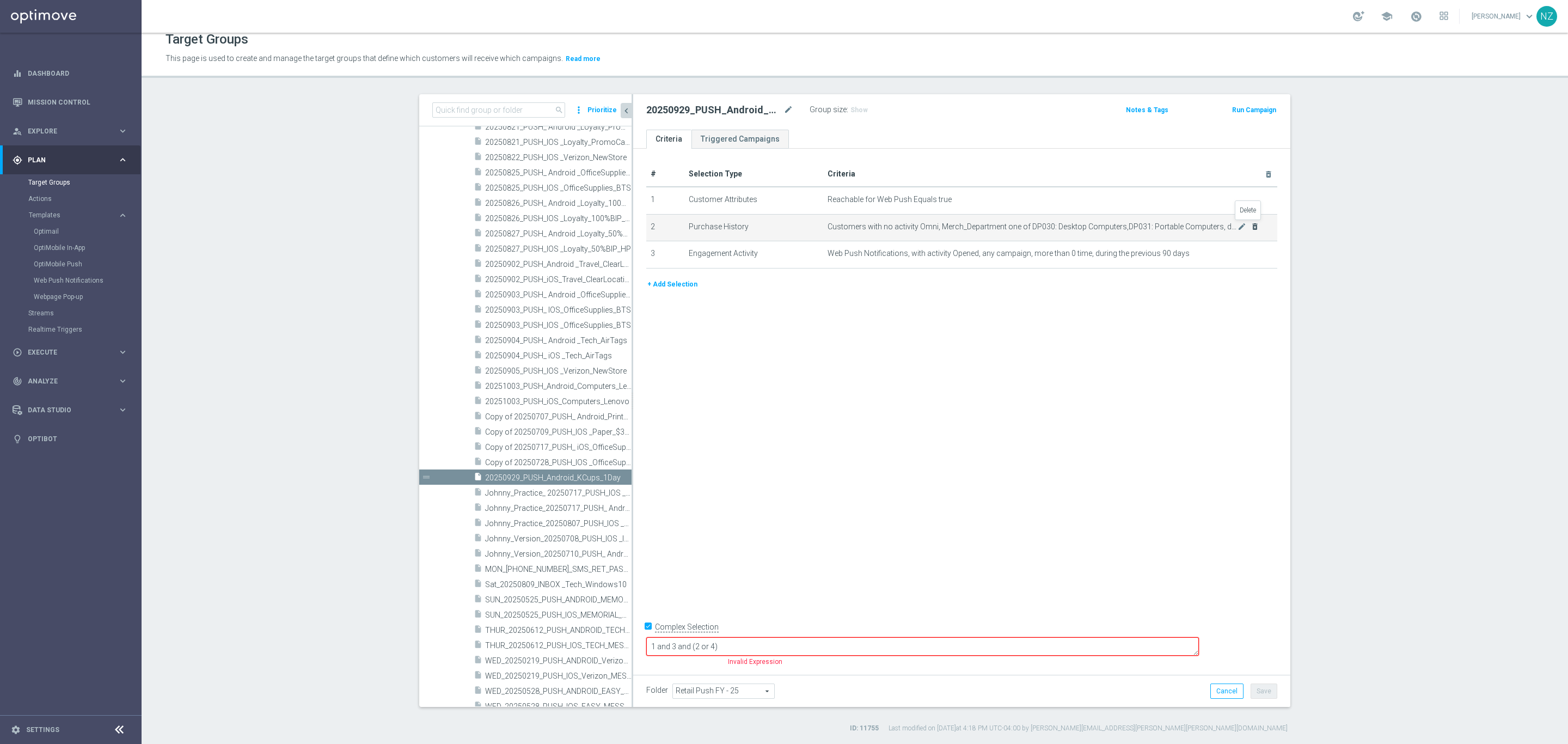
click at [1251, 226] on icon "delete_forever" at bounding box center [1255, 226] width 9 height 9
checkbox input "false"
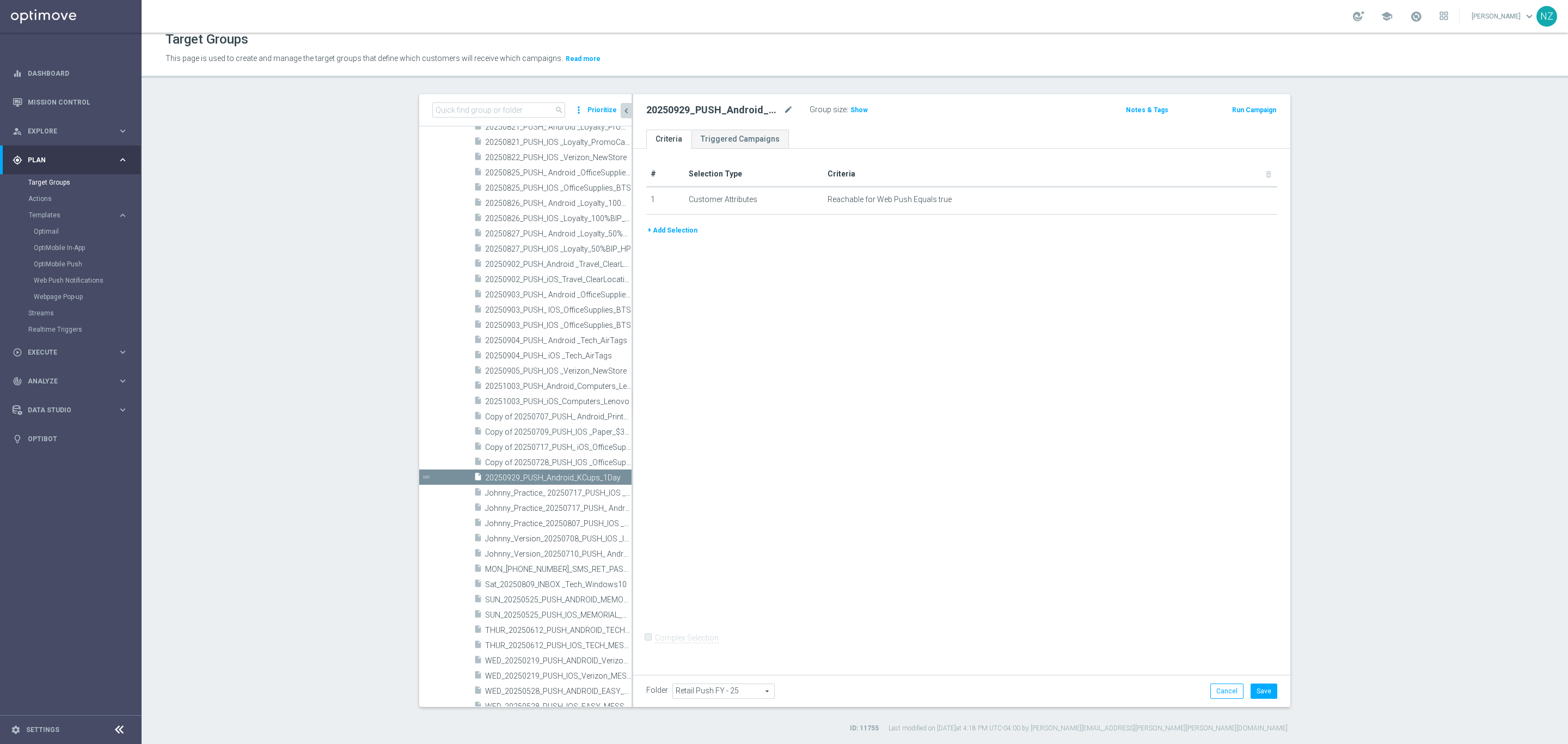
click at [672, 224] on button "+ Add Selection" at bounding box center [672, 230] width 52 height 12
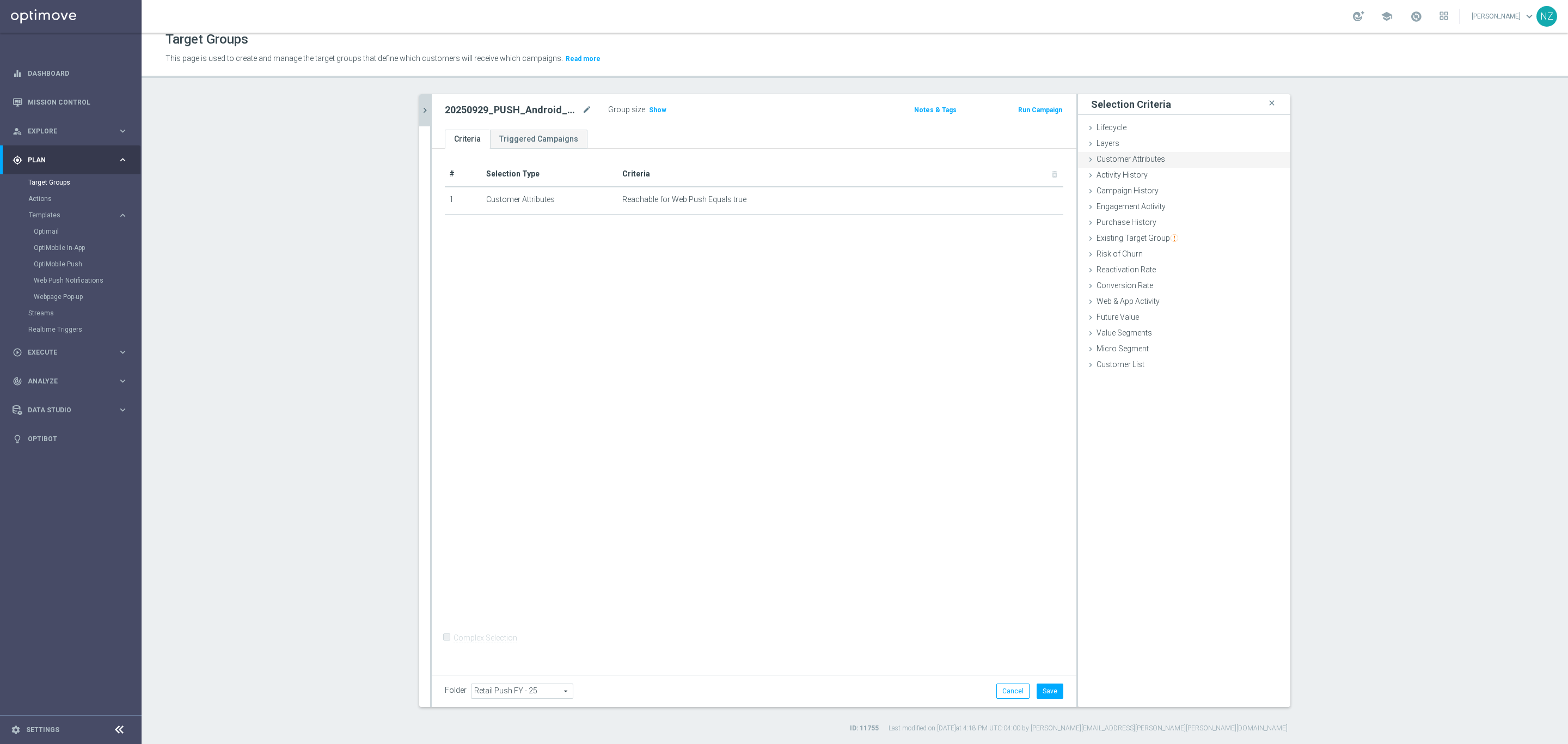
click at [1133, 160] on span "Customer Attributes" at bounding box center [1130, 158] width 68 height 9
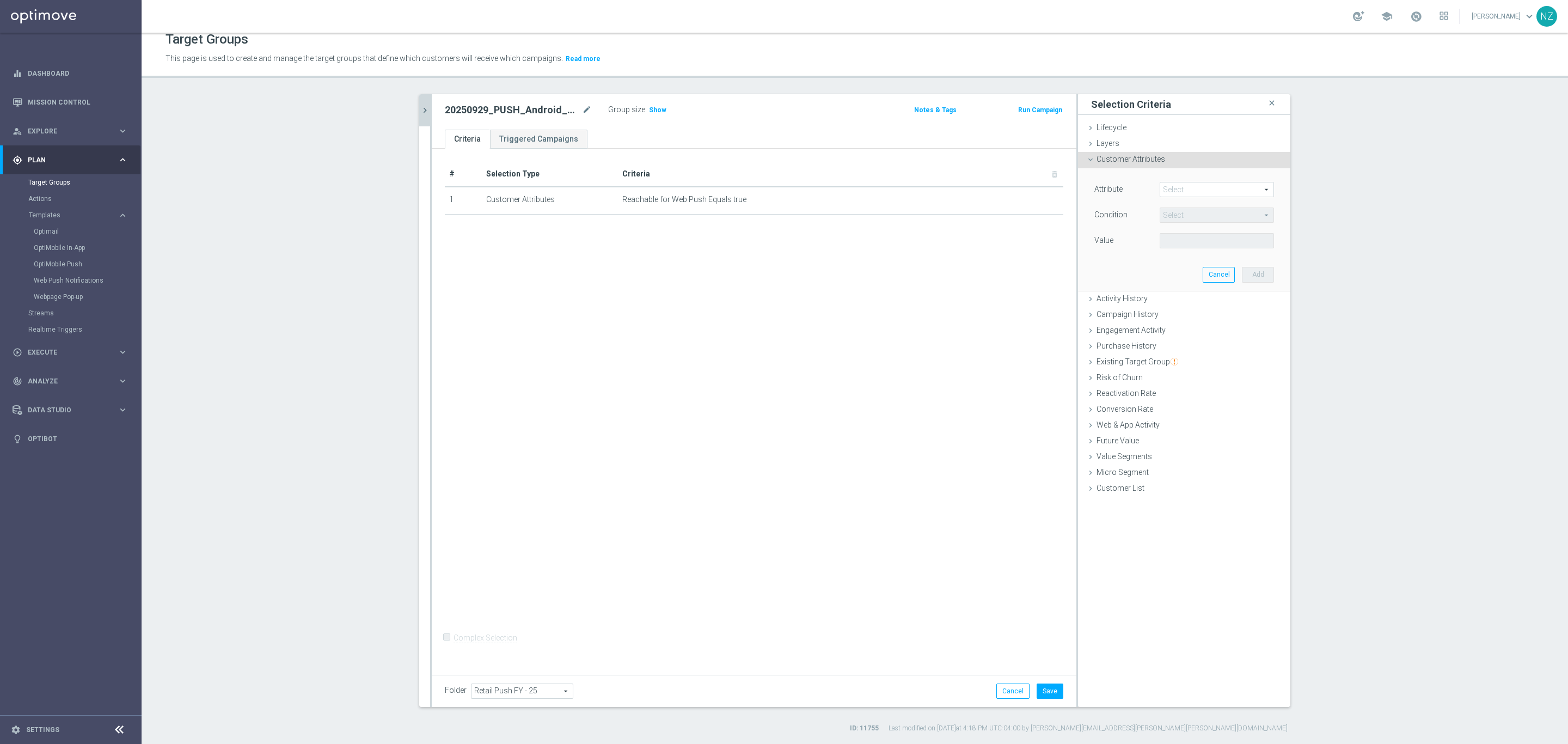
click at [1162, 194] on span at bounding box center [1217, 190] width 113 height 14
click at [1169, 190] on input "search" at bounding box center [1217, 189] width 114 height 15
type input "sms"
click at [1177, 245] on span "SMS CONSENT DOTCOM" at bounding box center [1216, 248] width 103 height 9
type input "SMS CONSENT DOTCOM"
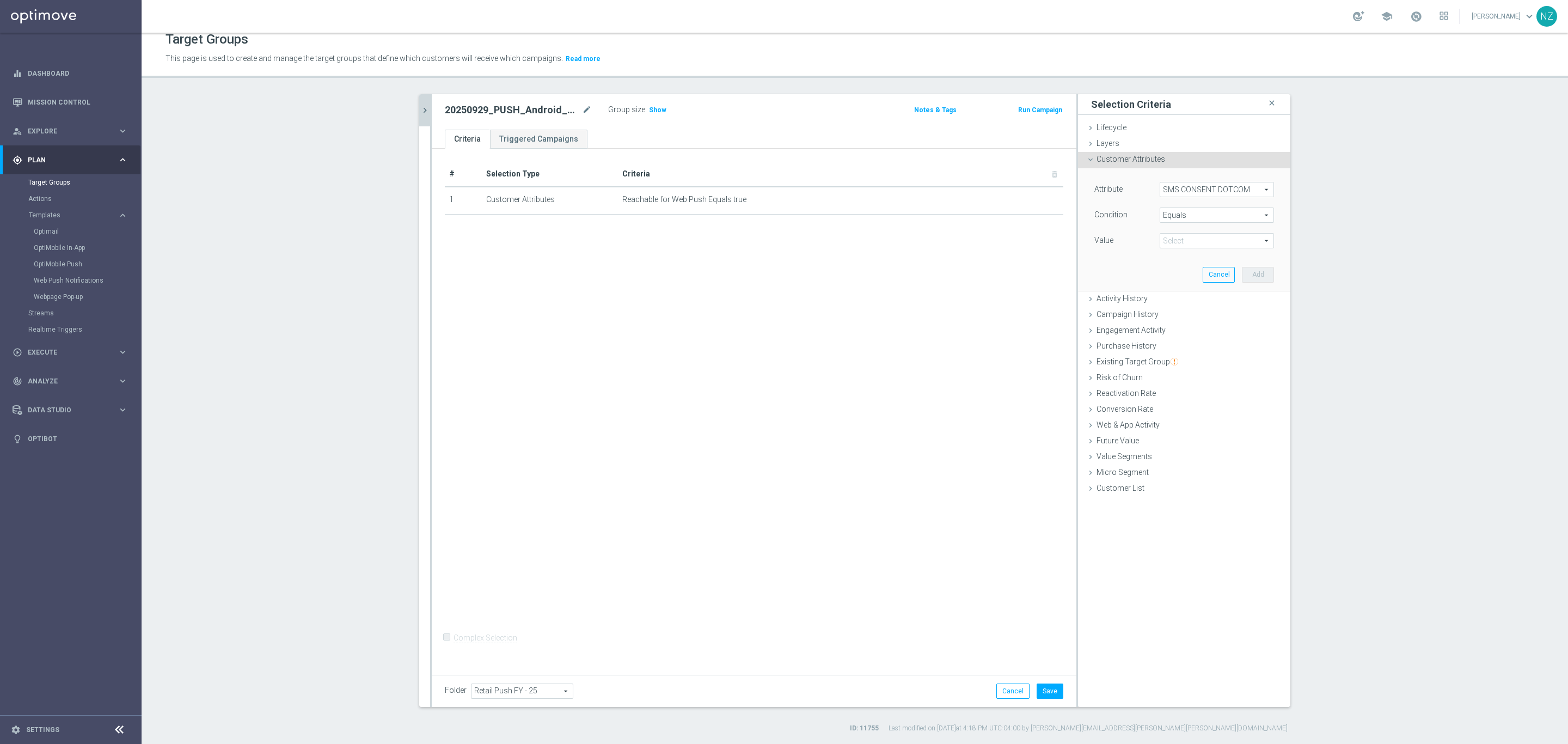
click at [1167, 238] on span at bounding box center [1217, 241] width 113 height 14
drag, startPoint x: 1185, startPoint y: 273, endPoint x: 1178, endPoint y: 223, distance: 50.5
click at [1178, 223] on div "Attribute SMS CONSENT DOTCOM SMS CONSENT DOTCOM arrow_drop_down search Conditio…" at bounding box center [1185, 216] width 179 height 68
click at [1177, 222] on div "Equals Equals arrow_drop_down search" at bounding box center [1217, 215] width 114 height 15
click at [1178, 217] on input "search" at bounding box center [1217, 215] width 114 height 15
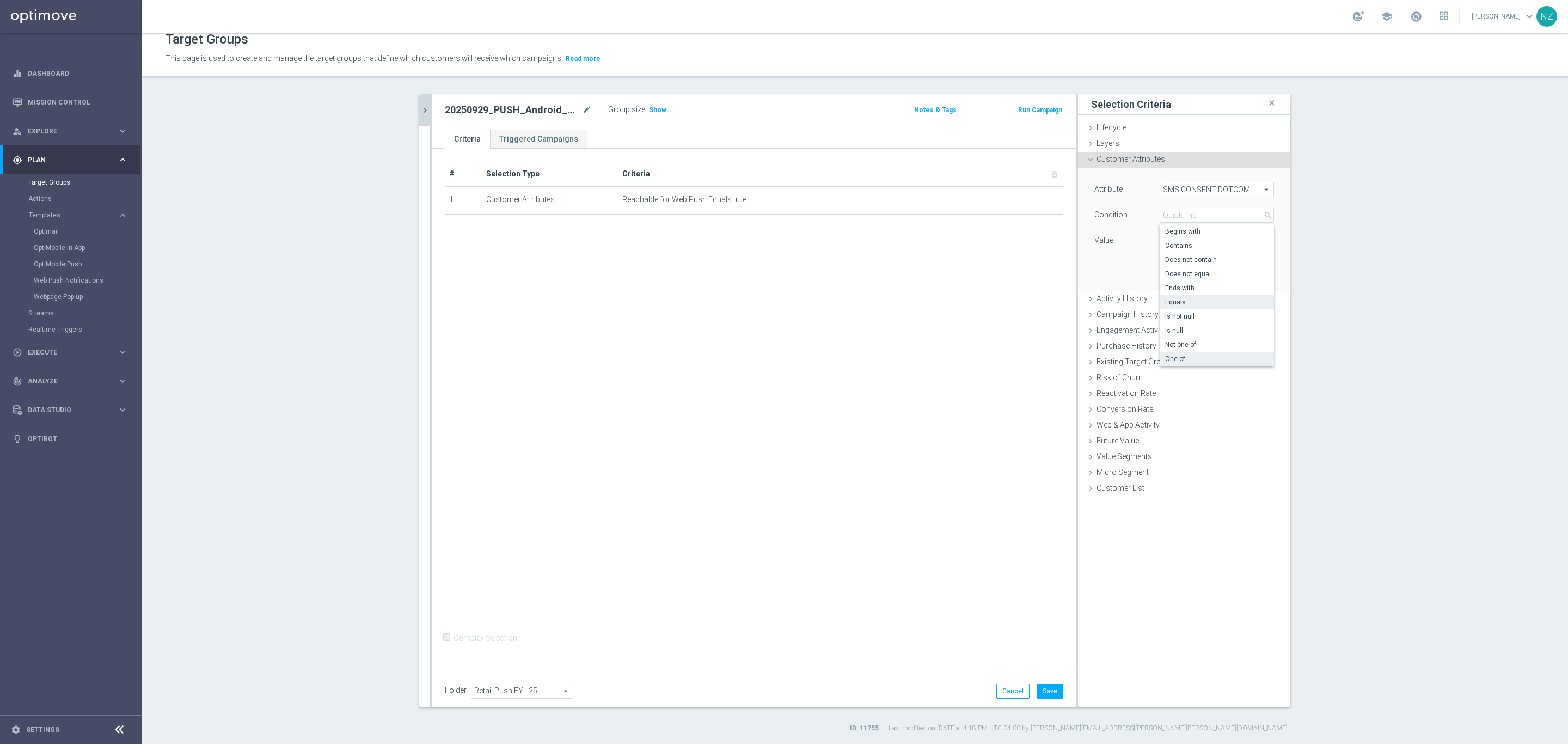
click at [1185, 357] on span "One of" at bounding box center [1216, 358] width 103 height 9
type input "One of"
click at [1177, 245] on span at bounding box center [1217, 241] width 113 height 14
click at [1185, 288] on span "OptedOut" at bounding box center [1225, 285] width 99 height 9
click at [1175, 288] on input "OptedOut" at bounding box center [1171, 285] width 7 height 7
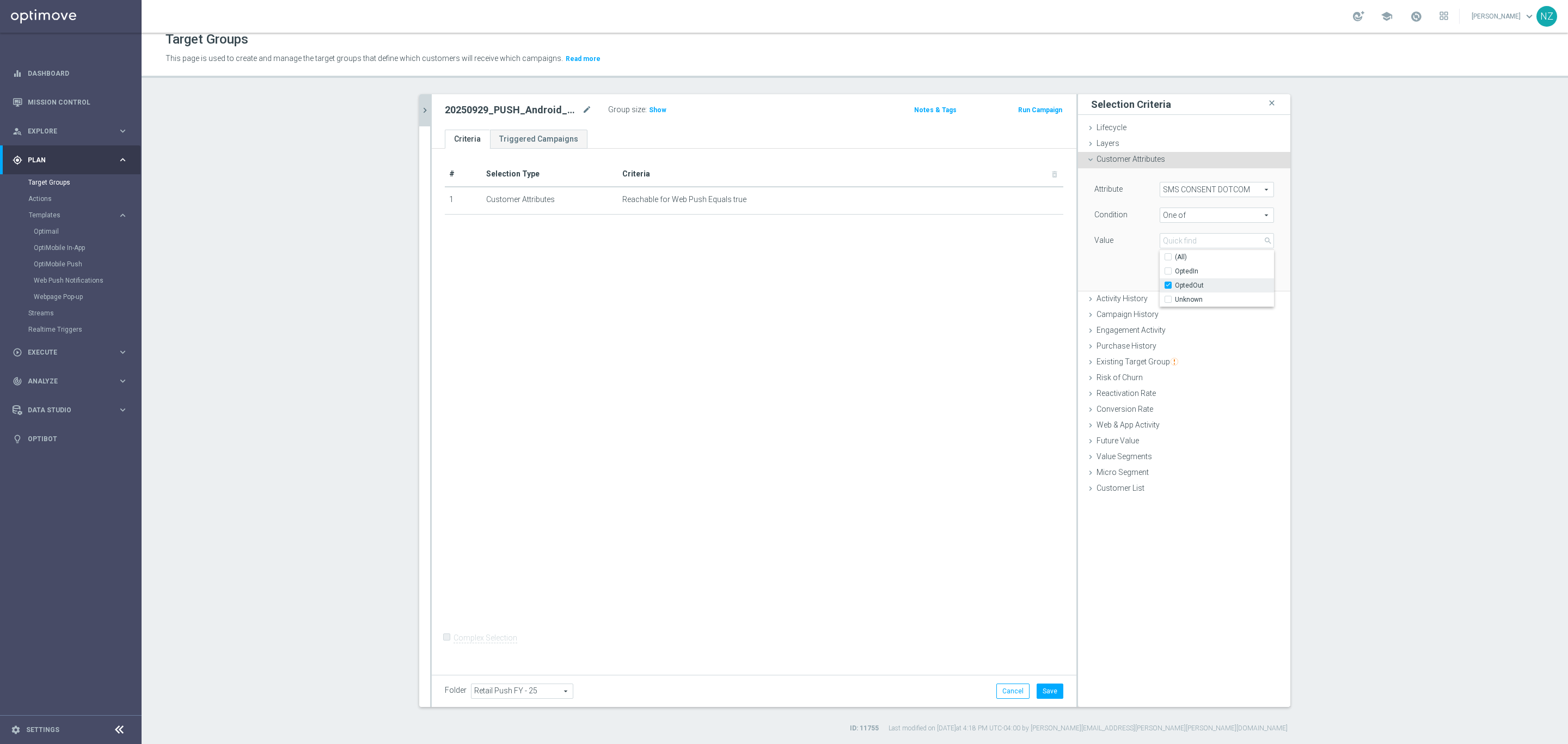
checkbox input "true"
type input "OptedOut"
click at [1185, 296] on span "Unknown" at bounding box center [1225, 299] width 99 height 9
click at [1175, 296] on input "Unknown" at bounding box center [1171, 299] width 7 height 7
checkbox input "true"
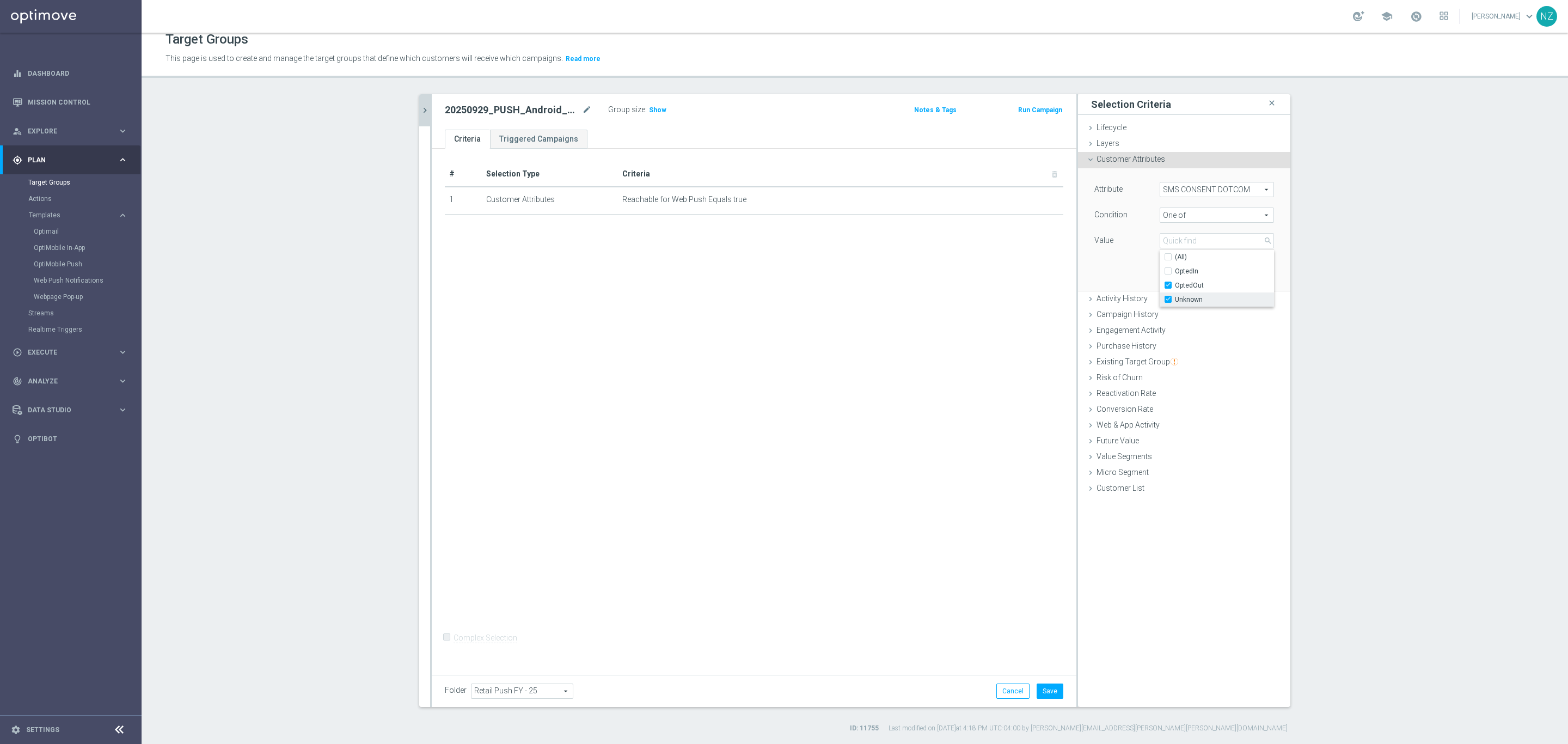
type input "Selected 2 of 3"
click at [1111, 257] on div "Attribute SMS CONSENT DOTCOM SMS CONSENT DOTCOM arrow_drop_down search Conditio…" at bounding box center [1184, 229] width 196 height 122
click at [1247, 269] on button "Add" at bounding box center [1258, 274] width 32 height 15
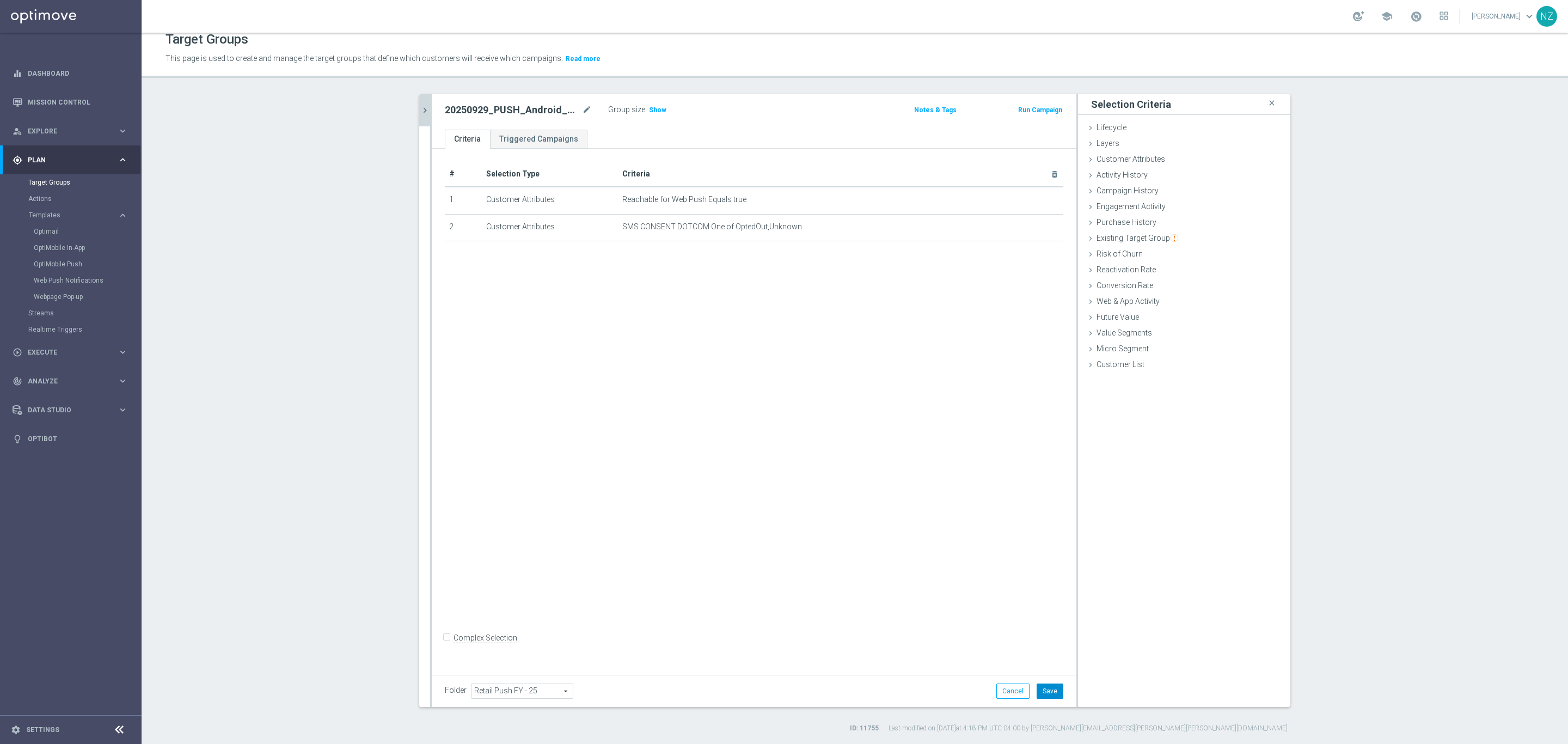
click at [1054, 698] on button "Save" at bounding box center [1050, 690] width 27 height 15
click at [656, 113] on span "Show" at bounding box center [658, 110] width 17 height 8
click at [423, 109] on icon "chevron_right" at bounding box center [424, 110] width 10 height 10
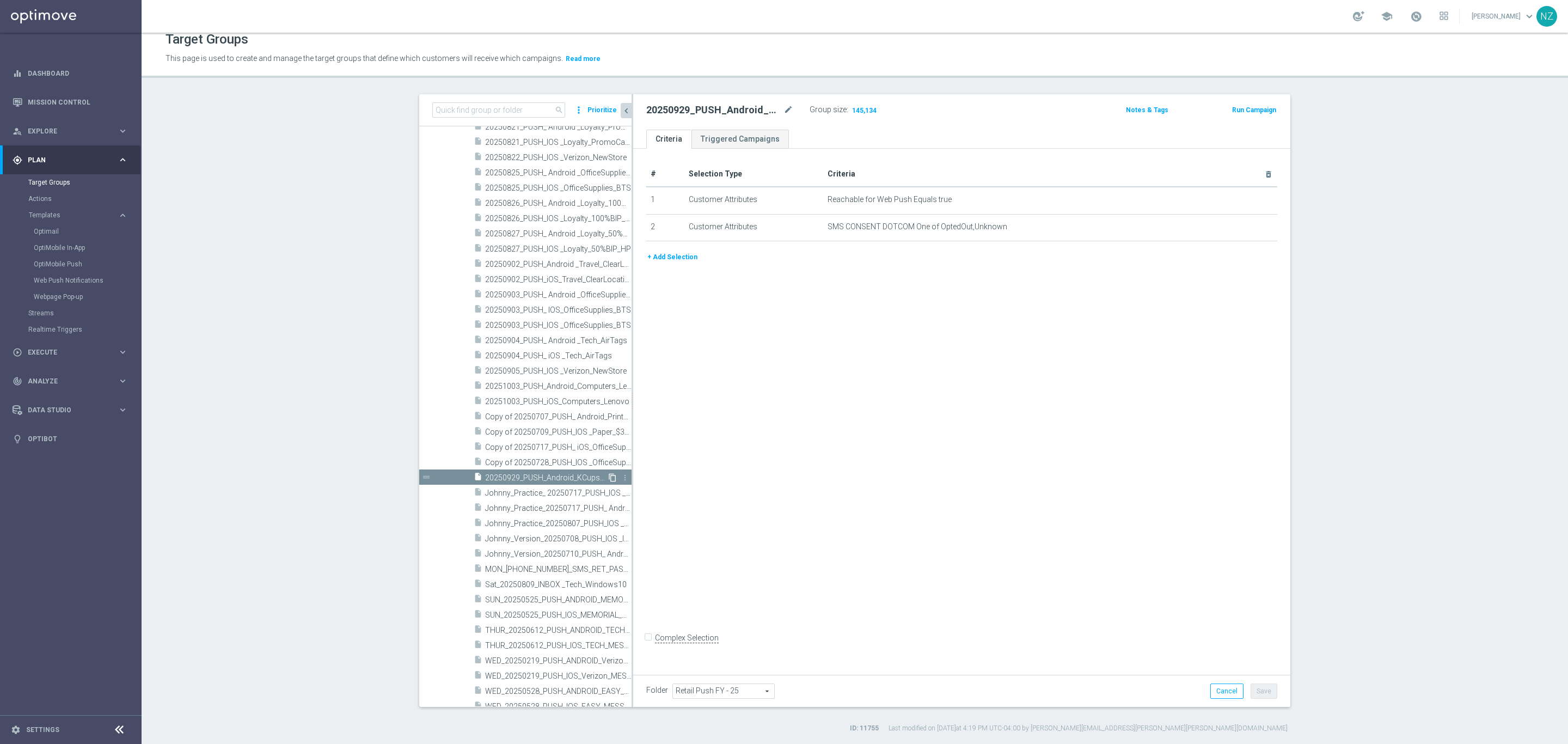
click at [608, 475] on icon "content_copy" at bounding box center [612, 477] width 9 height 9
click at [784, 105] on icon "mode_edit" at bounding box center [789, 109] width 9 height 13
click at [664, 109] on input "Copy of 20250929_PUSH_Android_KCups_1Day" at bounding box center [719, 110] width 147 height 15
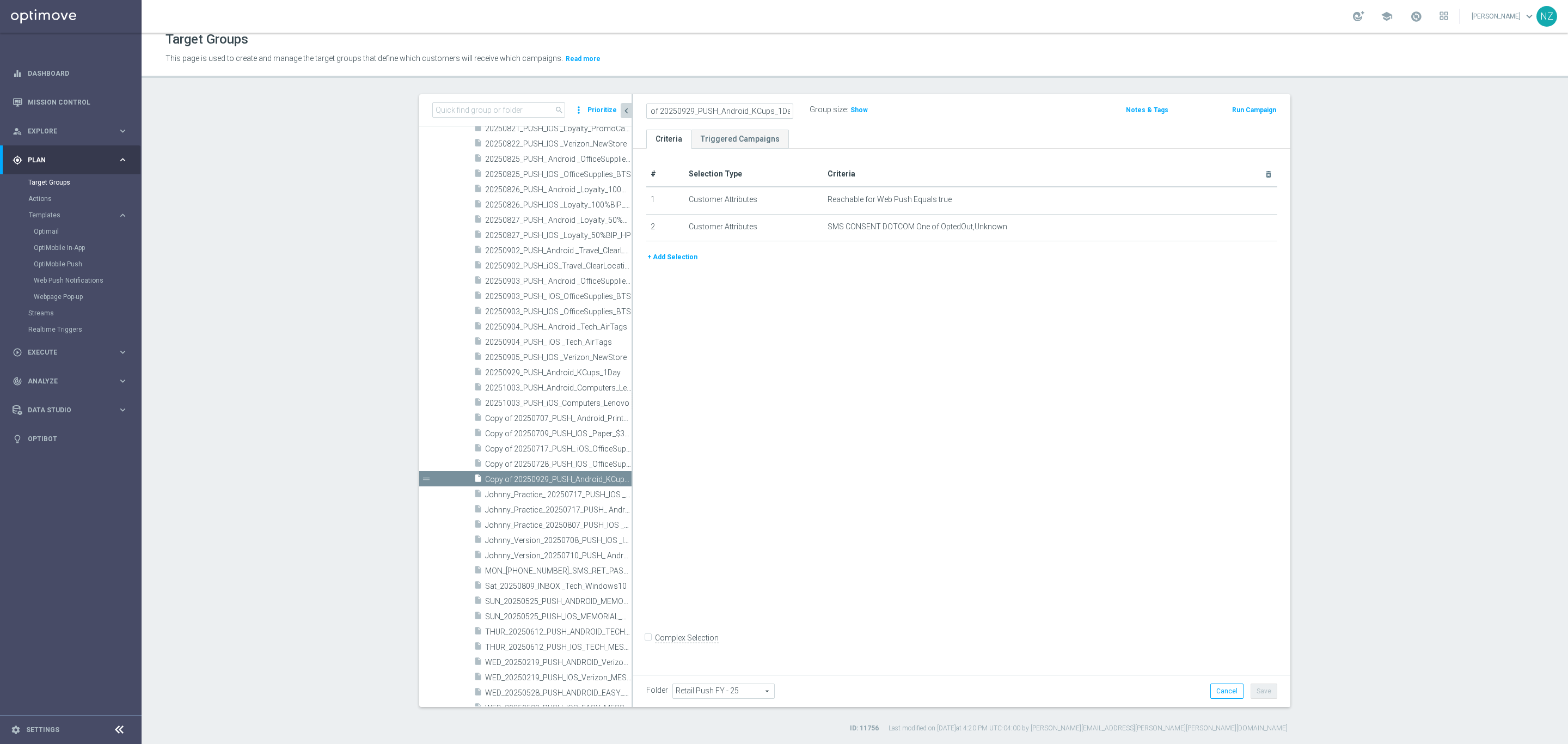
click at [649, 109] on input "Copy of 20250929_PUSH_Android_KCups_1Day" at bounding box center [719, 110] width 147 height 15
click at [704, 112] on input "20250929_PUSH_Android_KCups_1Day" at bounding box center [719, 110] width 147 height 15
click at [729, 109] on input "20250929_PUSH_Android_KCups_1Day" at bounding box center [719, 110] width 147 height 15
type input "20250929_PUSH_iOS_KCups_1Day"
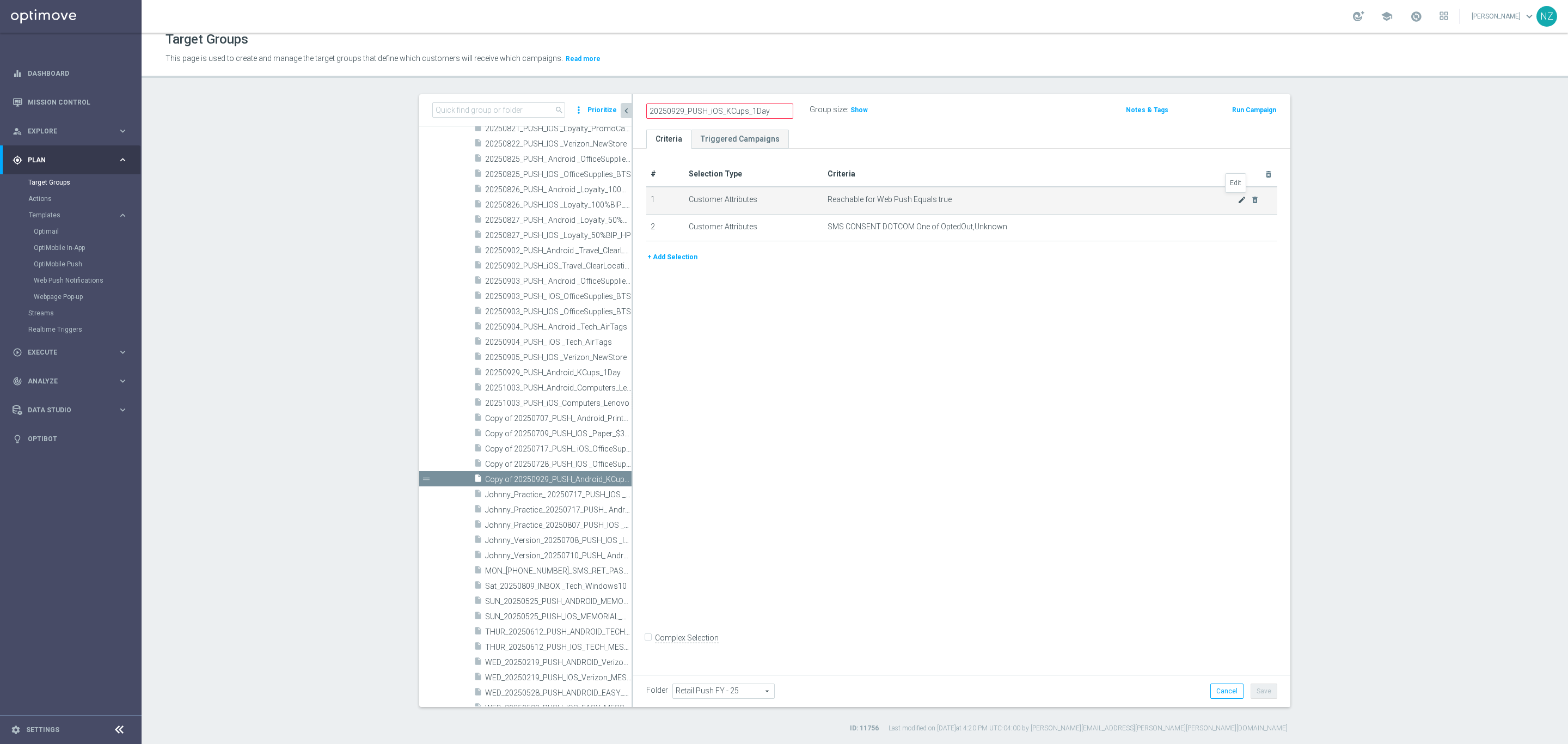
click at [1237, 196] on icon "mode_edit" at bounding box center [1241, 199] width 9 height 9
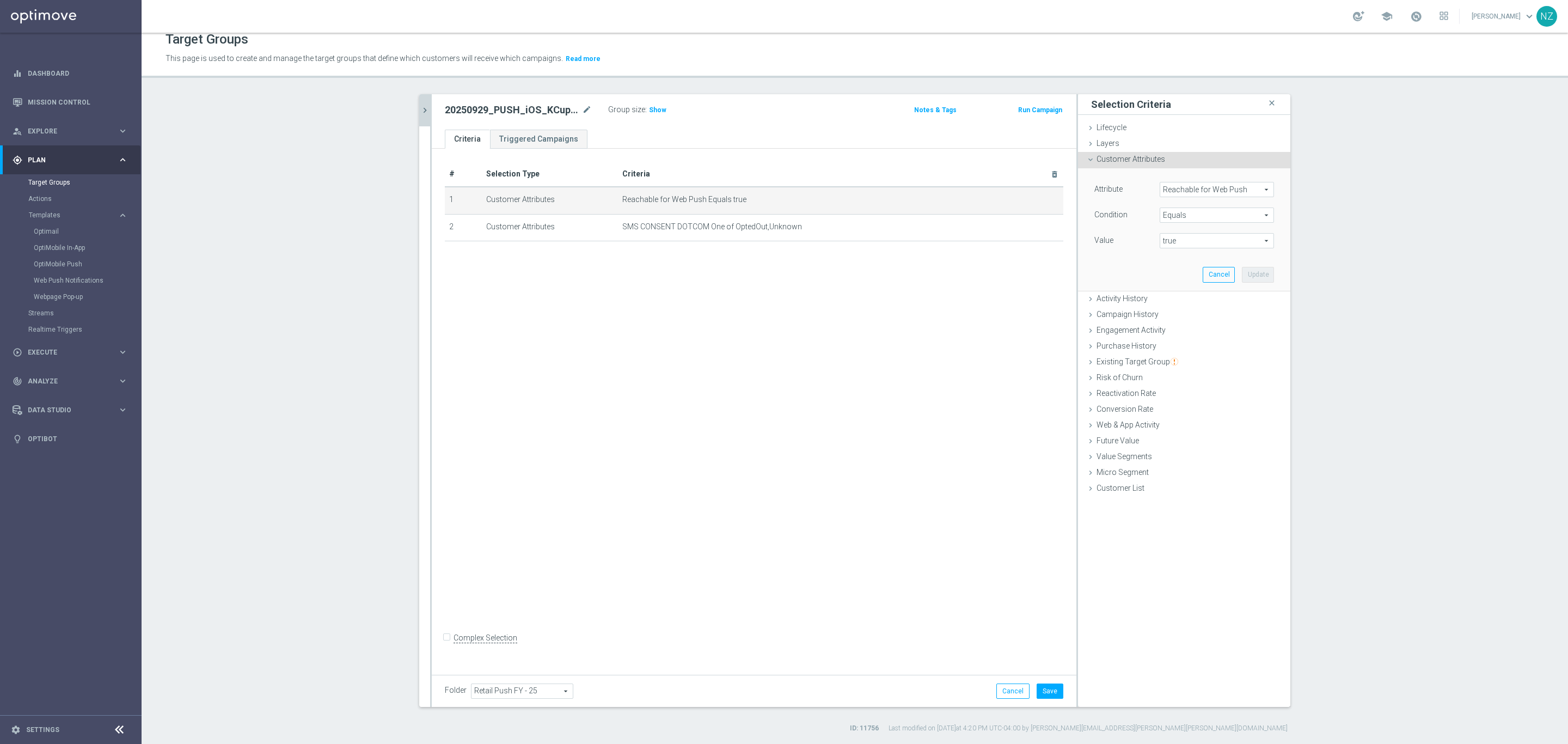
click at [1200, 191] on span "Reachable for Web Push" at bounding box center [1217, 190] width 113 height 14
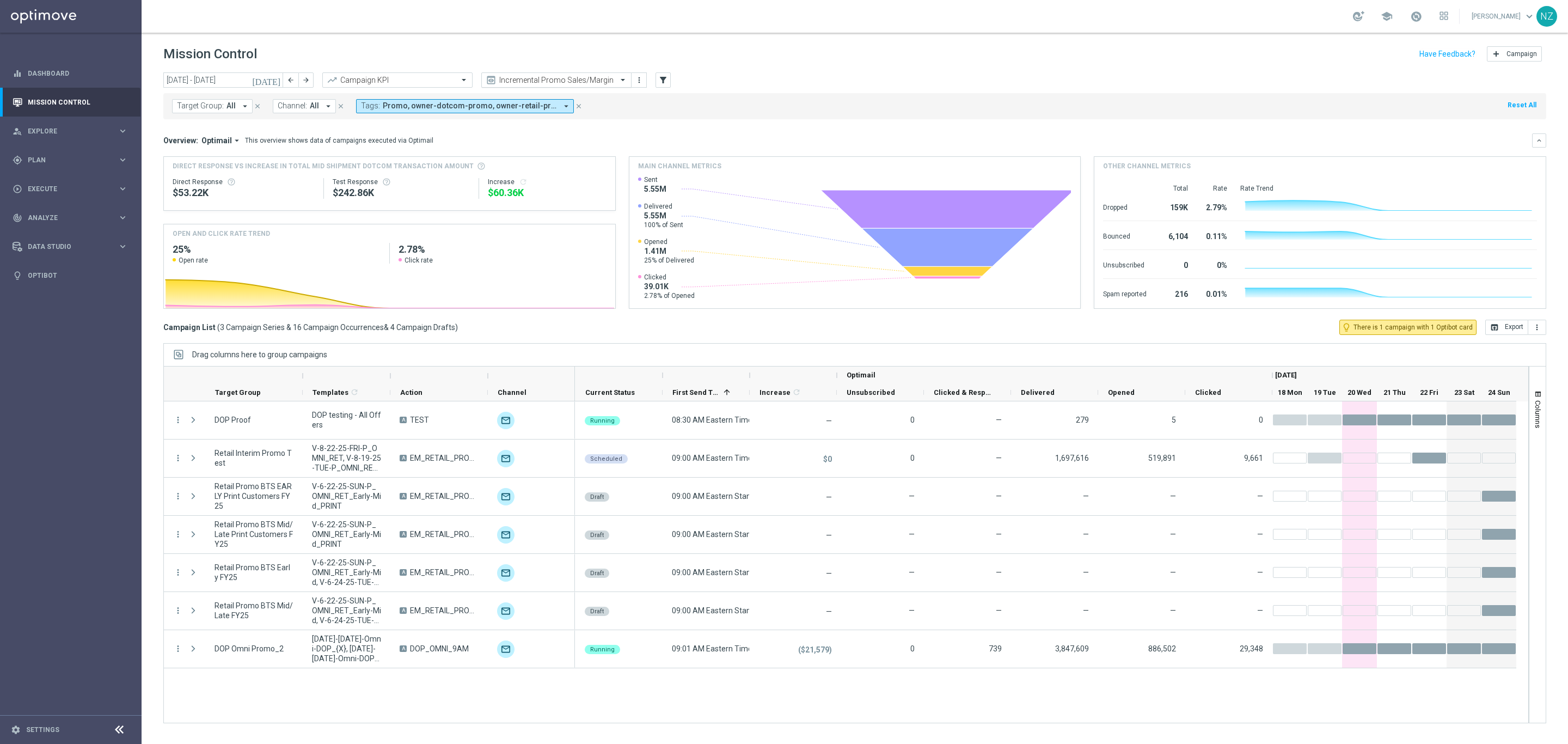
click at [579, 77] on input "text" at bounding box center [545, 80] width 116 height 9
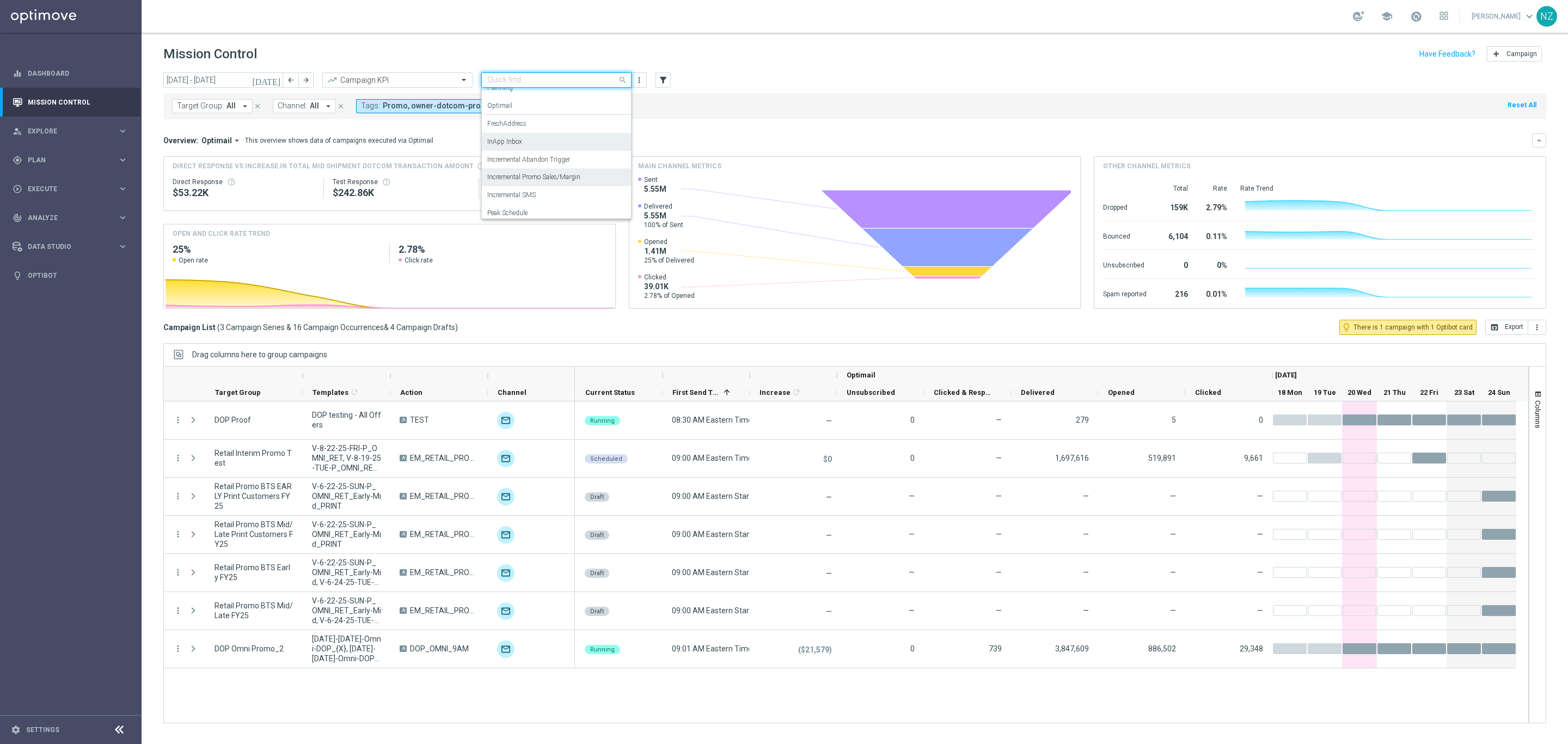
scroll to position [67, 0]
click at [545, 177] on div "Incremental SMS" at bounding box center [557, 172] width 139 height 18
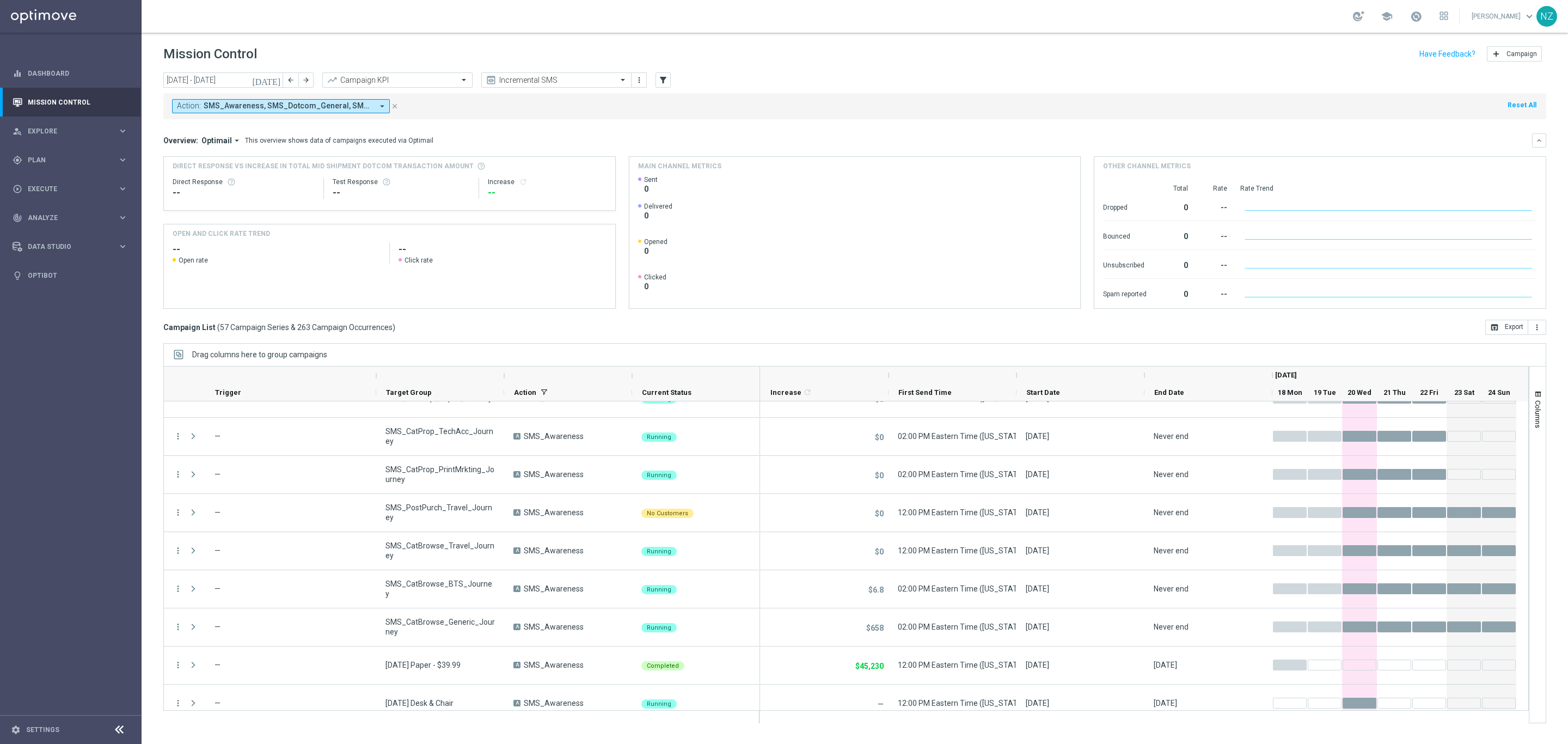
scroll to position [1865, 0]
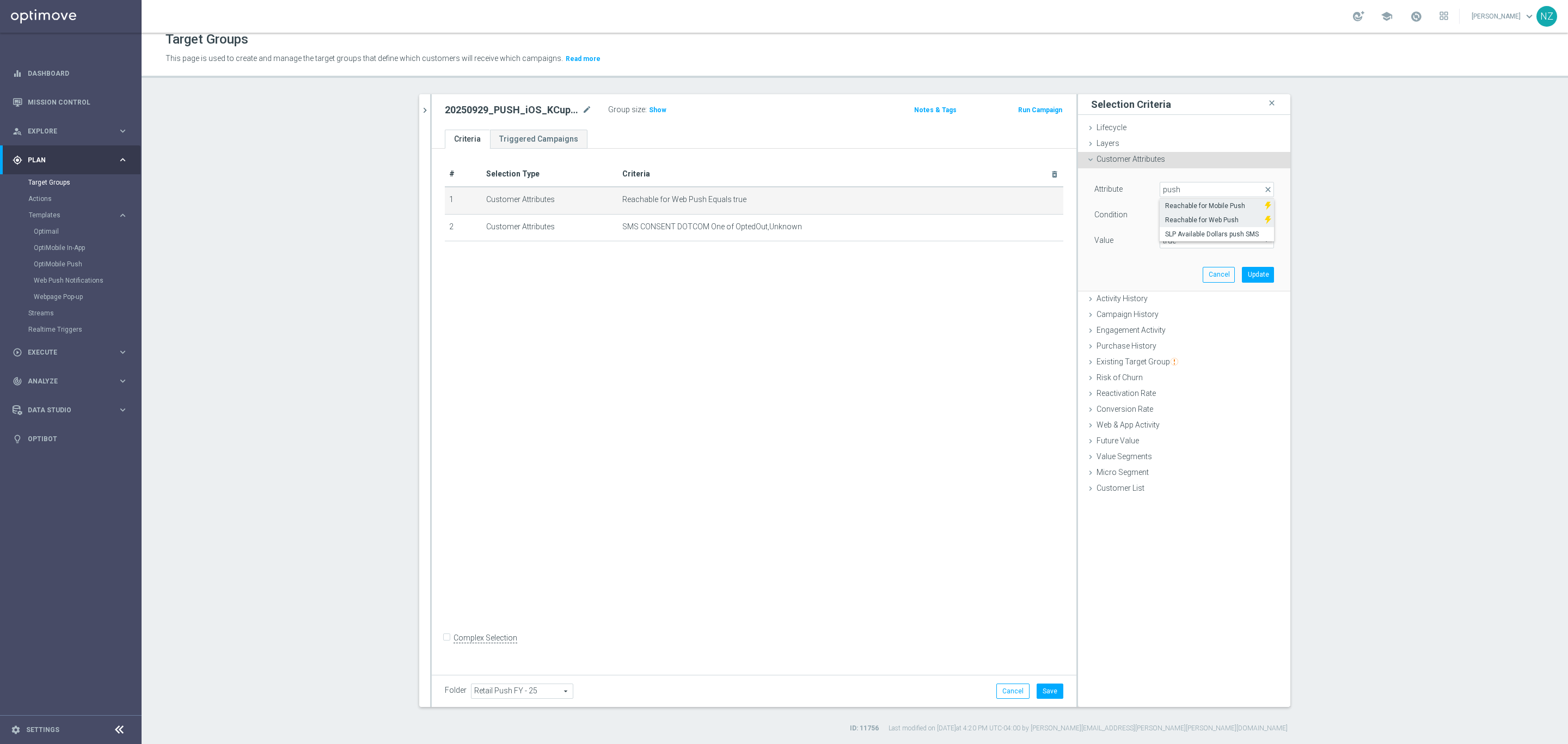
type input "push"
click at [1196, 204] on span "Reachable for Mobile Push" at bounding box center [1212, 205] width 94 height 9
type input "Reachable for Mobile Push"
click at [1177, 239] on span "true" at bounding box center [1217, 241] width 113 height 14
click at [1185, 269] on span "true" at bounding box center [1216, 271] width 103 height 9
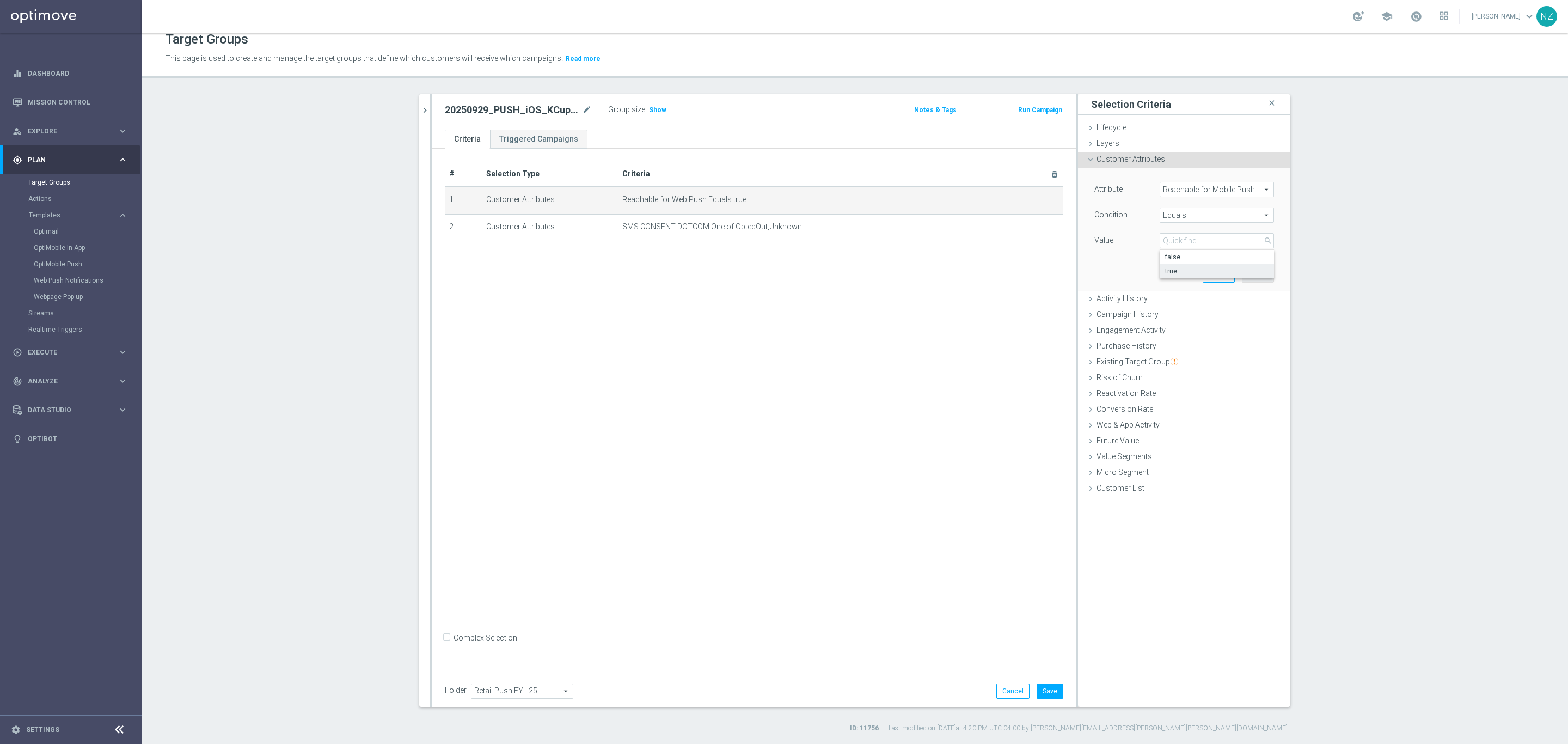
type input "true"
click at [1256, 273] on button "Update" at bounding box center [1258, 274] width 32 height 15
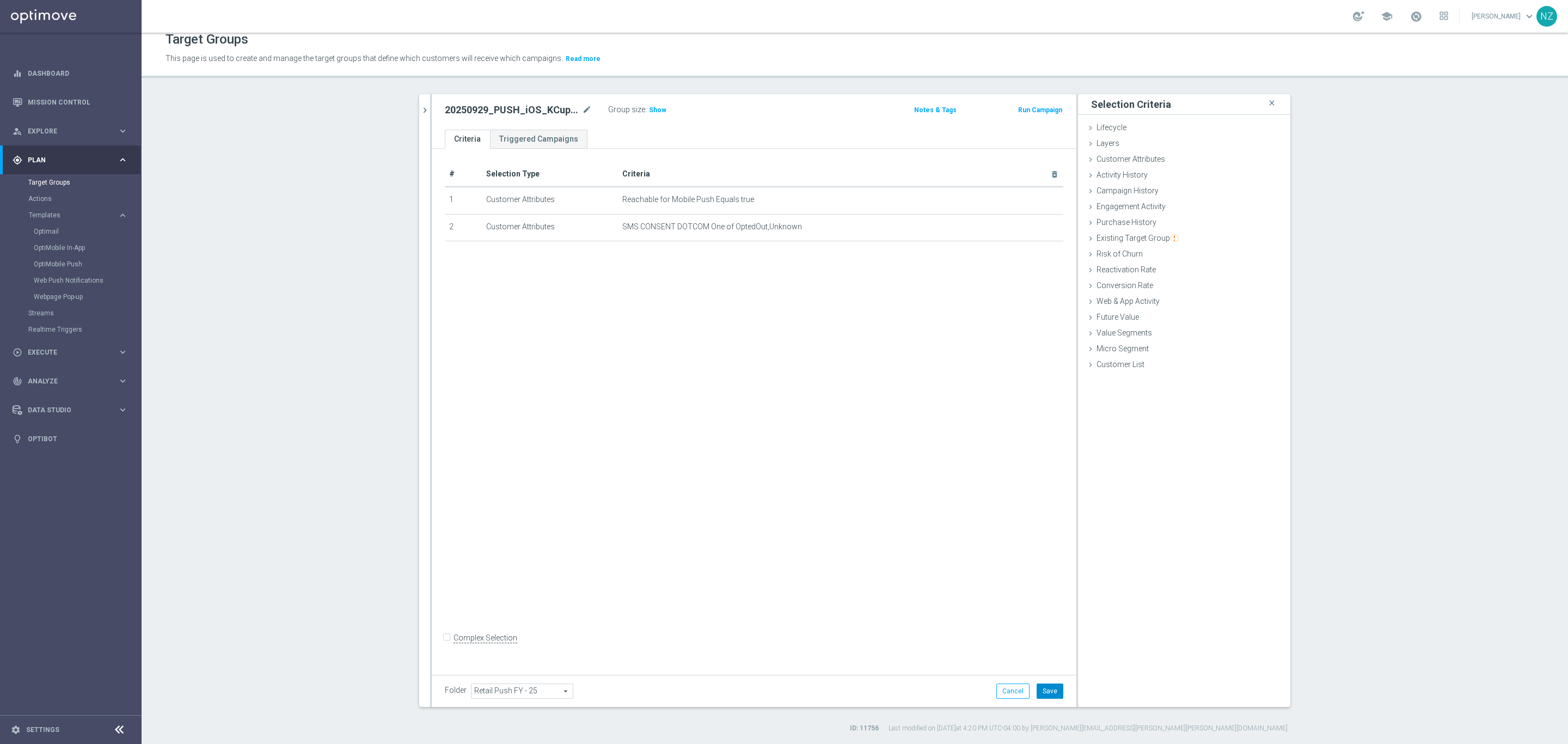
click at [1048, 694] on button "Save" at bounding box center [1050, 690] width 27 height 15
click at [658, 109] on h3 "Show" at bounding box center [657, 109] width 20 height 12
click at [420, 109] on icon "chevron_right" at bounding box center [424, 110] width 10 height 10
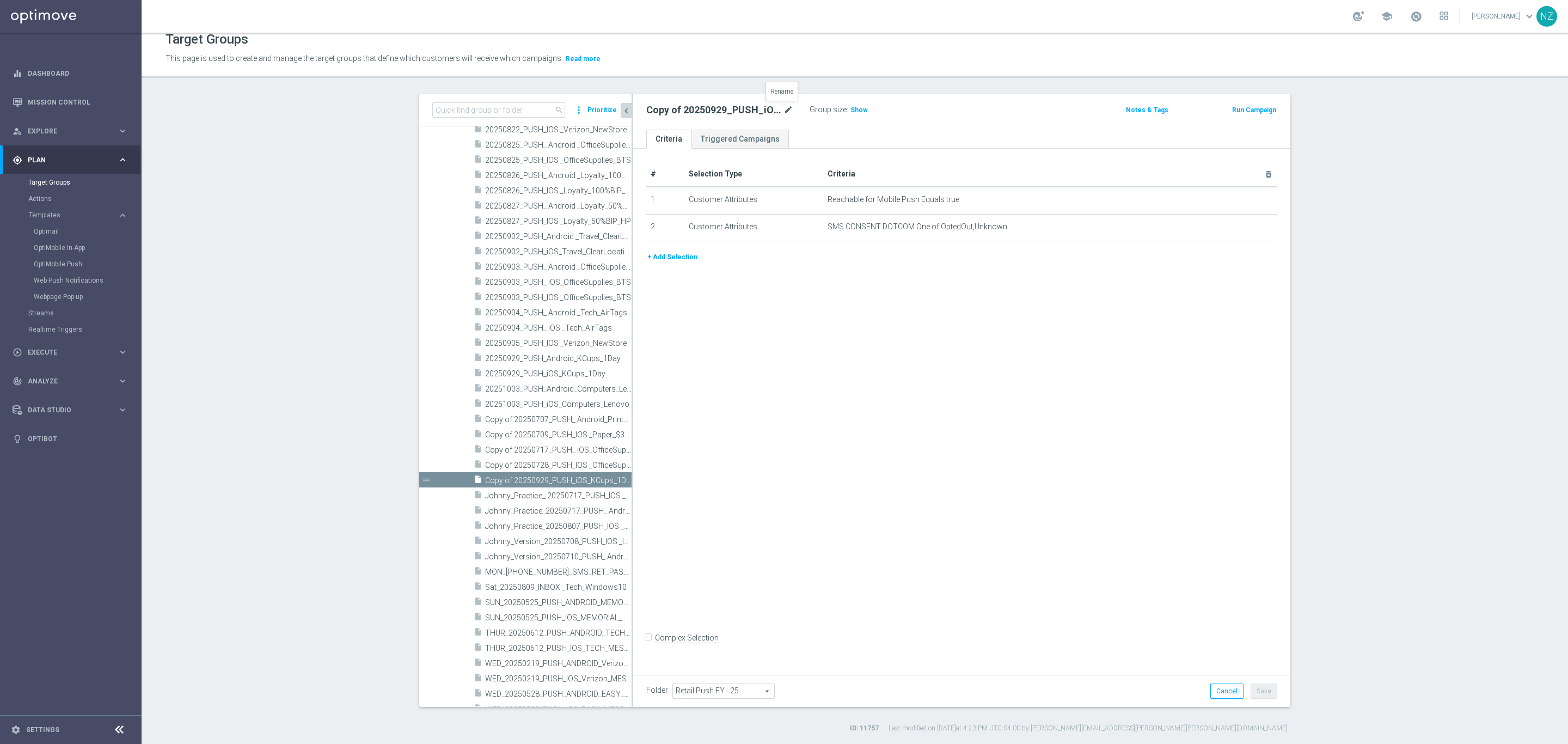
click at [784, 106] on icon "mode_edit" at bounding box center [789, 109] width 9 height 13
click at [682, 112] on input "Copy of 20250929_PUSH_iOS_KCups_1Day" at bounding box center [719, 110] width 147 height 15
drag, startPoint x: 668, startPoint y: 110, endPoint x: 551, endPoint y: 88, distance: 119.1
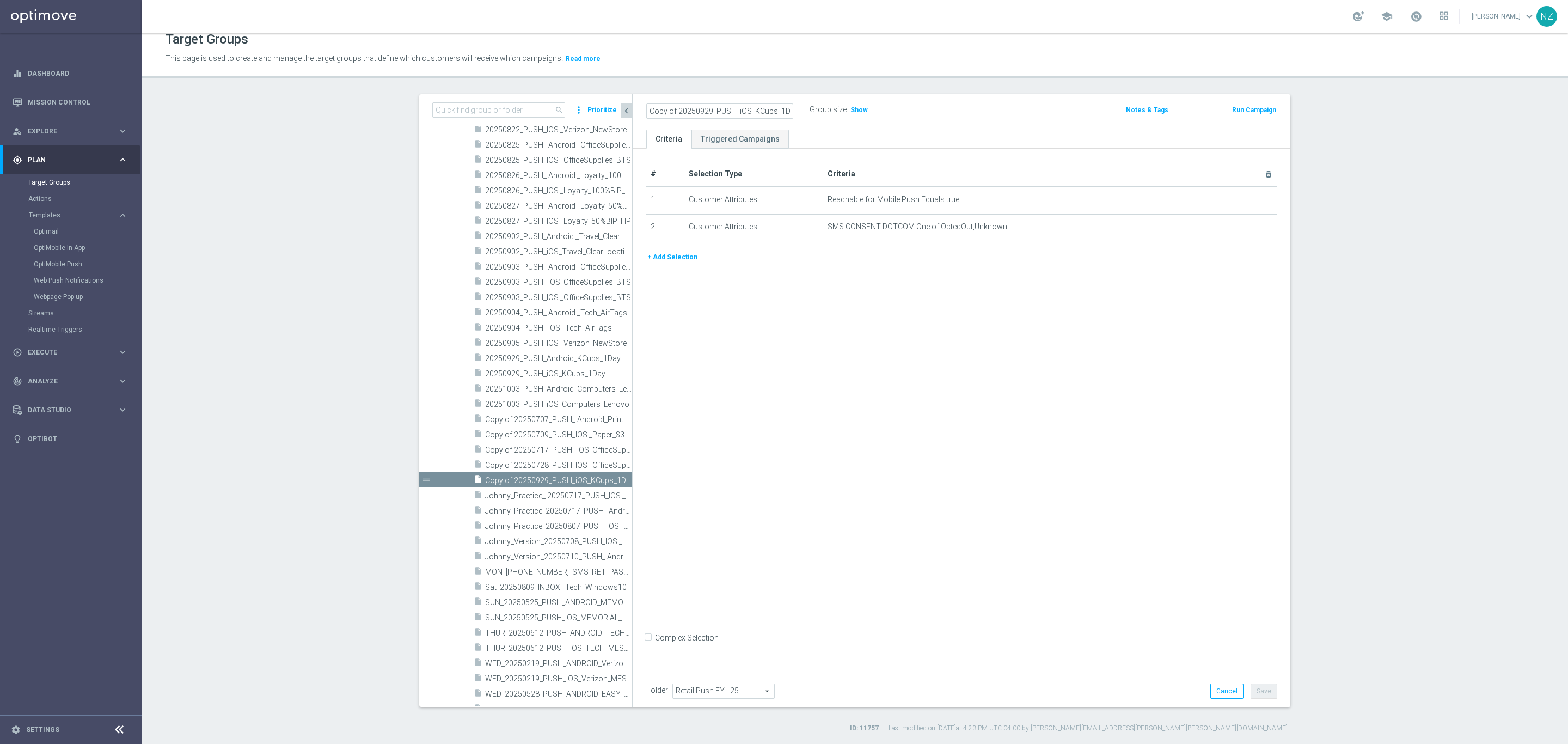
click at [551, 89] on div "Target Groups This page is used to create and manage the target groups that def…" at bounding box center [855, 388] width 1427 height 711
click at [1252, 222] on icon "delete_forever" at bounding box center [1255, 226] width 9 height 9
click at [675, 111] on input "20250929_PUSH_iOS_KCups_1Day" at bounding box center [719, 110] width 147 height 15
drag, startPoint x: 644, startPoint y: 109, endPoint x: 701, endPoint y: 116, distance: 57.4
click at [601, 103] on as-split "search more_vert Prioritize Customer Target Groups library_add create_new_folder" at bounding box center [855, 401] width 871 height 613
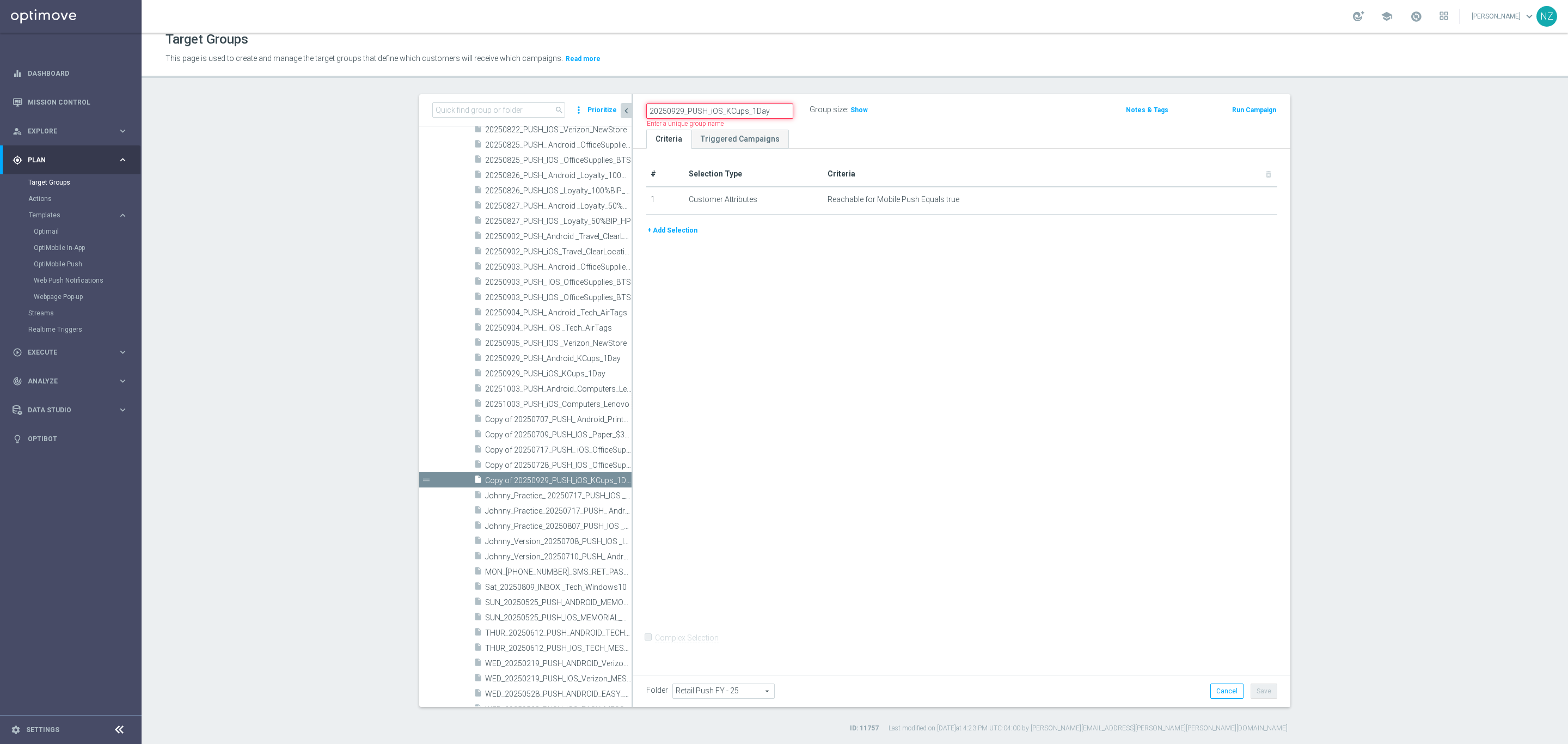
click at [676, 113] on input "20250929_PUSH_iOS_KCups_1Day" at bounding box center [719, 110] width 147 height 15
drag, startPoint x: 716, startPoint y: 108, endPoint x: 775, endPoint y: 113, distance: 59.2
click at [775, 113] on input "20250925_PUSH_iOS_KCups_1Day" at bounding box center [719, 110] width 147 height 15
type input "20250925_PUSH_iOS_Furn_FoldingTbl"
click at [667, 232] on button "+ Add Selection" at bounding box center [672, 230] width 52 height 12
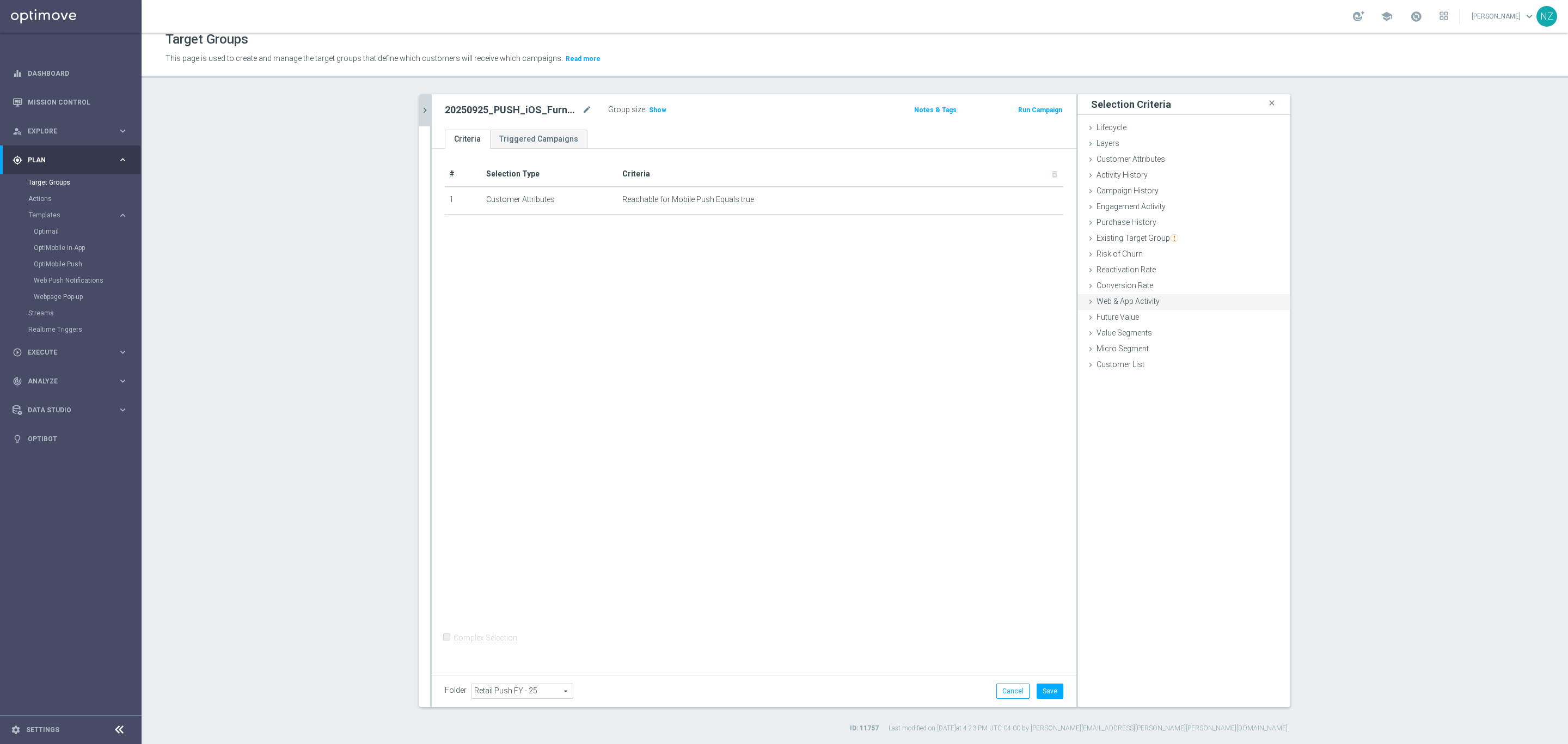
click at [1118, 304] on span "Web & App Activity" at bounding box center [1128, 301] width 63 height 9
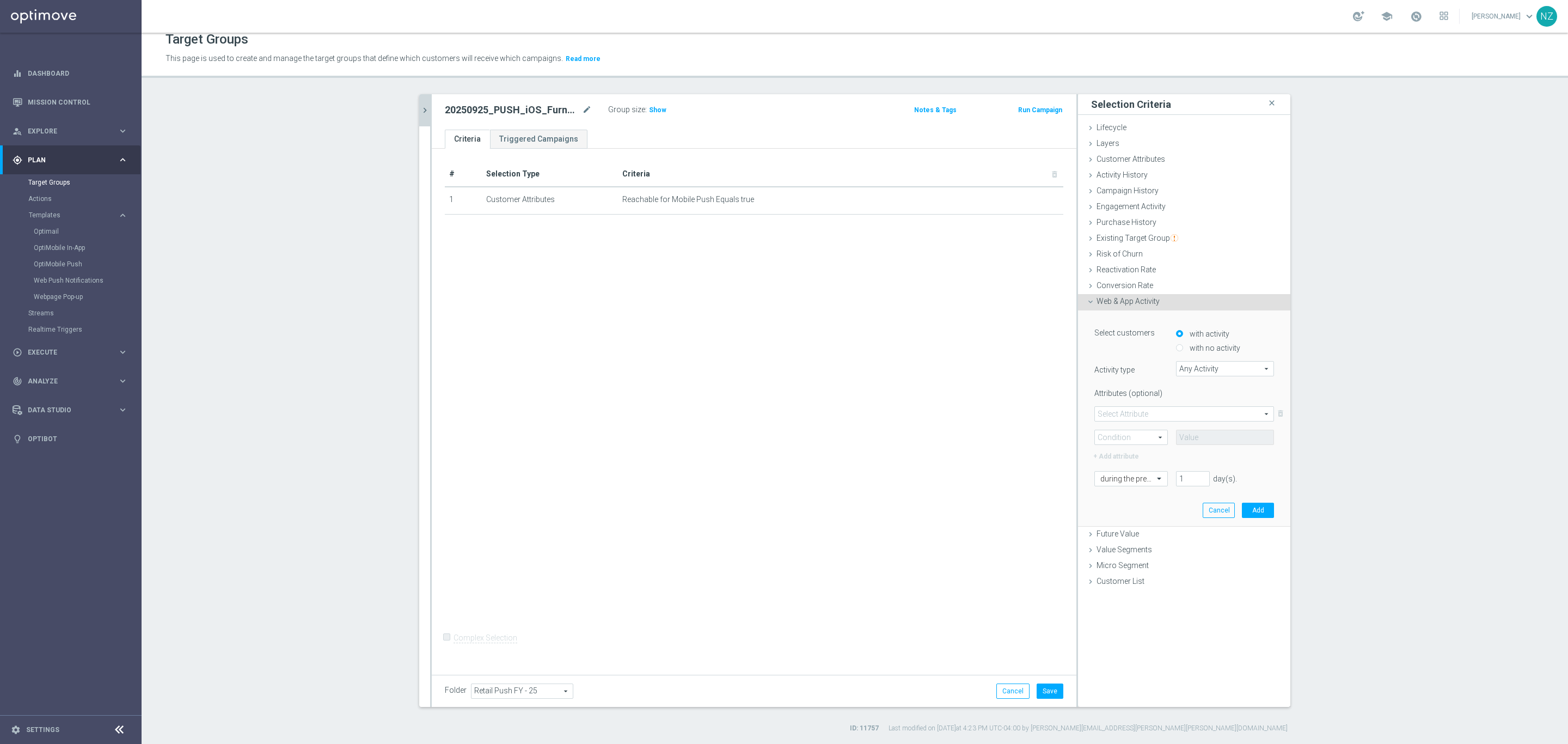
click at [1165, 413] on span at bounding box center [1184, 414] width 179 height 14
drag, startPoint x: 1193, startPoint y: 368, endPoint x: 1207, endPoint y: 363, distance: 14.9
click at [1194, 368] on span "Any Activity" at bounding box center [1225, 368] width 97 height 14
click at [1207, 363] on input "search" at bounding box center [1225, 368] width 98 height 15
click at [1191, 396] on span "Page Visits" at bounding box center [1225, 399] width 87 height 9
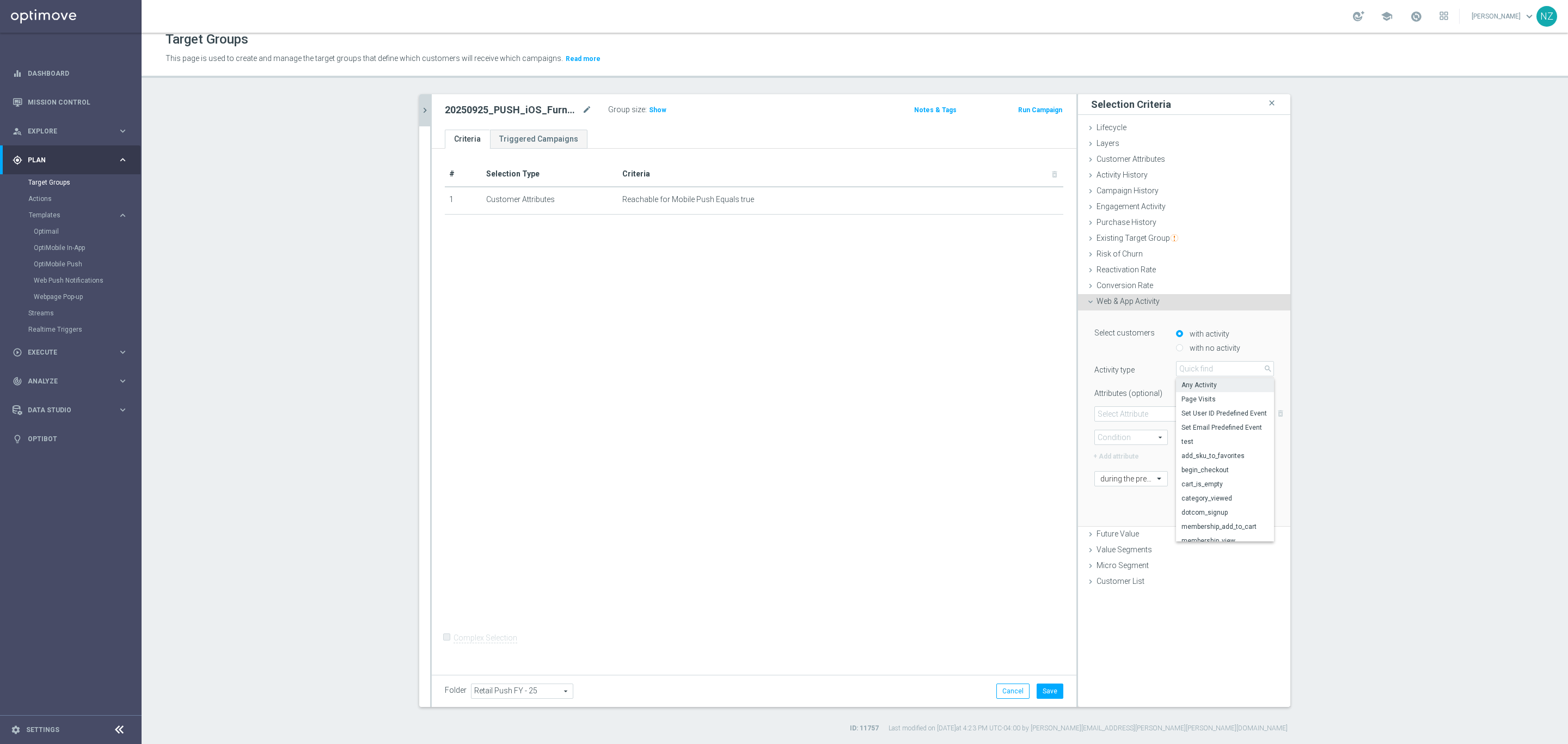
type input "Page Visits"
click at [1119, 415] on span at bounding box center [1184, 414] width 179 height 14
click at [1119, 471] on span "Url" at bounding box center [1184, 472] width 168 height 9
type input "Url"
drag, startPoint x: 1111, startPoint y: 438, endPoint x: 1118, endPoint y: 441, distance: 7.6
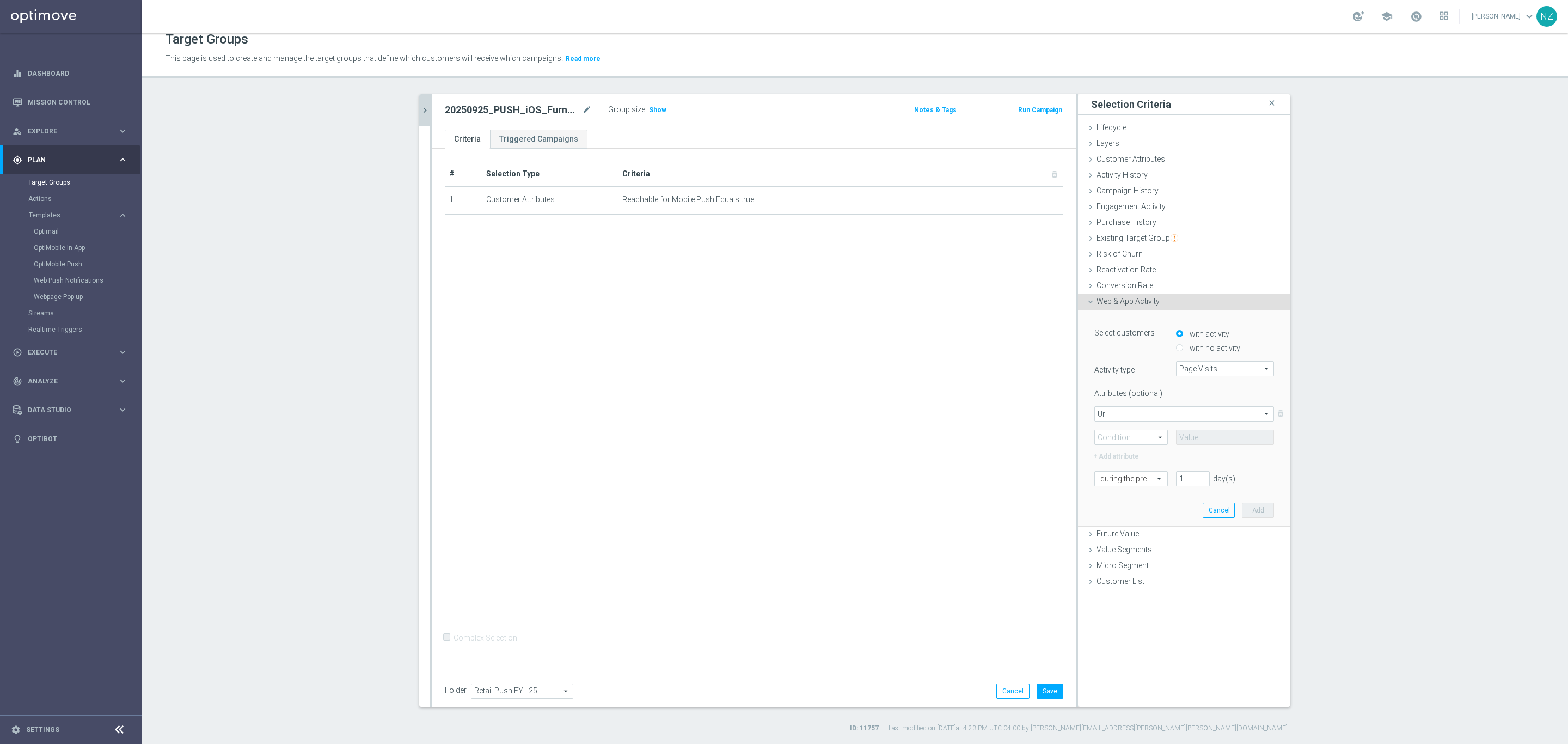
click at [1111, 437] on span at bounding box center [1131, 438] width 72 height 14
click at [1125, 506] on span "Contains" at bounding box center [1131, 509] width 61 height 9
type input "Contains"
click at [1215, 435] on input "text" at bounding box center [1225, 437] width 98 height 15
type input "folding-table"
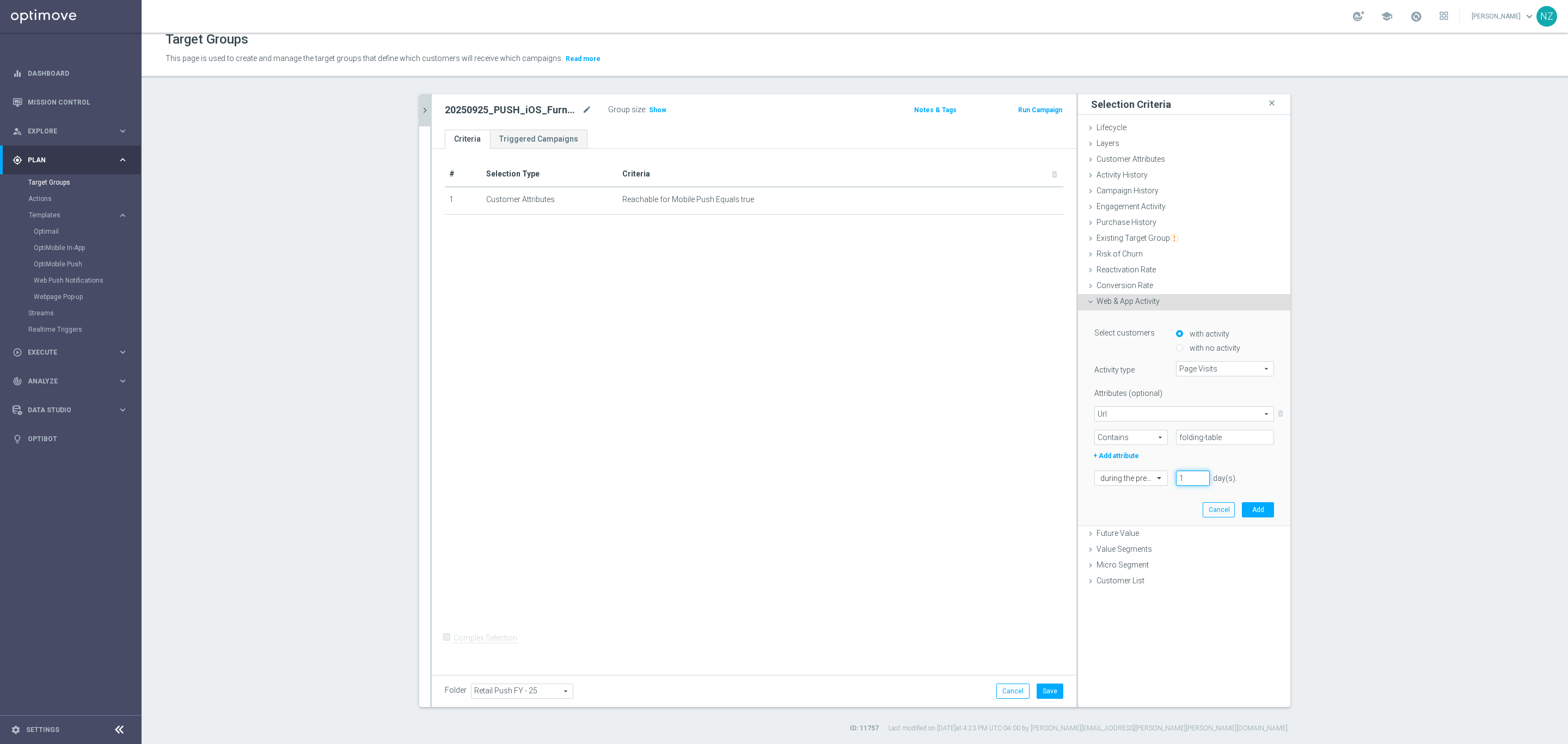
drag, startPoint x: 1182, startPoint y: 477, endPoint x: 1165, endPoint y: 468, distance: 19.2
click at [1165, 468] on div "Select customers with activity with no activity Activity type Page Visits Page …" at bounding box center [1185, 405] width 179 height 161
type input "30"
click at [1252, 508] on button "Add" at bounding box center [1258, 509] width 32 height 15
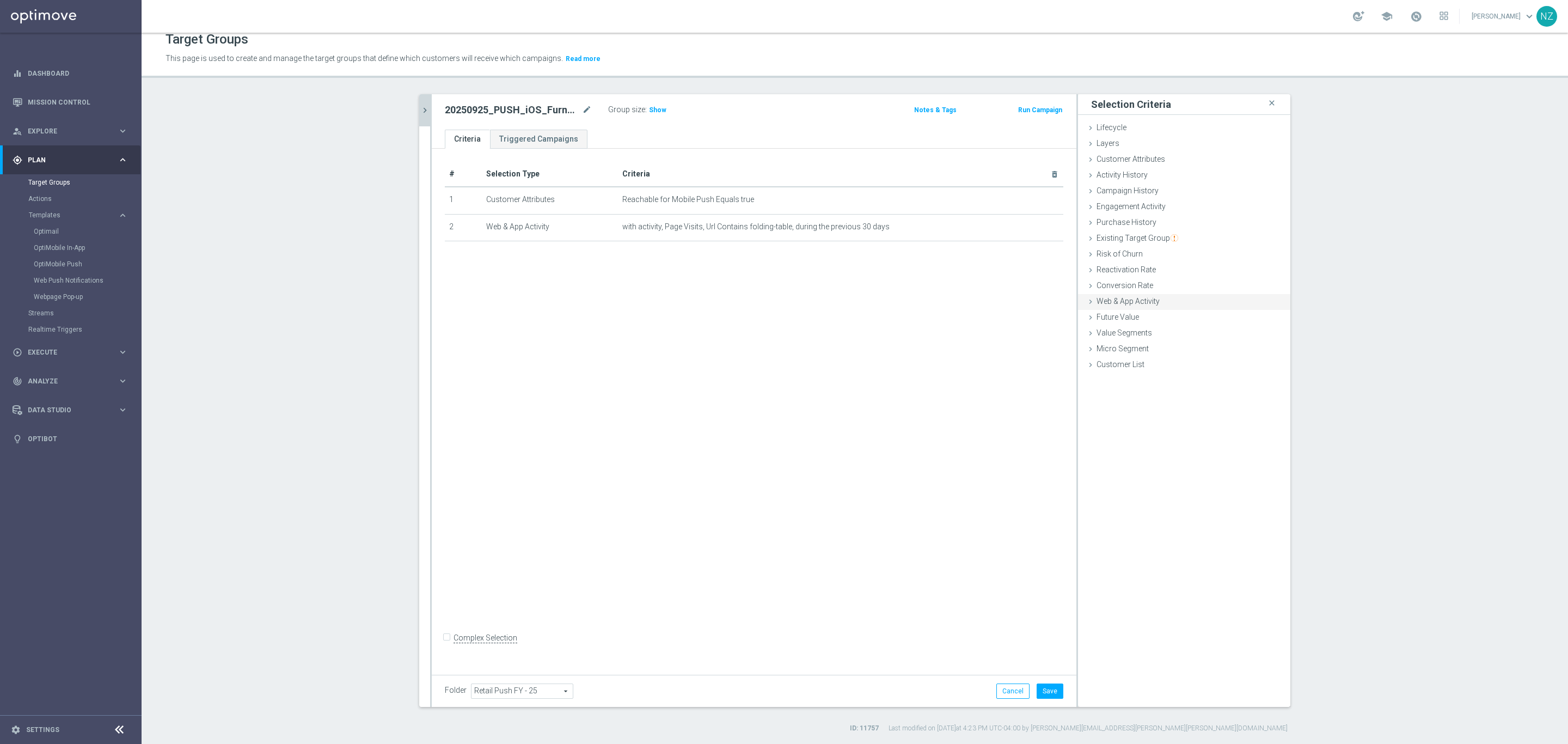
click at [1115, 294] on div "Web & App Activity done selection saved" at bounding box center [1185, 302] width 213 height 17
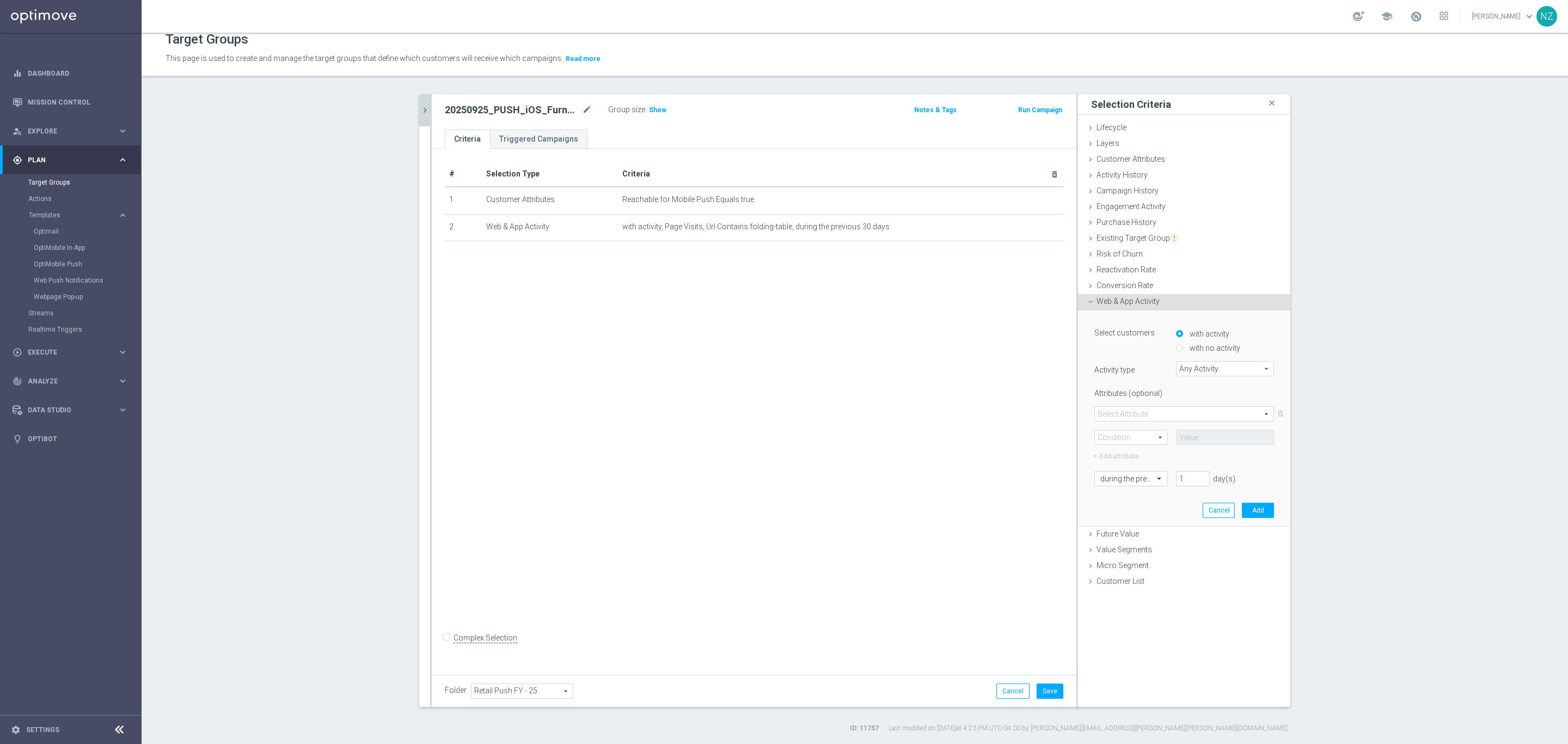
click at [1197, 366] on span "Any Activity" at bounding box center [1225, 368] width 97 height 14
click at [1191, 399] on span "Page Visits" at bounding box center [1225, 399] width 87 height 9
type input "Page Visits"
click at [1139, 416] on span at bounding box center [1184, 414] width 179 height 14
click at [1116, 474] on span "Url" at bounding box center [1184, 472] width 168 height 9
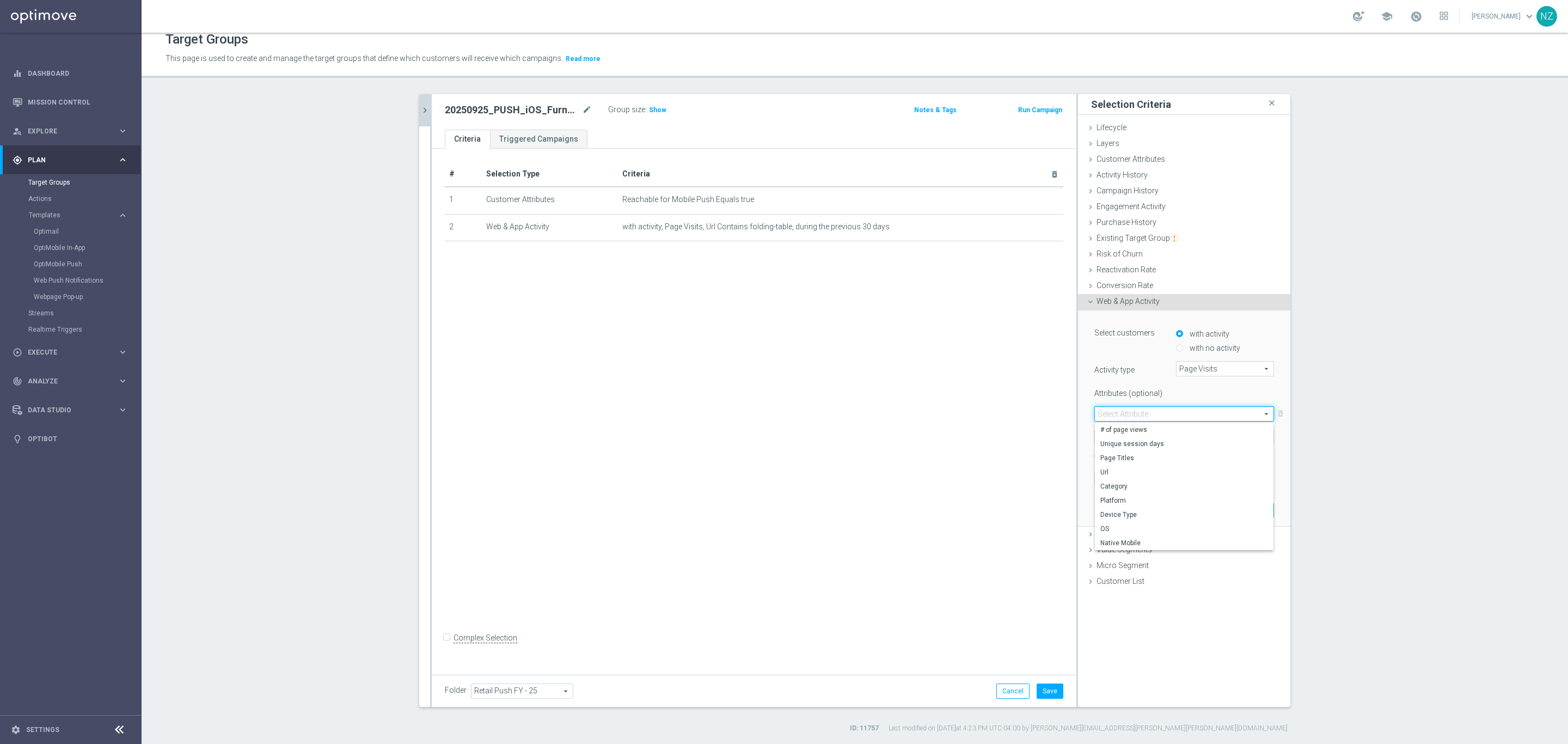
type input "Url"
drag, startPoint x: 1112, startPoint y: 432, endPoint x: 1118, endPoint y: 436, distance: 7.2
click at [1112, 431] on span at bounding box center [1131, 438] width 72 height 14
drag, startPoint x: 1118, startPoint y: 509, endPoint x: 1152, endPoint y: 492, distance: 38.0
click at [1119, 508] on span "Contains" at bounding box center [1131, 509] width 61 height 9
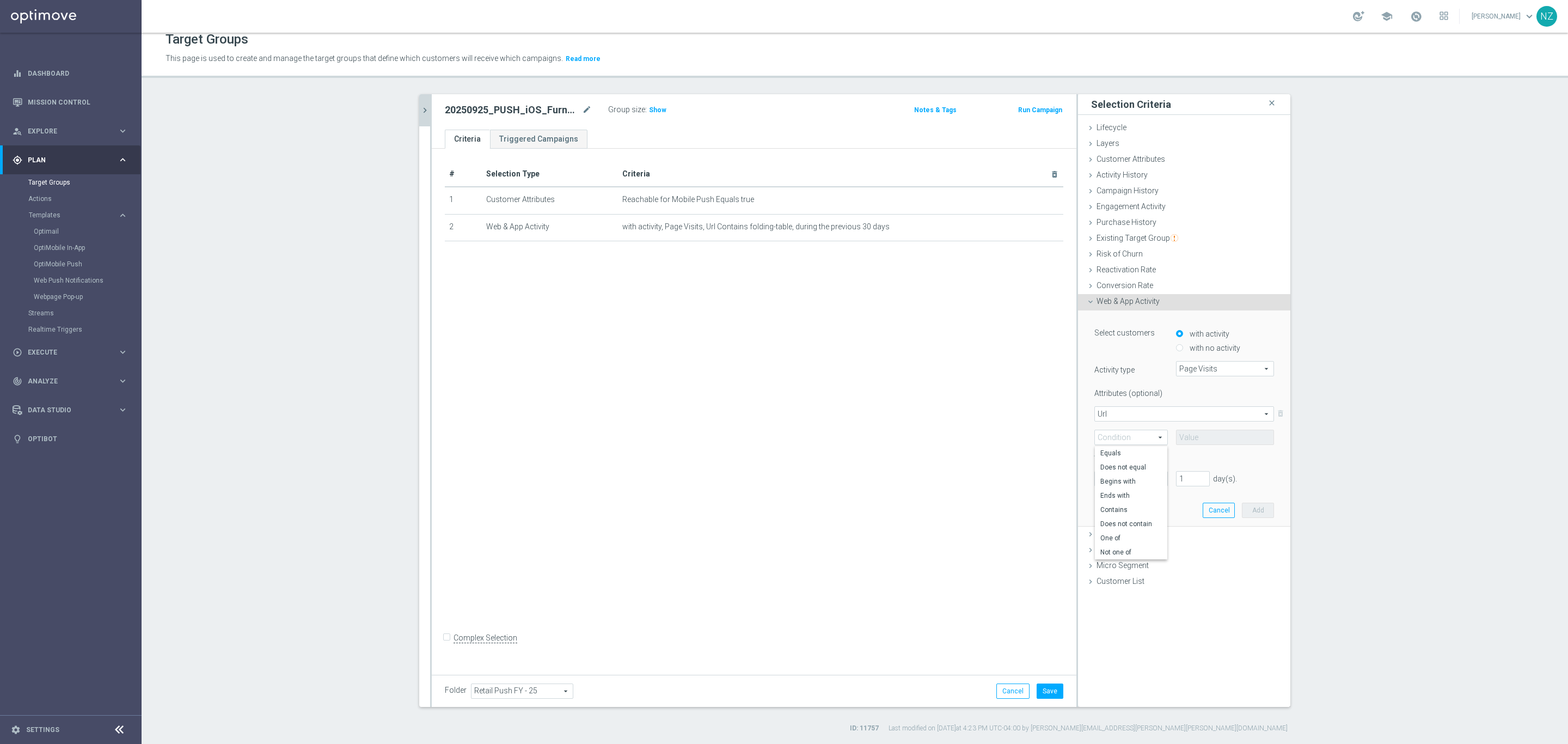
type input "Contains"
click at [1206, 432] on input "text" at bounding box center [1225, 437] width 98 height 15
type input "furniture"
drag, startPoint x: 1178, startPoint y: 478, endPoint x: 1159, endPoint y: 474, distance: 19.4
click at [1159, 474] on div "during the previous 1 day(s). Enter a number between 1 and 730" at bounding box center [1184, 478] width 196 height 15
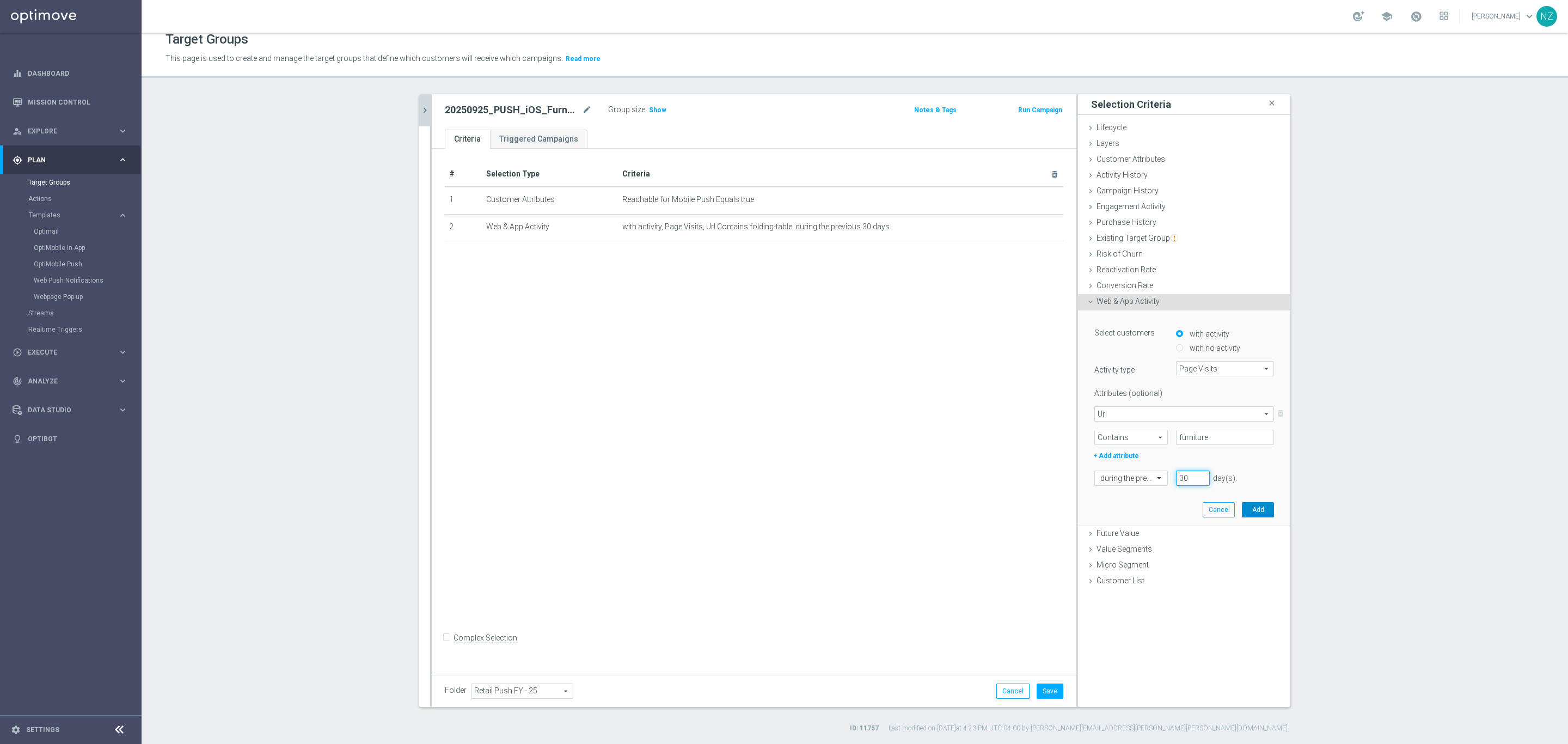
type input "30"
click at [1260, 505] on button "Add" at bounding box center [1258, 509] width 32 height 15
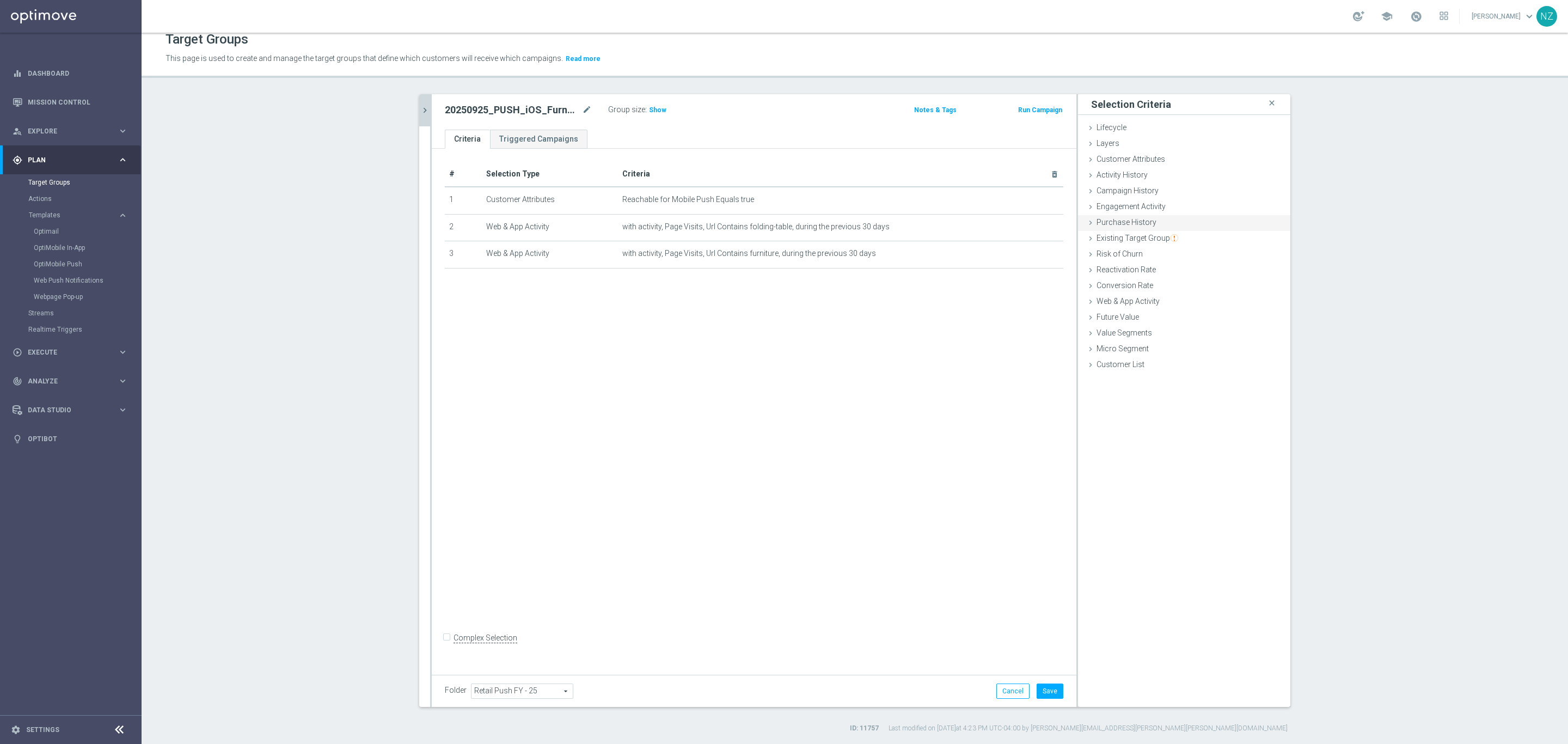
drag, startPoint x: 1125, startPoint y: 218, endPoint x: 1144, endPoint y: 222, distance: 19.4
click at [1125, 218] on span "Purchase History" at bounding box center [1126, 222] width 60 height 9
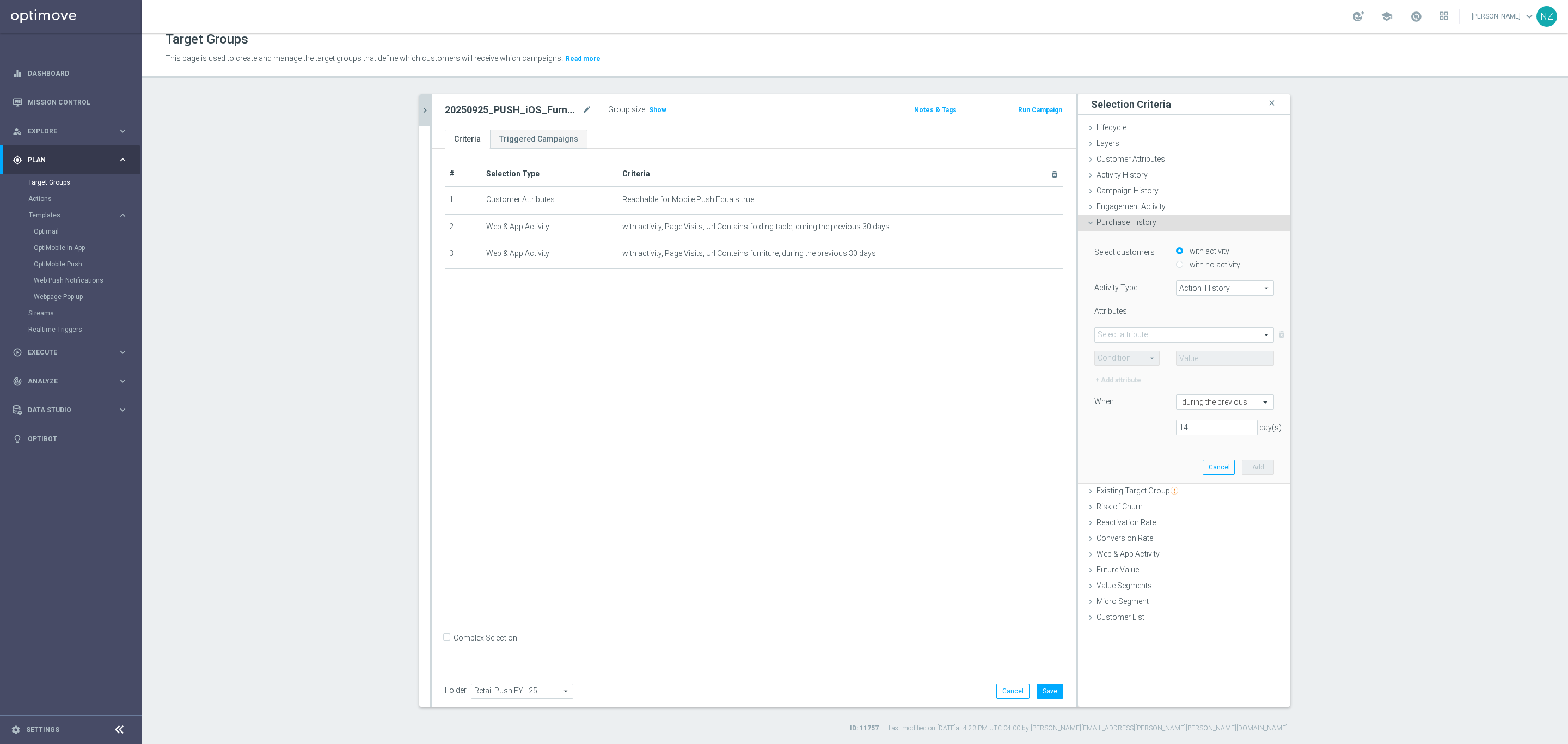
drag, startPoint x: 1207, startPoint y: 261, endPoint x: 1223, endPoint y: 282, distance: 26.4
click at [1207, 261] on label "with no activity" at bounding box center [1214, 265] width 54 height 9
click at [1183, 261] on input "with no activity" at bounding box center [1179, 264] width 7 height 7
radio input "true"
click at [1209, 293] on span "Action_History" at bounding box center [1225, 288] width 97 height 14
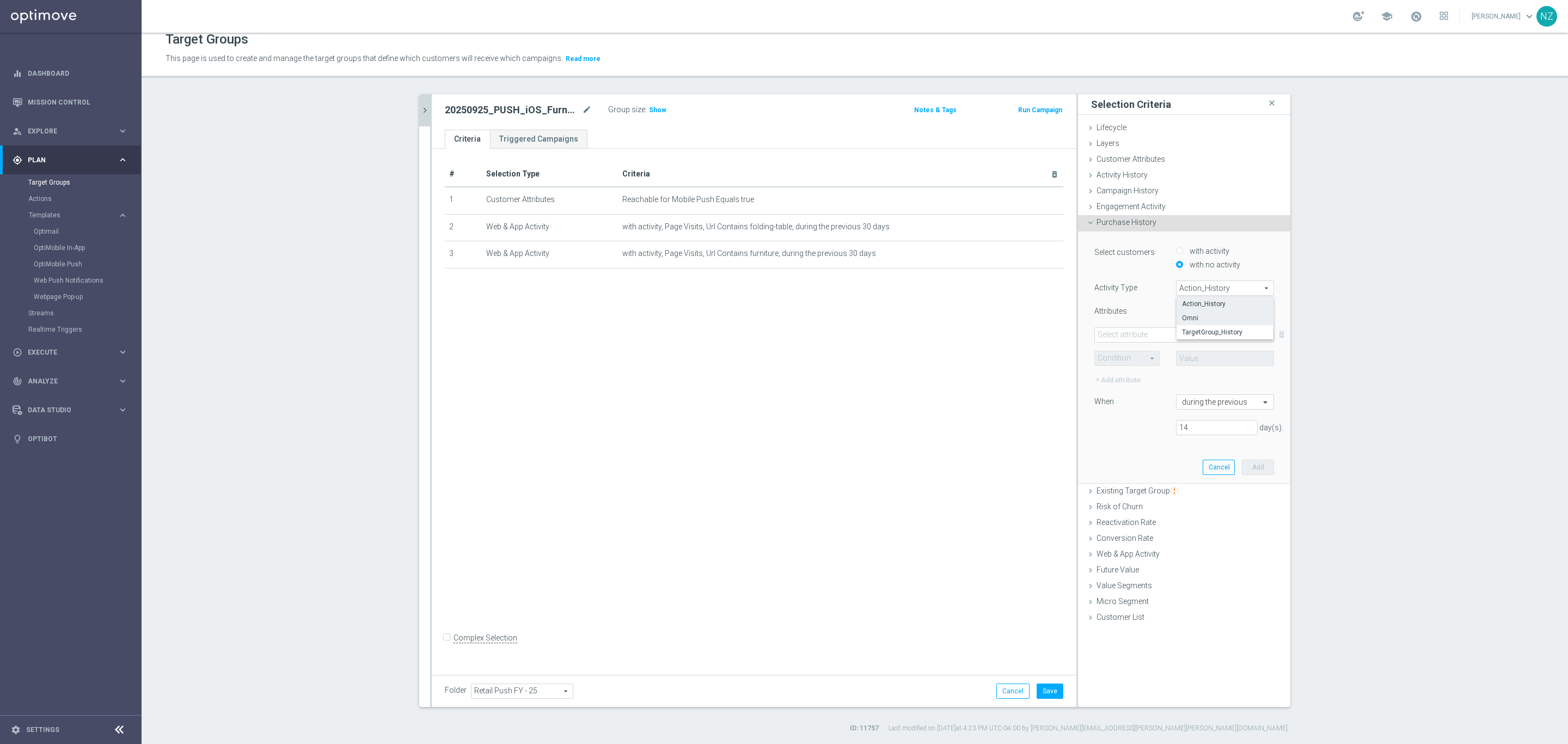
click at [1200, 316] on span "Omni" at bounding box center [1225, 317] width 86 height 9
type input "Omni"
click at [1152, 333] on span at bounding box center [1184, 335] width 179 height 14
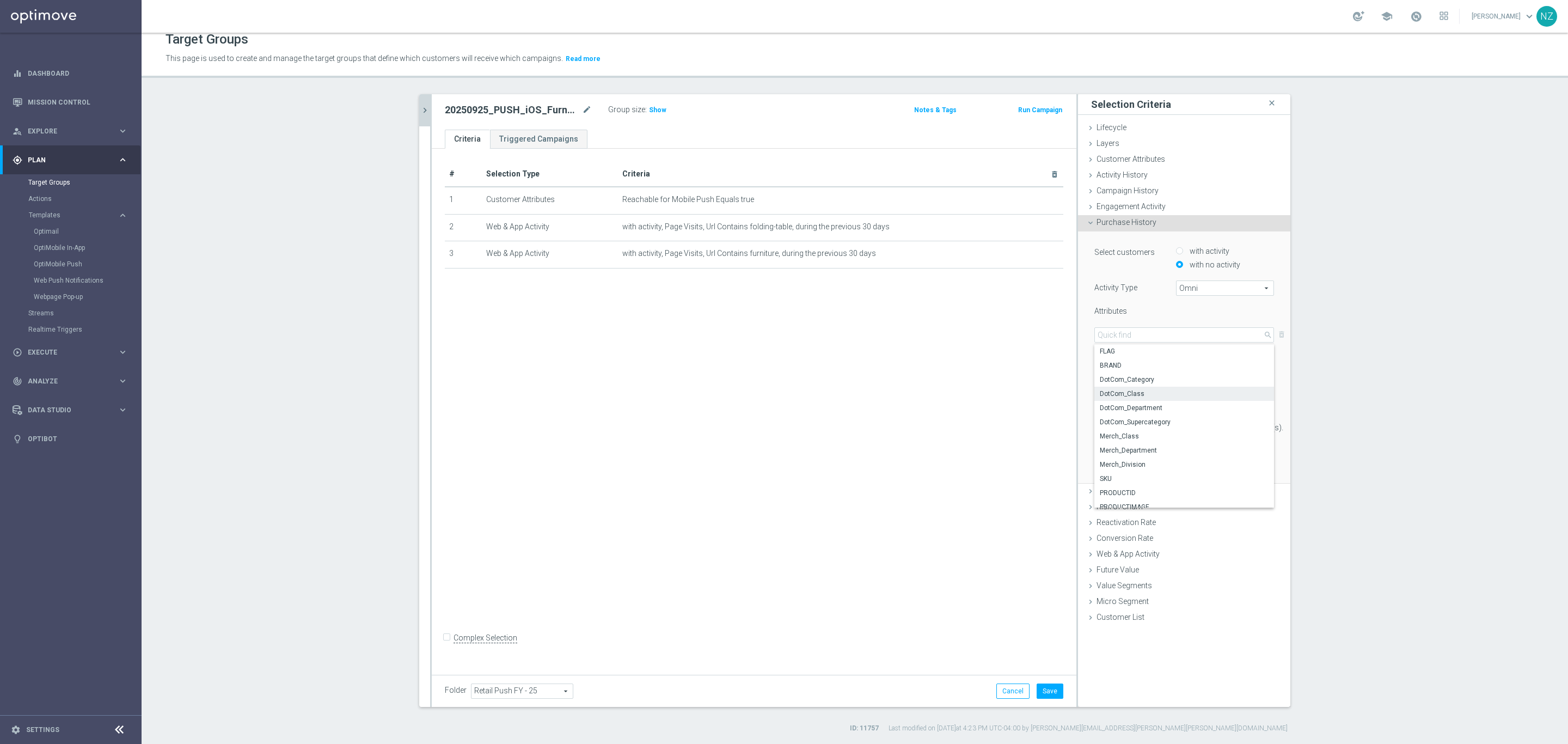
click at [1128, 394] on span "DotCom_Class" at bounding box center [1184, 394] width 168 height 9
click at [1139, 330] on span "DotCom_Class" at bounding box center [1184, 335] width 179 height 14
click at [1149, 435] on span "Merch_Class" at bounding box center [1184, 436] width 168 height 9
type input "Merch_Class"
click at [1114, 361] on span at bounding box center [1127, 358] width 65 height 14
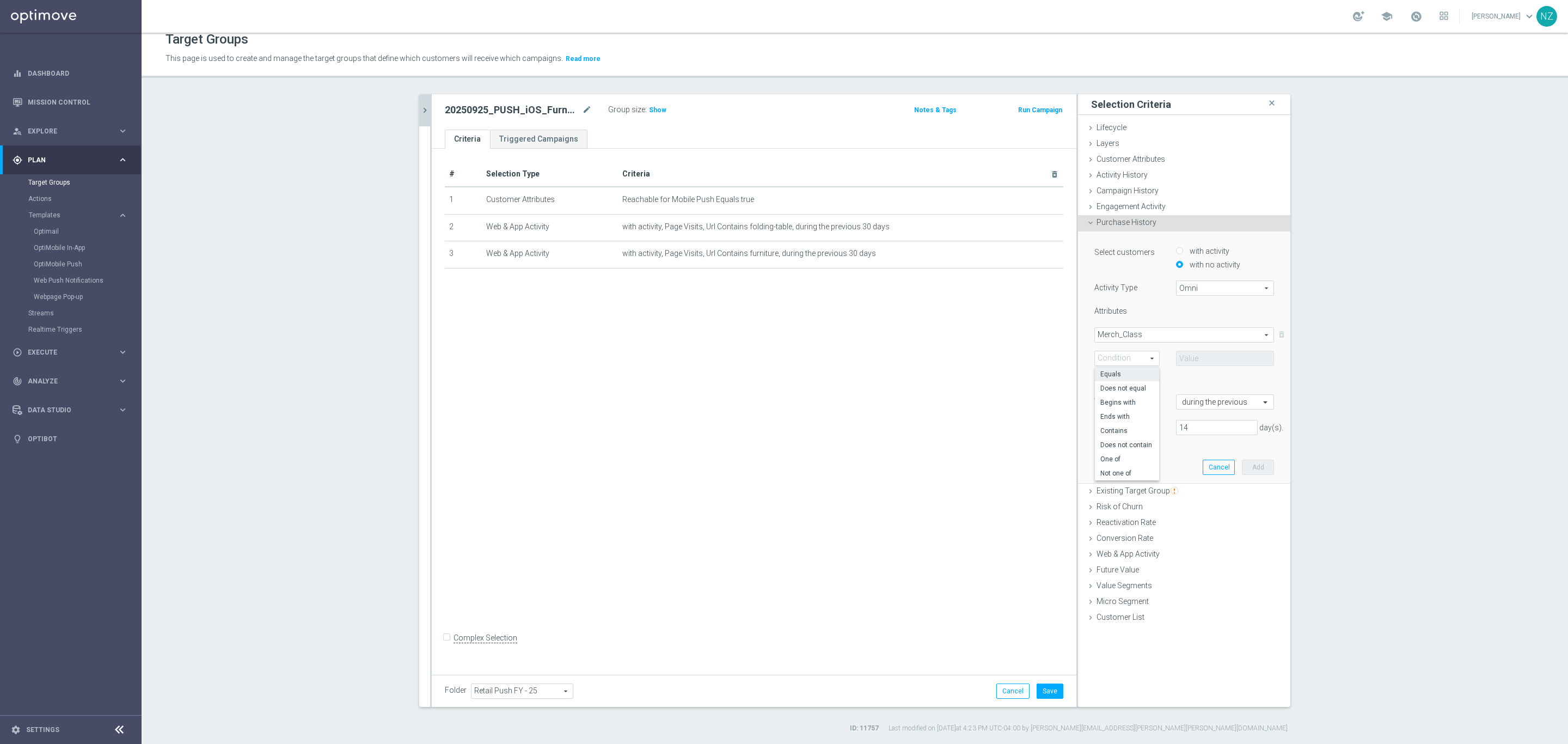
click at [1122, 370] on span "Equals" at bounding box center [1127, 374] width 54 height 9
type input "Equals"
click at [1183, 353] on span at bounding box center [1225, 358] width 97 height 14
click at [1194, 360] on input "search" at bounding box center [1225, 358] width 98 height 15
type input "fold"
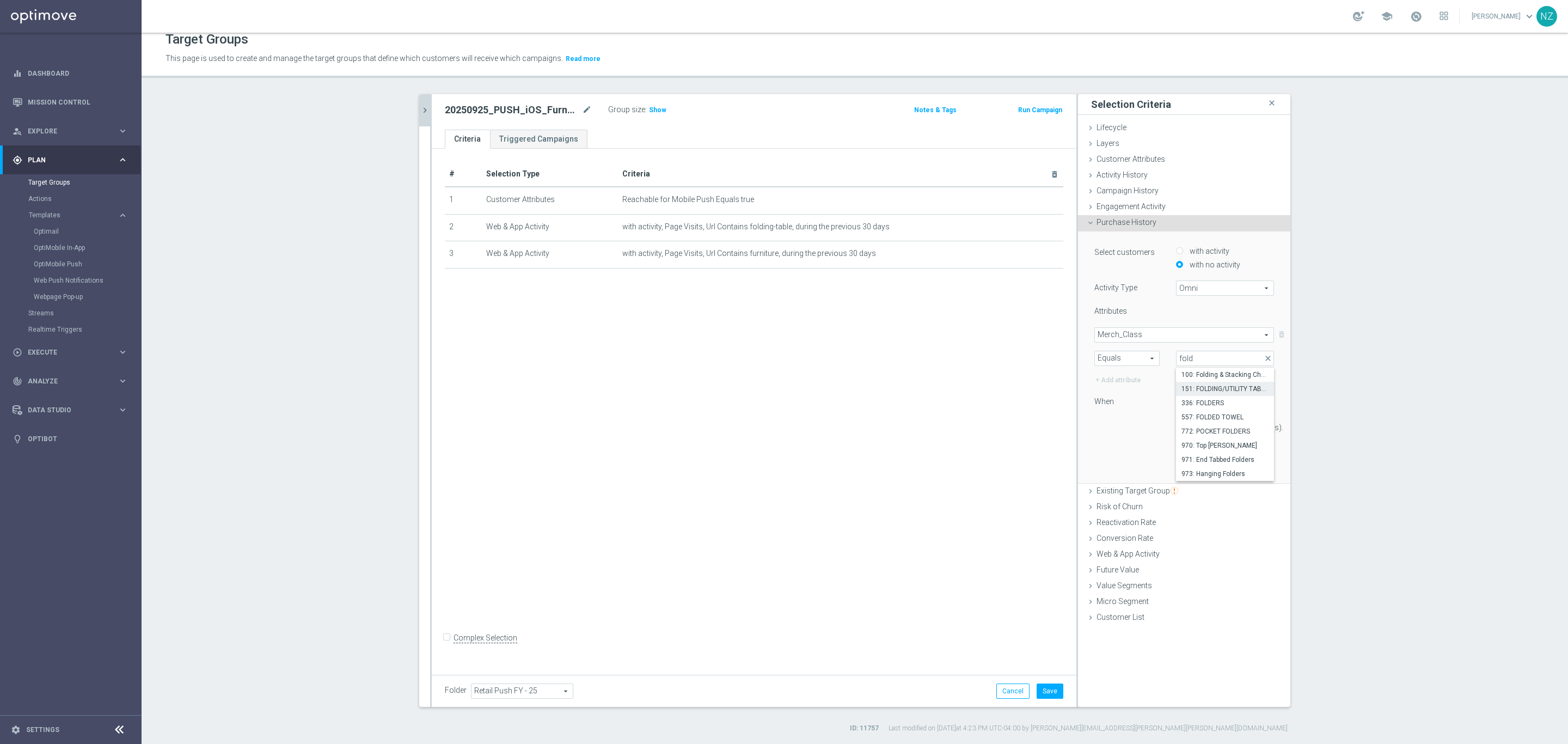
click at [1222, 386] on span "151: FOLDING/UTILITY TABLES" at bounding box center [1225, 388] width 87 height 9
type input "151: FOLDING/UTILITY TABLES"
drag, startPoint x: 1189, startPoint y: 431, endPoint x: 1136, endPoint y: 424, distance: 53.5
click at [1136, 424] on div "14 day(s)." at bounding box center [1184, 427] width 196 height 15
type input "180"
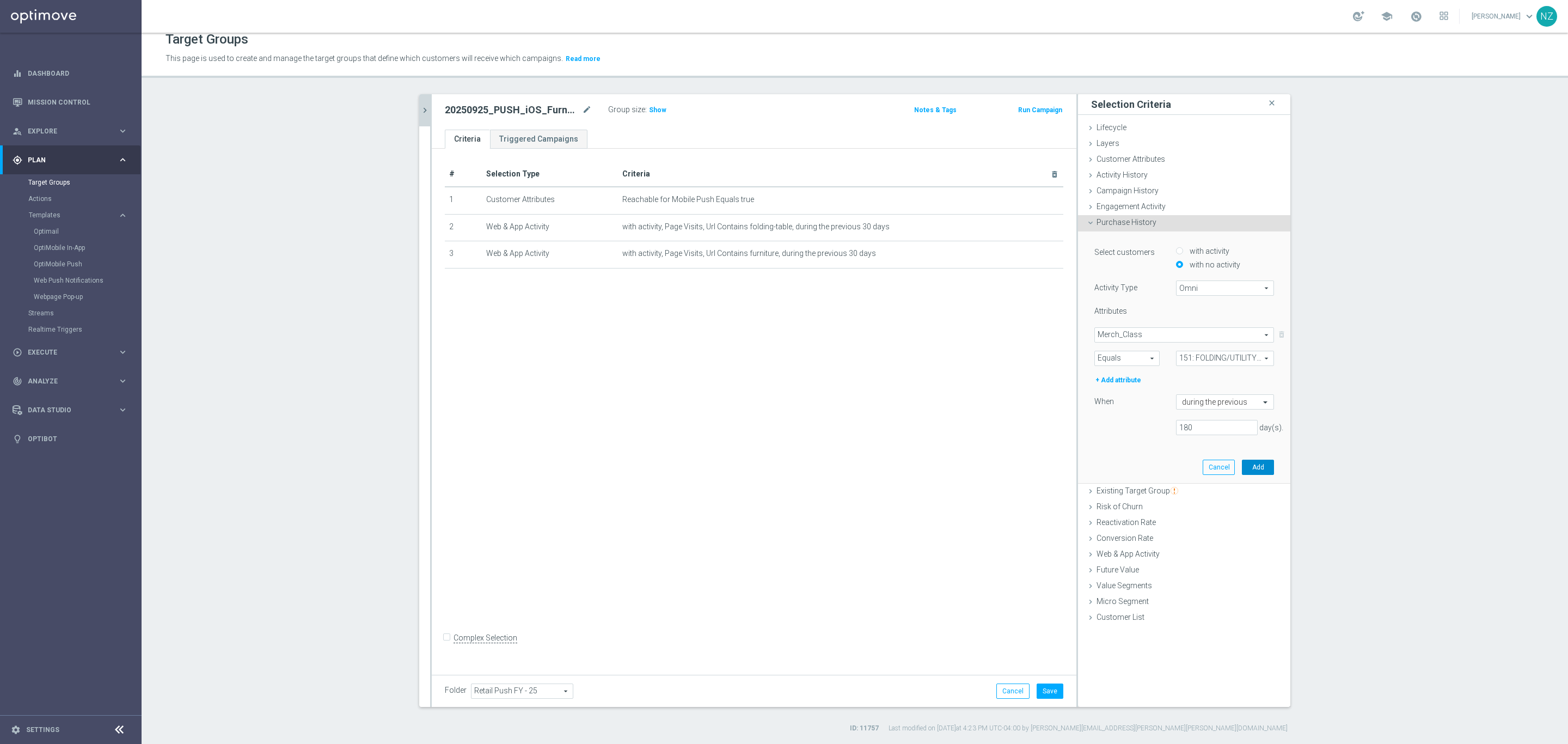
click at [1258, 465] on button "Add" at bounding box center [1258, 467] width 32 height 15
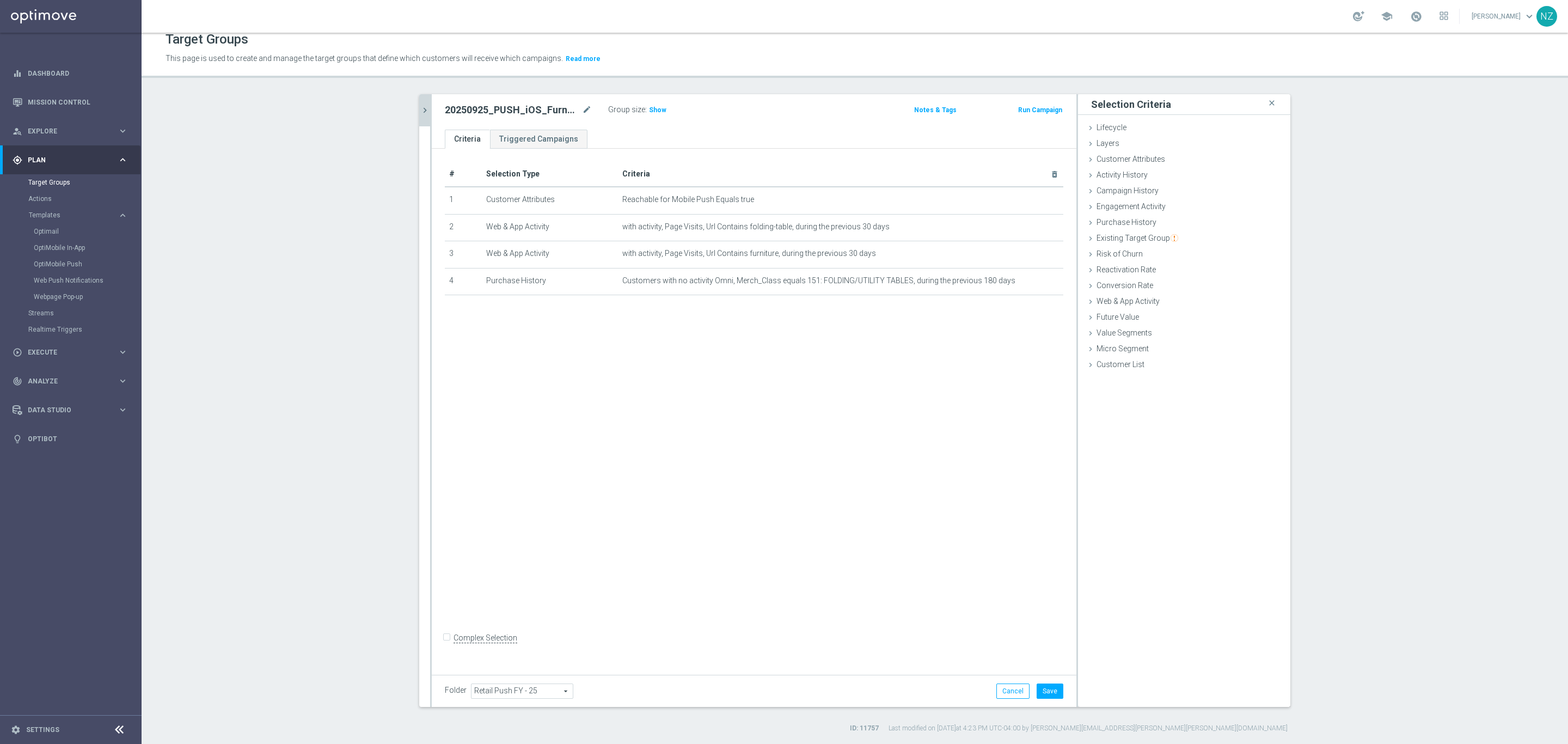
click at [445, 647] on input "Complex Selection" at bounding box center [448, 639] width 7 height 15
checkbox input "true"
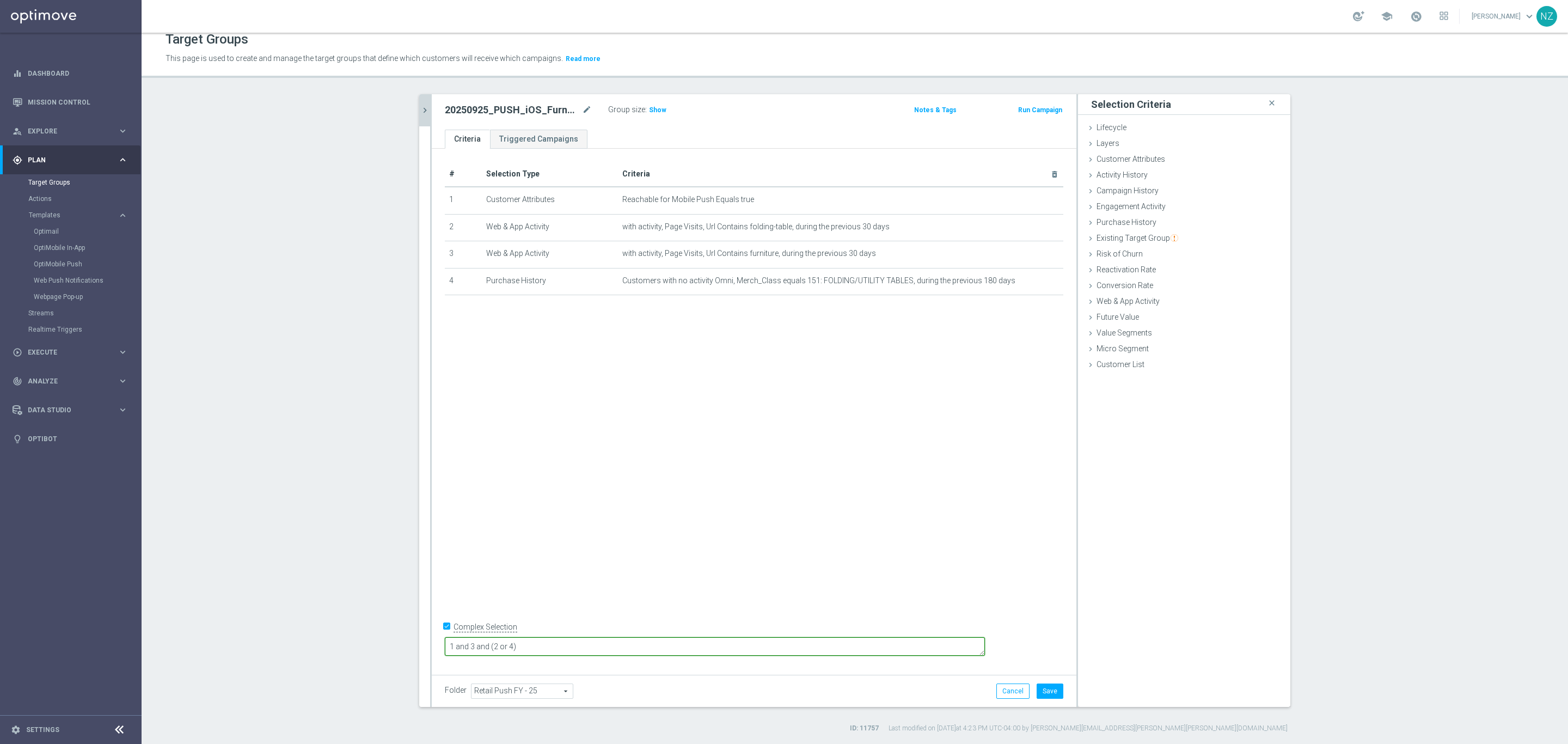
click at [545, 644] on textarea "1 and 3 and (2 or 4)" at bounding box center [715, 646] width 540 height 19
type textarea "1 and 4 and (2 or 3)"
click at [1048, 695] on button "Save" at bounding box center [1050, 690] width 27 height 15
click at [650, 112] on span "Show" at bounding box center [658, 110] width 17 height 8
click at [421, 105] on icon "chevron_right" at bounding box center [424, 110] width 10 height 10
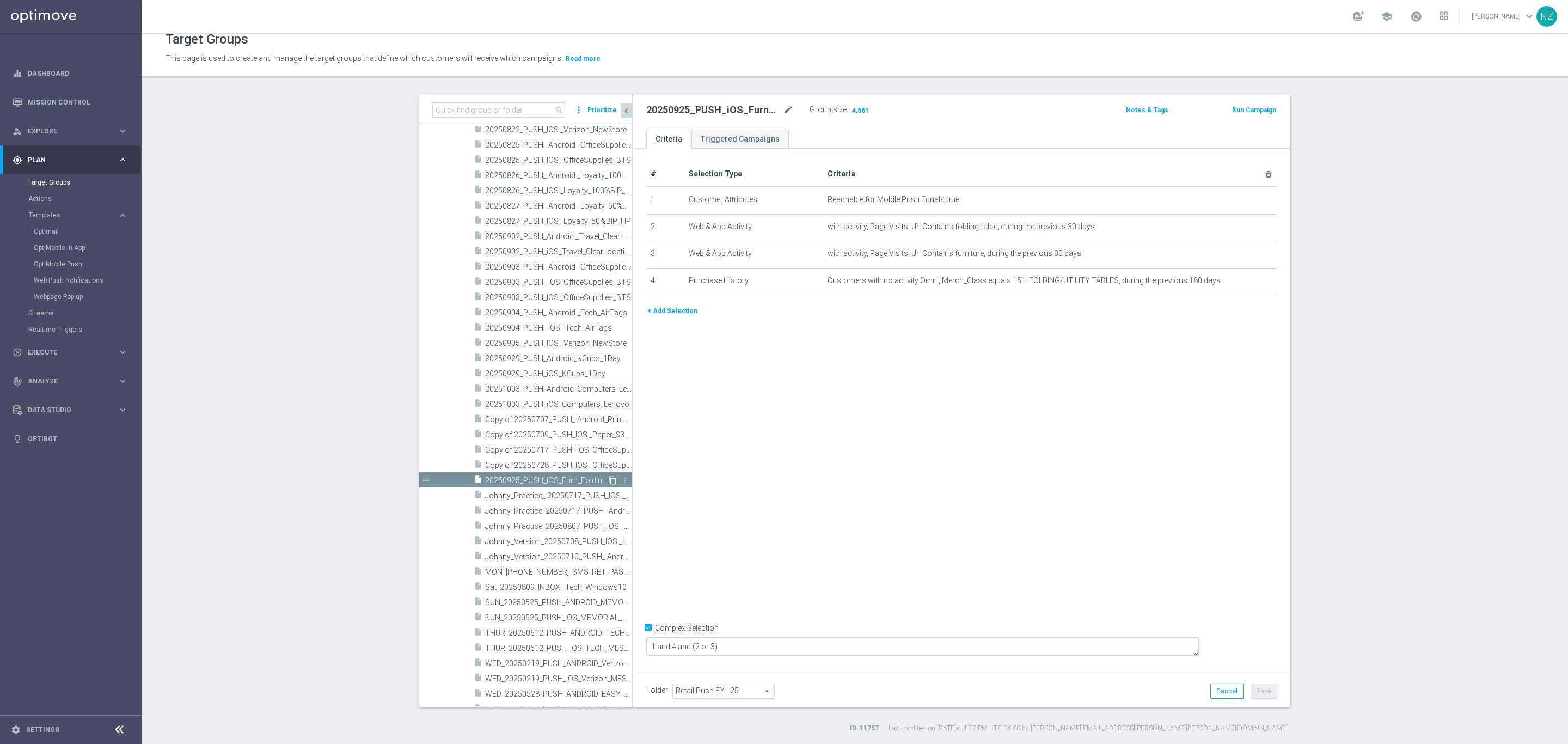
click at [608, 476] on icon "content_copy" at bounding box center [612, 480] width 9 height 9
click at [785, 105] on icon "mode_edit" at bounding box center [789, 109] width 9 height 13
click at [685, 108] on input "Copy of 20250925_PUSH_iOS_Furn_FoldingTbl" at bounding box center [719, 110] width 147 height 15
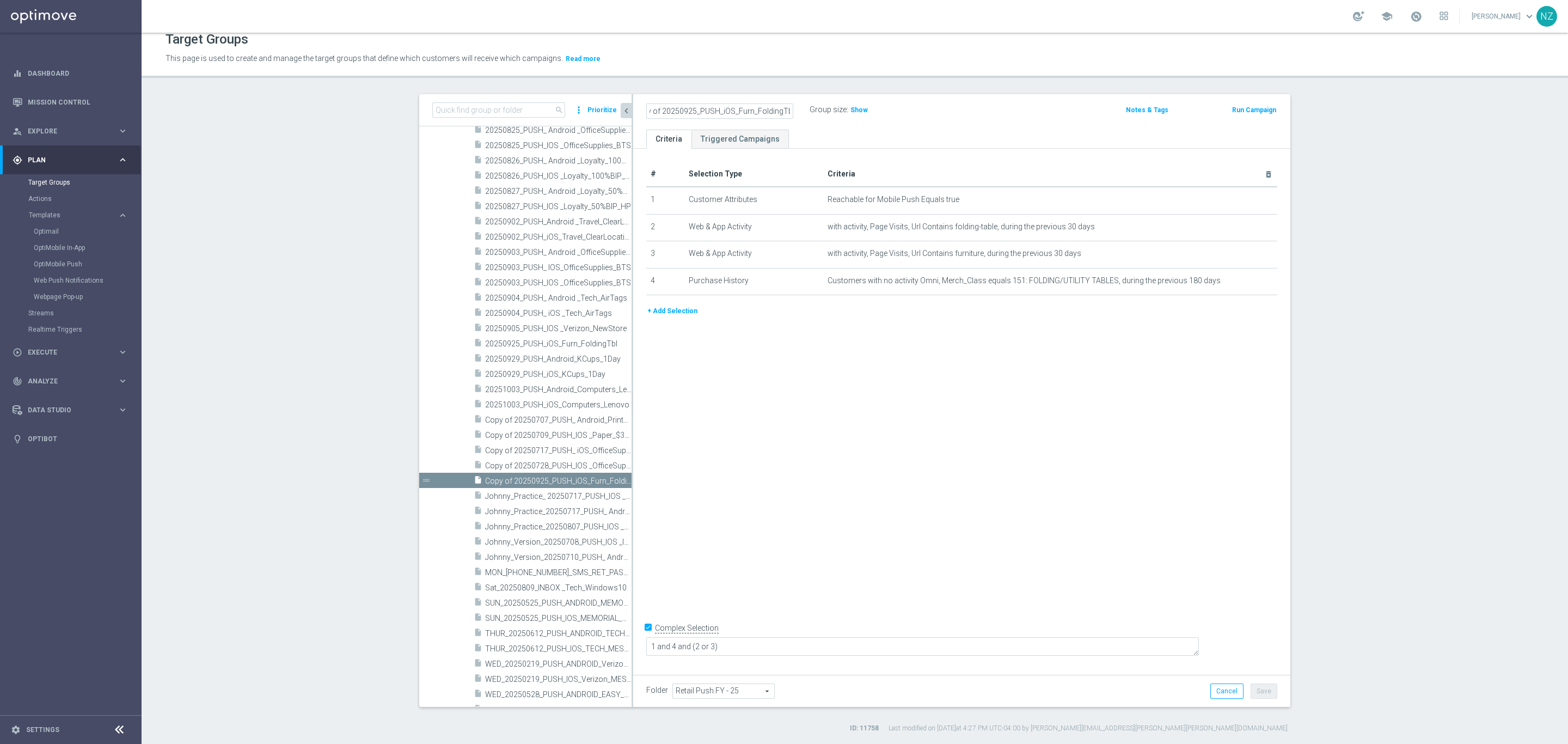
click at [656, 110] on input "Copy of 20250925_PUSH_iOS_Furn_FoldingTbl" at bounding box center [719, 110] width 147 height 15
type input "20250925_PUSH_Android_Furn_FoldingTbl"
click at [1237, 197] on icon "mode_edit" at bounding box center [1241, 199] width 9 height 9
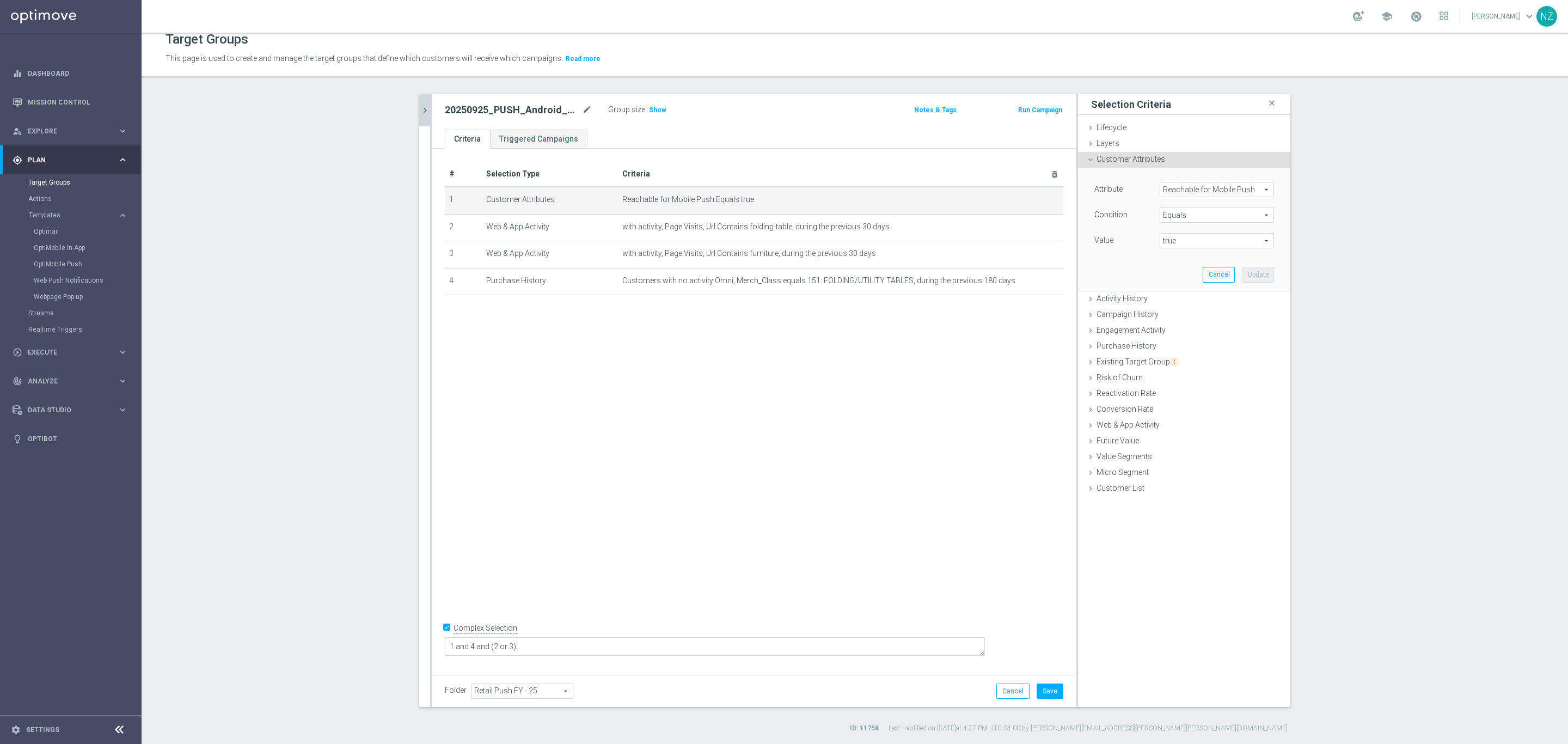
click at [1200, 193] on span "Reachable for Mobile Push" at bounding box center [1217, 190] width 113 height 14
click at [1185, 187] on input "search" at bounding box center [1217, 189] width 114 height 15
type input "push"
click at [1192, 220] on span "Reachable for Web Push" at bounding box center [1212, 220] width 94 height 9
type input "Reachable for Web Push"
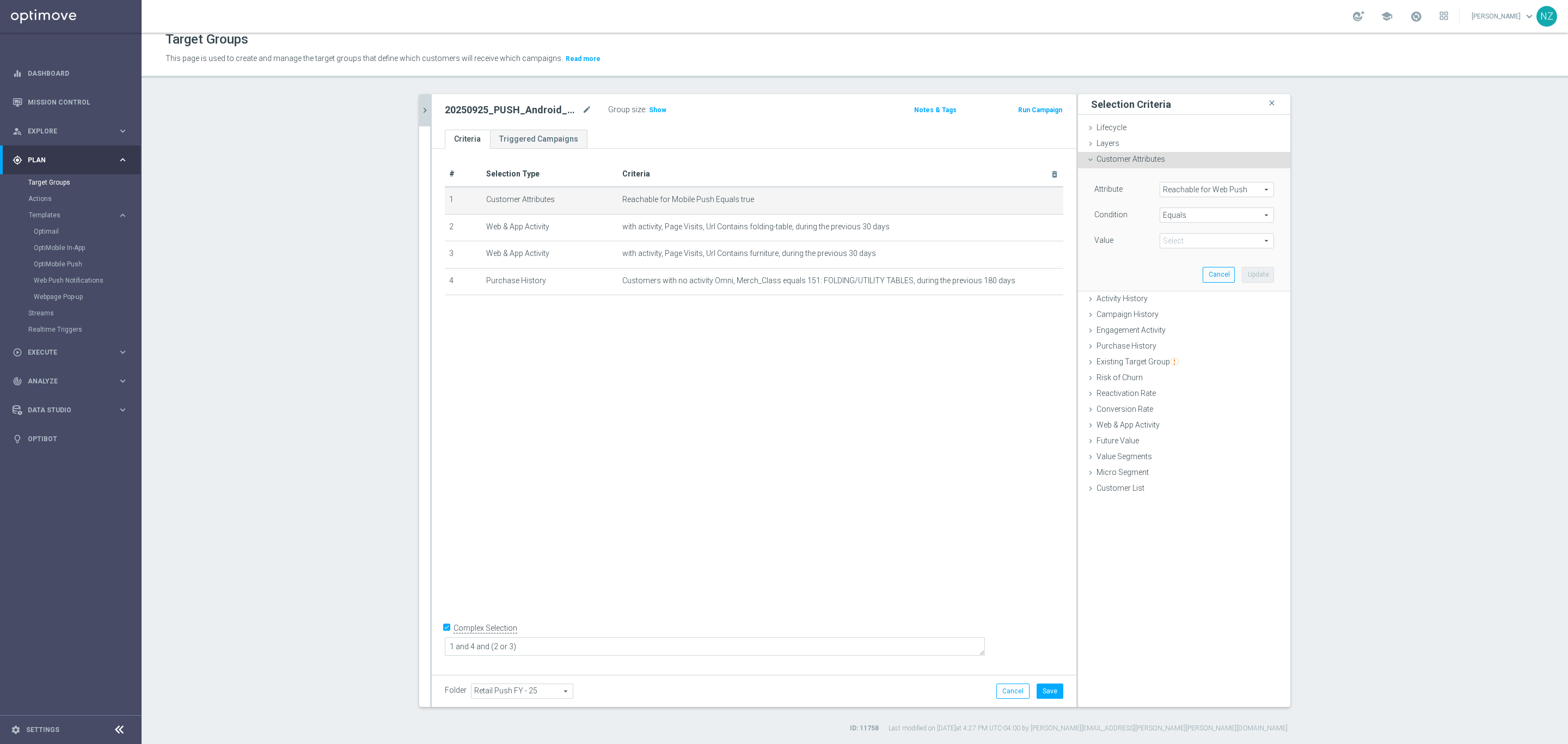
click at [1207, 244] on span "true" at bounding box center [1217, 241] width 113 height 14
click at [1189, 269] on span "true" at bounding box center [1216, 271] width 103 height 9
type input "true"
click at [1250, 275] on button "Update" at bounding box center [1258, 274] width 32 height 15
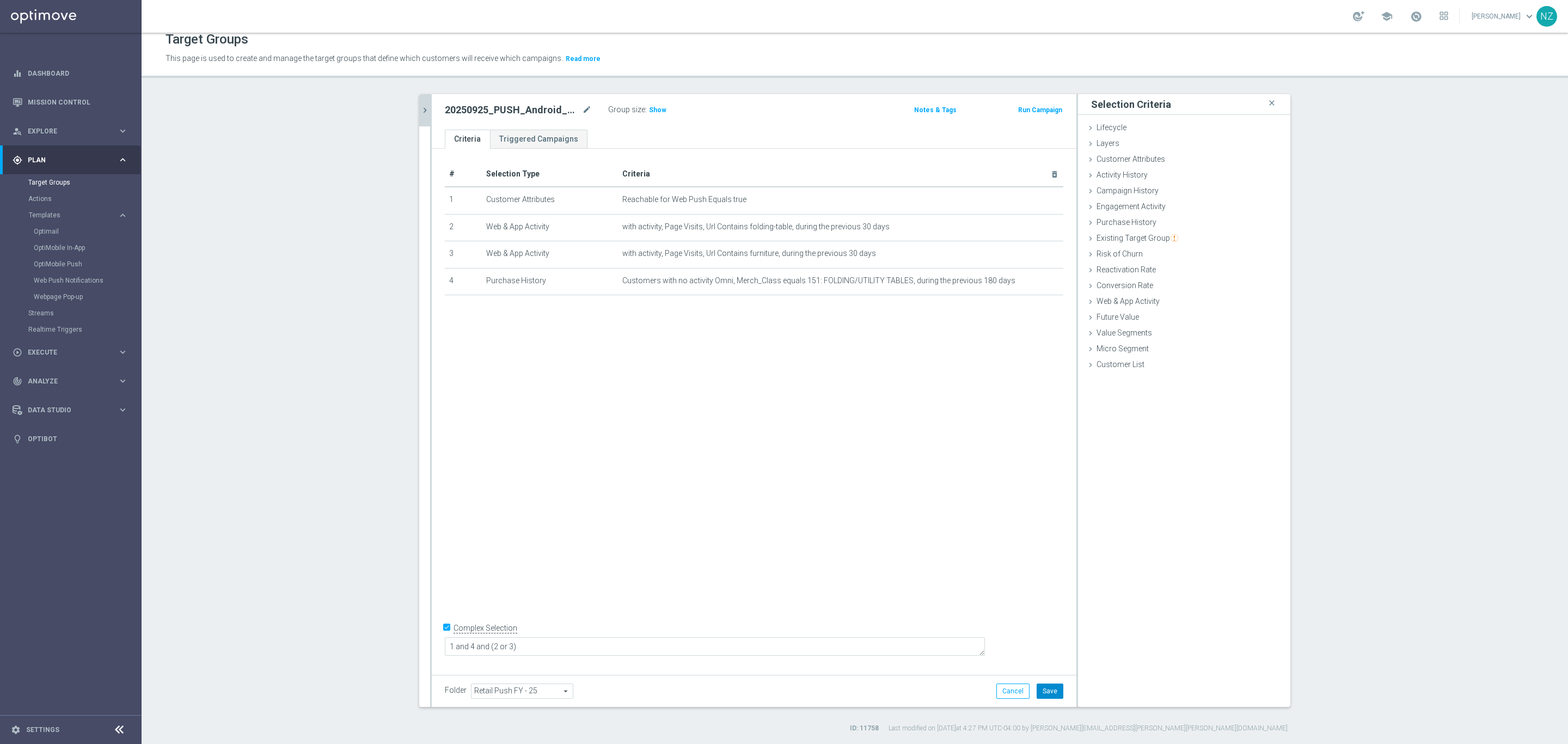
click at [1051, 690] on button "Save" at bounding box center [1050, 690] width 27 height 15
click at [651, 109] on span "Show" at bounding box center [658, 110] width 17 height 8
click at [420, 109] on icon "chevron_right" at bounding box center [424, 110] width 10 height 10
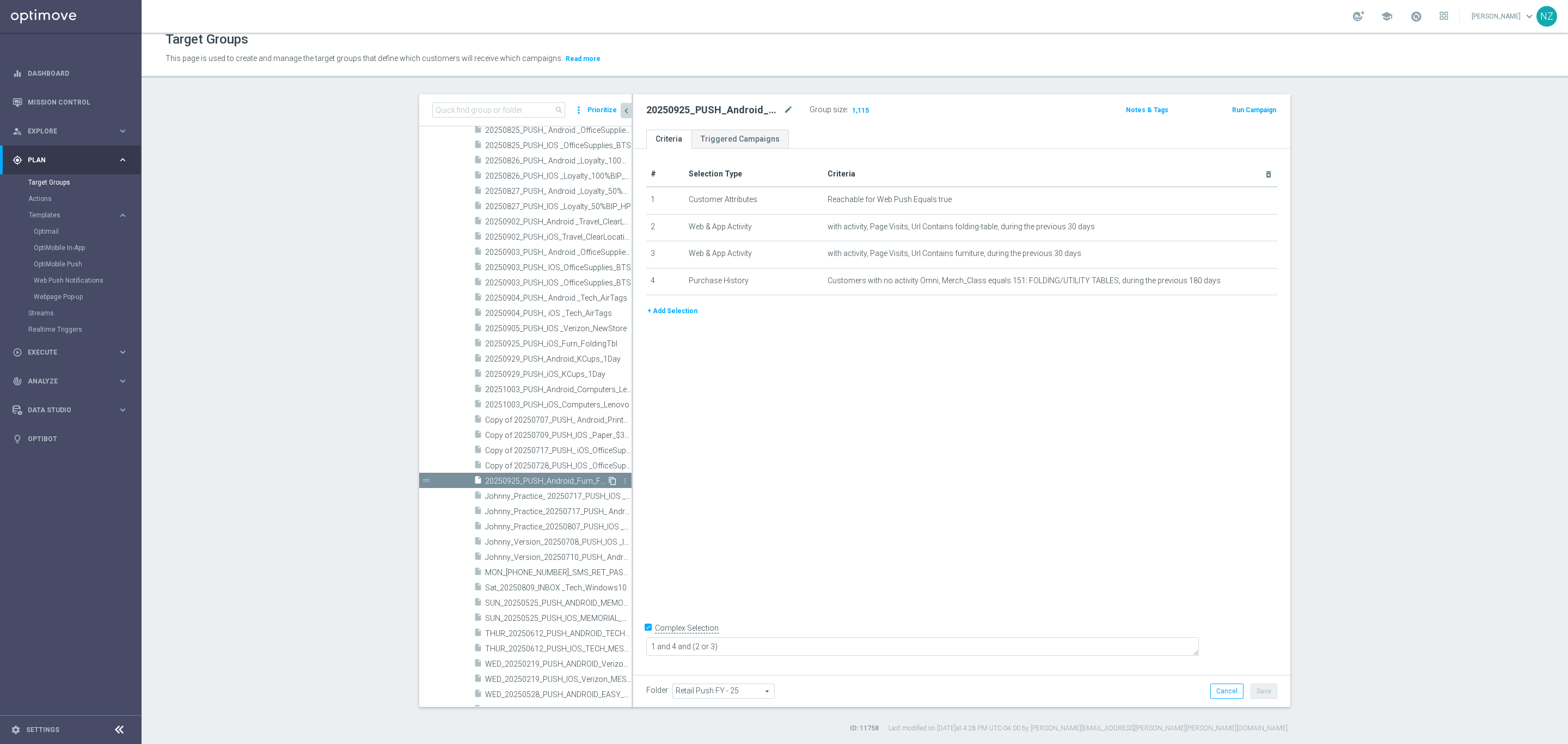
click at [608, 479] on icon "content_copy" at bounding box center [612, 480] width 9 height 9
click at [784, 105] on icon "mode_edit" at bounding box center [789, 109] width 9 height 13
click at [686, 109] on input "Copy of 20250925_PUSH_Android_Furn_FoldingTbl" at bounding box center [719, 110] width 147 height 15
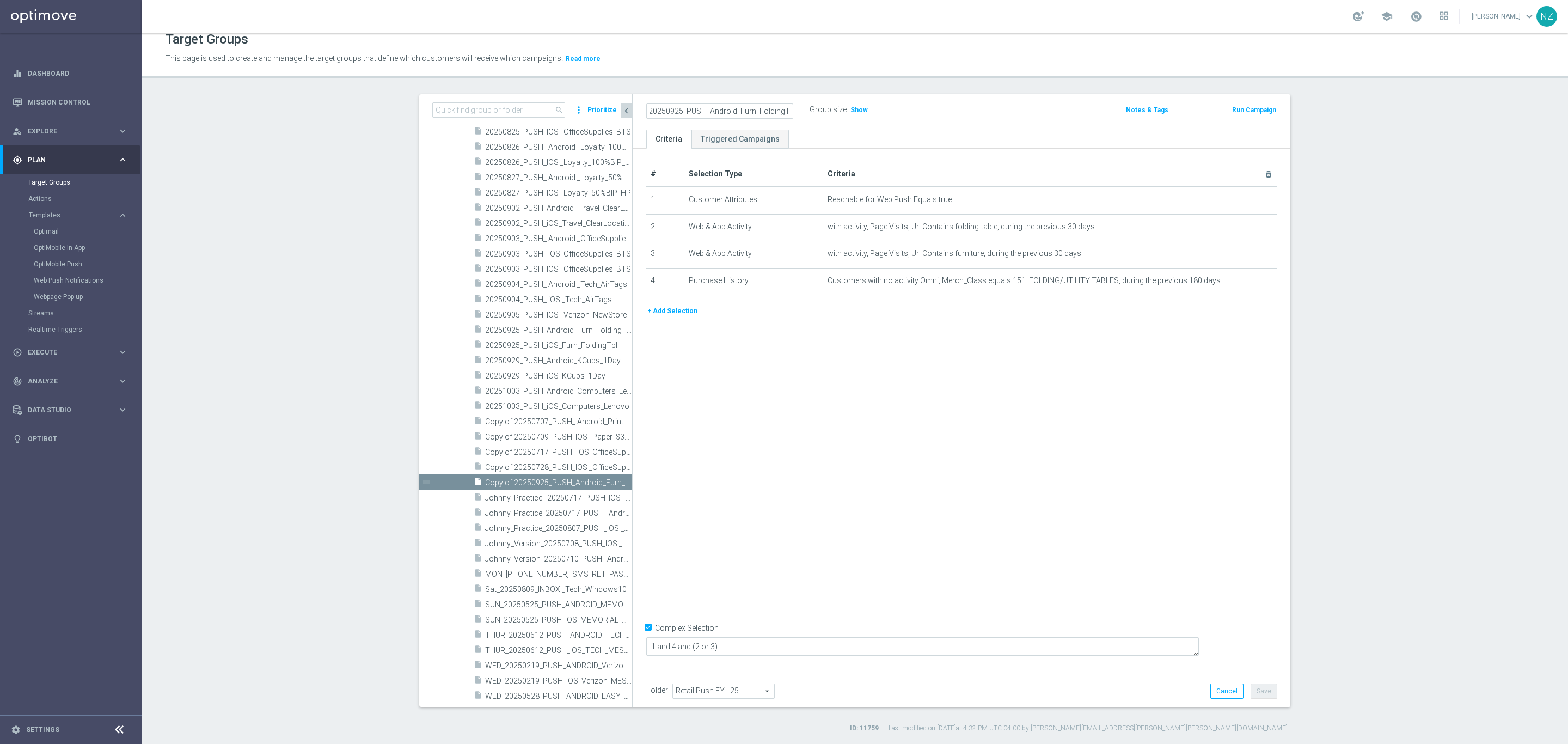
click at [671, 116] on input "Copy of 20250925_PUSH_Android_Furn_FoldingTbl" at bounding box center [719, 110] width 147 height 15
click at [679, 106] on input "20250925_PUSH_Android_Furn_FoldingTbl" at bounding box center [719, 110] width 147 height 15
type input "20250923_PUSH_Android_Brkrm_Nespresso"
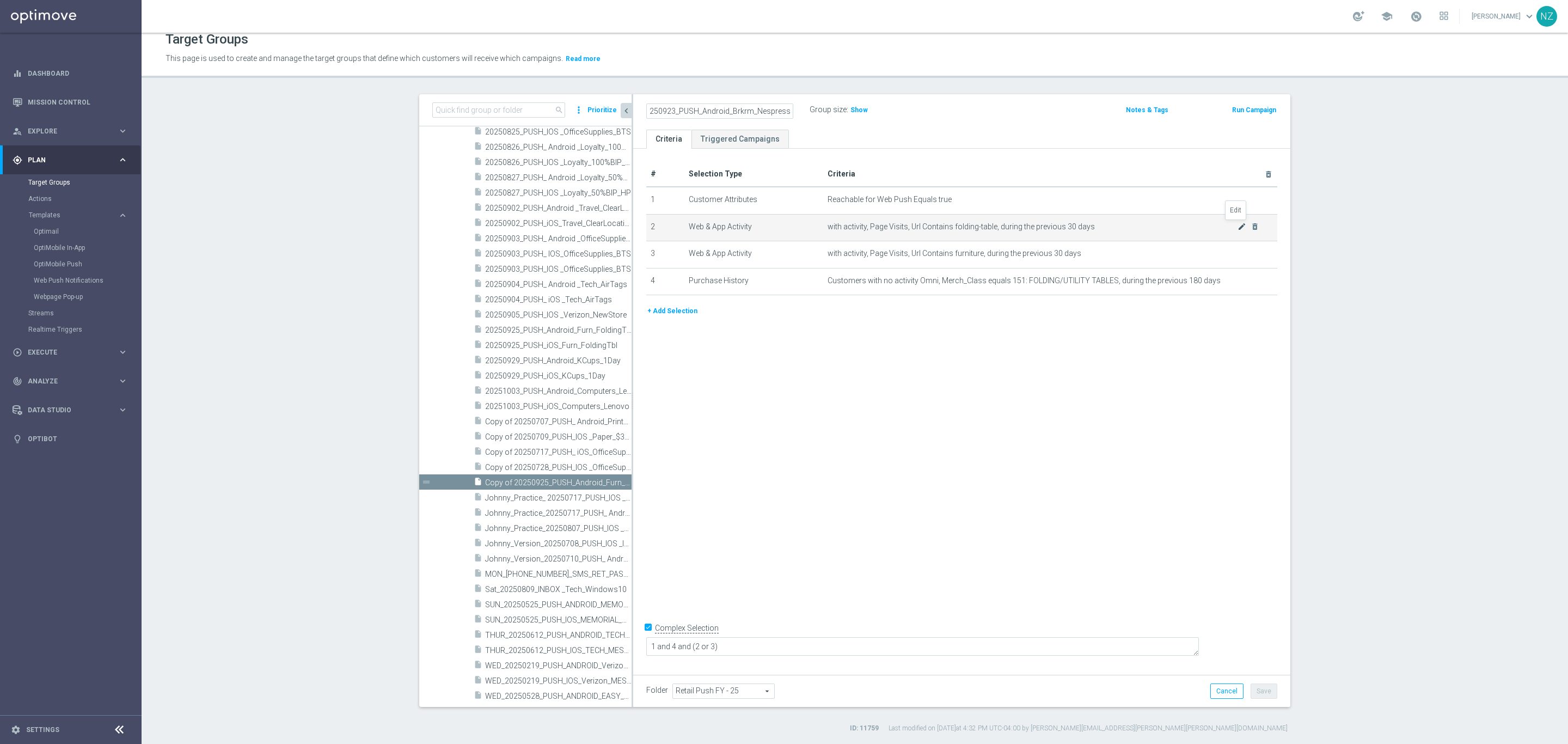
click at [1237, 224] on icon "mode_edit" at bounding box center [1241, 226] width 9 height 9
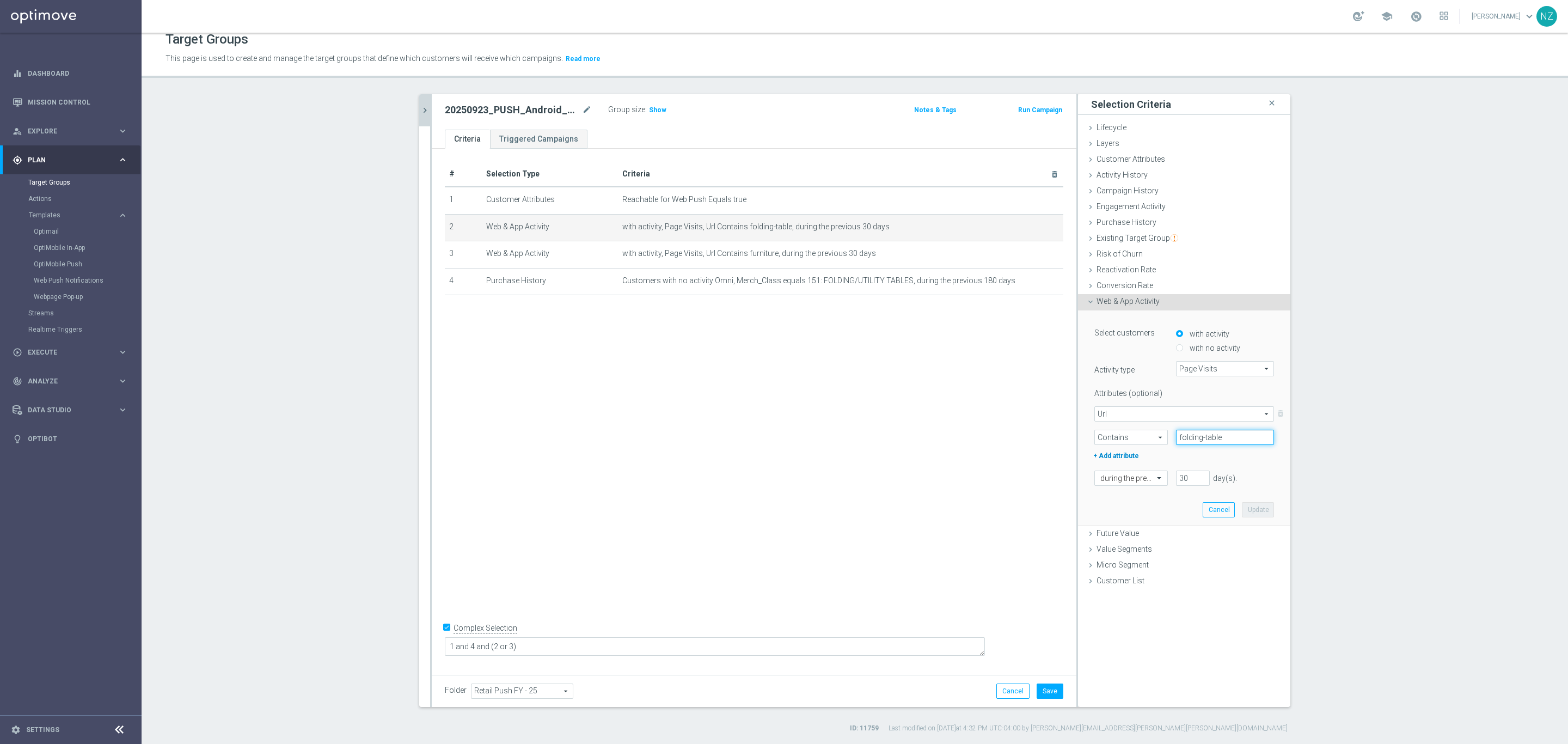
drag, startPoint x: 1218, startPoint y: 434, endPoint x: 1137, endPoint y: 448, distance: 82.2
click at [1142, 450] on div "Attributes (optional) Url Url arrow_drop_down search delete_forever Contains Co…" at bounding box center [1185, 423] width 179 height 78
type input "breakroom"
click at [1247, 512] on button "Update" at bounding box center [1258, 509] width 32 height 15
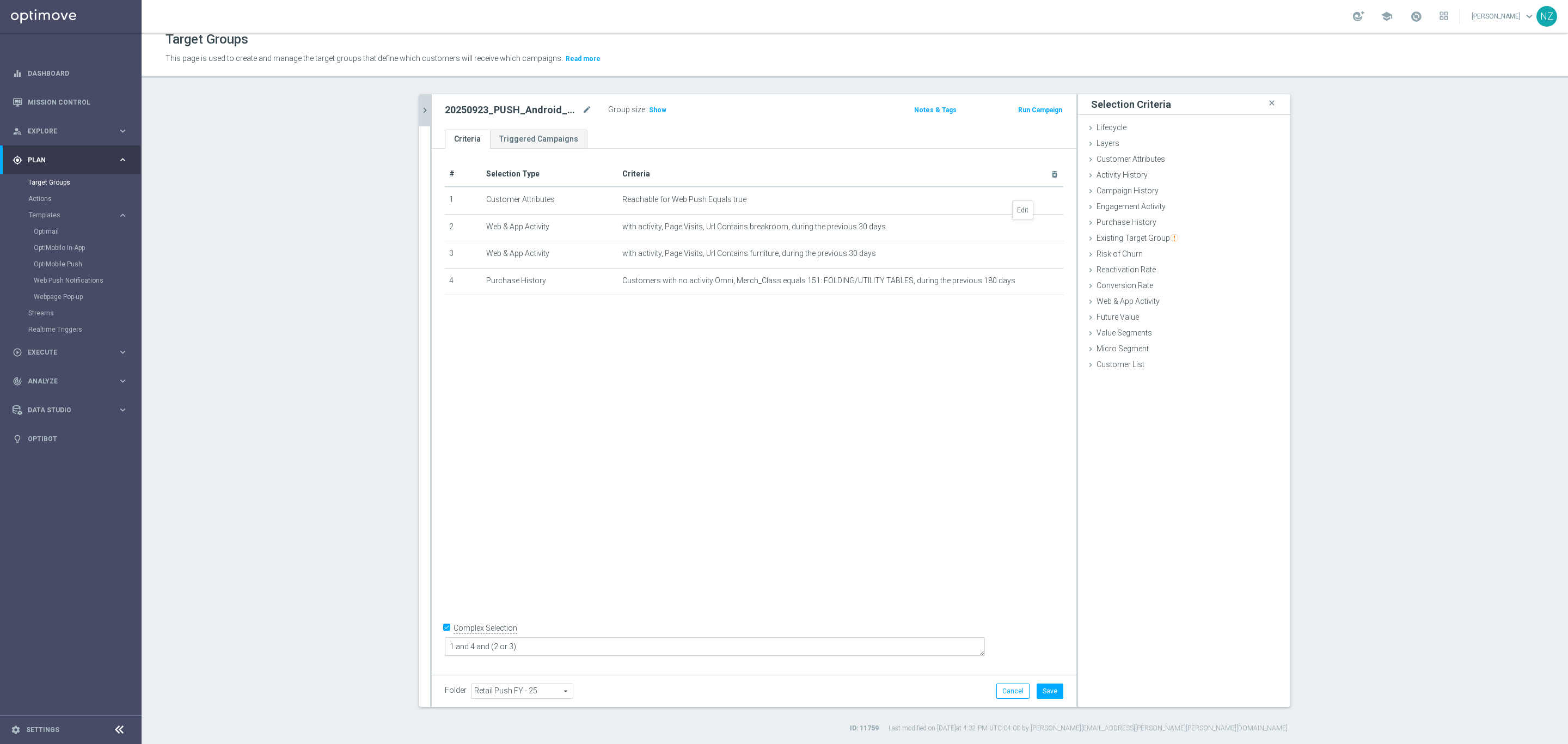
drag, startPoint x: 1020, startPoint y: 228, endPoint x: 1147, endPoint y: 375, distance: 194.3
click at [0, 0] on icon "mode_edit" at bounding box center [0, 0] width 0 height 0
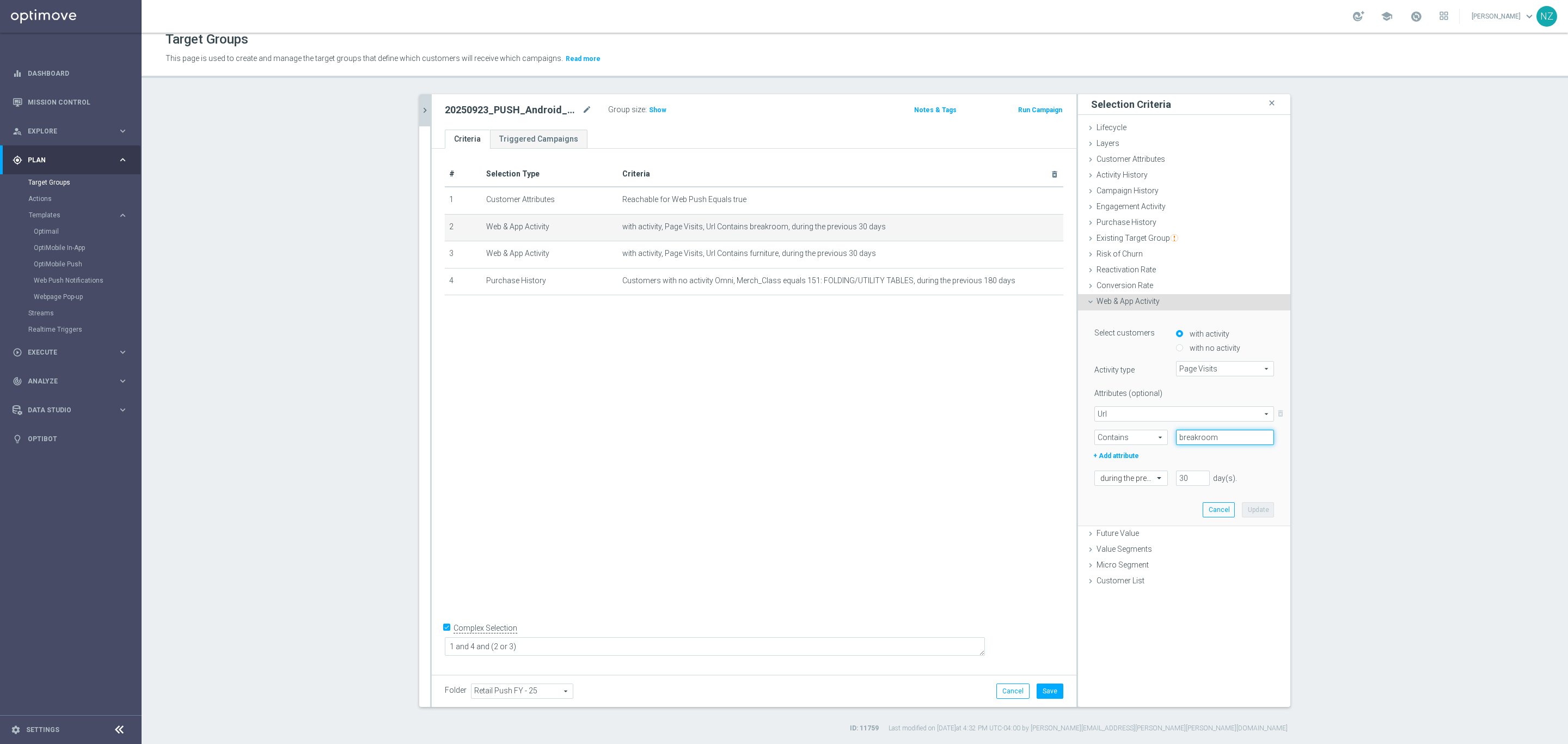
drag, startPoint x: 1212, startPoint y: 436, endPoint x: 1108, endPoint y: 421, distance: 105.1
click at [1111, 422] on div "Url Url arrow_drop_down search delete_forever Contains Contains arrow_drop_down…" at bounding box center [1185, 425] width 179 height 39
type input "coffee"
click at [1262, 513] on button "Update" at bounding box center [1258, 509] width 32 height 15
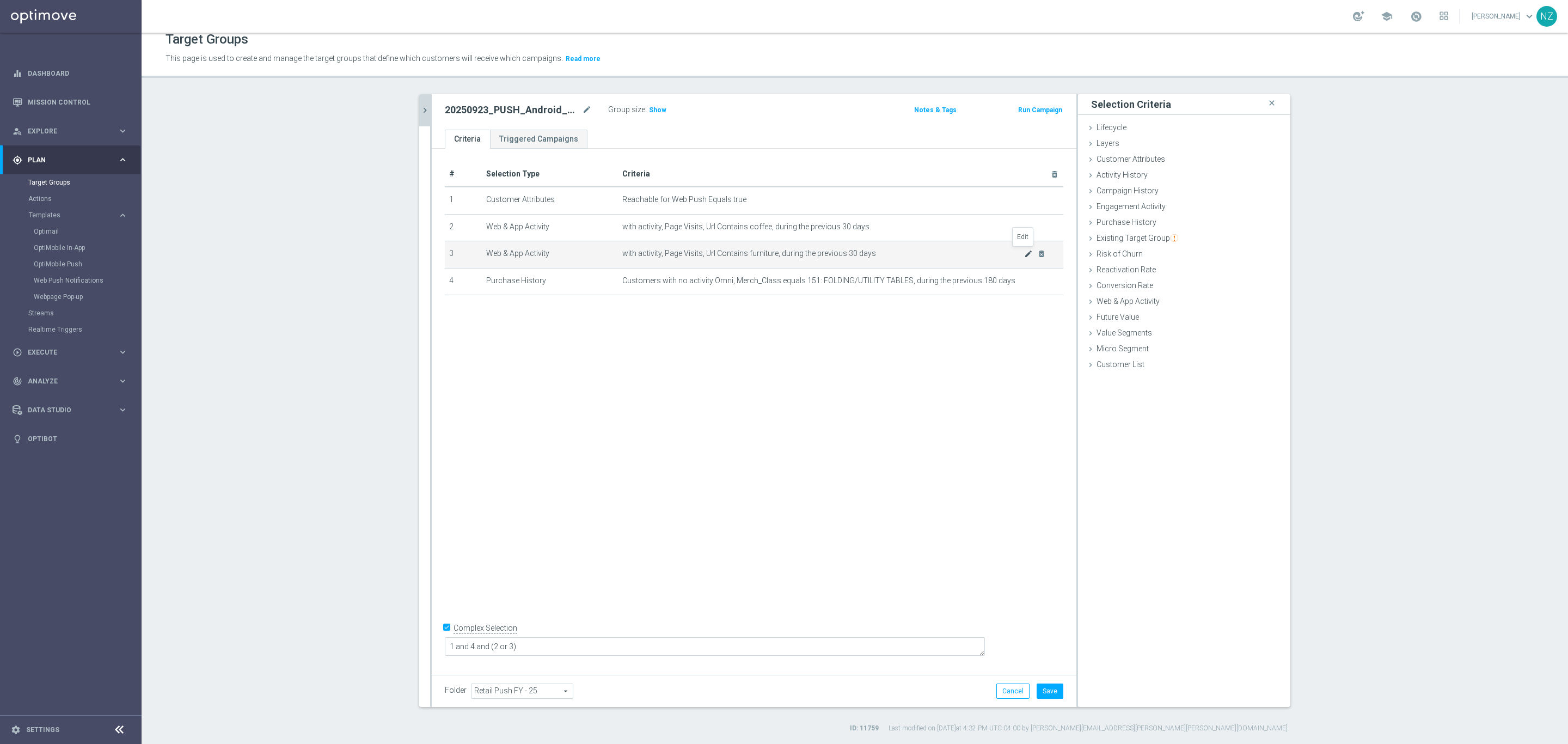
click at [1024, 252] on icon "mode_edit" at bounding box center [1028, 254] width 9 height 9
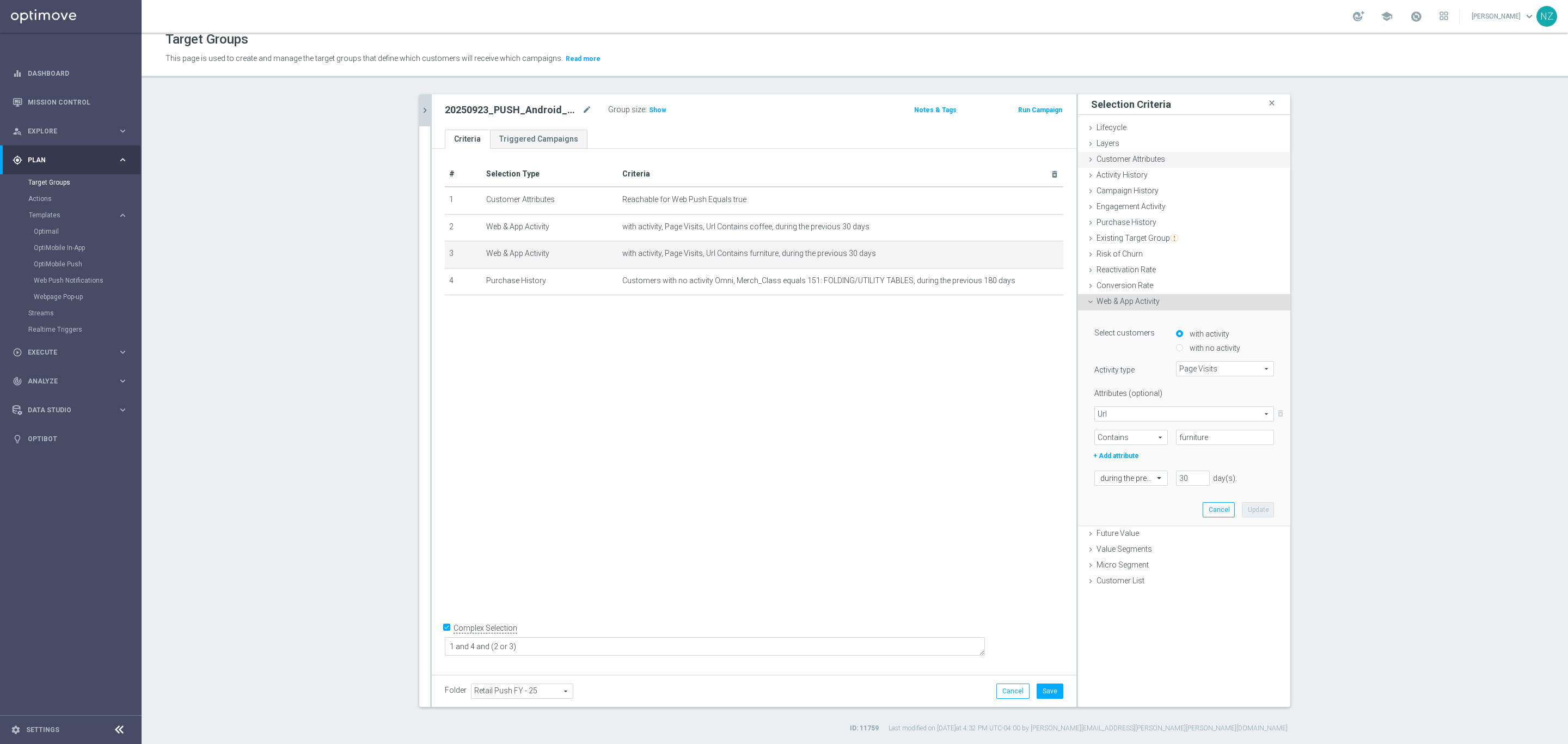
click at [1148, 157] on span "Customer Attributes" at bounding box center [1130, 158] width 68 height 9
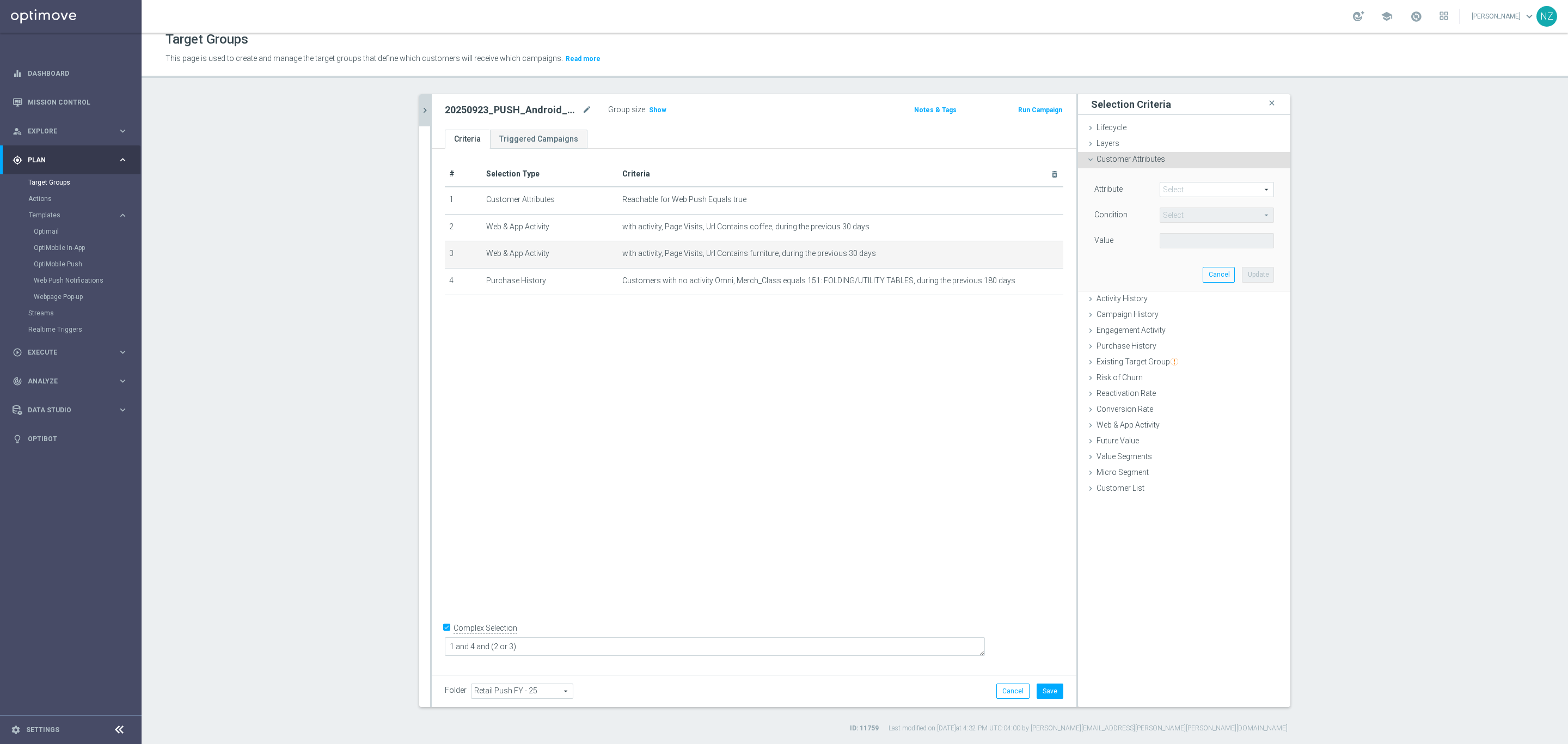
click at [1182, 187] on span at bounding box center [1217, 190] width 113 height 14
click at [1182, 185] on input "search" at bounding box center [1217, 189] width 114 height 15
type input "prop"
click at [1102, 187] on lable "Attribute" at bounding box center [1109, 189] width 28 height 9
click at [1114, 156] on span "Customer Attributes" at bounding box center [1130, 158] width 68 height 9
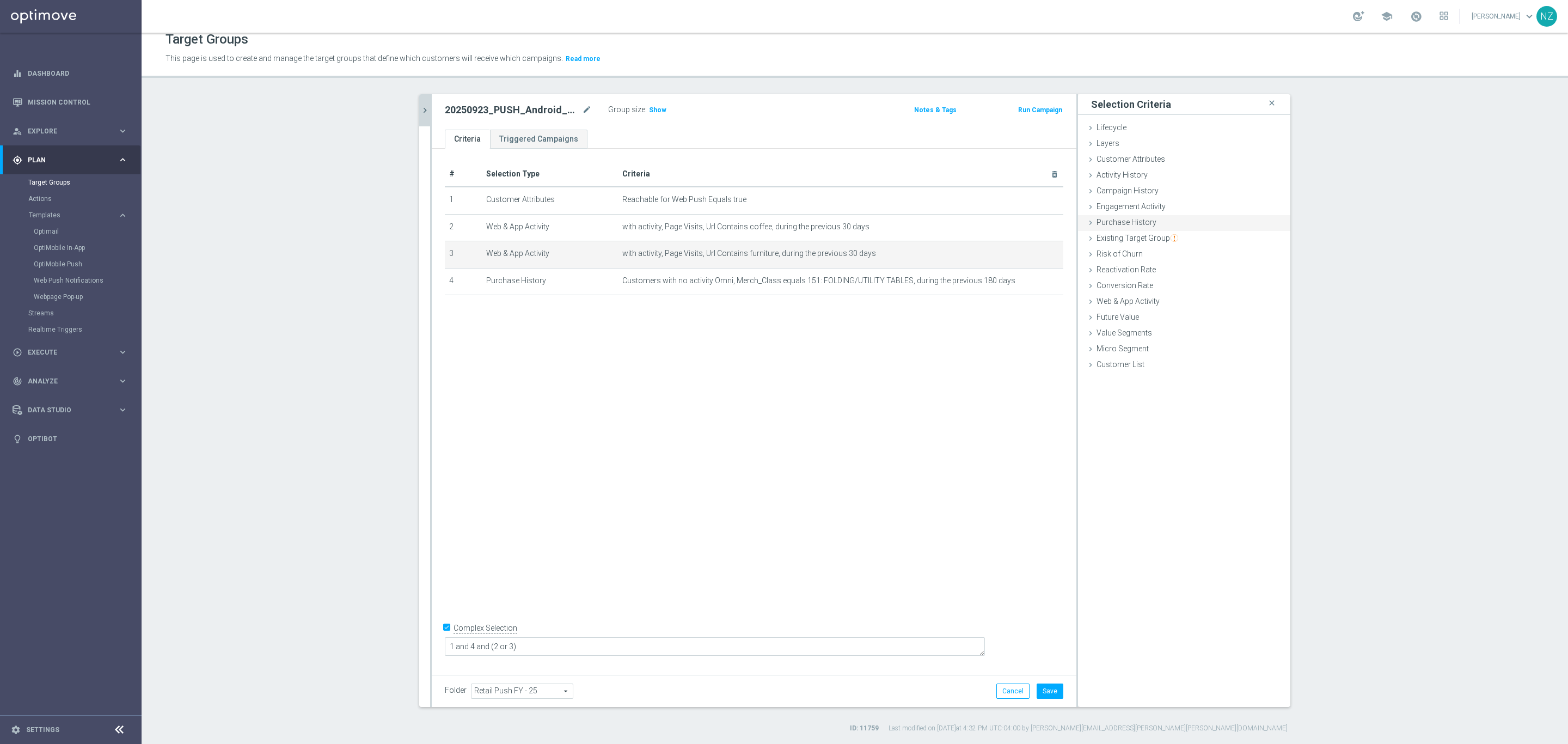
click at [1182, 219] on div "Purchase History done selection saved" at bounding box center [1185, 223] width 213 height 17
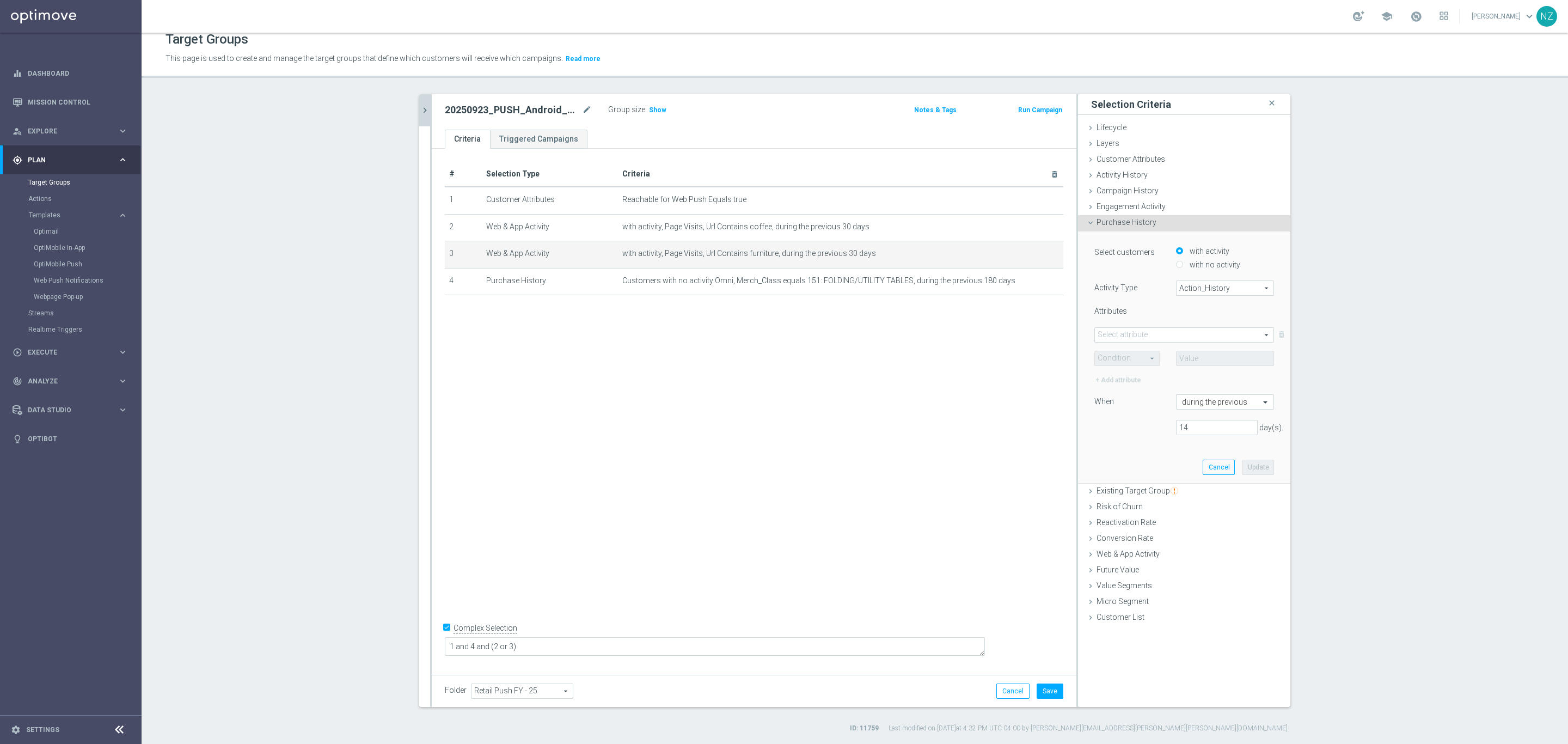
click at [1206, 286] on span "Action_History" at bounding box center [1225, 288] width 97 height 14
click at [1177, 221] on div "Purchase History done selection saved" at bounding box center [1185, 223] width 213 height 17
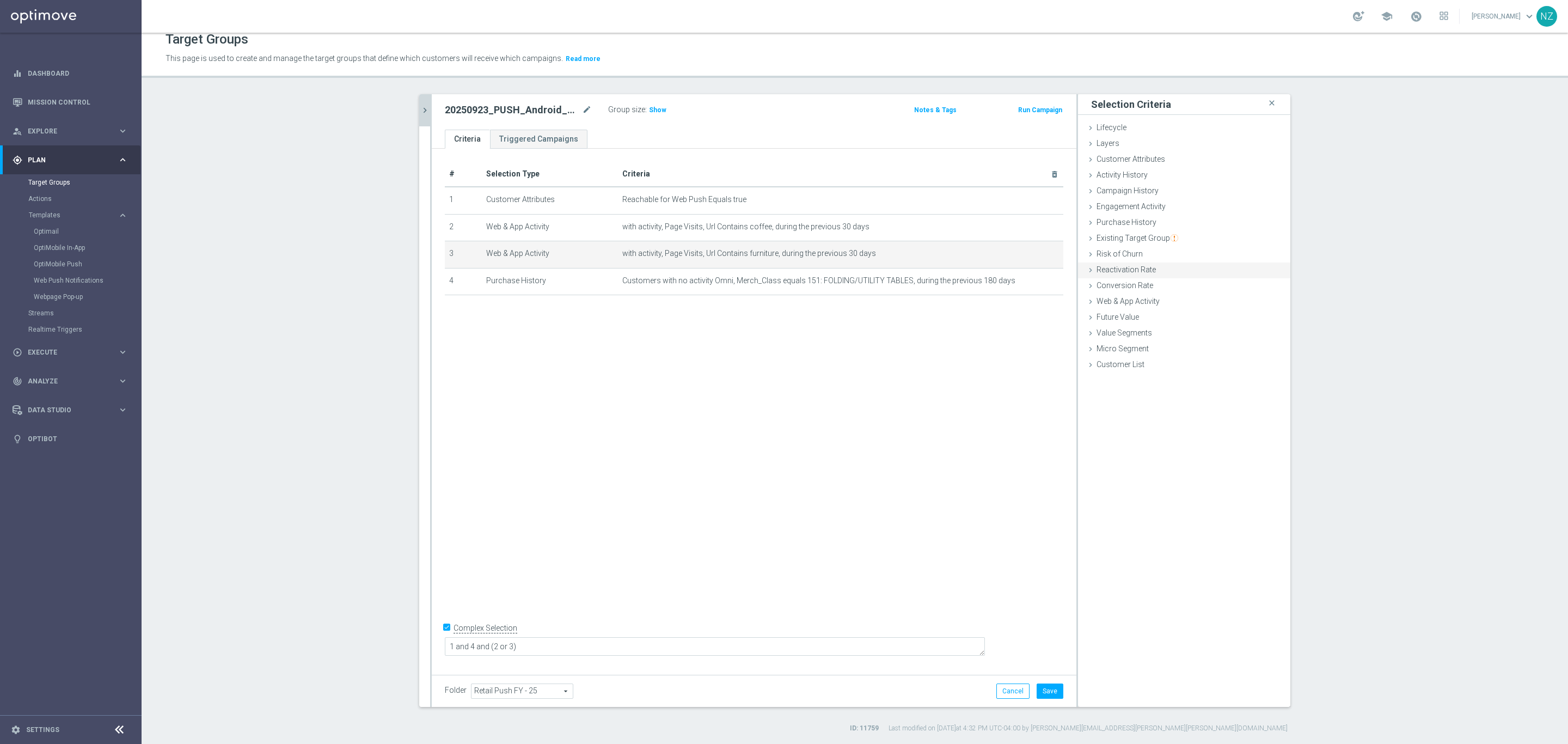
click at [1156, 269] on div "Reactivation Rate done" at bounding box center [1185, 270] width 213 height 17
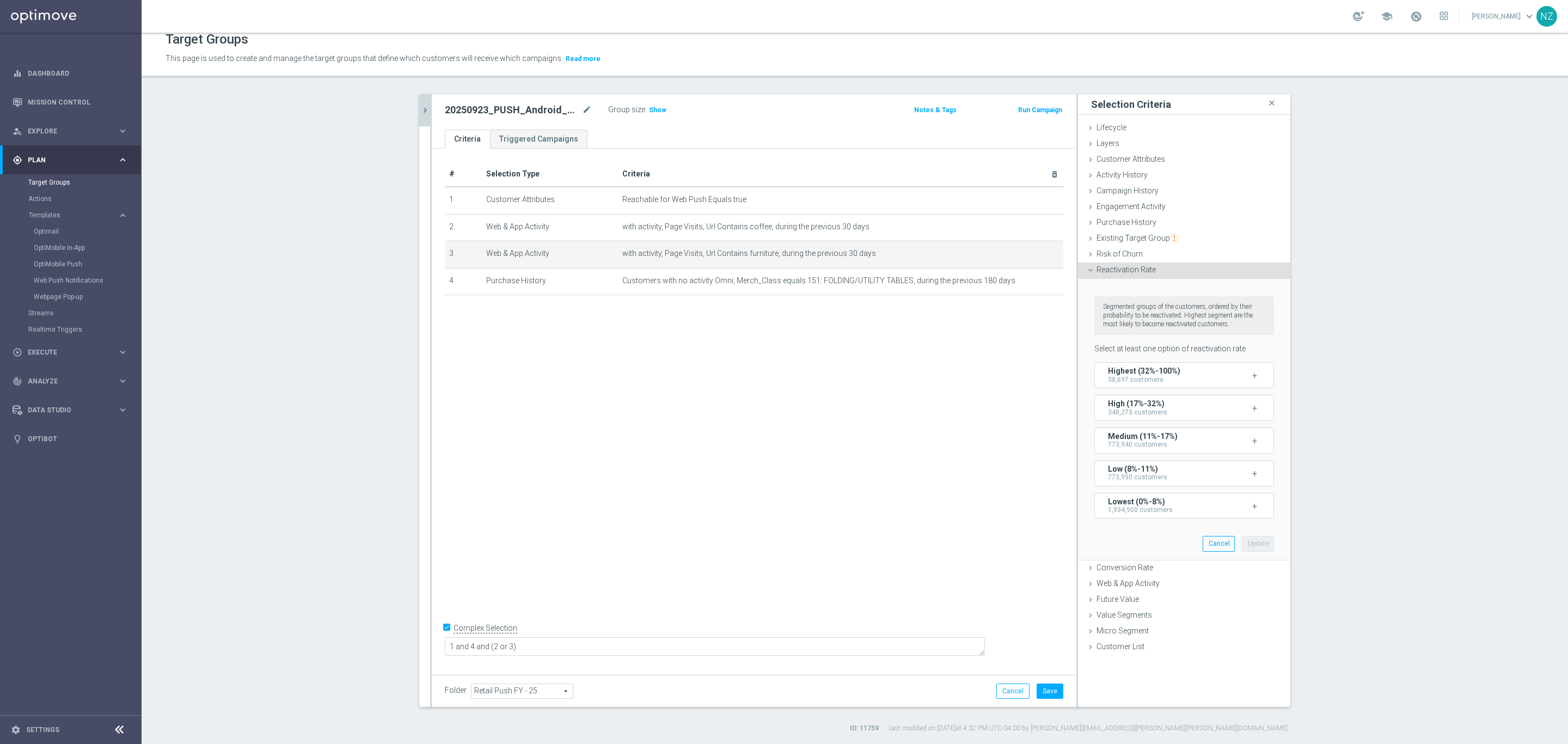
click at [1156, 269] on div "Reactivation Rate done" at bounding box center [1185, 270] width 213 height 17
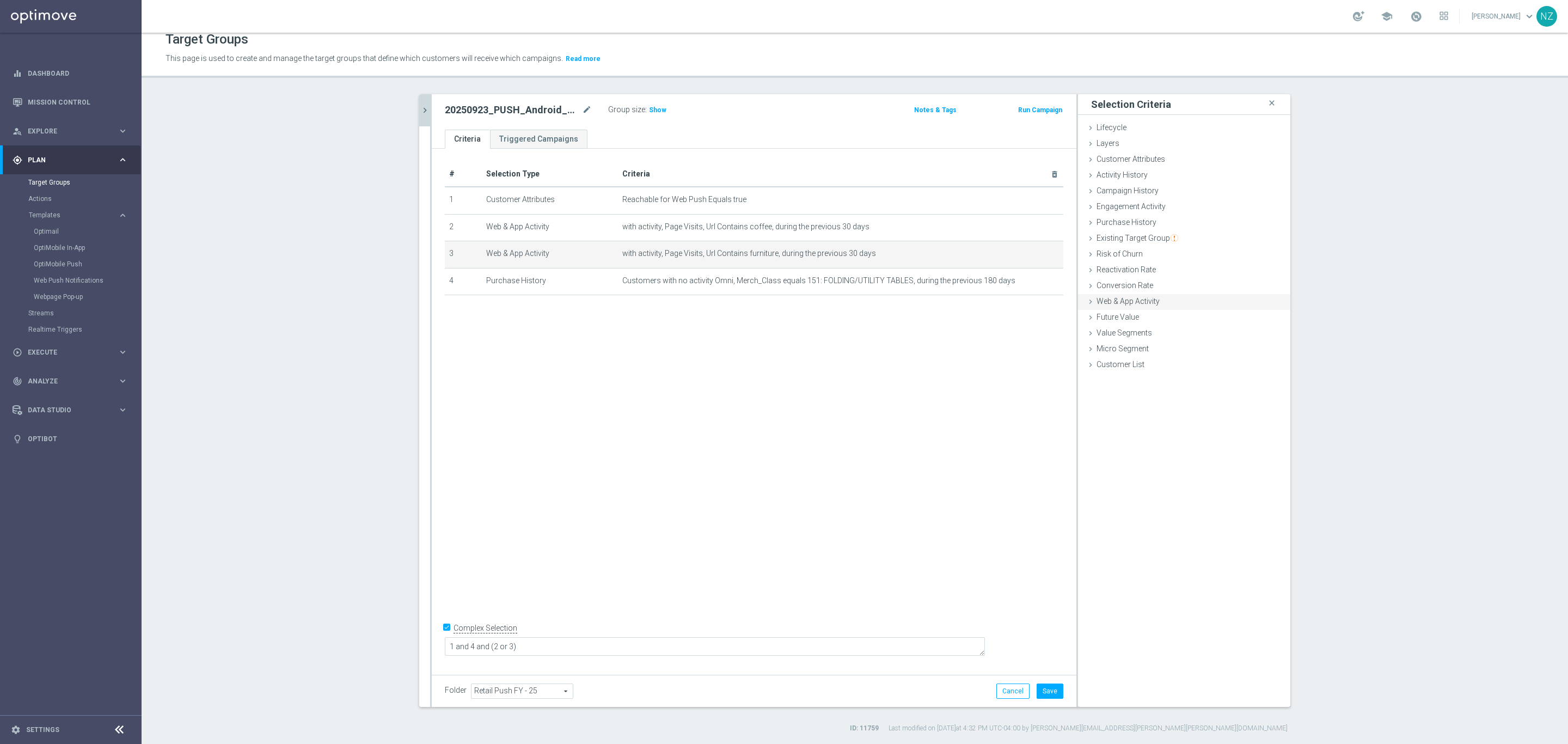
click at [1154, 302] on div "Web & App Activity done selection updated" at bounding box center [1185, 302] width 213 height 17
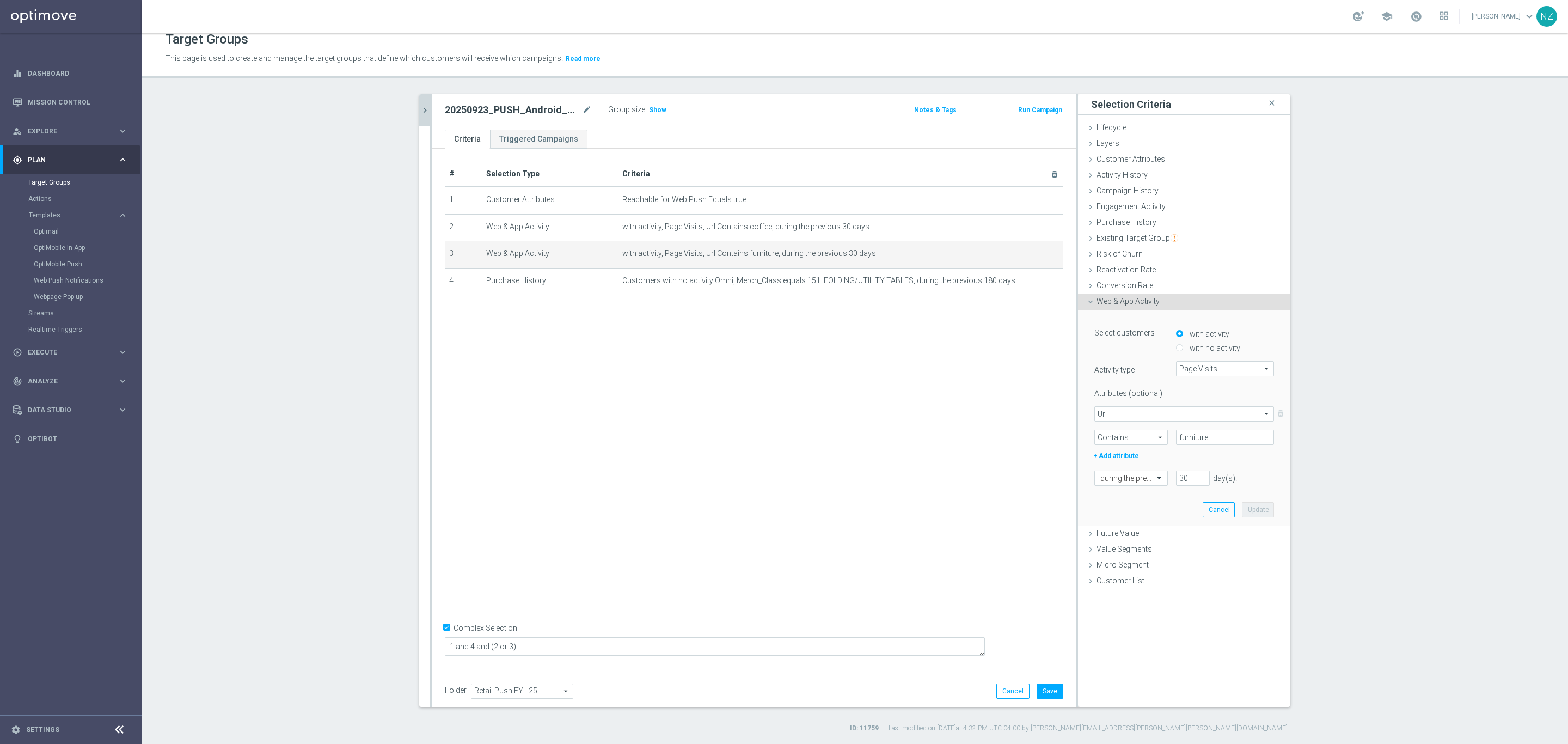
click at [1154, 302] on div "Web & App Activity done selection updated" at bounding box center [1185, 302] width 213 height 17
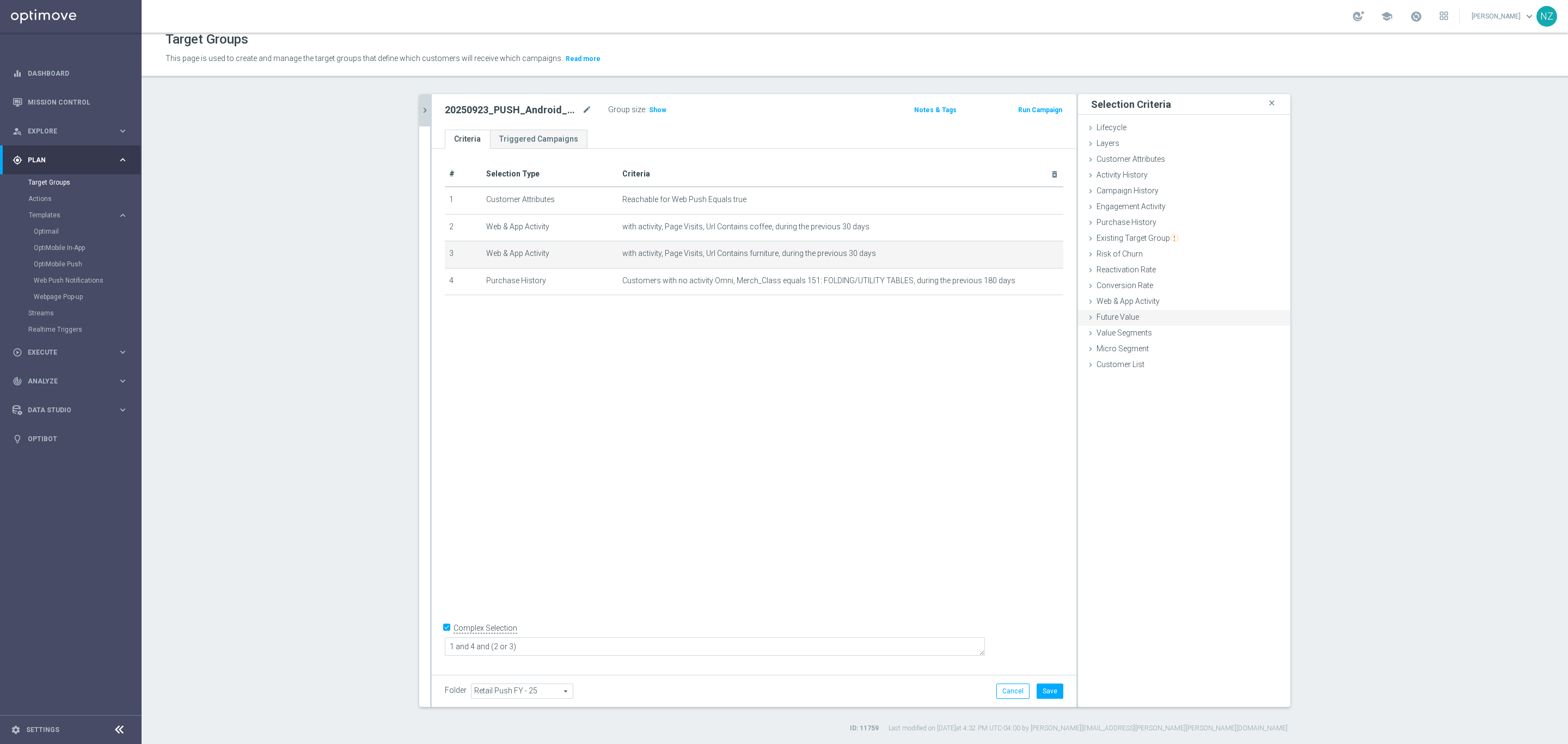
click at [1152, 322] on div "Future Value done" at bounding box center [1185, 318] width 213 height 17
click at [1148, 328] on div "Value Segments done" at bounding box center [1185, 334] width 213 height 17
click at [1136, 349] on span "Micro Segment" at bounding box center [1122, 348] width 52 height 9
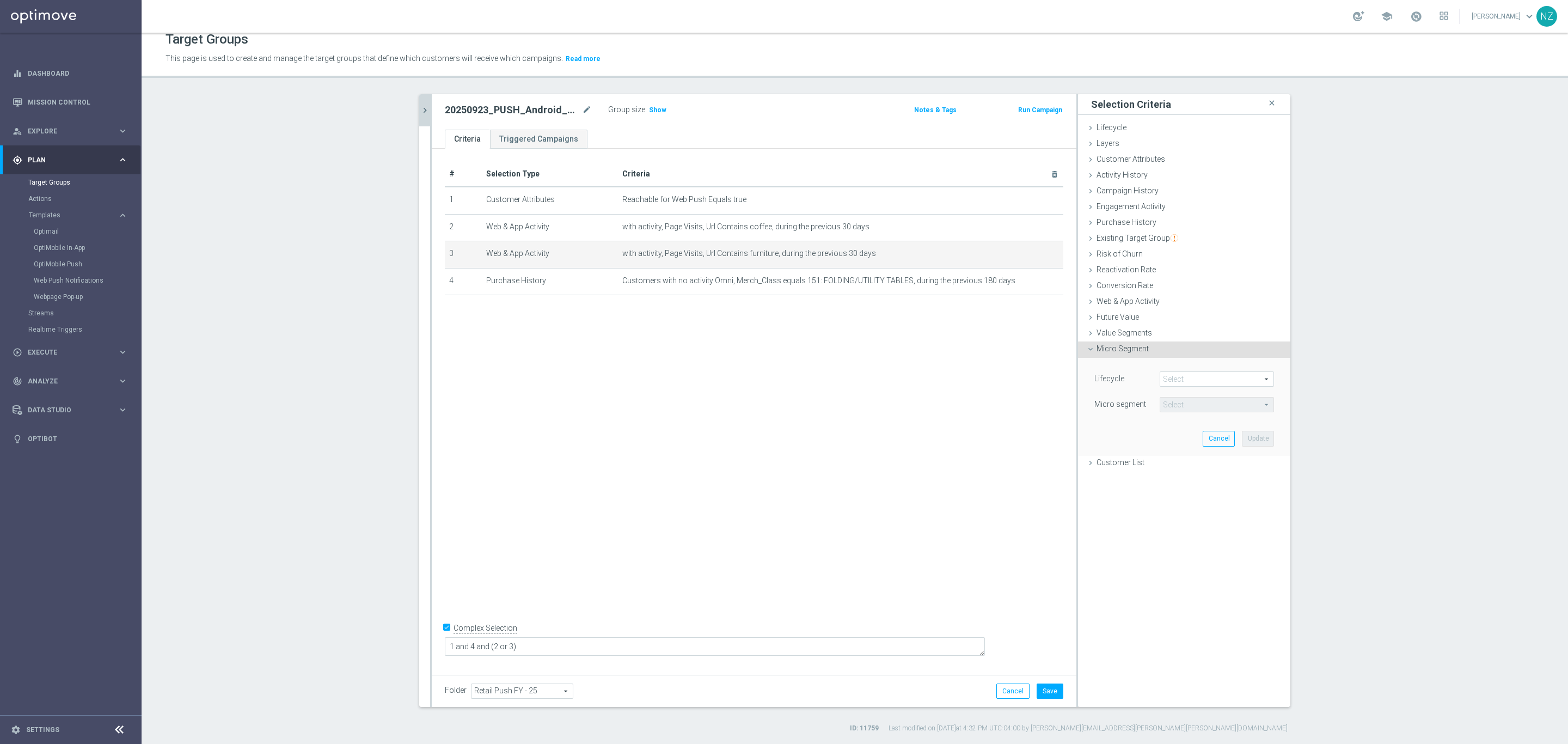
click at [1180, 375] on span at bounding box center [1217, 379] width 113 height 14
click at [1152, 353] on div "Micro Segment done" at bounding box center [1185, 350] width 213 height 17
click at [1122, 373] on div "Customer List done" at bounding box center [1185, 365] width 213 height 17
click at [1122, 372] on div "Customer List done" at bounding box center [1185, 365] width 213 height 17
click at [1130, 158] on span "Customer Attributes" at bounding box center [1130, 158] width 68 height 9
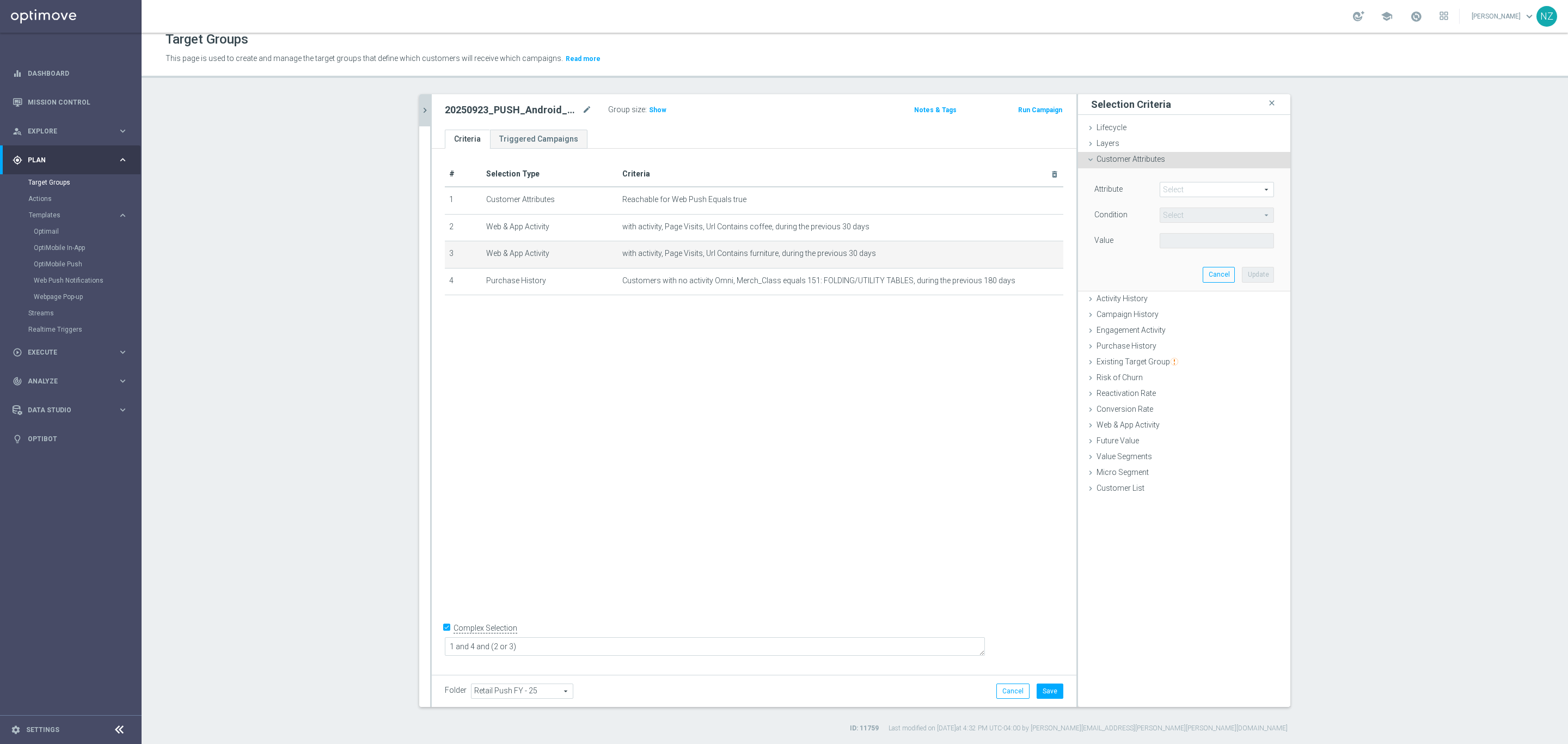
click at [1163, 190] on span at bounding box center [1217, 190] width 113 height 14
click at [1177, 185] on input "search" at bounding box center [1217, 189] width 114 height 15
type input "p"
type input "b"
type input "f"
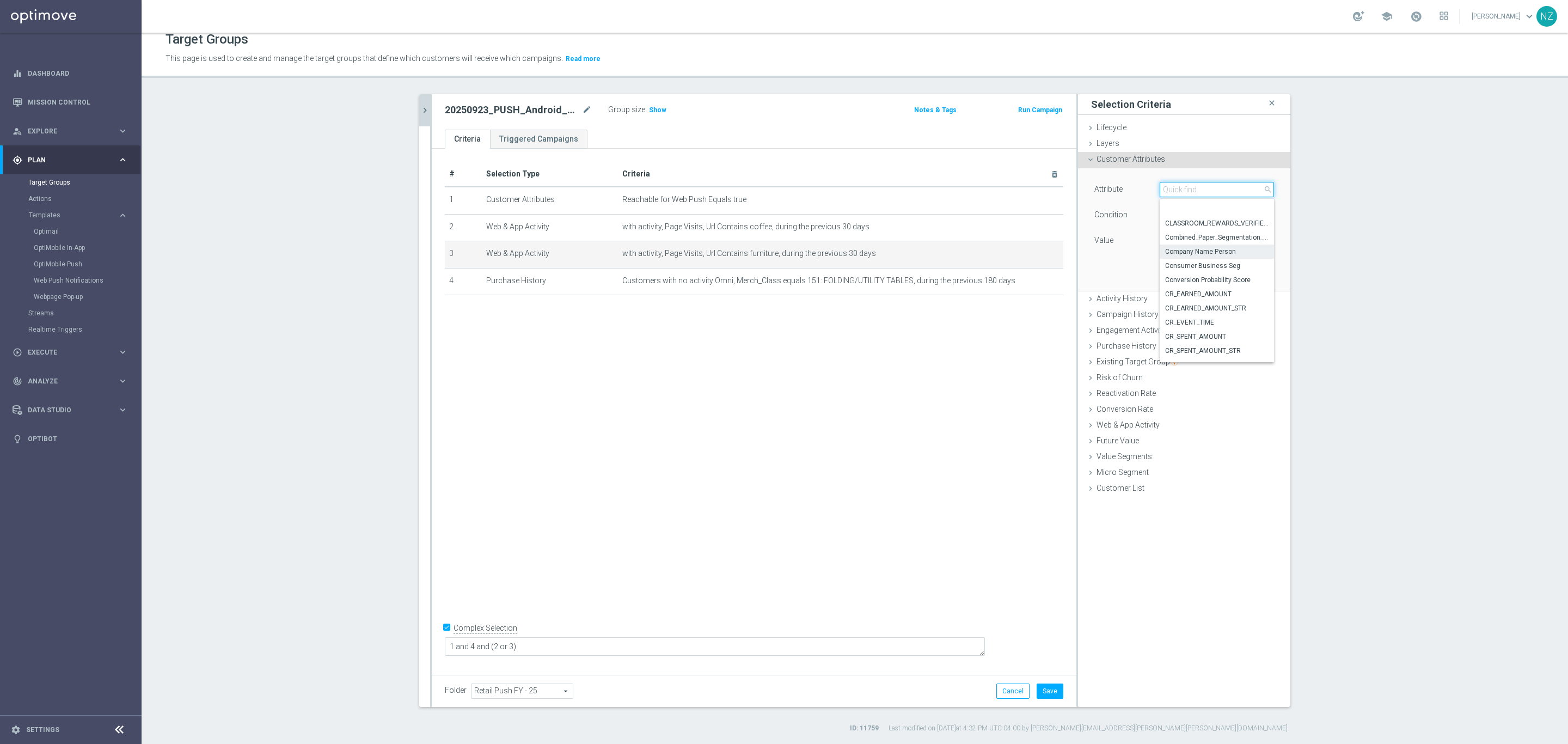
scroll to position [1028, 0]
click at [1100, 302] on span "Activity History" at bounding box center [1122, 298] width 51 height 9
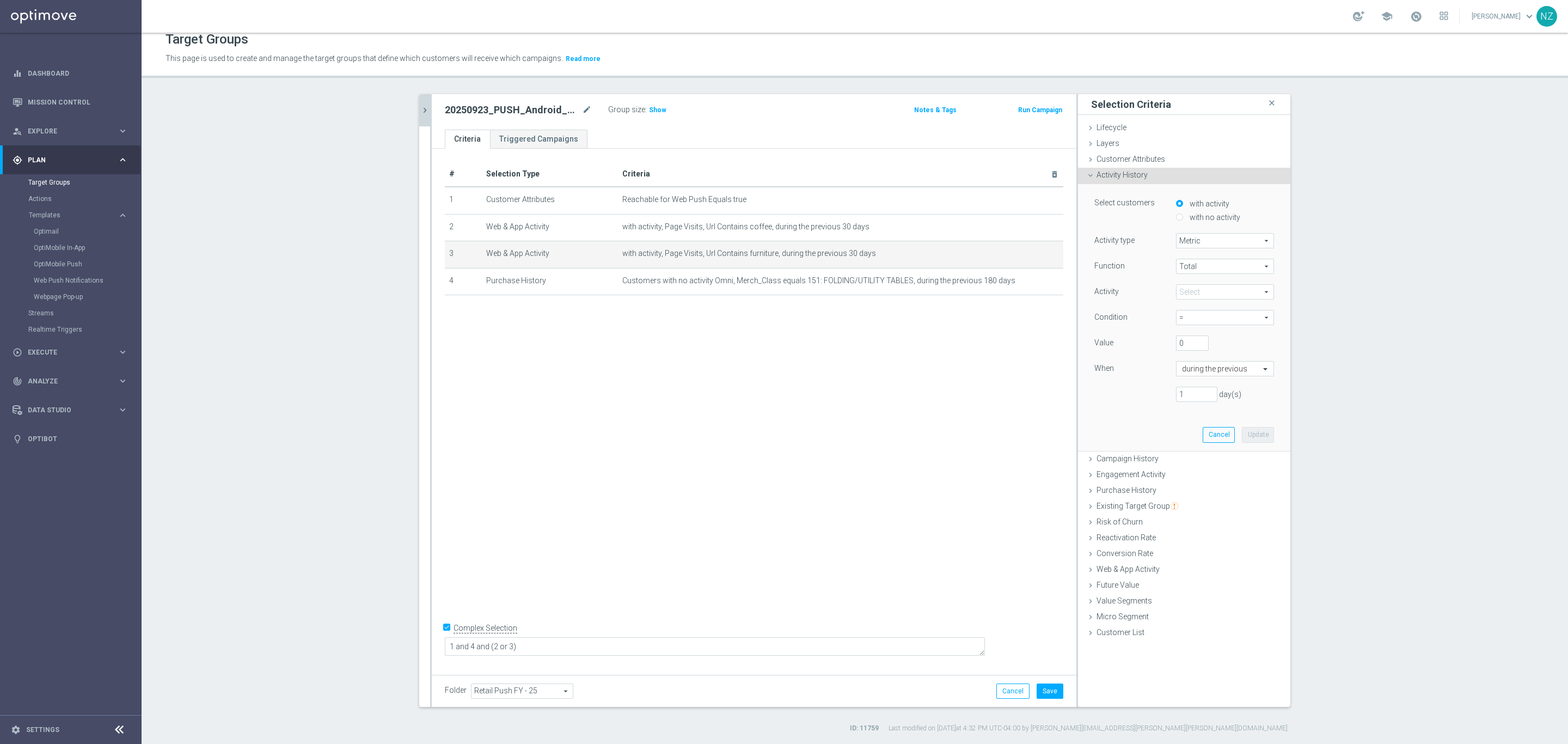
click at [1193, 238] on span "Metric" at bounding box center [1225, 241] width 97 height 14
click at [1189, 218] on label "with no activity" at bounding box center [1214, 217] width 54 height 9
click at [1183, 218] on input "with no activity" at bounding box center [1179, 217] width 7 height 7
radio input "true"
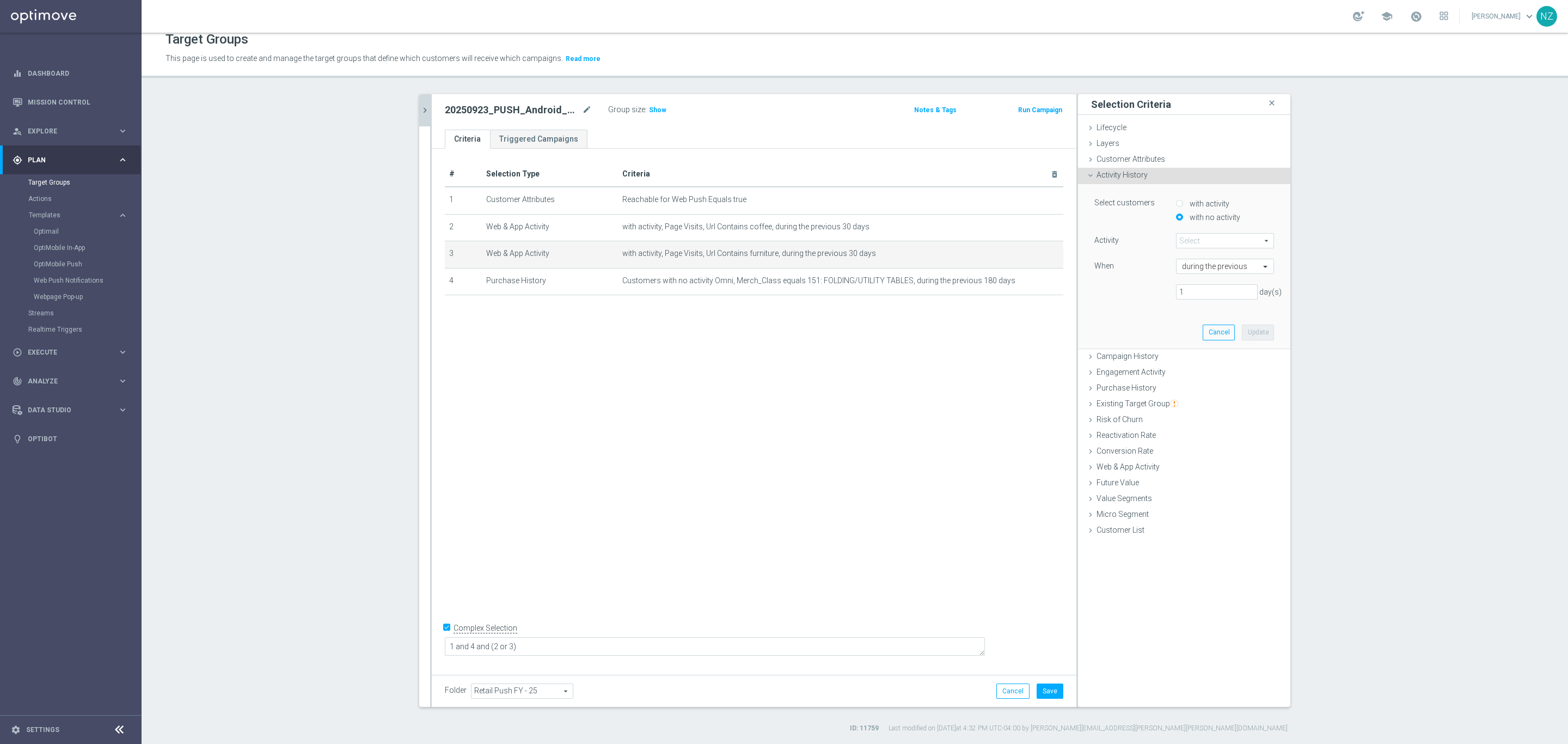
click at [1189, 217] on label "with no activity" at bounding box center [1214, 217] width 54 height 9
click at [1183, 217] on input "with no activity" at bounding box center [1179, 217] width 7 height 7
click at [1189, 202] on label "with activity" at bounding box center [1208, 204] width 43 height 9
click at [1183, 202] on input "with activity" at bounding box center [1179, 203] width 7 height 7
radio input "true"
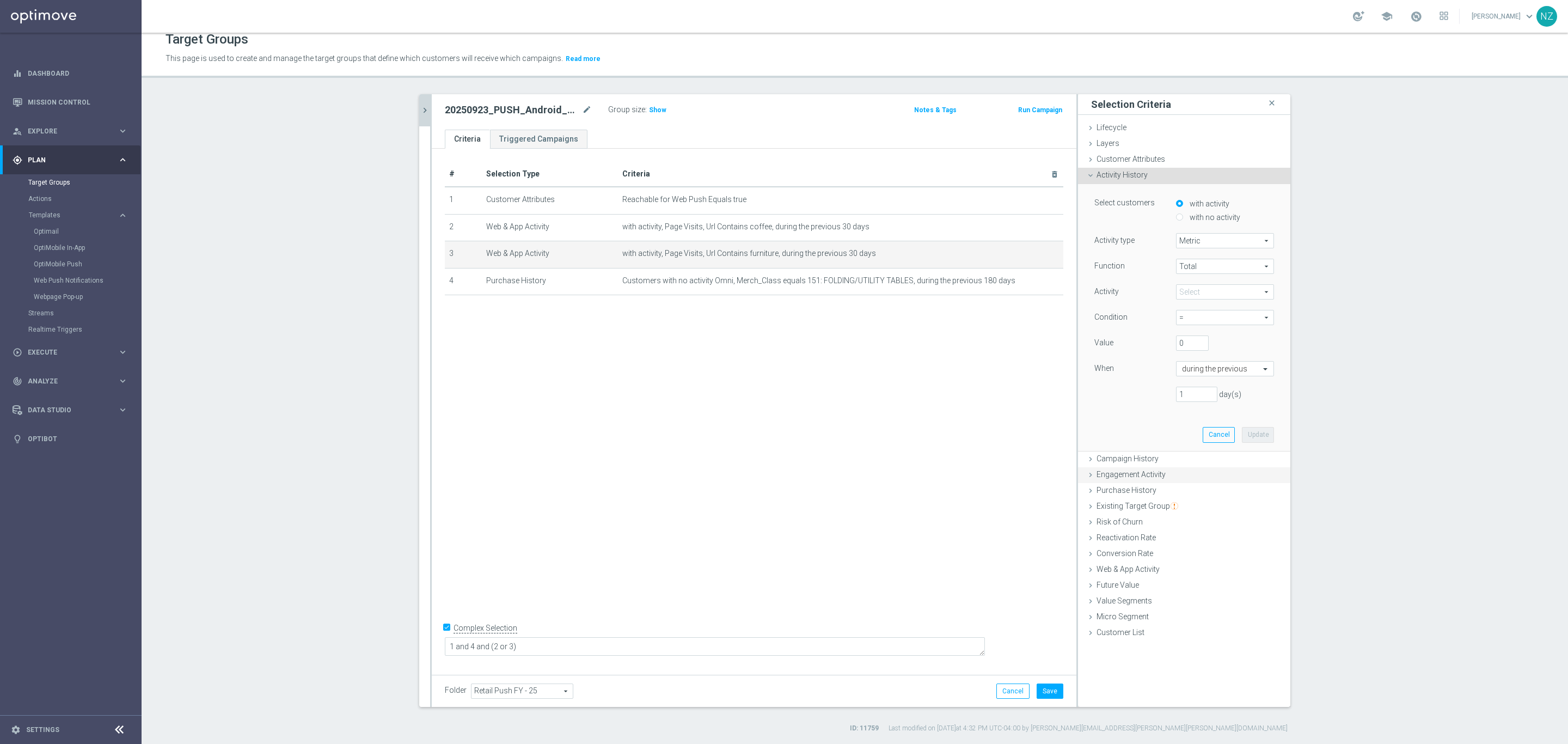
click at [1137, 475] on span "Engagement Activity" at bounding box center [1131, 474] width 69 height 9
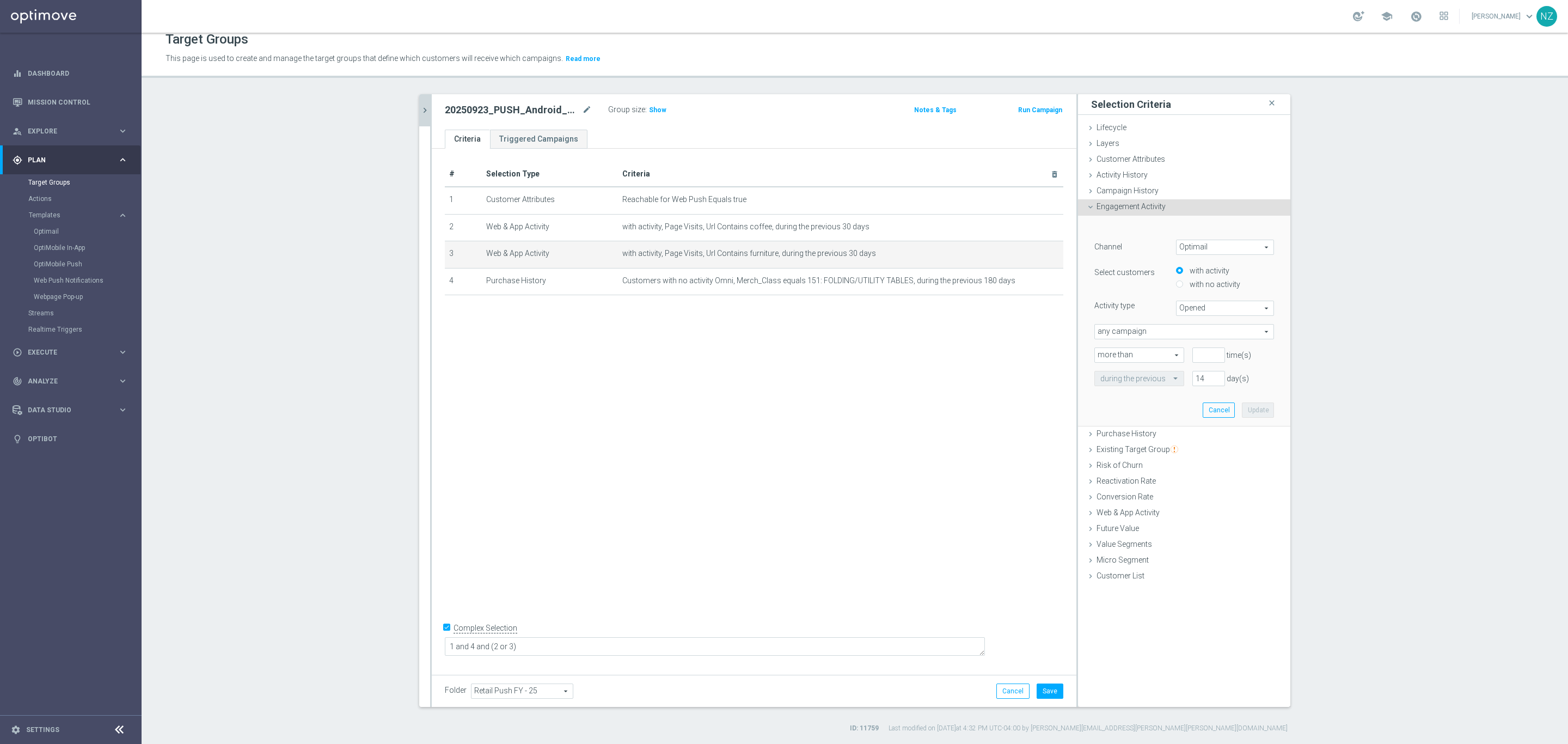
click at [1141, 433] on span "Purchase History" at bounding box center [1126, 433] width 60 height 9
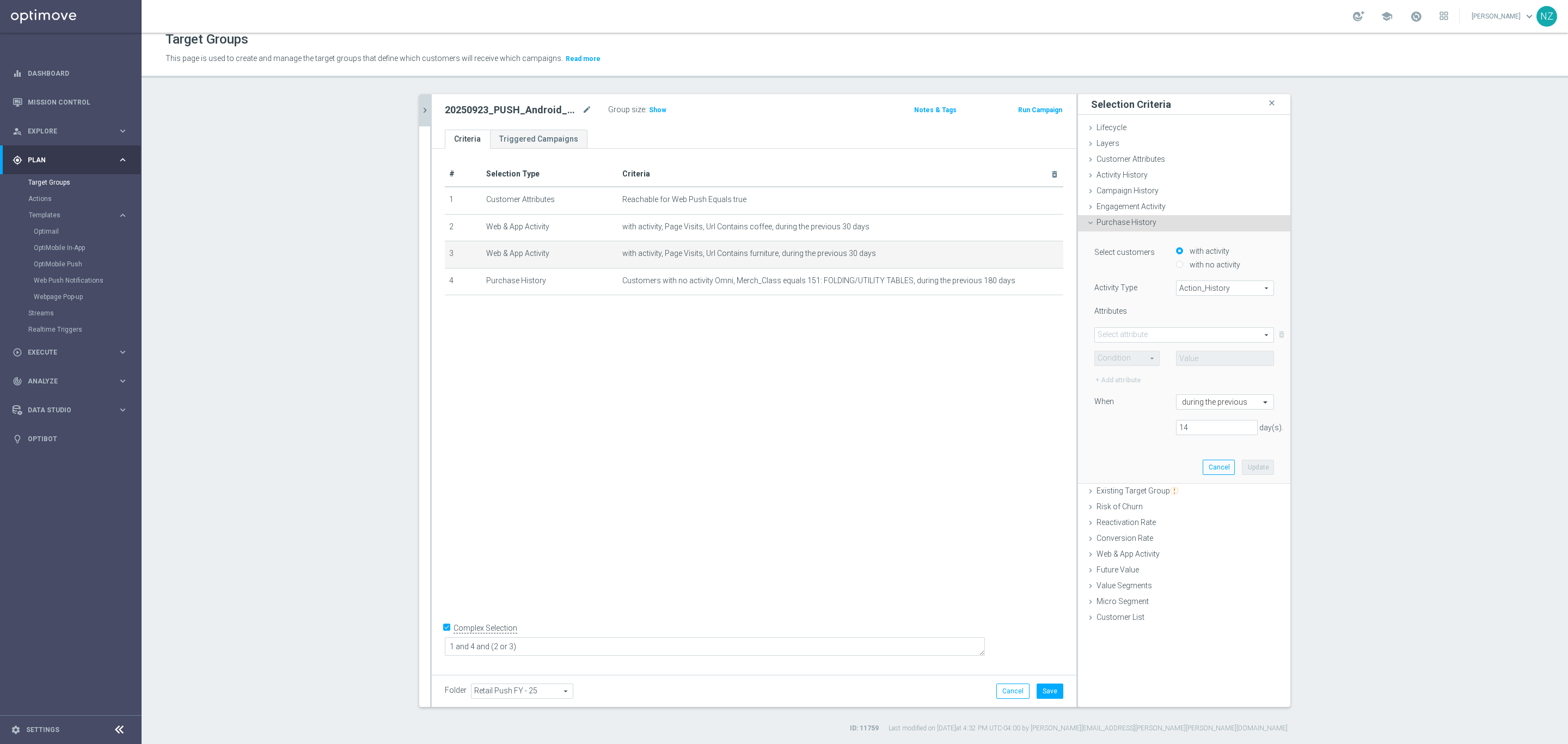
click at [1203, 284] on span "Action_History" at bounding box center [1225, 288] width 97 height 14
click at [1200, 317] on span "Omni" at bounding box center [1225, 317] width 86 height 9
type input "Omni"
click at [1153, 337] on span at bounding box center [1184, 335] width 179 height 14
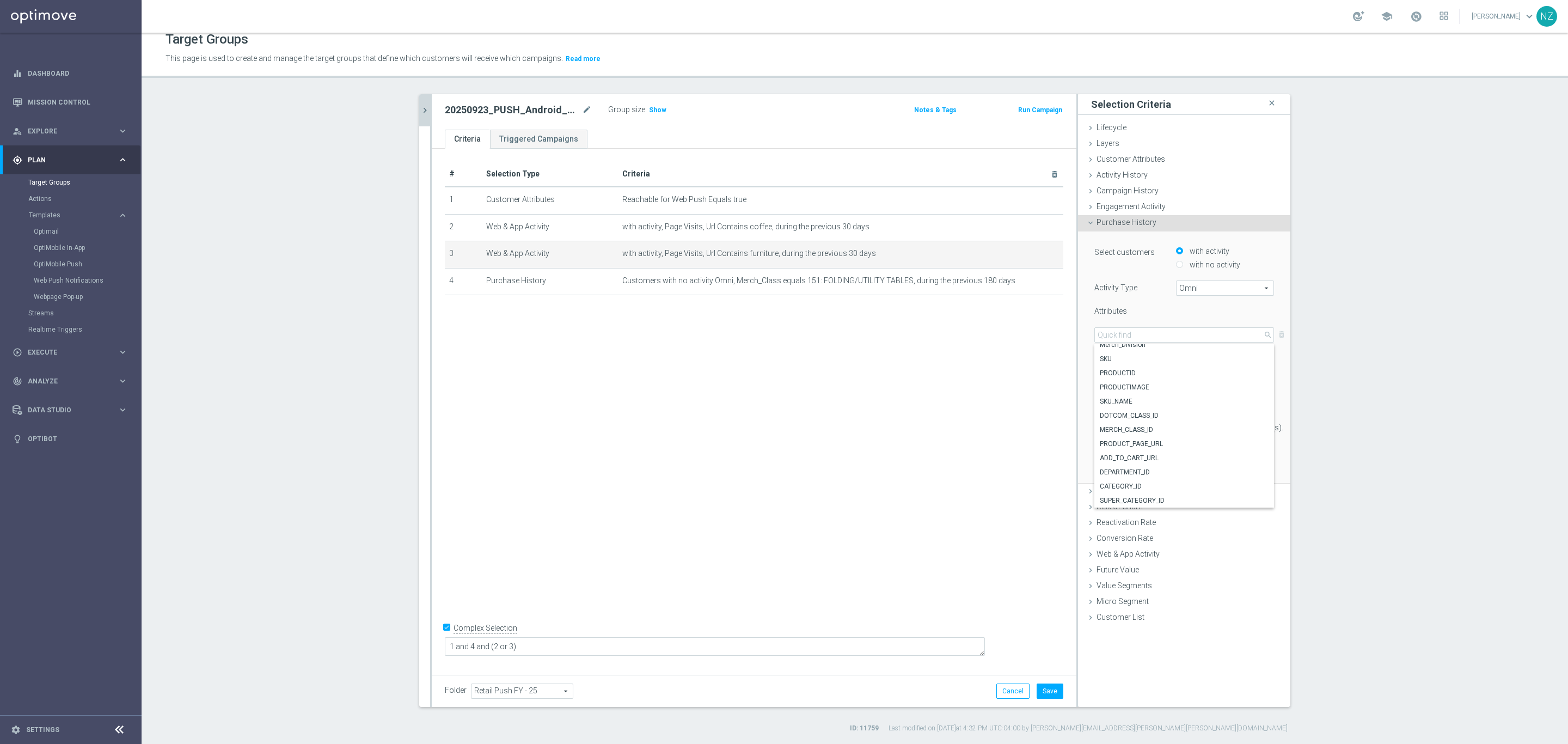
click at [1112, 260] on div "Select customers" at bounding box center [1127, 254] width 82 height 17
click at [1045, 691] on button "Save" at bounding box center [1050, 690] width 27 height 15
click at [420, 108] on icon "chevron_right" at bounding box center [424, 110] width 10 height 10
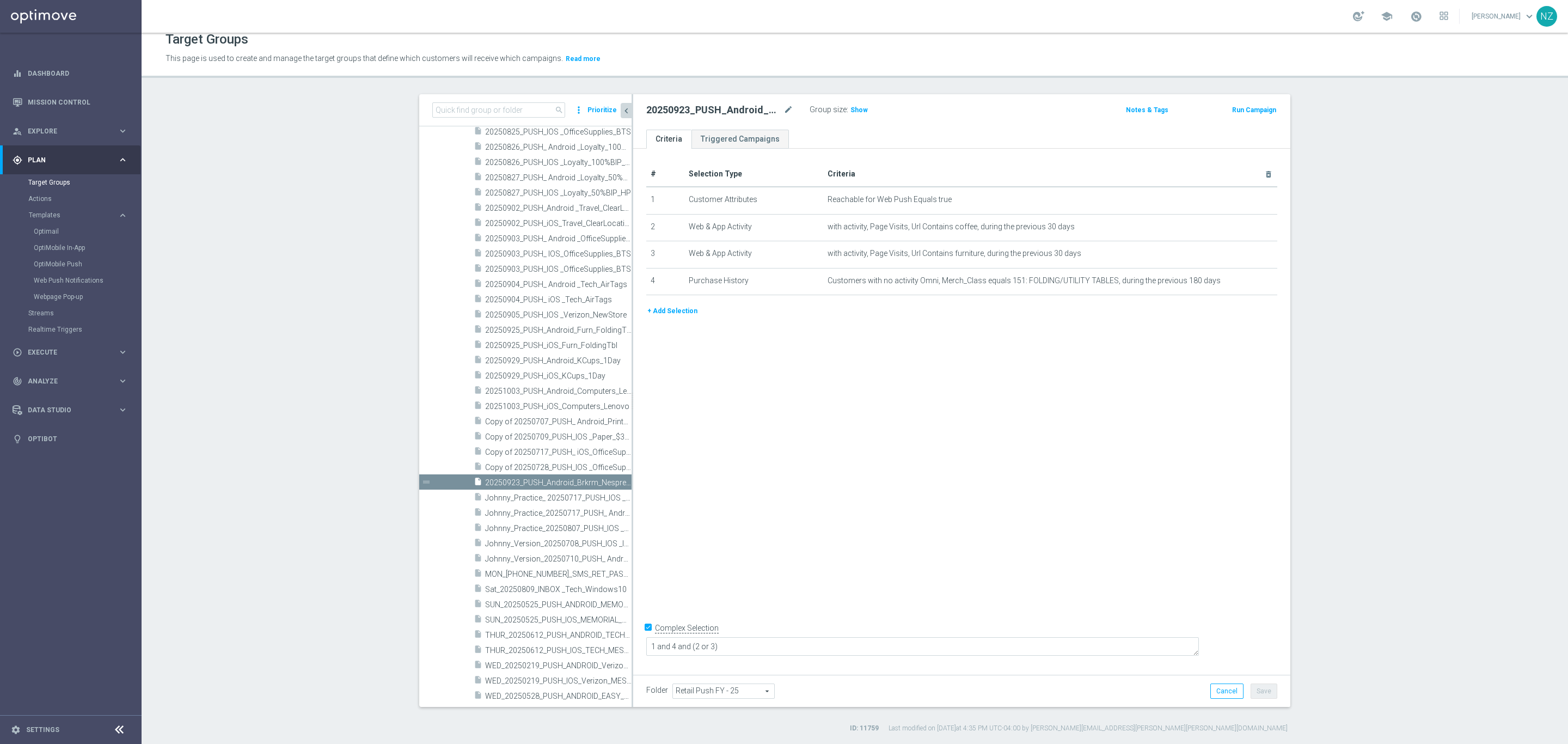
click at [463, 102] on div "search more_vert Prioritize" at bounding box center [526, 110] width 213 height 32
click at [454, 109] on input at bounding box center [498, 109] width 133 height 15
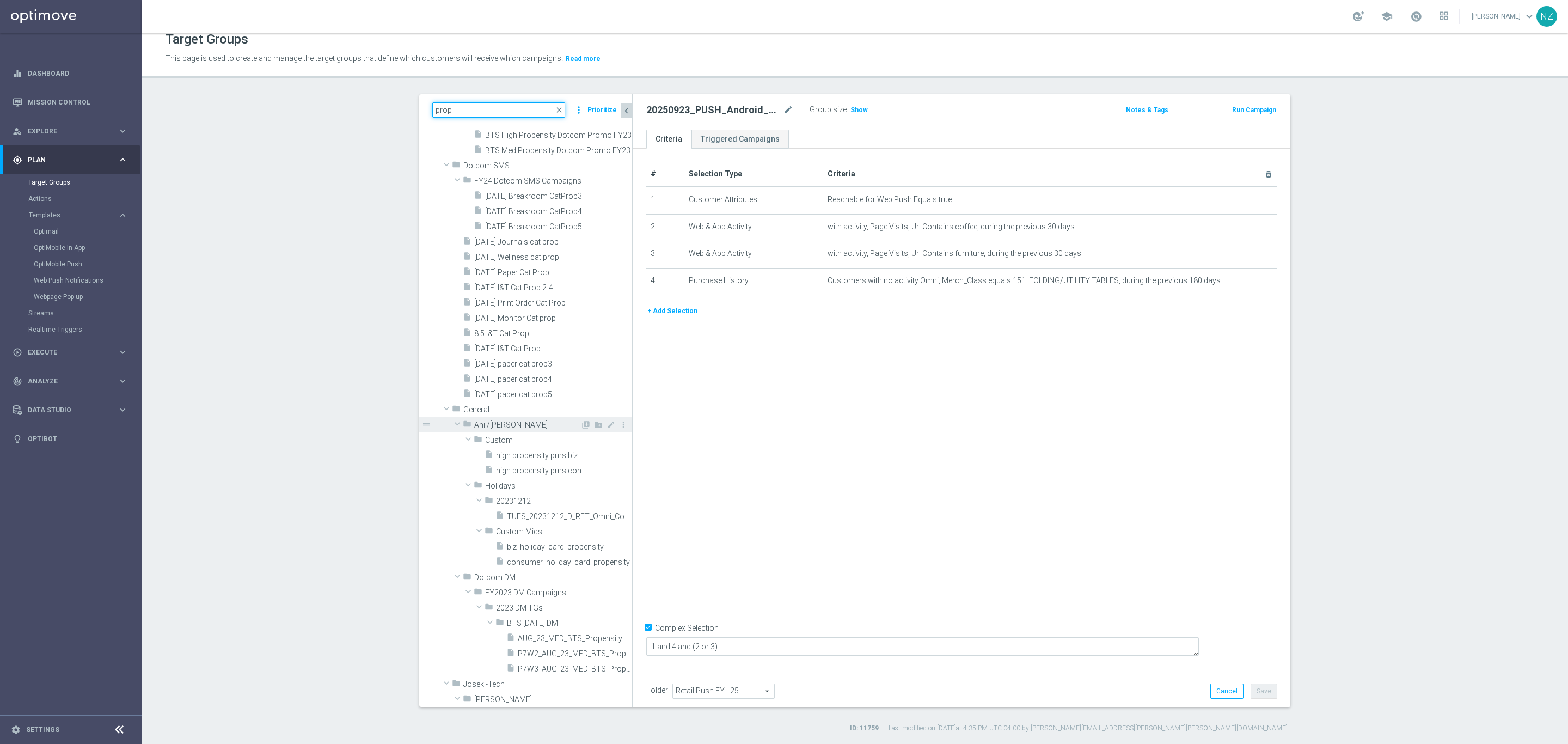
scroll to position [572, 0]
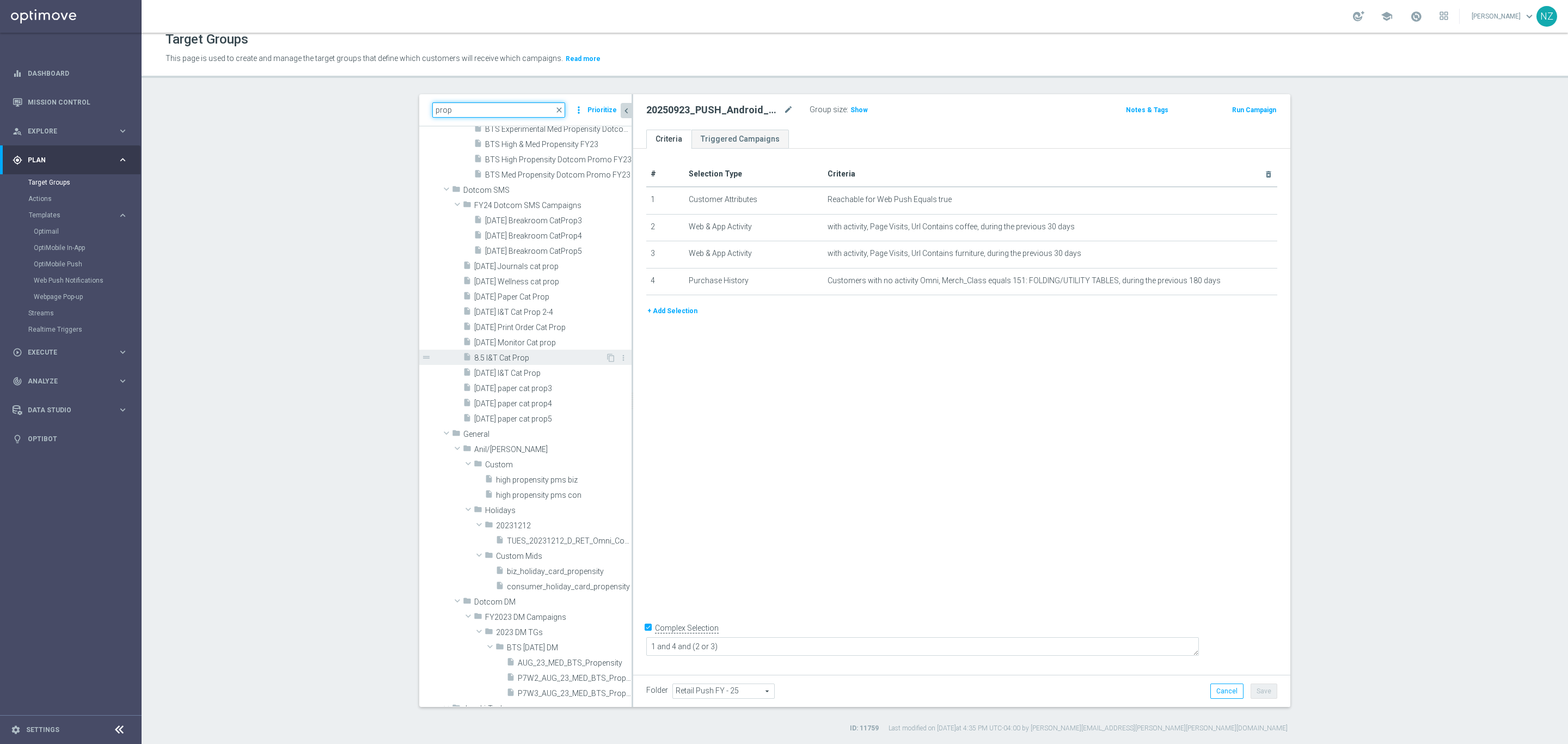
type input "prop"
click at [531, 353] on span "8.5 I&T Cat Prop" at bounding box center [540, 358] width 131 height 9
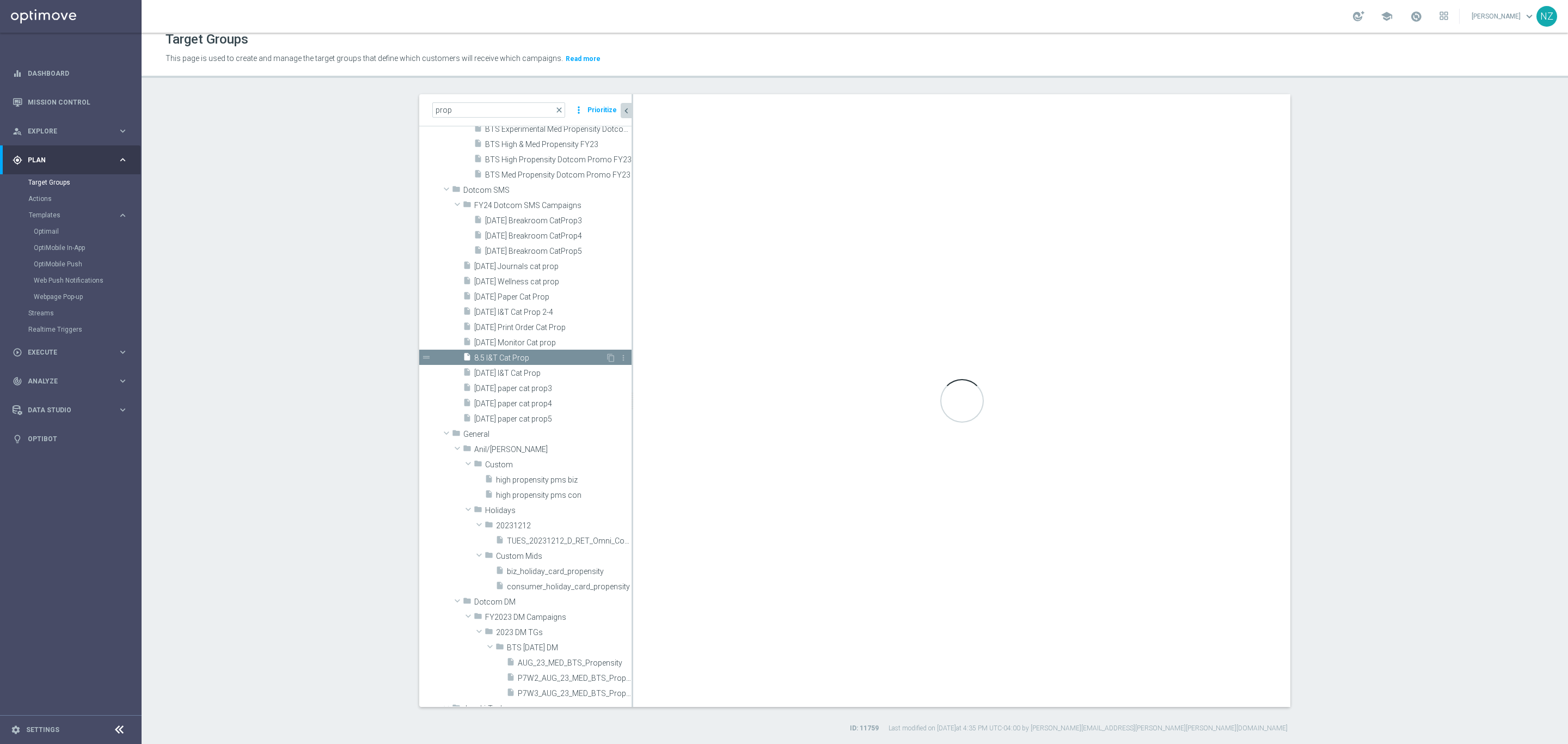
type input "Dotcom SMS"
type textarea "1 and (2 or 3 or 4)"
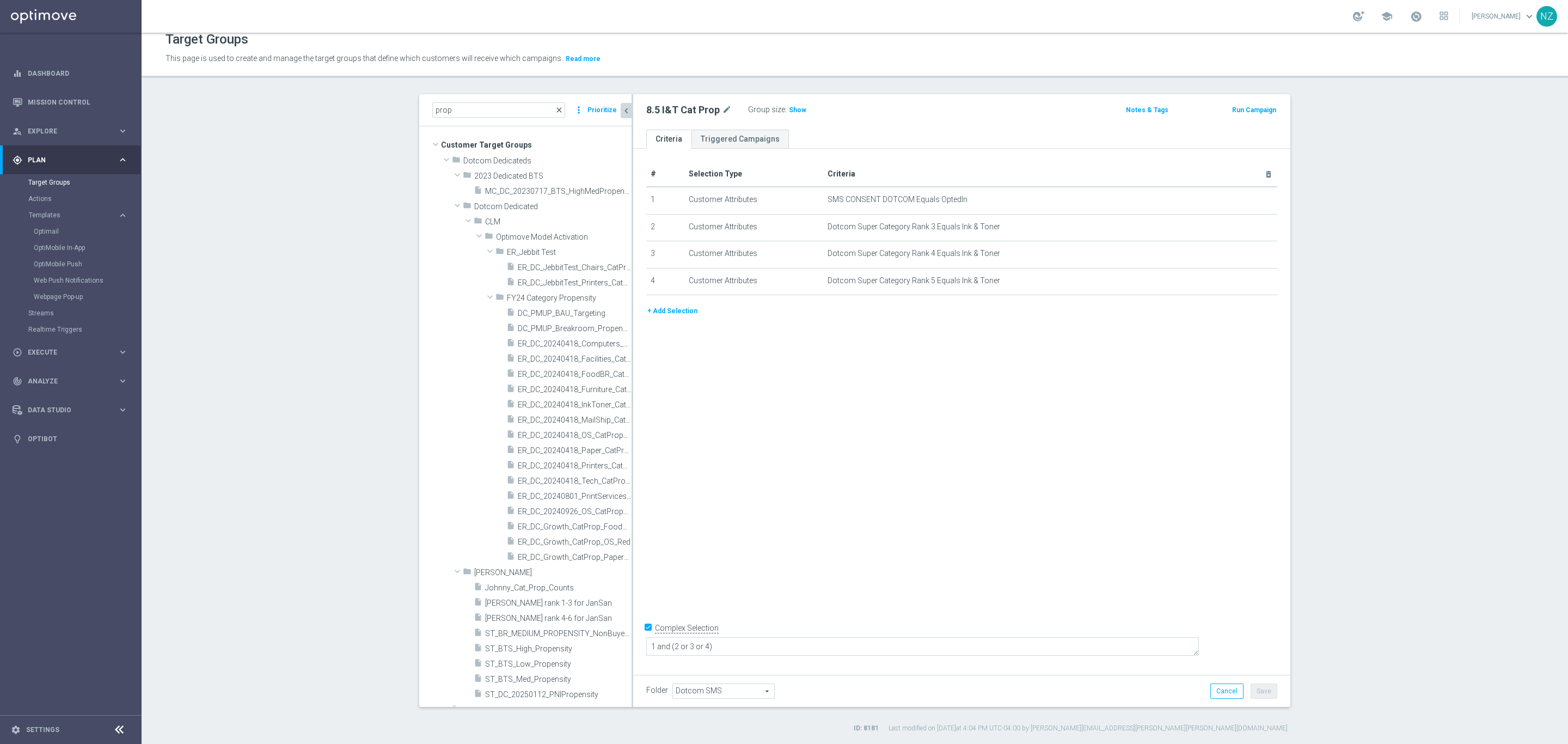
click at [557, 109] on span "close" at bounding box center [559, 109] width 9 height 9
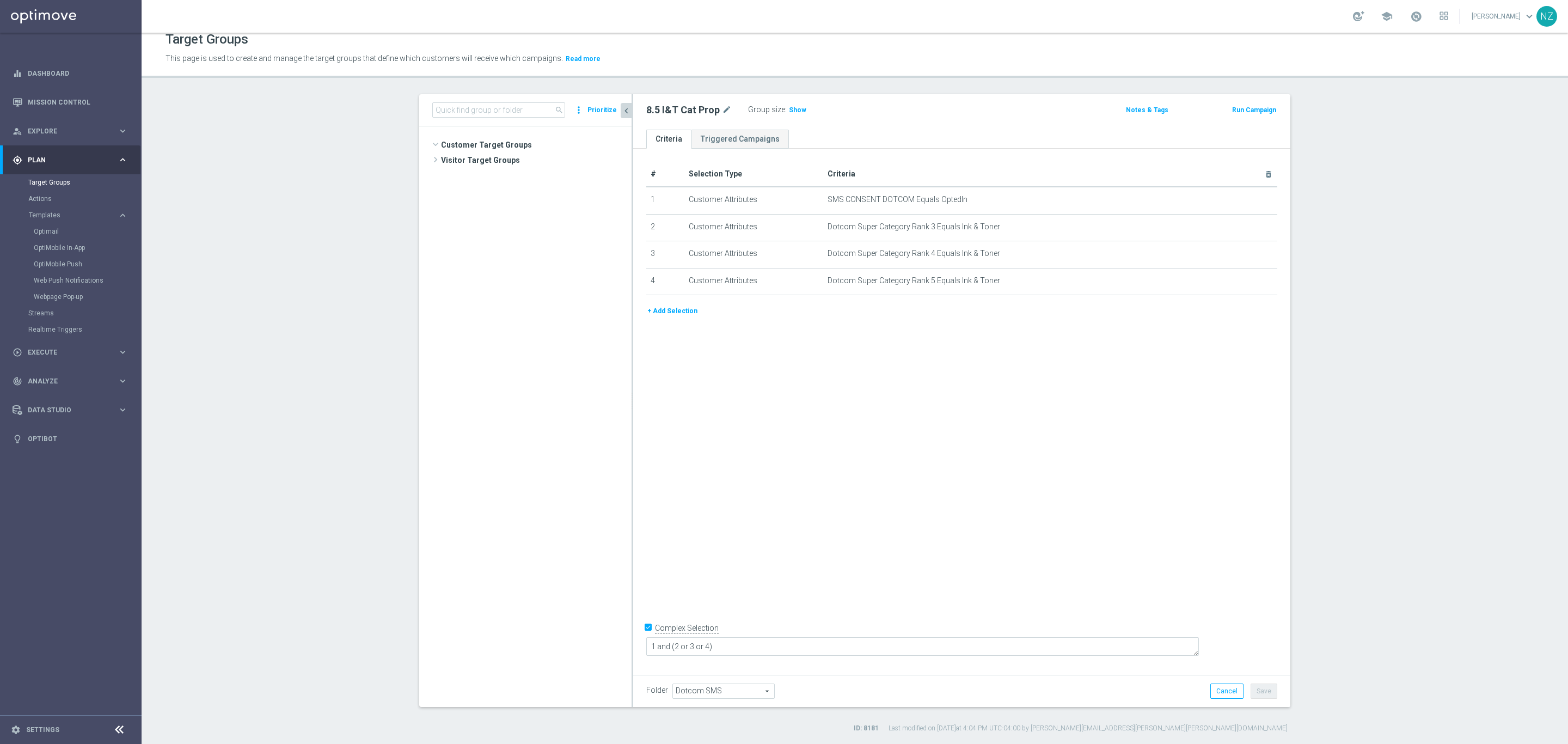
scroll to position [5785, 0]
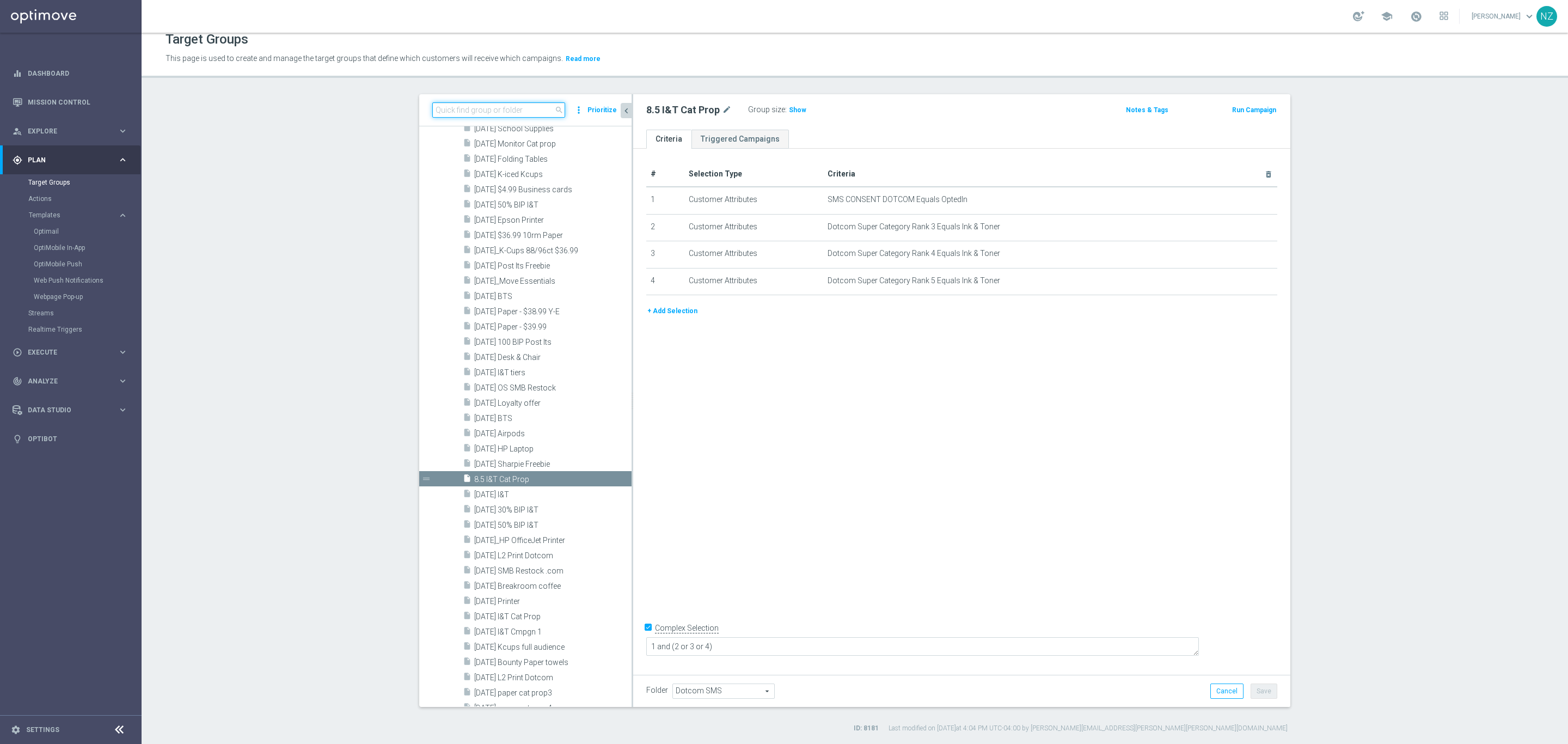
click at [490, 108] on input at bounding box center [498, 109] width 133 height 15
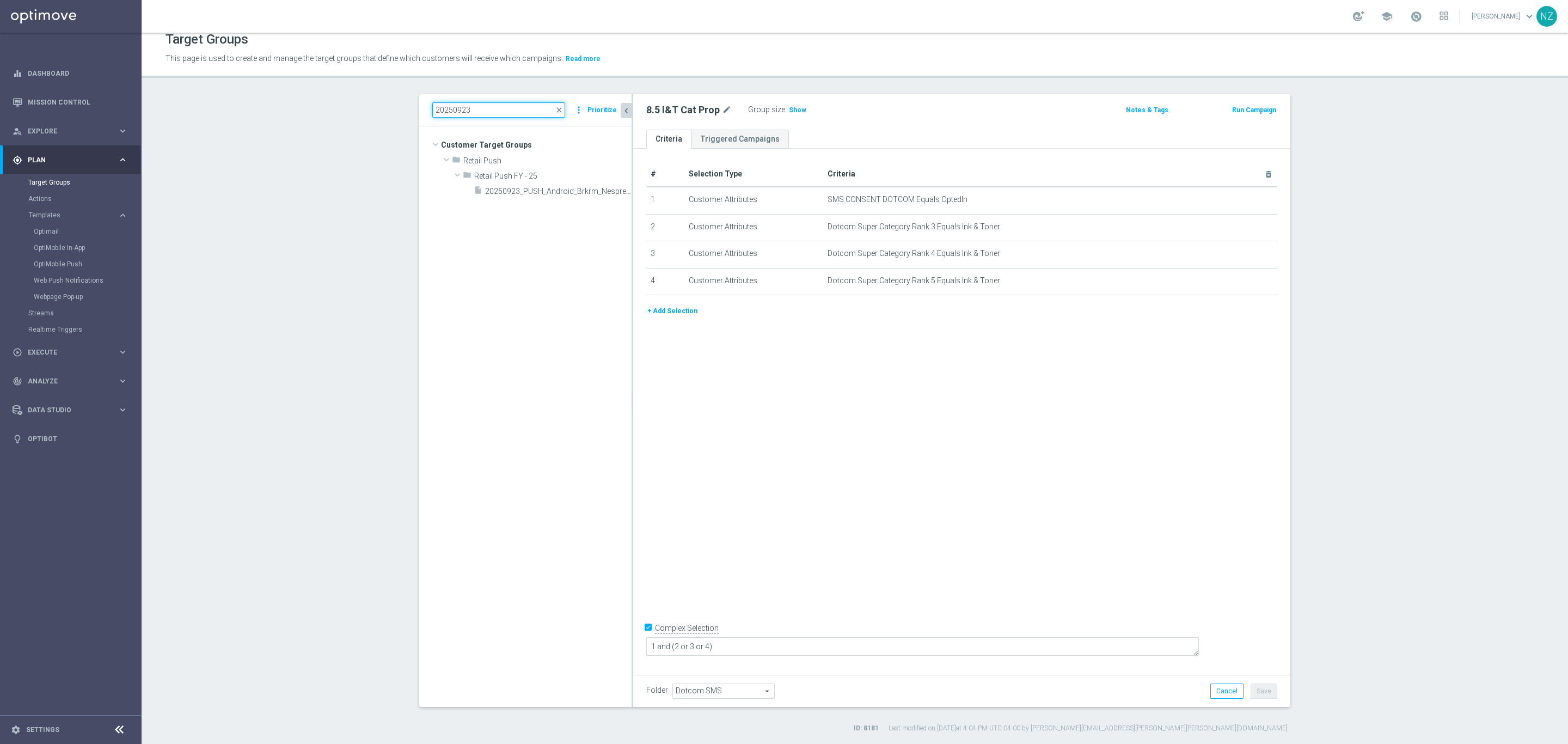
scroll to position [0, 0]
type input "20250923"
click at [542, 188] on span "20250923_PUSH_Android_Brkrm_Nespresso" at bounding box center [545, 191] width 122 height 9
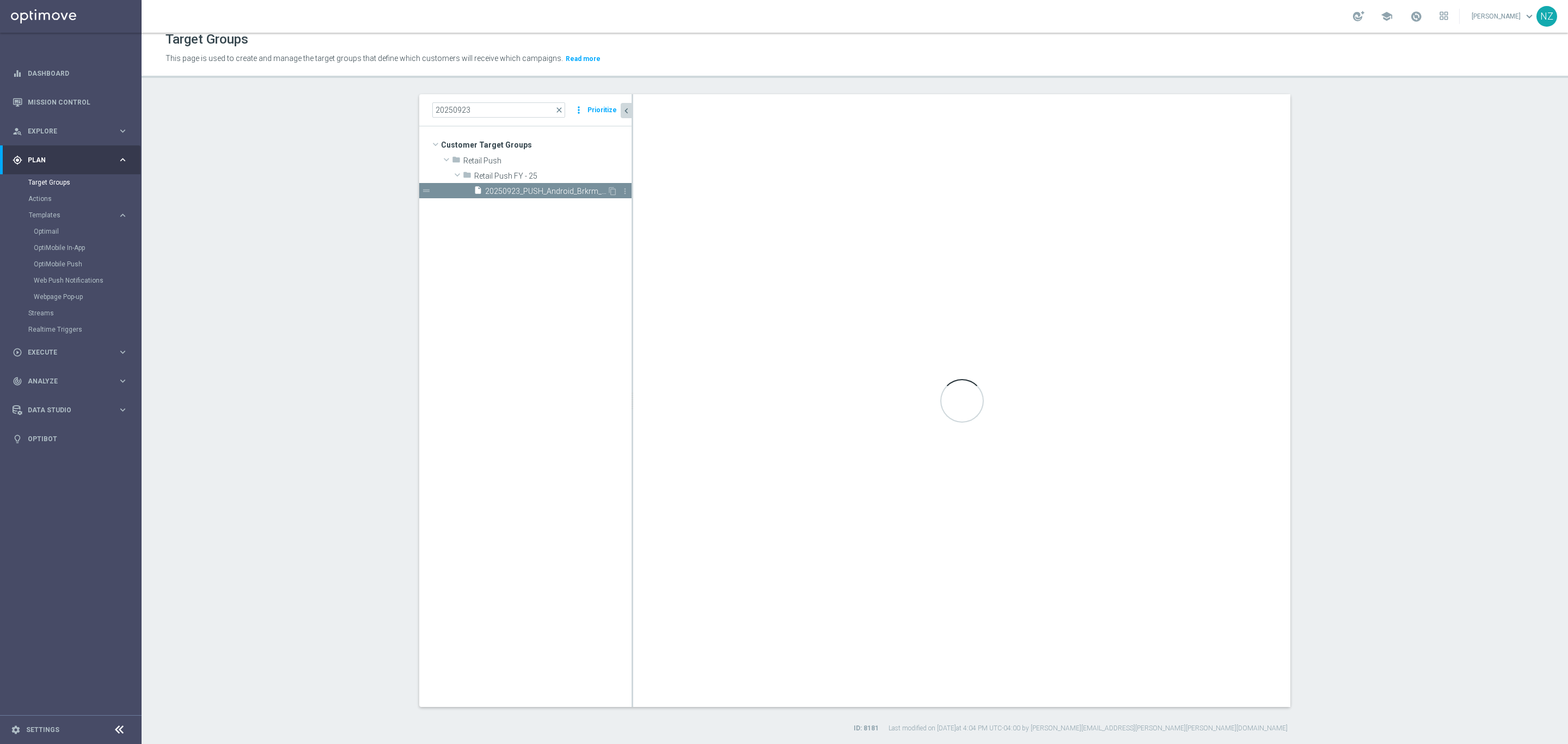
type input "Retail Push FY - 25"
type textarea "1 and 4 and (2 or 3)"
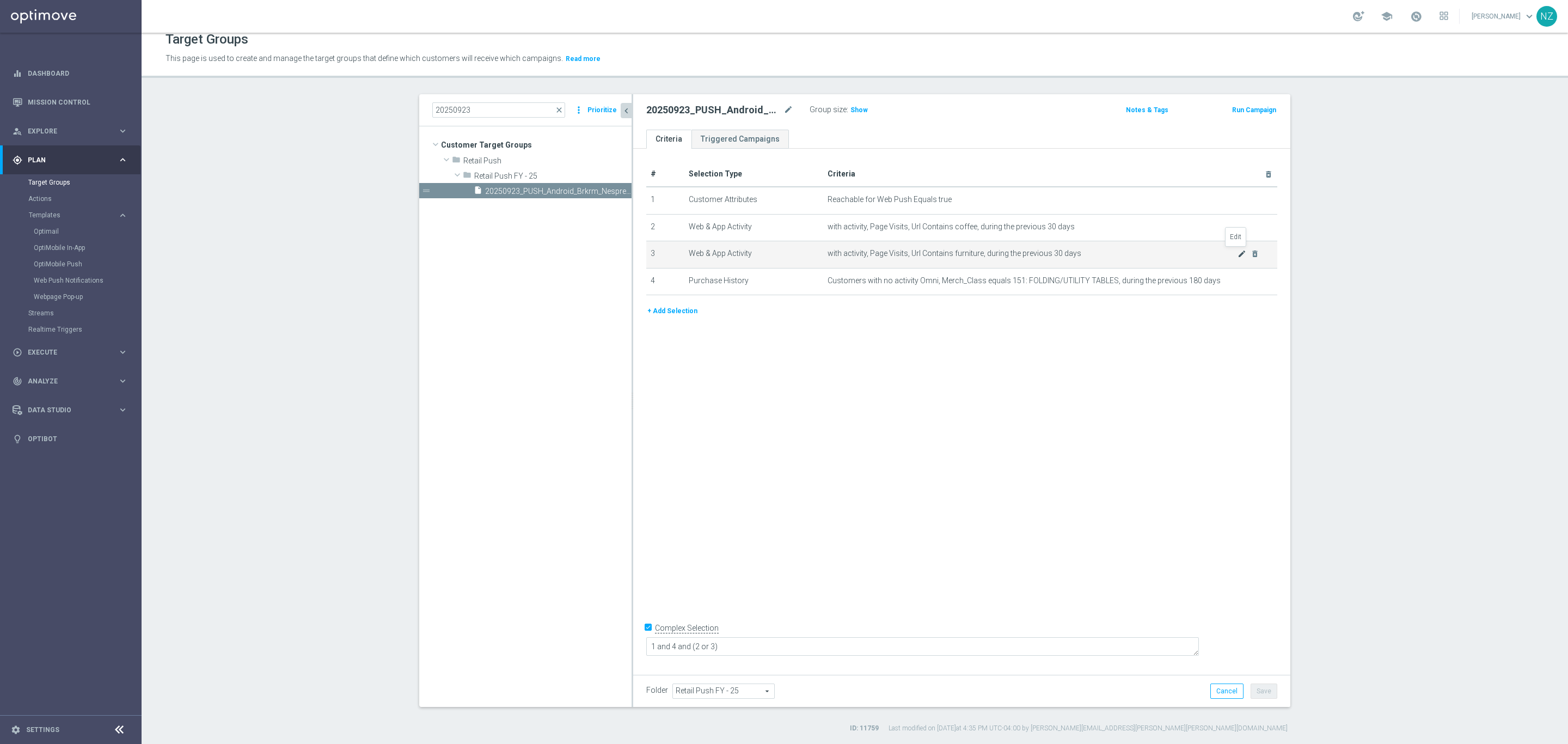
click at [1237, 252] on icon "mode_edit" at bounding box center [1241, 254] width 9 height 9
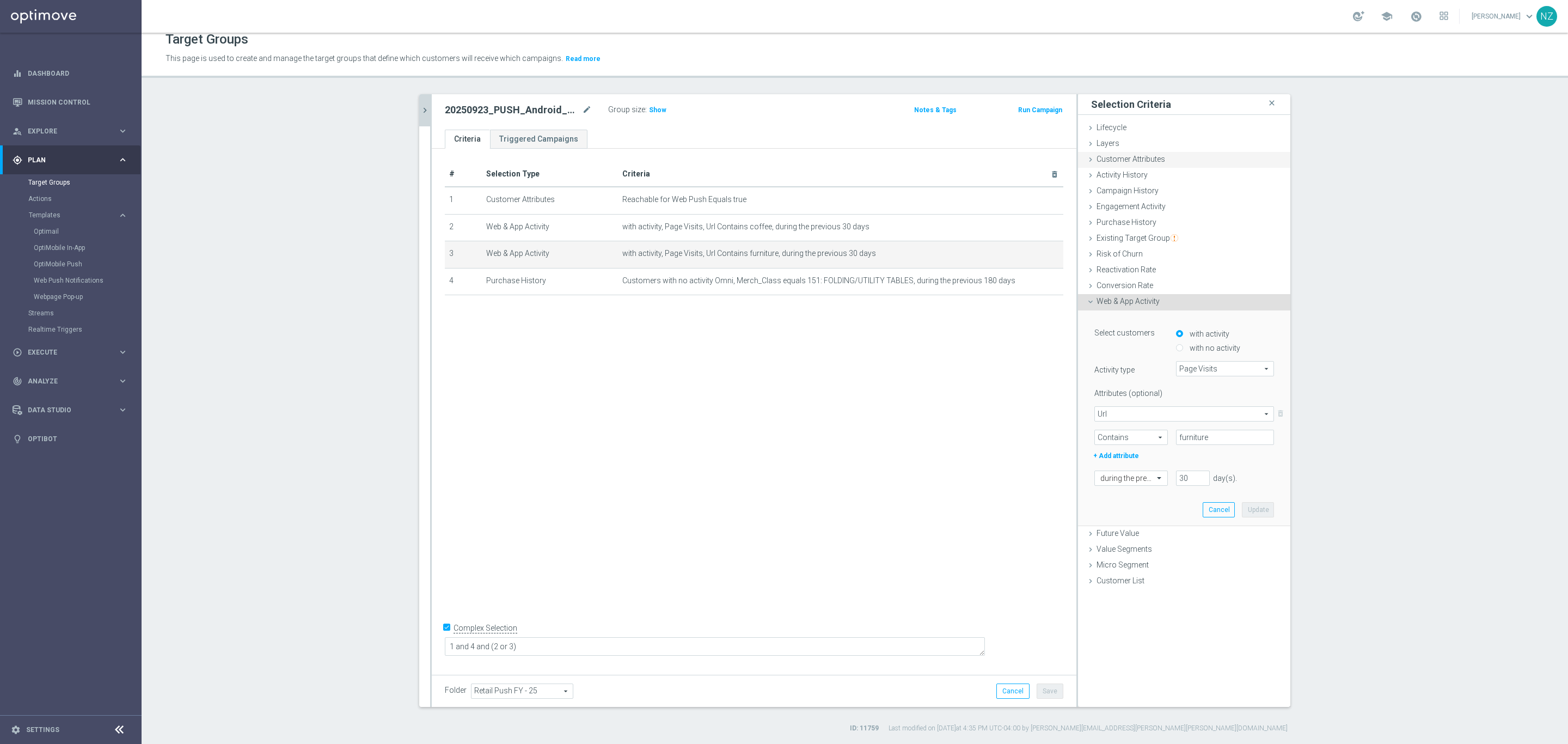
click at [1144, 160] on span "Customer Attributes" at bounding box center [1130, 158] width 68 height 9
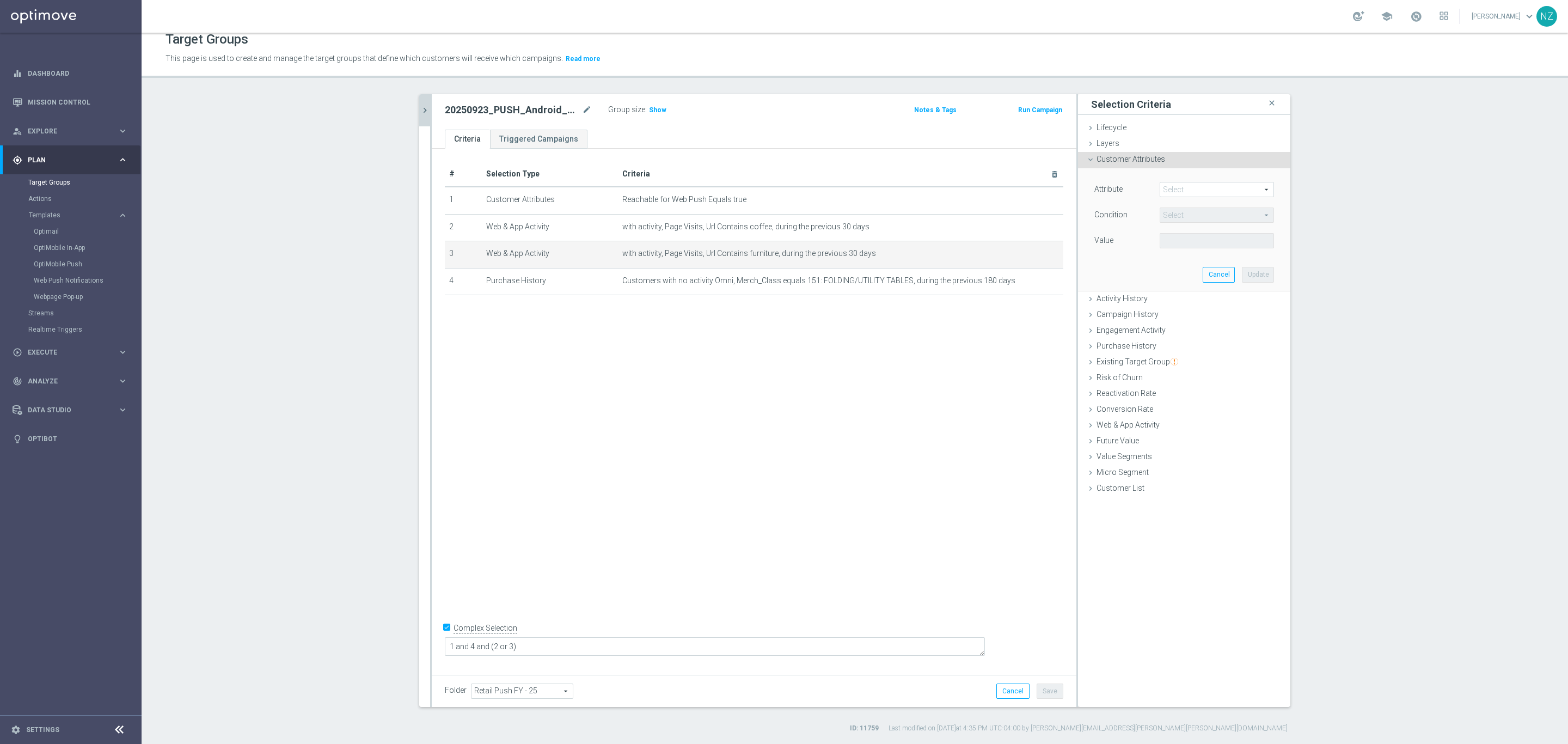
click at [1174, 190] on span at bounding box center [1217, 190] width 113 height 14
click at [1182, 187] on input "search" at bounding box center [1217, 189] width 114 height 15
type input "dotcom"
click at [1198, 265] on span "Dotcom Super Category Rank 1" at bounding box center [1216, 265] width 103 height 9
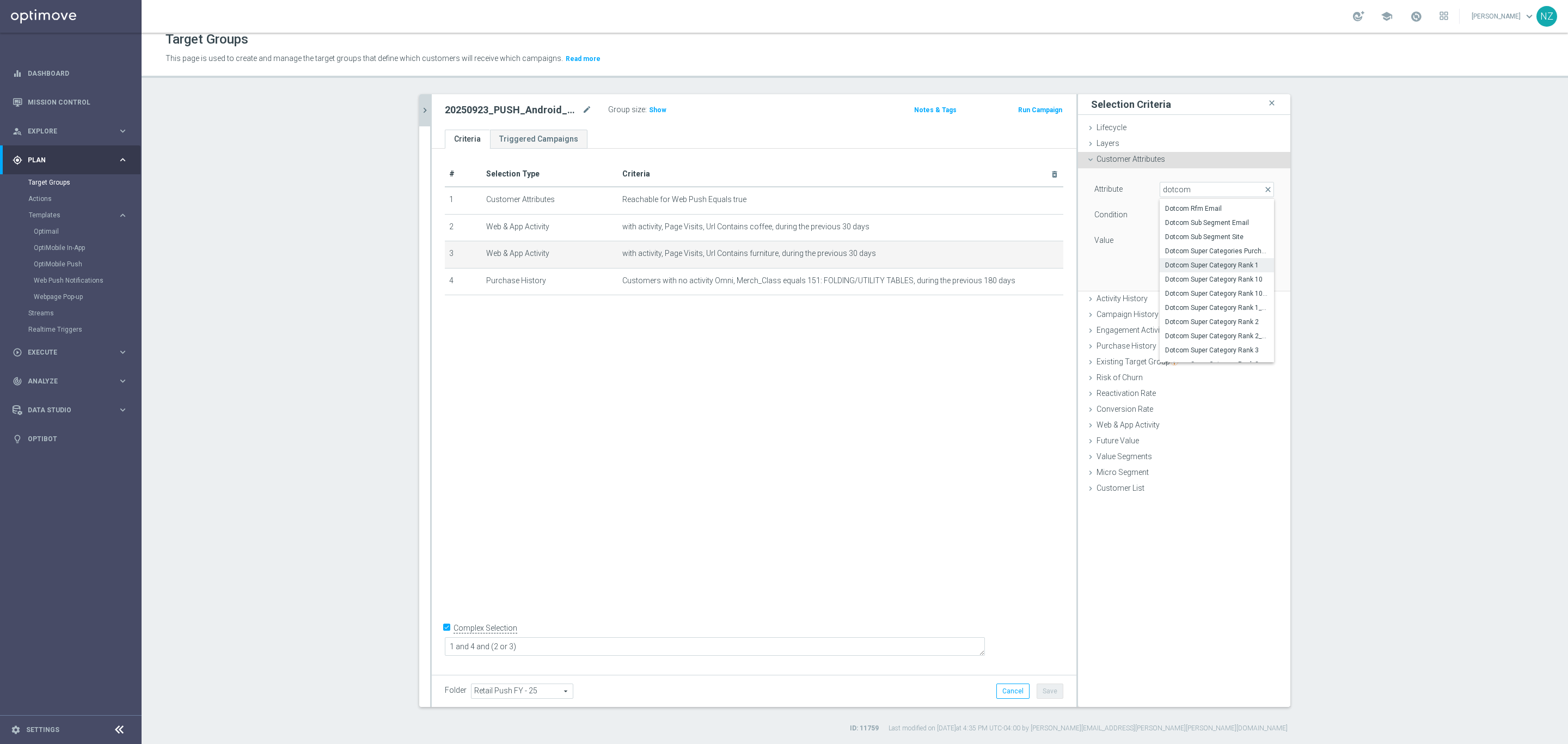
type input "Dotcom Super Category Rank 1"
type input "Equals"
click at [1180, 233] on div "Select arrow_drop_down search" at bounding box center [1217, 240] width 114 height 15
click at [1178, 281] on span "Food & Breakroom" at bounding box center [1216, 285] width 103 height 9
type input "Food & Breakroom"
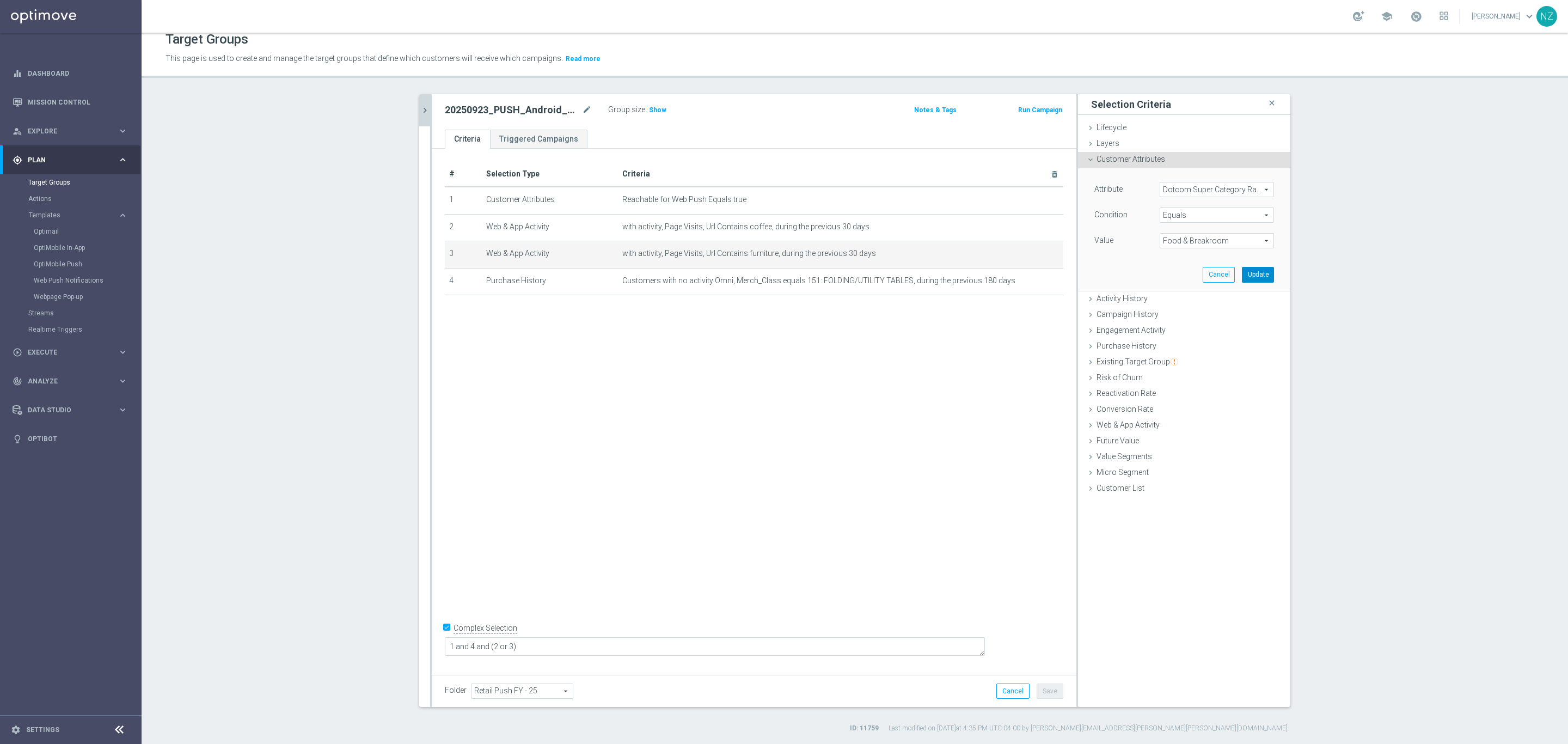
click at [1250, 265] on div "Attribute Dotcom Super Category Rank 1 Dotcom Super Category Rank 1 arrow_drop_…" at bounding box center [1184, 229] width 196 height 122
click at [1250, 272] on button "Update" at bounding box center [1258, 274] width 32 height 15
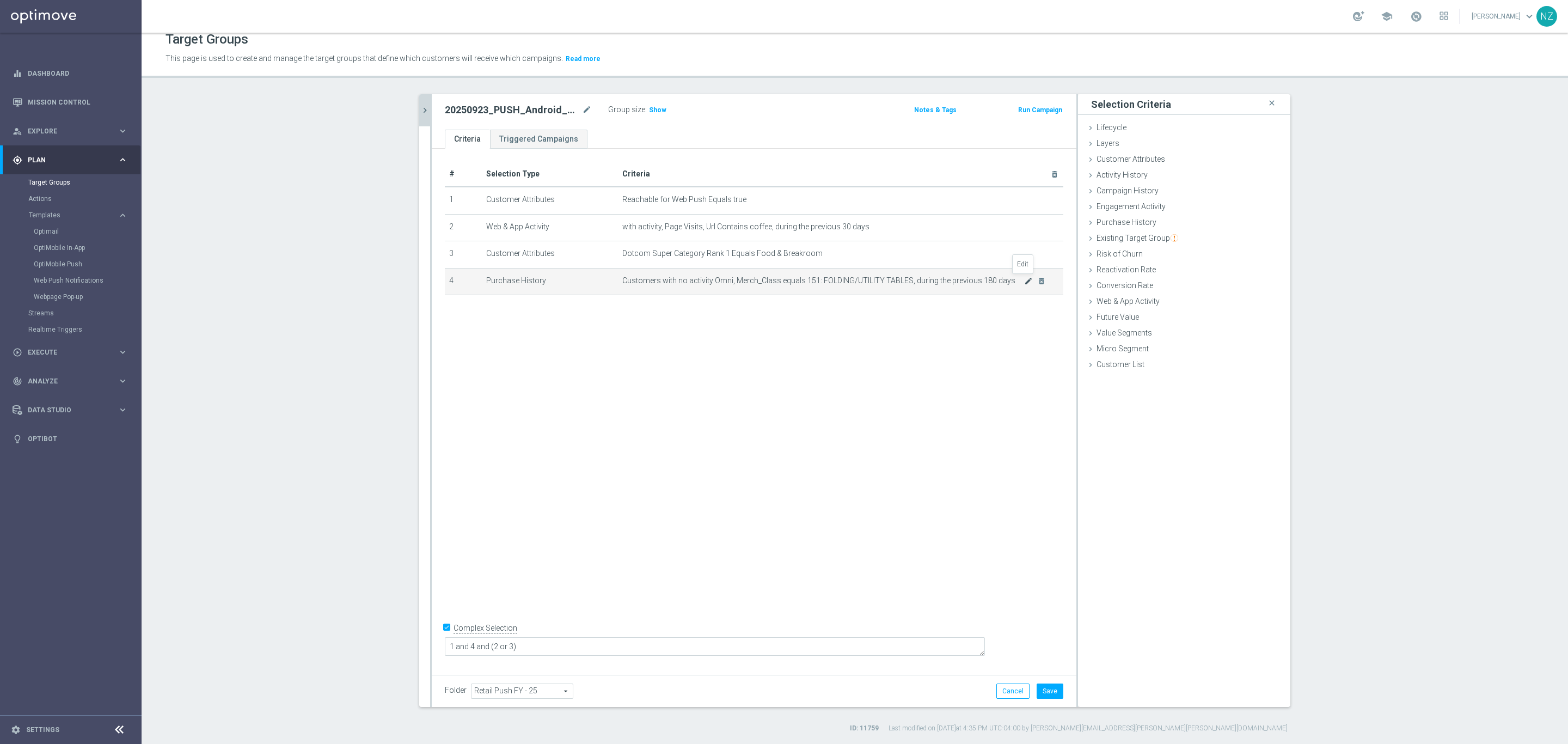
click at [1024, 279] on icon "mode_edit" at bounding box center [1028, 280] width 9 height 9
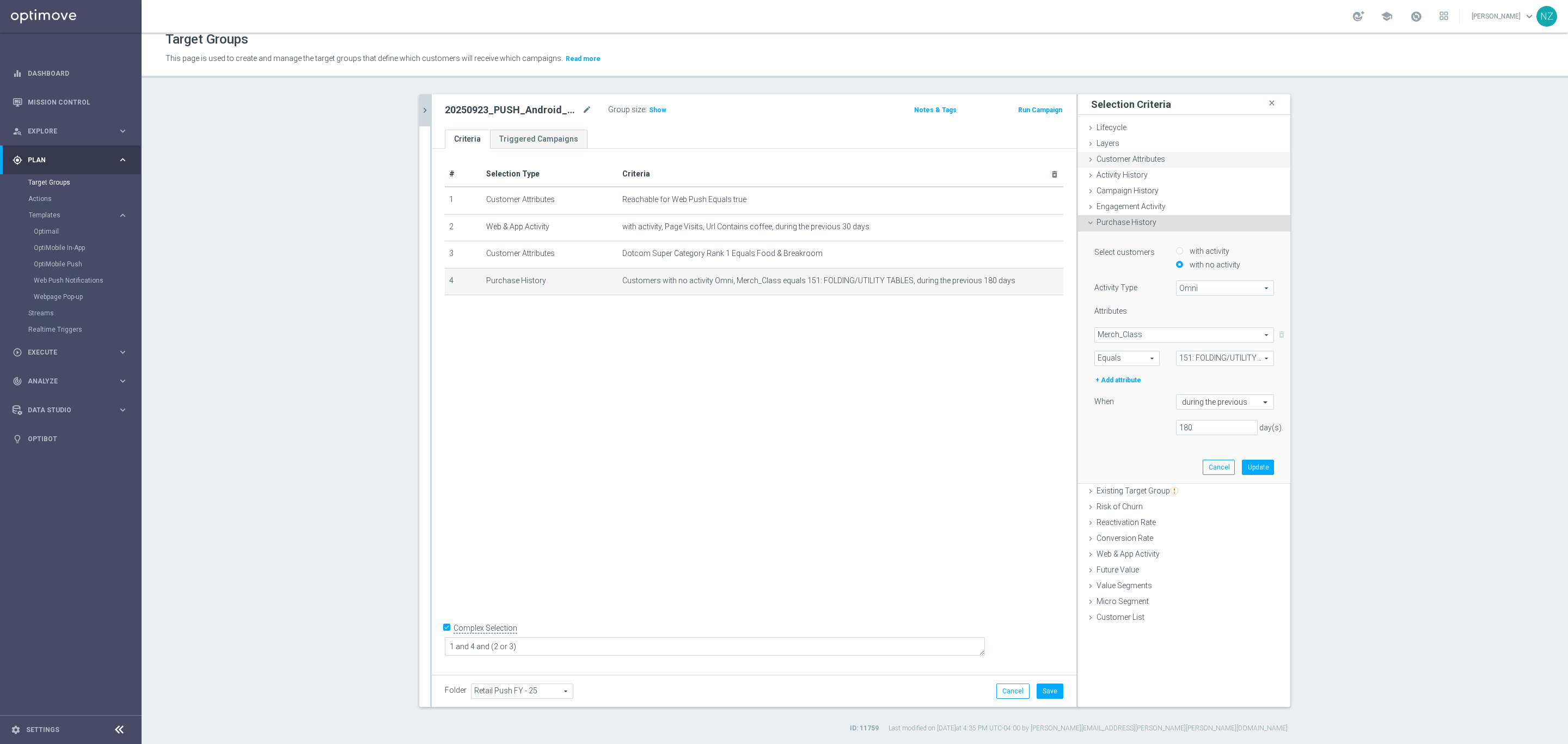
drag, startPoint x: 1135, startPoint y: 157, endPoint x: 1142, endPoint y: 165, distance: 10.6
click at [1134, 157] on span "Customer Attributes" at bounding box center [1130, 158] width 68 height 9
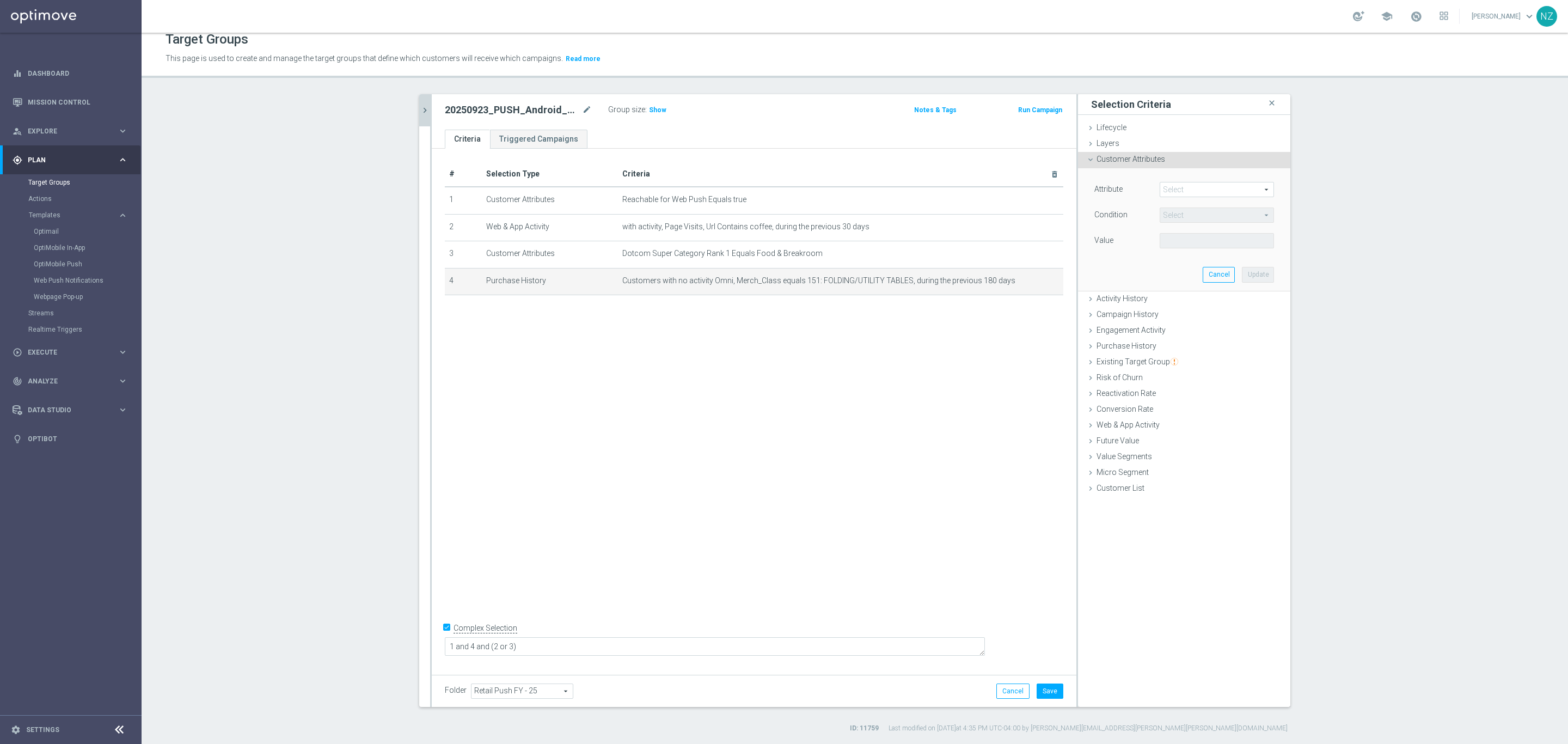
click at [1180, 188] on span at bounding box center [1217, 190] width 113 height 14
click at [1192, 195] on input "search" at bounding box center [1217, 189] width 114 height 15
type input "rank"
click at [1189, 239] on span "Dotcom Category Rank 2" at bounding box center [1216, 234] width 103 height 9
type input "Dotcom Category Rank 2"
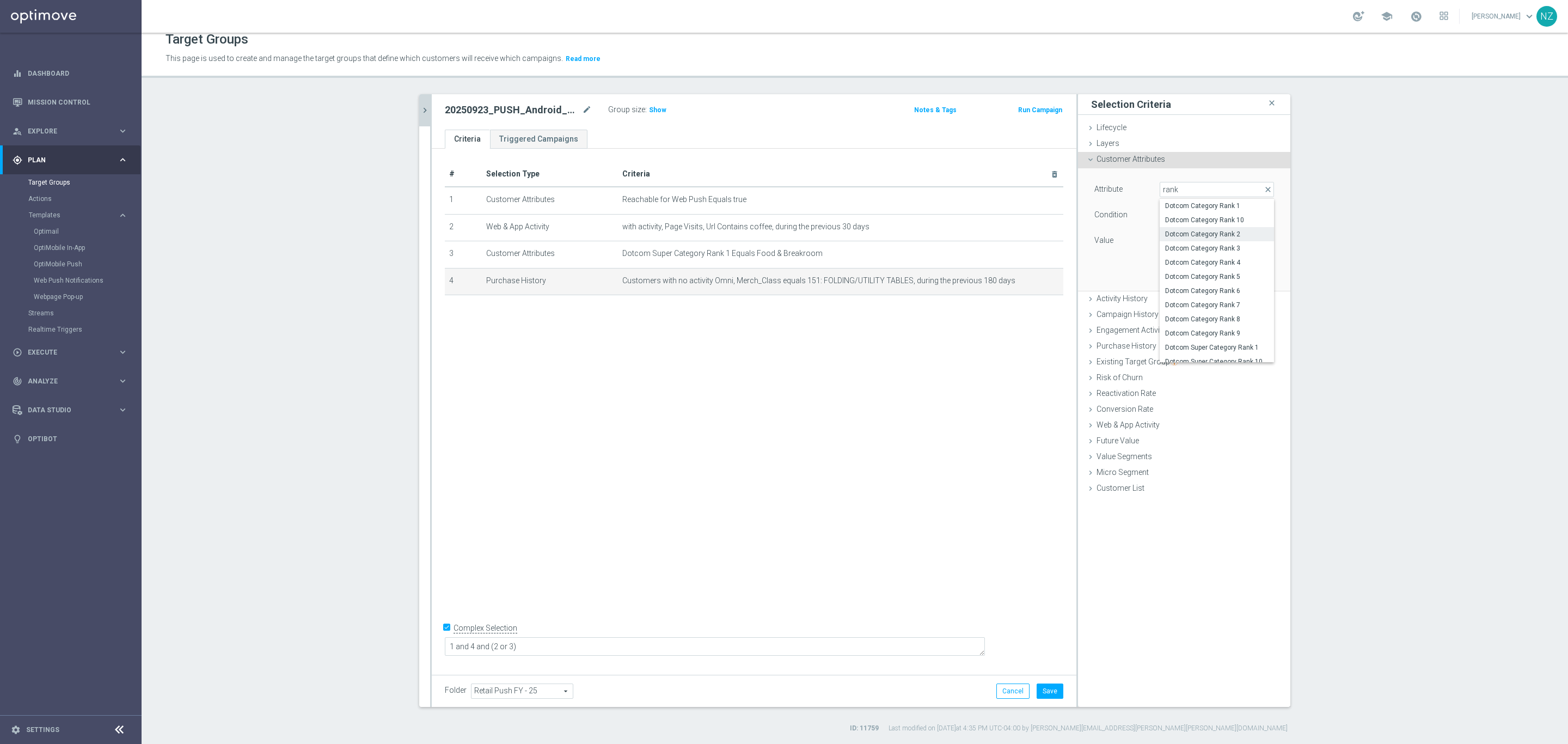
type input "Equals"
click at [1182, 187] on span "Dotcom Category Rank 2" at bounding box center [1217, 190] width 113 height 14
click at [1182, 188] on input "search" at bounding box center [1217, 189] width 114 height 15
type input "rank"
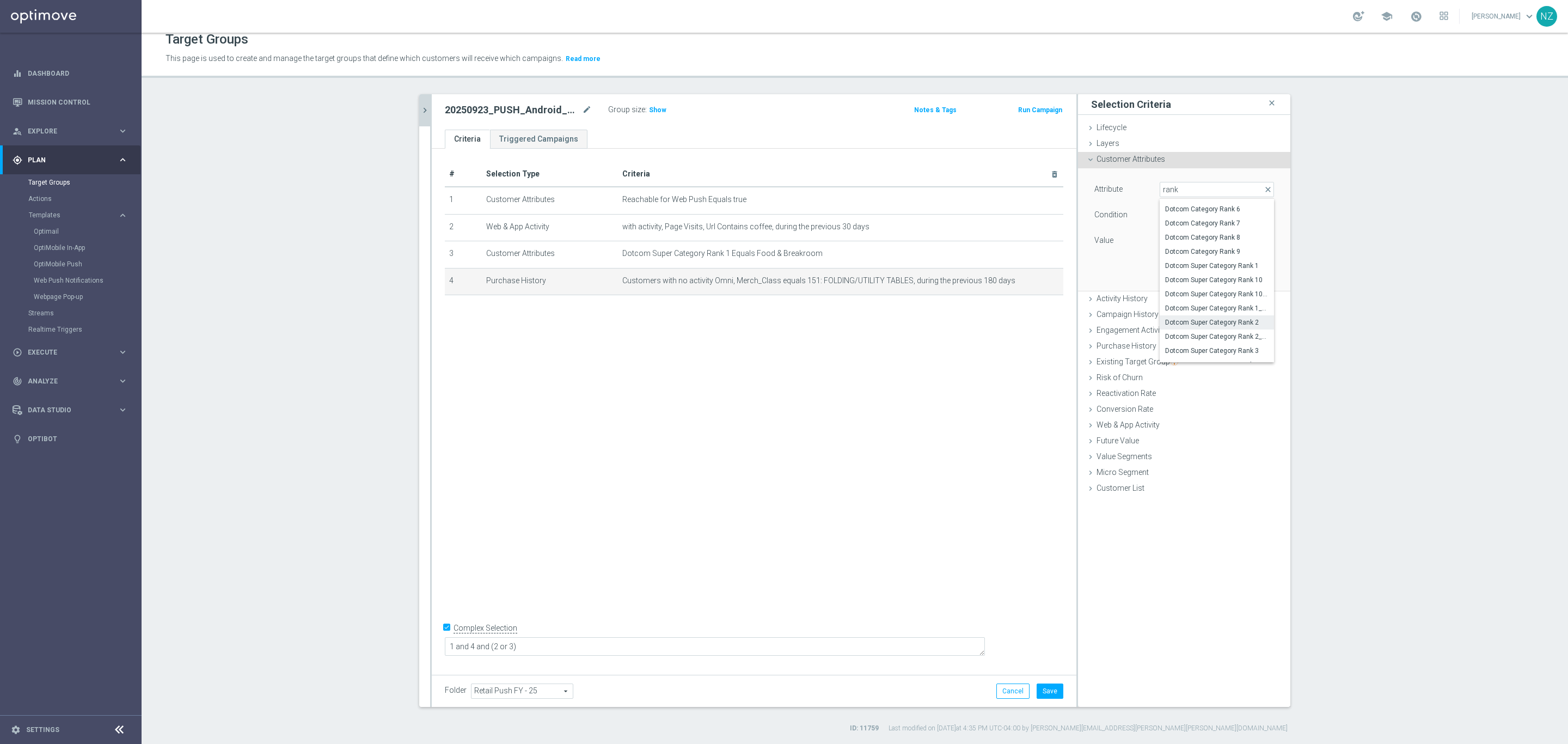
click at [1248, 320] on span "Dotcom Super Category Rank 2" at bounding box center [1216, 322] width 103 height 9
type input "Dotcom Super Category Rank 2"
click at [1195, 242] on span at bounding box center [1217, 241] width 113 height 14
click at [1183, 284] on span "Food & Breakroom" at bounding box center [1216, 285] width 103 height 9
type input "Food & Breakroom"
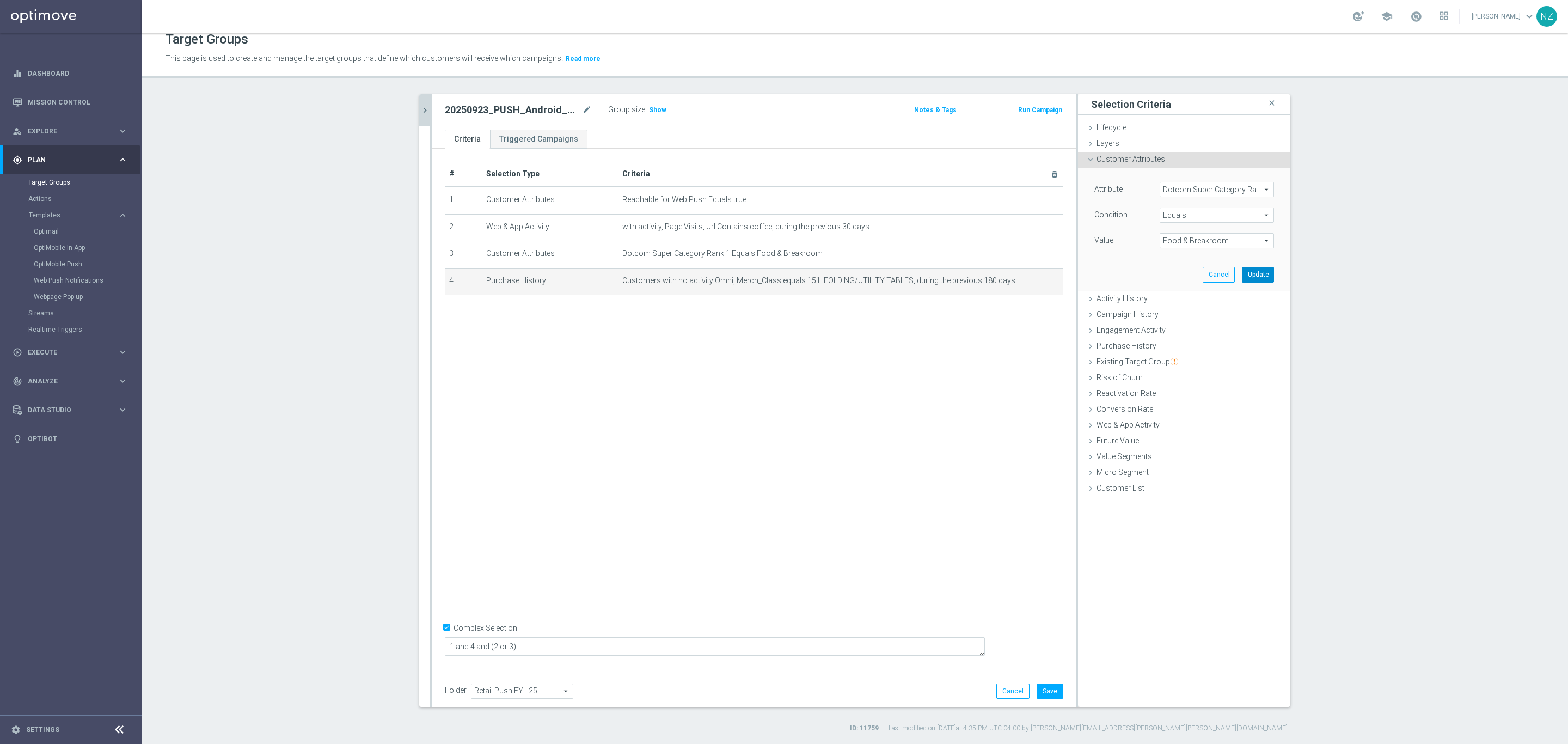
click at [1242, 276] on button "Update" at bounding box center [1258, 274] width 32 height 15
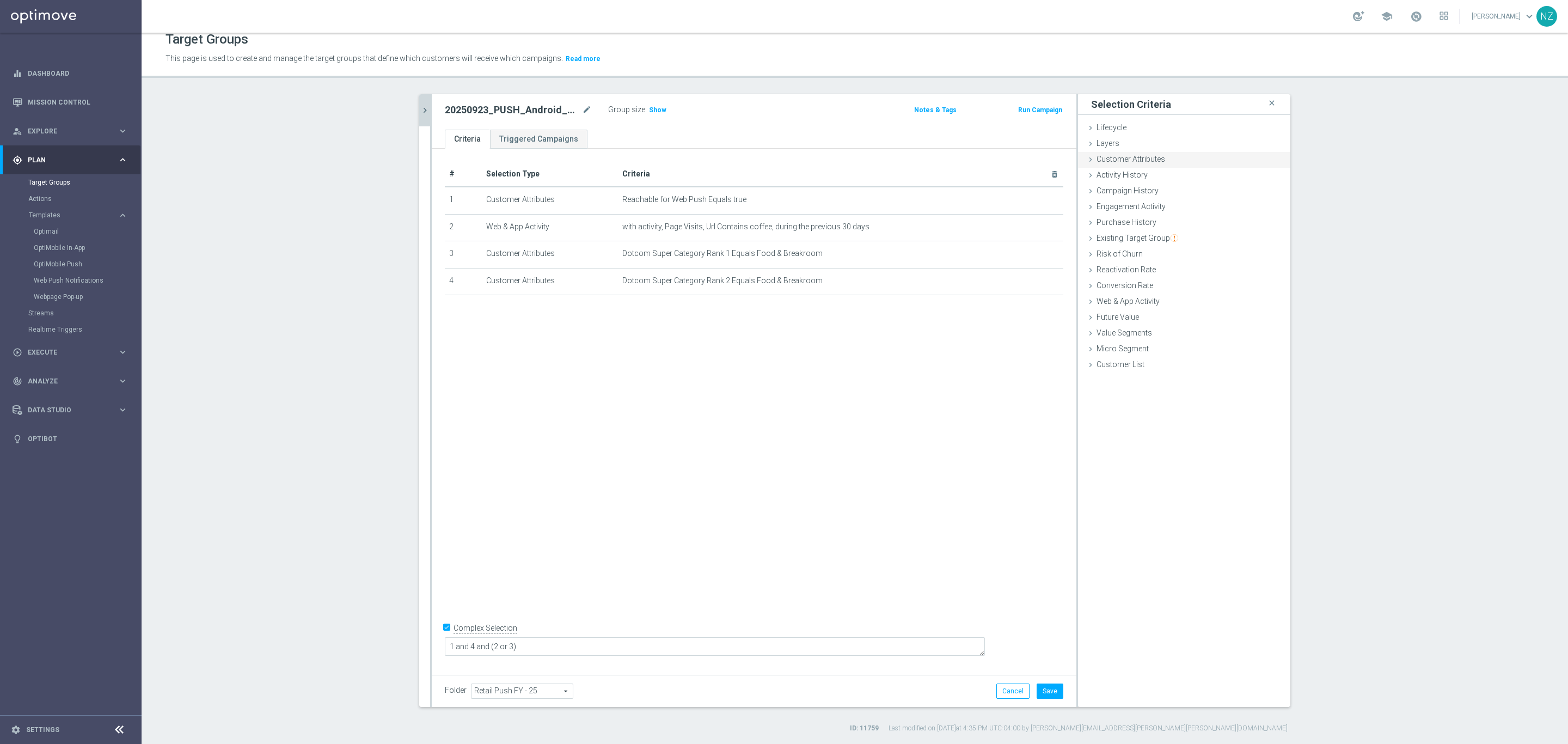
drag, startPoint x: 1109, startPoint y: 156, endPoint x: 1130, endPoint y: 159, distance: 21.2
click at [1109, 155] on span "Customer Attributes" at bounding box center [1130, 158] width 68 height 9
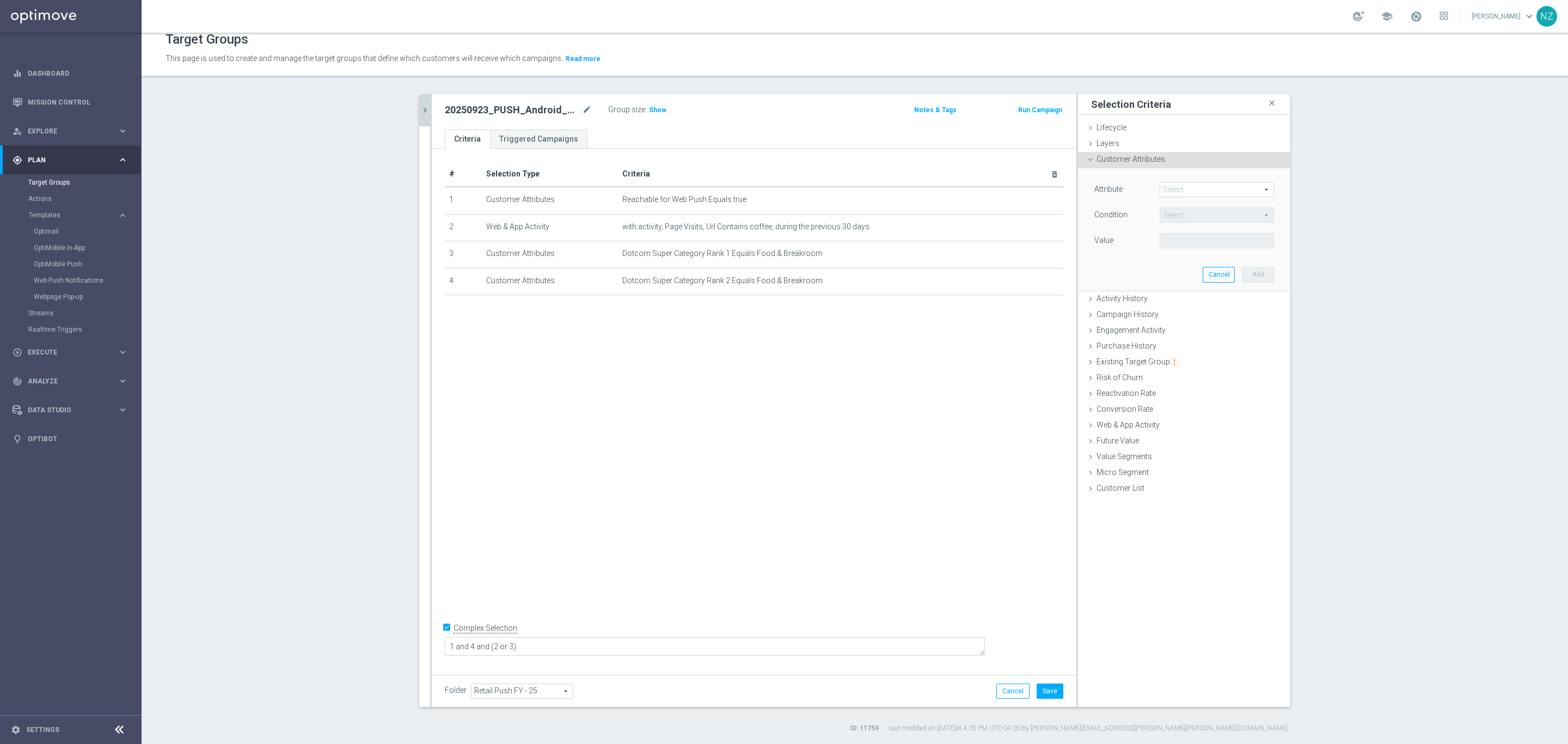
click at [1180, 193] on span at bounding box center [1217, 190] width 113 height 14
click at [1192, 183] on input "search" at bounding box center [1217, 189] width 114 height 15
type input "rank"
click at [1211, 268] on span "Dotcom Super Category Rank 3" at bounding box center [1216, 268] width 103 height 9
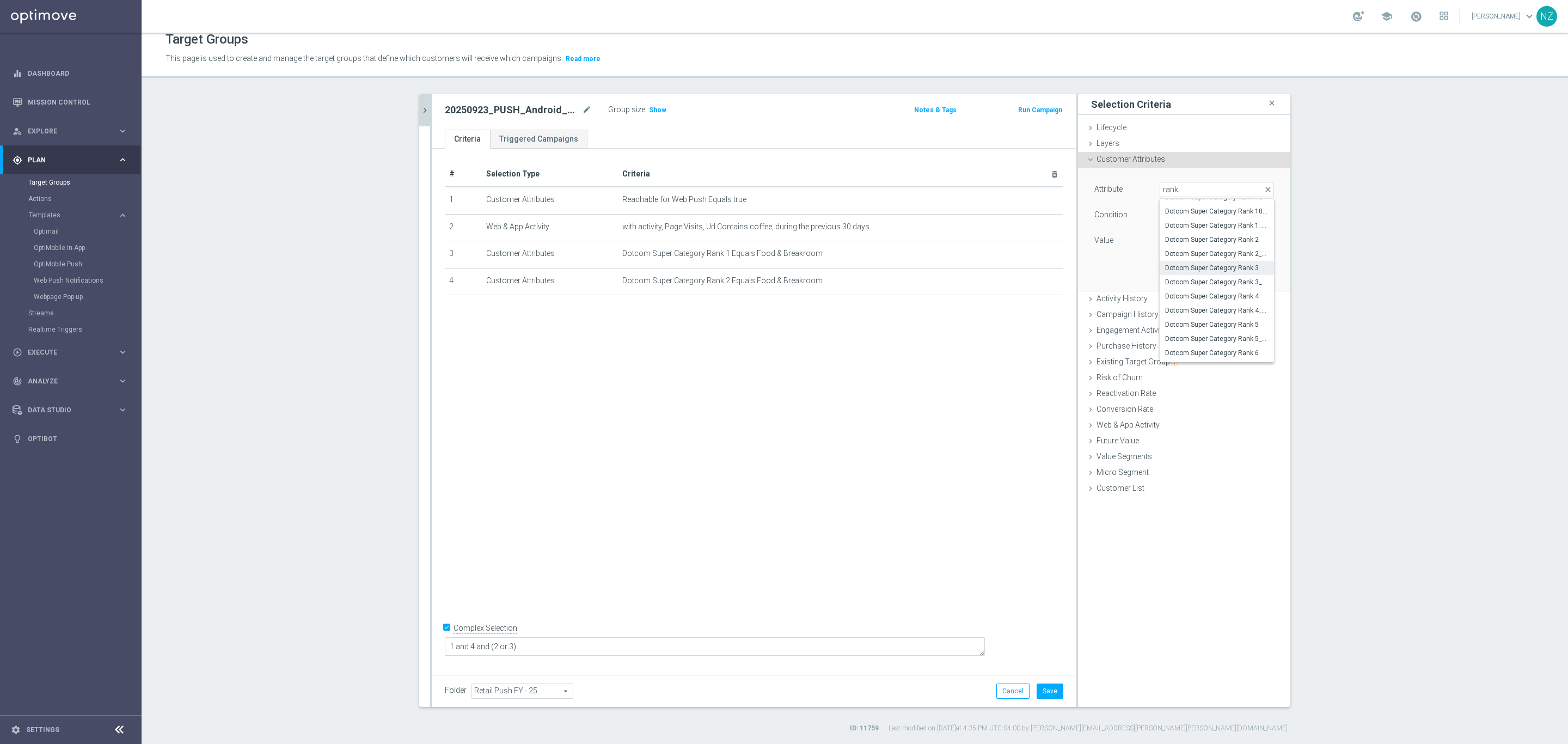
type input "Dotcom Super Category Rank 3"
type input "Equals"
click at [1190, 246] on span at bounding box center [1217, 241] width 113 height 14
click at [1196, 281] on span "Food & Breakroom" at bounding box center [1216, 285] width 103 height 9
type input "Food & Breakroom"
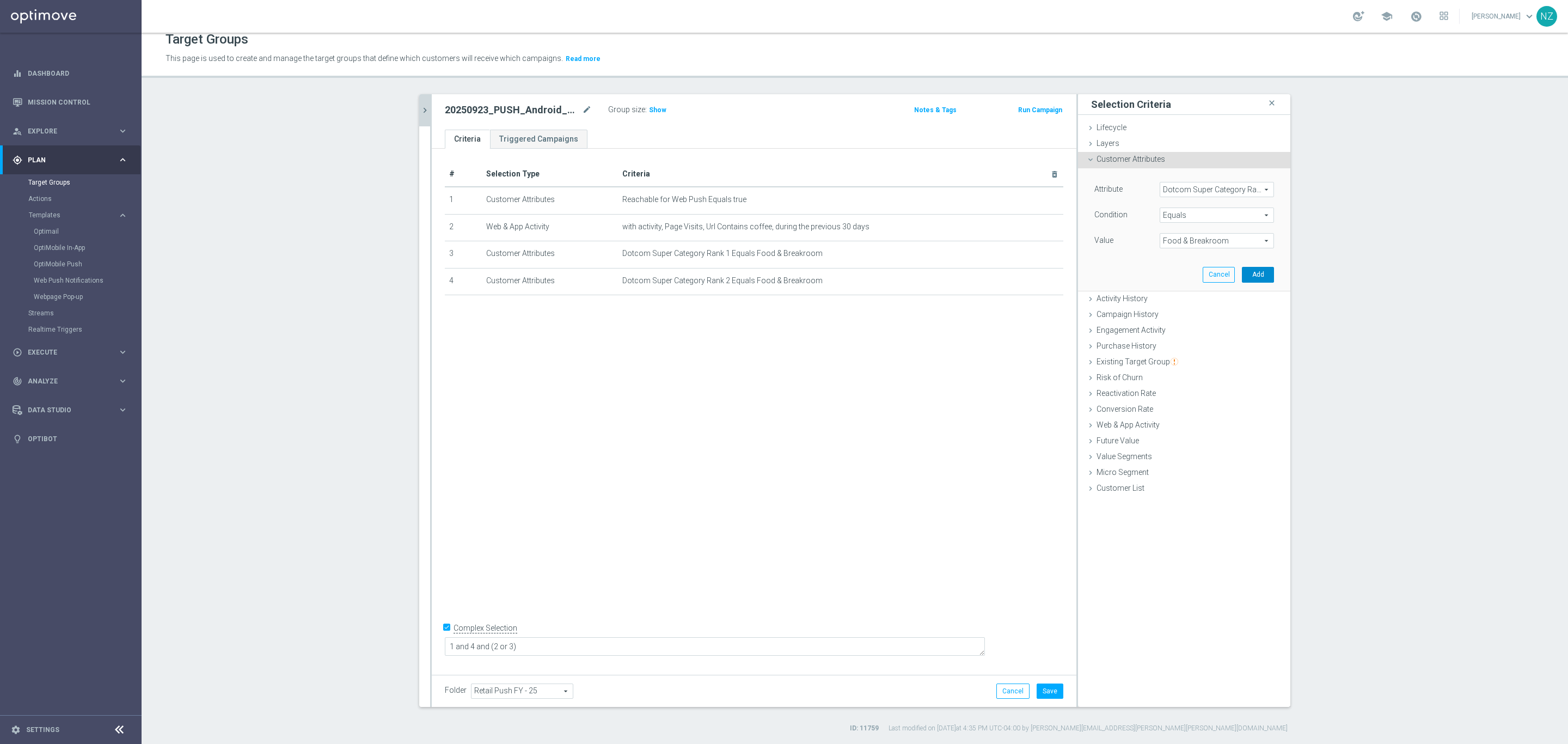
click at [1254, 267] on button "Add" at bounding box center [1258, 274] width 32 height 15
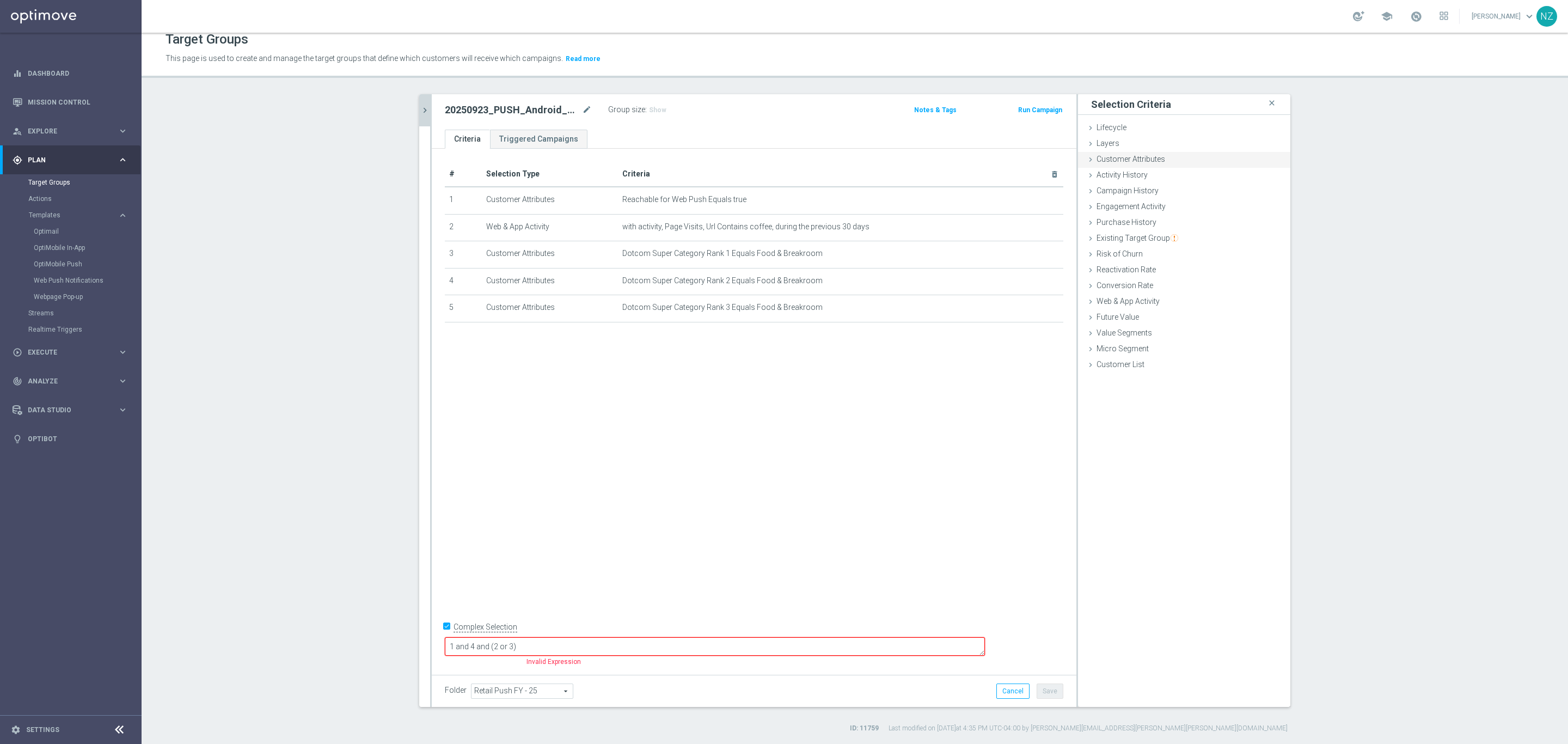
click at [1148, 161] on span "Customer Attributes" at bounding box center [1130, 158] width 68 height 9
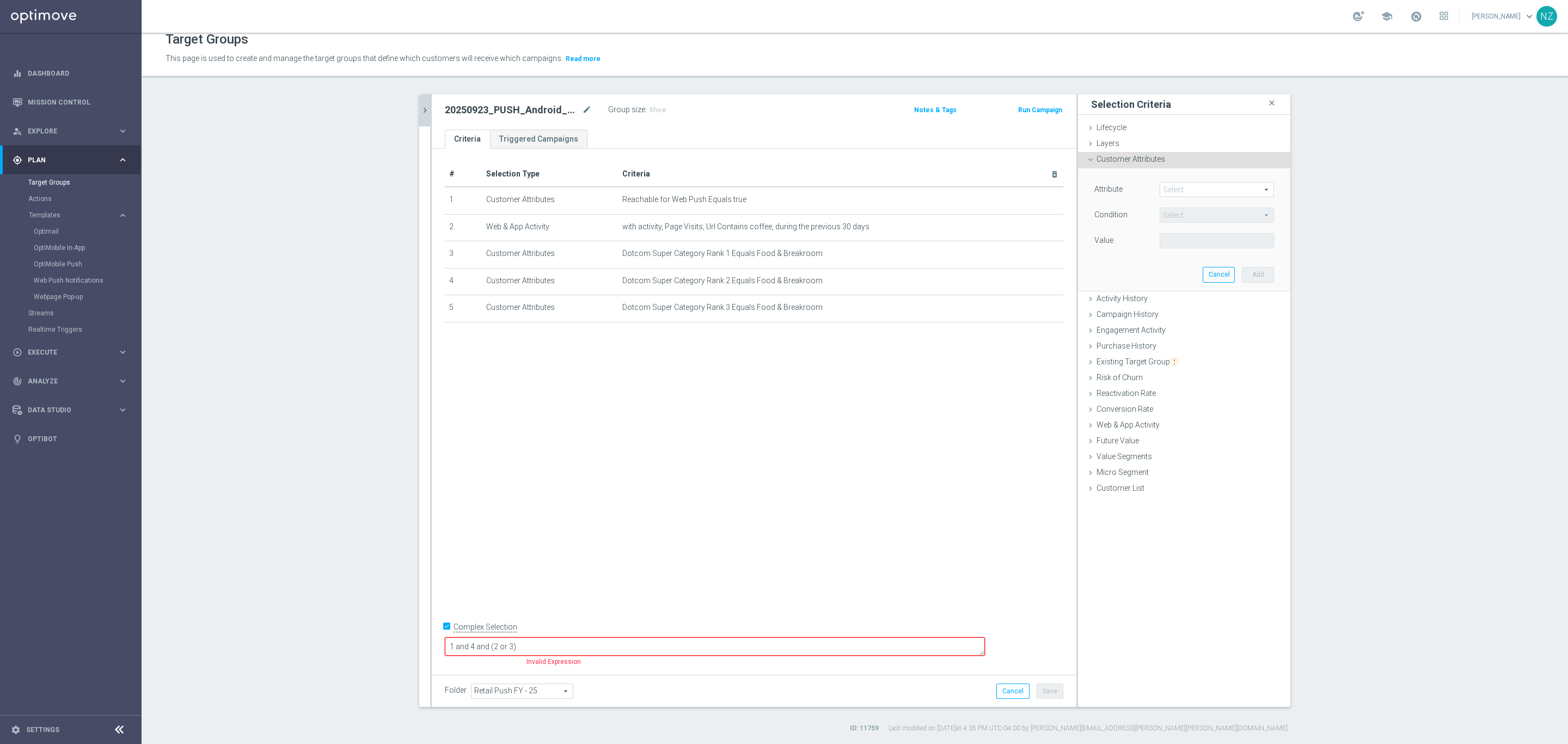
click at [1185, 188] on span at bounding box center [1217, 190] width 113 height 14
click at [1196, 190] on span at bounding box center [1217, 190] width 113 height 14
click at [1190, 190] on input "search" at bounding box center [1217, 189] width 114 height 15
type input "super c"
click at [1207, 333] on span "Dotcom Super Category Rank 4" at bounding box center [1216, 333] width 103 height 9
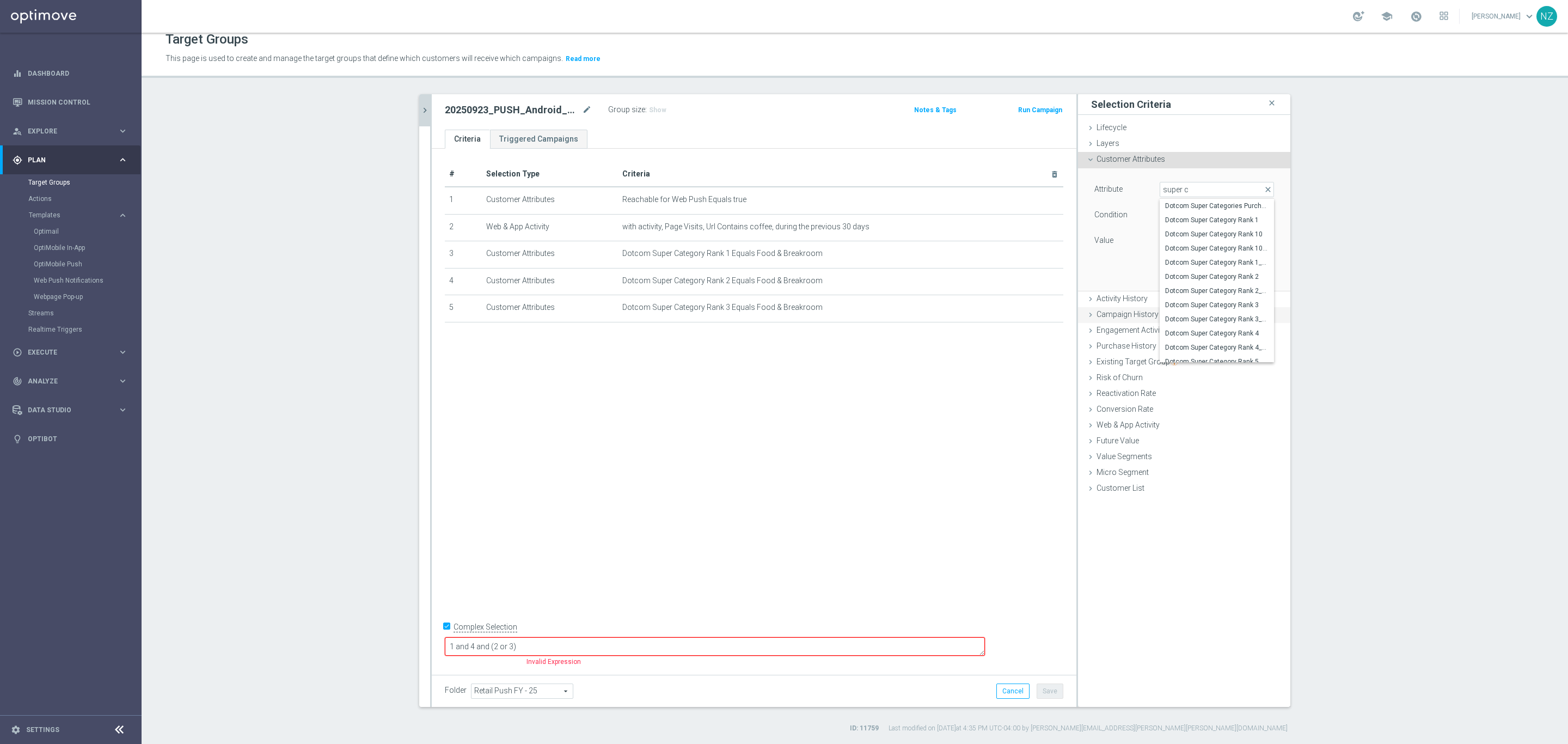
type input "Dotcom Super Category Rank 4"
type input "Equals"
click at [1169, 234] on span at bounding box center [1217, 241] width 113 height 14
click at [1179, 285] on span "Food & Breakroom" at bounding box center [1216, 285] width 103 height 9
type input "Food & Breakroom"
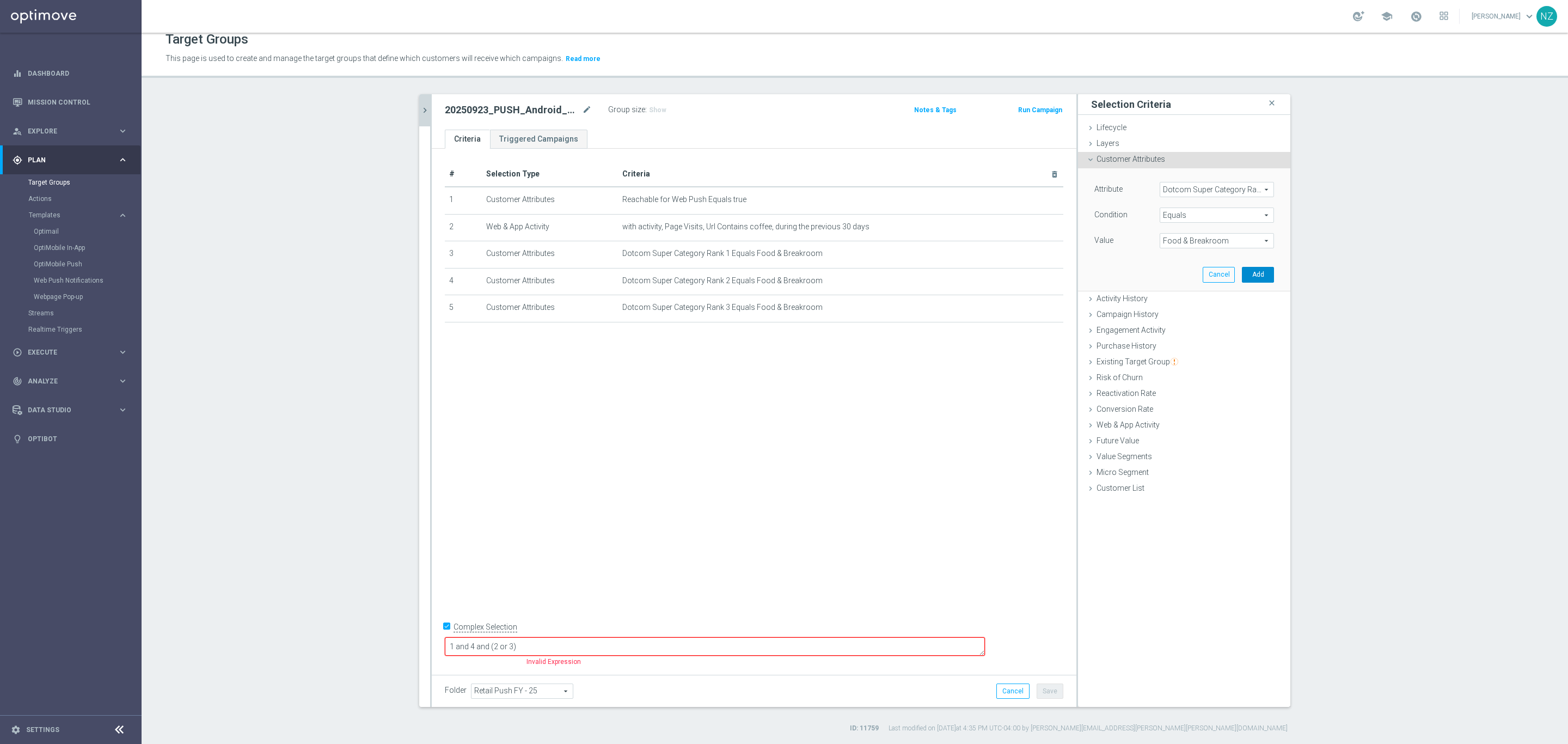
click at [1256, 273] on button "Add" at bounding box center [1258, 274] width 32 height 15
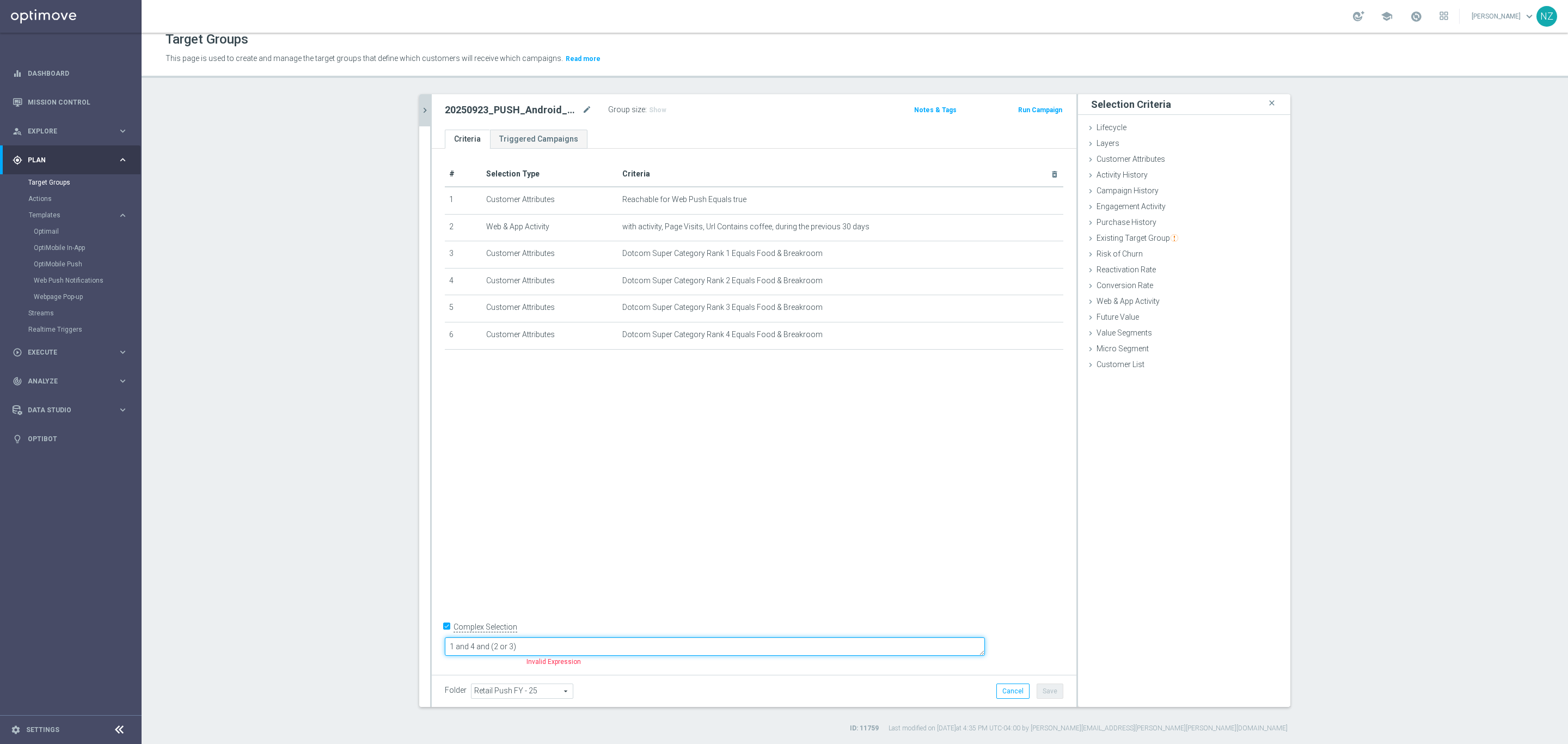
drag, startPoint x: 543, startPoint y: 646, endPoint x: 704, endPoint y: 610, distance: 165.0
click at [704, 610] on div "# Selection Type Criteria delete_forever 1 Customer Attributes Reachable for We…" at bounding box center [754, 409] width 645 height 520
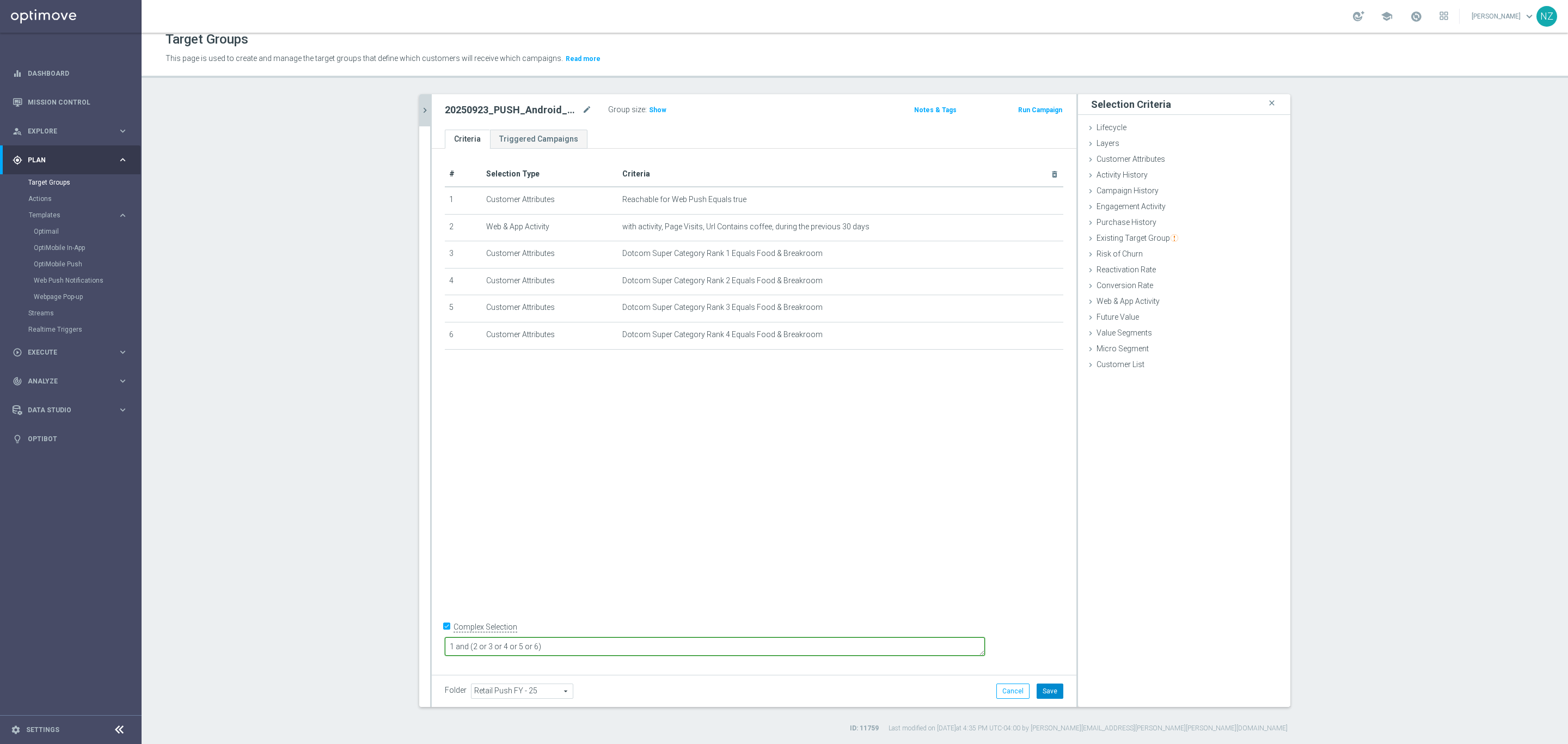
type textarea "1 and (2 or 3 or 4 or 5 or 6)"
click at [1051, 687] on button "Save" at bounding box center [1050, 690] width 27 height 15
click at [582, 110] on icon "mode_edit" at bounding box center [587, 109] width 9 height 13
click at [778, 80] on div "Target Groups This page is used to create and manage the target groups that def…" at bounding box center [855, 388] width 1427 height 711
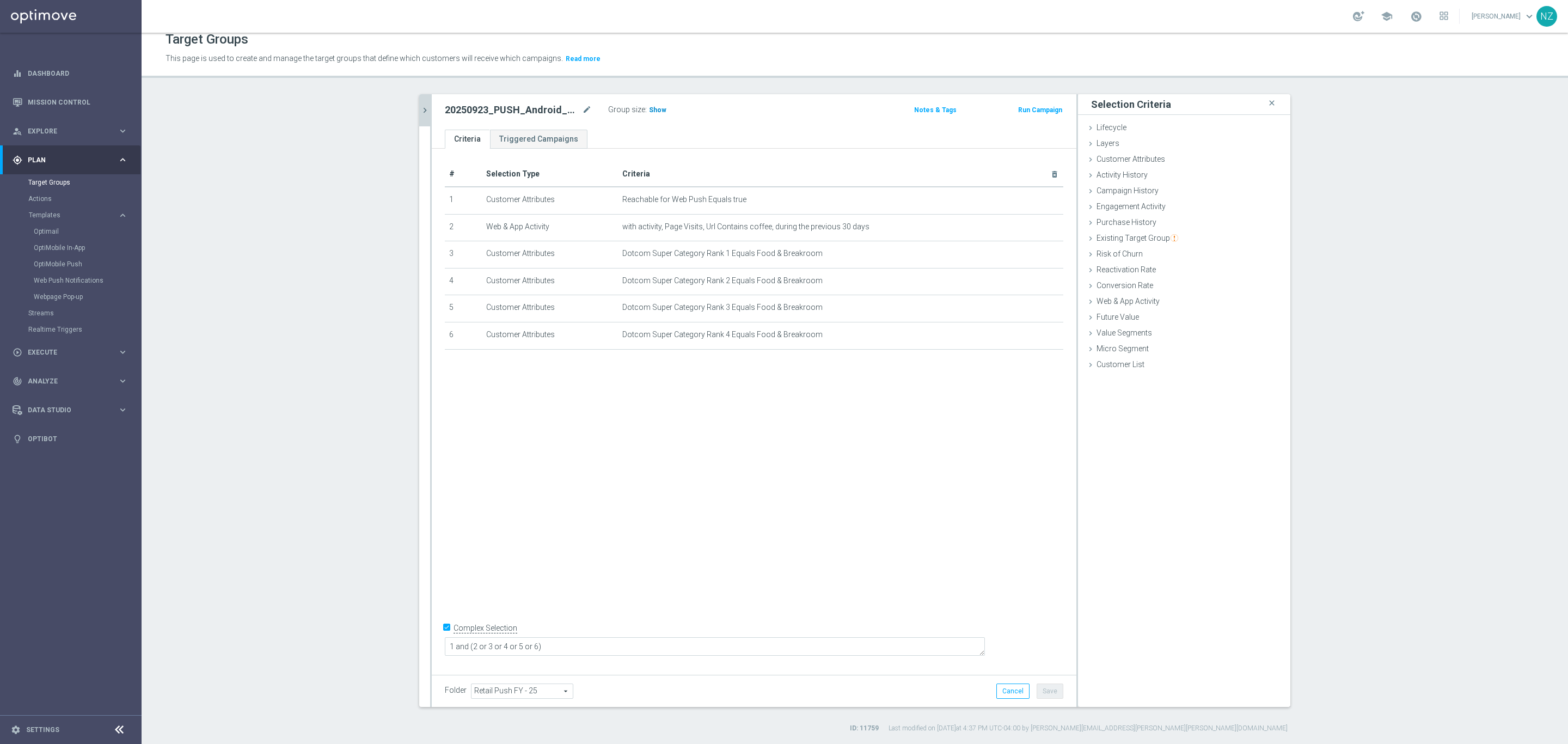
click at [651, 107] on span "Show" at bounding box center [658, 110] width 17 height 8
drag, startPoint x: 417, startPoint y: 102, endPoint x: 423, endPoint y: 102, distance: 6.0
click at [420, 102] on button "chevron_right" at bounding box center [425, 110] width 11 height 32
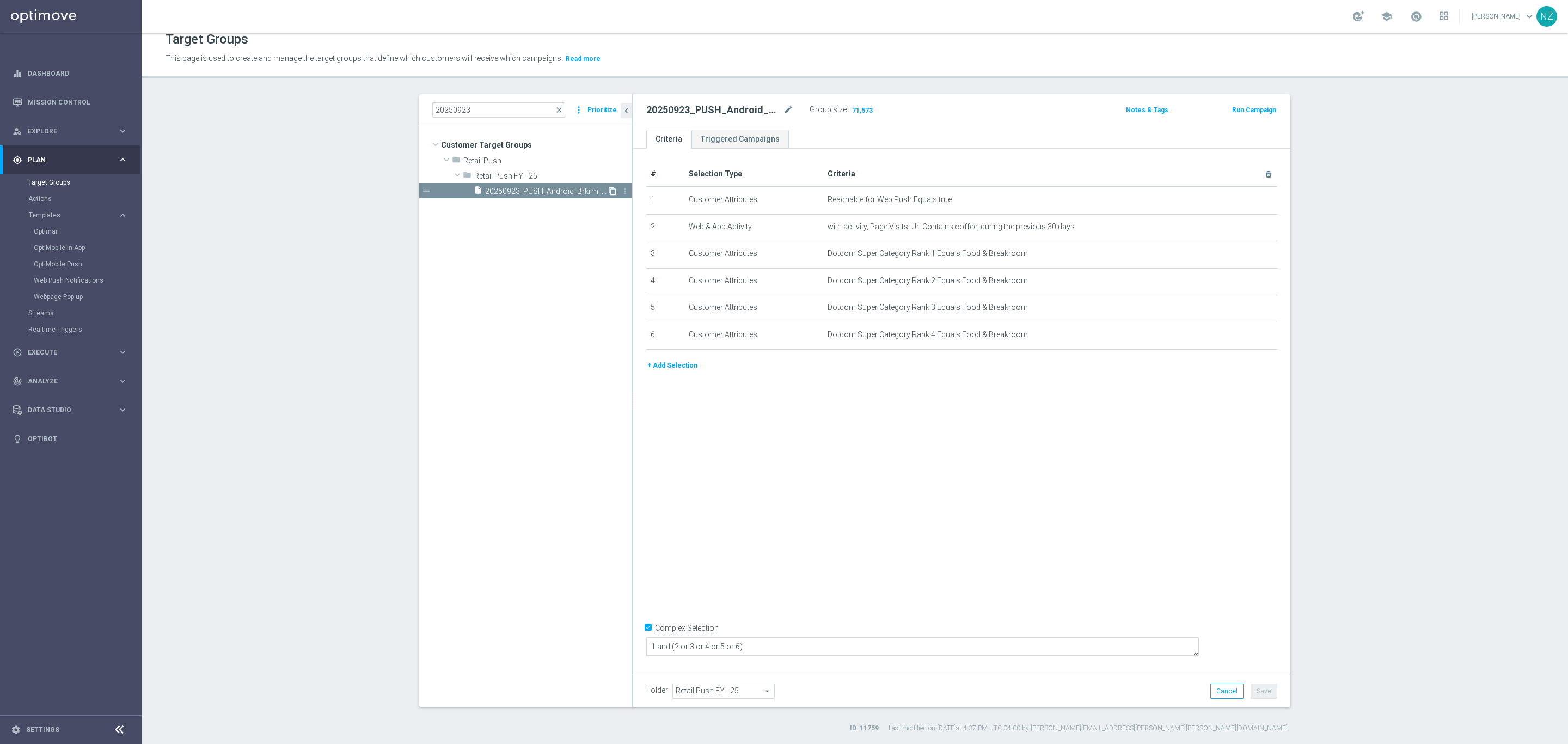
click at [608, 188] on icon "content_copy" at bounding box center [612, 191] width 9 height 9
click at [784, 105] on icon "mode_edit" at bounding box center [789, 109] width 9 height 13
click at [688, 110] on input "Copy of 20250923_PUSH_Android_Brkrm_Nespresso" at bounding box center [719, 110] width 147 height 15
click at [693, 112] on input "Copy of 20250923_PUSH_Android_Brkrm_Nespresso" at bounding box center [719, 110] width 147 height 15
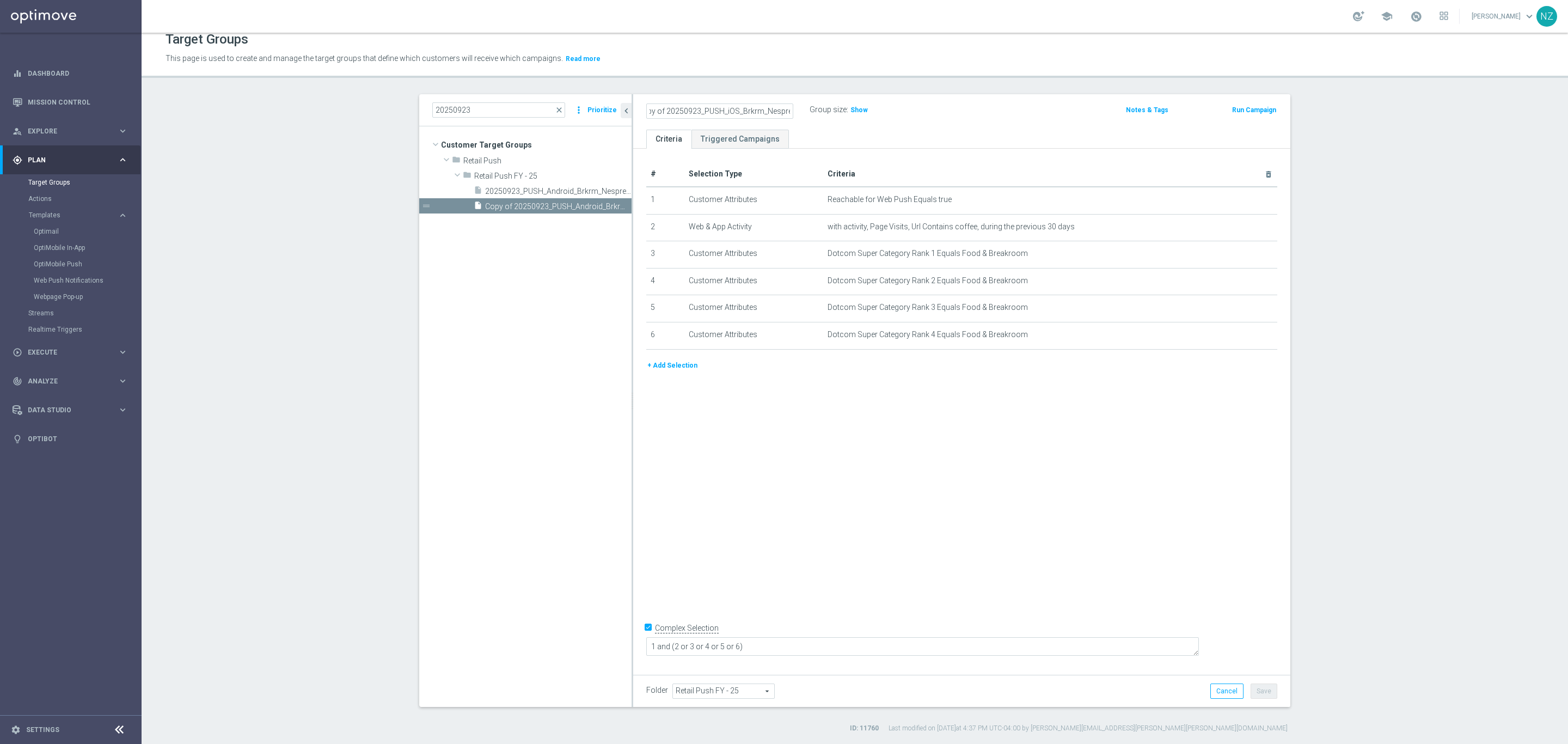
scroll to position [0, 0]
type input "20250923_PUSH_iOS_Brkrm_Nespresso"
click at [1237, 202] on icon "mode_edit" at bounding box center [1241, 199] width 9 height 9
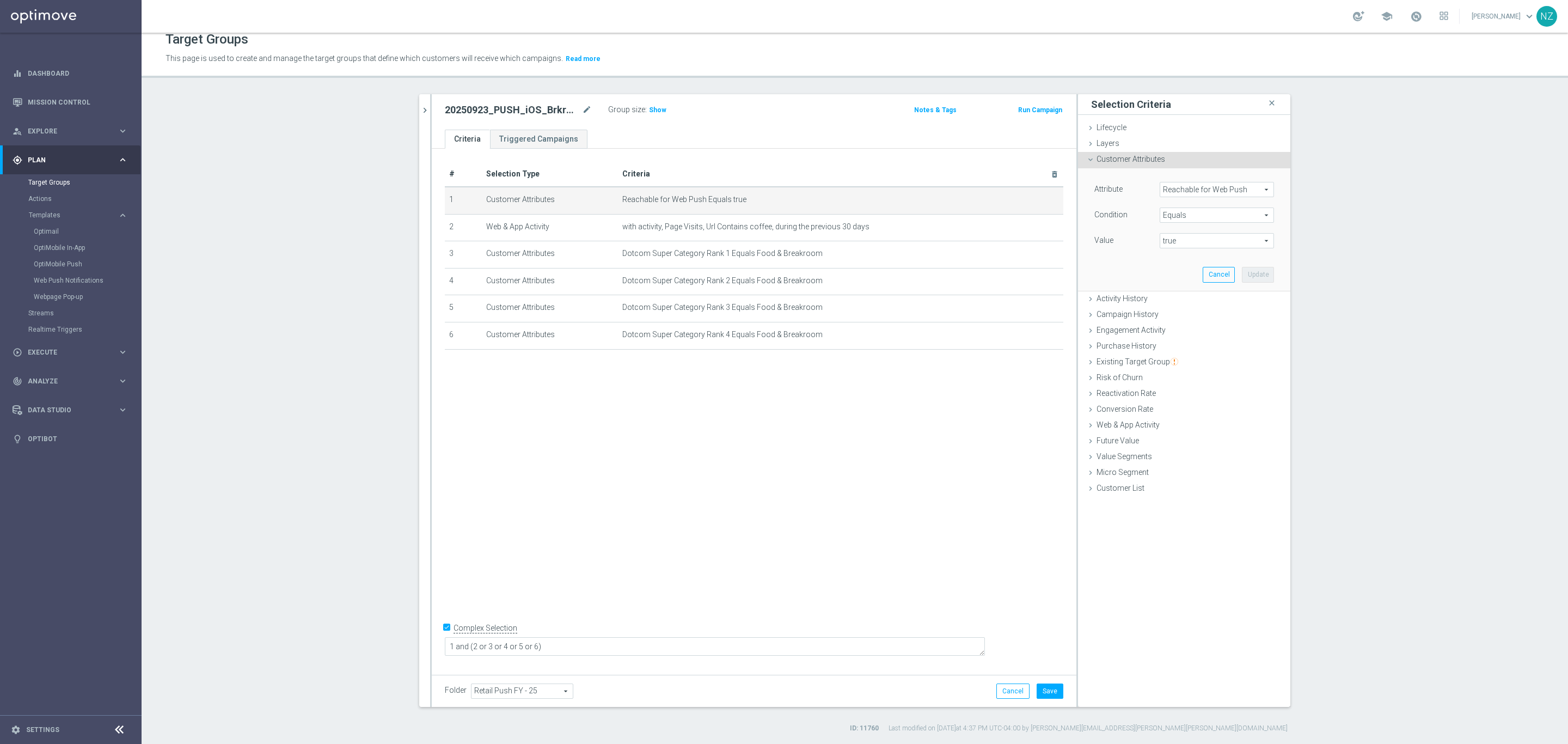
click at [1186, 190] on span "Reachable for Web Push" at bounding box center [1217, 190] width 113 height 14
click at [1186, 190] on input "search" at bounding box center [1217, 189] width 114 height 15
type input "push"
click at [1185, 208] on span "Reachable for Mobile Push" at bounding box center [1212, 205] width 94 height 9
type input "Reachable for Mobile Push"
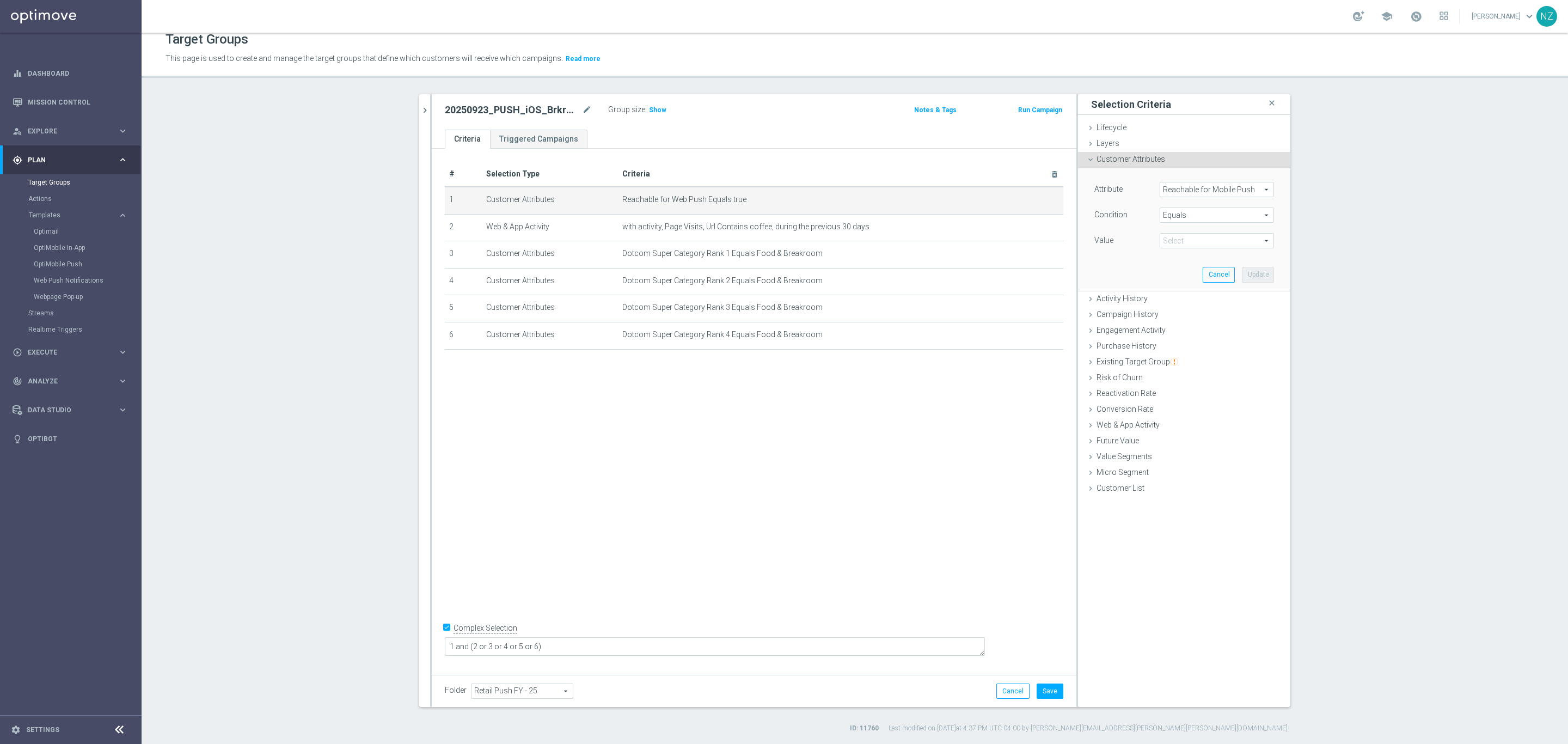
click at [1173, 241] on span "true" at bounding box center [1217, 241] width 113 height 14
click at [1200, 272] on span "true" at bounding box center [1216, 271] width 103 height 9
type input "true"
click at [1242, 268] on button "Update" at bounding box center [1258, 274] width 32 height 15
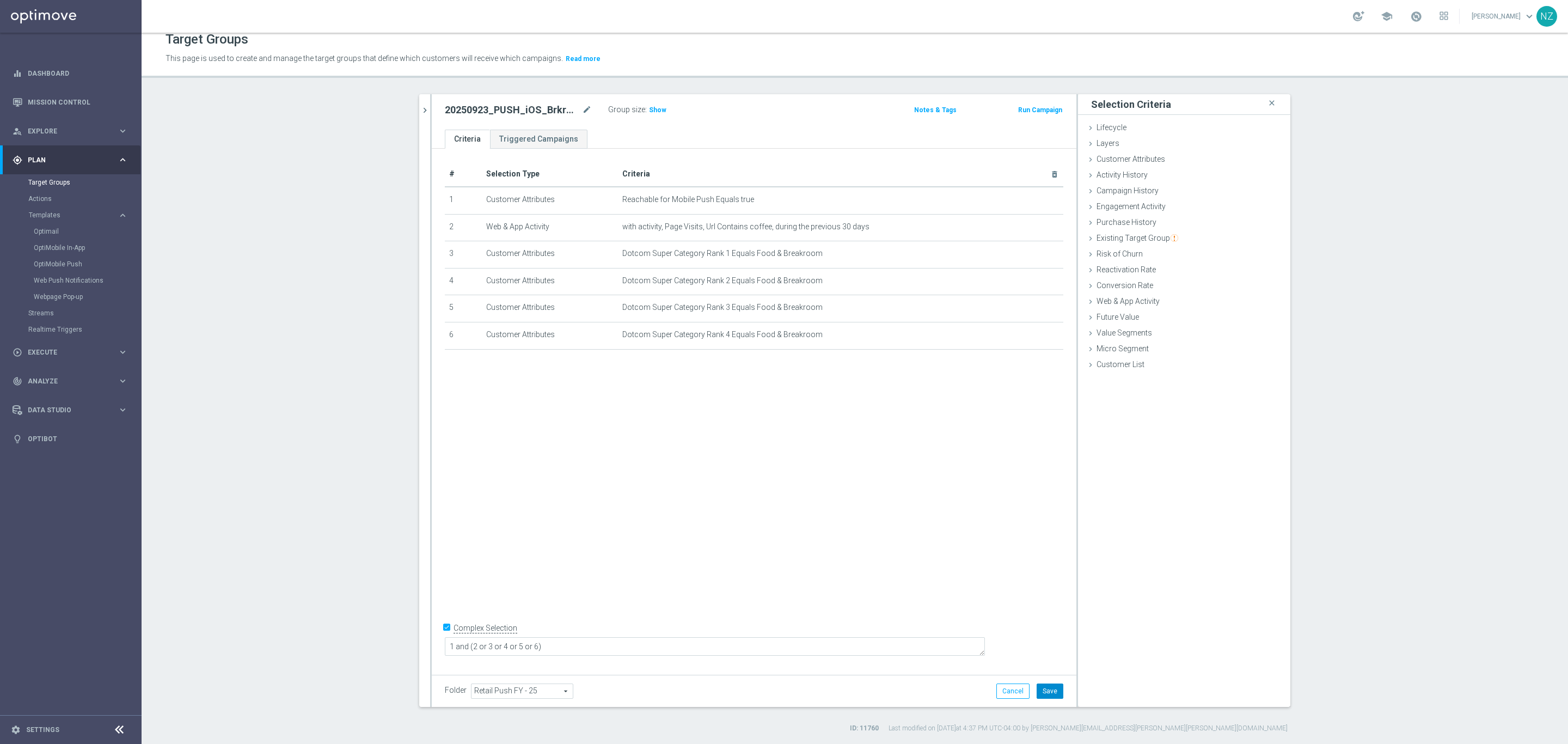
click at [1049, 688] on button "Save" at bounding box center [1050, 690] width 27 height 15
click at [656, 106] on span "Show" at bounding box center [658, 110] width 17 height 8
click at [420, 108] on icon "chevron_right" at bounding box center [424, 110] width 10 height 10
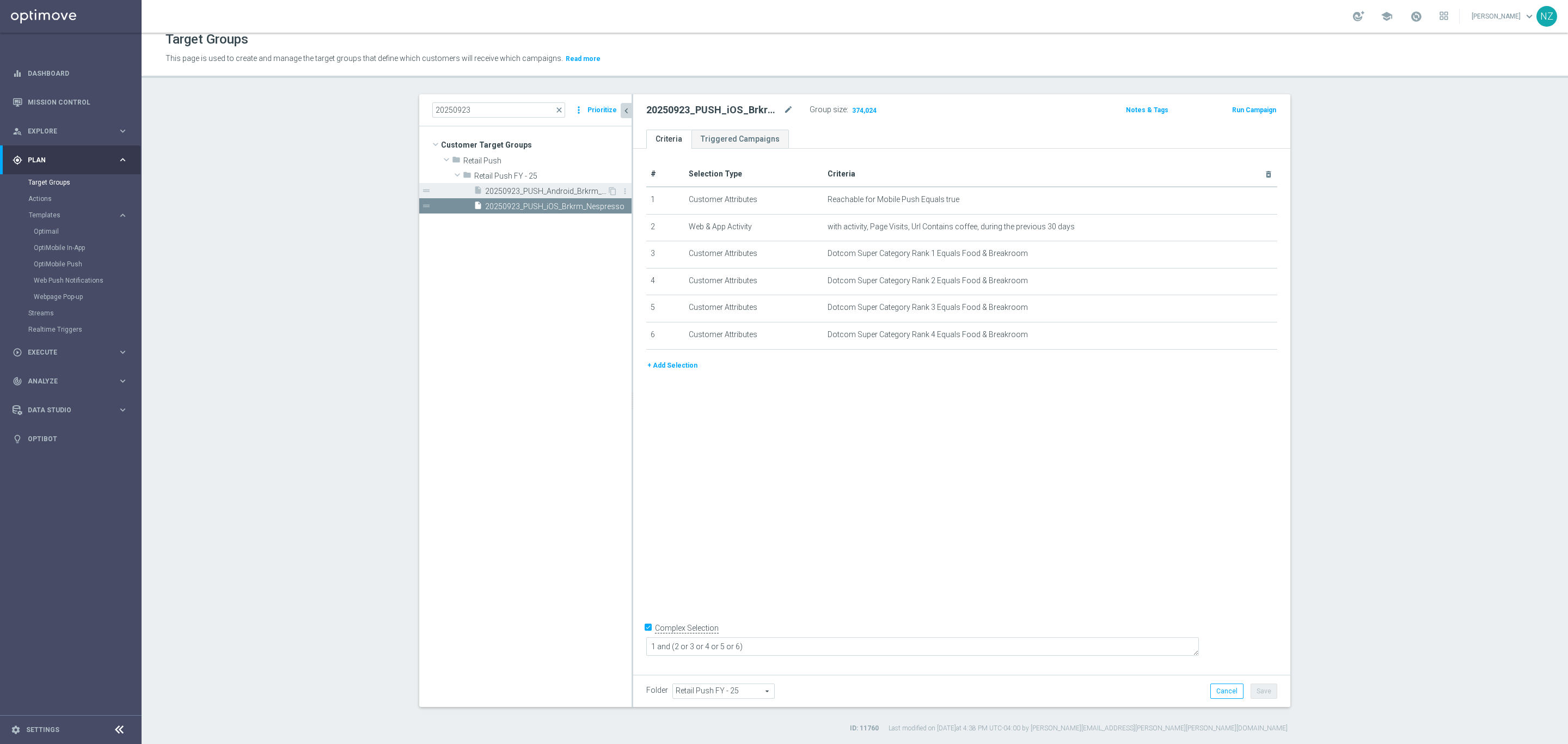
click at [536, 192] on span "20250923_PUSH_Android_Brkrm_Nespresso" at bounding box center [545, 191] width 122 height 9
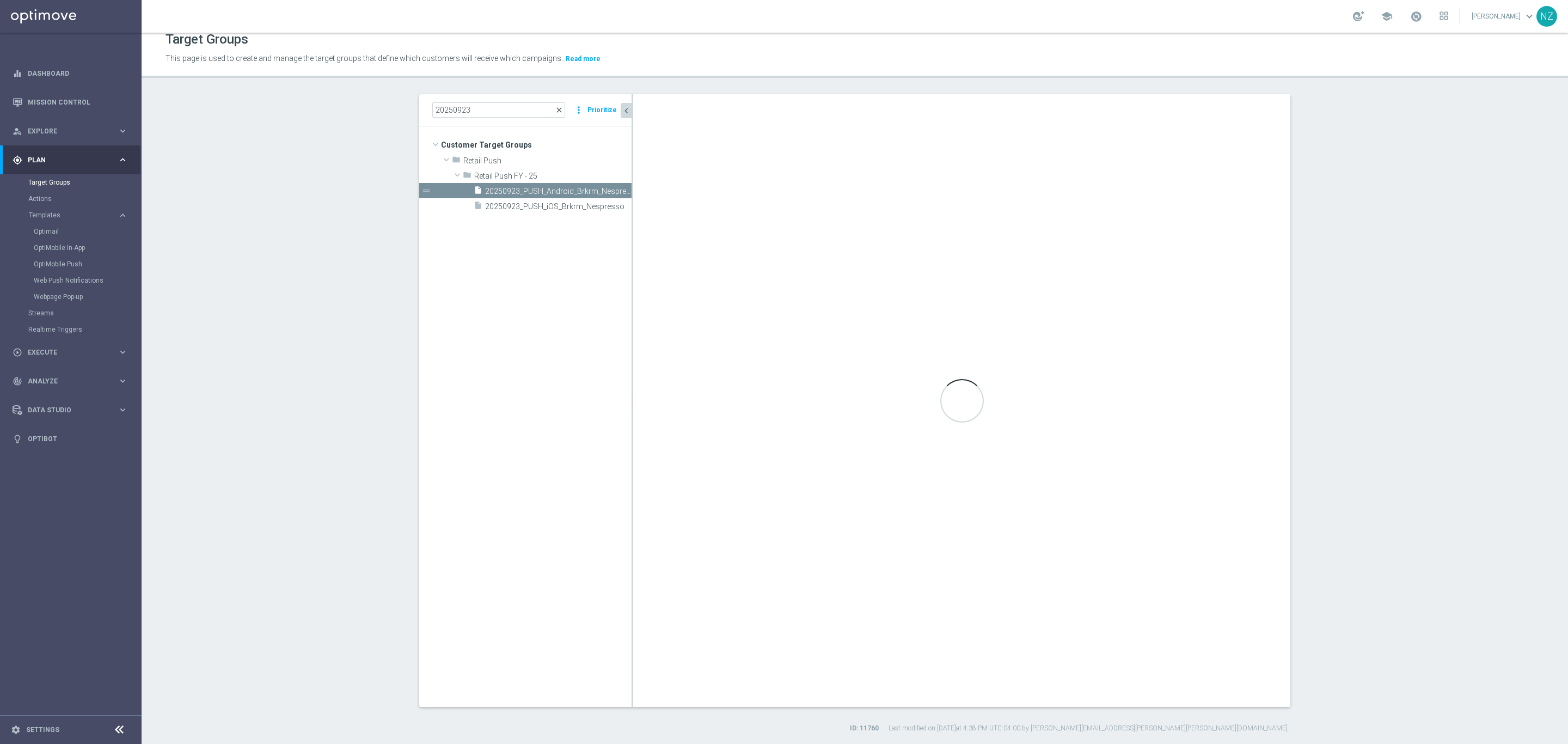
click at [555, 107] on span "close" at bounding box center [559, 109] width 9 height 9
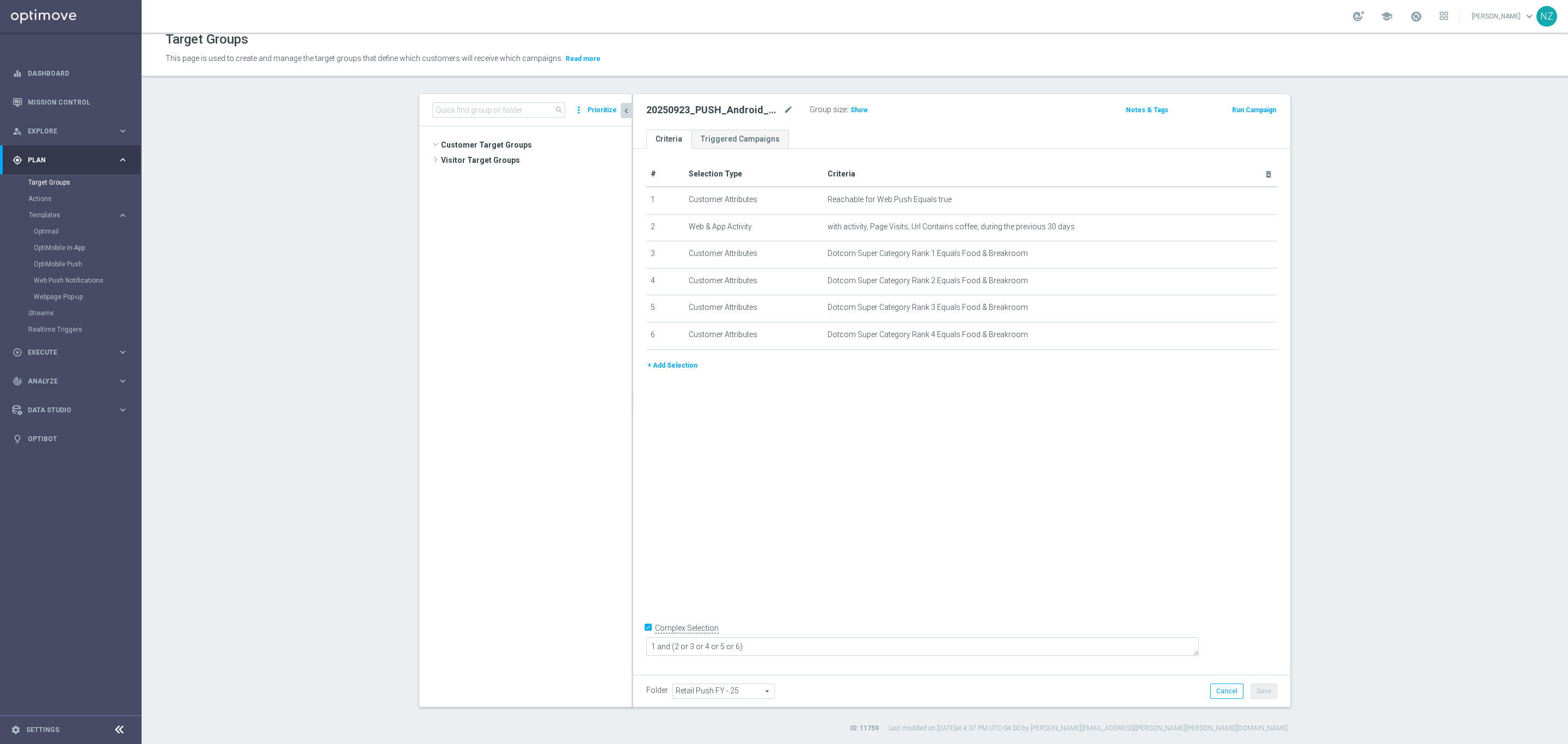
scroll to position [12328, 0]
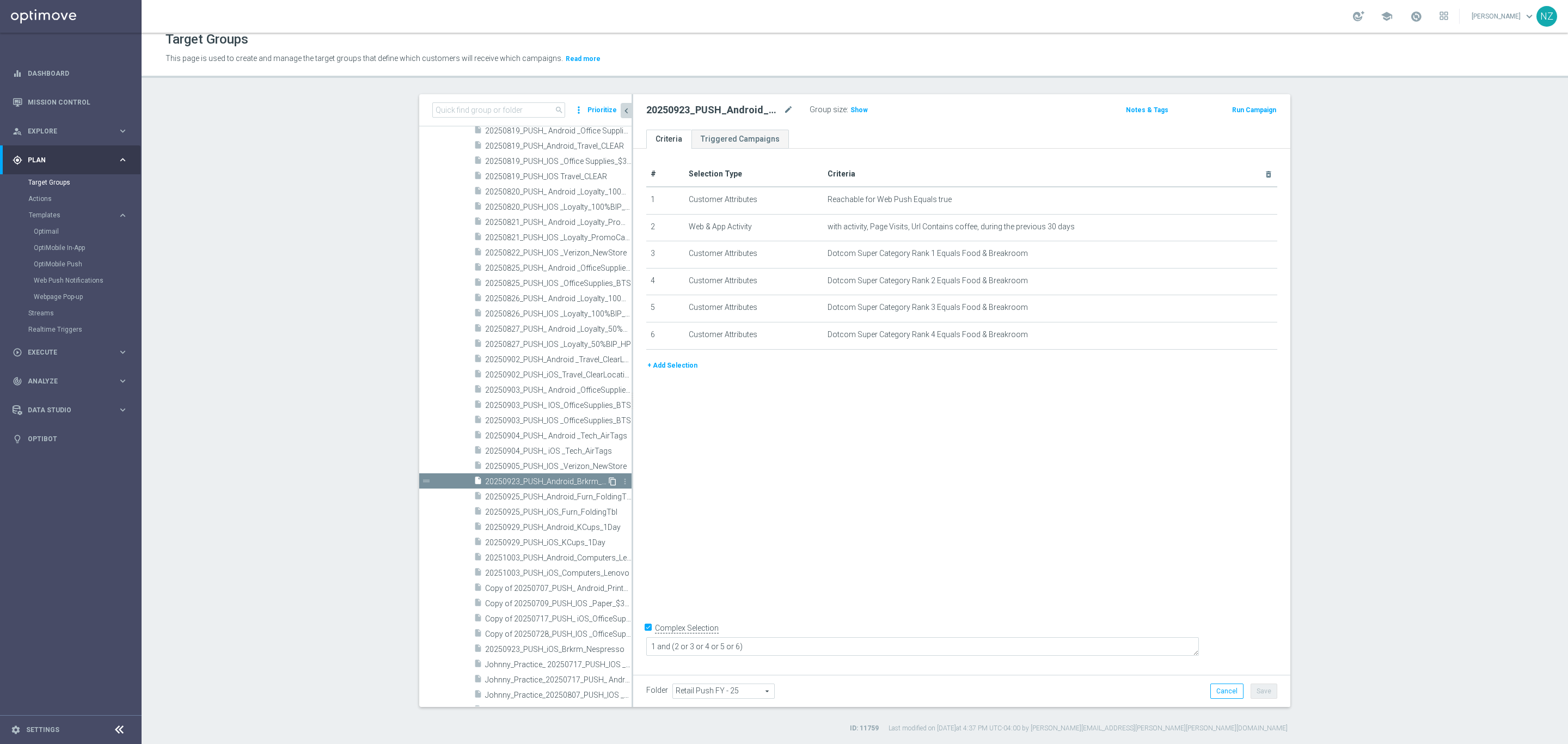
click at [608, 481] on icon "content_copy" at bounding box center [612, 481] width 9 height 9
click at [784, 109] on icon "mode_edit" at bounding box center [789, 109] width 9 height 13
click at [667, 115] on input "Copy of 20250923_PUSH_Android_Brkrm_Nespresso" at bounding box center [719, 110] width 147 height 15
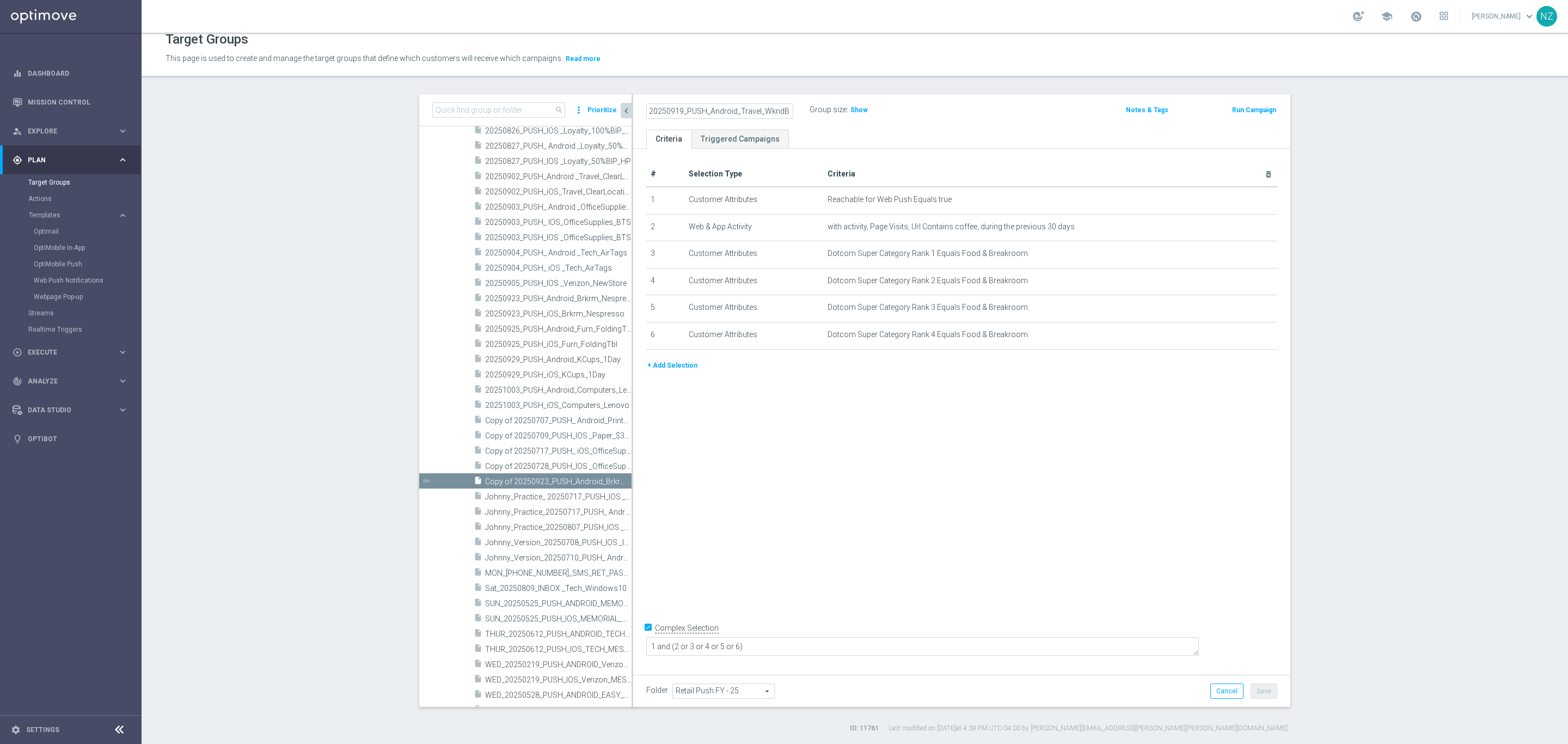
scroll to position [0, 5]
type input "20250919_PUSH_Android_Travel_WkndBag"
click at [960, 109] on div "20250919_PUSH_Android_Travel_WkndBag Group size : Show" at bounding box center [854, 110] width 432 height 17
click at [1237, 228] on icon "mode_edit" at bounding box center [1241, 226] width 9 height 9
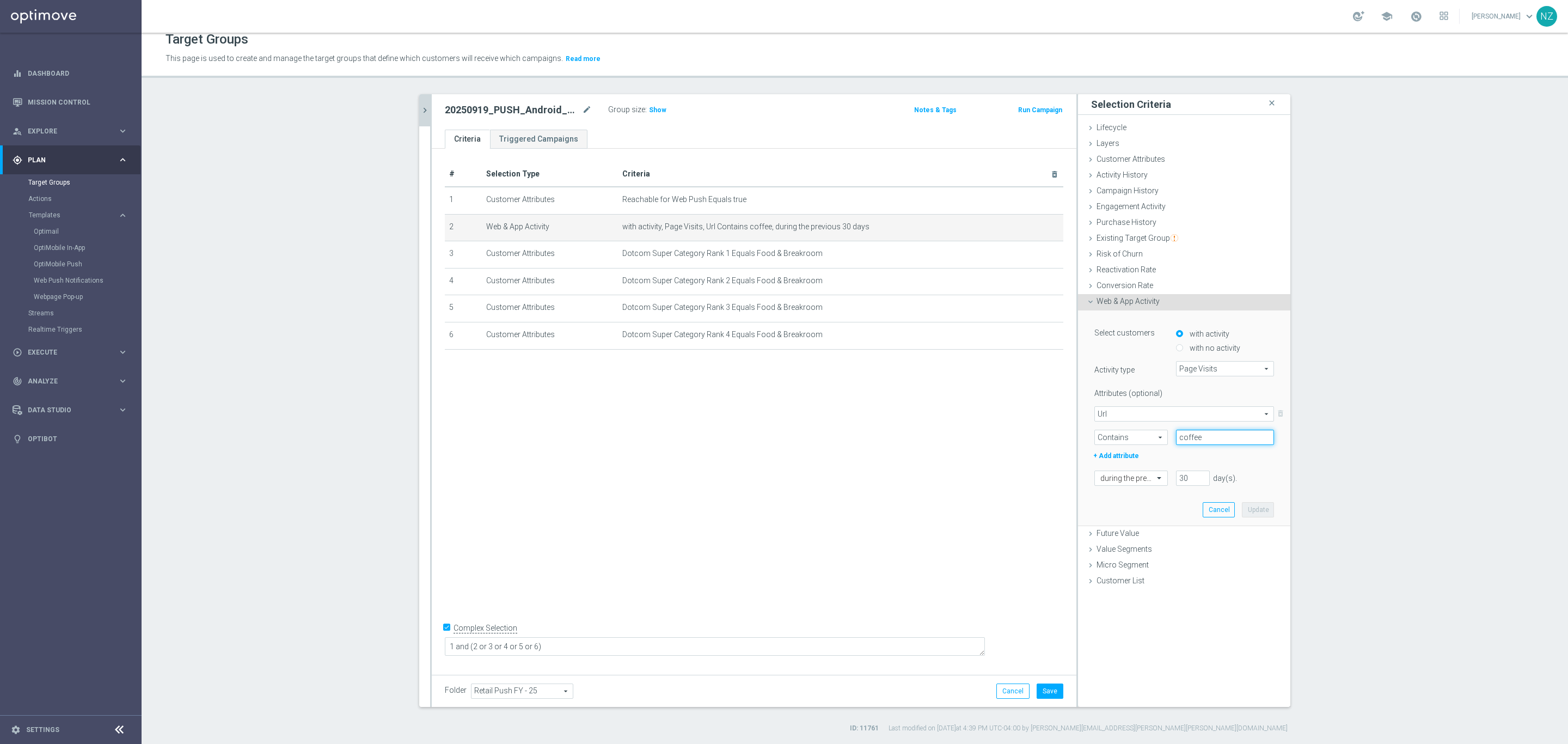
drag, startPoint x: 1198, startPoint y: 440, endPoint x: 1141, endPoint y: 434, distance: 57.3
click at [1144, 433] on div "Contains Contains arrow_drop_down search coffee" at bounding box center [1184, 437] width 196 height 15
type input "travel"
click at [1250, 505] on button "Update" at bounding box center [1258, 509] width 32 height 15
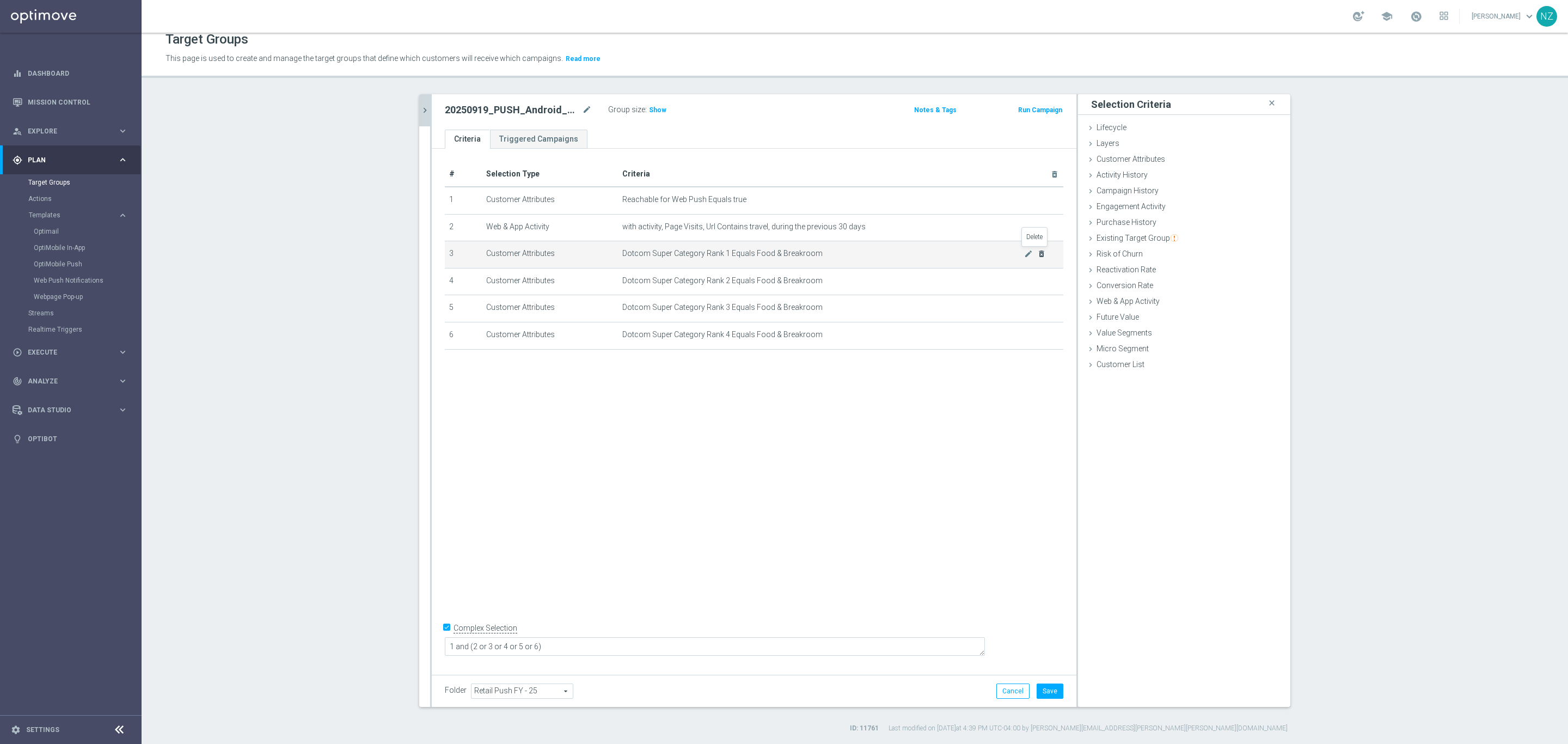
click at [1037, 254] on icon "delete_forever" at bounding box center [1041, 254] width 9 height 9
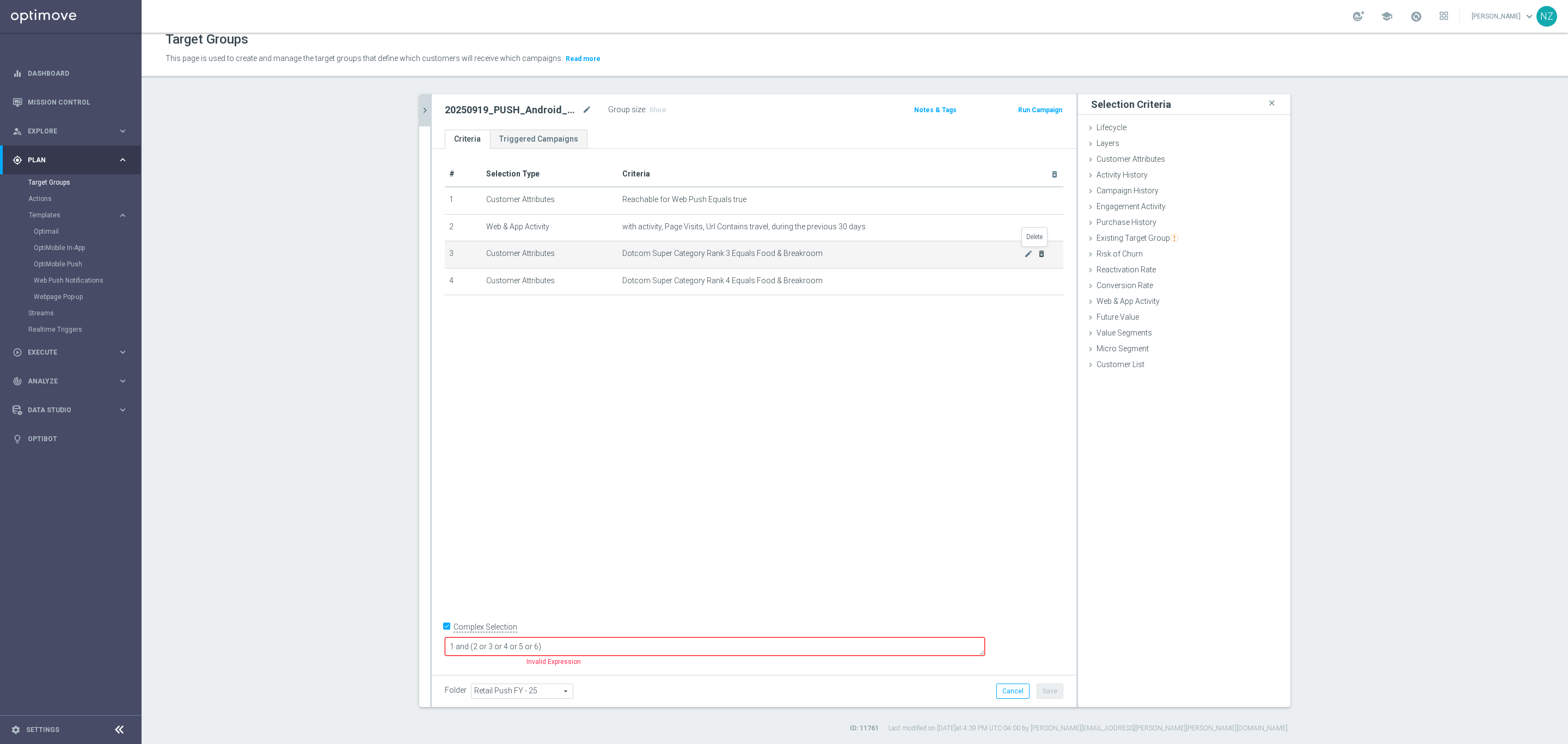
click at [1037, 254] on icon "delete_forever" at bounding box center [1041, 254] width 9 height 9
click at [849, 250] on span "Dotcom Super Category Rank 4 Equals Food & Breakroom" at bounding box center [823, 254] width 402 height 9
click at [1024, 255] on icon "mode_edit" at bounding box center [1028, 254] width 9 height 9
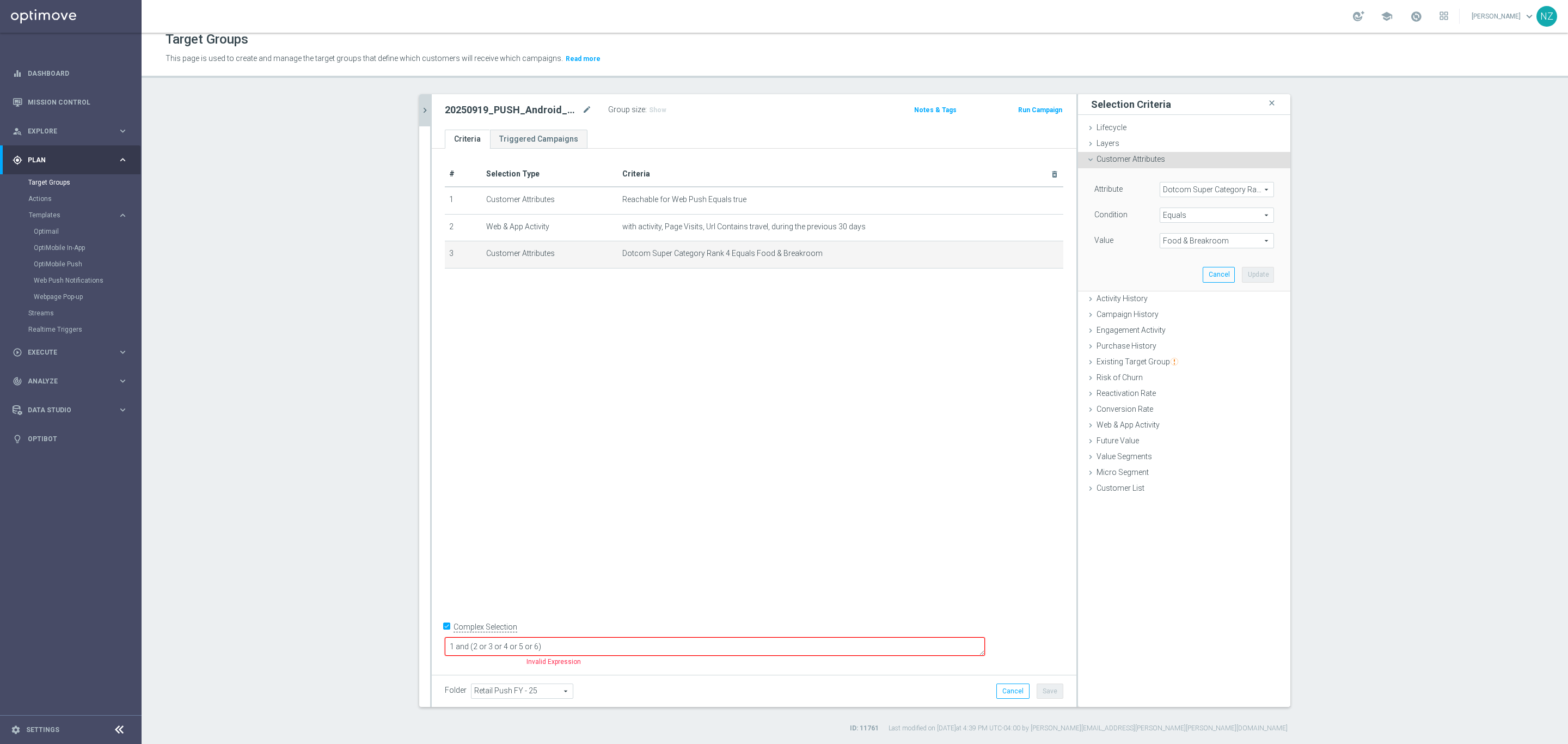
click at [1100, 158] on span "Customer Attributes" at bounding box center [1130, 158] width 68 height 9
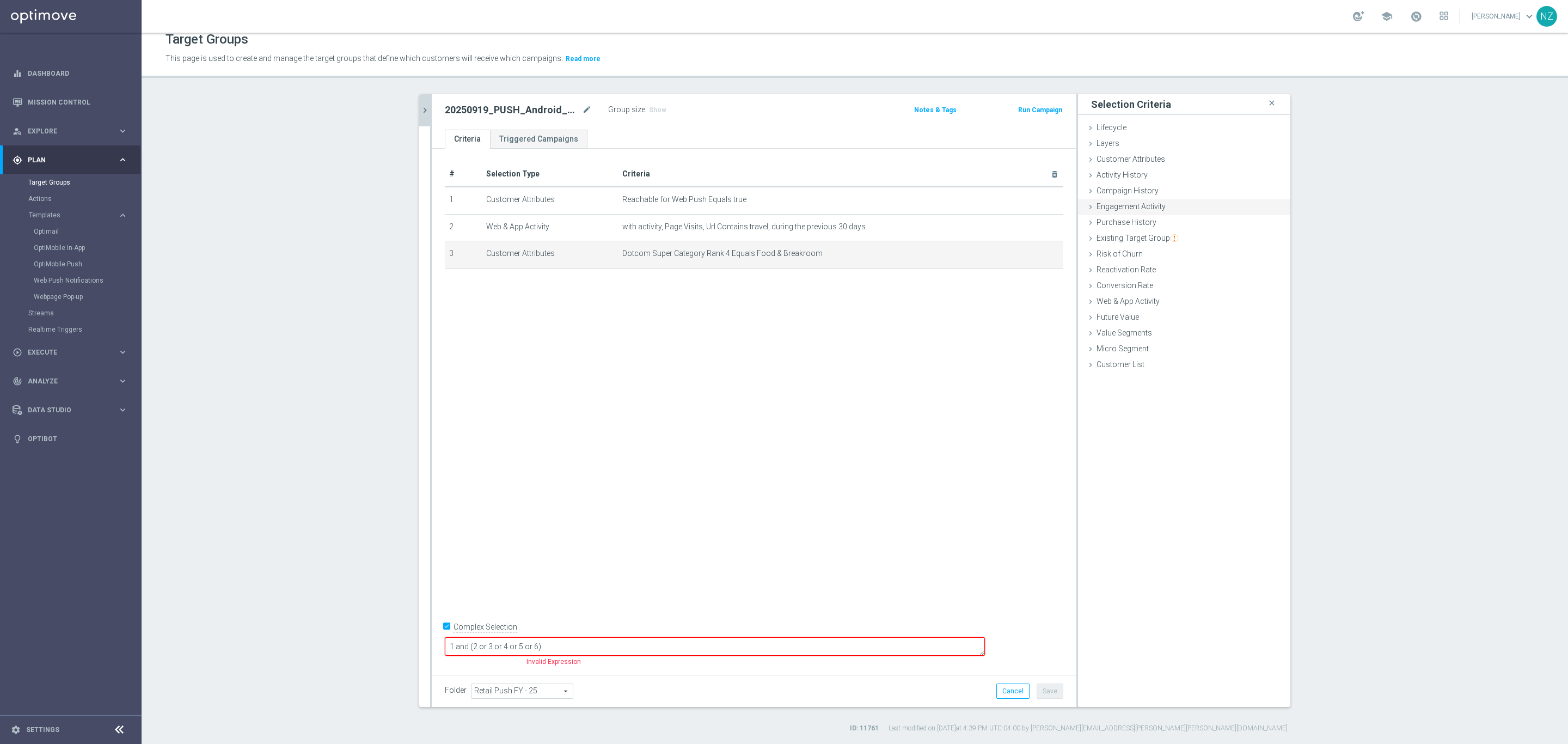
click at [1131, 208] on span "Engagement Activity" at bounding box center [1131, 206] width 69 height 9
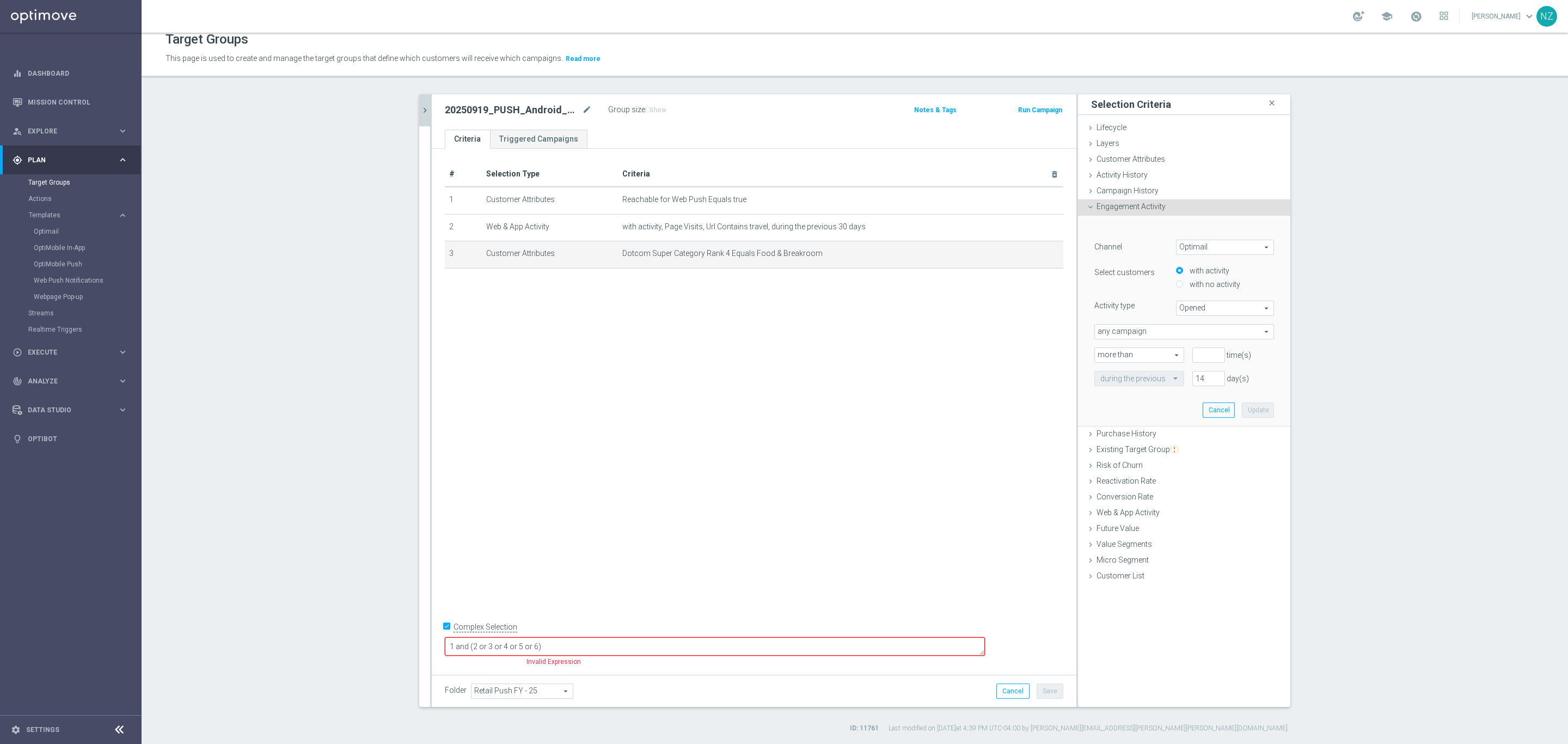
click at [1236, 245] on span "Optimail" at bounding box center [1225, 247] width 97 height 14
click at [1232, 293] on span "Web Push Notifications" at bounding box center [1225, 291] width 86 height 9
type input "Web Push Notifications"
click at [1183, 305] on span "Bounced" at bounding box center [1225, 309] width 97 height 14
click at [1201, 349] on span "Opened" at bounding box center [1225, 352] width 86 height 9
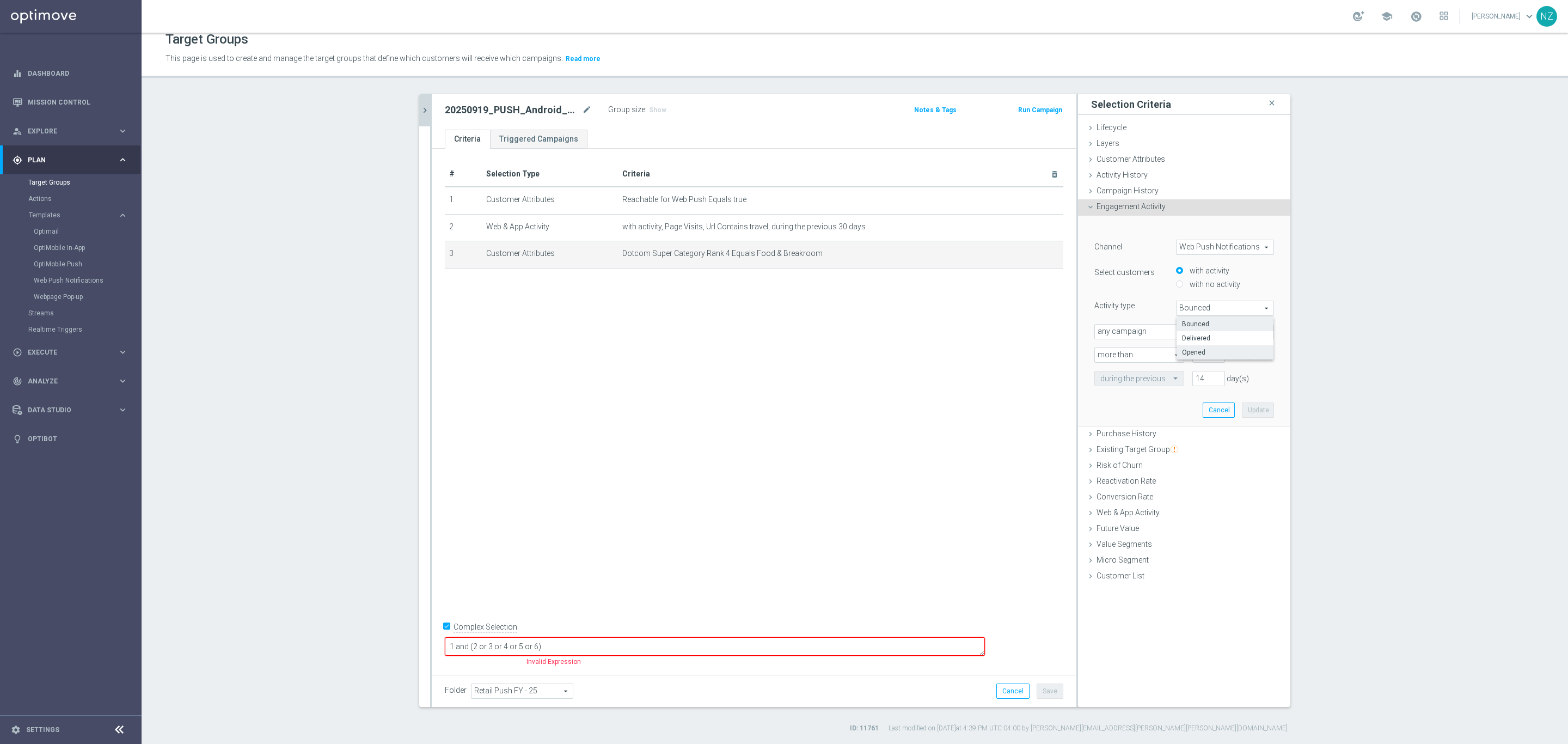
type input "Opened"
click at [1193, 357] on input "number" at bounding box center [1209, 354] width 33 height 15
type input "0"
click at [1148, 384] on div "during the previous 14 day(s)" at bounding box center [1184, 378] width 196 height 15
type input "30"
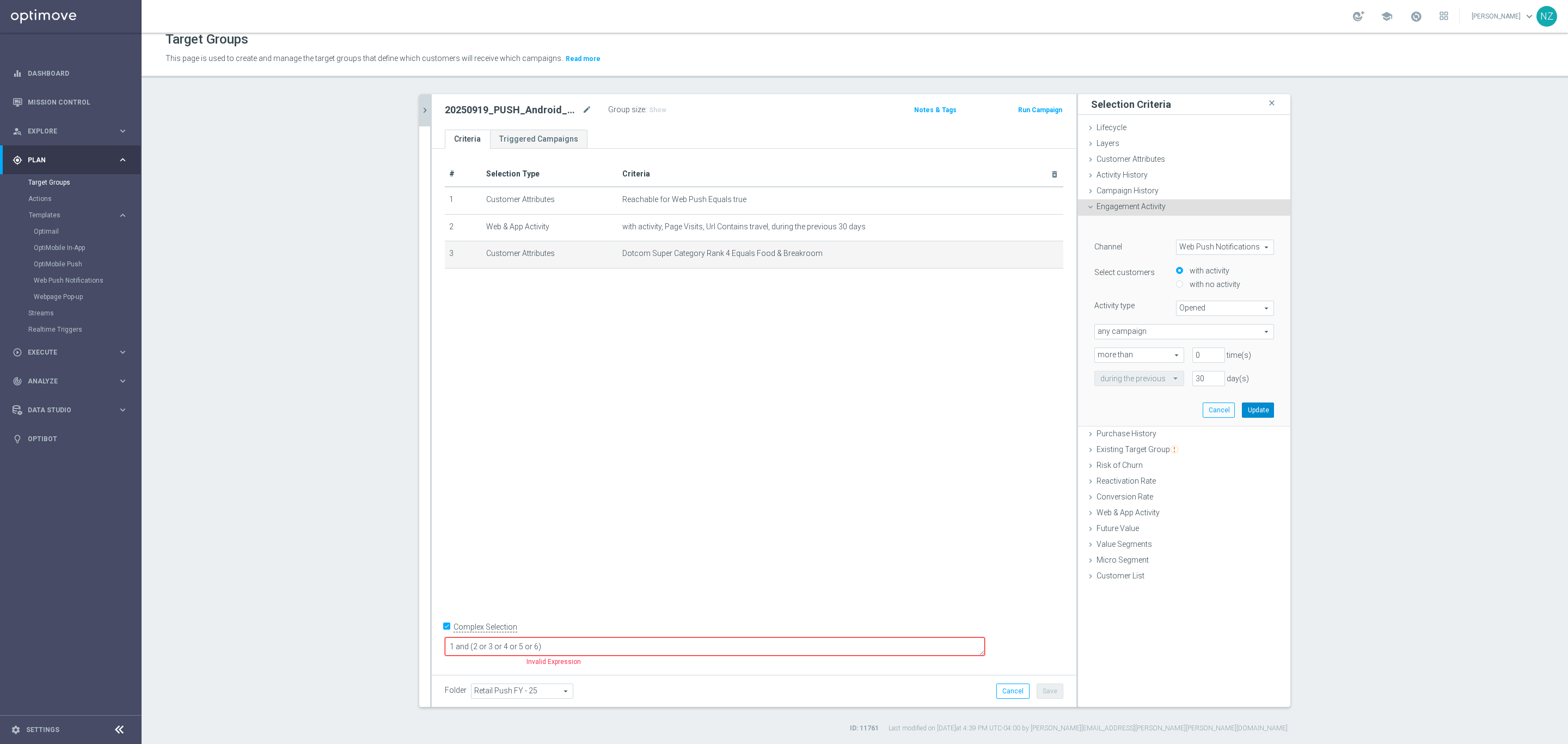
click at [1248, 411] on button "Update" at bounding box center [1258, 409] width 32 height 15
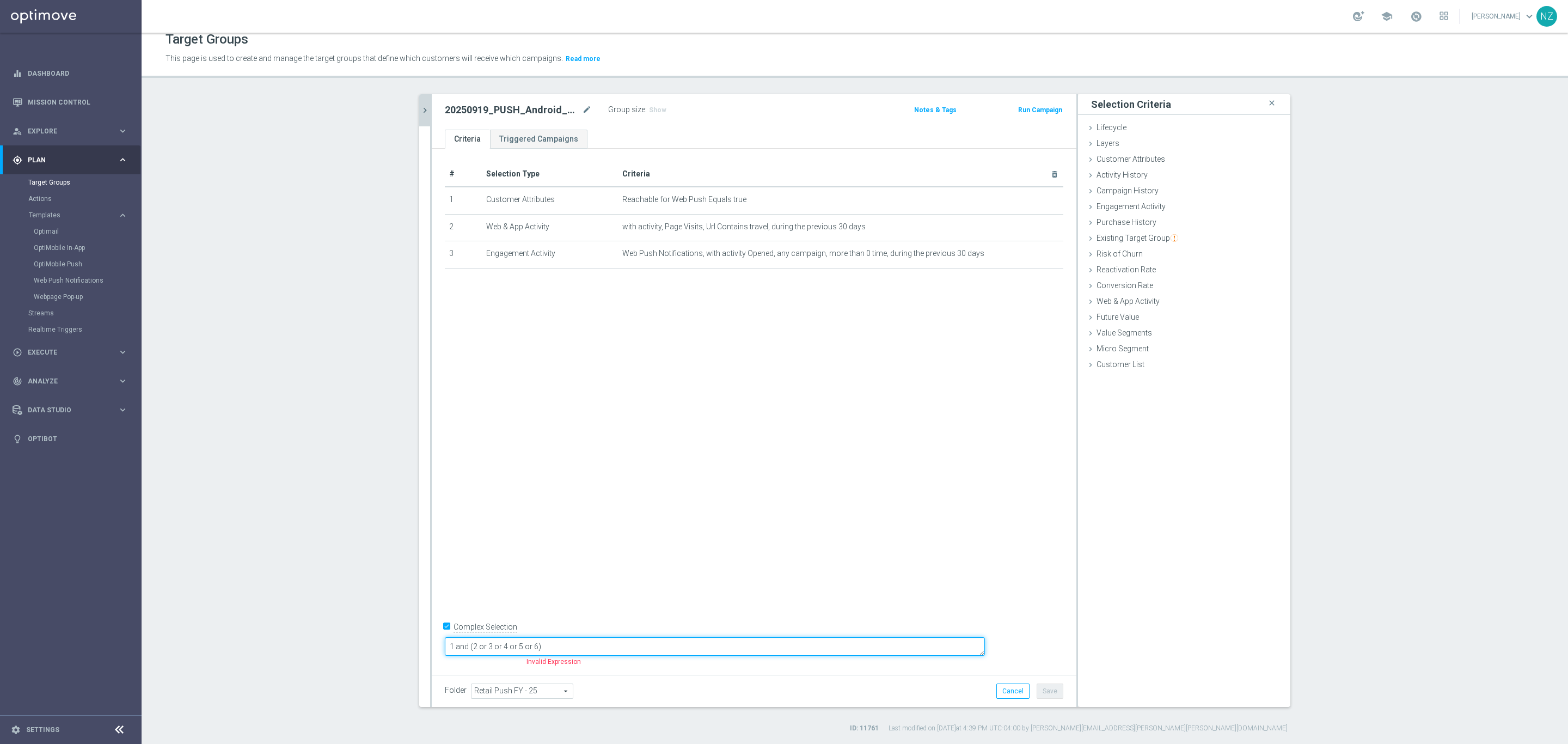
drag, startPoint x: 563, startPoint y: 648, endPoint x: 729, endPoint y: 649, distance: 166.0
click at [729, 649] on textarea "1 and (2 or 3 or 4 or 5 or 6)" at bounding box center [715, 646] width 540 height 19
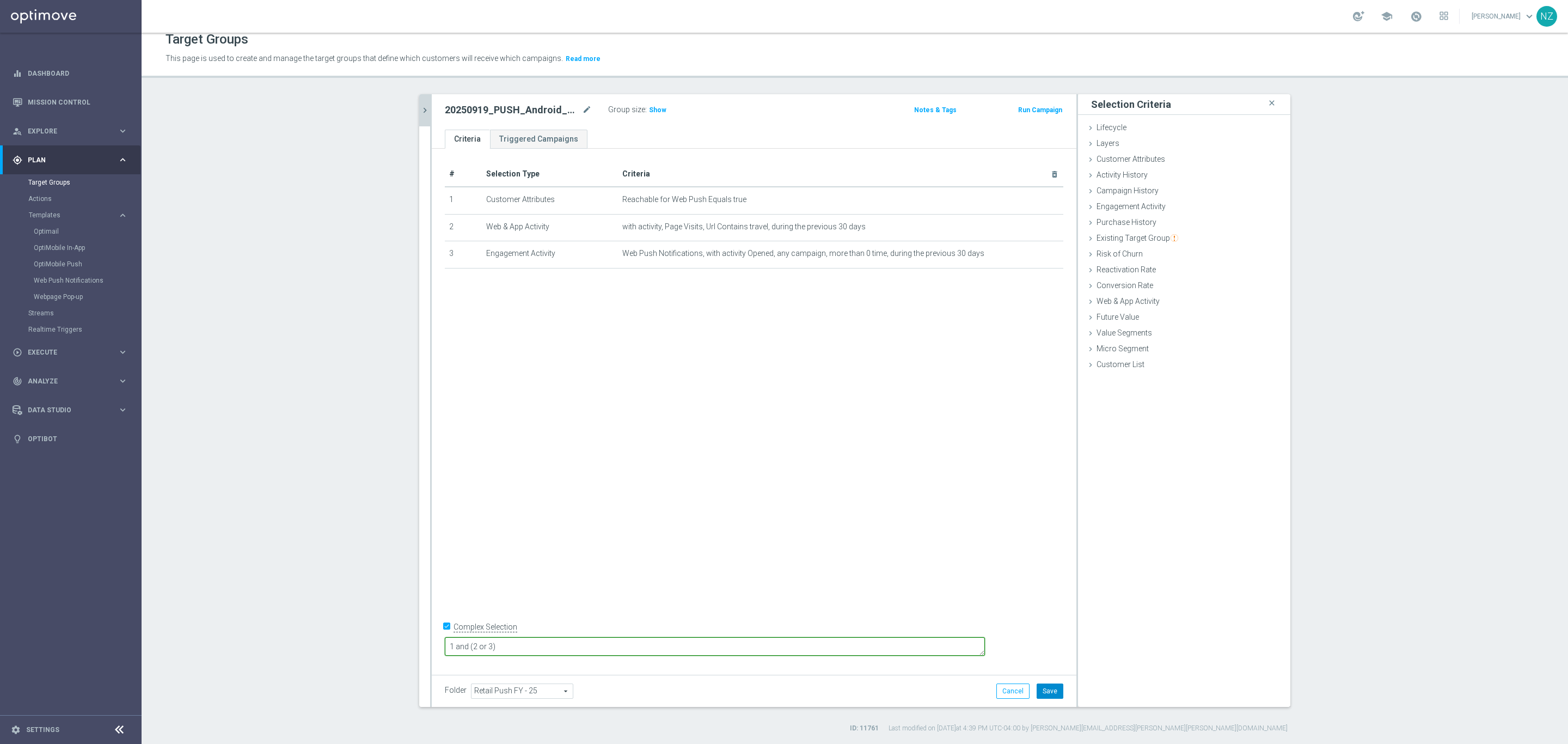
type textarea "1 and (2 or 3)"
click at [1052, 687] on button "Save" at bounding box center [1050, 690] width 27 height 15
click at [649, 107] on span "Show" at bounding box center [658, 110] width 17 height 8
click at [420, 109] on icon "chevron_right" at bounding box center [424, 110] width 10 height 10
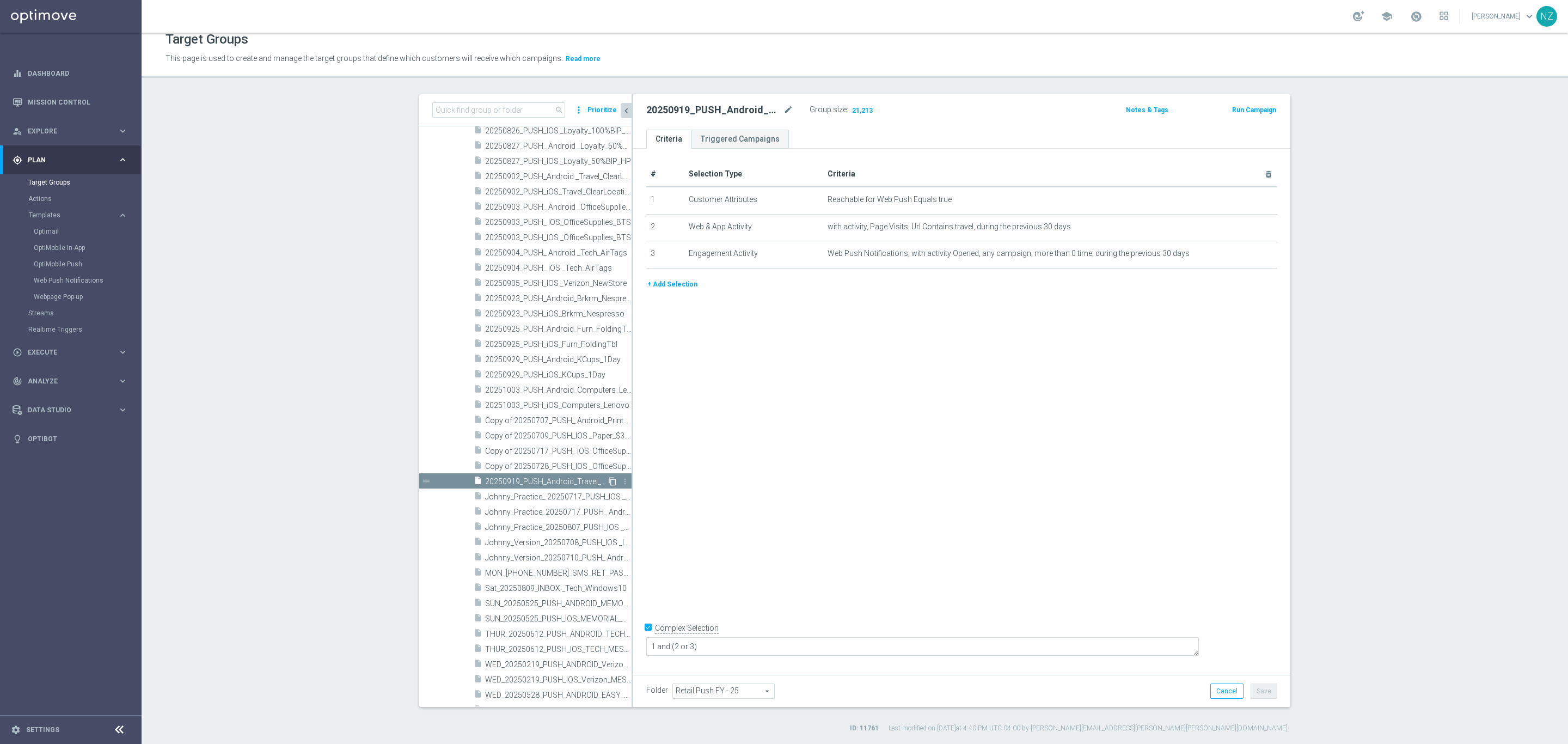
click at [608, 482] on icon "content_copy" at bounding box center [612, 481] width 9 height 9
click at [782, 102] on div "Copy of 20250919_PUSH_Android_Travel_WkndBag mode_edit" at bounding box center [728, 109] width 164 height 15
click at [784, 110] on icon "mode_edit" at bounding box center [789, 109] width 9 height 13
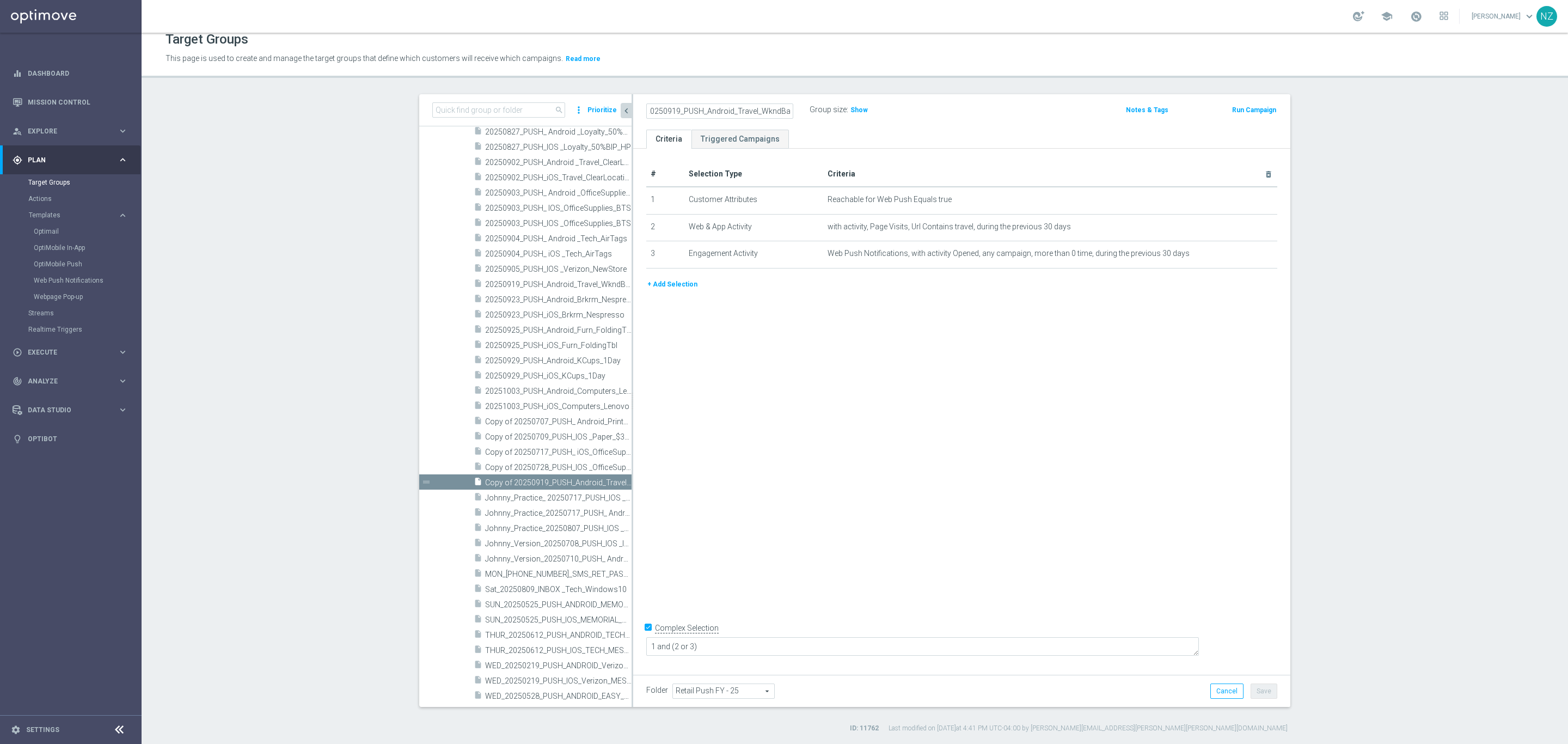
click at [700, 109] on input "Copy of 20250919_PUSH_Android_Travel_WkndBag" at bounding box center [719, 110] width 147 height 15
type input "20250919_PUSH_iOS_Travel_WkndBag"
click at [1237, 254] on icon "mode_edit" at bounding box center [1241, 254] width 9 height 9
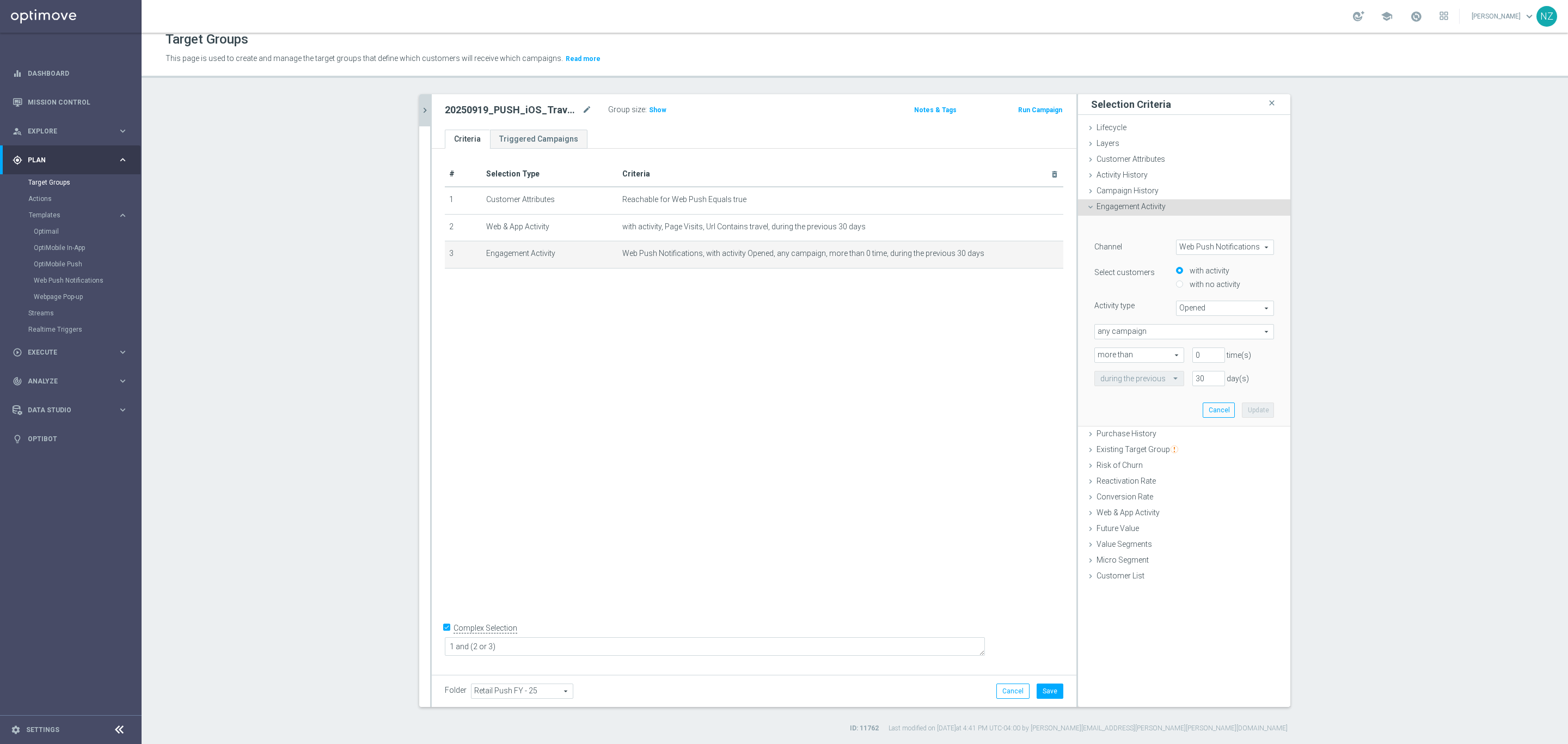
click at [1207, 239] on form "﻿ Channel Web Push Notifications Web Push Notifications arrow_drop_down search …" at bounding box center [1185, 307] width 179 height 157
click at [1211, 247] on span "Web Push Notifications" at bounding box center [1225, 247] width 97 height 14
click at [1227, 278] on span "OptiMobile Push" at bounding box center [1225, 277] width 86 height 9
type input "OptiMobile Push"
click at [1224, 313] on span "Bounced" at bounding box center [1225, 309] width 97 height 14
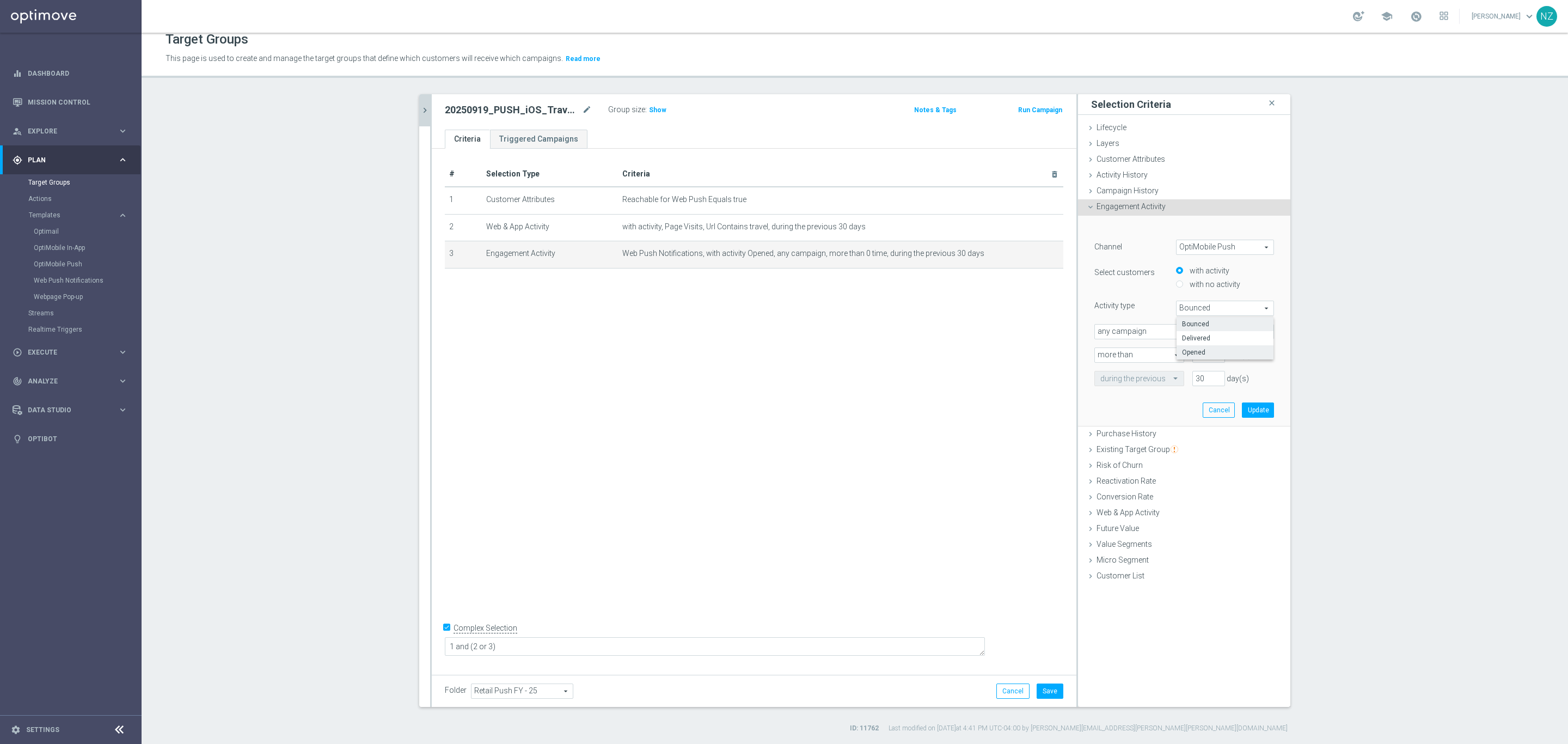
click at [1203, 350] on span "Opened" at bounding box center [1225, 352] width 86 height 9
type input "Opened"
click at [1248, 410] on button "Update" at bounding box center [1258, 409] width 32 height 15
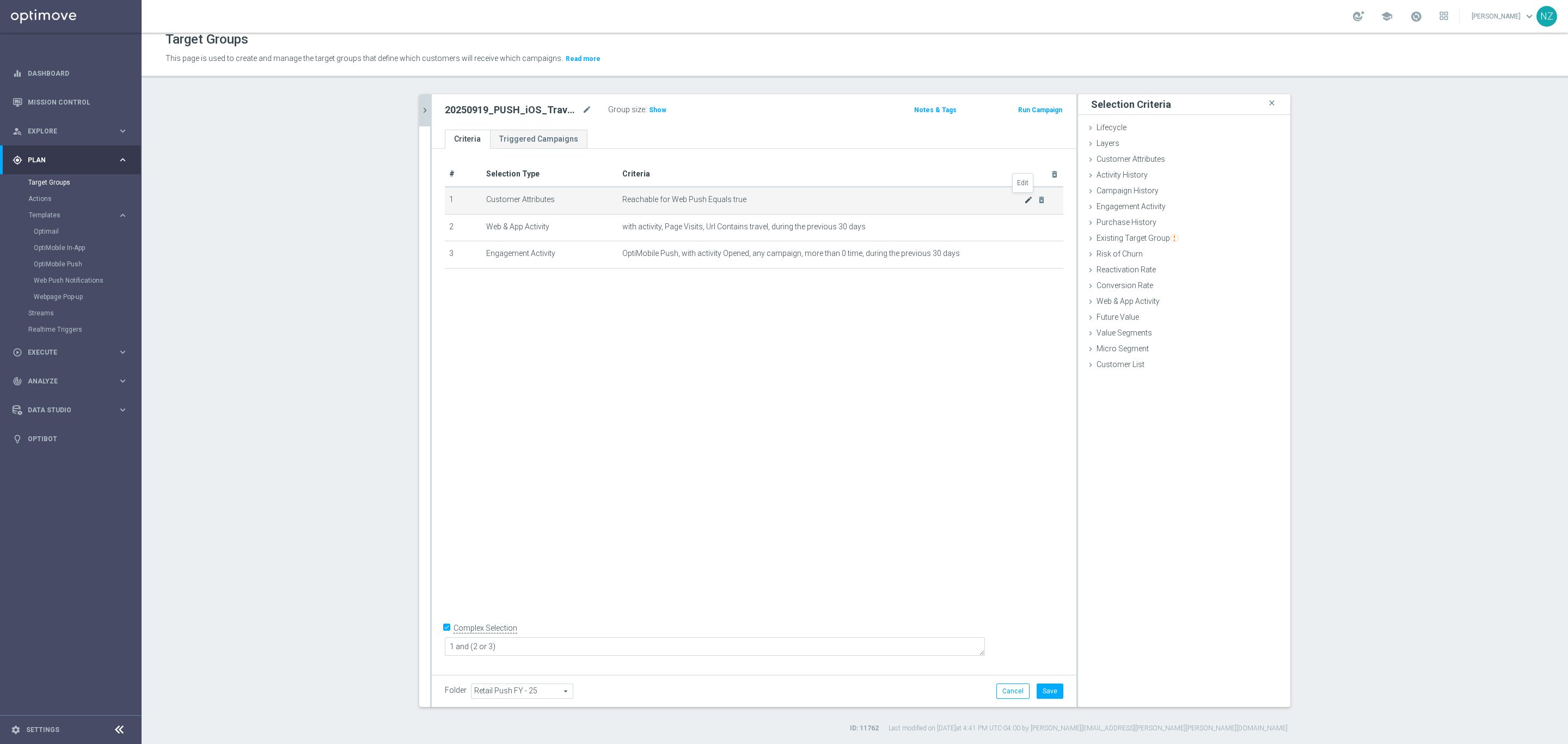
click at [1024, 202] on icon "mode_edit" at bounding box center [1028, 199] width 9 height 9
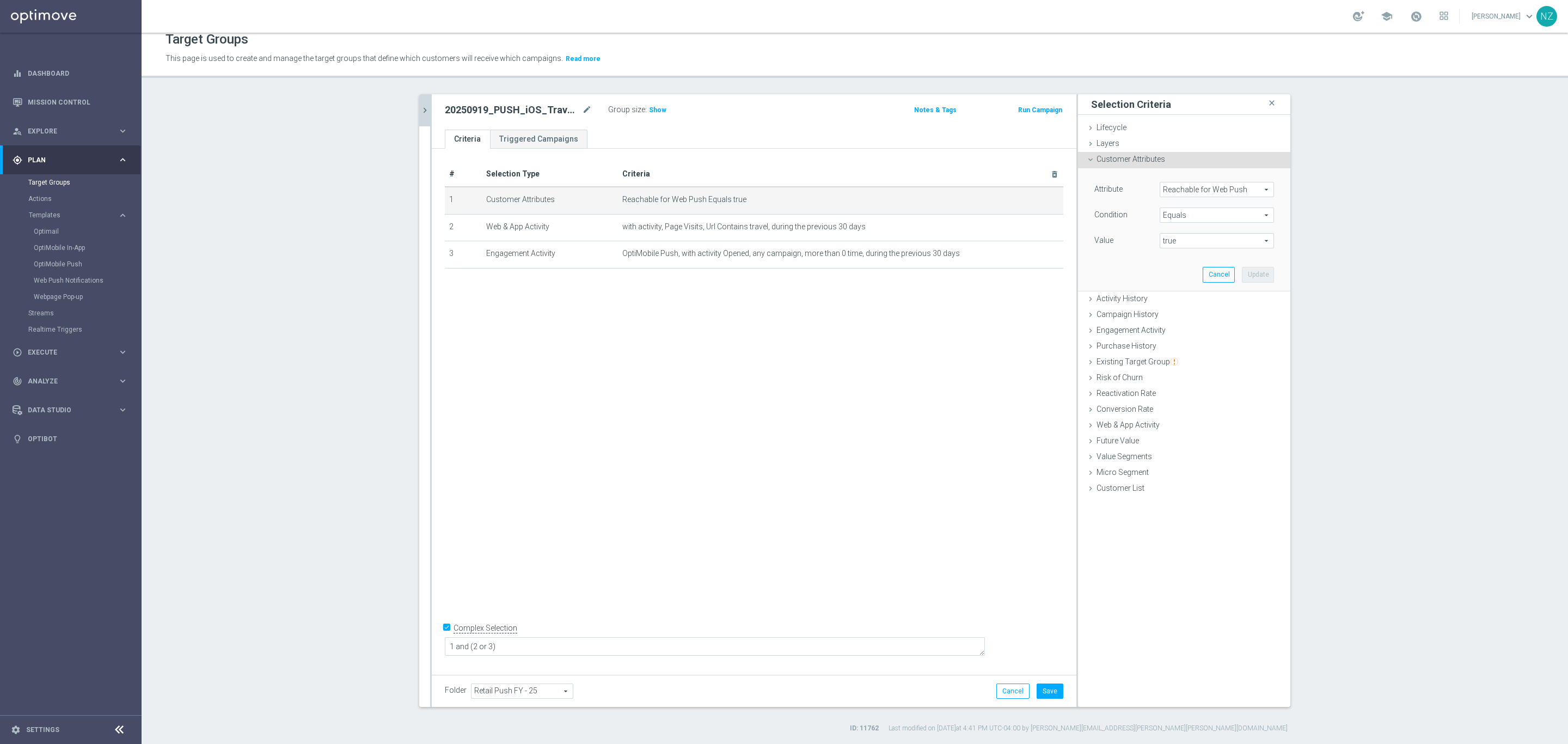
click at [1200, 190] on span "Reachable for Web Push" at bounding box center [1217, 190] width 113 height 14
click at [1200, 190] on input "search" at bounding box center [1217, 189] width 114 height 15
type input "push"
click at [1222, 209] on span "Reachable for Mobile Push" at bounding box center [1212, 205] width 94 height 9
type input "Reachable for Mobile Push"
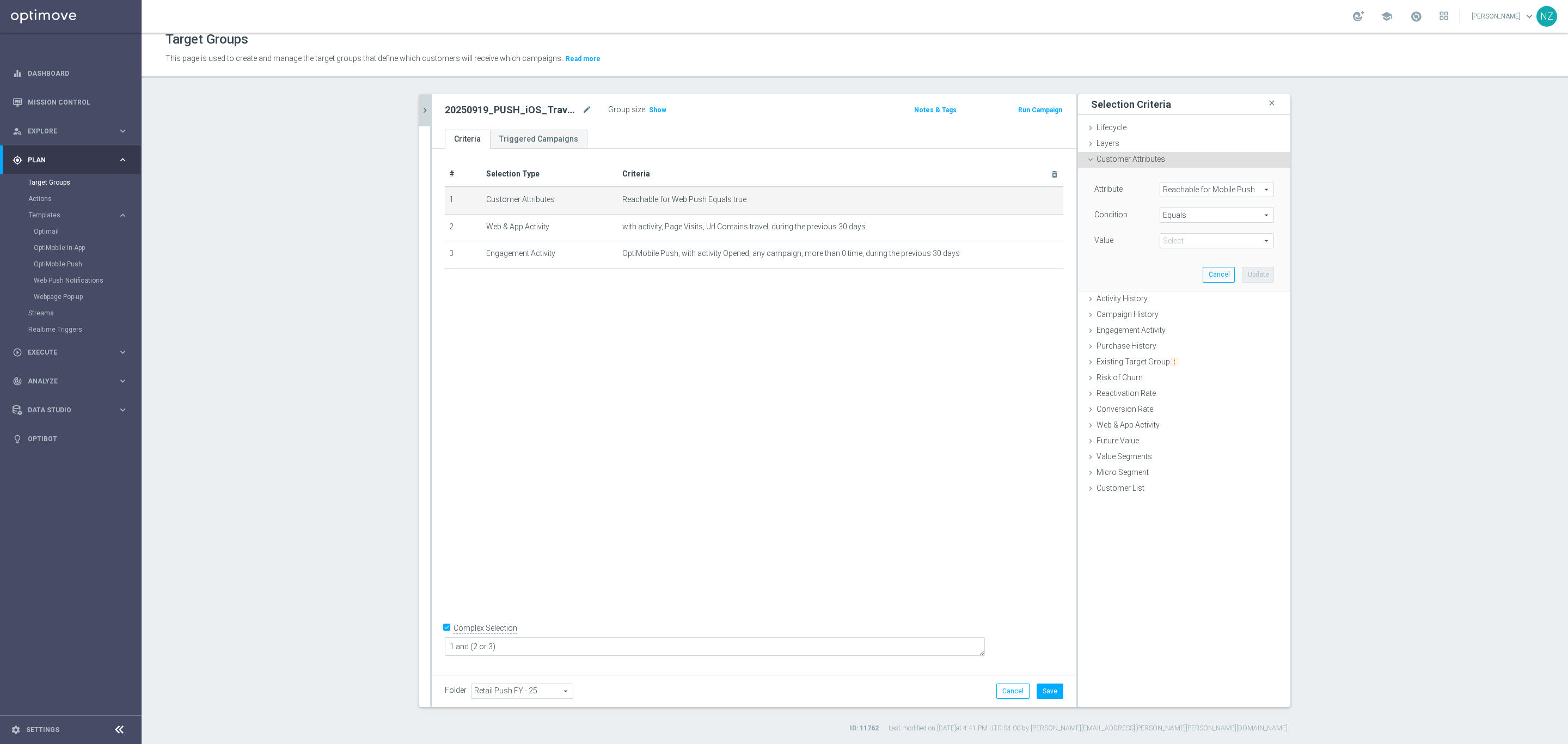
click at [1169, 242] on span "true" at bounding box center [1217, 241] width 113 height 14
click at [1191, 273] on span "true" at bounding box center [1216, 271] width 103 height 9
type input "true"
click at [1248, 273] on button "Update" at bounding box center [1258, 274] width 32 height 15
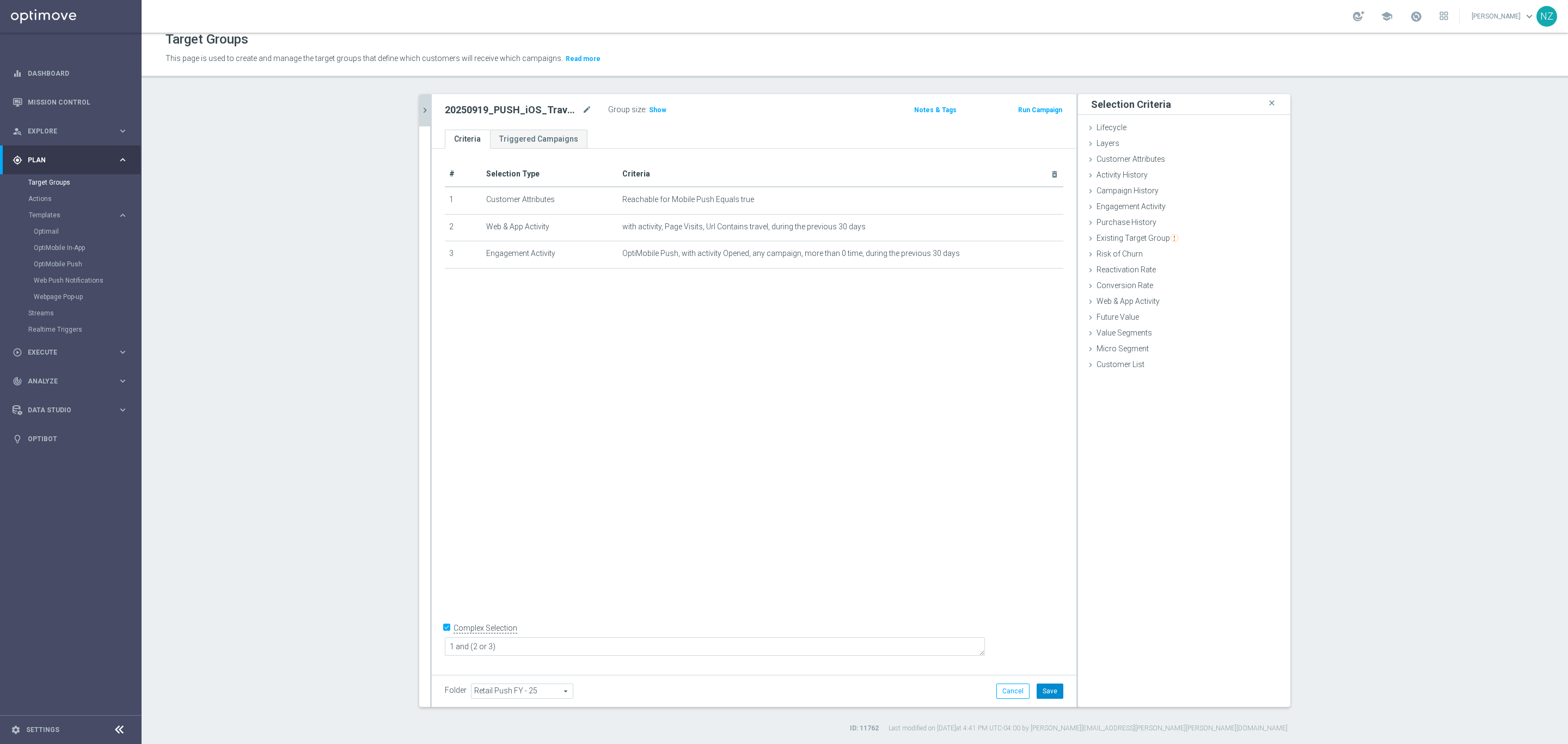
click at [1045, 698] on button "Save" at bounding box center [1050, 690] width 27 height 15
click at [649, 113] on span "Show" at bounding box center [658, 110] width 17 height 8
click at [421, 108] on icon "chevron_right" at bounding box center [424, 110] width 10 height 10
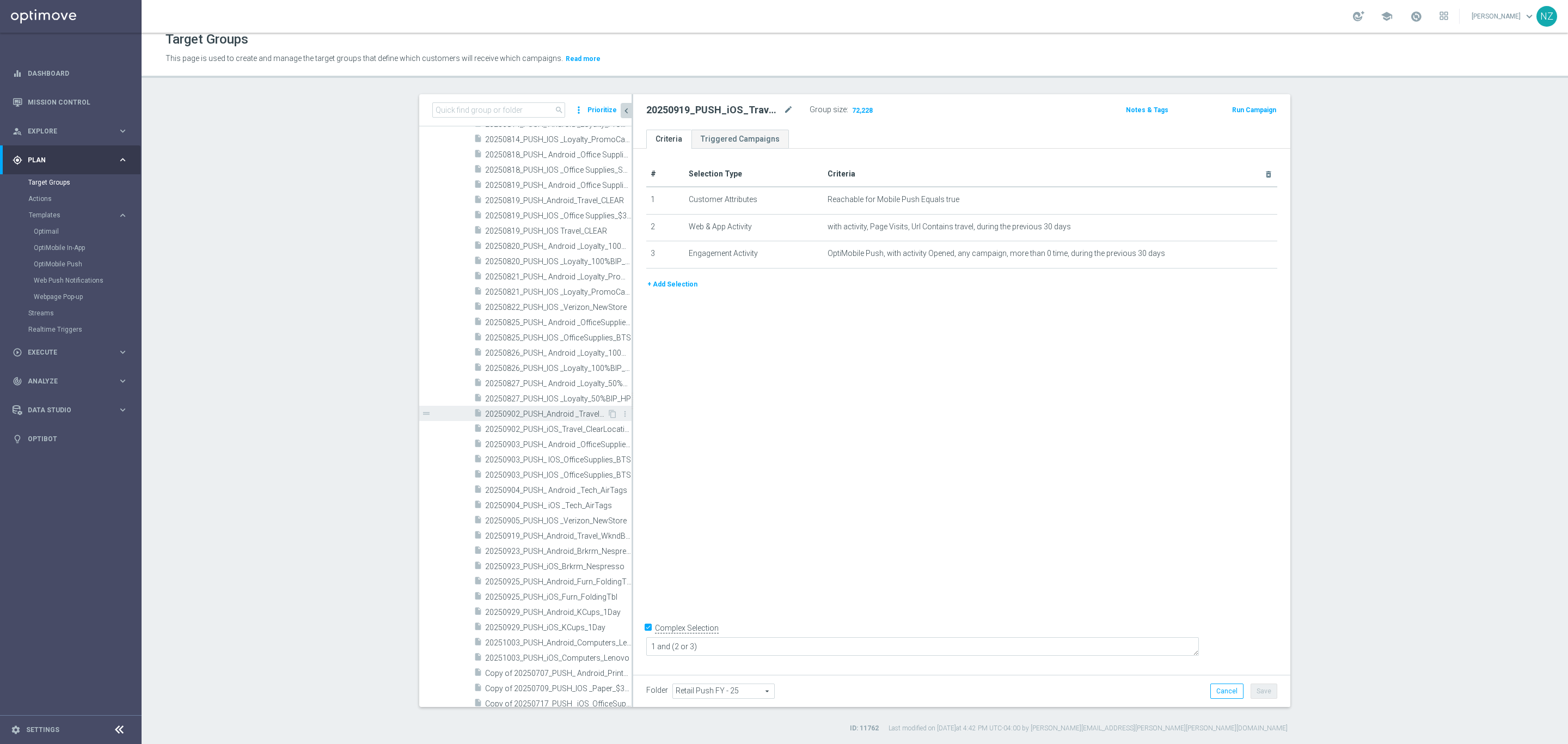
scroll to position [12430, 0]
click at [545, 495] on span "20251003_PUSH_iOS_Computers_Lenovo" at bounding box center [545, 495] width 122 height 9
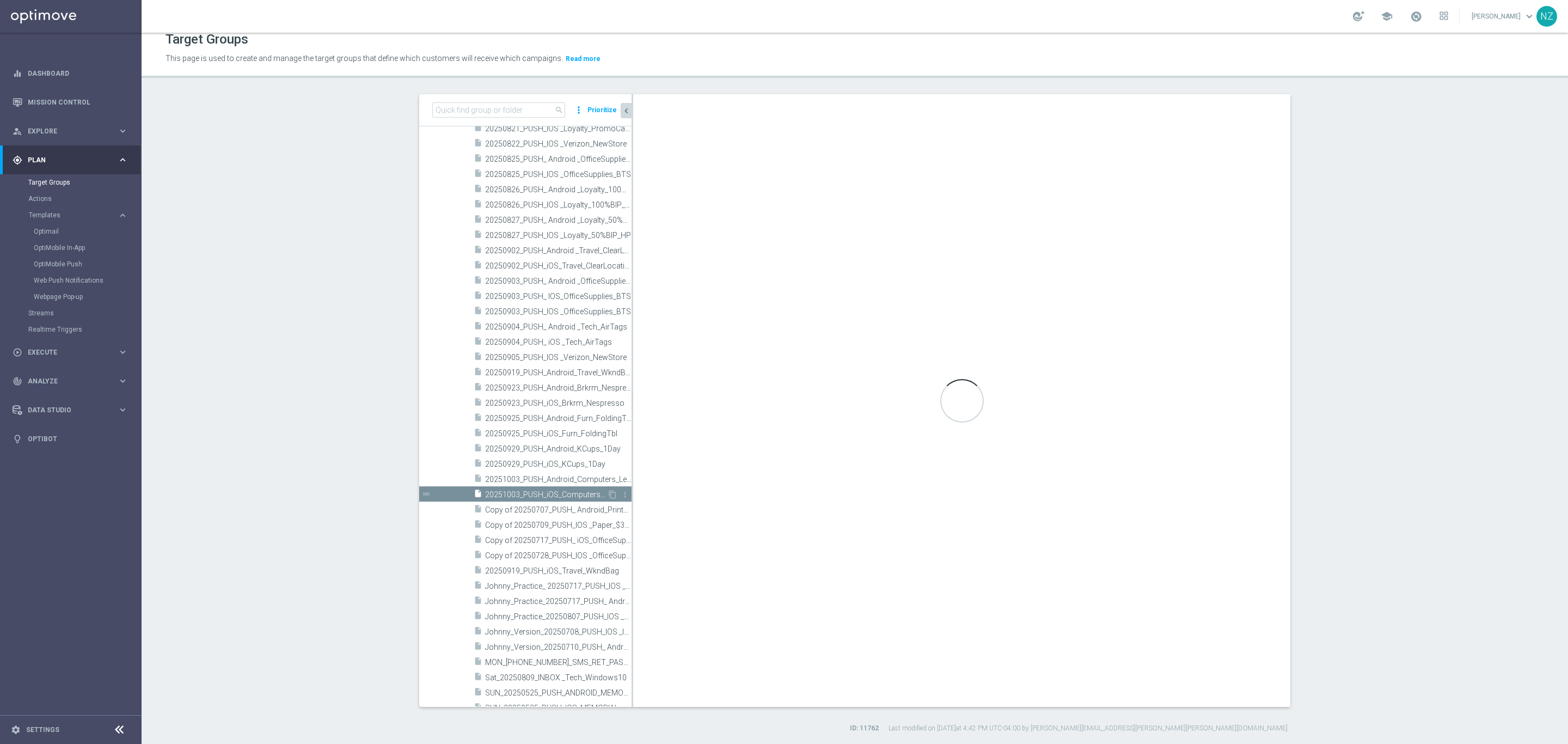
type textarea "1 and 3 and (2 or 4)"
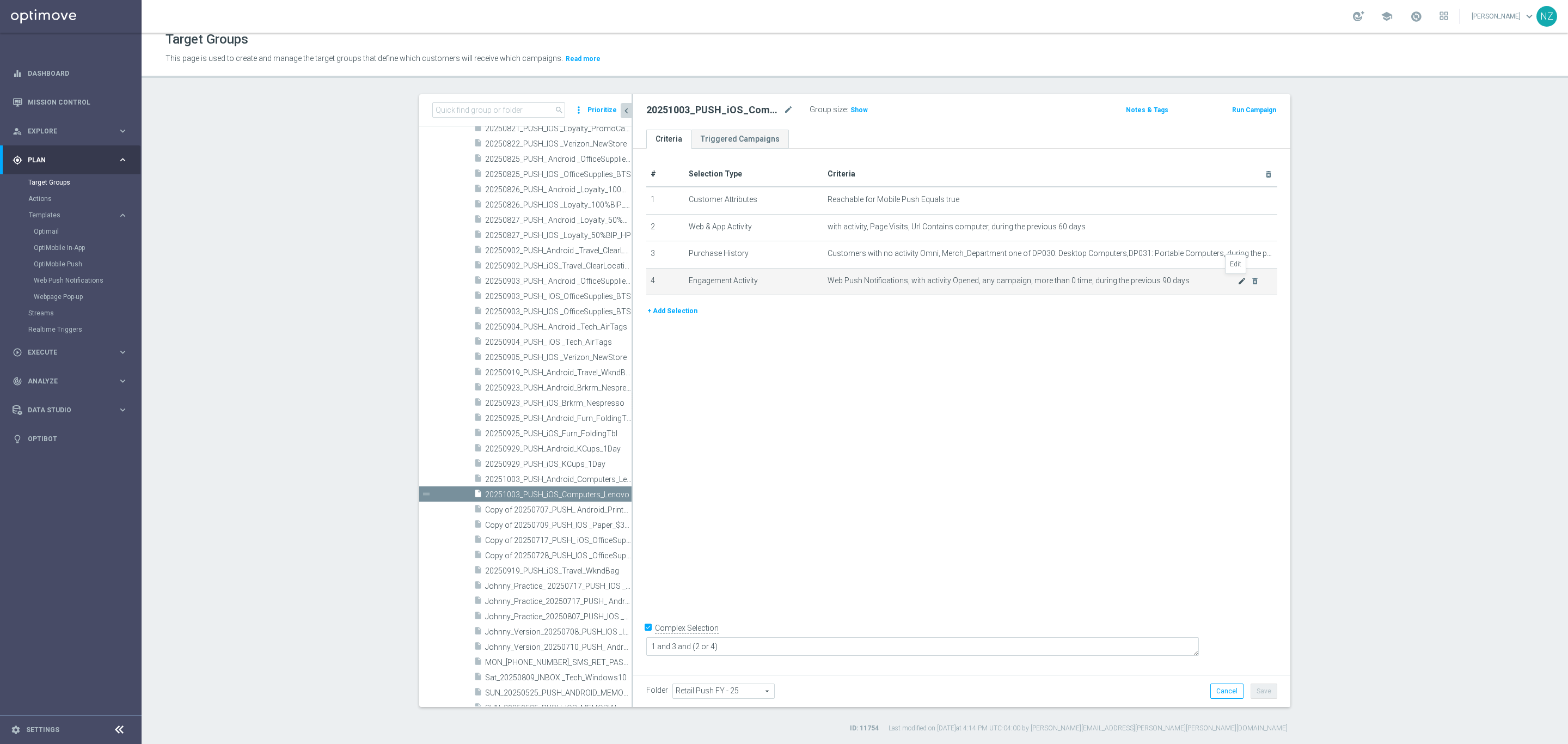
click at [1237, 279] on icon "mode_edit" at bounding box center [1241, 280] width 9 height 9
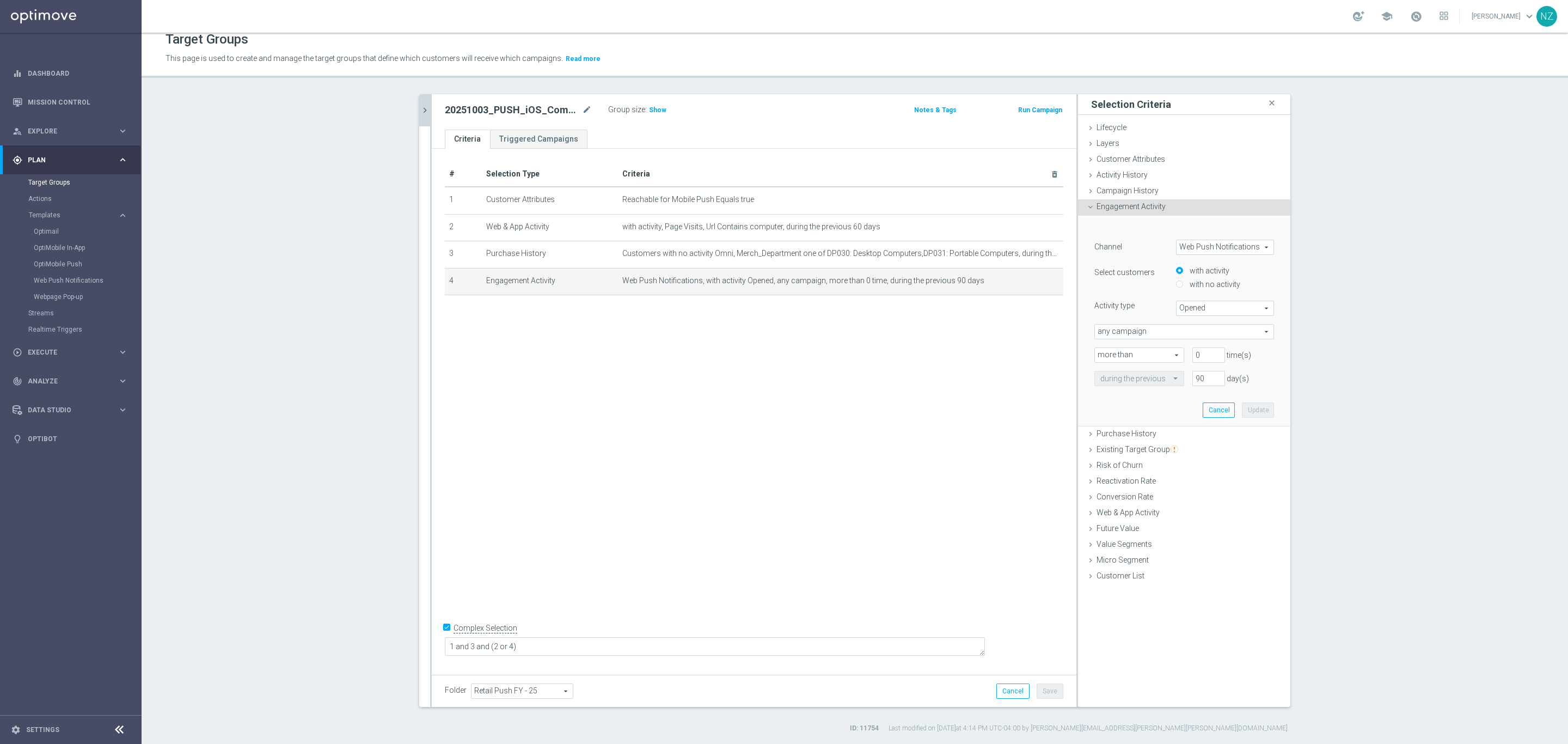
click at [1212, 248] on span "Web Push Notifications" at bounding box center [1225, 247] width 97 height 14
click at [1209, 276] on span "OptiMobile Push" at bounding box center [1225, 277] width 86 height 9
type input "OptiMobile Push"
click at [1193, 305] on span "Bounced" at bounding box center [1225, 309] width 97 height 14
click at [1204, 349] on span "Opened" at bounding box center [1225, 352] width 86 height 9
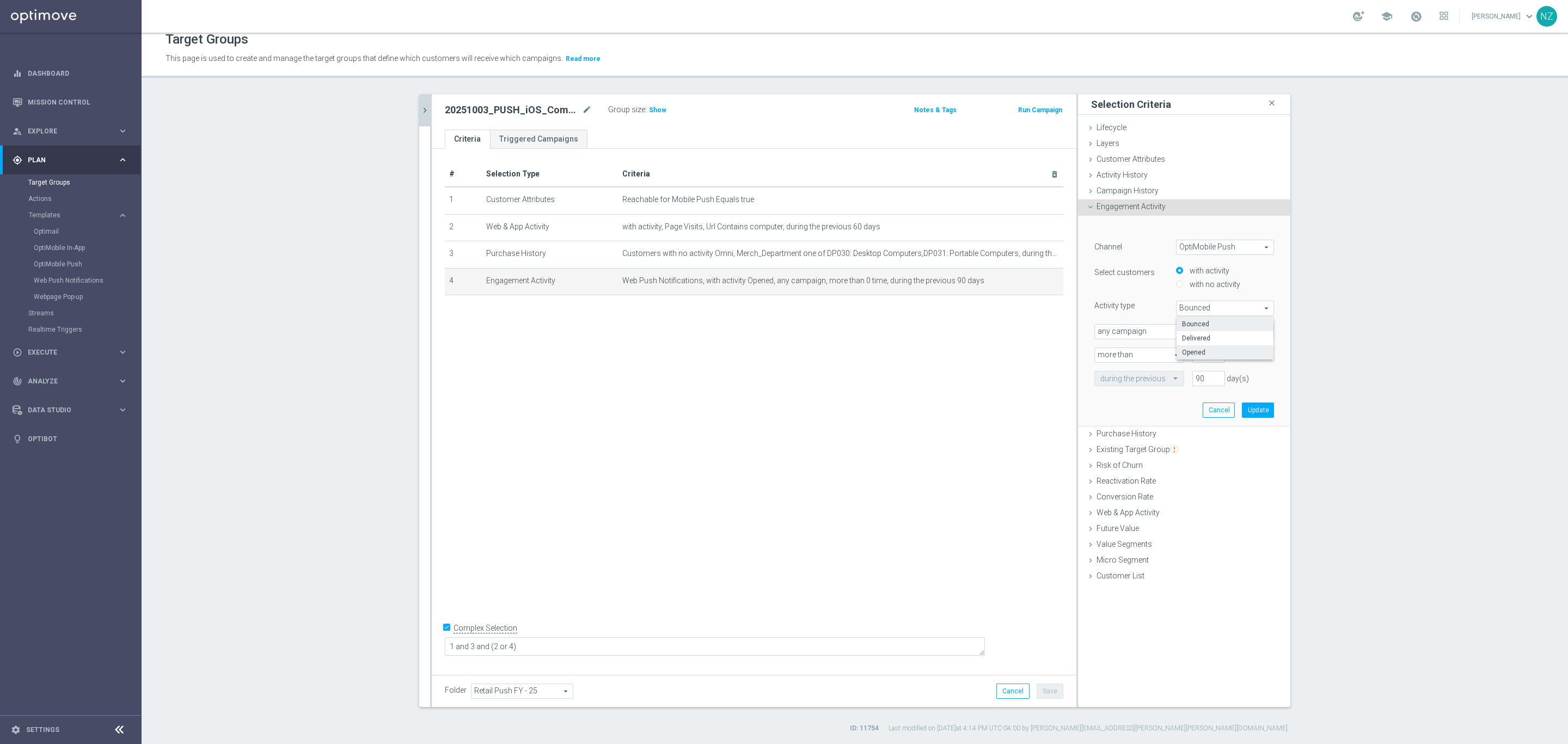
type input "Opened"
click at [1261, 411] on button "Update" at bounding box center [1258, 409] width 32 height 15
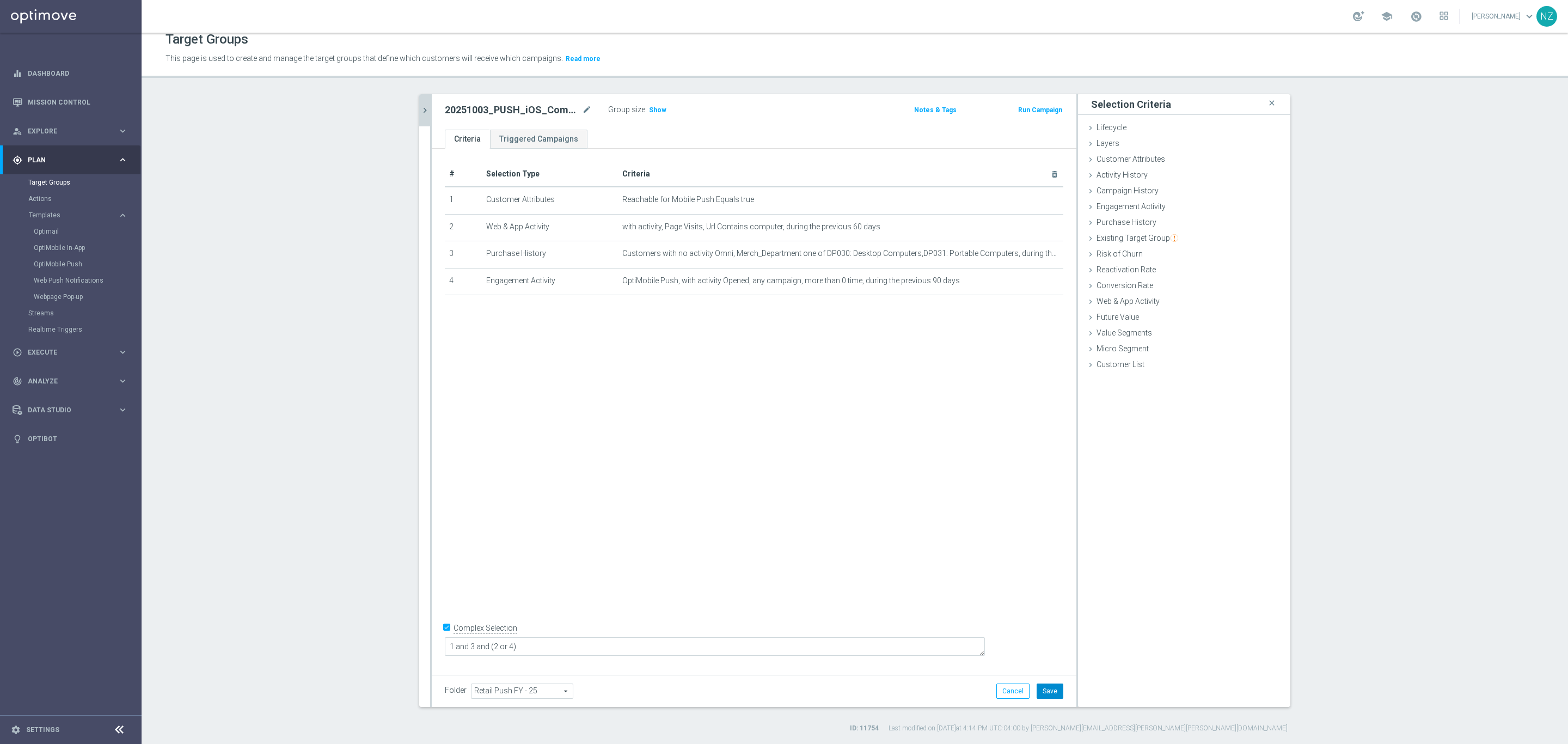
click at [1051, 693] on button "Save" at bounding box center [1050, 690] width 27 height 15
click at [653, 107] on span "Show" at bounding box center [658, 110] width 17 height 8
click at [420, 103] on button "chevron_right" at bounding box center [425, 110] width 11 height 32
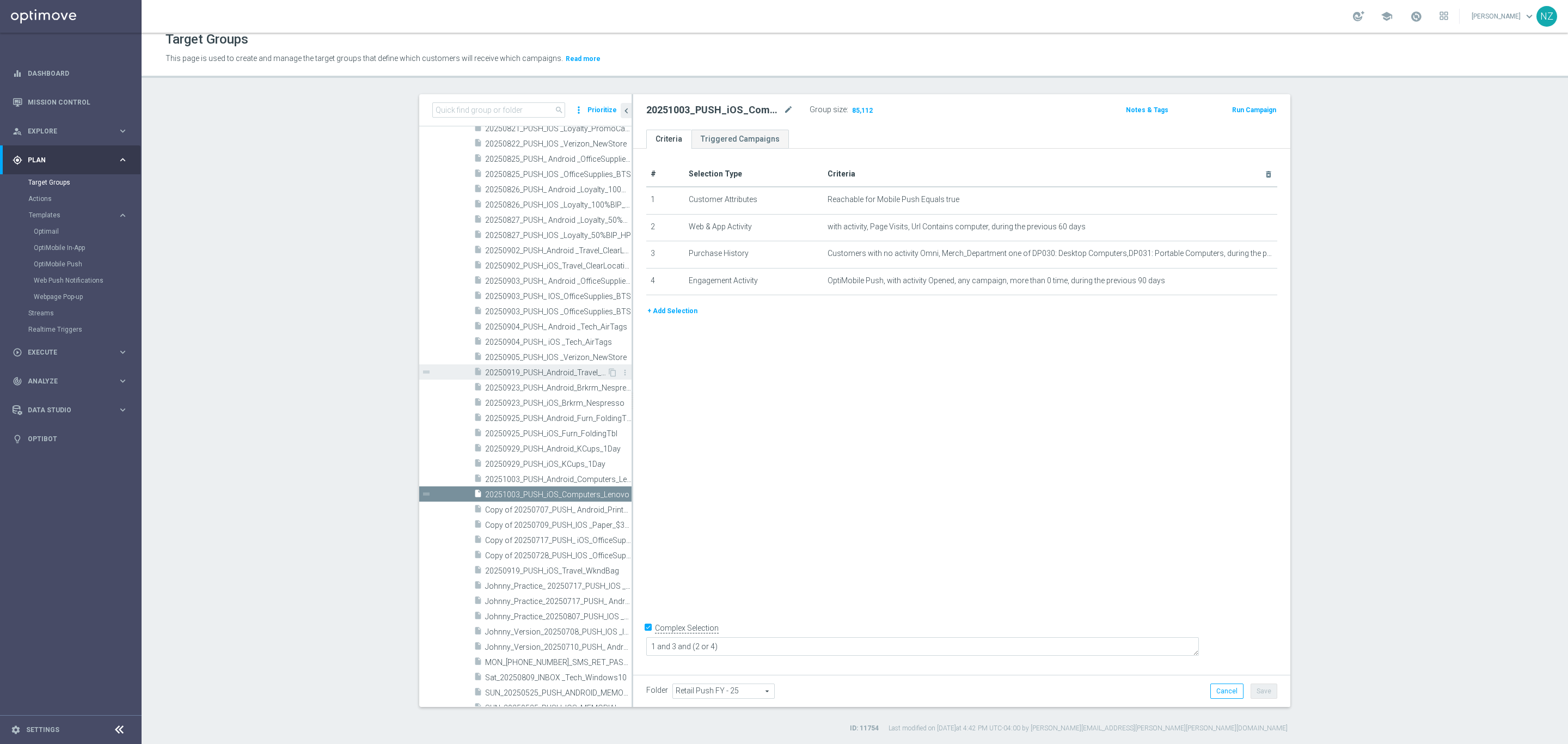
click at [530, 372] on span "20250919_PUSH_Android_Travel_WkndBag" at bounding box center [545, 373] width 122 height 9
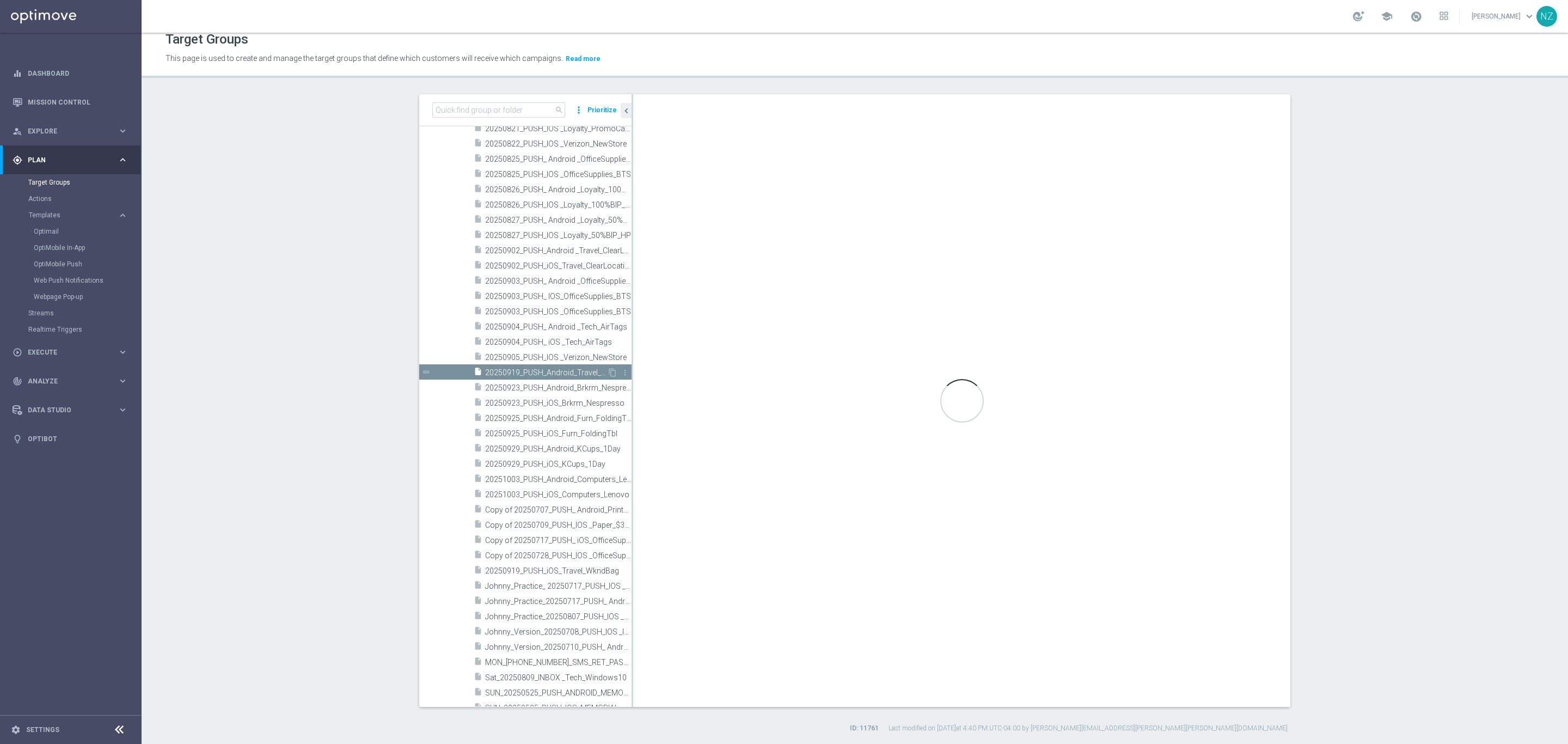
type textarea "1 and (2 or 3)"
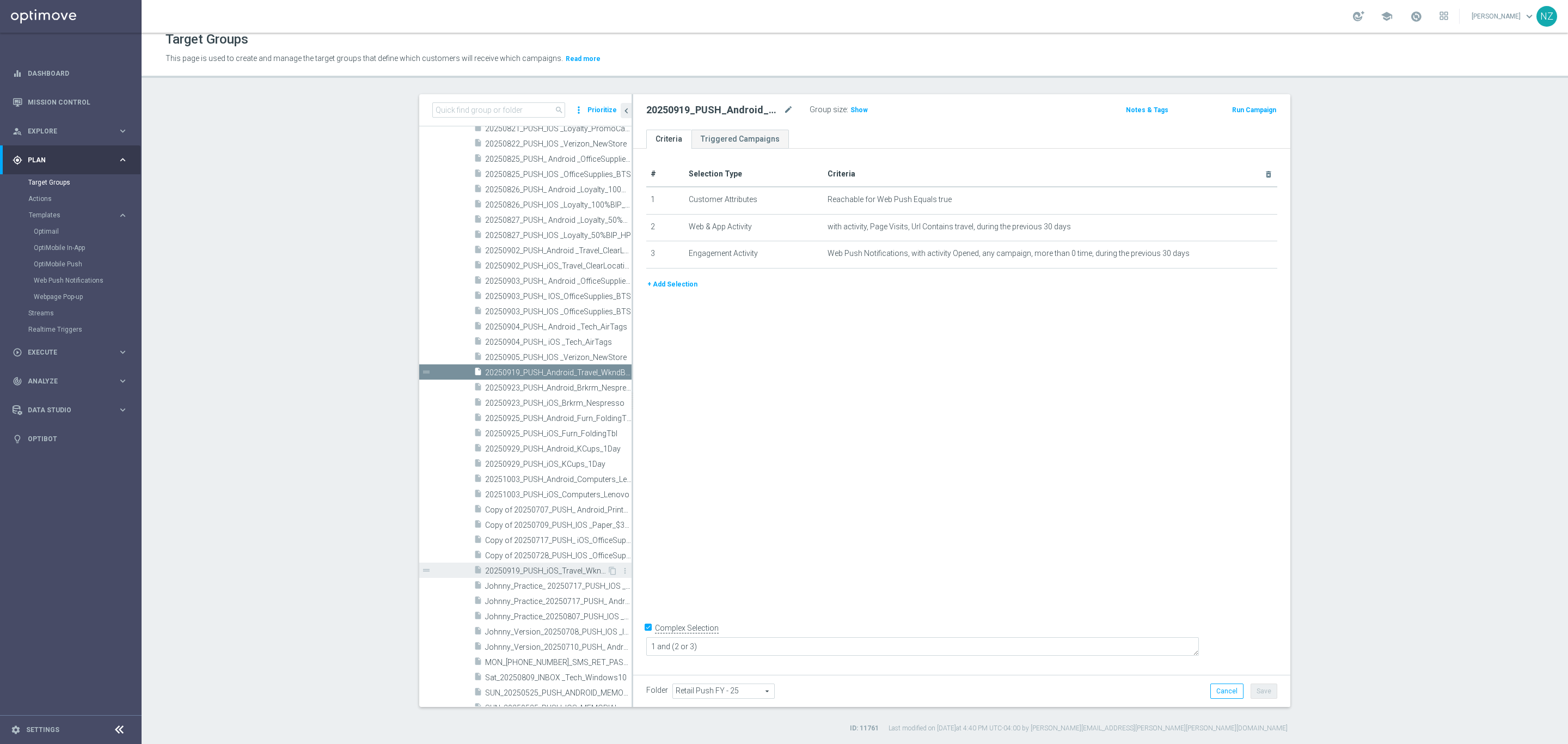
click at [562, 571] on span "20250919_PUSH_iOS_Travel_WkndBag" at bounding box center [545, 571] width 122 height 9
click at [608, 571] on icon "content_copy" at bounding box center [612, 570] width 9 height 9
click at [786, 107] on div "Copy of 20250919_PUSH_iOS_Travel_WkndBag mode_edit" at bounding box center [728, 109] width 164 height 15
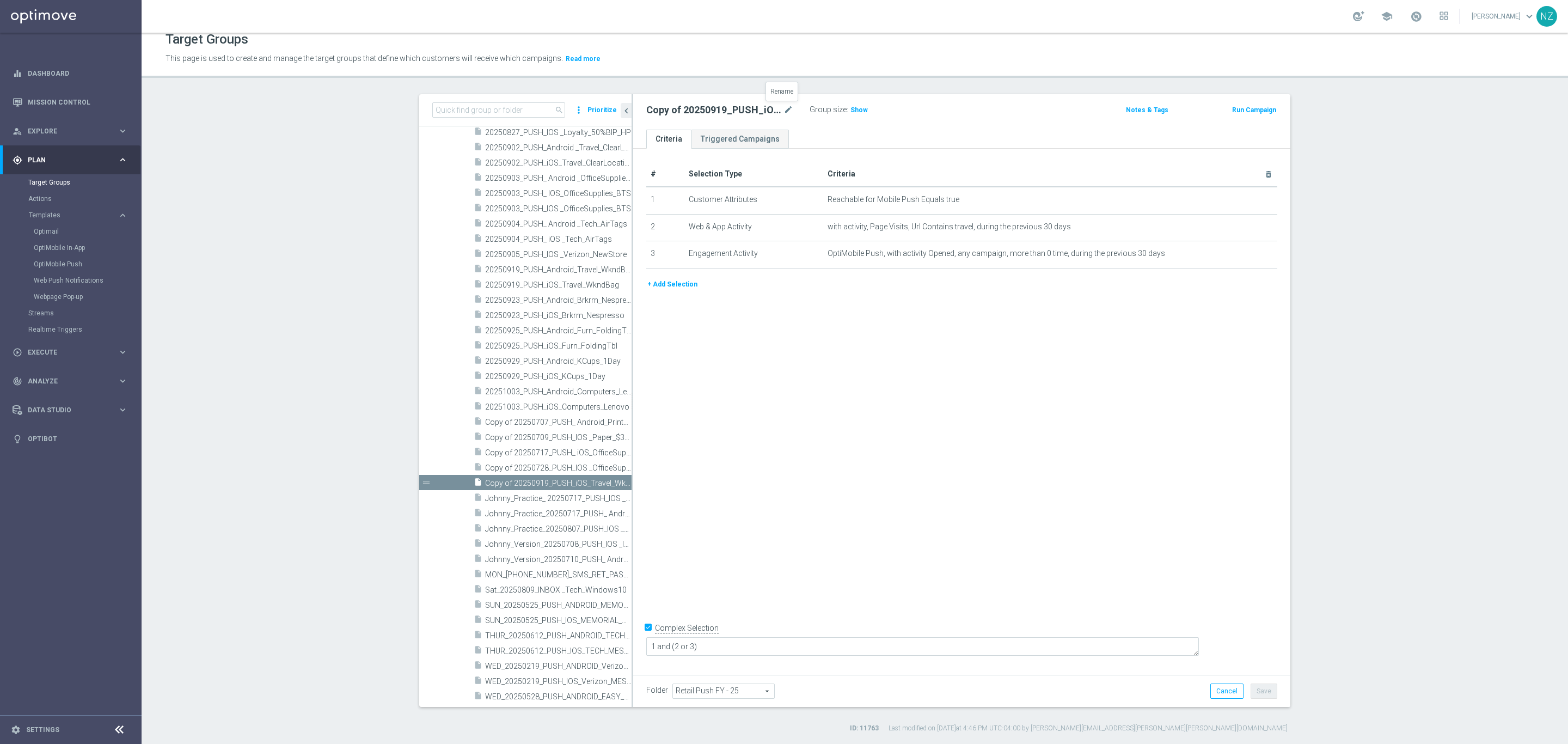
drag, startPoint x: 782, startPoint y: 105, endPoint x: 725, endPoint y: 124, distance: 60.1
click at [784, 105] on icon "mode_edit" at bounding box center [789, 109] width 9 height 13
click at [692, 109] on input "Copy of 20250919_PUSH_iOS_Travel_WkndBag" at bounding box center [719, 110] width 147 height 15
click at [683, 106] on input "Copy of 20250919_PUSH_iOS_Travel_WkndBag" at bounding box center [719, 110] width 147 height 15
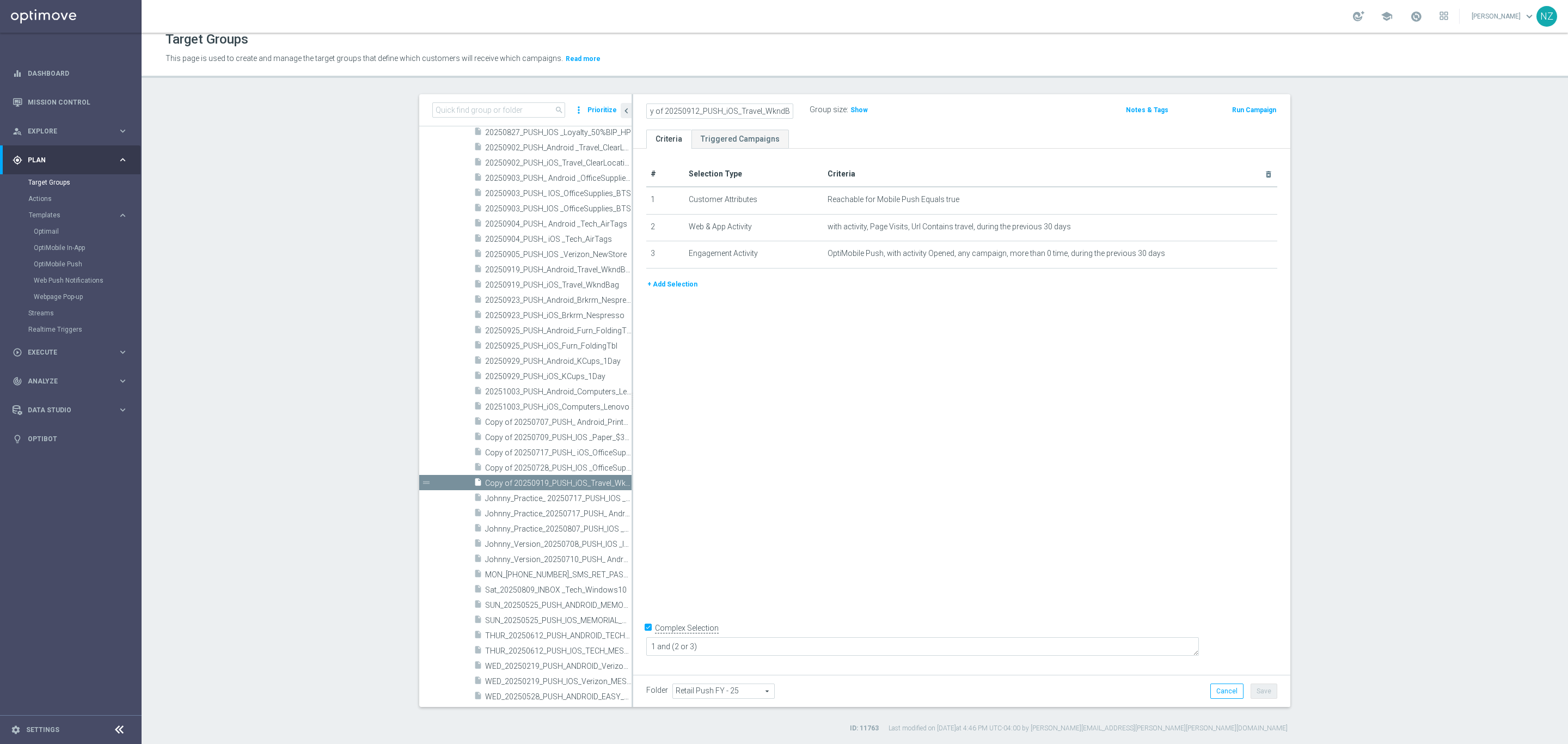
scroll to position [0, 0]
drag, startPoint x: 719, startPoint y: 112, endPoint x: 794, endPoint y: 100, distance: 76.0
click at [793, 100] on div "20250912_PUSH_iOS_Travel_WkndBag Group size : Show Notes & Tags Run Campaign" at bounding box center [962, 112] width 657 height 35
type input "20250912_PUSH_iOS_Brkrm_CoffeeAcc"
click at [949, 143] on ul "Criteria Triggered Campaigns" at bounding box center [962, 139] width 657 height 19
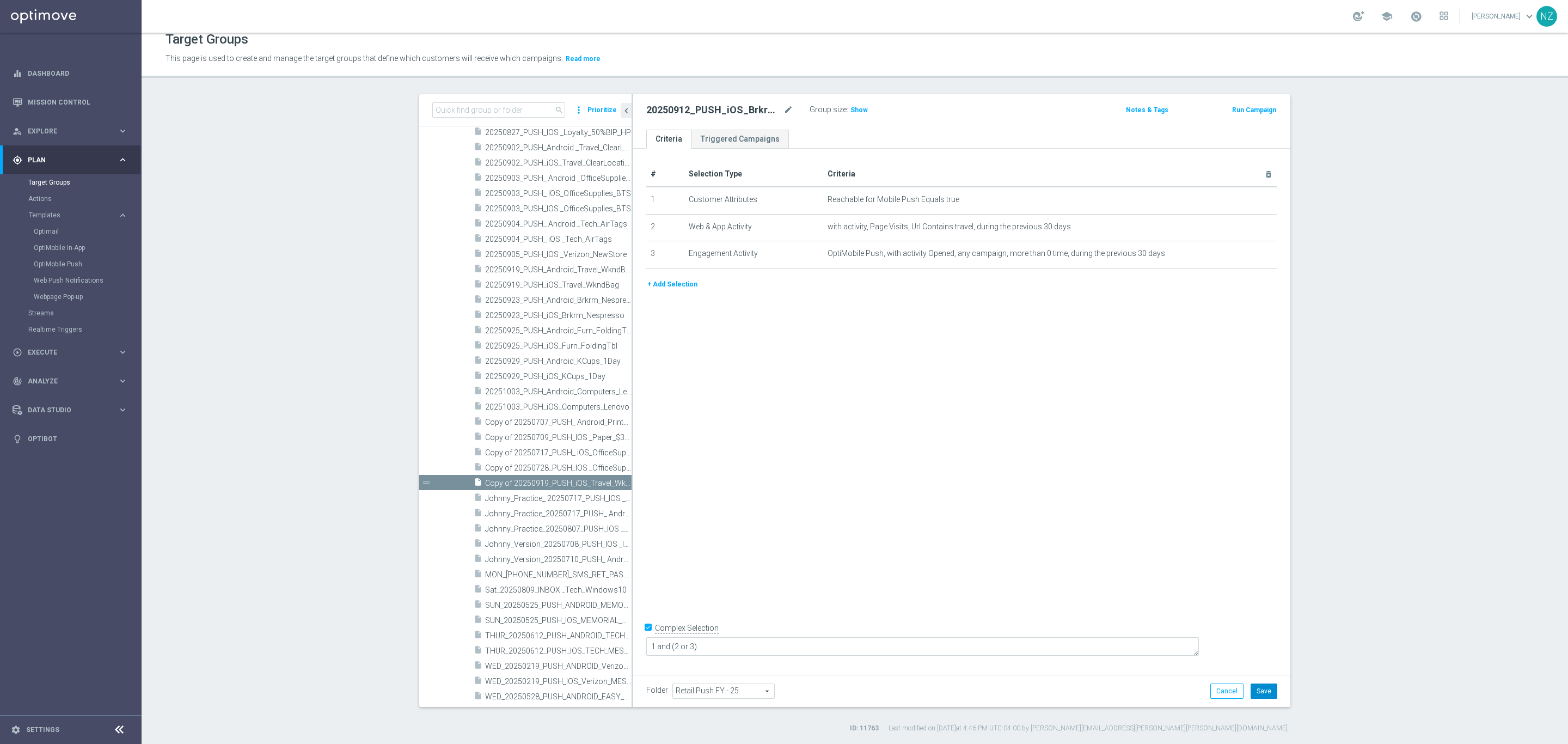
drag, startPoint x: 1255, startPoint y: 691, endPoint x: 1247, endPoint y: 688, distance: 8.5
click at [1255, 690] on button "Save" at bounding box center [1264, 690] width 27 height 15
click at [1237, 224] on icon "mode_edit" at bounding box center [1241, 226] width 9 height 9
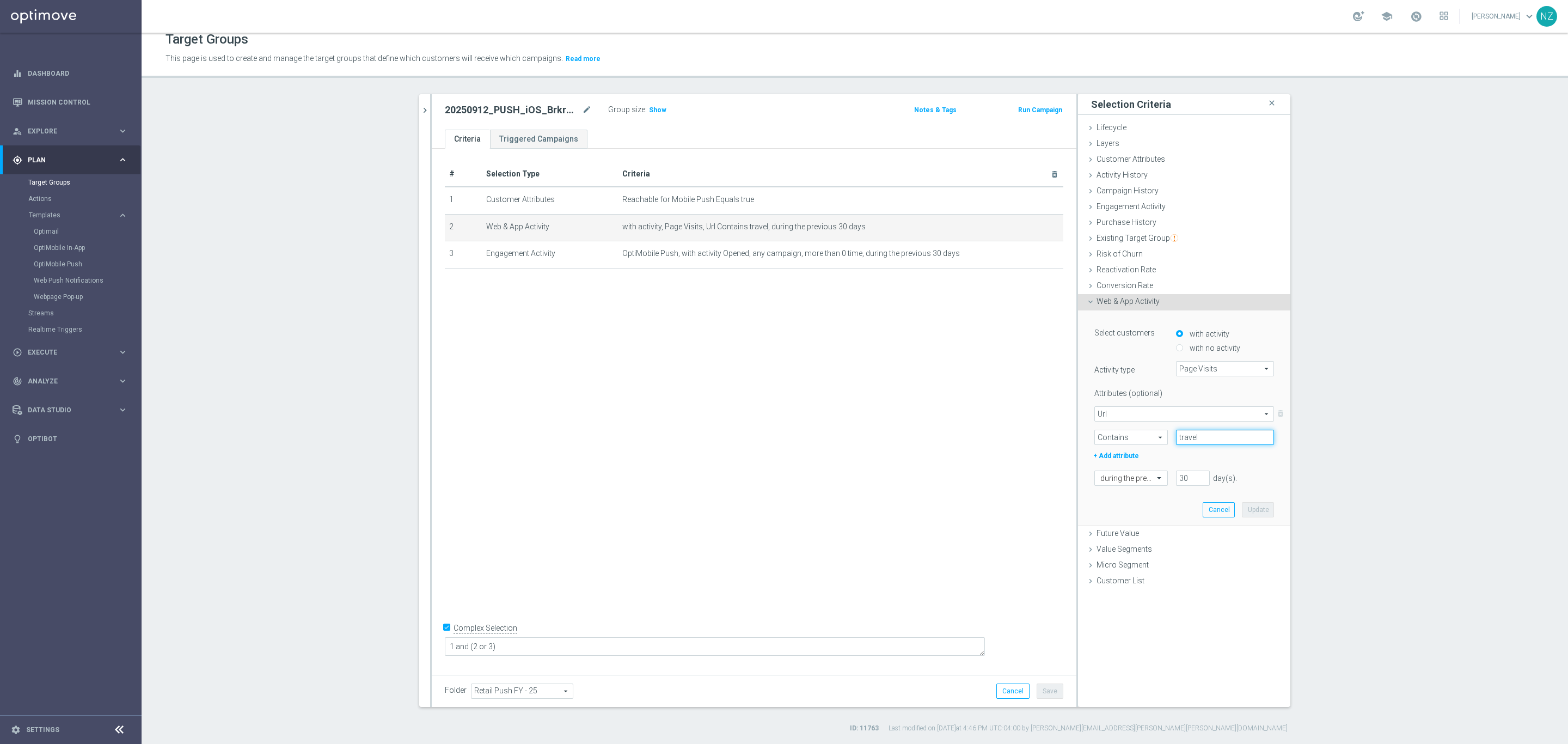
drag, startPoint x: 1204, startPoint y: 434, endPoint x: 1151, endPoint y: 431, distance: 53.1
click at [1151, 431] on div "Contains Contains arrow_drop_down search travel" at bounding box center [1184, 437] width 196 height 15
type input "coffee"
click at [1247, 506] on button "Update" at bounding box center [1258, 509] width 32 height 15
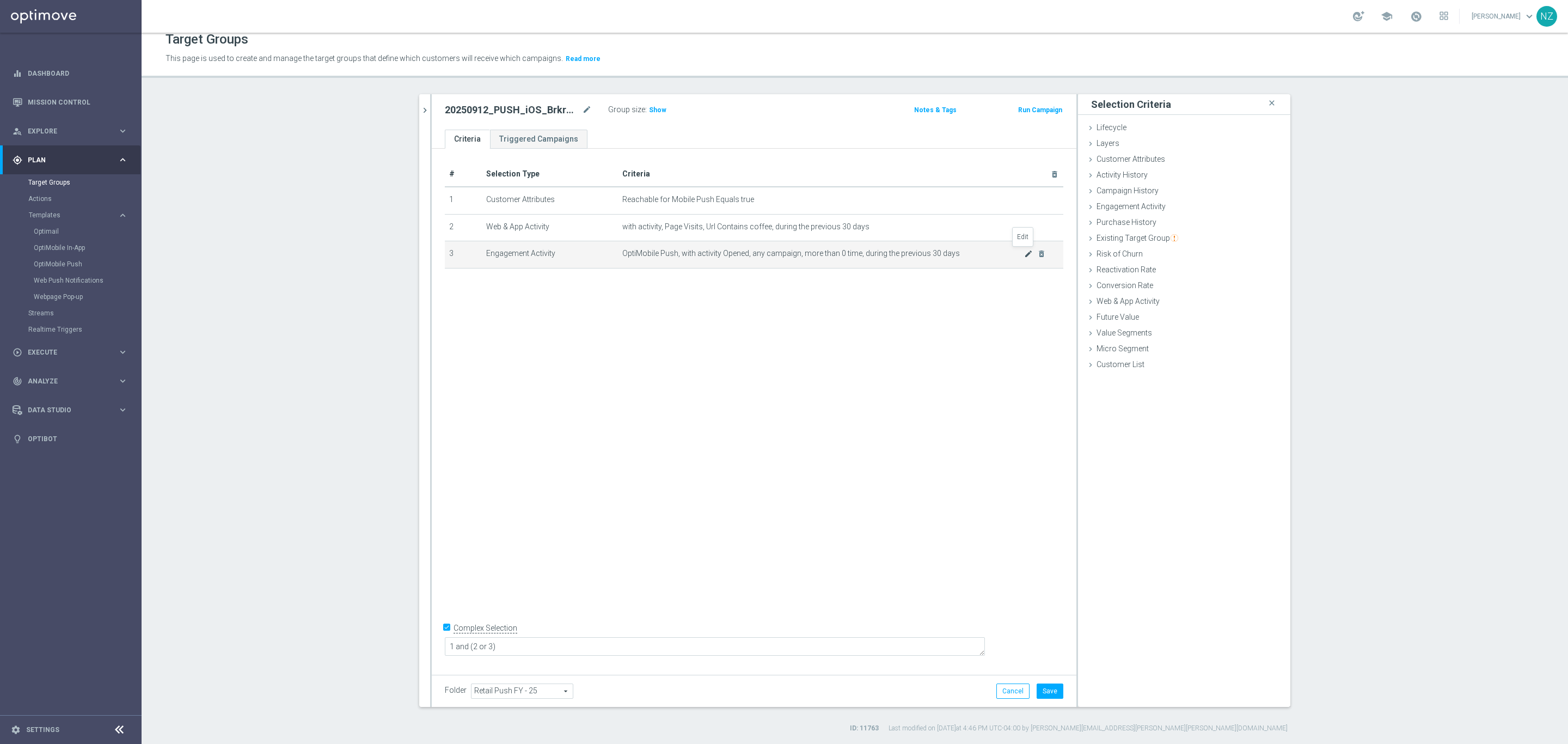
click at [1024, 250] on icon "mode_edit" at bounding box center [1028, 254] width 9 height 9
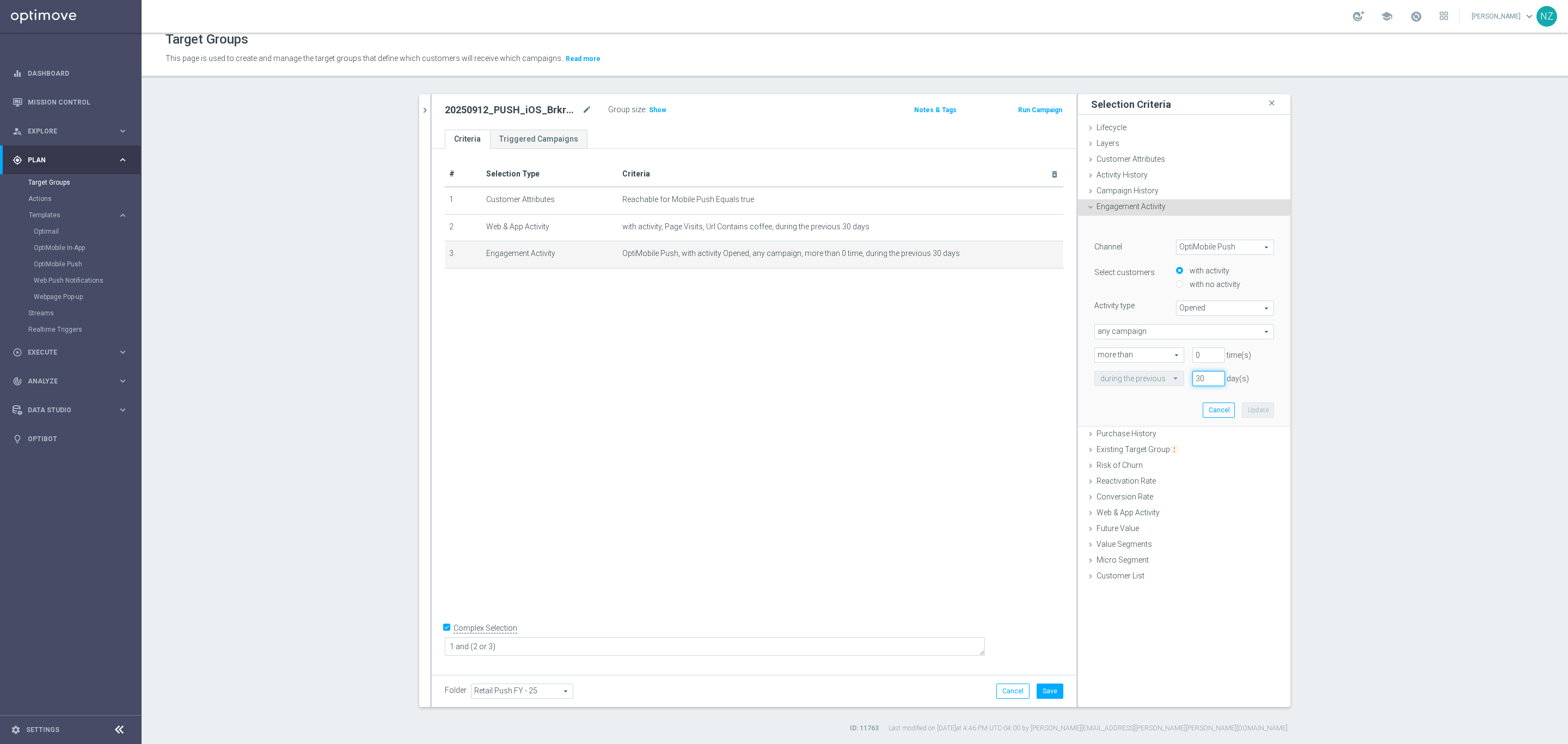
drag, startPoint x: 1198, startPoint y: 383, endPoint x: 1174, endPoint y: 376, distance: 25.0
click at [1174, 376] on div "during the previous 30 day(s)" at bounding box center [1184, 378] width 196 height 15
type input "90"
click at [1242, 404] on button "Update" at bounding box center [1258, 409] width 32 height 15
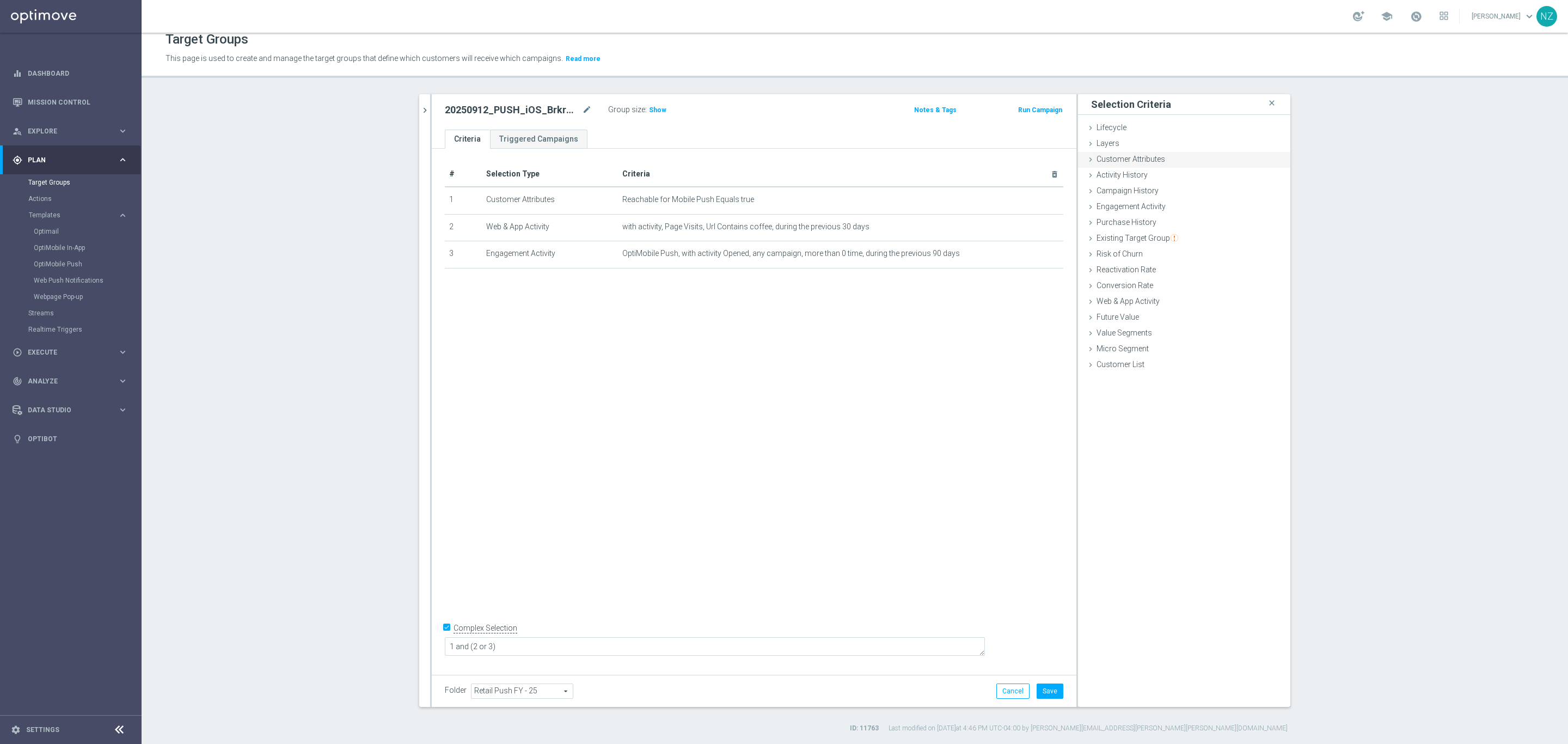
click at [1115, 157] on span "Customer Attributes" at bounding box center [1130, 158] width 68 height 9
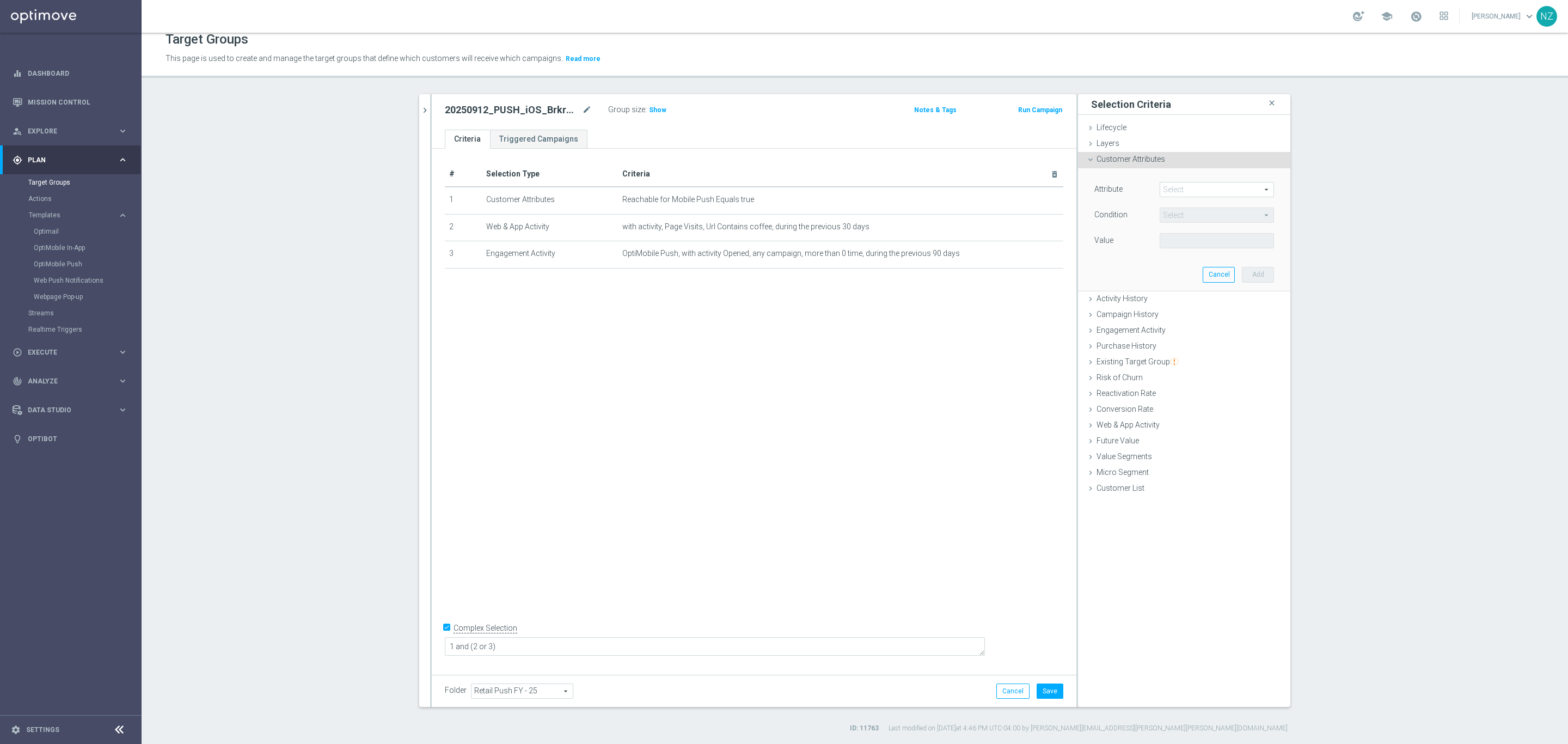
click at [1194, 190] on span at bounding box center [1217, 190] width 113 height 14
click at [1178, 188] on input "search" at bounding box center [1217, 189] width 114 height 15
type input "super c"
click at [1185, 221] on span "Dotcom Super Category Rank 1" at bounding box center [1216, 220] width 103 height 9
type input "Dotcom Super Category Rank 1"
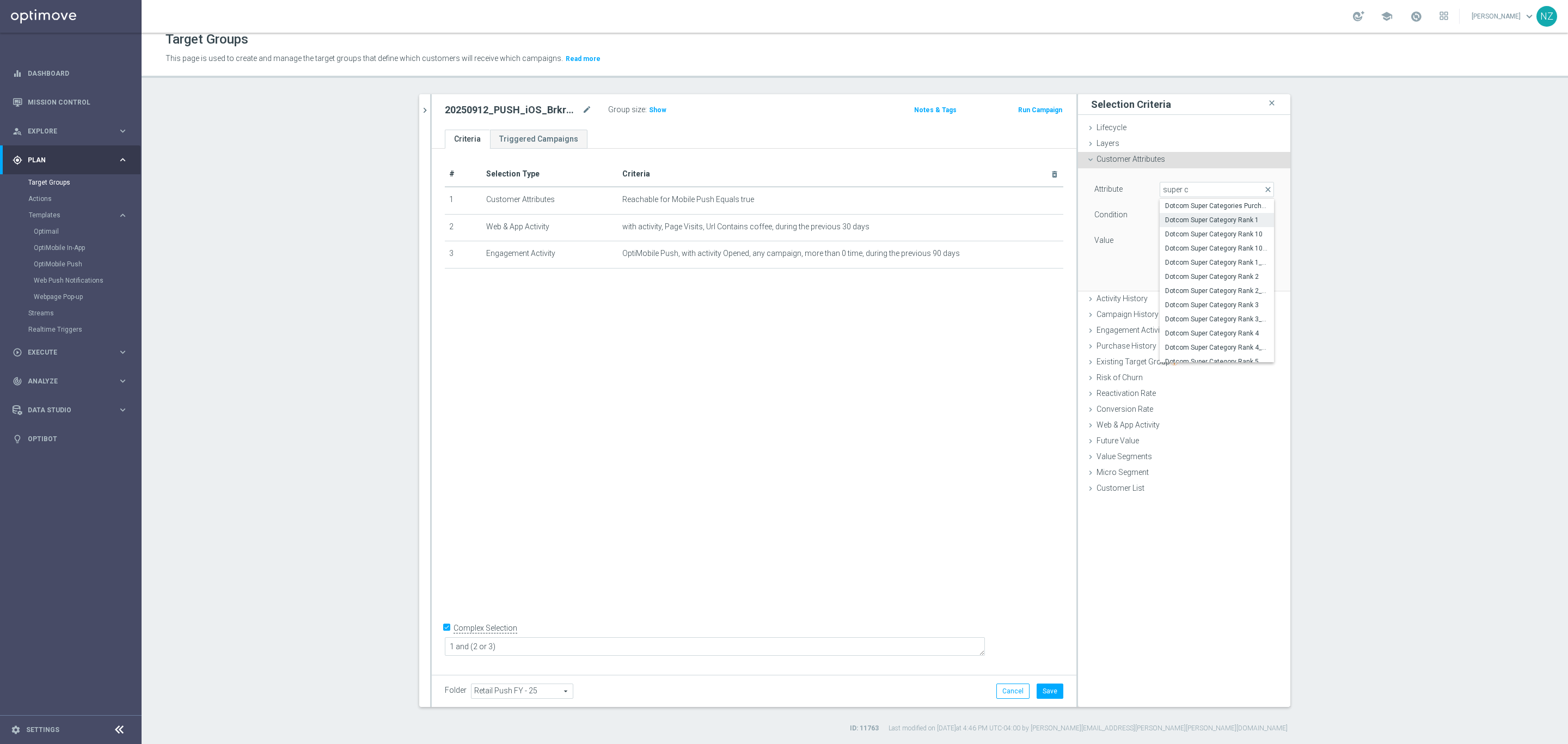
type input "Equals"
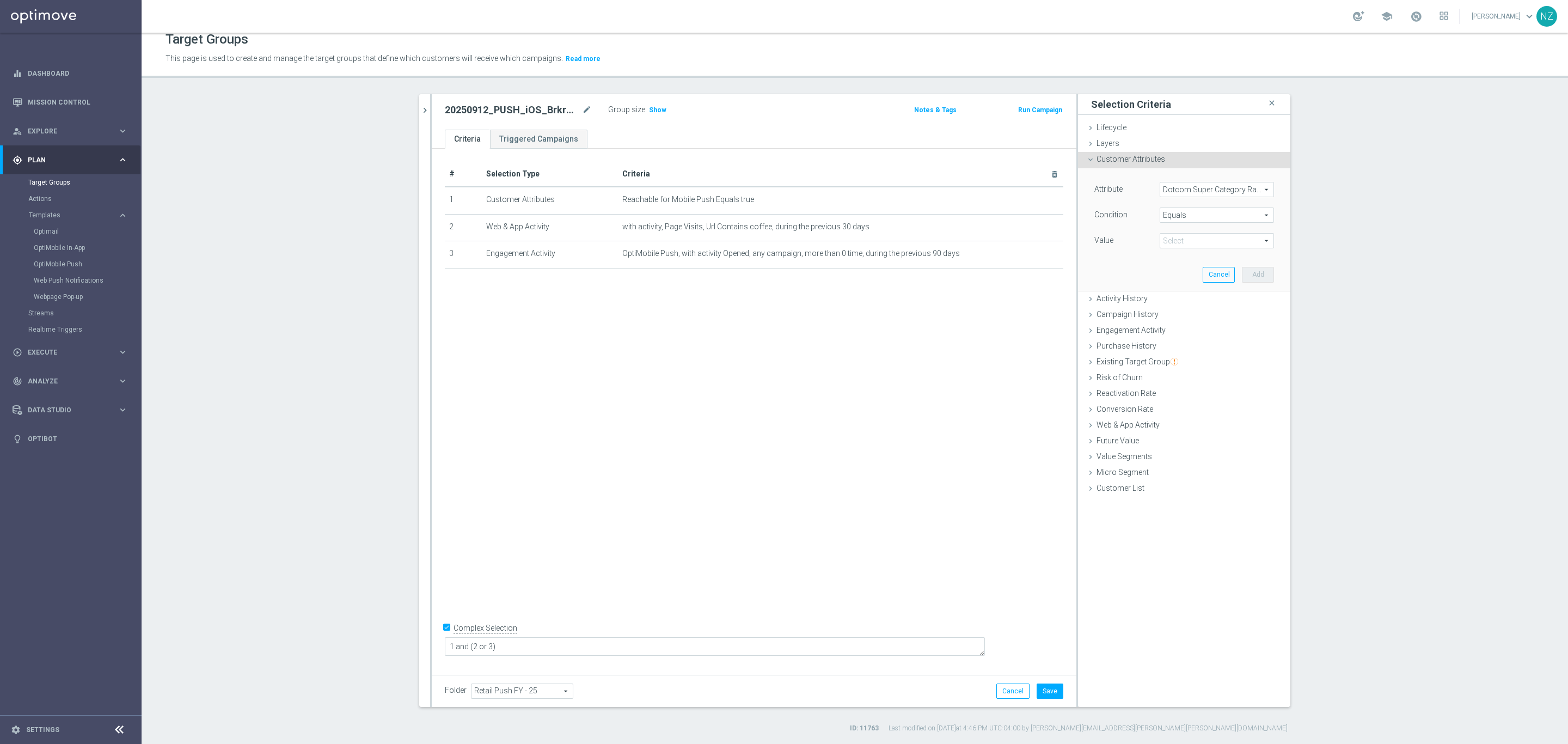
click at [1192, 242] on span at bounding box center [1217, 241] width 113 height 14
click at [1189, 279] on label "Food & Breakroom" at bounding box center [1217, 286] width 114 height 14
type input "Food & Breakroom"
click at [1248, 273] on button "Add" at bounding box center [1258, 274] width 32 height 15
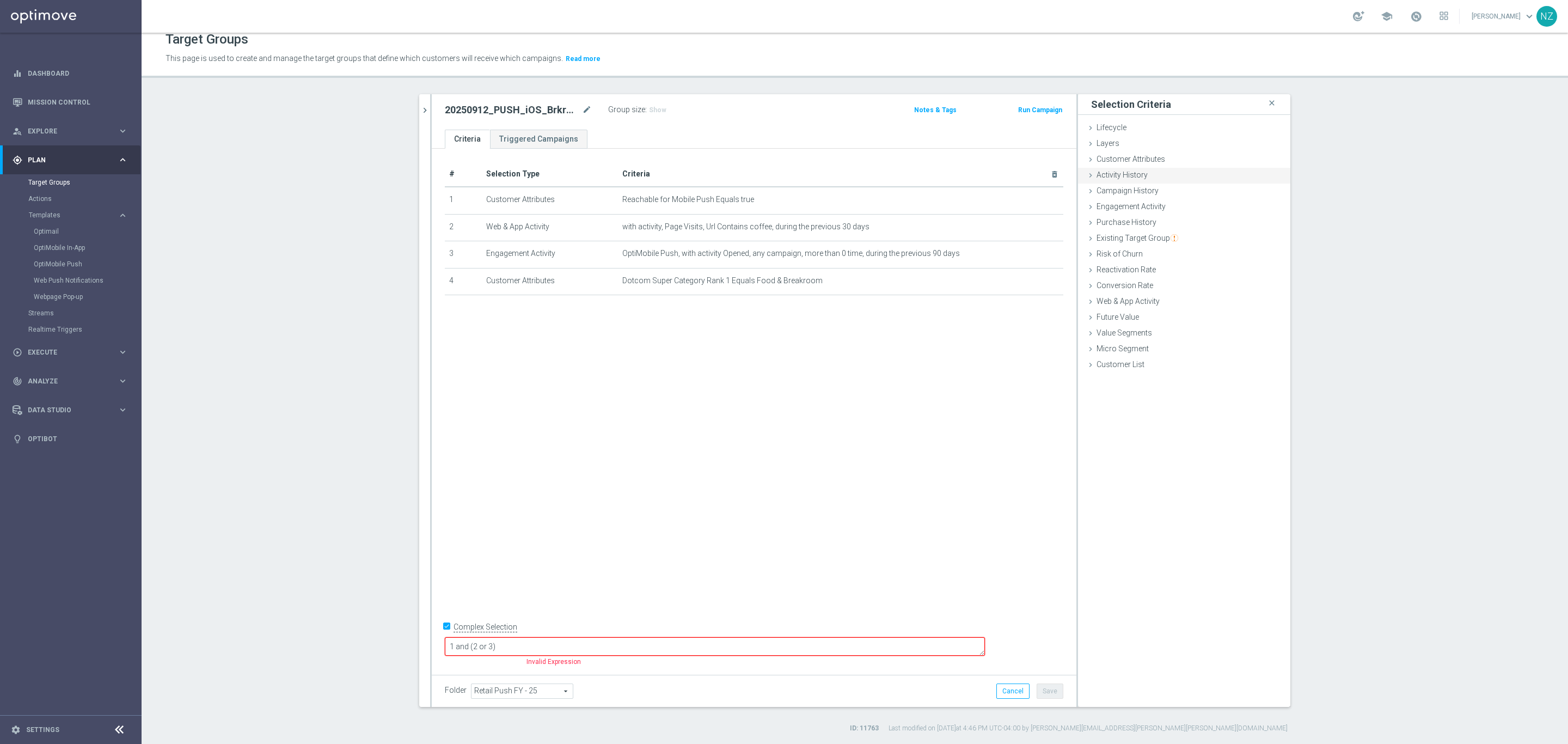
drag, startPoint x: 1156, startPoint y: 157, endPoint x: 1178, endPoint y: 175, distance: 28.4
click at [1156, 157] on span "Customer Attributes" at bounding box center [1130, 158] width 68 height 9
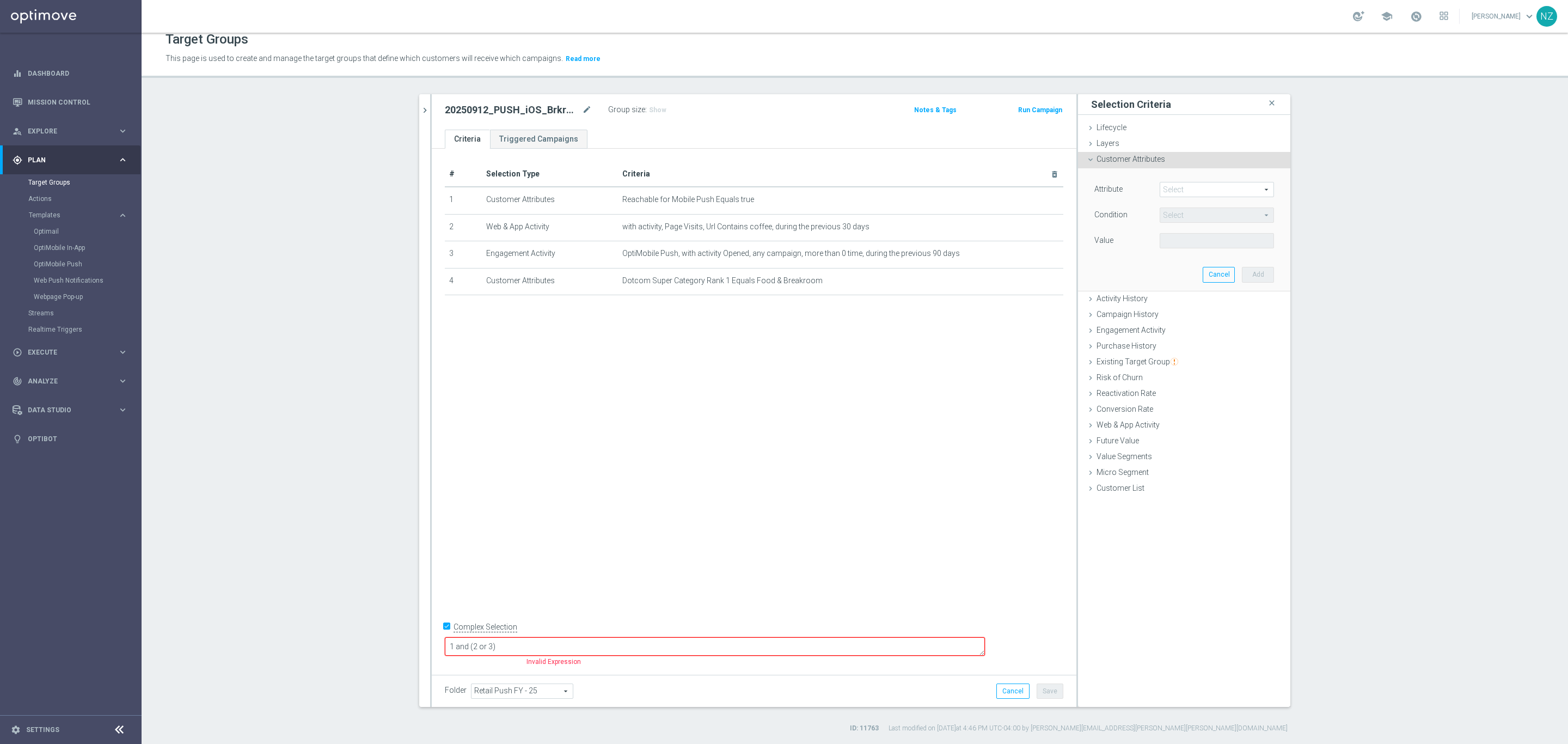
click at [1206, 187] on span at bounding box center [1217, 190] width 113 height 14
click at [1183, 194] on input "search" at bounding box center [1217, 189] width 114 height 15
type input "super c"
click at [1203, 269] on label "Dotcom Super Category Rank 2" at bounding box center [1217, 276] width 114 height 14
type input "Dotcom Super Category Rank 2"
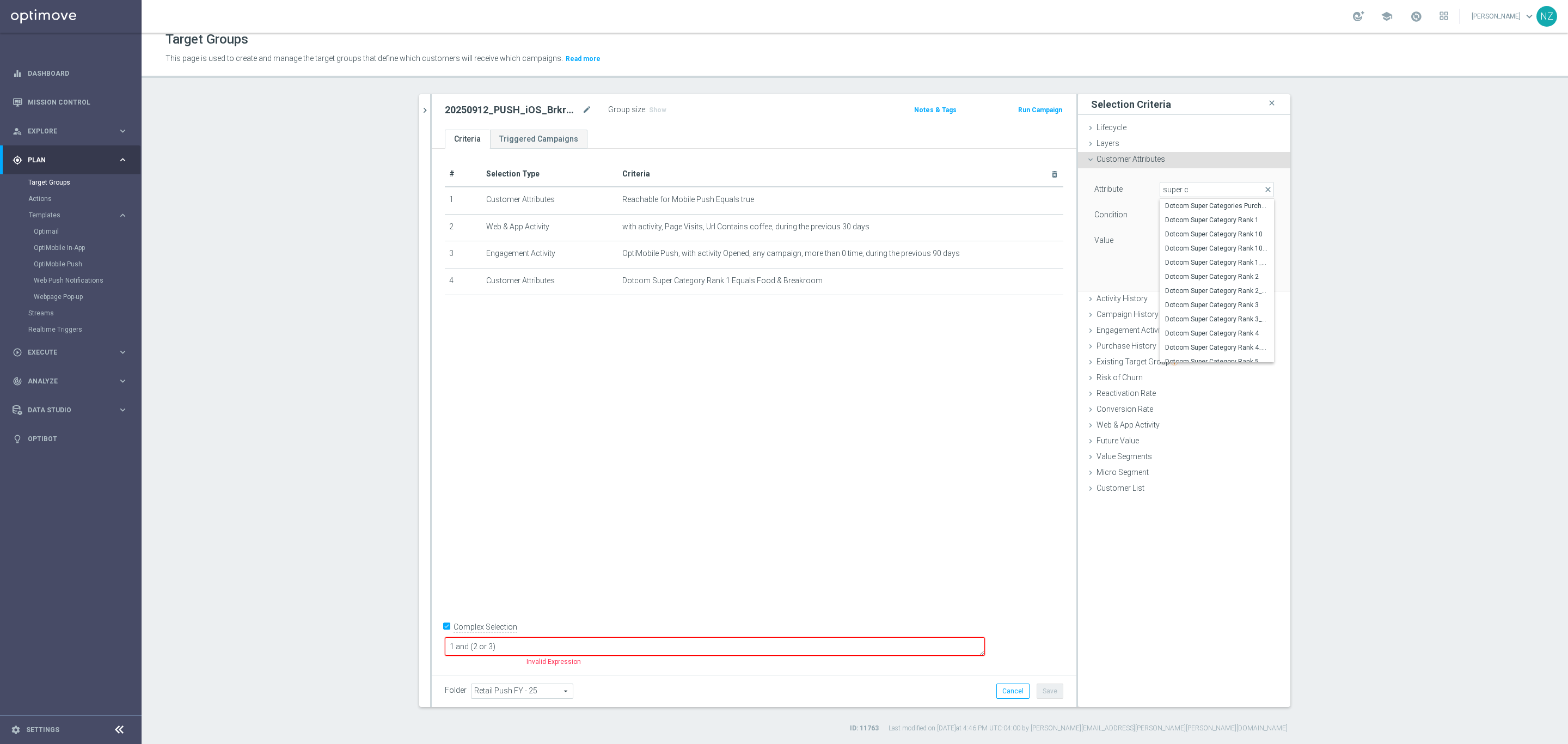
type input "Equals"
click at [1200, 240] on span at bounding box center [1217, 241] width 113 height 14
click at [1183, 287] on span "Food & Breakroom" at bounding box center [1216, 285] width 103 height 9
type input "Food & Breakroom"
click at [1265, 268] on button "Add" at bounding box center [1258, 274] width 32 height 15
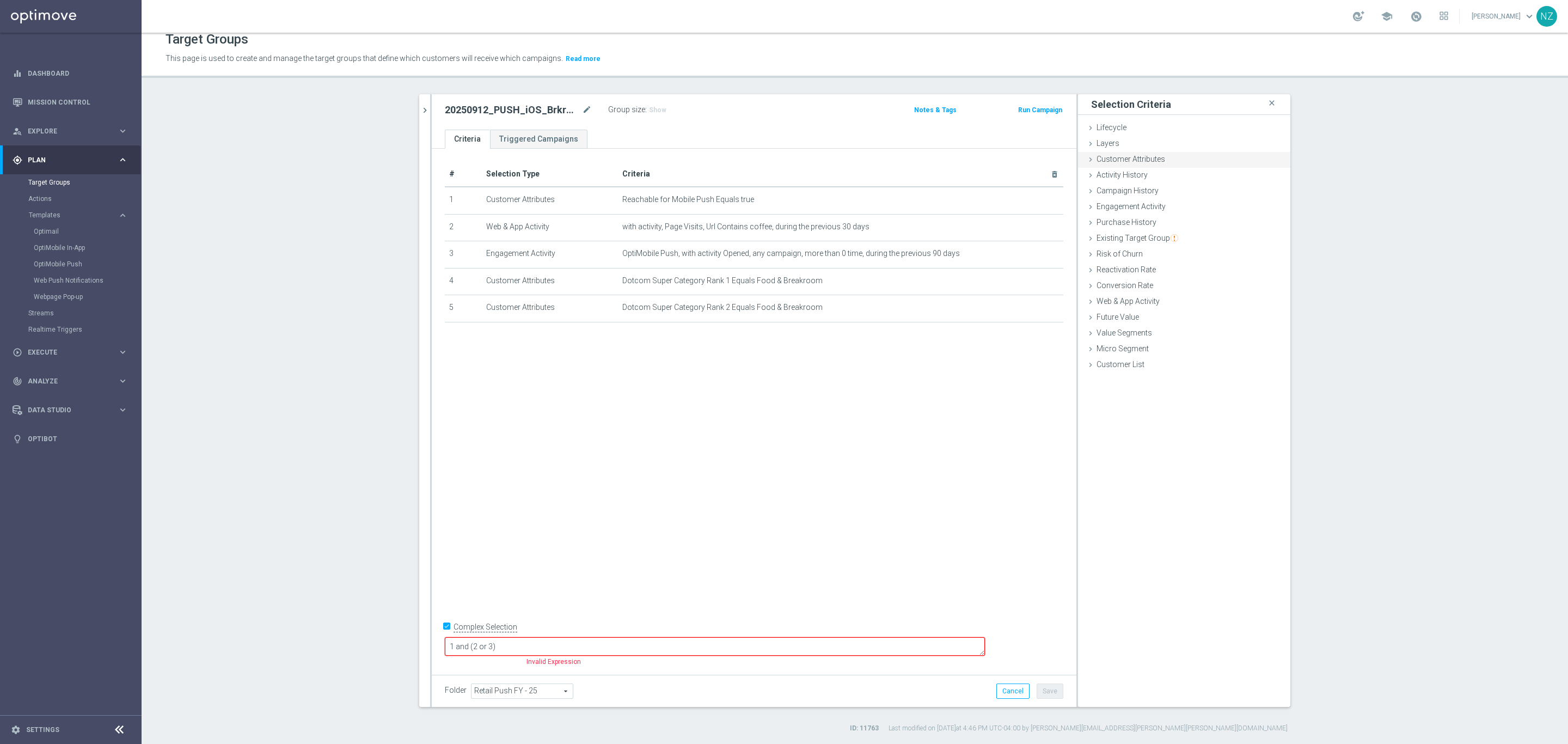
click at [1128, 161] on span "Customer Attributes" at bounding box center [1130, 158] width 68 height 9
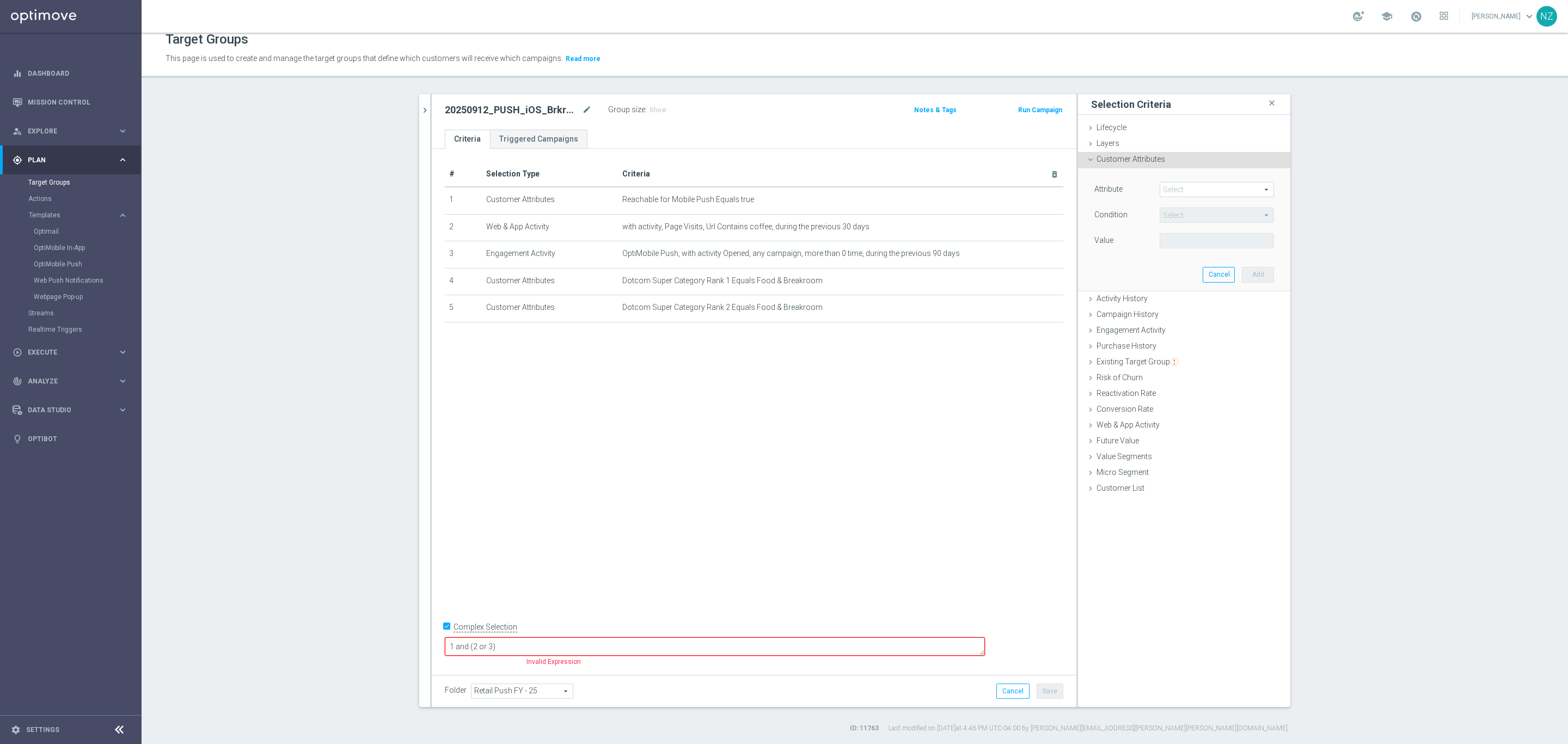
click at [1192, 190] on span at bounding box center [1217, 190] width 113 height 14
click at [1183, 193] on input "search" at bounding box center [1217, 189] width 114 height 15
type input "super c"
click at [1194, 301] on span "Dotcom Super Category Rank 3" at bounding box center [1216, 305] width 103 height 9
type input "Dotcom Super Category Rank 3"
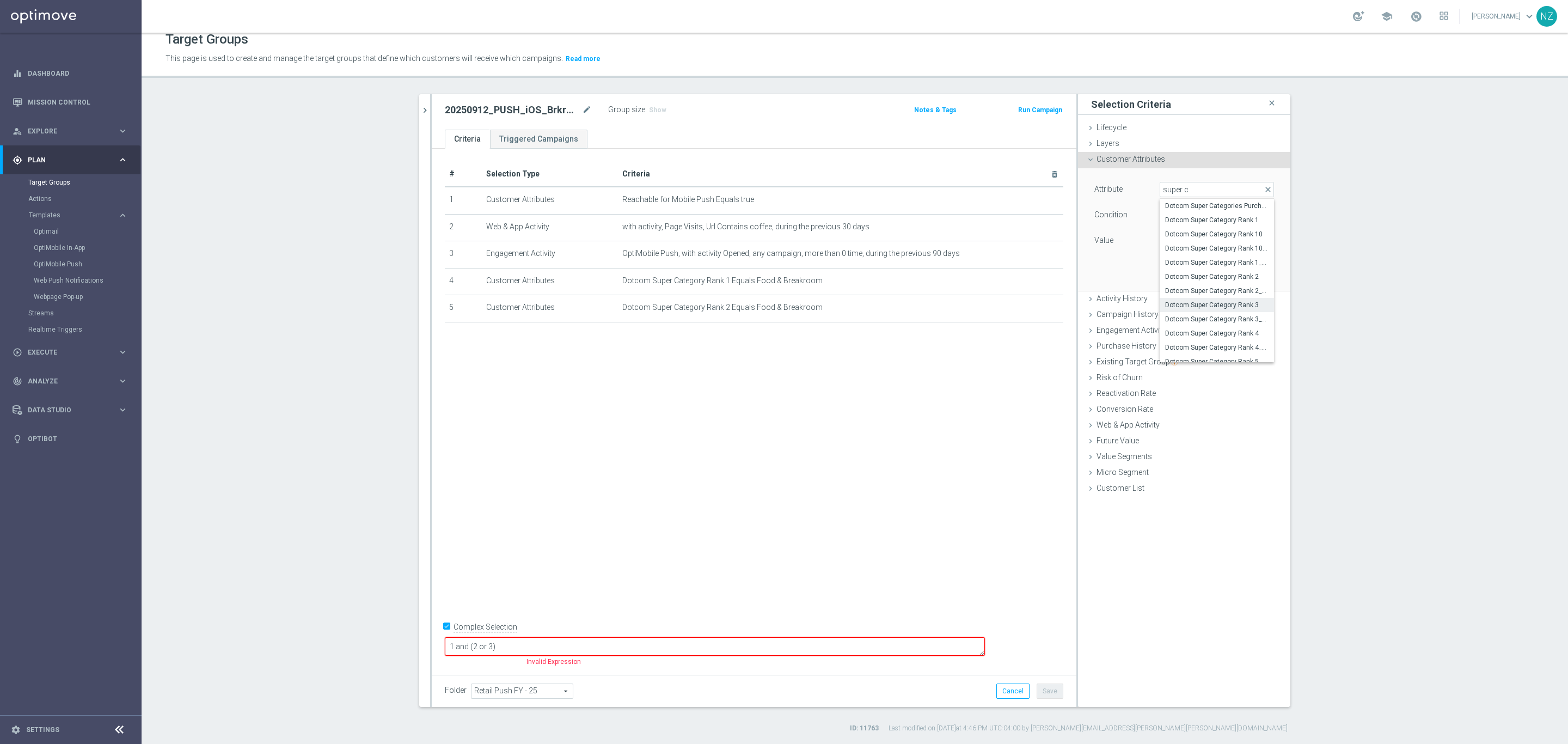
type input "Equals"
click at [1186, 234] on span at bounding box center [1217, 241] width 113 height 14
click at [1191, 281] on span "Food & Breakroom" at bounding box center [1216, 285] width 103 height 9
type input "Food & Breakroom"
click at [1255, 272] on button "Add" at bounding box center [1258, 274] width 32 height 15
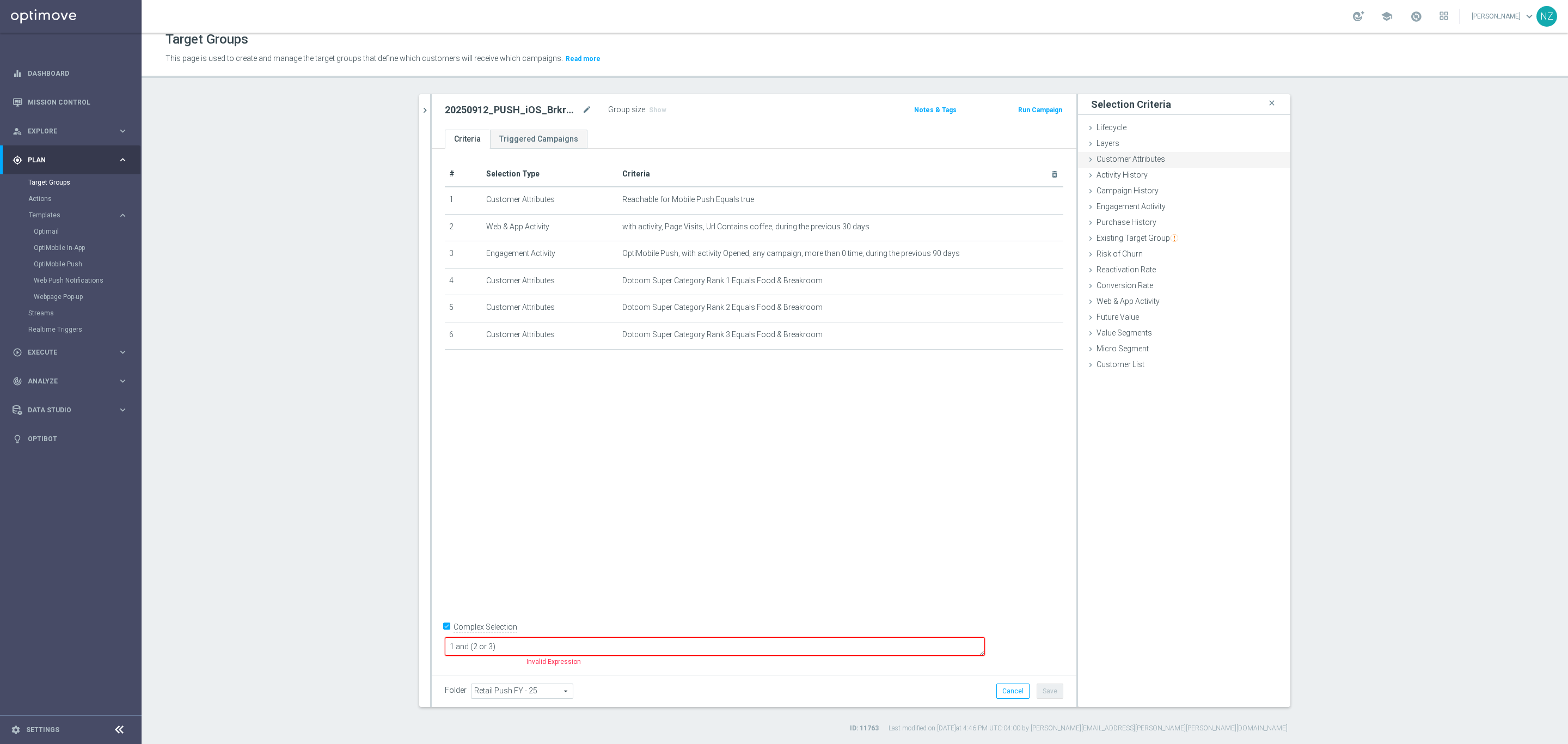
click at [1128, 161] on span "Customer Attributes" at bounding box center [1130, 158] width 68 height 9
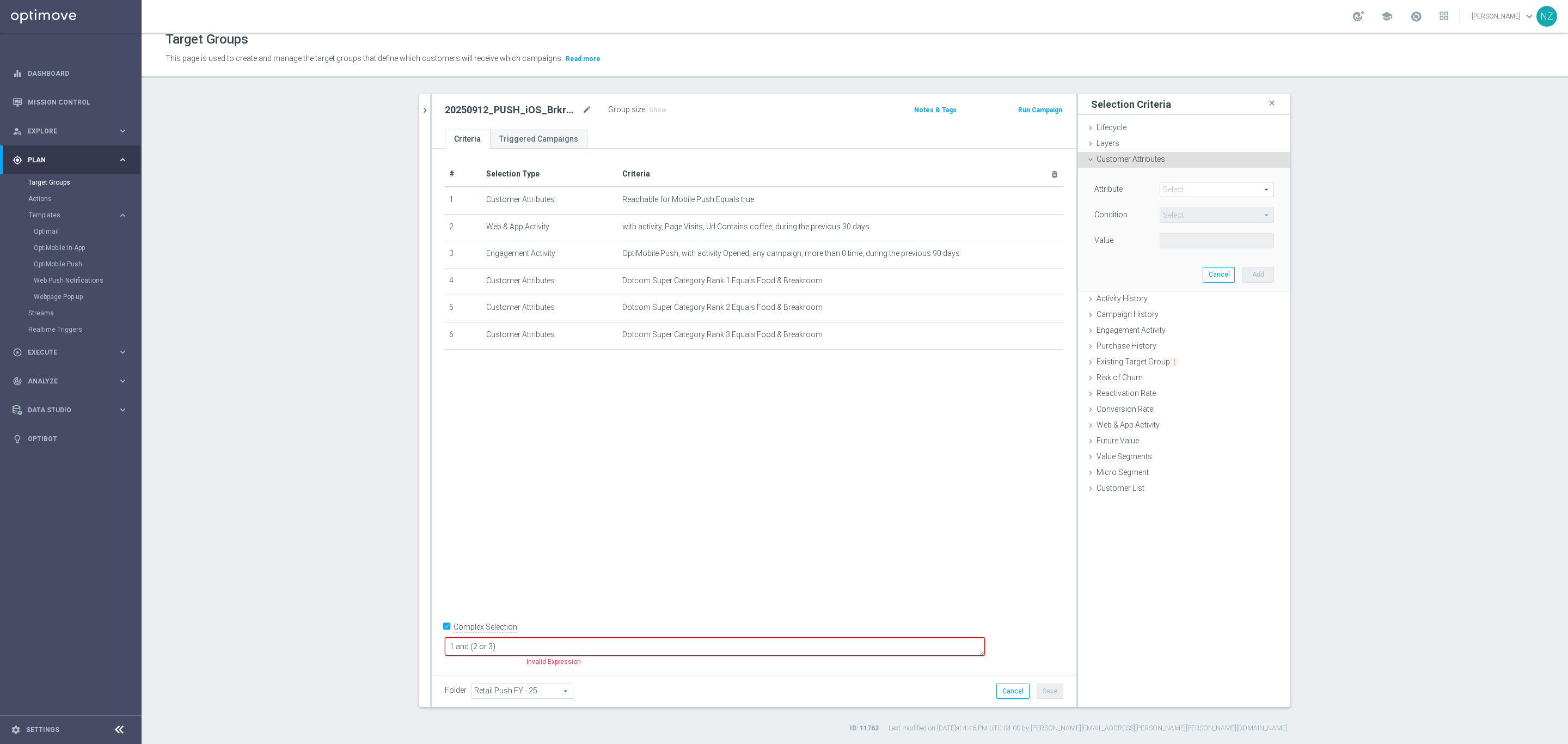
click at [1175, 191] on span at bounding box center [1217, 190] width 113 height 14
click at [1185, 187] on input "search" at bounding box center [1217, 189] width 114 height 15
type input "super c"
click at [1219, 337] on span "Dotcom Super Category Rank 4" at bounding box center [1216, 333] width 103 height 9
type input "Dotcom Super Category Rank 4"
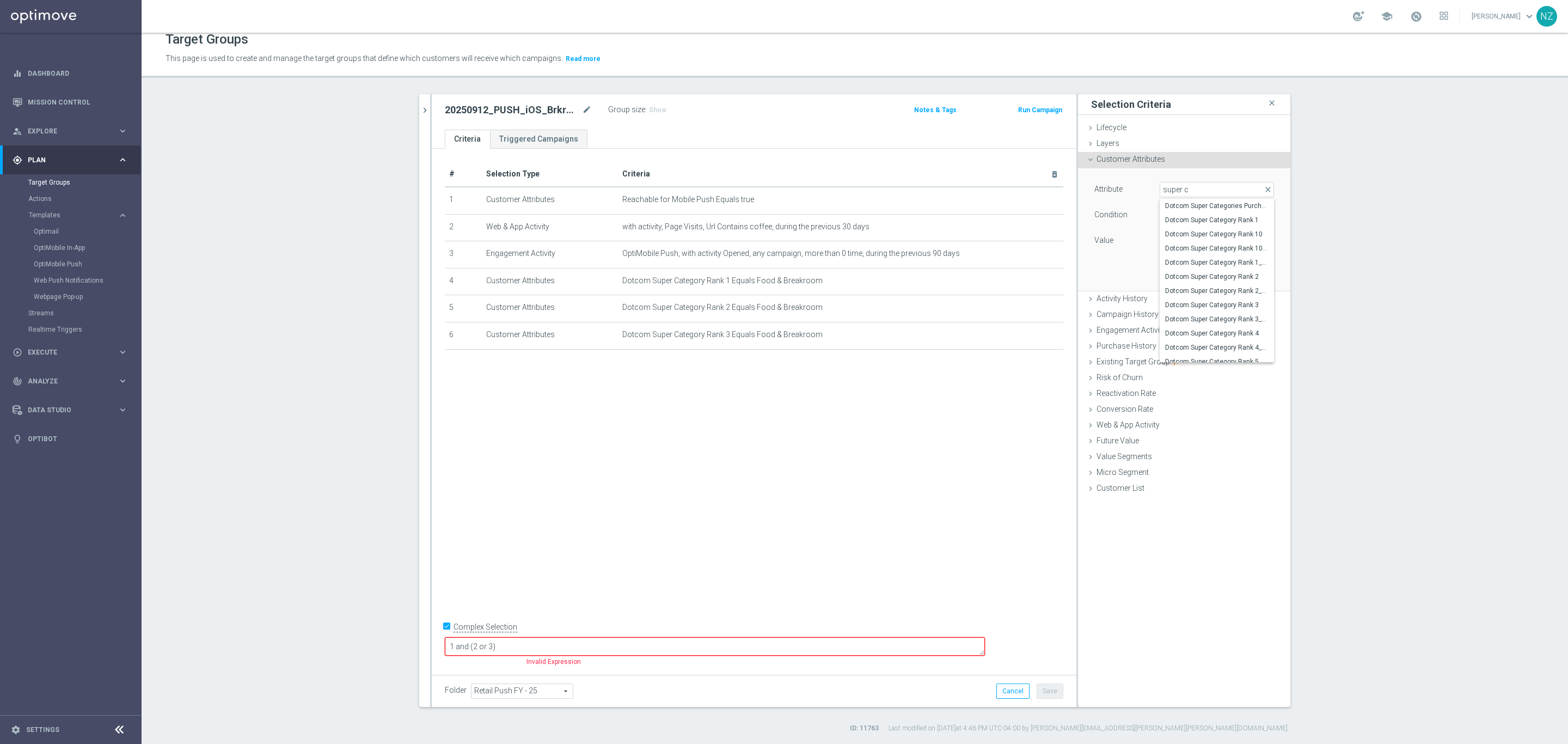
type input "Equals"
click at [1209, 244] on span at bounding box center [1217, 241] width 113 height 14
click at [1196, 289] on span "Food & Breakroom" at bounding box center [1216, 285] width 103 height 9
type input "Food & Breakroom"
click at [1257, 273] on button "Add" at bounding box center [1258, 274] width 32 height 15
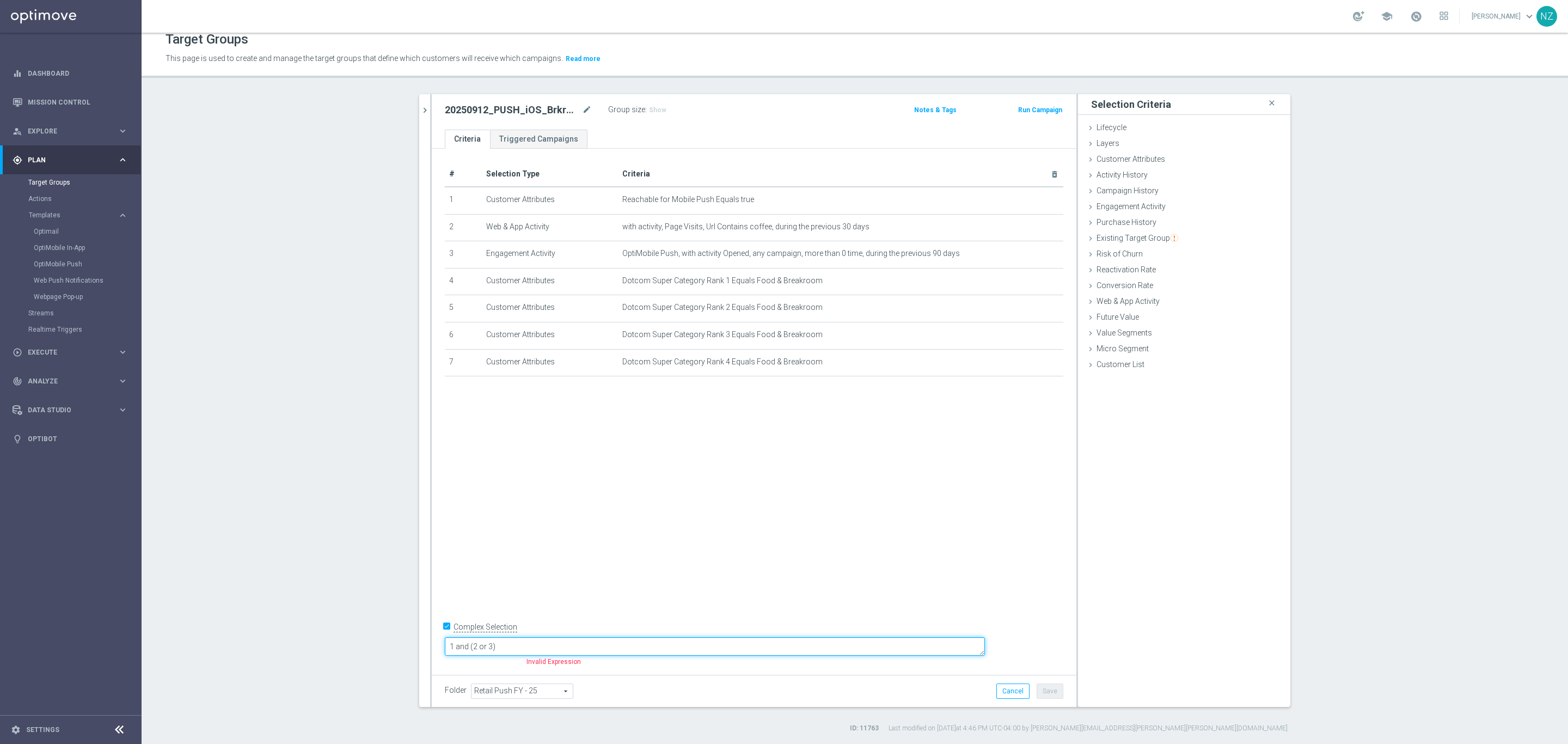
click at [564, 646] on textarea "1 and (2 or 3)" at bounding box center [715, 646] width 540 height 19
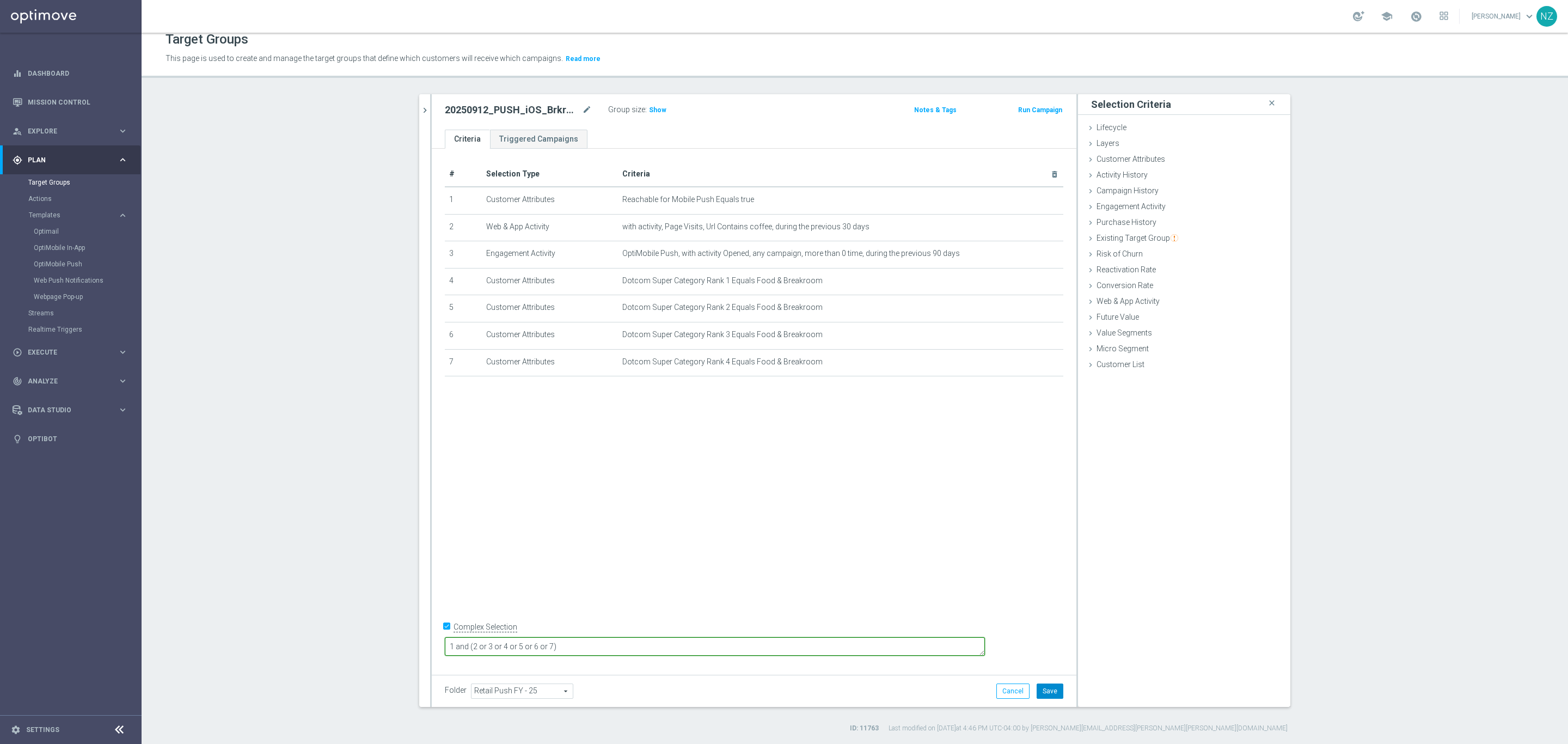
type textarea "1 and (2 or 3 or 4 or 5 or 6 or 7)"
click at [1051, 693] on button "Save" at bounding box center [1050, 690] width 27 height 15
click at [420, 112] on icon "chevron_right" at bounding box center [424, 110] width 10 height 10
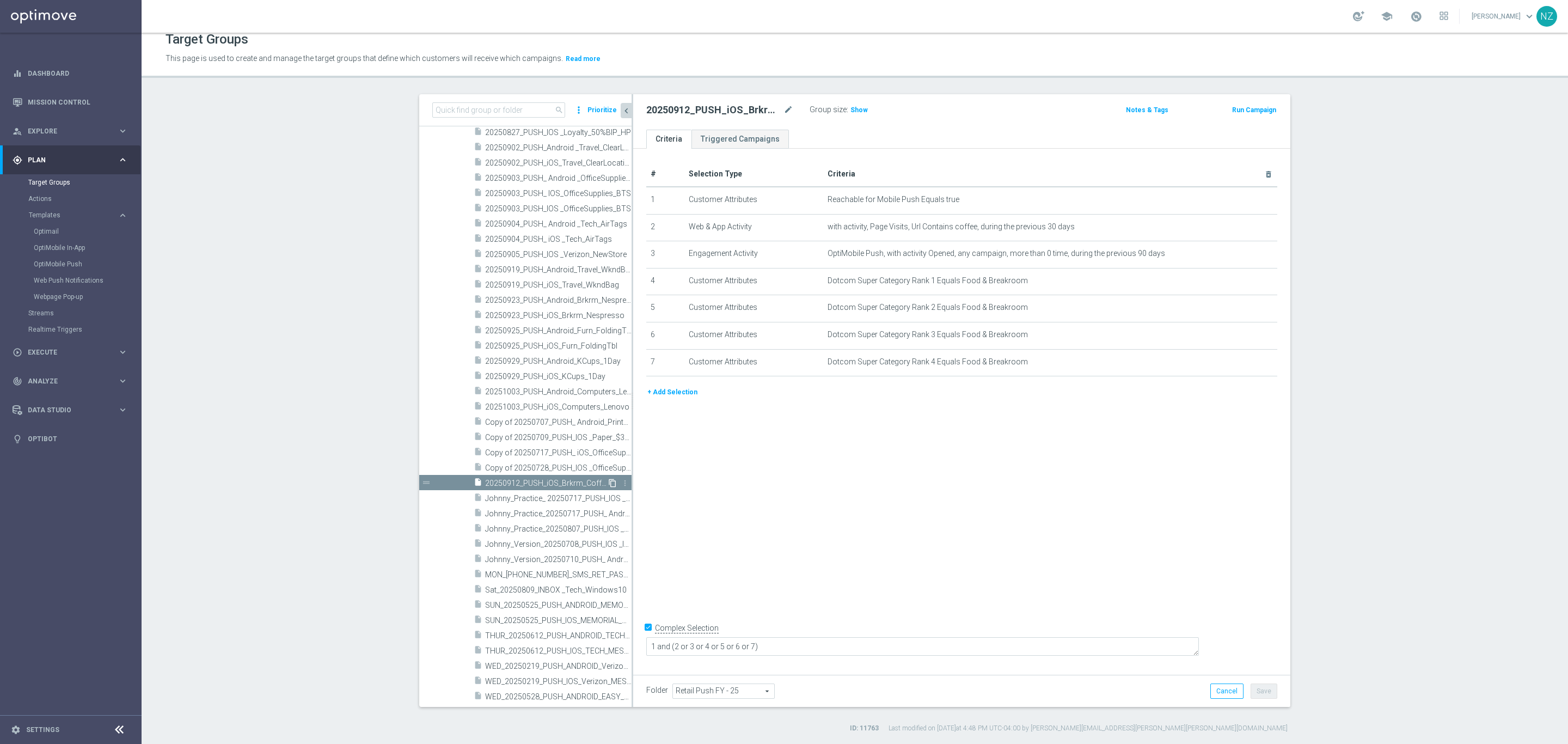
click at [608, 482] on icon "content_copy" at bounding box center [612, 483] width 9 height 9
click at [784, 106] on icon "mode_edit" at bounding box center [789, 109] width 9 height 13
click at [709, 110] on input "Copy of 20250912_PUSH_iOS_Brkrm_CoffeeAcc" at bounding box center [719, 110] width 147 height 15
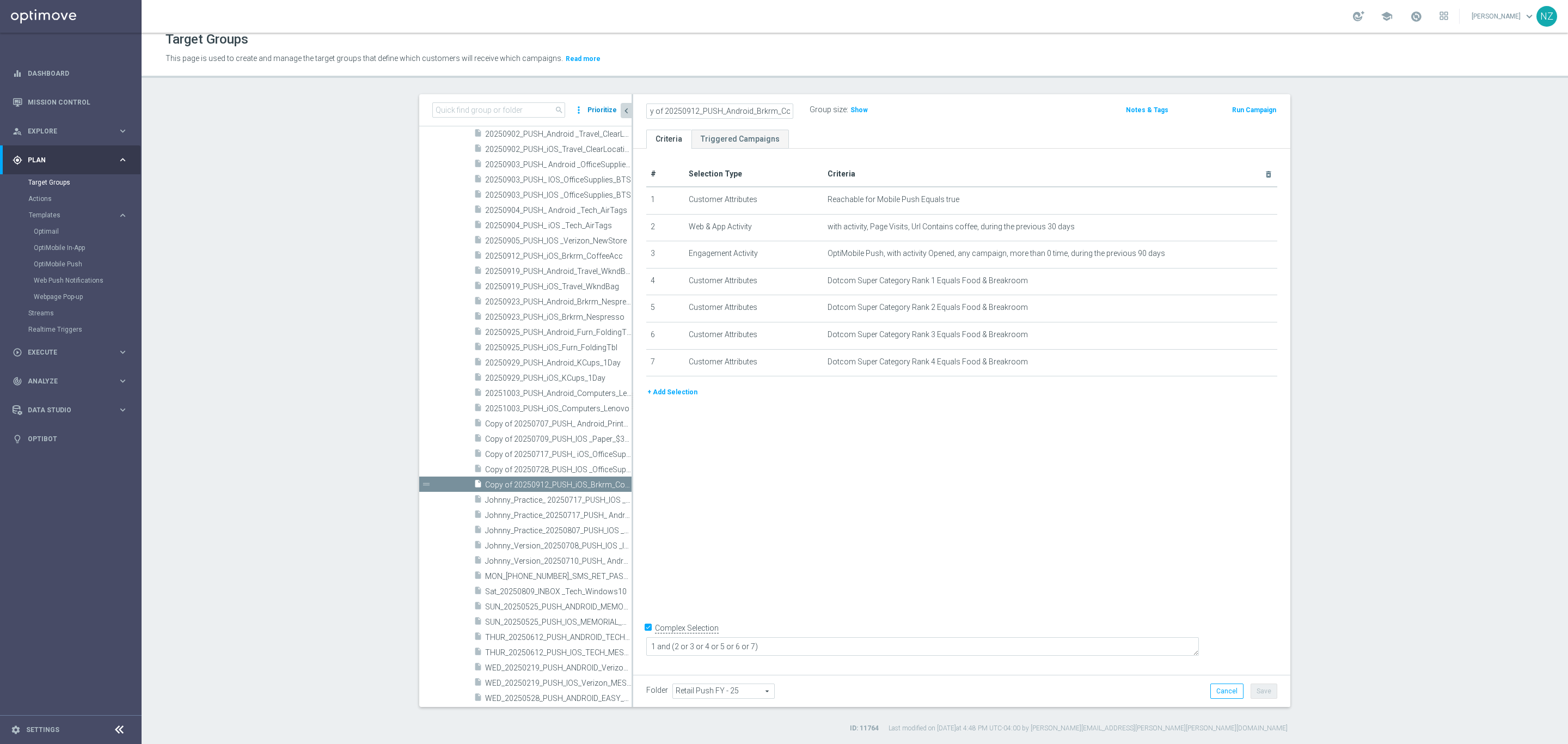
scroll to position [0, 0]
drag, startPoint x: 658, startPoint y: 113, endPoint x: 875, endPoint y: 217, distance: 240.6
click at [565, 108] on as-split "search more_vert Prioritize Customer Target Groups library_add create_new_folder" at bounding box center [855, 401] width 871 height 613
type input "20250912_PUSH_Android_Brkrm_CoffeeAcc"
click at [1237, 199] on icon "mode_edit" at bounding box center [1241, 199] width 9 height 9
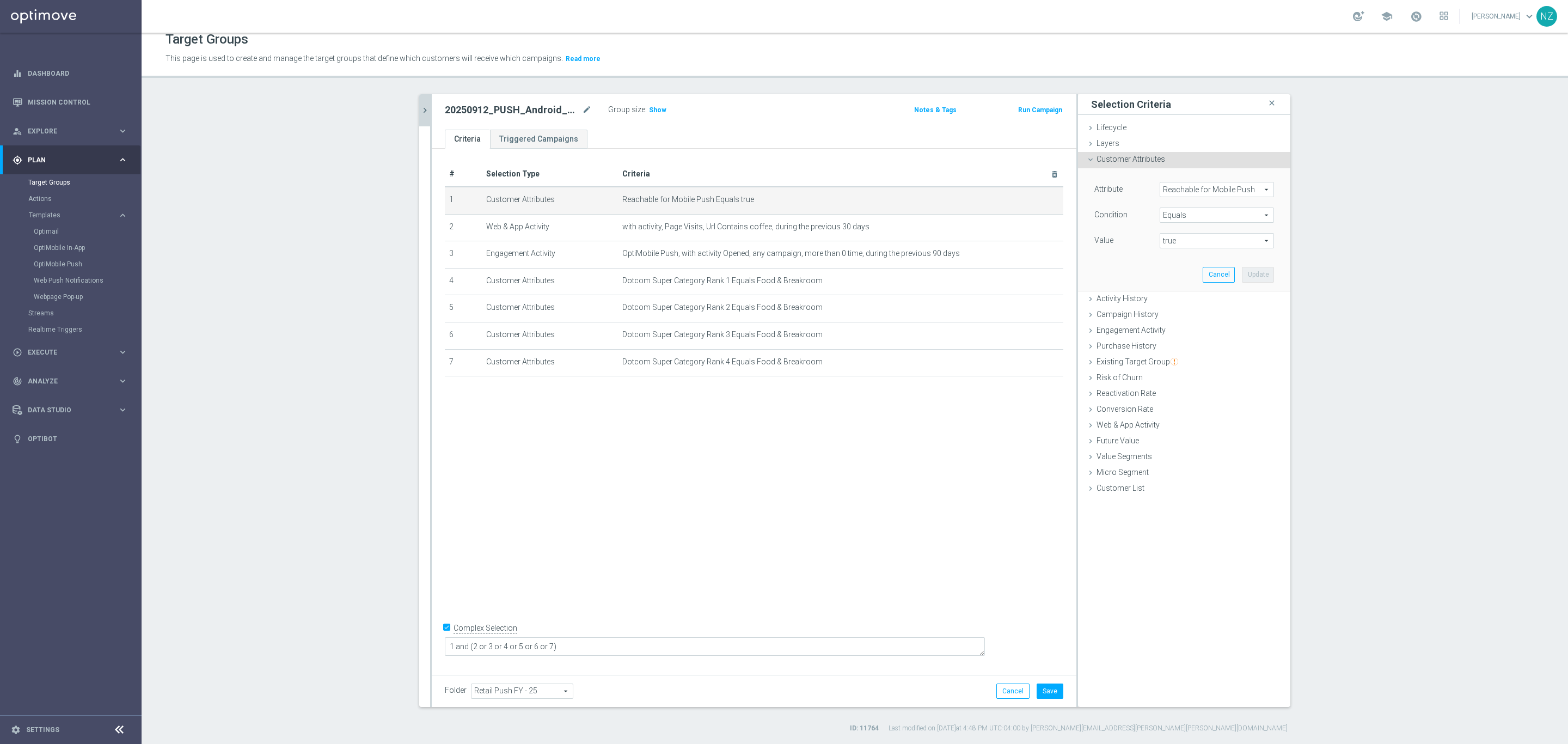
click at [1179, 191] on span "Reachable for Mobile Push" at bounding box center [1217, 190] width 113 height 14
click at [1195, 192] on input "search" at bounding box center [1217, 189] width 114 height 15
type input "push"
click at [1233, 219] on span "Reachable for Web Push" at bounding box center [1212, 220] width 94 height 9
type input "Reachable for Web Push"
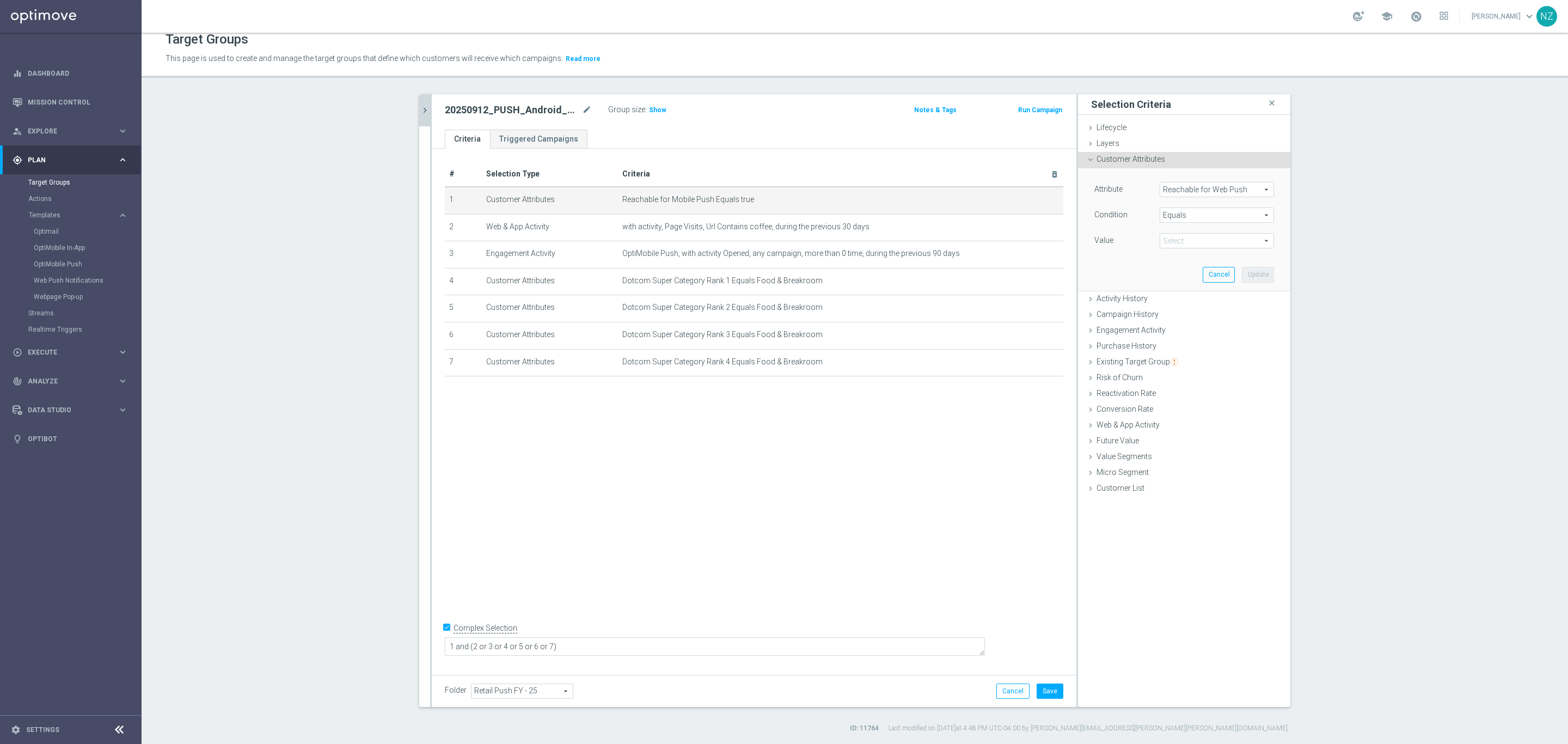
click at [1197, 252] on div "Attribute Reachable for Web Push Reachable for Web Push arrow_drop_down search …" at bounding box center [1184, 229] width 196 height 122
click at [1192, 242] on span "true" at bounding box center [1217, 241] width 113 height 14
click at [1190, 268] on span "true" at bounding box center [1216, 271] width 103 height 9
type input "true"
click at [1248, 268] on button "Update" at bounding box center [1258, 274] width 32 height 15
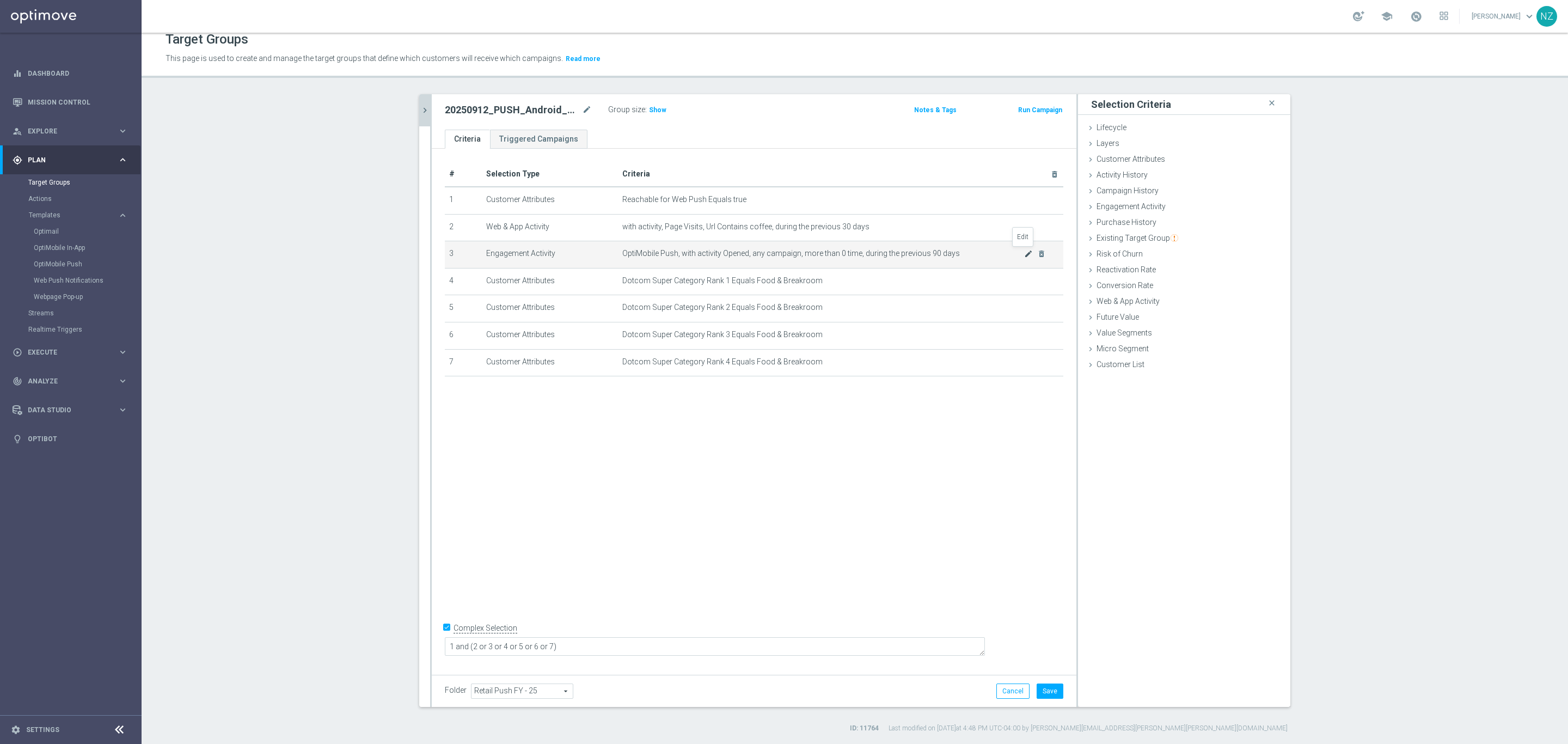
click at [1024, 250] on icon "mode_edit" at bounding box center [1028, 254] width 9 height 9
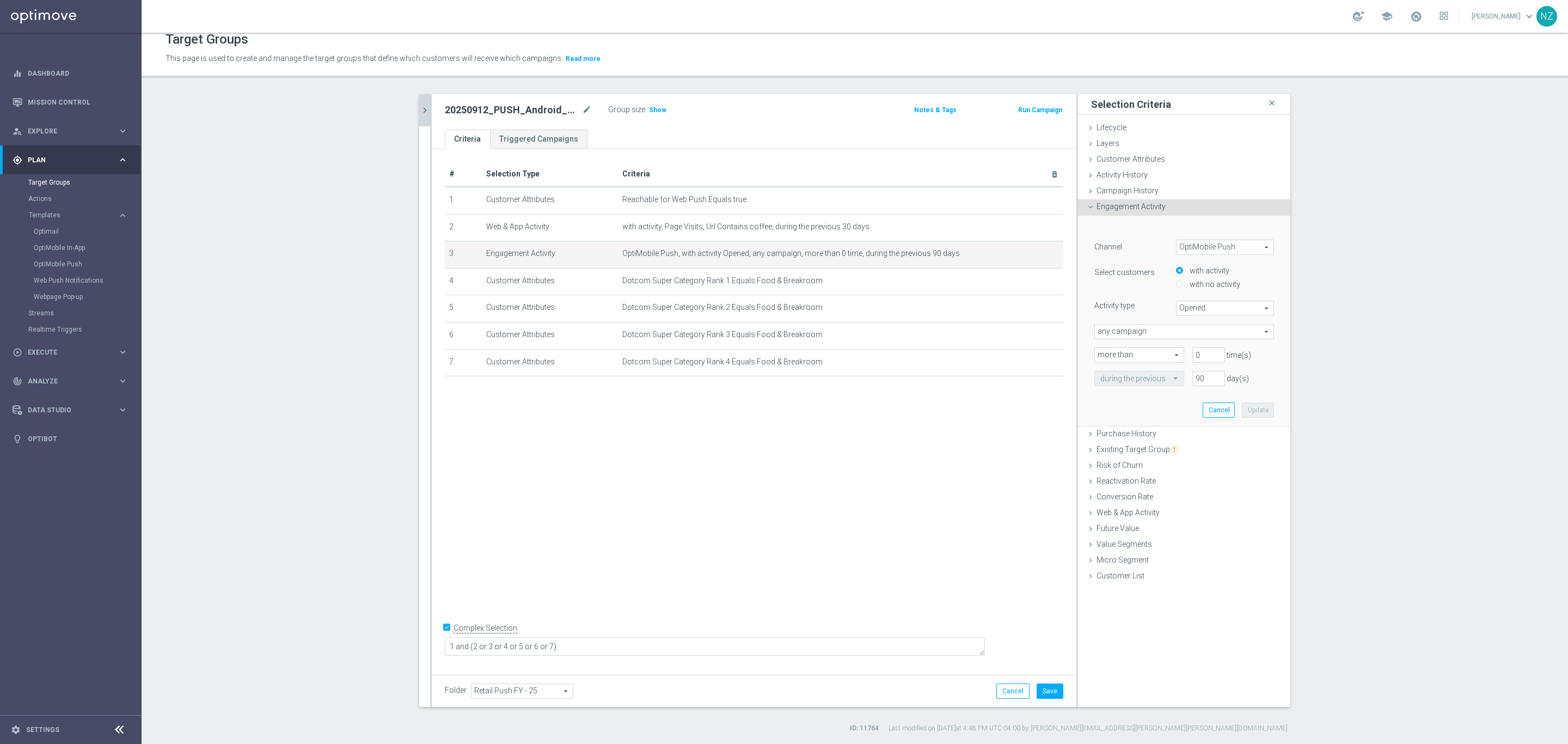
click at [1200, 246] on span "OptiMobile Push" at bounding box center [1225, 247] width 97 height 14
click at [1227, 288] on span "Web Push Notifications" at bounding box center [1225, 291] width 86 height 9
type input "Web Push Notifications"
click at [1204, 307] on span "Bounced" at bounding box center [1225, 309] width 97 height 14
click at [1206, 349] on span "Opened" at bounding box center [1225, 352] width 86 height 9
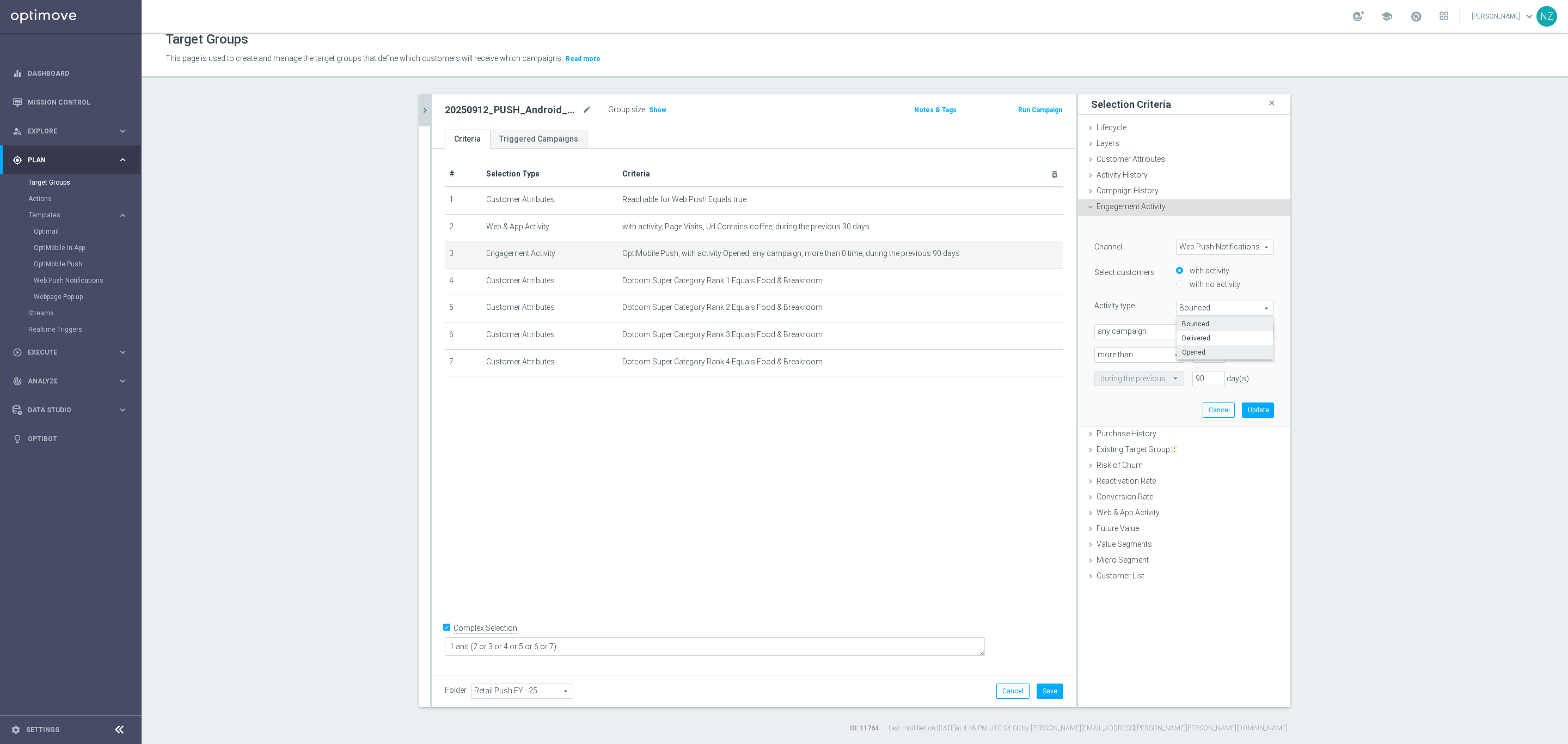
type input "Opened"
click at [1263, 407] on button "Update" at bounding box center [1258, 409] width 32 height 15
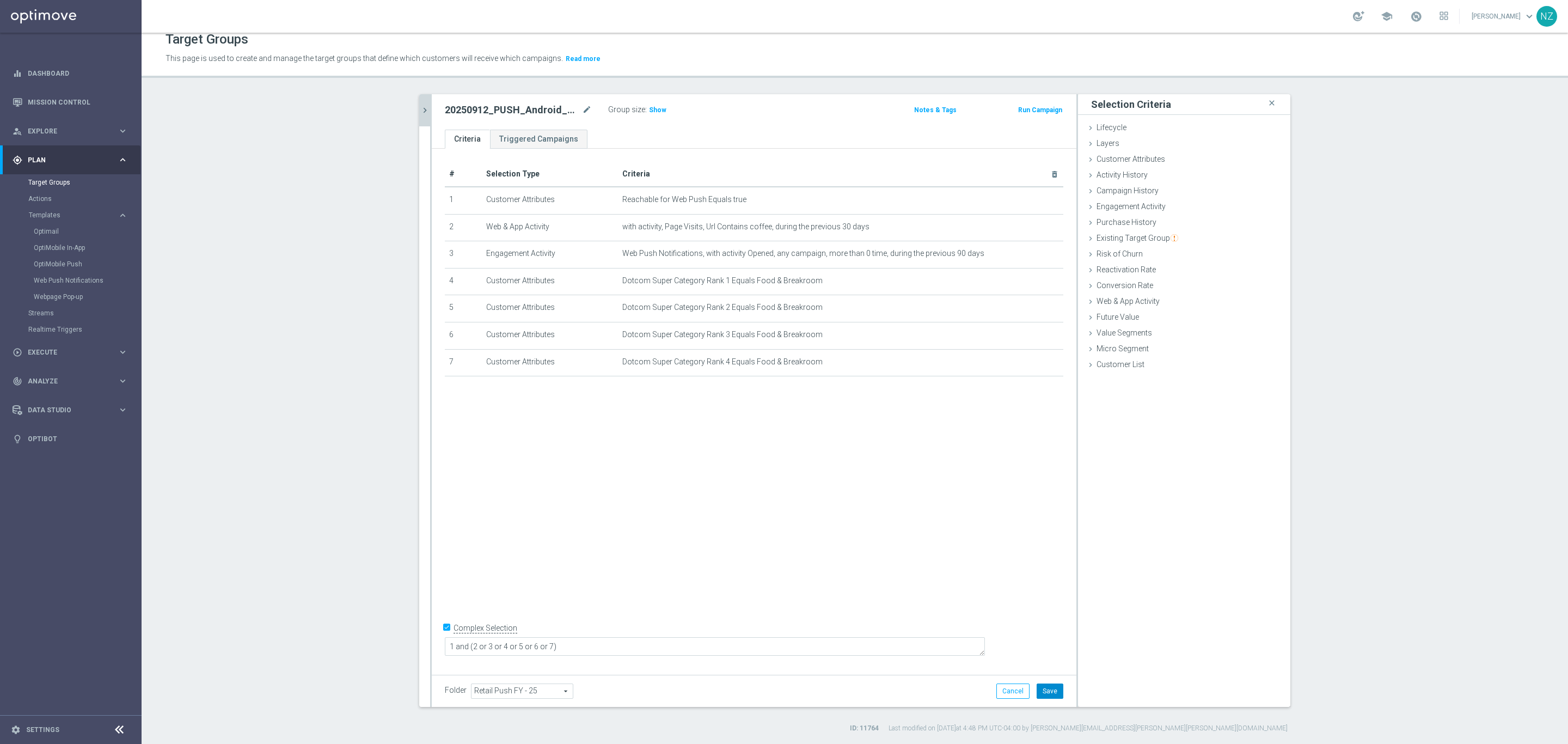
click at [1042, 691] on button "Save" at bounding box center [1050, 690] width 27 height 15
click at [649, 110] on span "Show" at bounding box center [658, 110] width 17 height 8
click at [423, 105] on icon "chevron_right" at bounding box center [424, 110] width 10 height 10
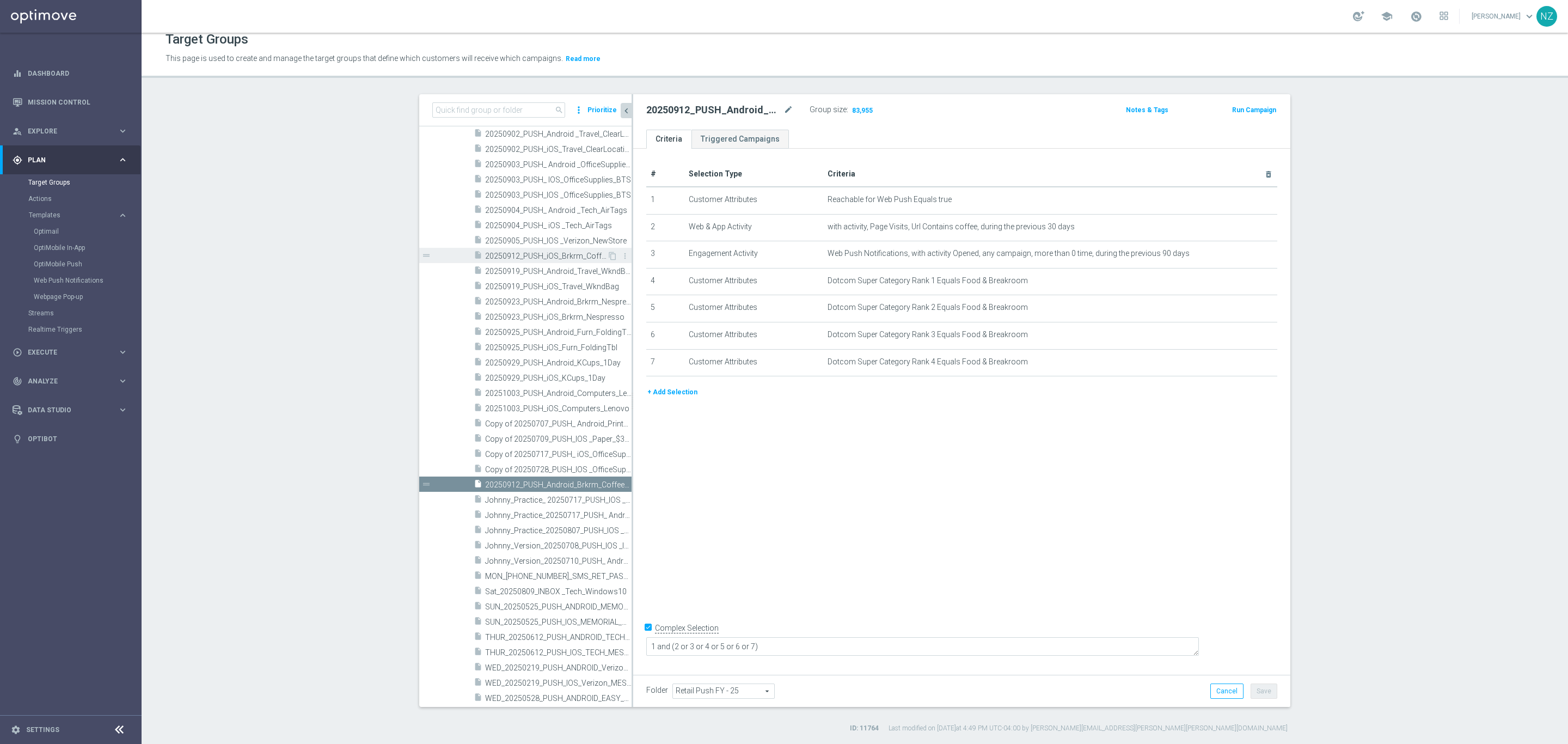
click at [545, 255] on span "20250912_PUSH_iOS_Brkrm_CoffeeAcc" at bounding box center [545, 257] width 122 height 9
click at [856, 108] on span "Show" at bounding box center [860, 110] width 17 height 8
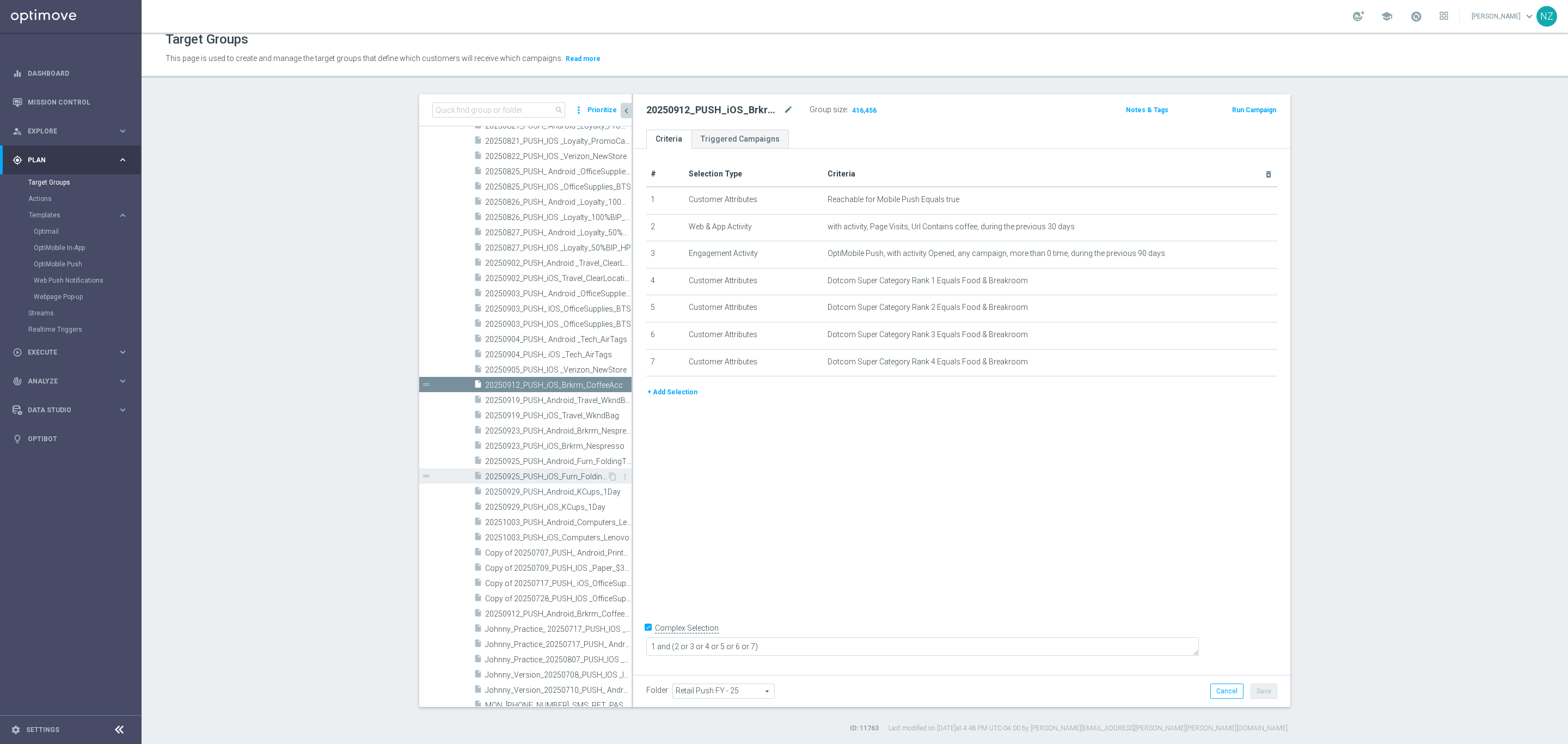
scroll to position [12376, 0]
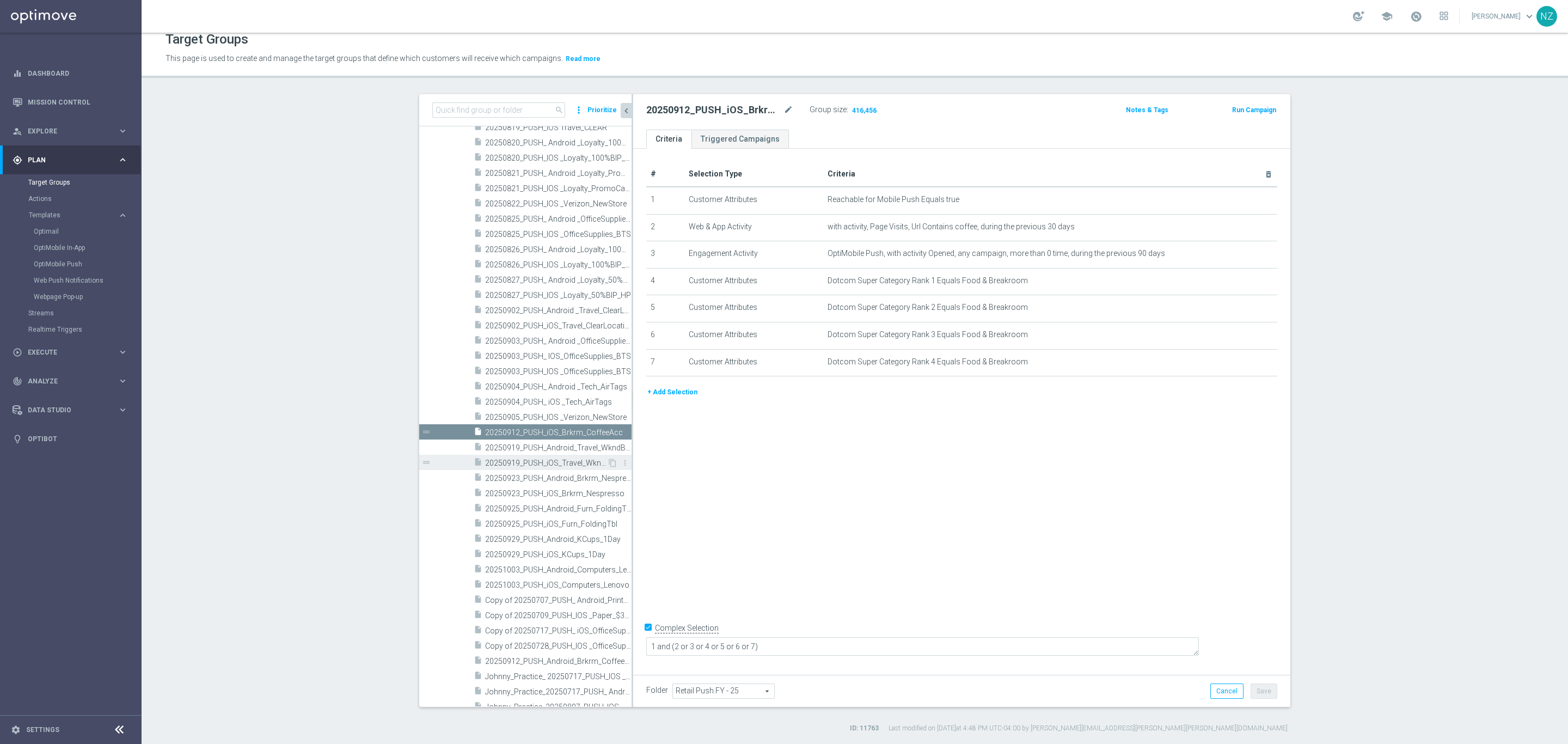
click at [515, 459] on span "20250919_PUSH_iOS_Travel_WkndBag" at bounding box center [545, 464] width 122 height 9
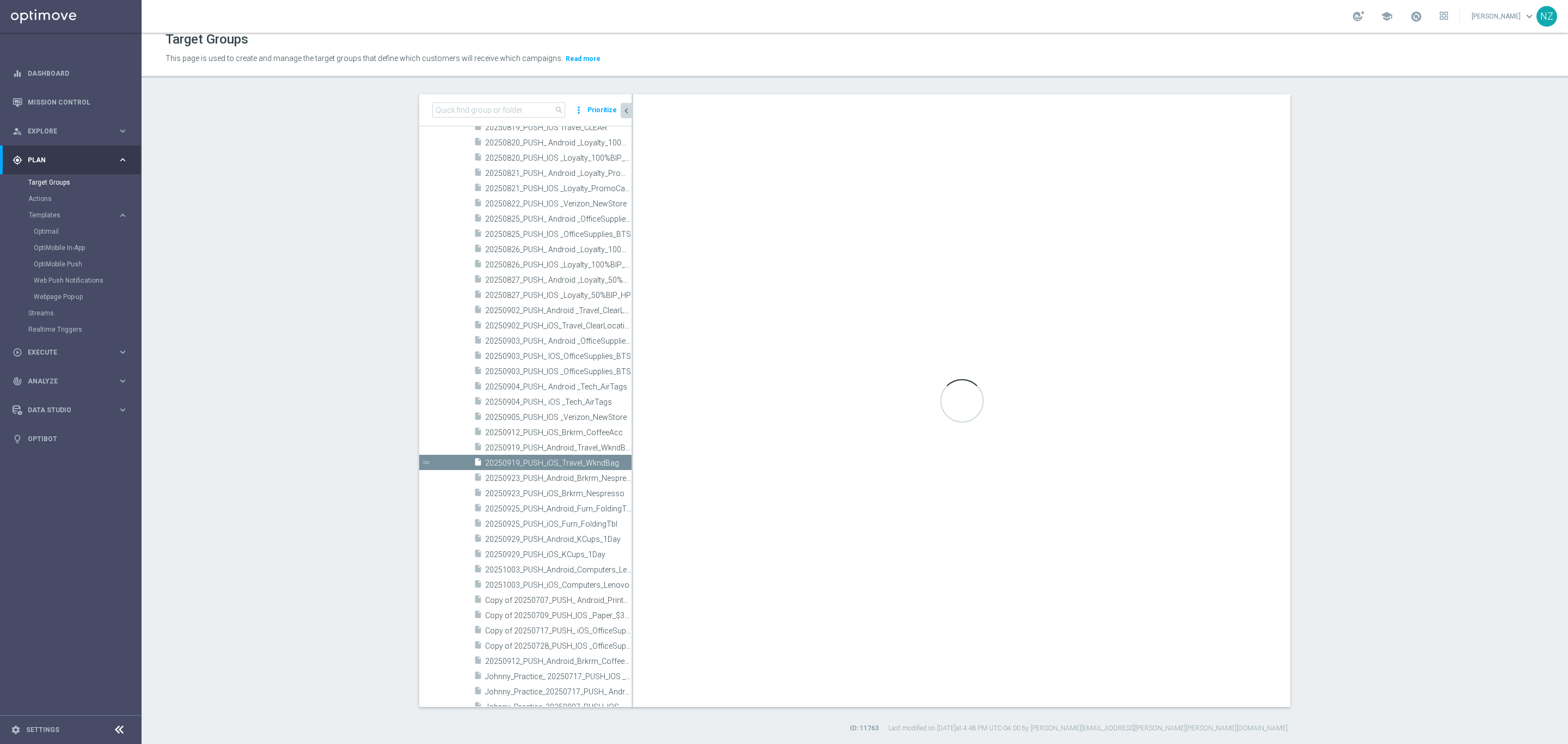
type textarea "1 and (2 or 3)"
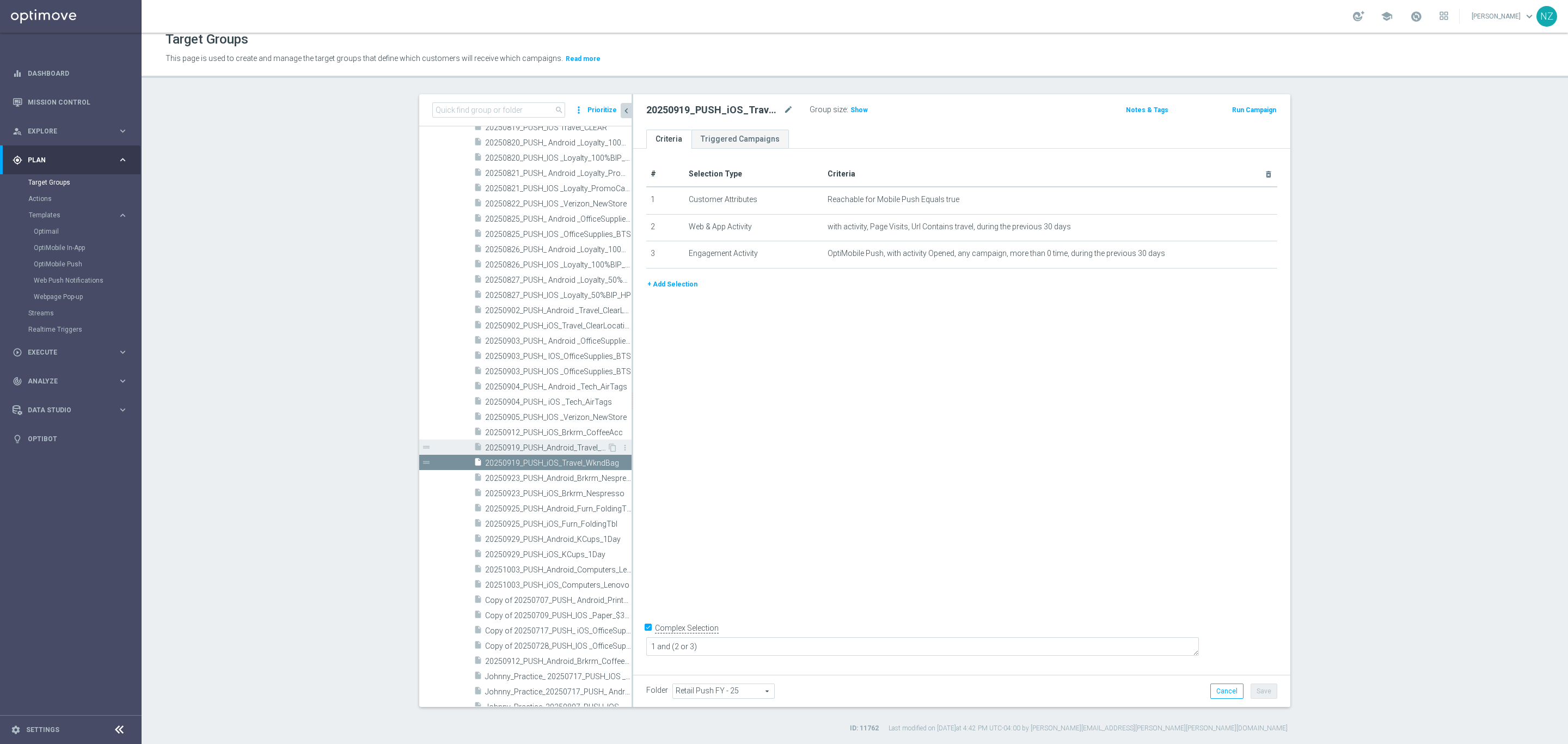
click at [507, 448] on span "20250919_PUSH_Android_Travel_WkndBag" at bounding box center [545, 448] width 122 height 9
click at [608, 451] on icon "content_copy" at bounding box center [612, 447] width 9 height 9
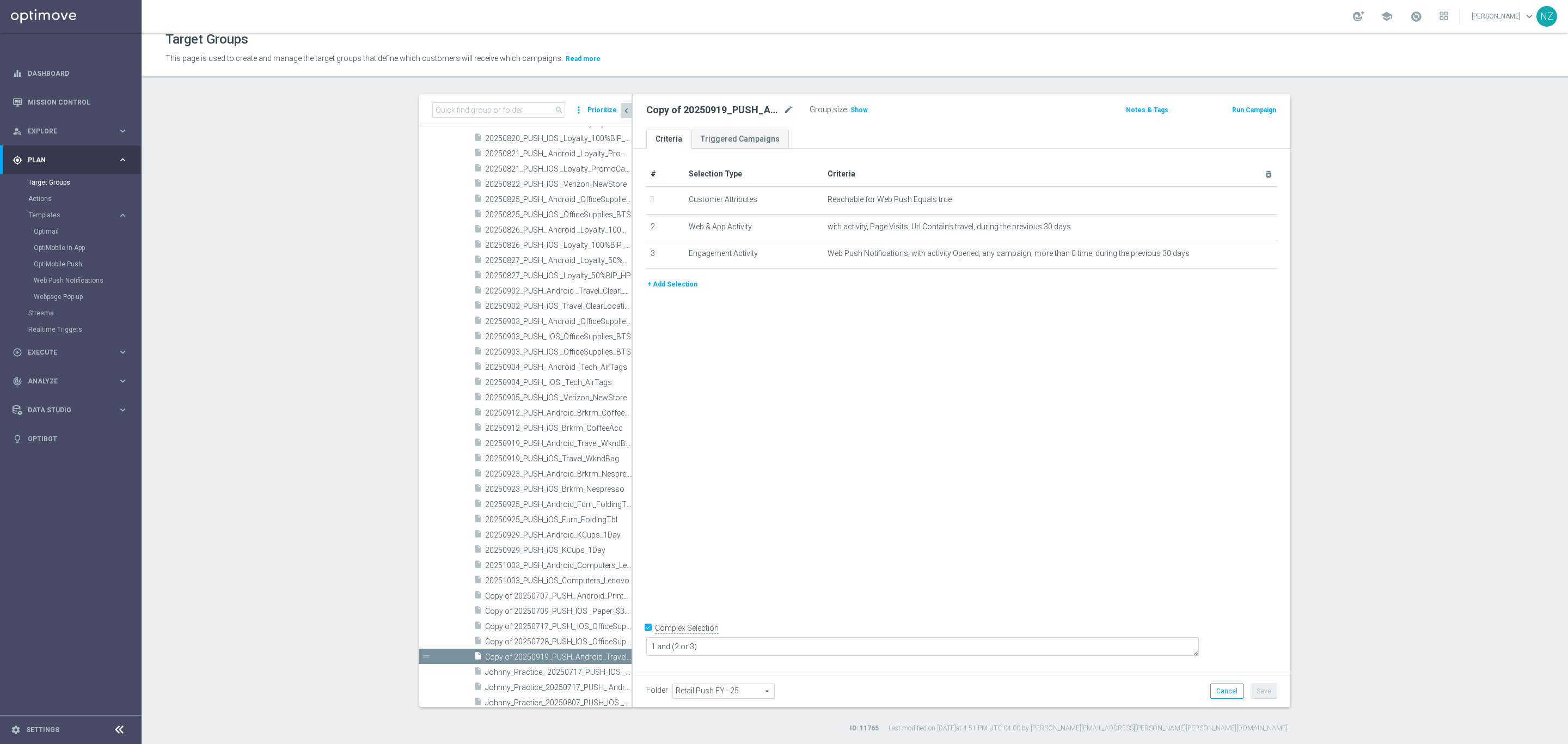
scroll to position [12554, 0]
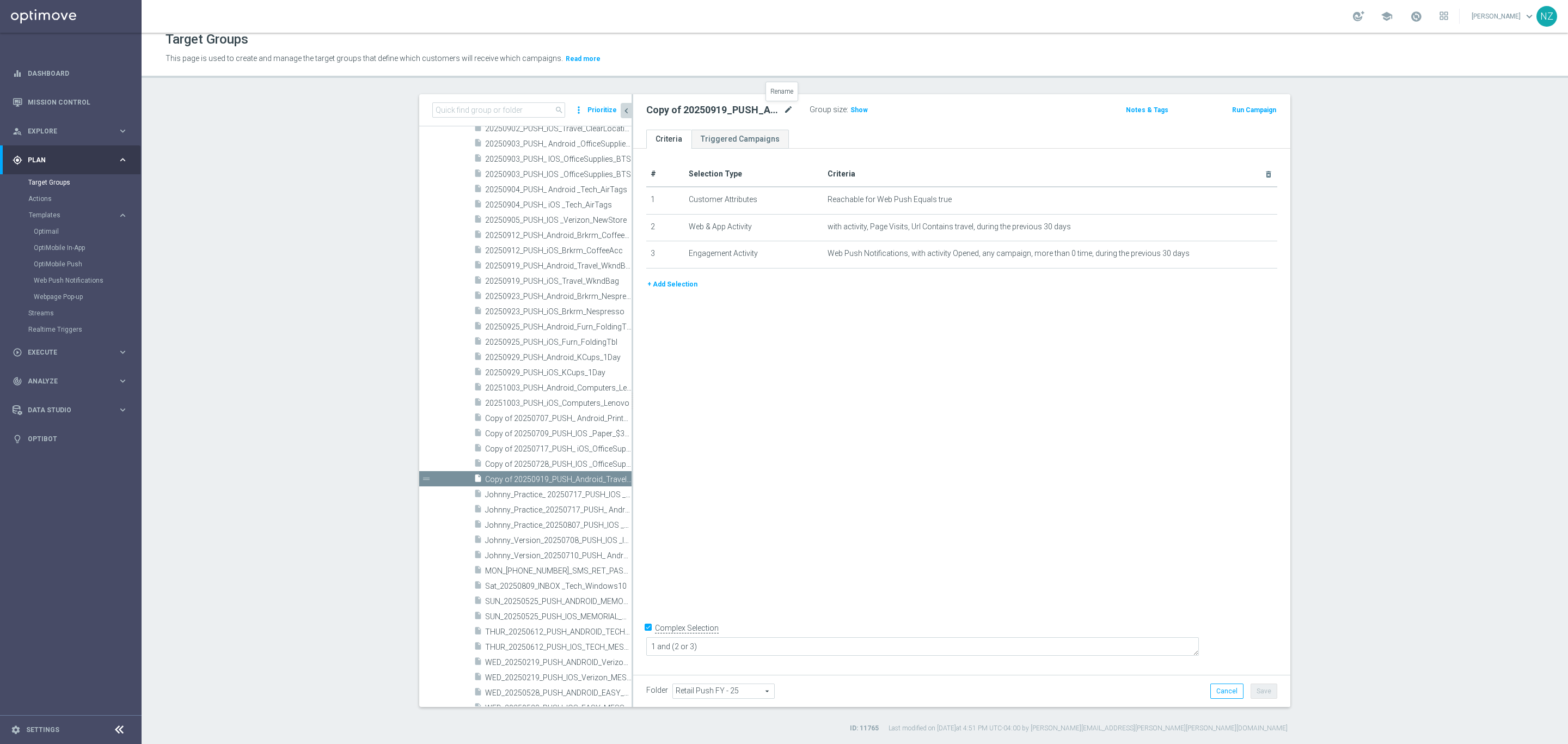
click at [784, 103] on icon "mode_edit" at bounding box center [789, 109] width 9 height 13
click at [671, 110] on input "Copy of 20250919_PUSH_Android_Travel_WkndBag" at bounding box center [719, 110] width 147 height 15
click at [664, 109] on input "Copy of 20250919_PUSH_Android_Travel_WkndBag" at bounding box center [719, 110] width 147 height 15
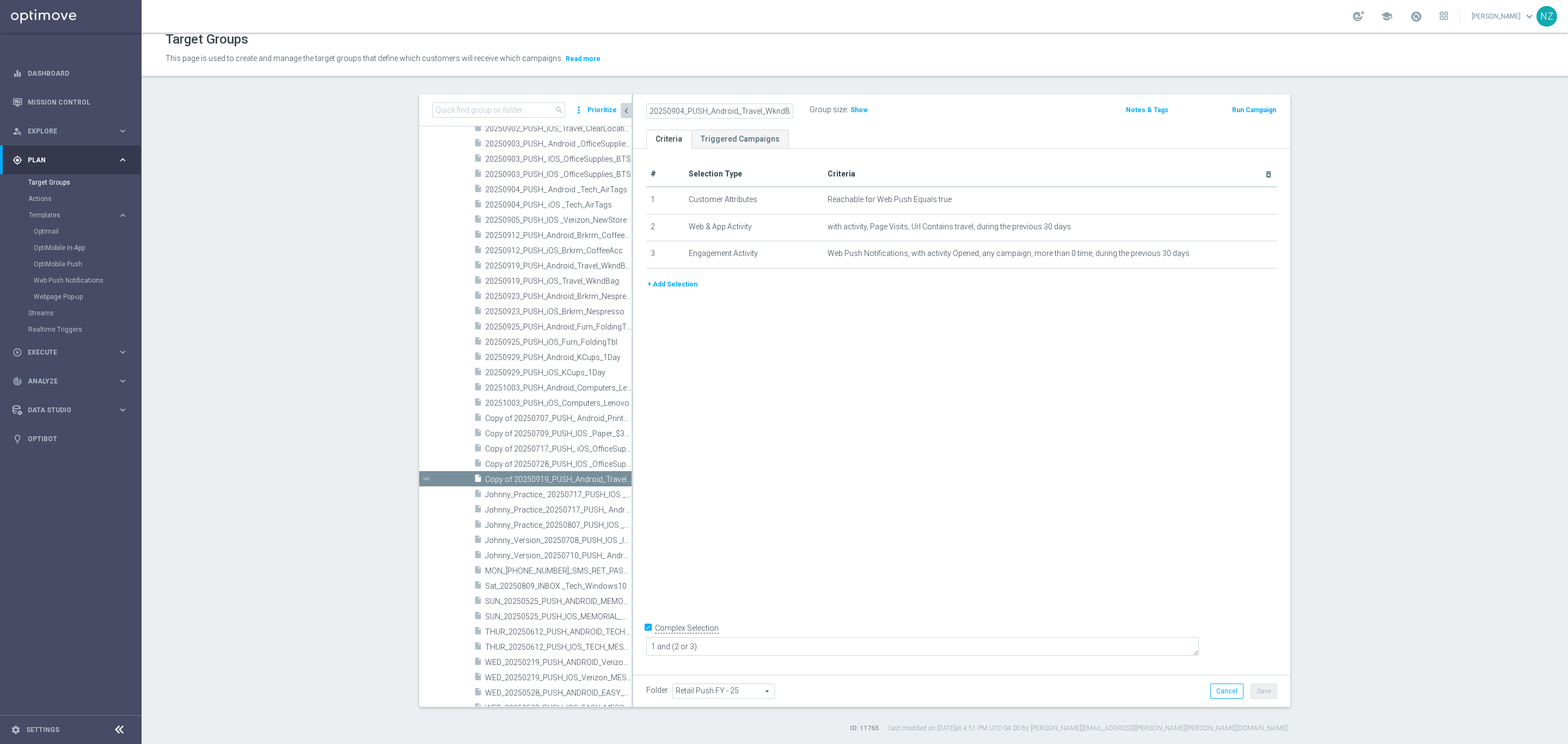
click at [738, 110] on input "20250904_PUSH_Android_Travel_WkndBag" at bounding box center [719, 110] width 147 height 15
type input "20250904_PUSH_Android_Tech_AirTag"
click at [996, 135] on ul "Criteria Triggered Campaigns" at bounding box center [962, 139] width 657 height 19
click at [1237, 229] on icon "mode_edit" at bounding box center [1241, 226] width 9 height 9
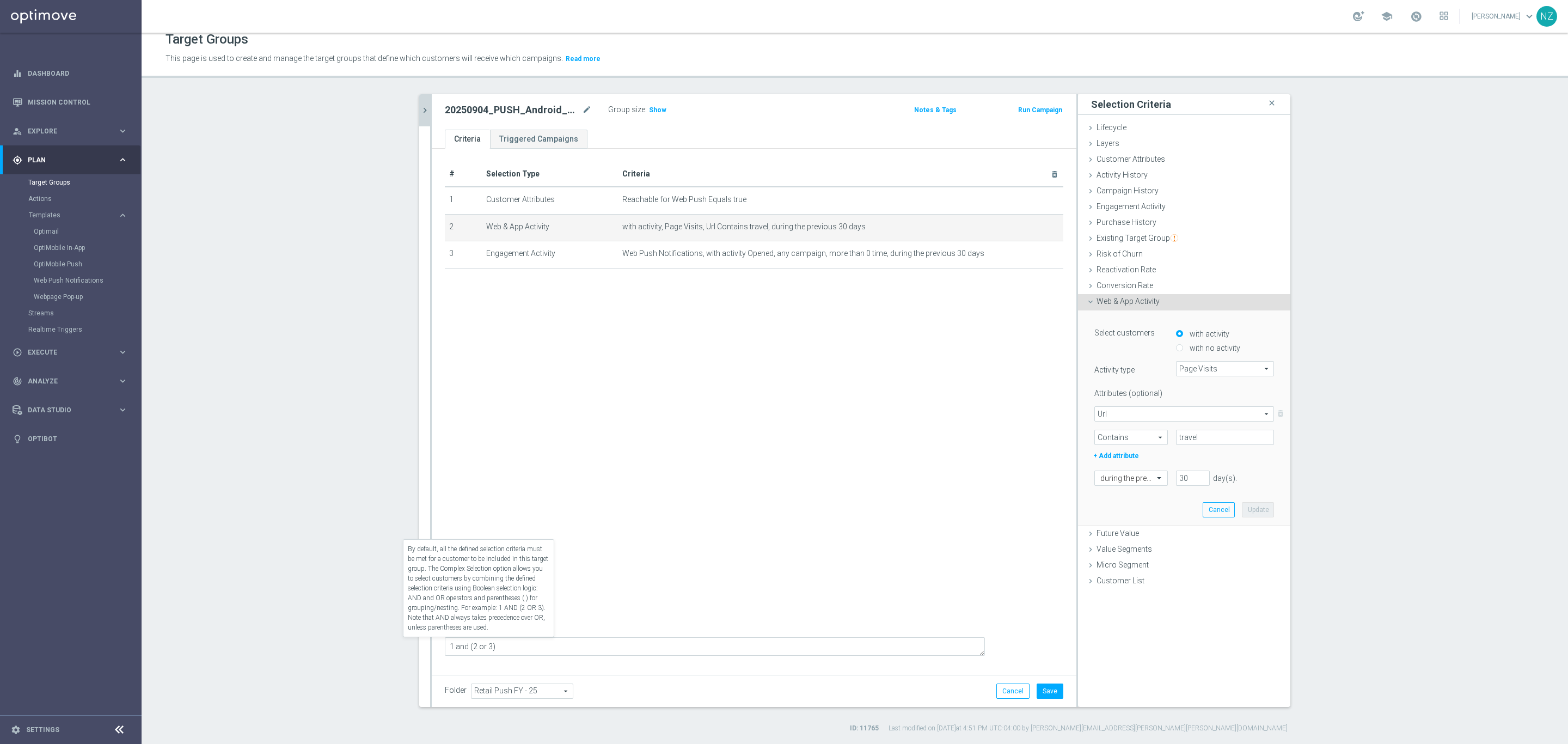
click at [453, 634] on label "Complex Selection" at bounding box center [485, 627] width 64 height 10
click at [445, 637] on input "Complex Selection" at bounding box center [448, 629] width 7 height 15
checkbox input "false"
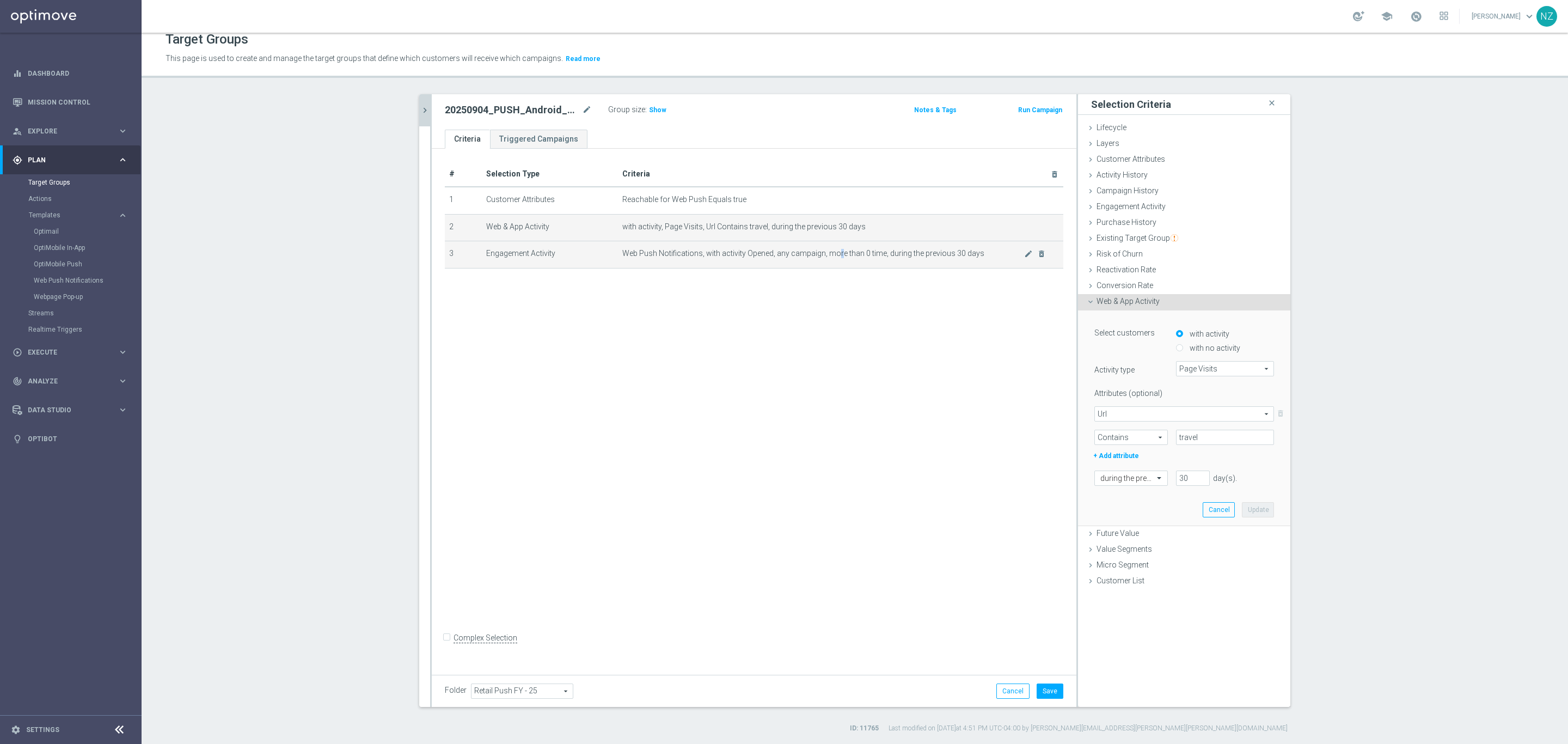
click at [830, 255] on span "Web Push Notifications, with activity Opened, any campaign, more than 0 time, d…" at bounding box center [823, 254] width 402 height 9
click at [914, 249] on span "Web Push Notifications, with activity Opened, any campaign, more than 0 time, d…" at bounding box center [823, 254] width 402 height 9
click at [1024, 254] on icon "mode_edit" at bounding box center [1028, 254] width 9 height 9
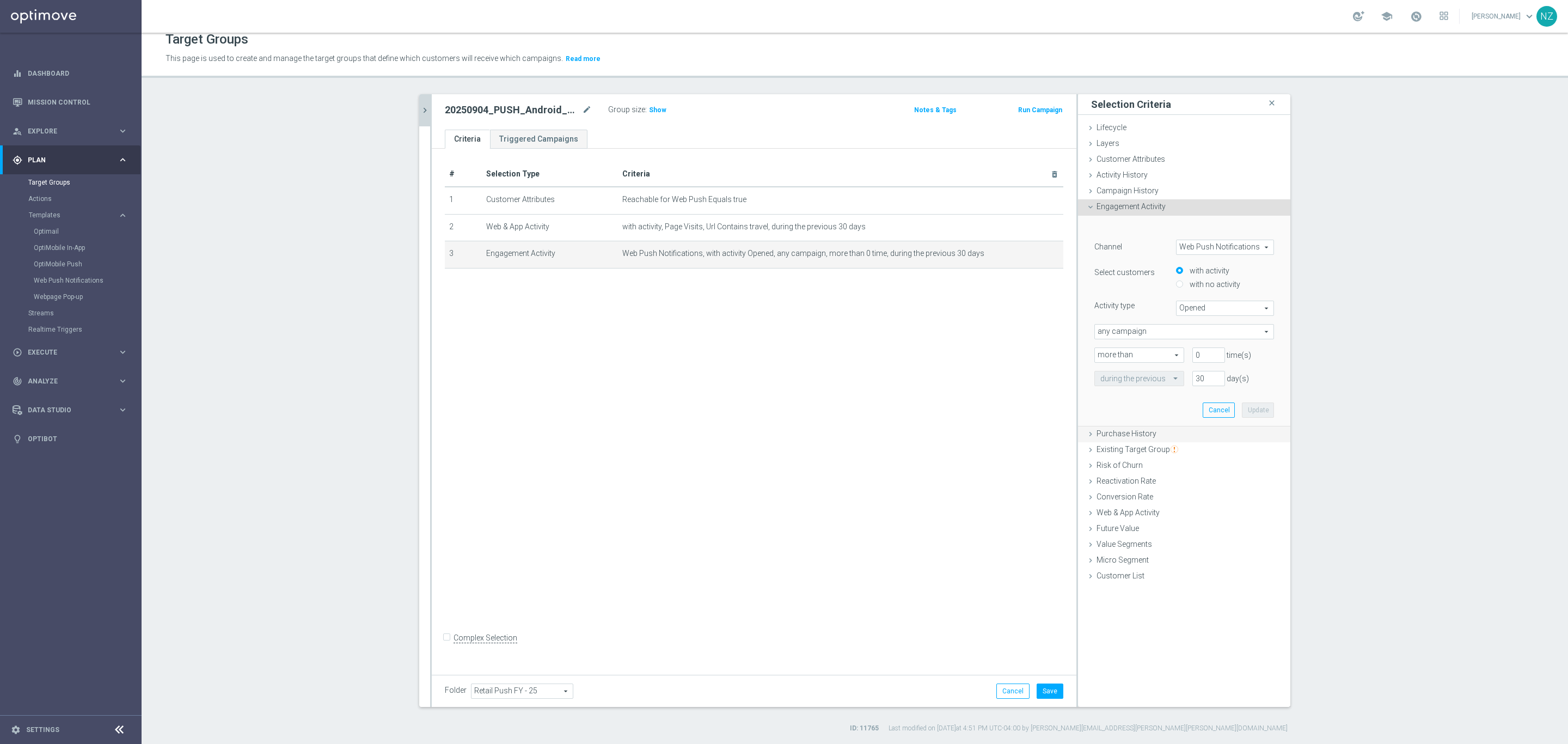
click at [1109, 435] on span "Purchase History" at bounding box center [1126, 433] width 60 height 9
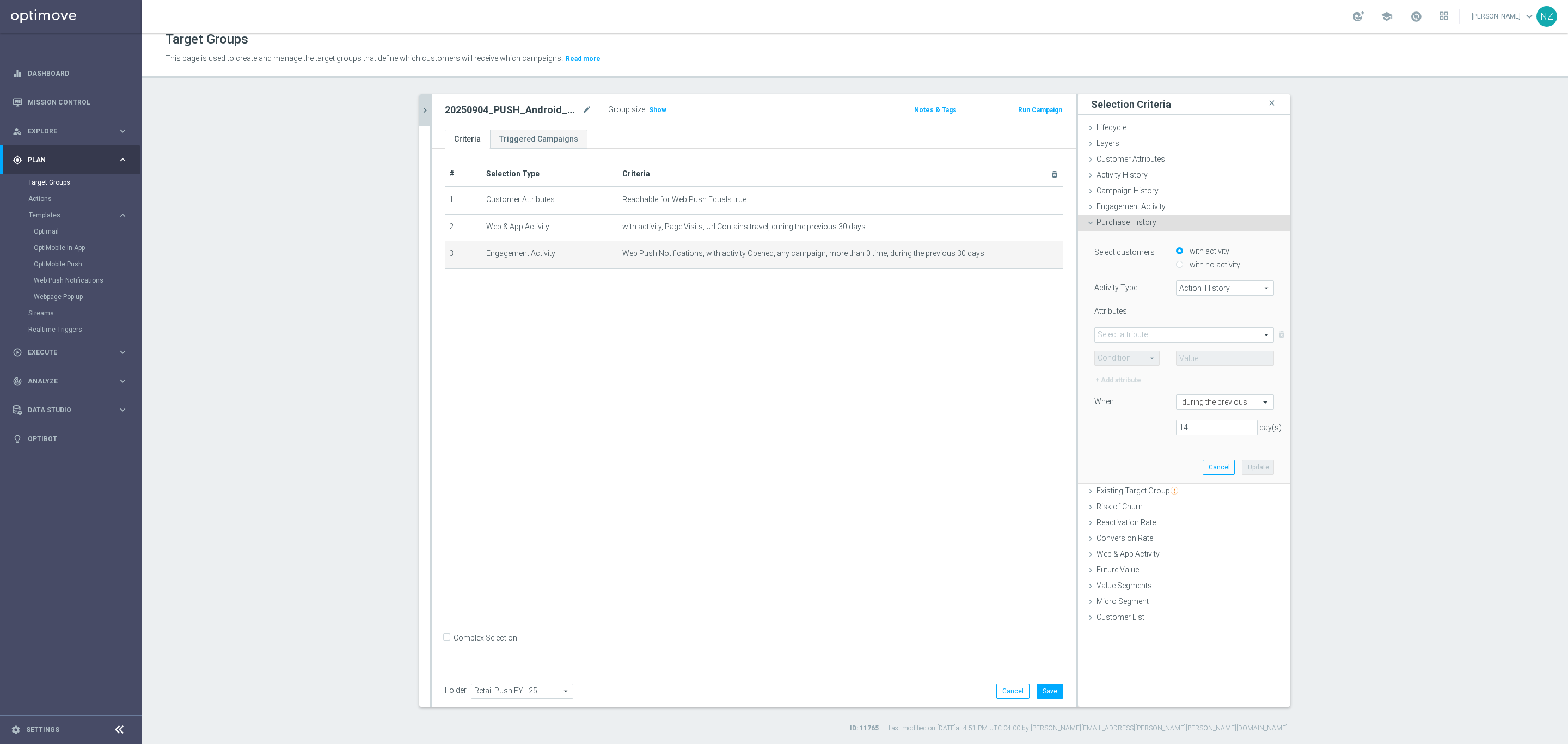
click at [1190, 282] on span "Action_History" at bounding box center [1225, 288] width 97 height 14
click at [1190, 265] on label "with no activity" at bounding box center [1214, 265] width 54 height 9
click at [1183, 265] on input "with no activity" at bounding box center [1179, 264] width 7 height 7
radio input "true"
click at [1212, 291] on span "Action_History" at bounding box center [1225, 288] width 97 height 14
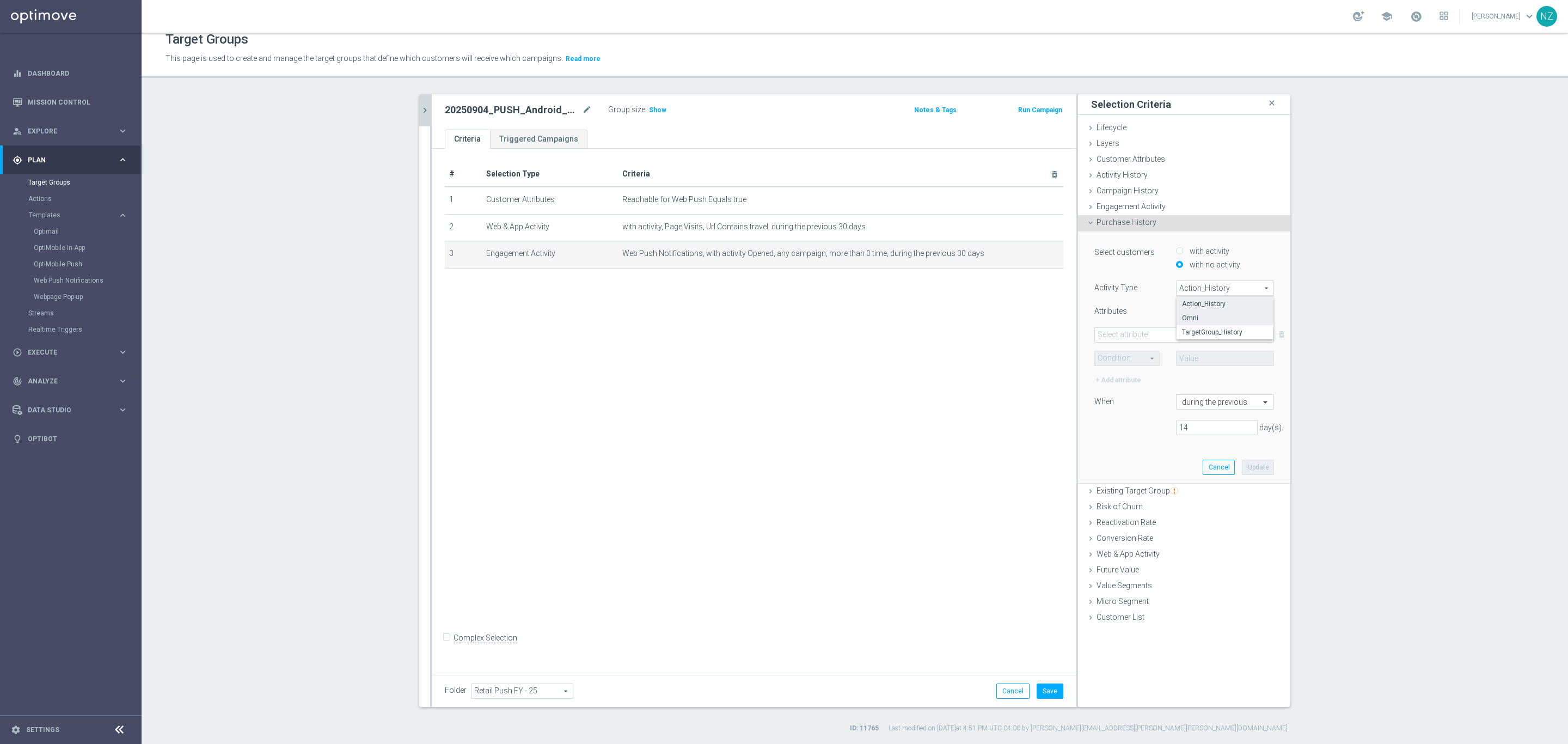
click at [1200, 316] on span "Omni" at bounding box center [1225, 317] width 86 height 9
type input "Omni"
drag, startPoint x: 1148, startPoint y: 339, endPoint x: 1157, endPoint y: 340, distance: 9.1
click at [1148, 337] on span at bounding box center [1184, 335] width 179 height 14
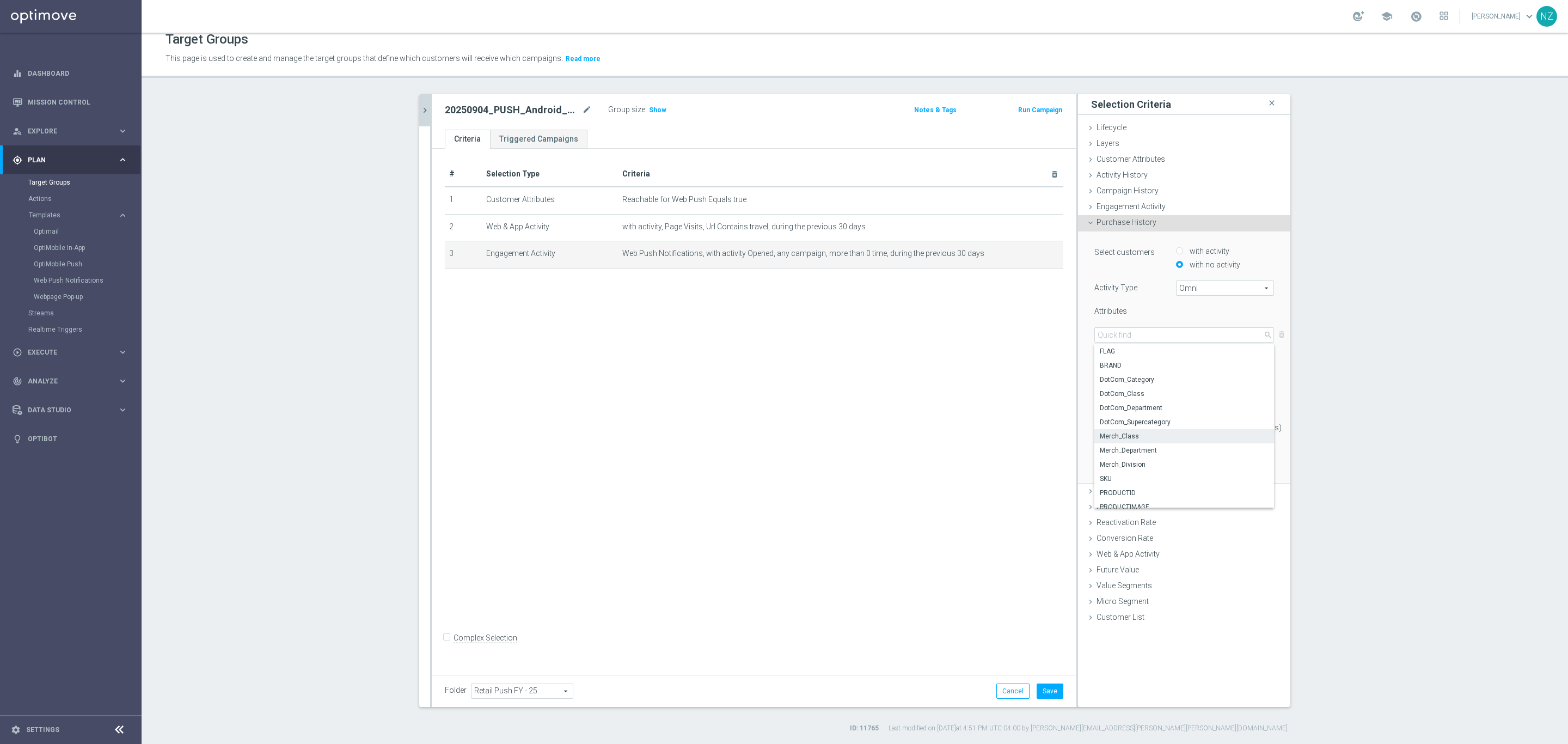
click at [1149, 433] on span "Merch_Class" at bounding box center [1184, 436] width 168 height 9
type input "Merch_Class"
click at [1126, 360] on span at bounding box center [1127, 358] width 65 height 14
drag, startPoint x: 1130, startPoint y: 374, endPoint x: 1153, endPoint y: 366, distance: 24.4
click at [1130, 373] on span "Equals" at bounding box center [1127, 374] width 54 height 9
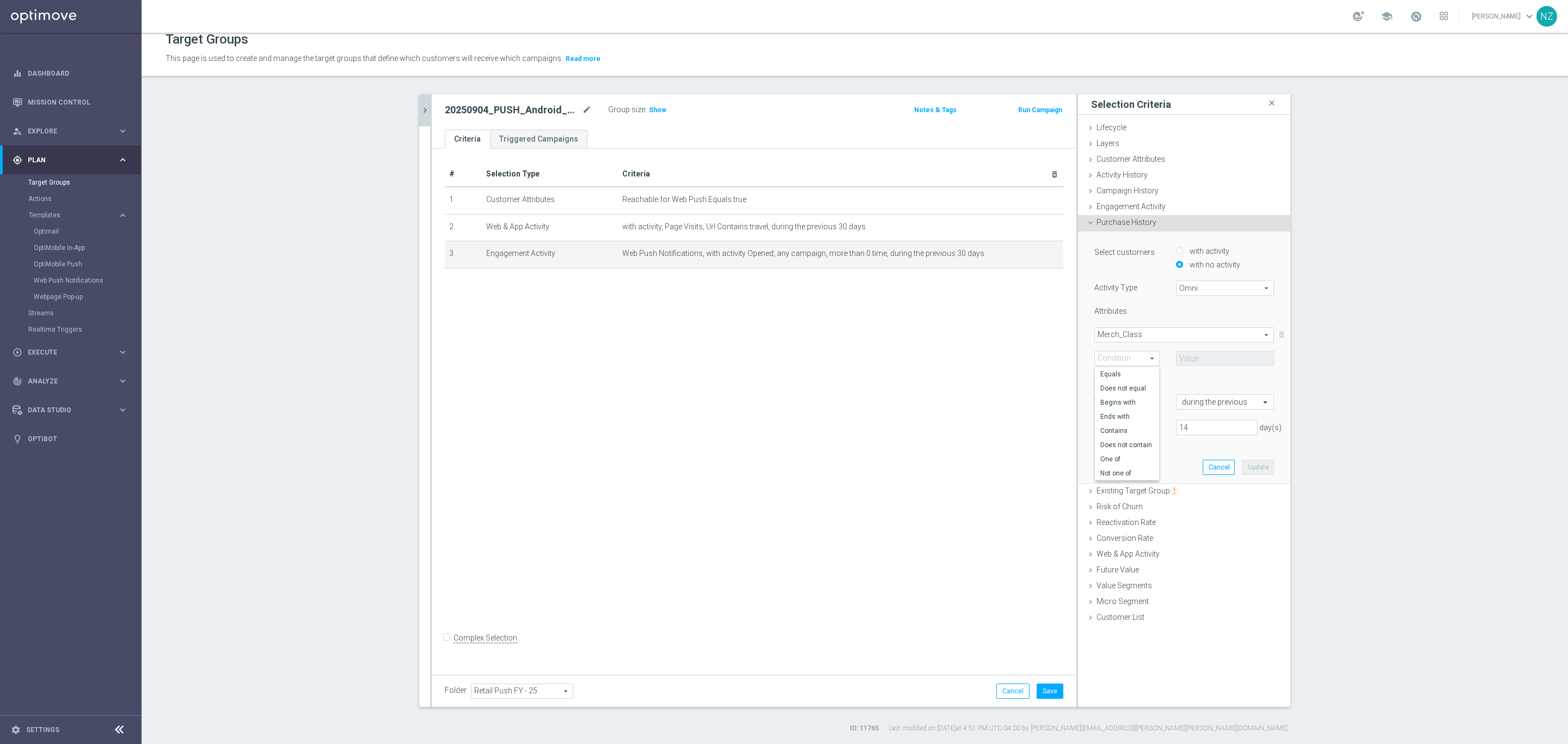
type input "Equals"
click at [1194, 356] on span at bounding box center [1225, 358] width 97 height 14
click at [1194, 358] on input "search" at bounding box center [1225, 358] width 98 height 15
type input "a"
click at [1144, 335] on span "Merch_Class" at bounding box center [1184, 335] width 179 height 14
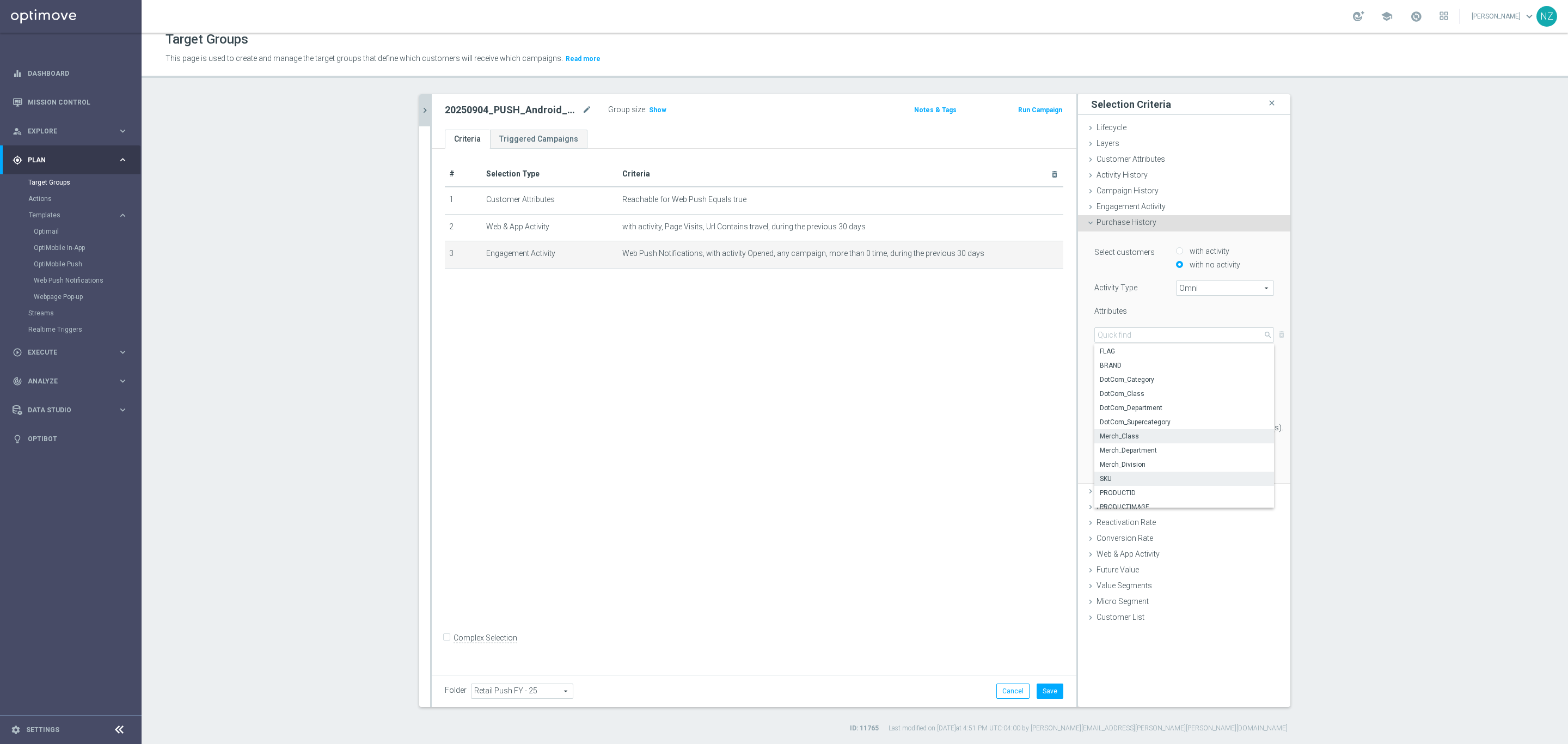
click at [1134, 475] on span "SKU" at bounding box center [1184, 479] width 168 height 9
type input "SKU"
click at [1126, 360] on span "Equals" at bounding box center [1127, 358] width 65 height 14
click at [1121, 457] on span "One of" at bounding box center [1127, 459] width 54 height 9
type input "One of"
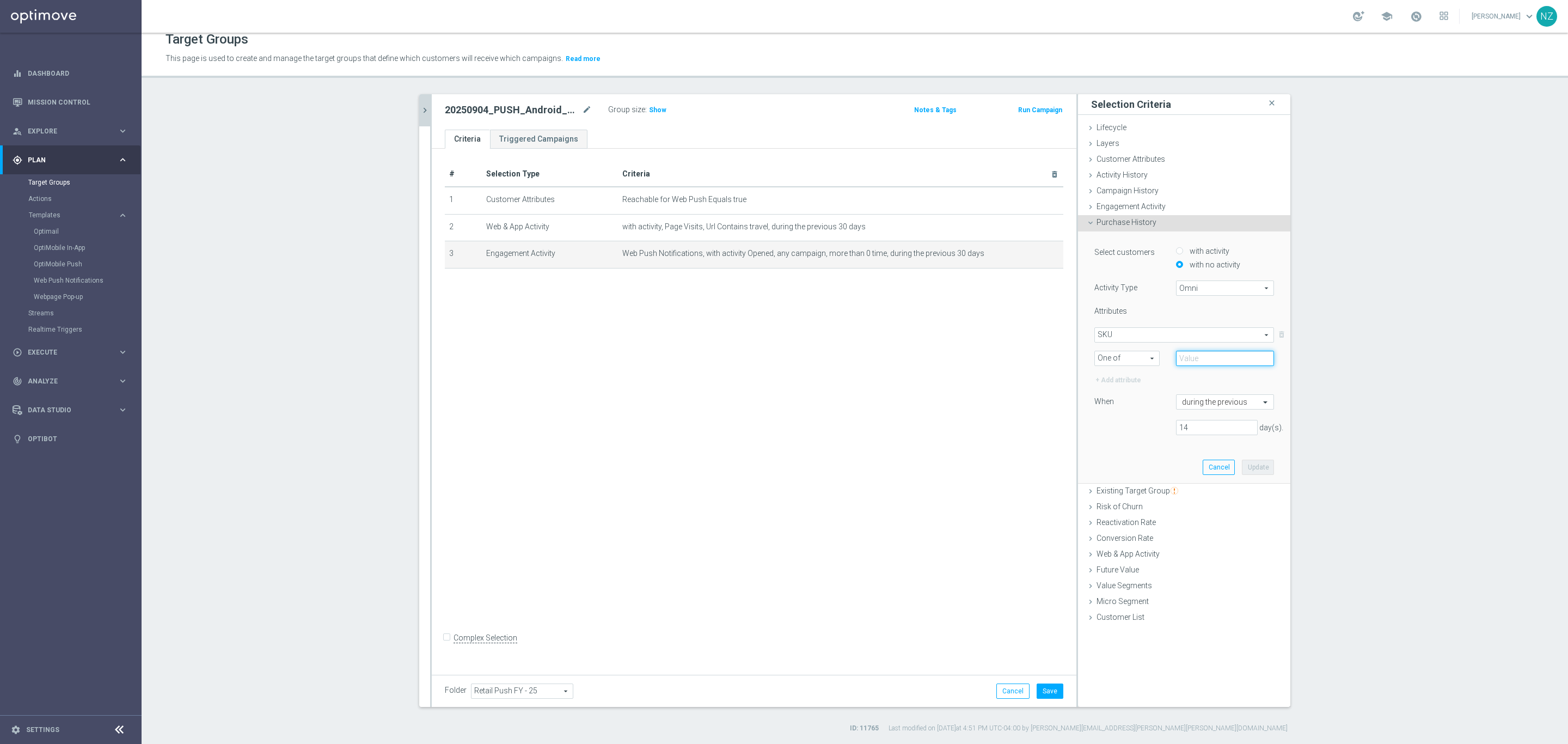
click at [1193, 355] on input "text" at bounding box center [1225, 358] width 98 height 15
click at [1183, 357] on input "text" at bounding box center [1225, 358] width 98 height 15
paste input "24489892"
click at [1111, 384] on div "+ Add attribute" at bounding box center [1119, 379] width 48 height 12
click at [1278, 402] on icon "delete_forever" at bounding box center [1282, 403] width 11 height 15
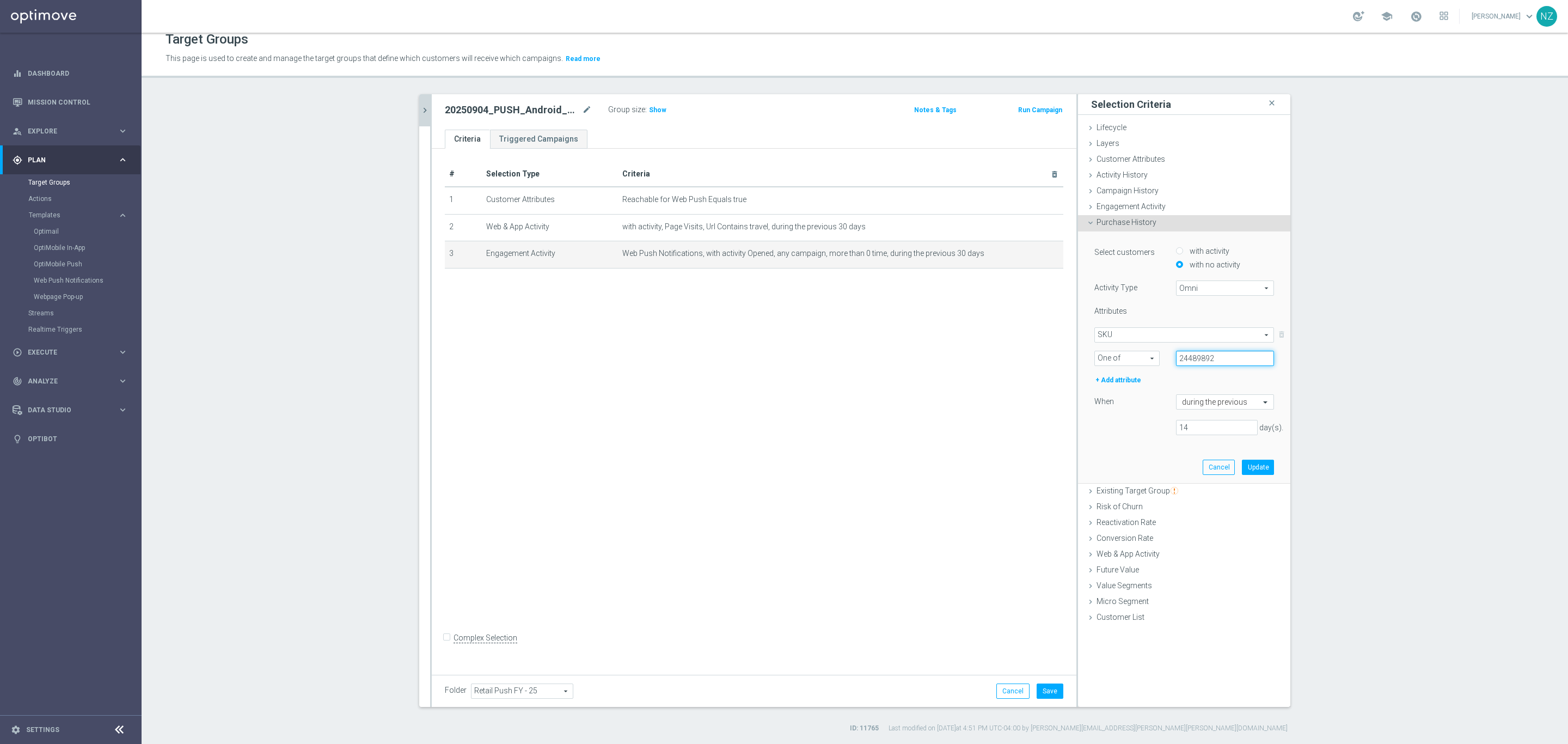
drag, startPoint x: 1213, startPoint y: 360, endPoint x: 1222, endPoint y: 358, distance: 9.2
click at [1215, 358] on input "24489892" at bounding box center [1225, 358] width 98 height 15
click at [1227, 356] on input "24489892," at bounding box center [1225, 358] width 98 height 15
paste input "24489891"
type input "24489892,24489891"
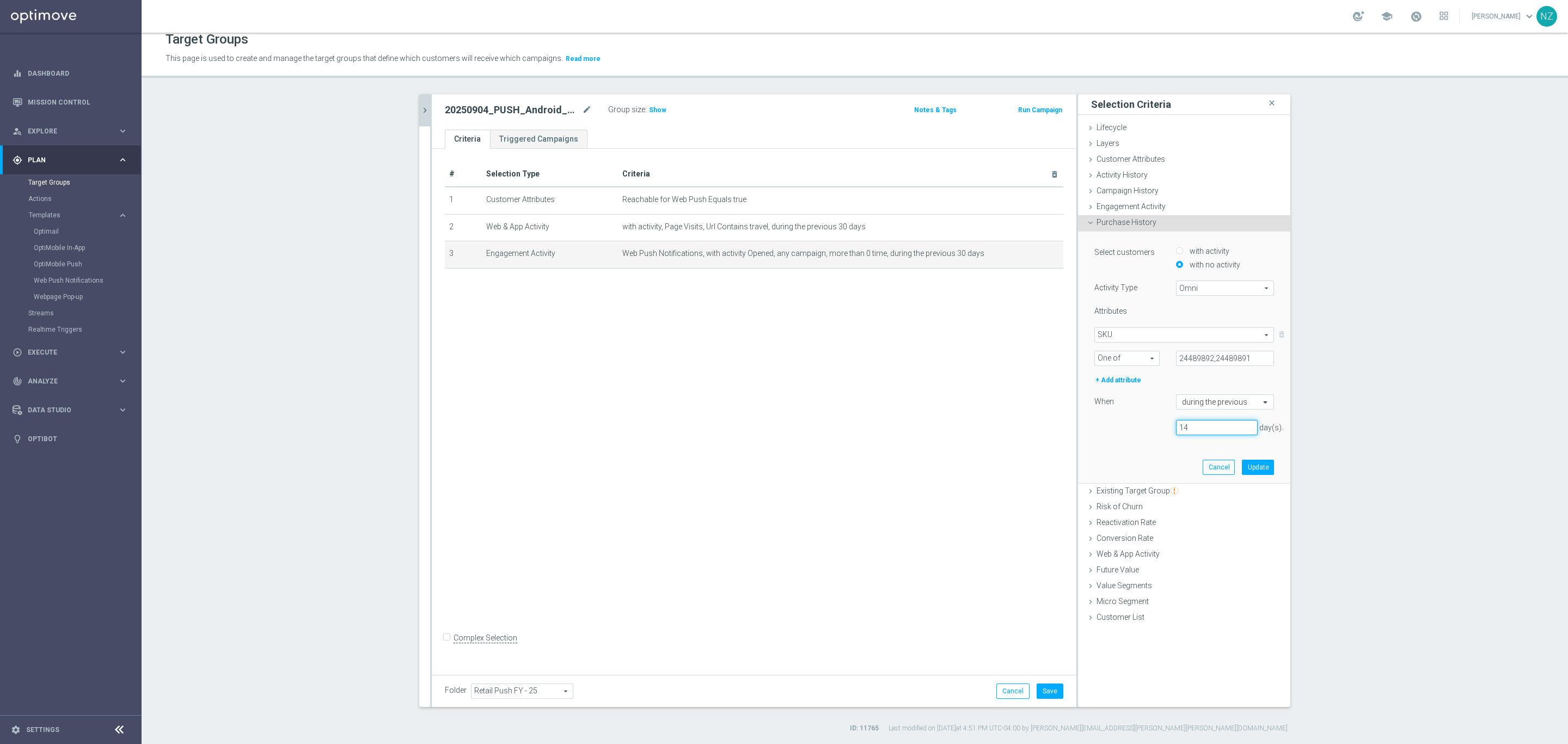
drag, startPoint x: 1190, startPoint y: 431, endPoint x: 1146, endPoint y: 427, distance: 44.2
click at [1146, 427] on div "14 day(s)." at bounding box center [1184, 427] width 196 height 15
type input "60"
click at [1262, 469] on button "Update" at bounding box center [1258, 467] width 32 height 15
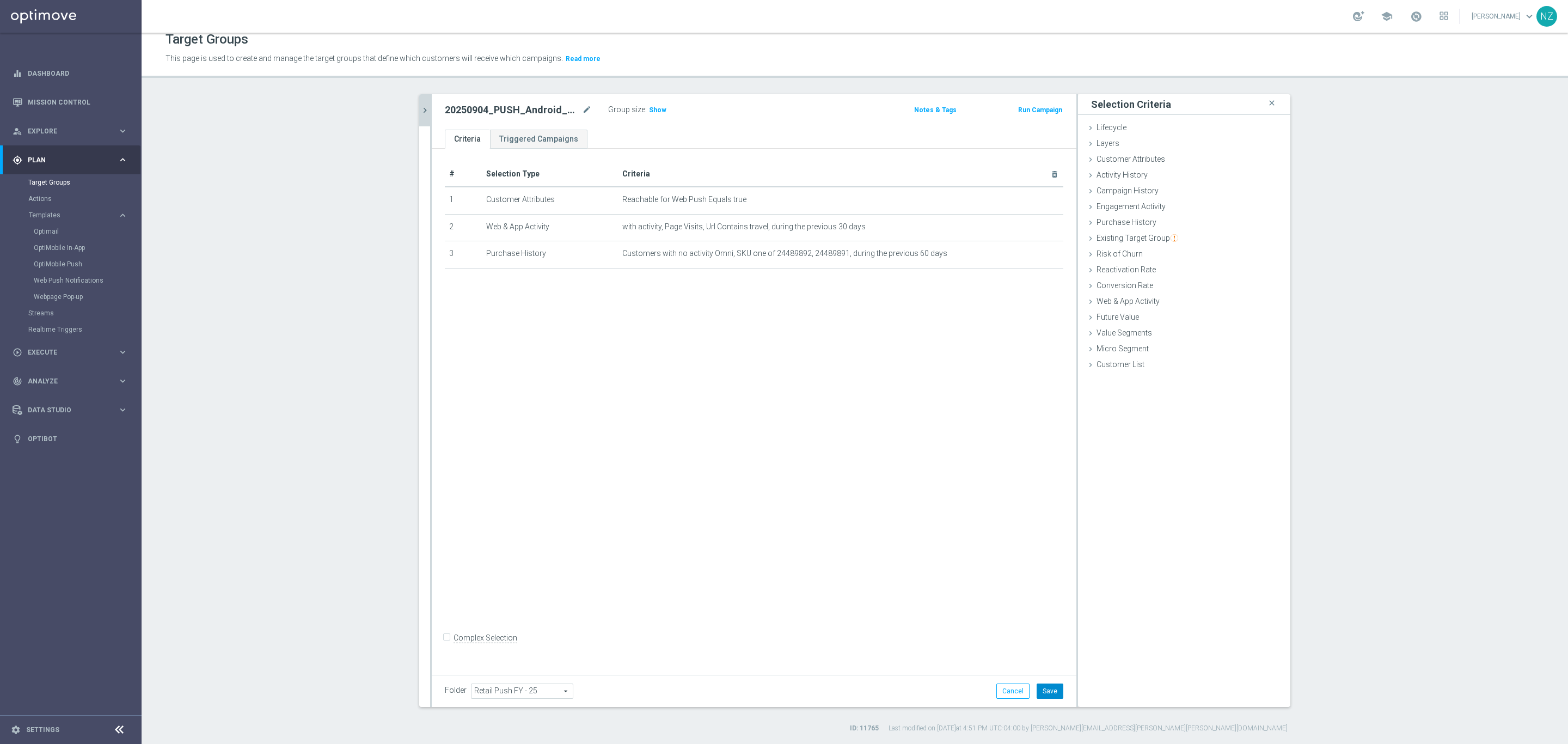
click at [1056, 693] on button "Save" at bounding box center [1050, 690] width 27 height 15
click at [656, 106] on span "Show" at bounding box center [658, 110] width 17 height 8
drag, startPoint x: 414, startPoint y: 110, endPoint x: 501, endPoint y: 128, distance: 88.8
click at [420, 110] on icon "chevron_right" at bounding box center [424, 110] width 10 height 10
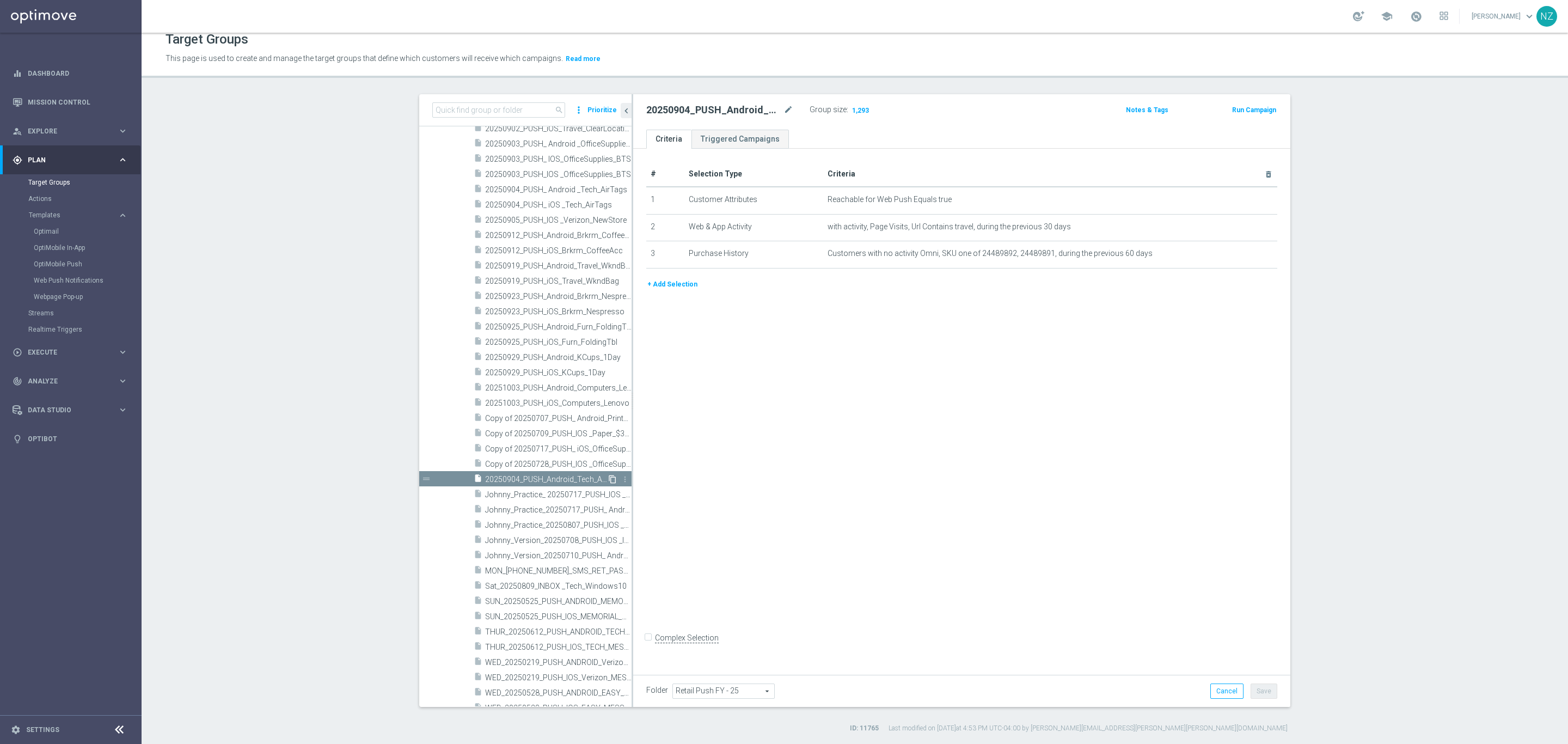
click at [608, 479] on icon "content_copy" at bounding box center [612, 479] width 9 height 9
click at [784, 103] on icon "mode_edit" at bounding box center [789, 109] width 9 height 13
click at [654, 109] on input "Copy of 20250904_PUSH_Android_Tech_AirTag" at bounding box center [719, 110] width 147 height 15
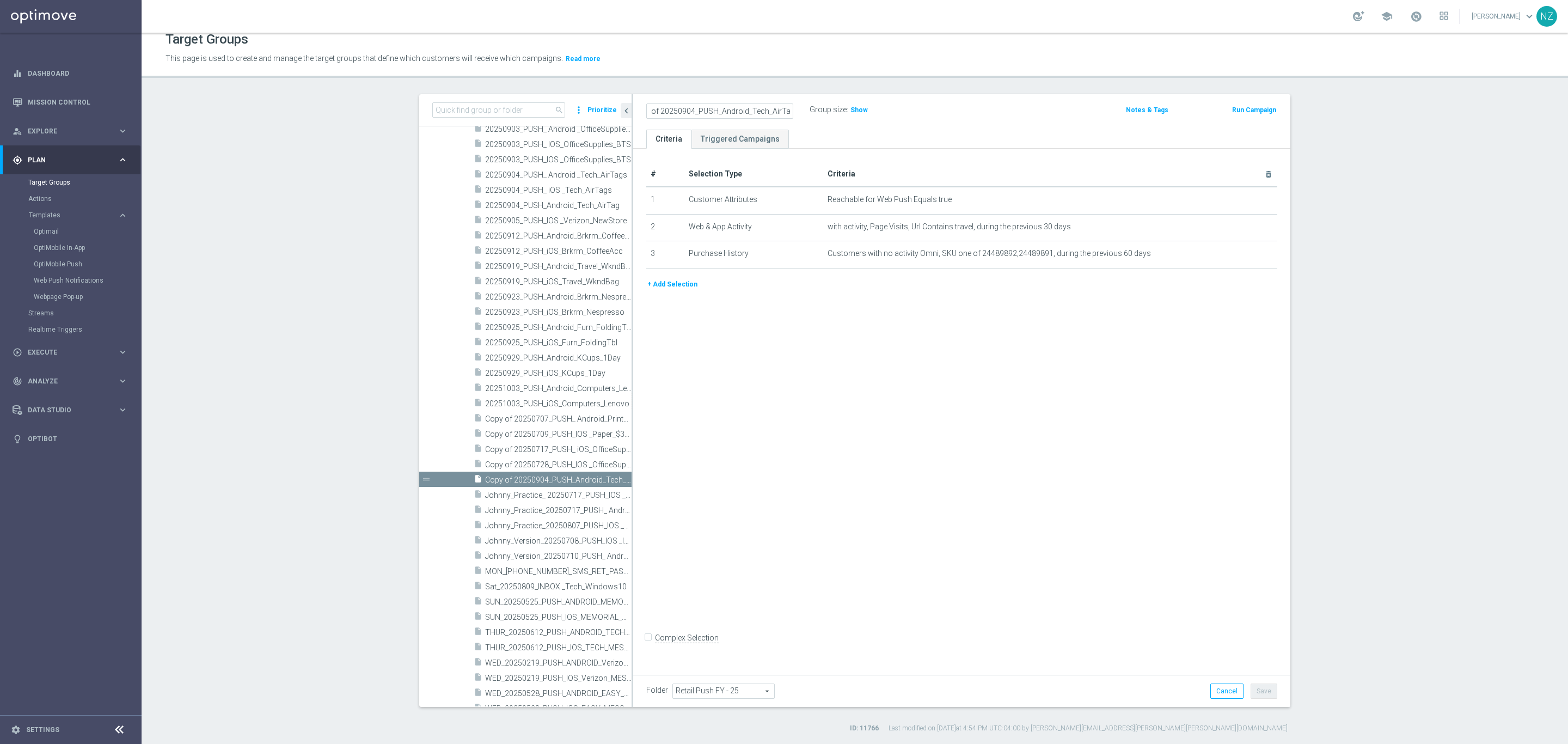
scroll to position [0, 0]
type input "20250904_PUSH_iOS_Tech_AirTag"
click at [1237, 199] on icon "mode_edit" at bounding box center [1241, 199] width 9 height 9
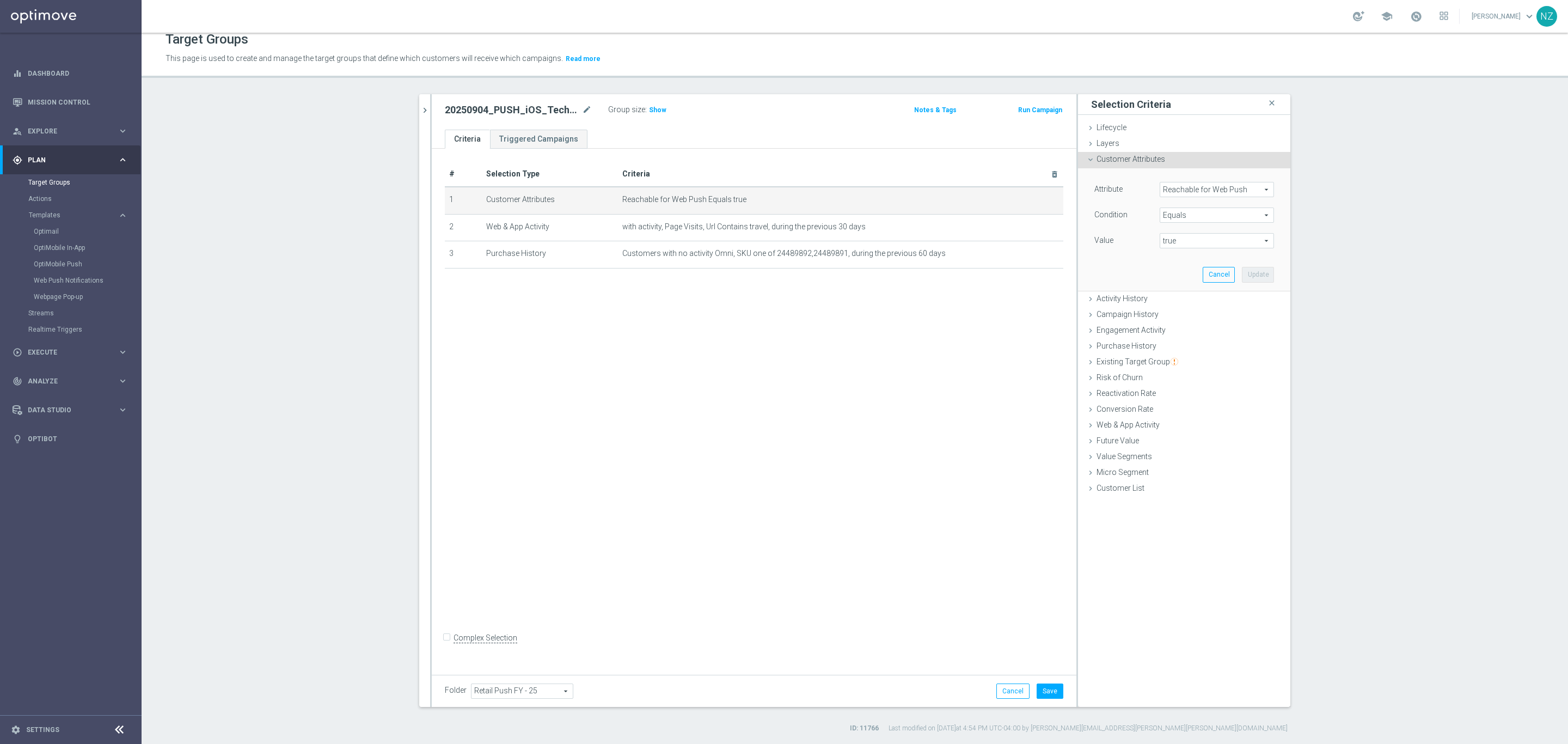
click at [1193, 190] on span "Reachable for Web Push" at bounding box center [1217, 190] width 113 height 14
click at [1204, 188] on input "search" at bounding box center [1217, 189] width 114 height 15
type input "m"
type input "push"
click at [1197, 205] on span "Reachable for Mobile Push" at bounding box center [1212, 205] width 94 height 9
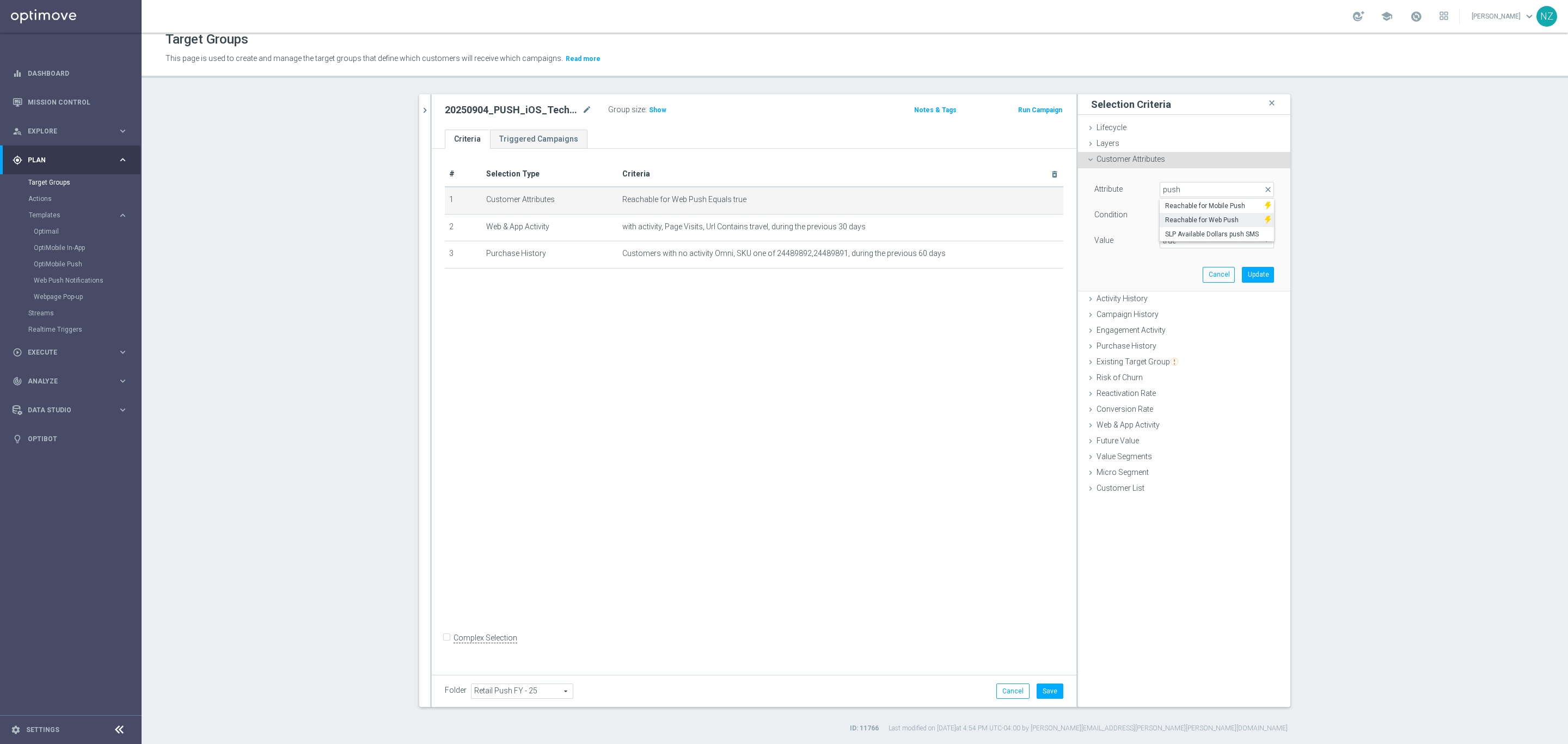
type input "Reachable for Mobile Push"
click at [1178, 242] on span "true" at bounding box center [1217, 241] width 113 height 14
click at [1193, 269] on span "true" at bounding box center [1216, 271] width 103 height 9
type input "true"
click at [1256, 276] on button "Update" at bounding box center [1258, 274] width 32 height 15
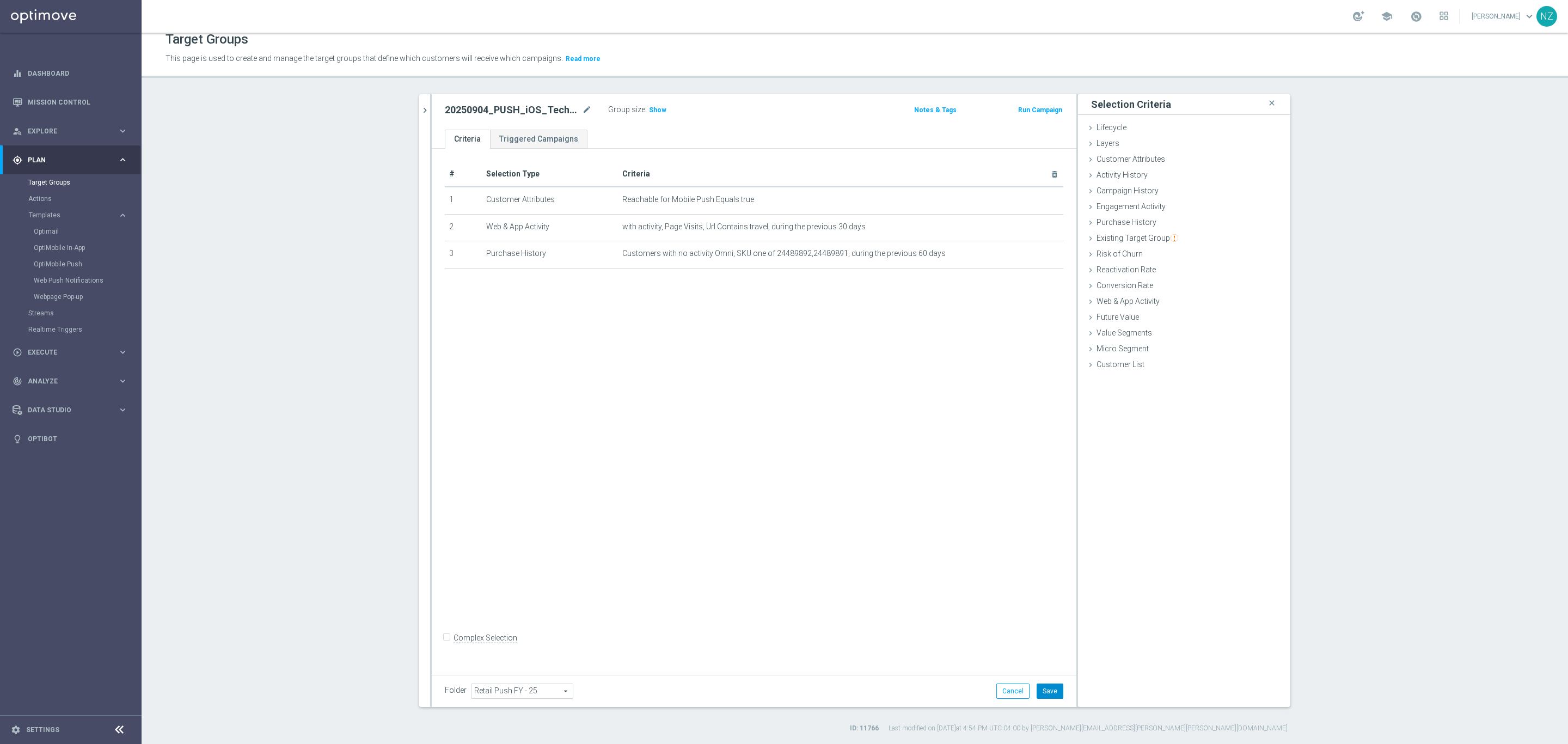
click at [1047, 694] on button "Save" at bounding box center [1050, 690] width 27 height 15
click at [651, 109] on span "Show" at bounding box center [658, 110] width 17 height 8
click at [317, 188] on section "search more_vert Prioritize Customer Target Groups library_add create_new_folder" at bounding box center [855, 413] width 1427 height 639
click at [420, 113] on icon "chevron_right" at bounding box center [424, 110] width 10 height 10
